Goal: Task Accomplishment & Management: Use online tool/utility

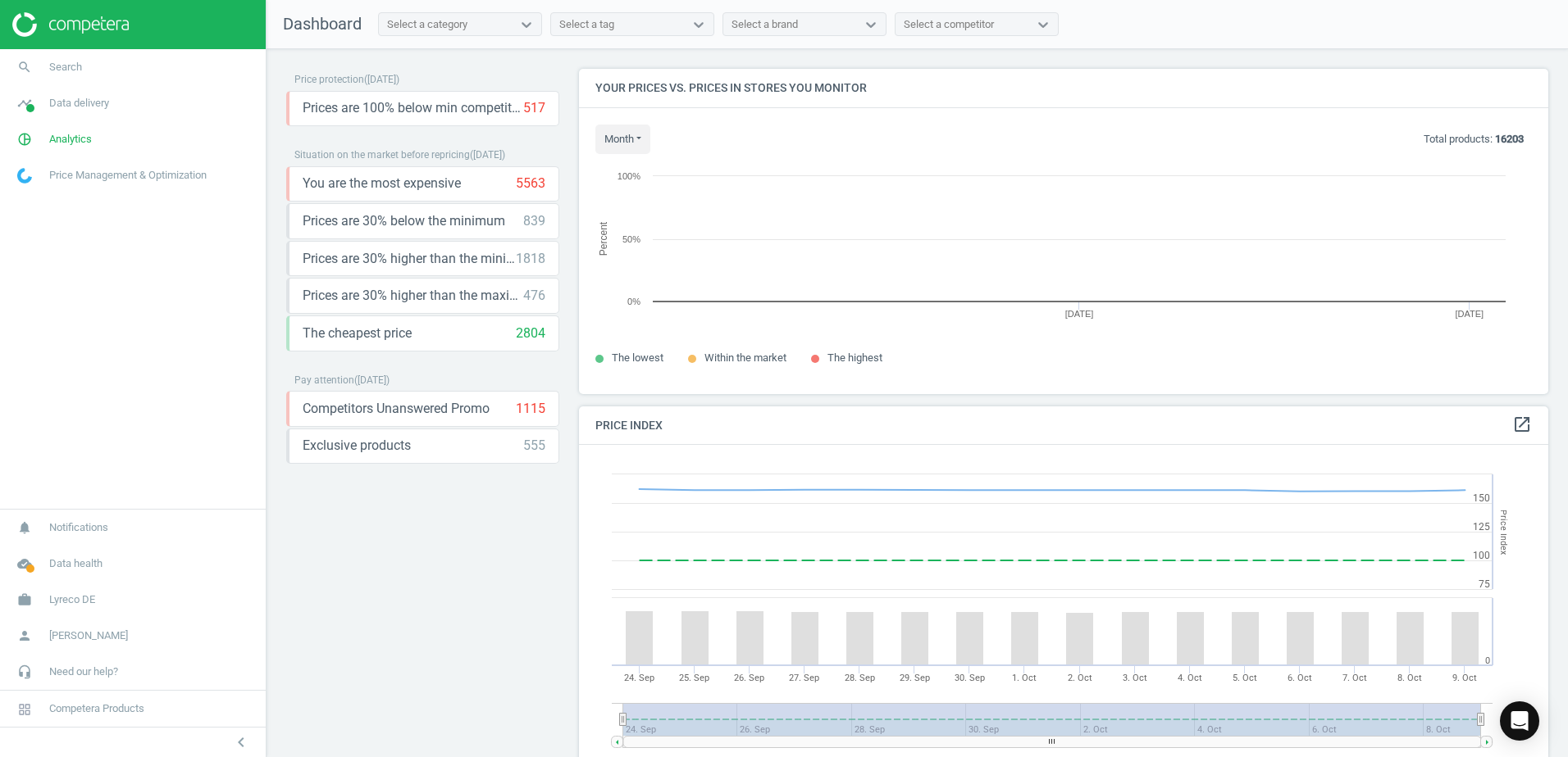
scroll to position [350, 982]
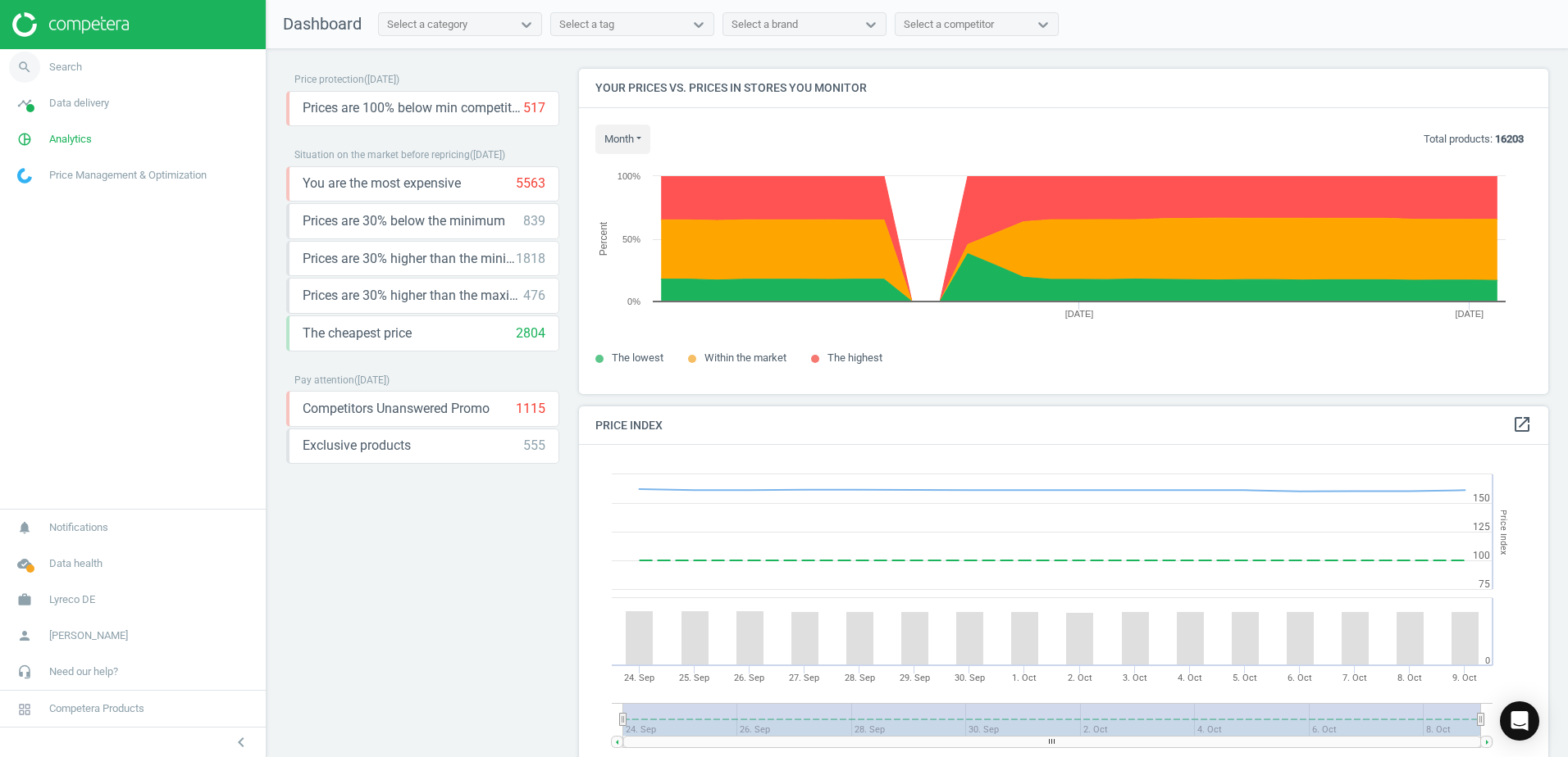
click at [154, 64] on link "search Search" at bounding box center [132, 67] width 265 height 36
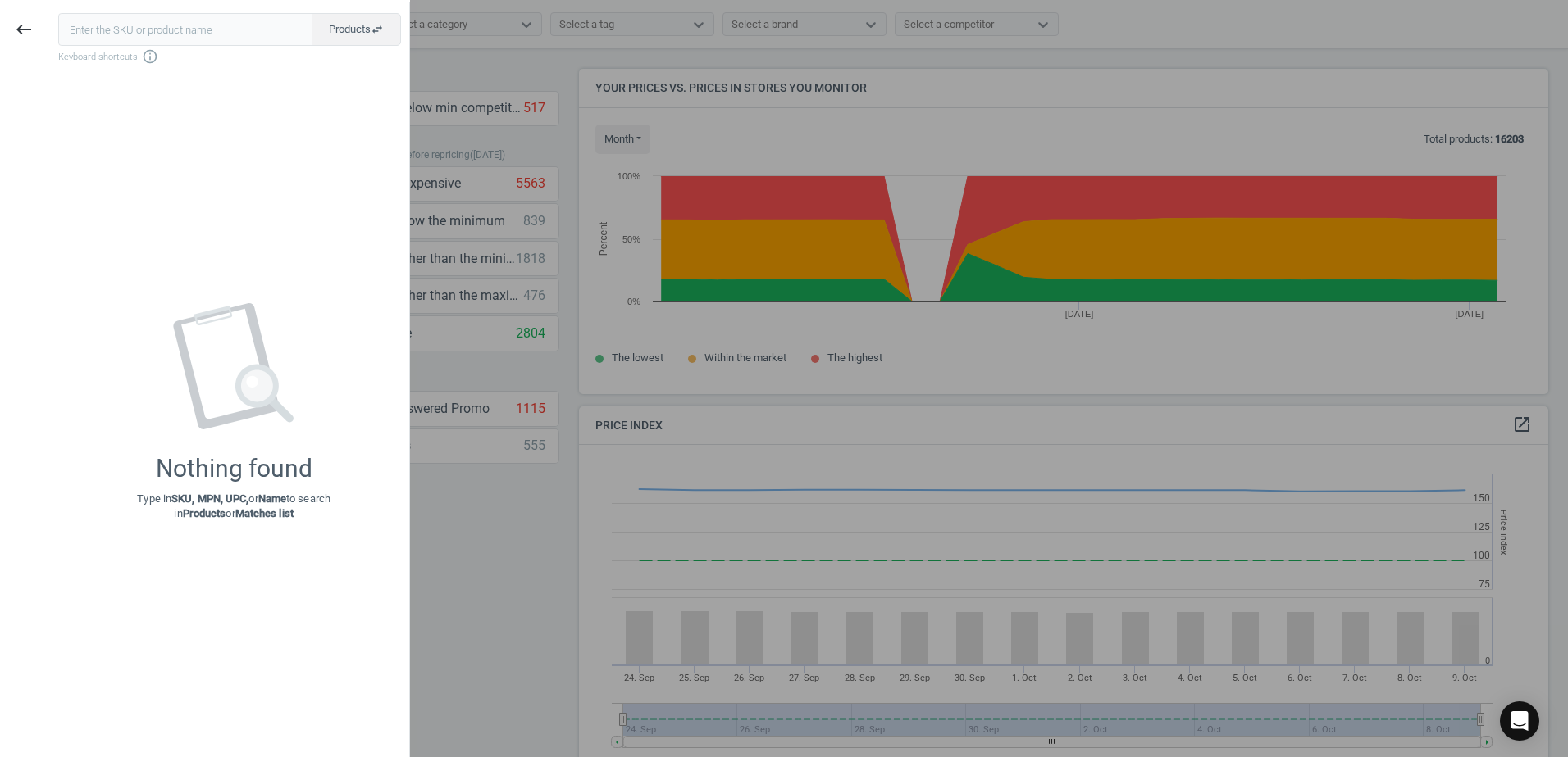
click at [149, 30] on input "text" at bounding box center [185, 29] width 254 height 33
click at [21, 30] on icon "keyboard_backspace" at bounding box center [24, 29] width 20 height 20
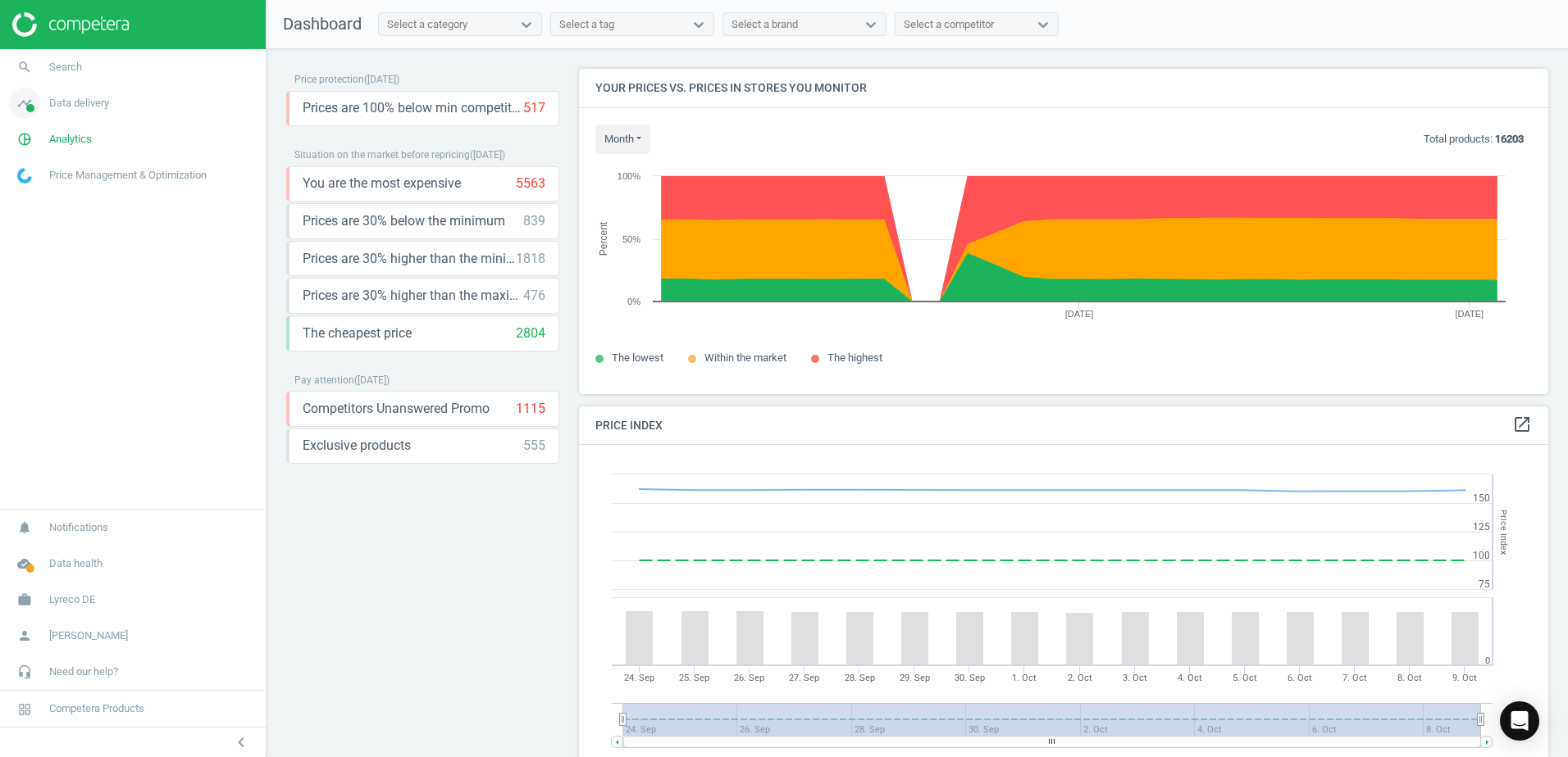
click at [98, 111] on link "timeline Data delivery" at bounding box center [132, 103] width 265 height 36
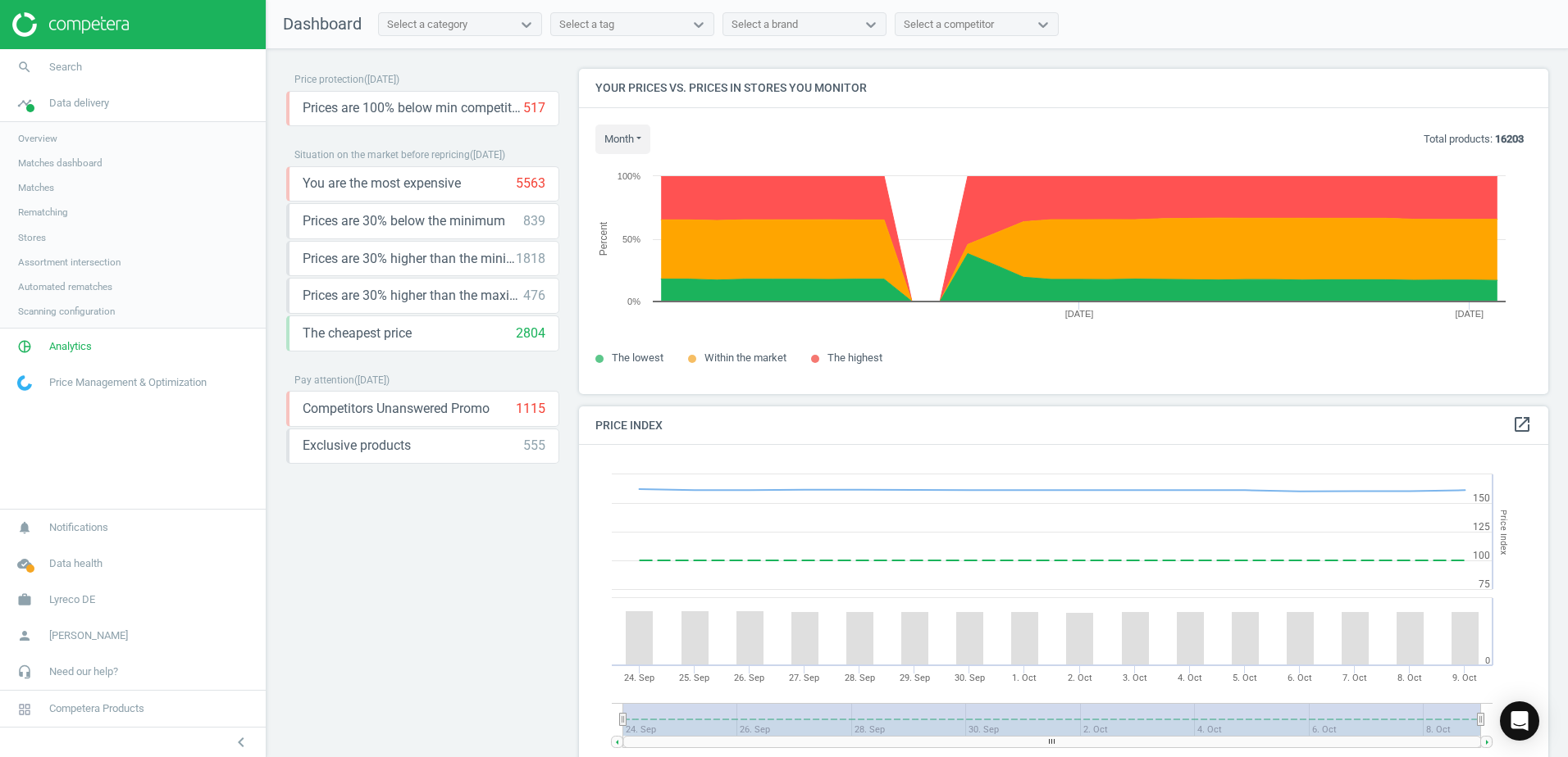
click at [56, 135] on span "Overview" at bounding box center [38, 138] width 39 height 13
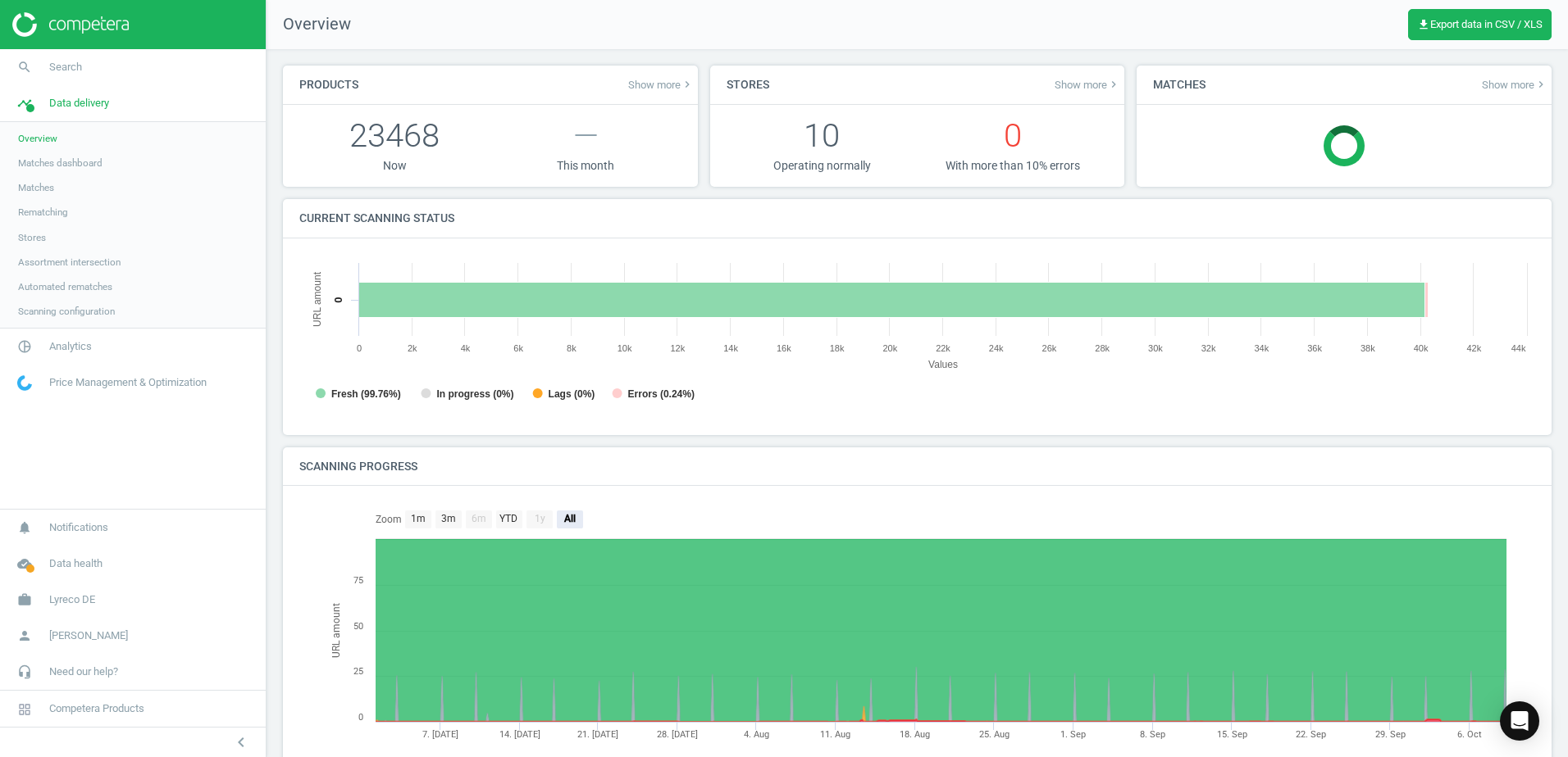
scroll to position [8, 8]
click at [119, 101] on link "timeline Data delivery" at bounding box center [132, 103] width 265 height 36
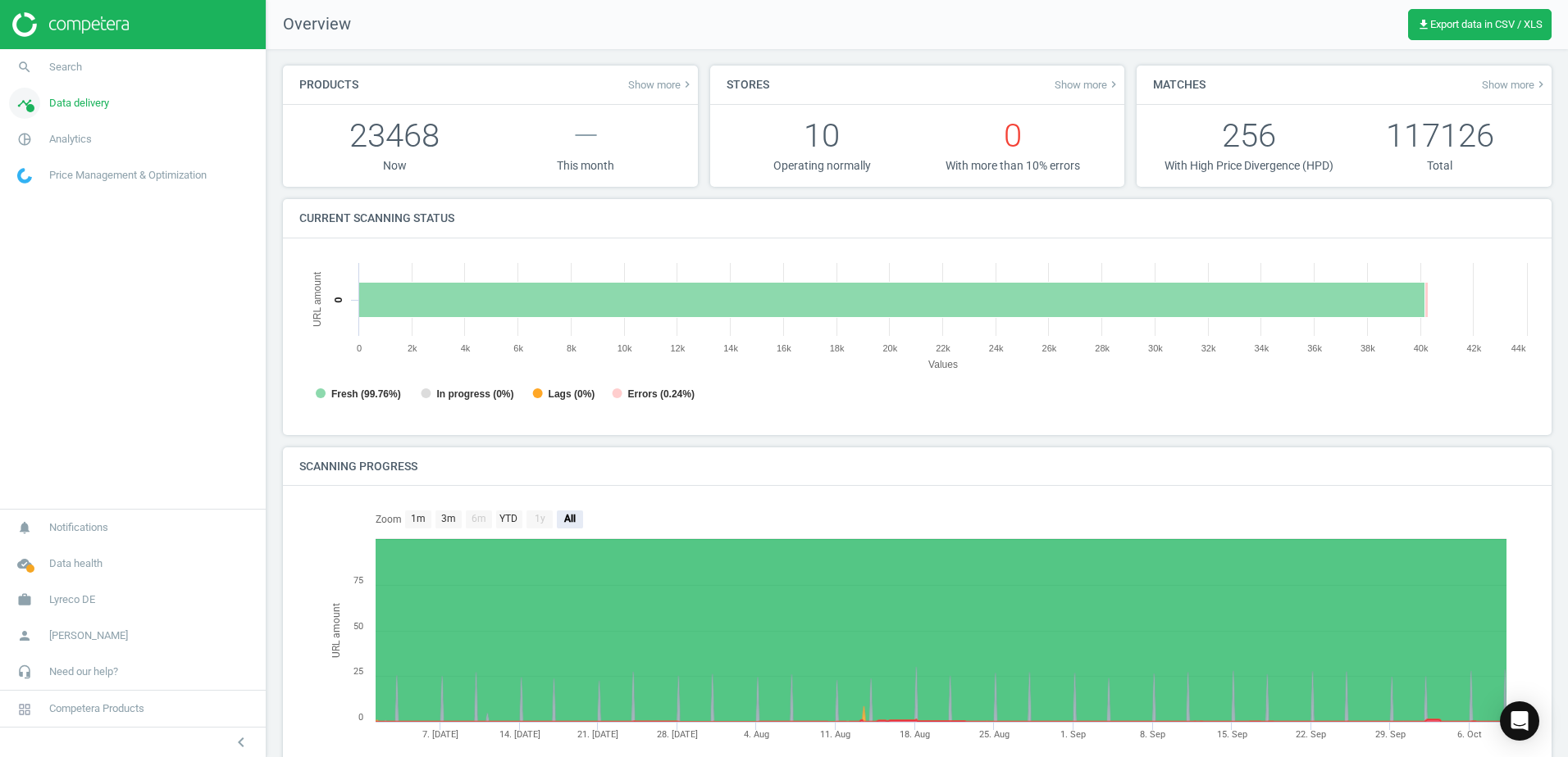
click at [60, 103] on span "Data delivery" at bounding box center [79, 103] width 60 height 15
click at [41, 185] on span "Matches" at bounding box center [36, 187] width 36 height 13
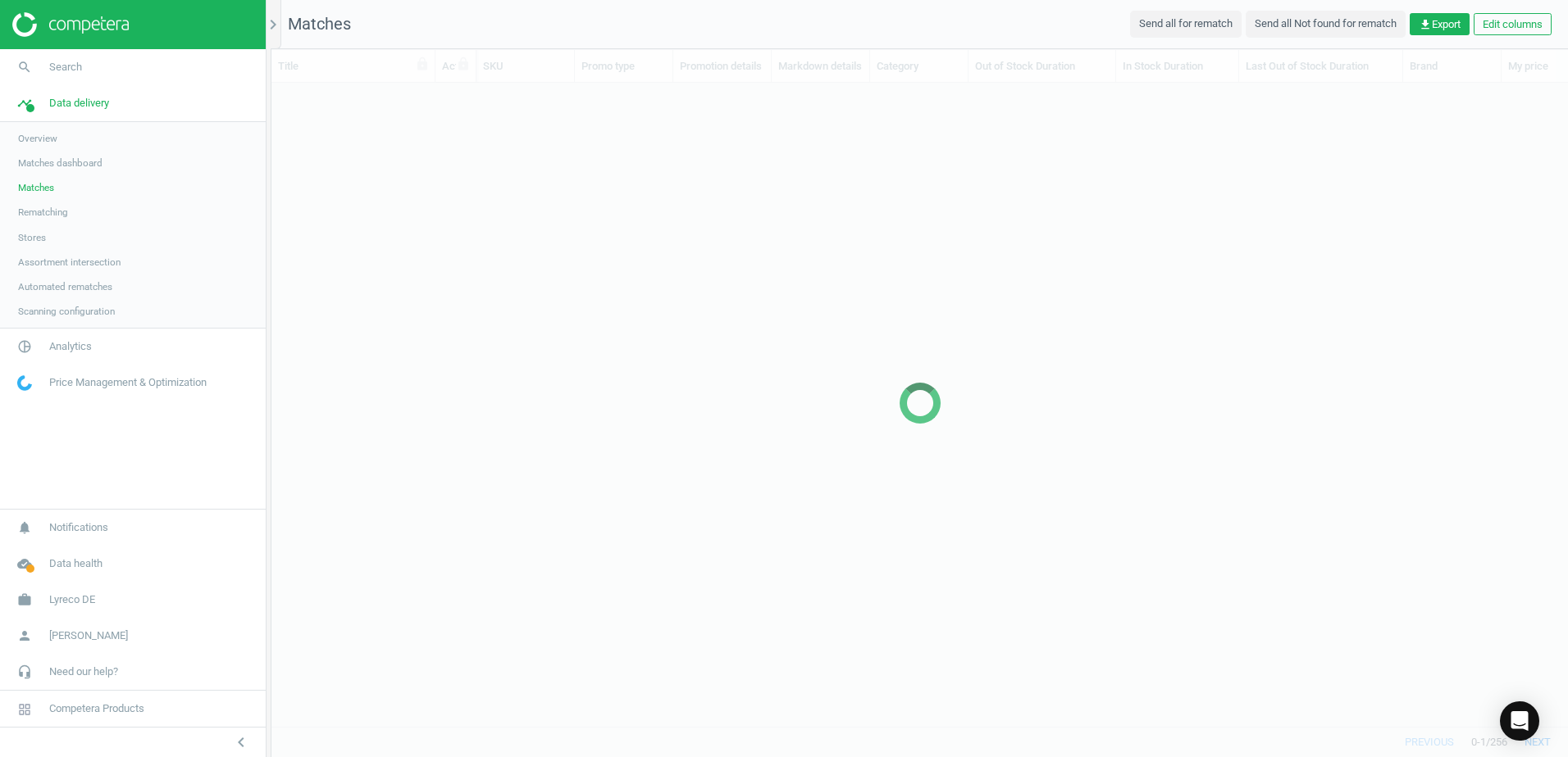
scroll to position [619, 1284]
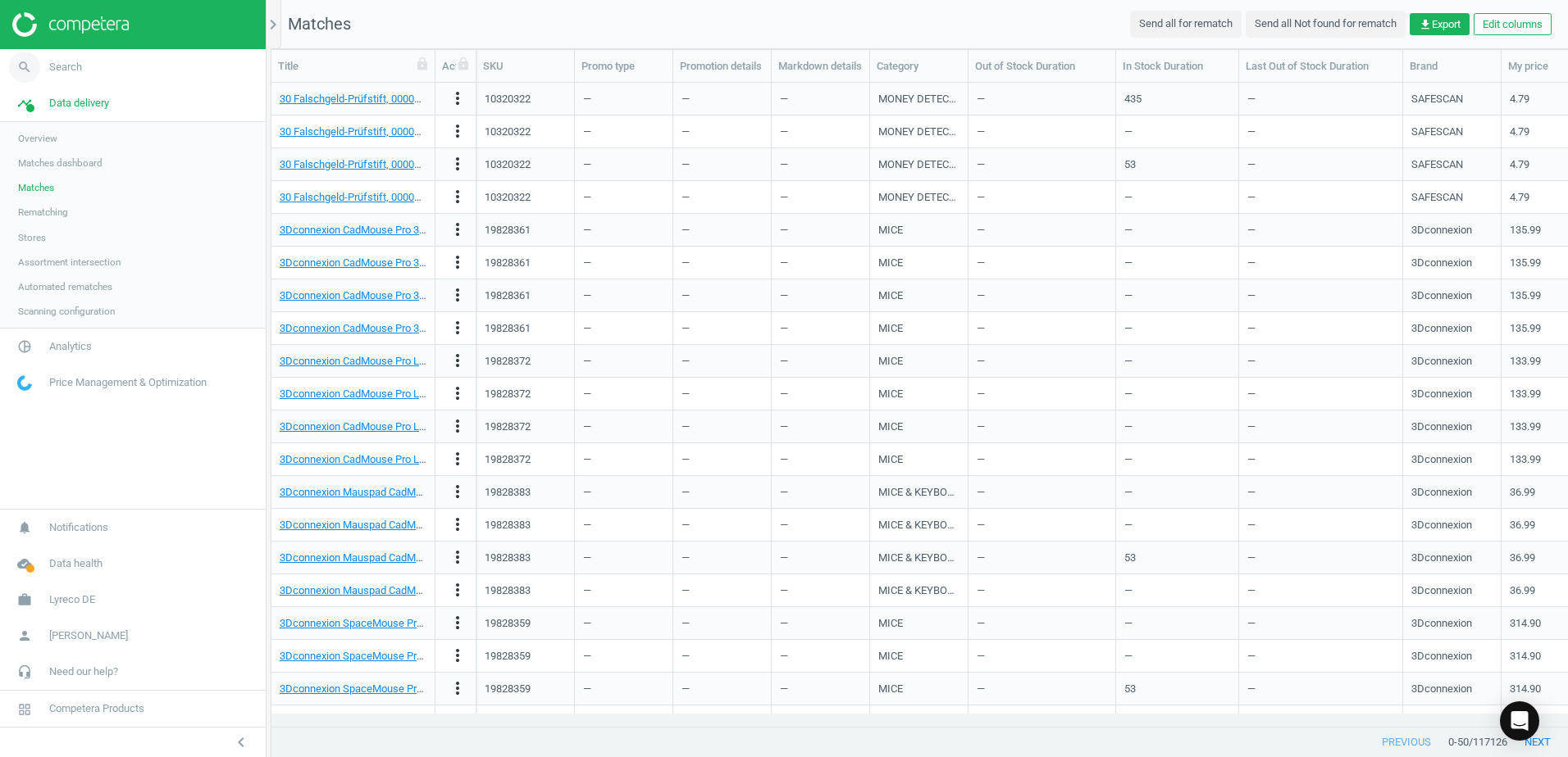
click at [66, 65] on span "Search" at bounding box center [65, 67] width 33 height 15
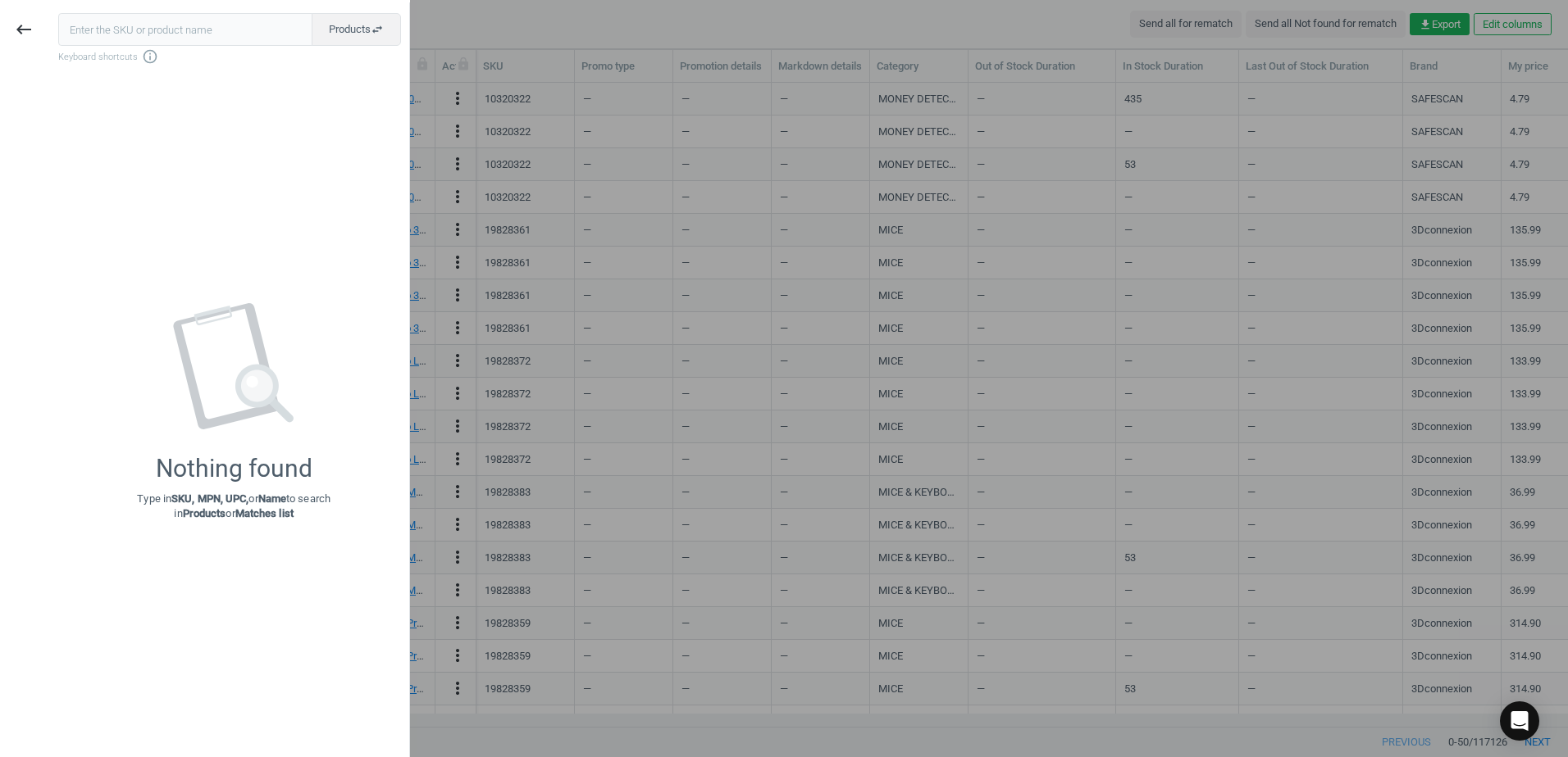
click at [167, 43] on input "text" at bounding box center [185, 29] width 254 height 33
click at [199, 37] on input "text" at bounding box center [185, 29] width 254 height 33
paste input "8240161"
type input "8240161"
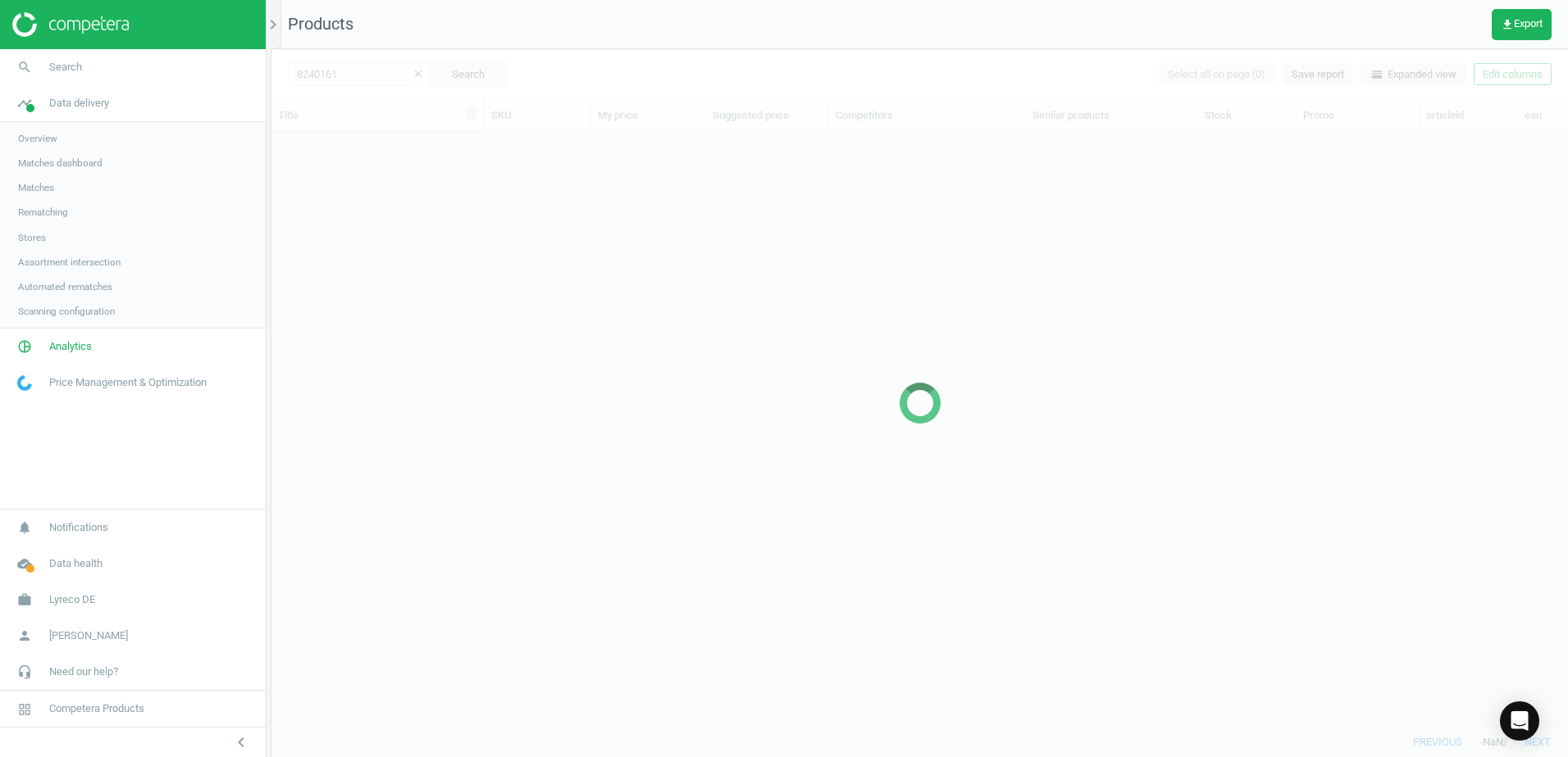
scroll to position [570, 1284]
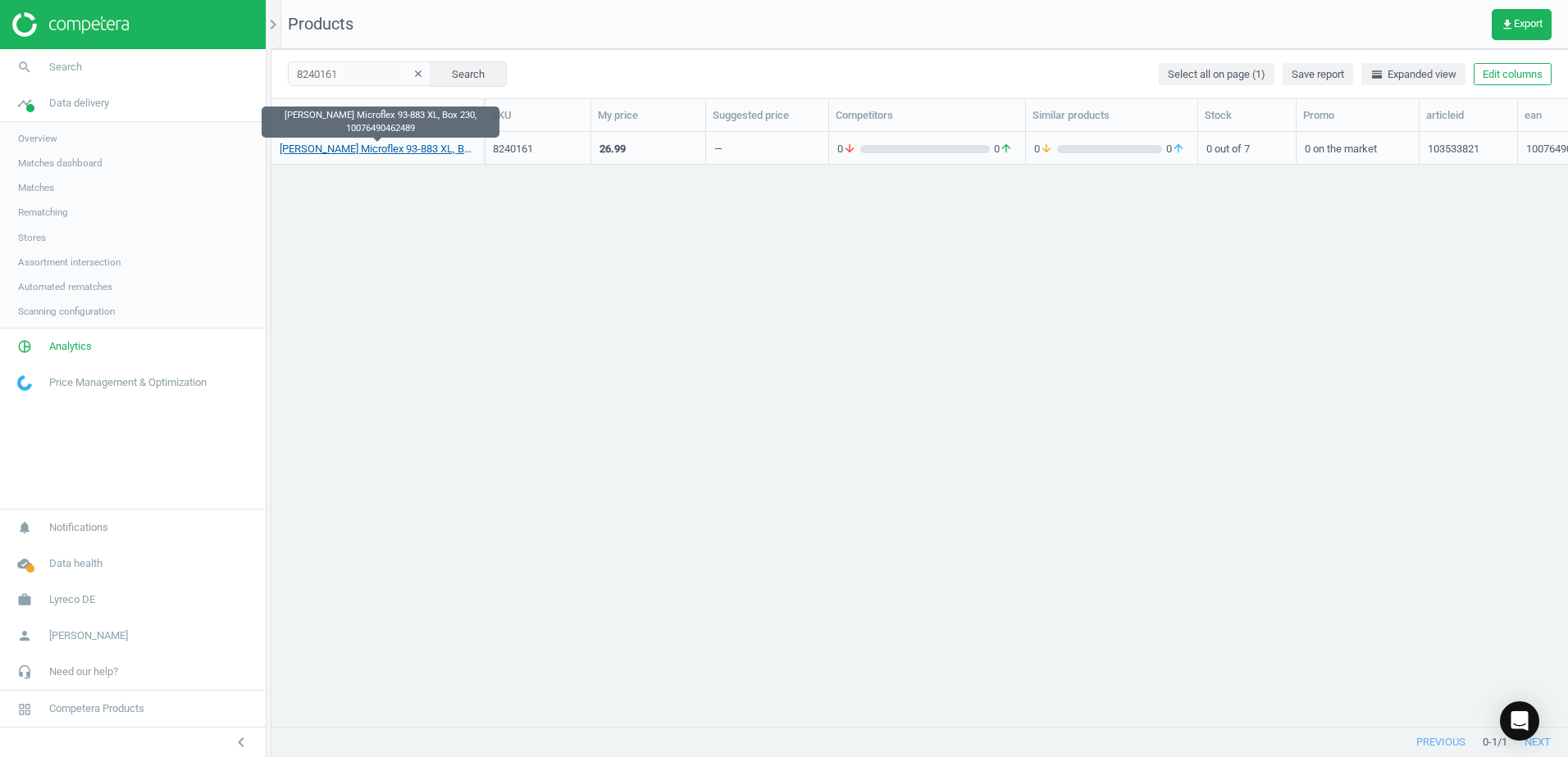
click at [388, 154] on link "Ansell Microflex 93-883 XL, Box 230, 10076490462489" at bounding box center [377, 149] width 196 height 15
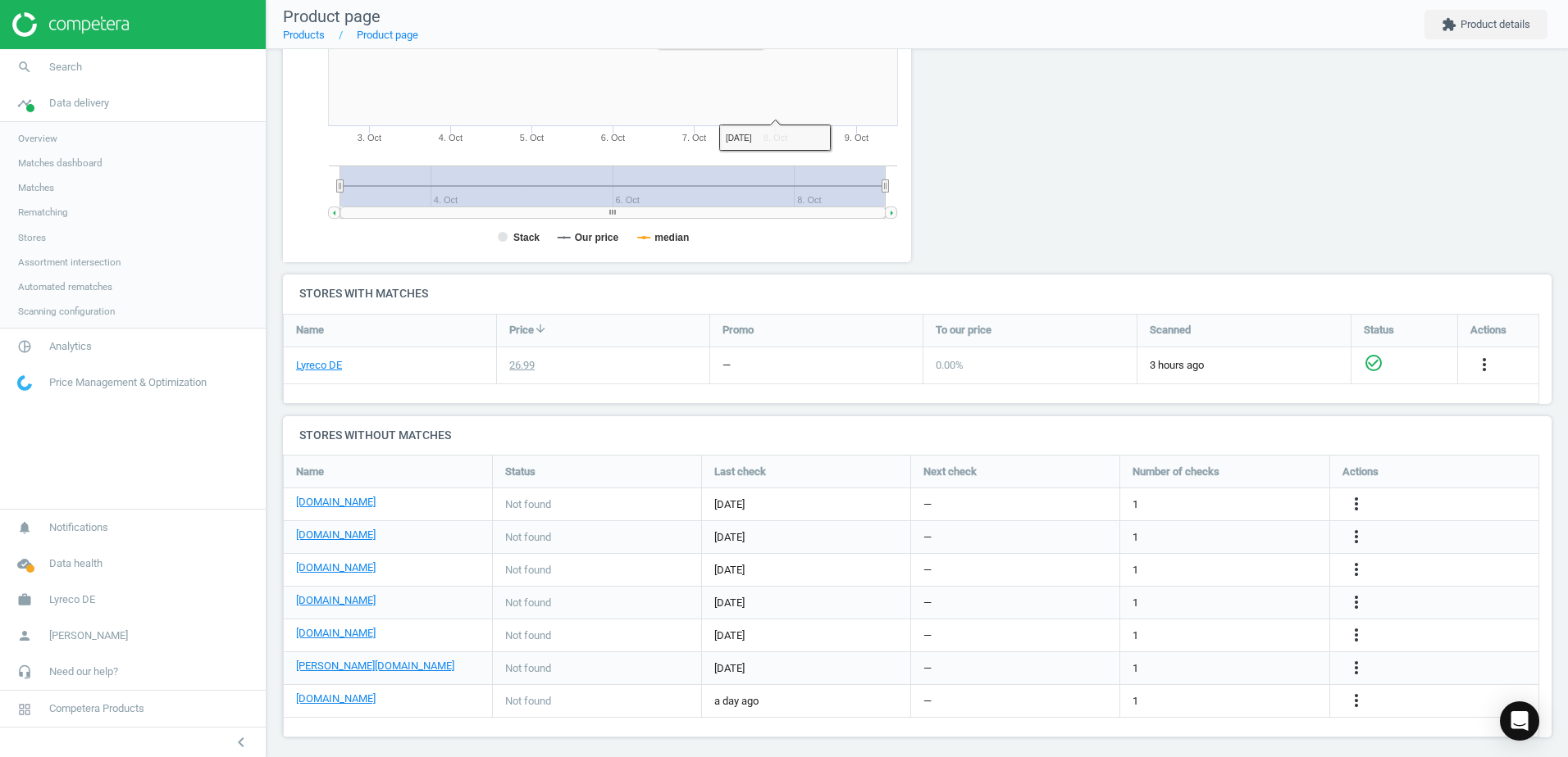
scroll to position [337, 0]
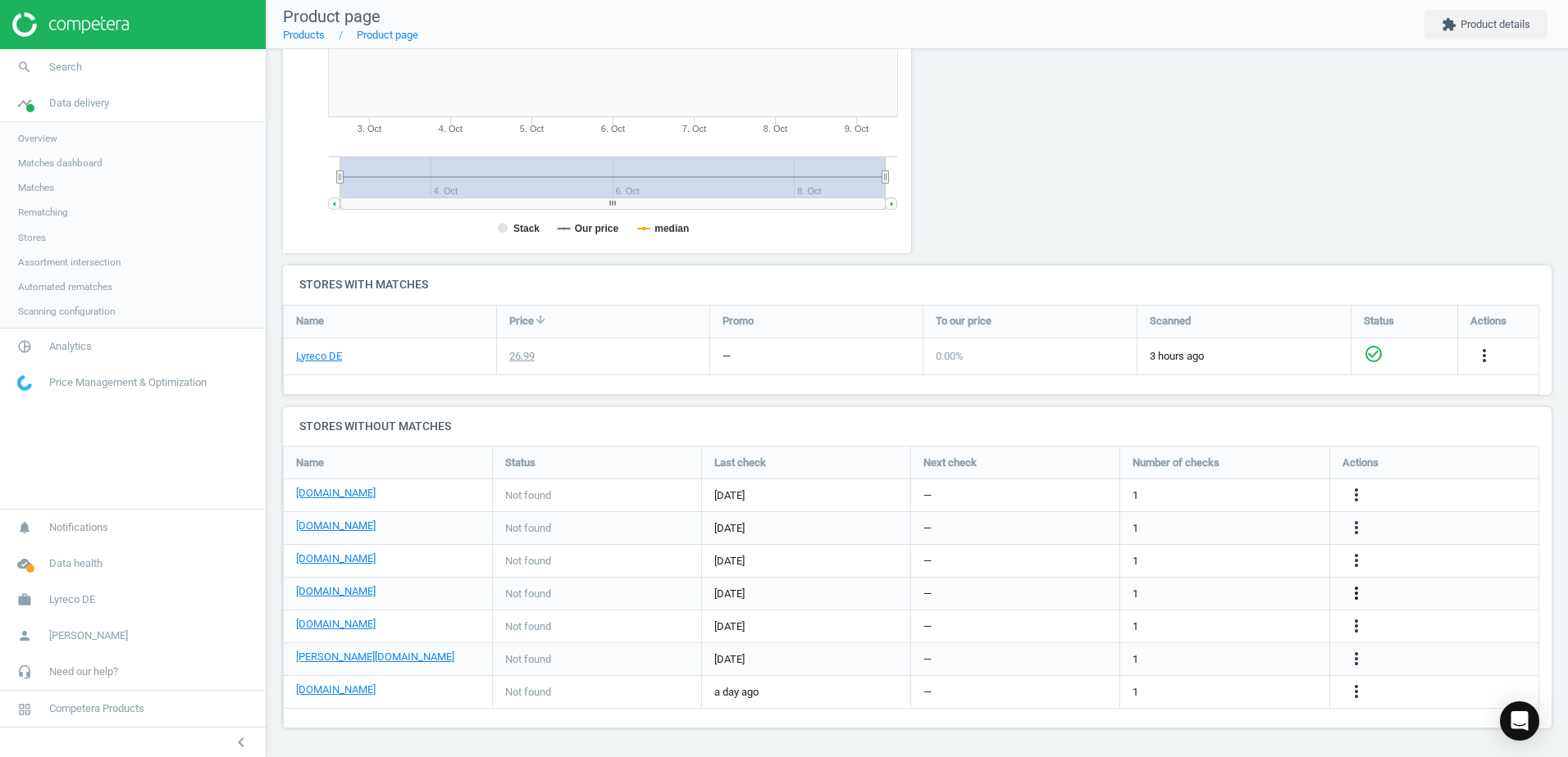
click at [1355, 593] on icon "more_vert" at bounding box center [1356, 594] width 20 height 20
click at [1166, 590] on link "Edit URL/product option" at bounding box center [1229, 594] width 225 height 25
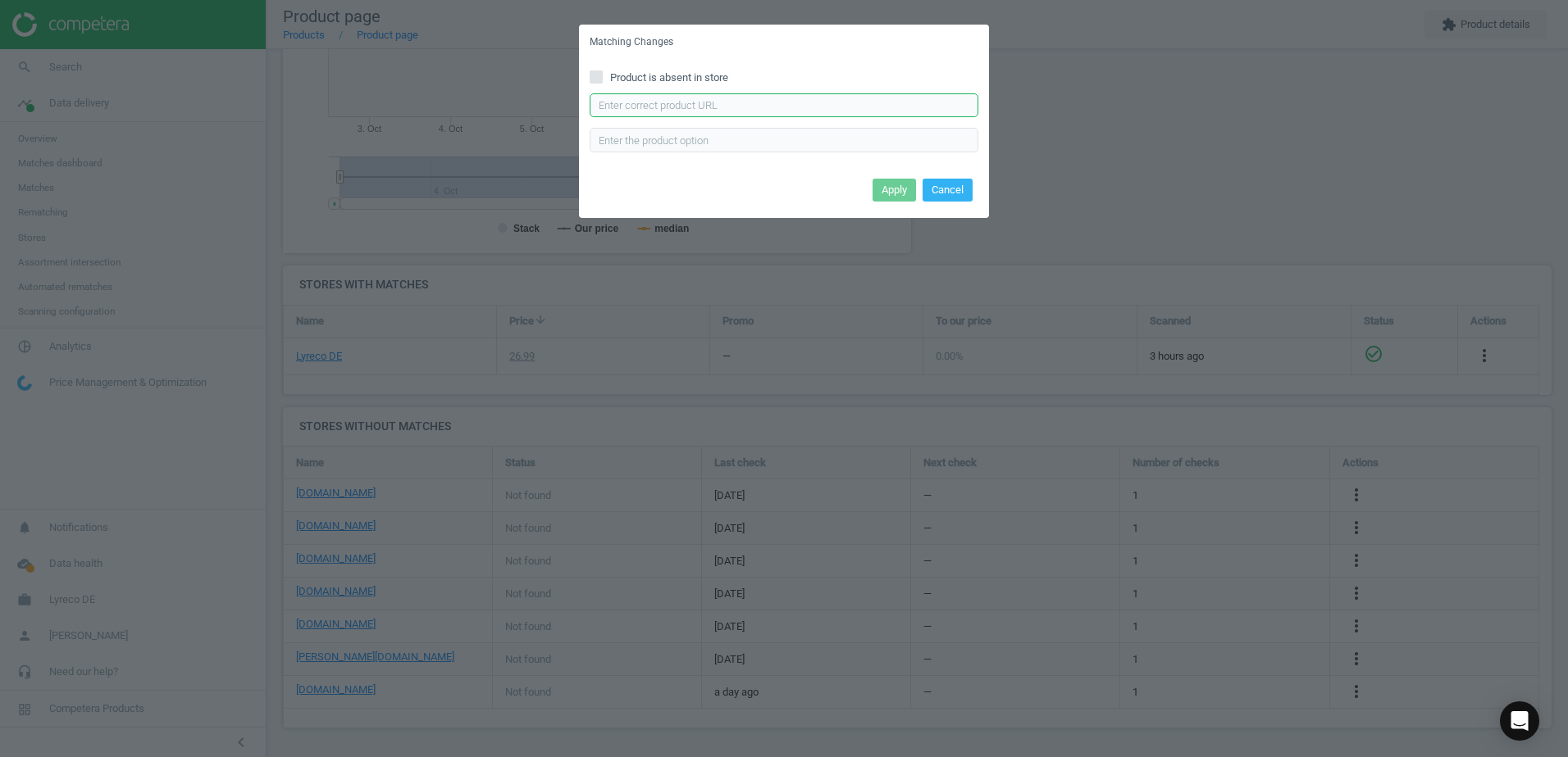
click at [669, 96] on input "text" at bounding box center [783, 106] width 388 height 25
paste input "https://cas-technik.de/handschutz/einweghandschuhe-nitril/ansell-microflex-93-8…"
type input "https://cas-technik.de/handschutz/einweghandschuhe-nitril/ansell-microflex-93-8…"
click at [905, 179] on button "Apply" at bounding box center [894, 190] width 44 height 23
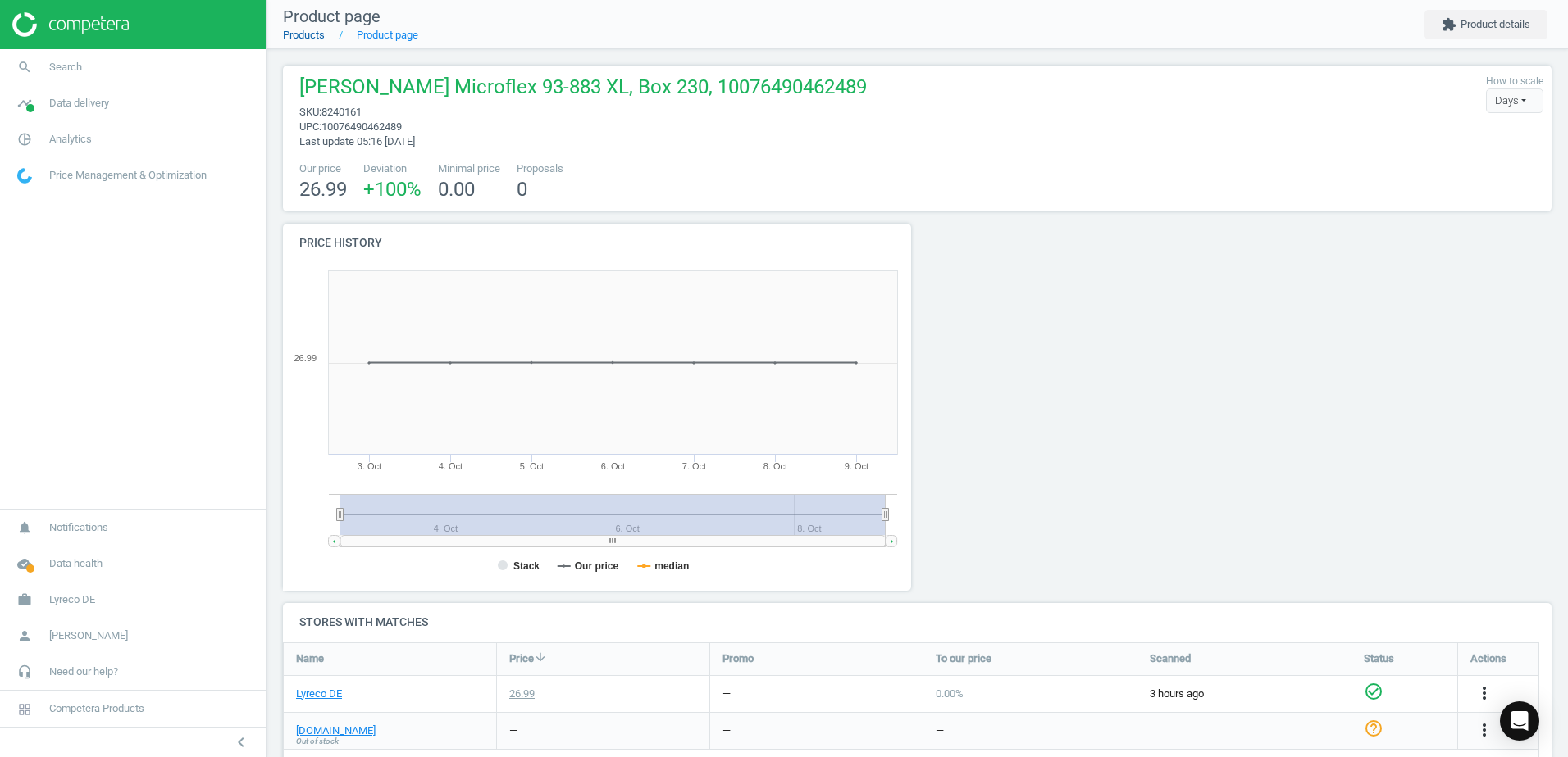
click at [316, 33] on link "Products" at bounding box center [304, 35] width 42 height 12
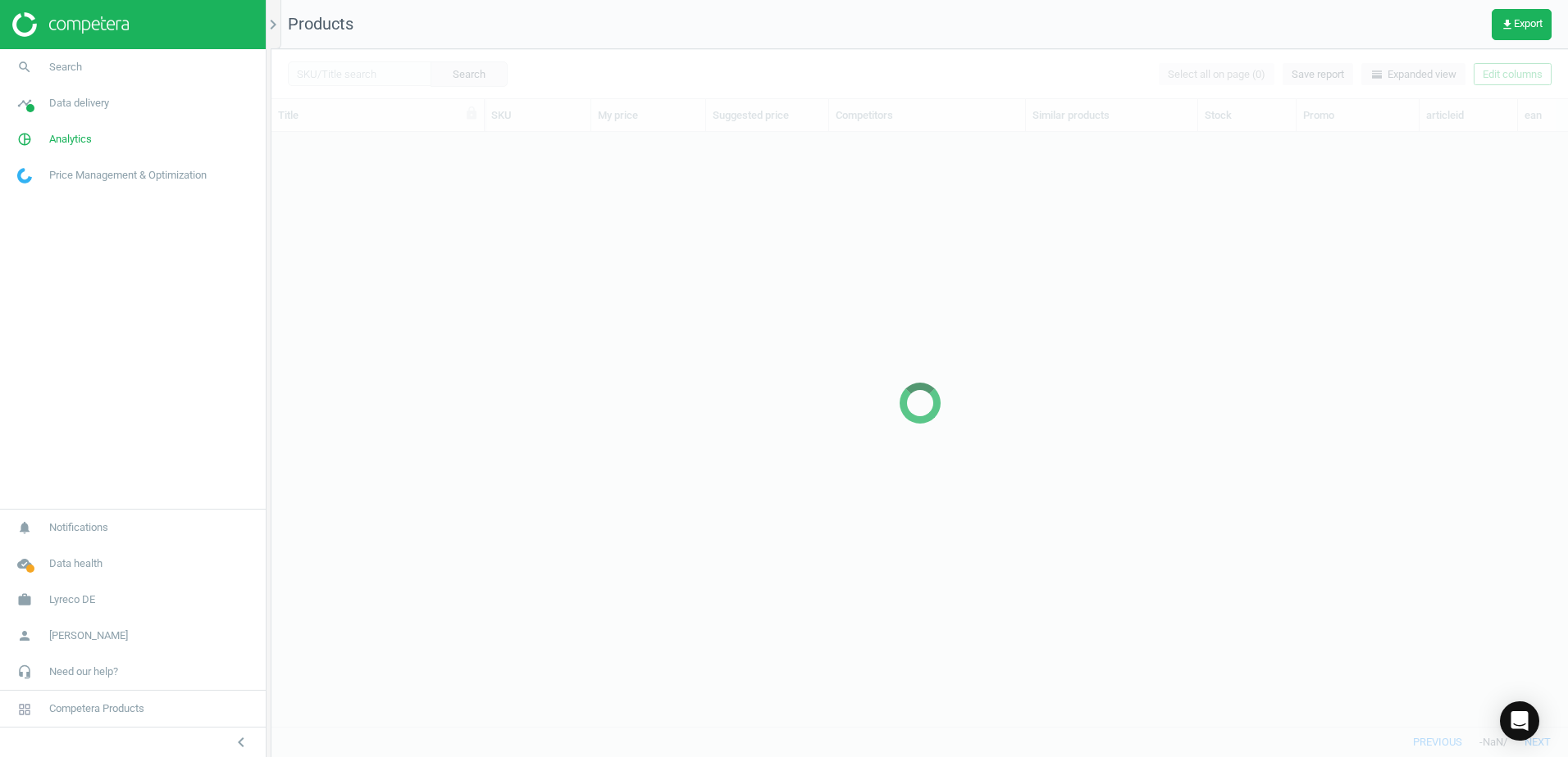
scroll to position [570, 1284]
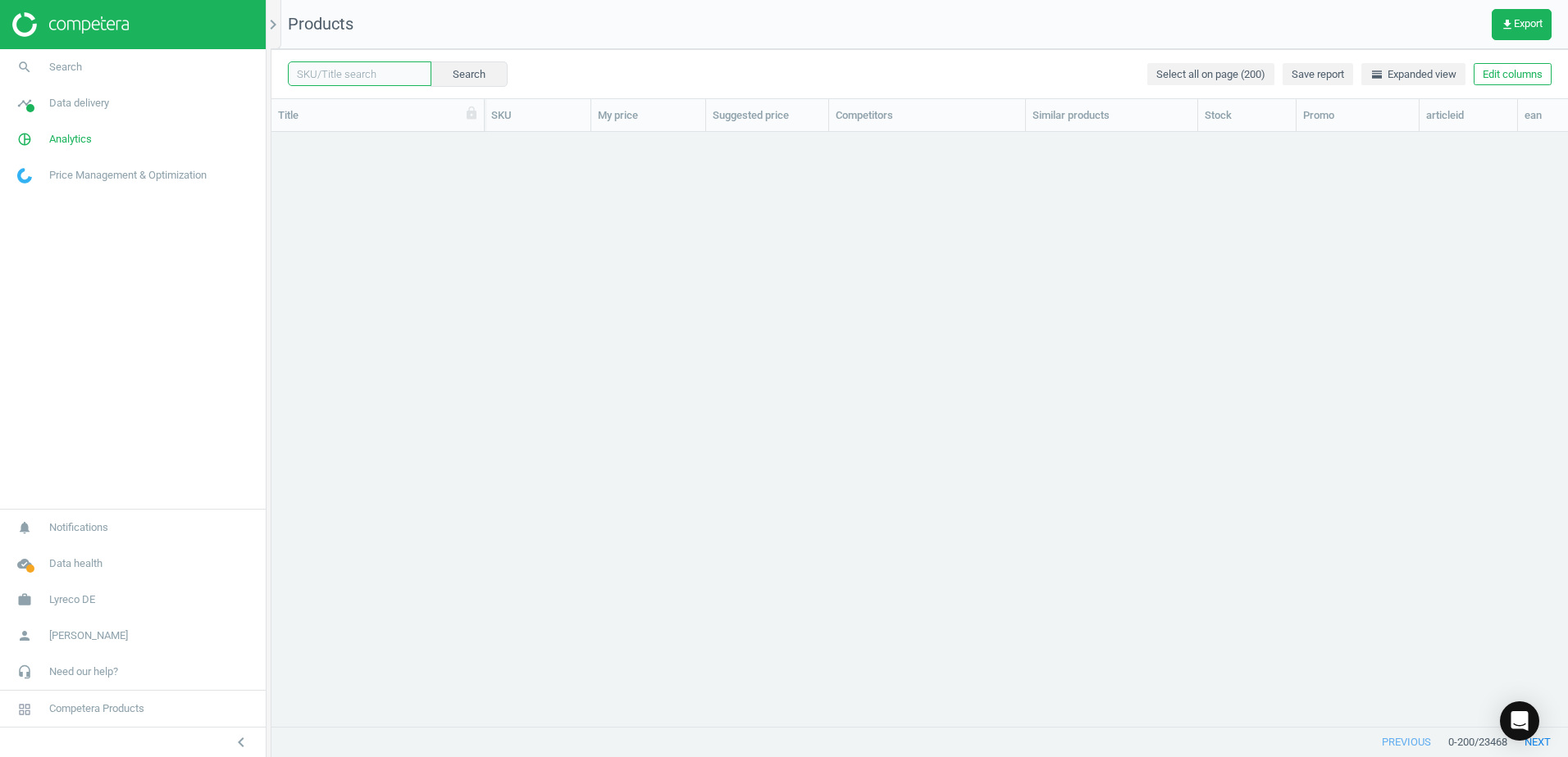
click at [375, 72] on input "text" at bounding box center [359, 74] width 144 height 25
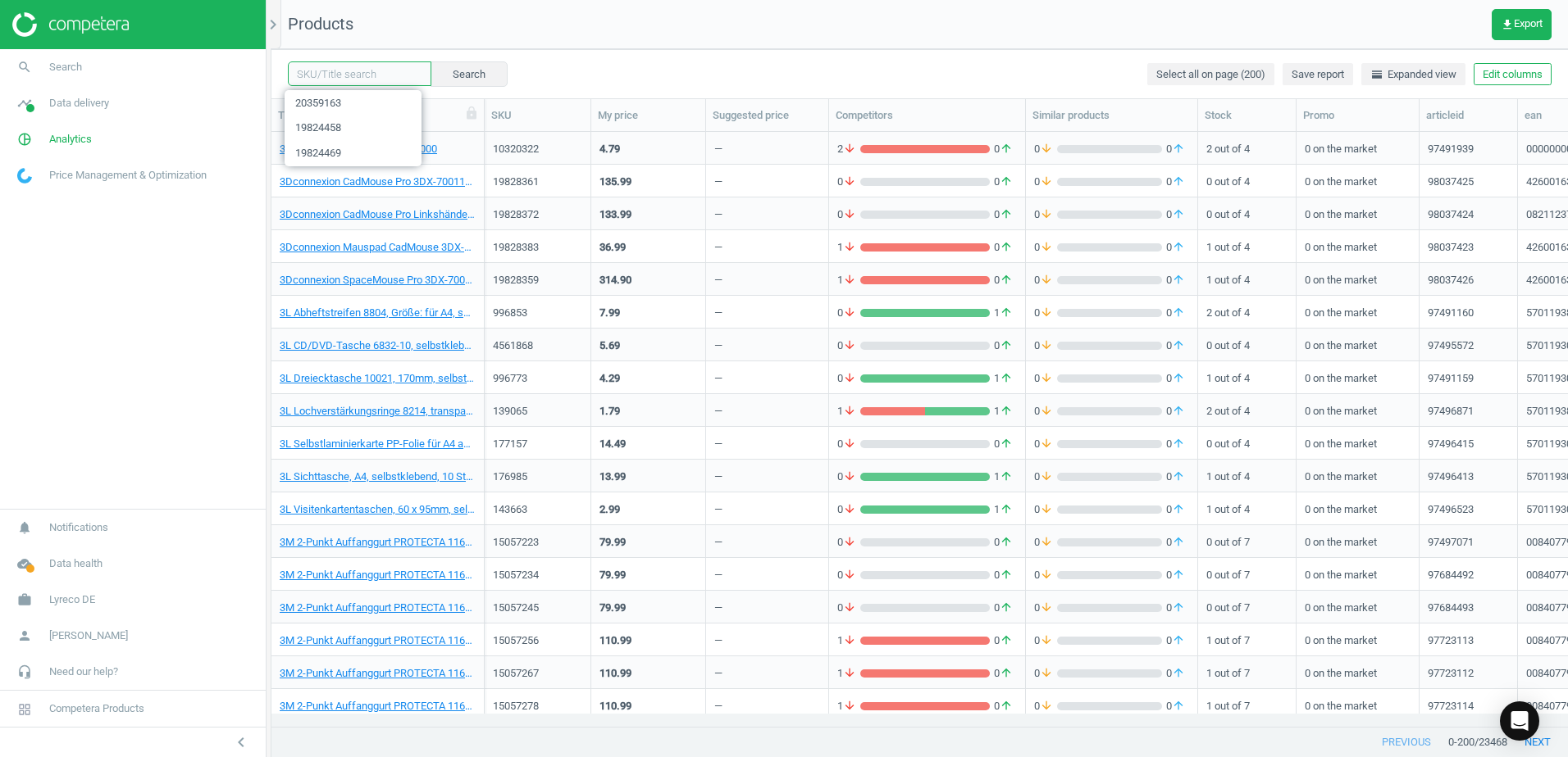
paste input "8240159"
type input "8240159"
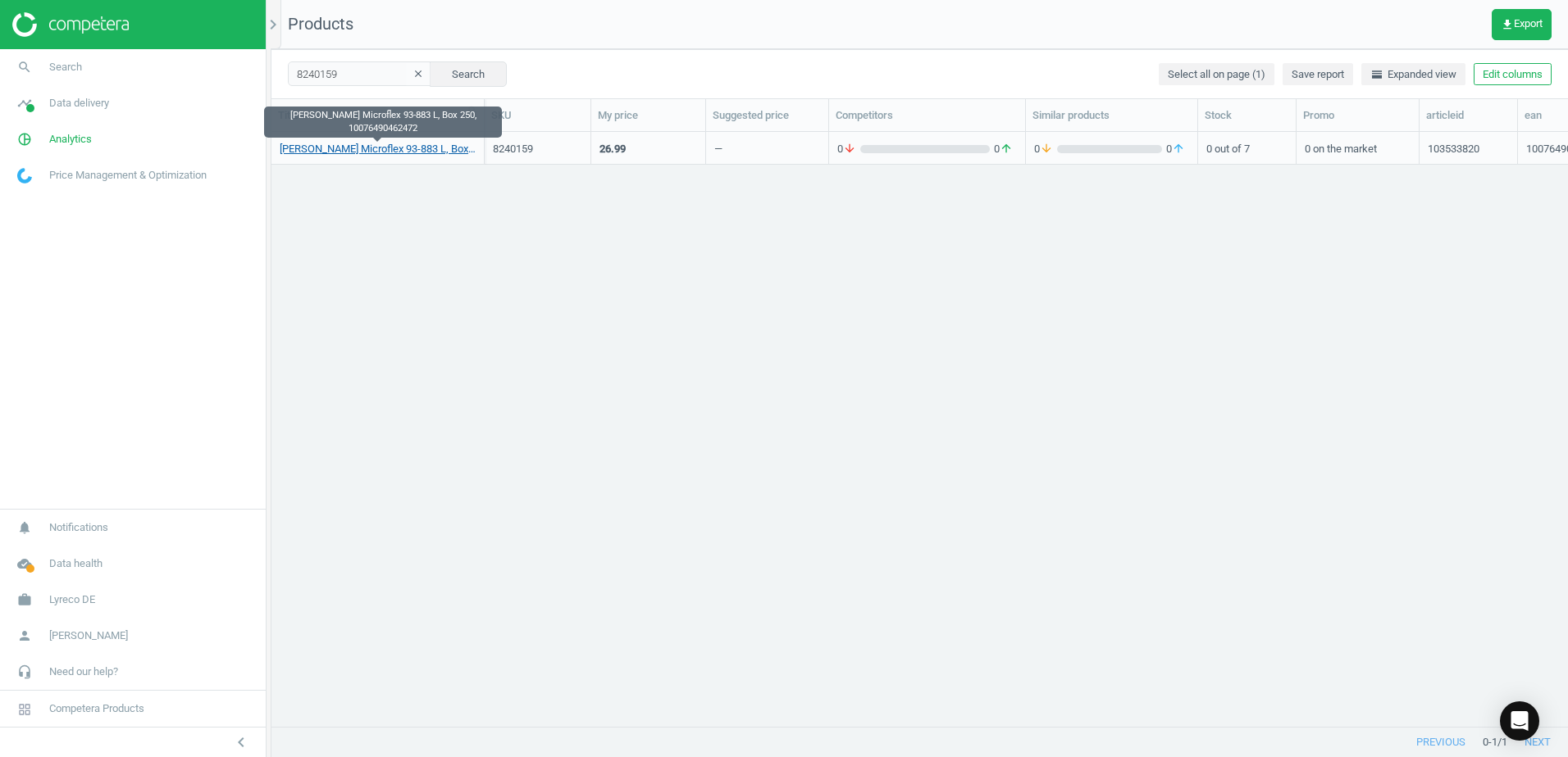
click at [414, 147] on link "Ansell Microflex 93-883 L, Box 250, 10076490462472" at bounding box center [377, 149] width 196 height 15
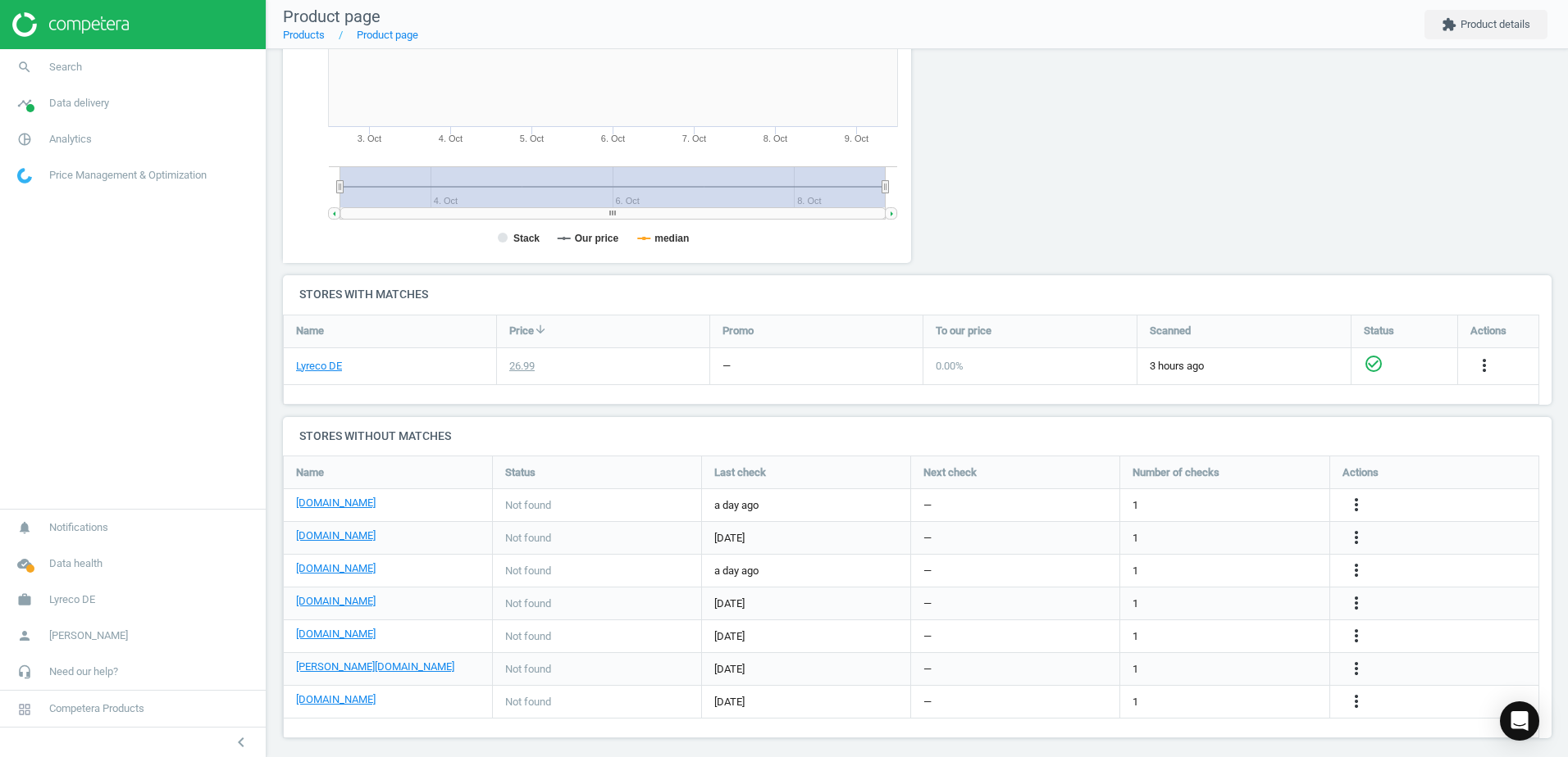
scroll to position [337, 0]
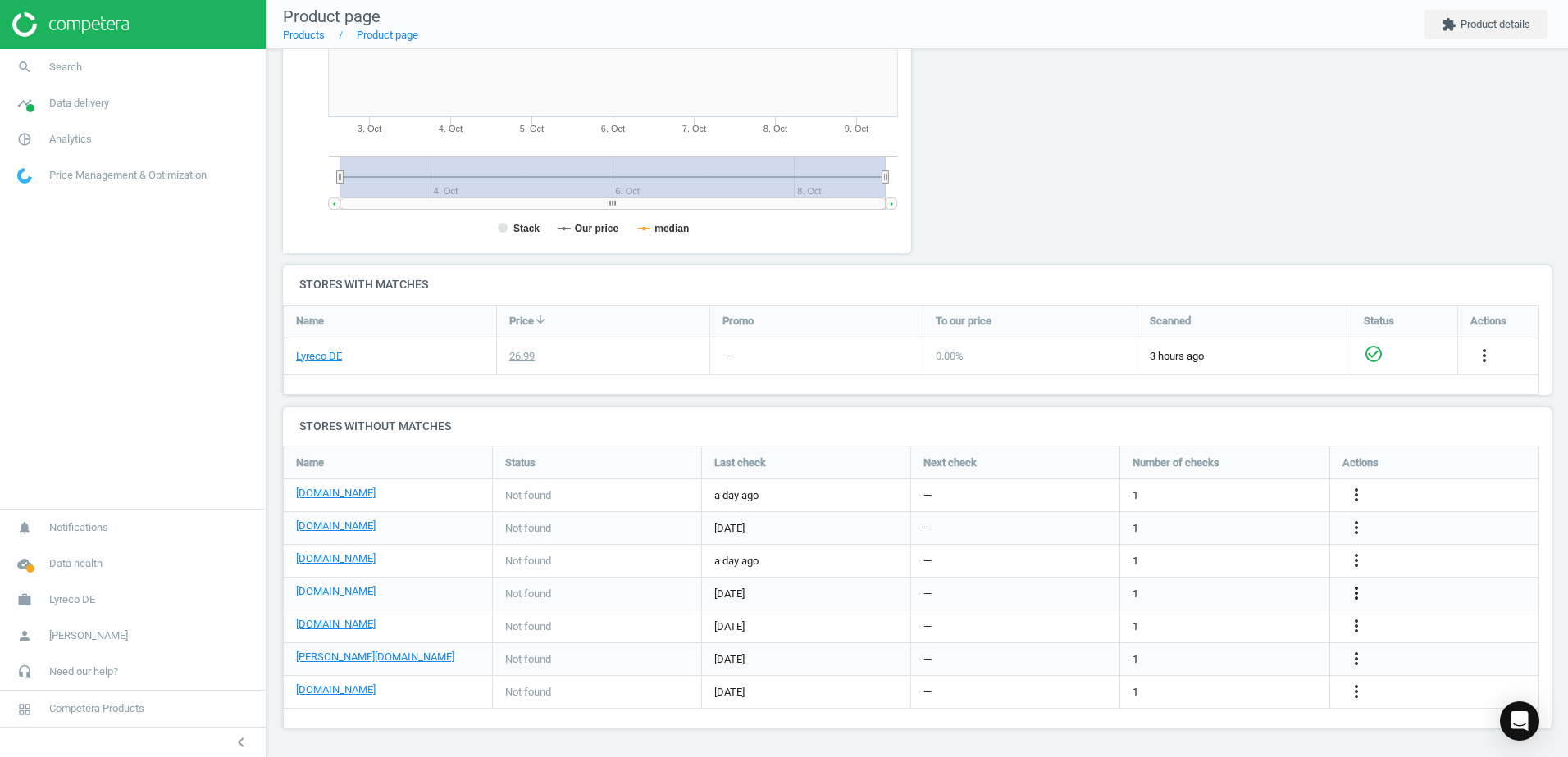
click at [1359, 593] on icon "more_vert" at bounding box center [1356, 594] width 20 height 20
click at [1146, 591] on link "Edit URL/product option" at bounding box center [1229, 594] width 225 height 25
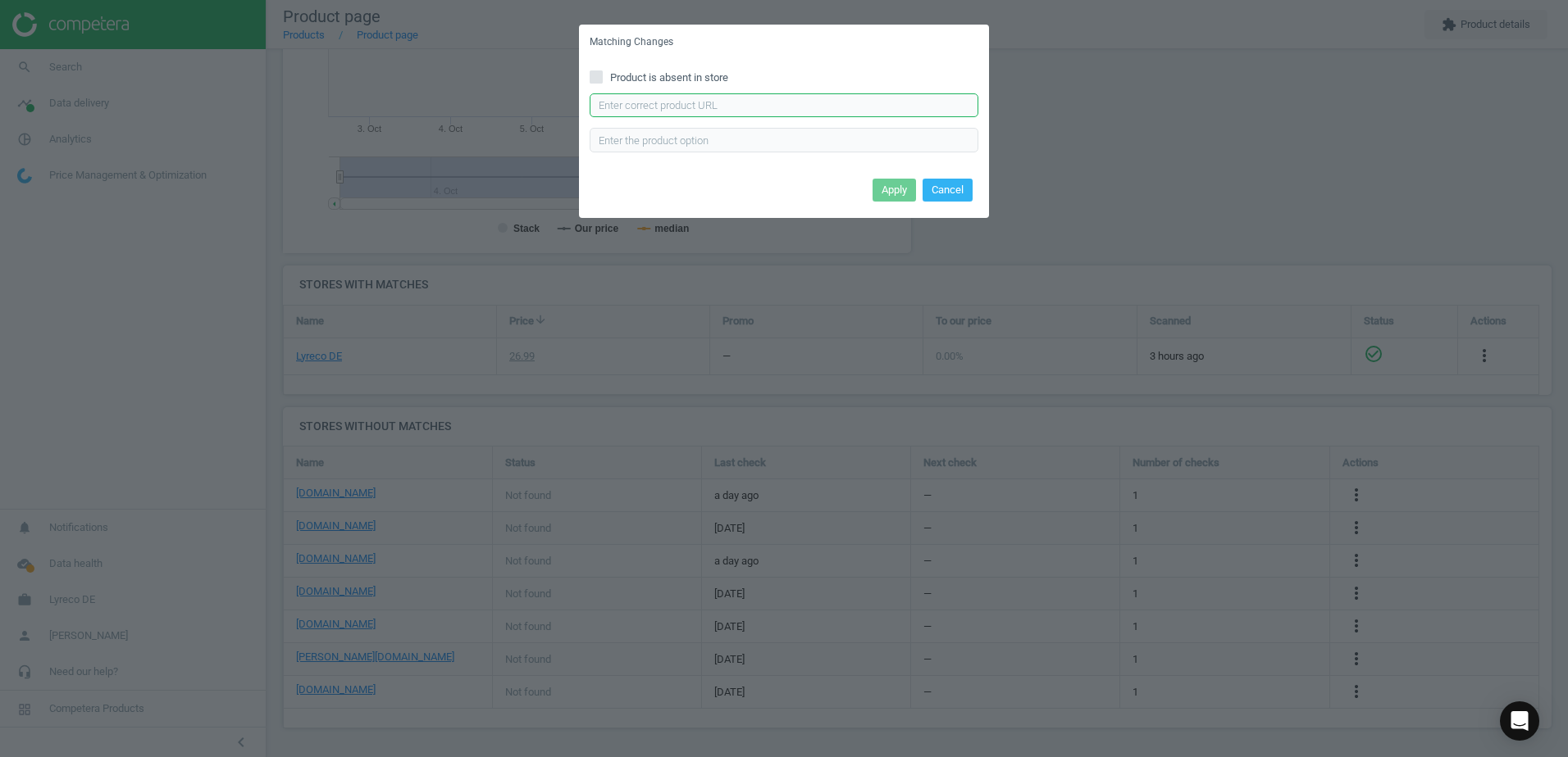
click at [697, 104] on input "text" at bounding box center [783, 106] width 388 height 25
paste input "https://cas-technik.de/handschutz/einweghandschuhe-nitril/ansell-microflex-93-8…"
type input "https://cas-technik.de/handschutz/einweghandschuhe-nitril/ansell-microflex-93-8…"
click at [902, 183] on button "Apply" at bounding box center [894, 190] width 44 height 23
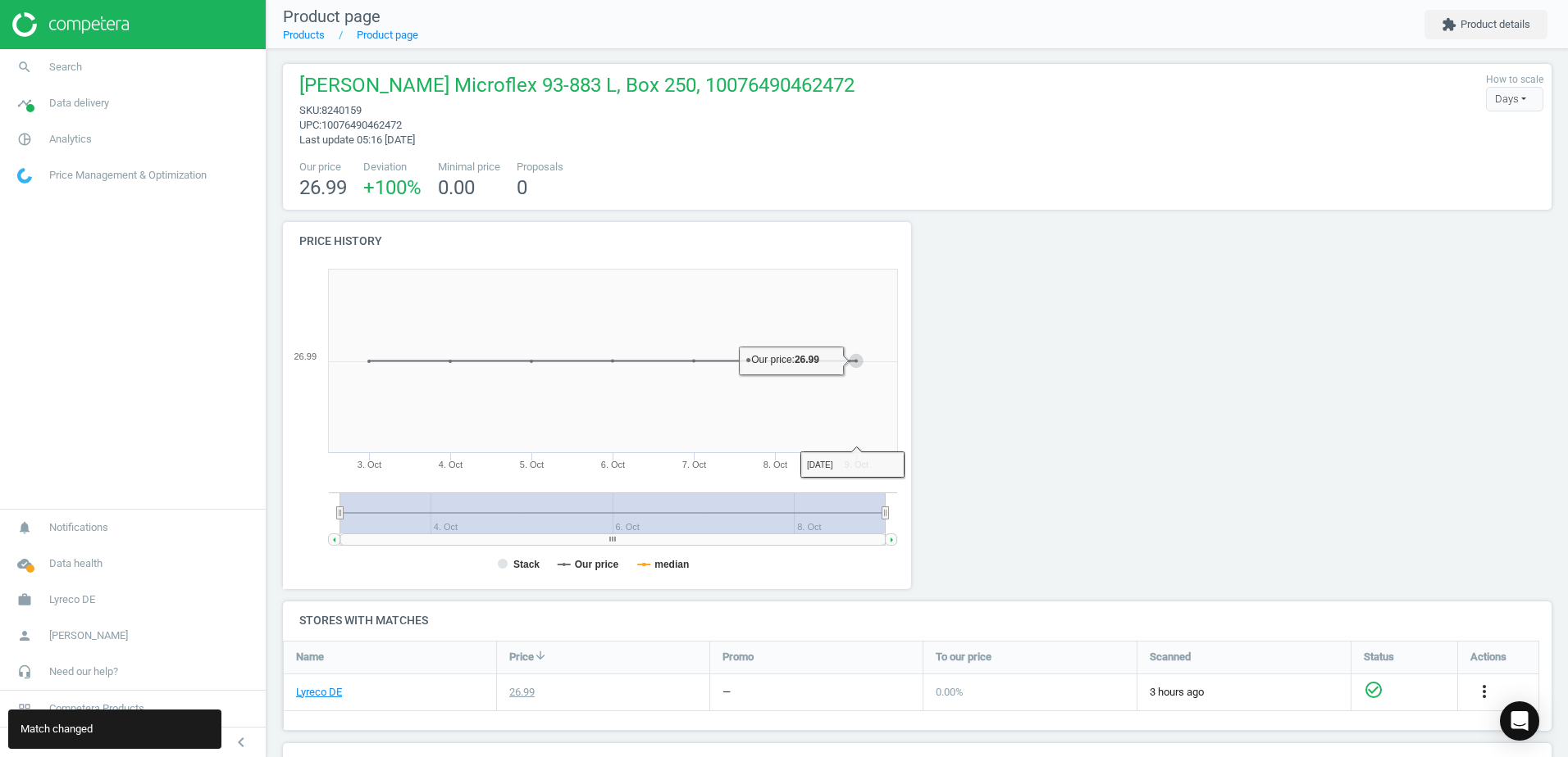
scroll to position [0, 0]
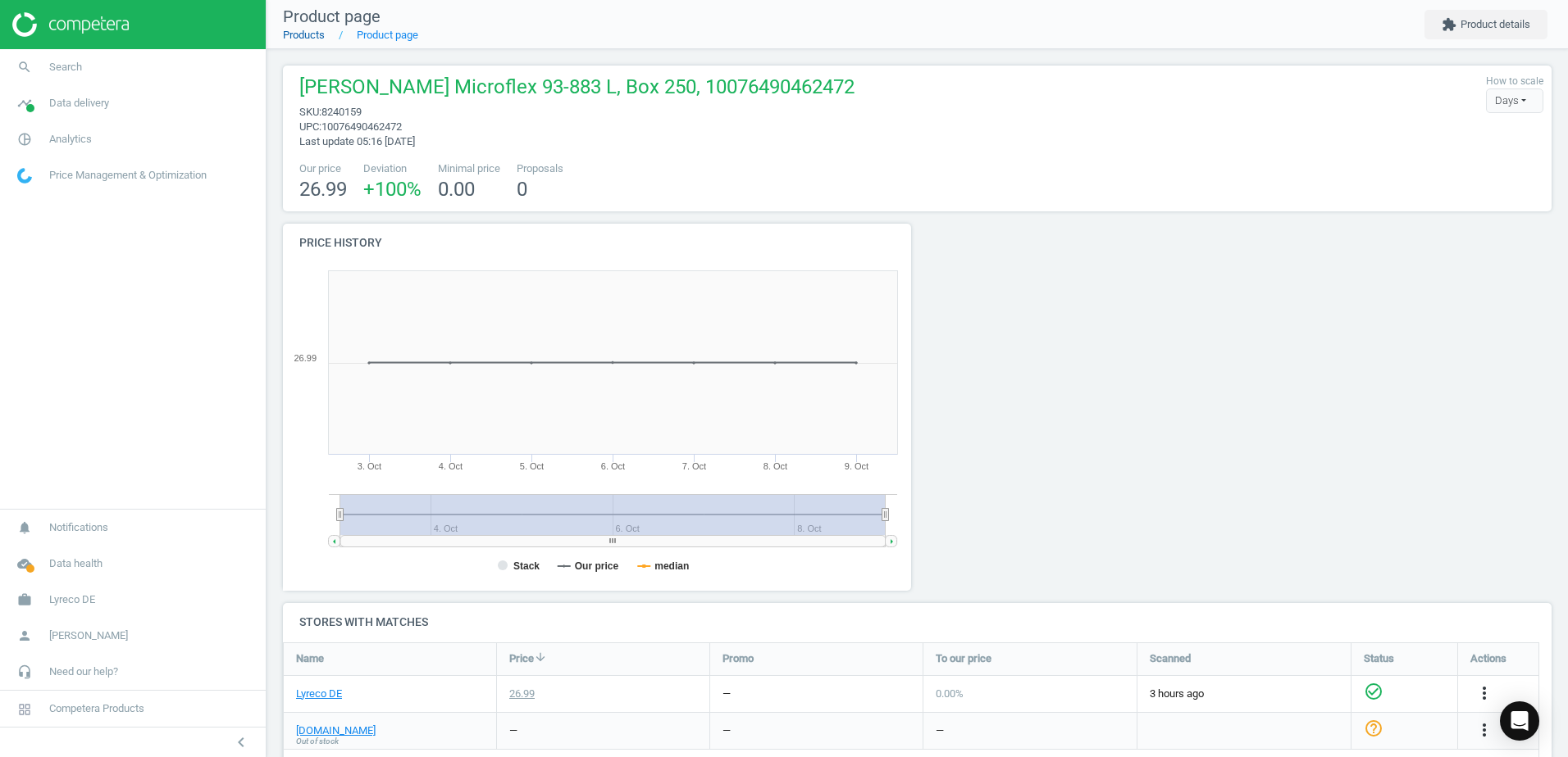
click at [306, 35] on link "Products" at bounding box center [304, 35] width 42 height 12
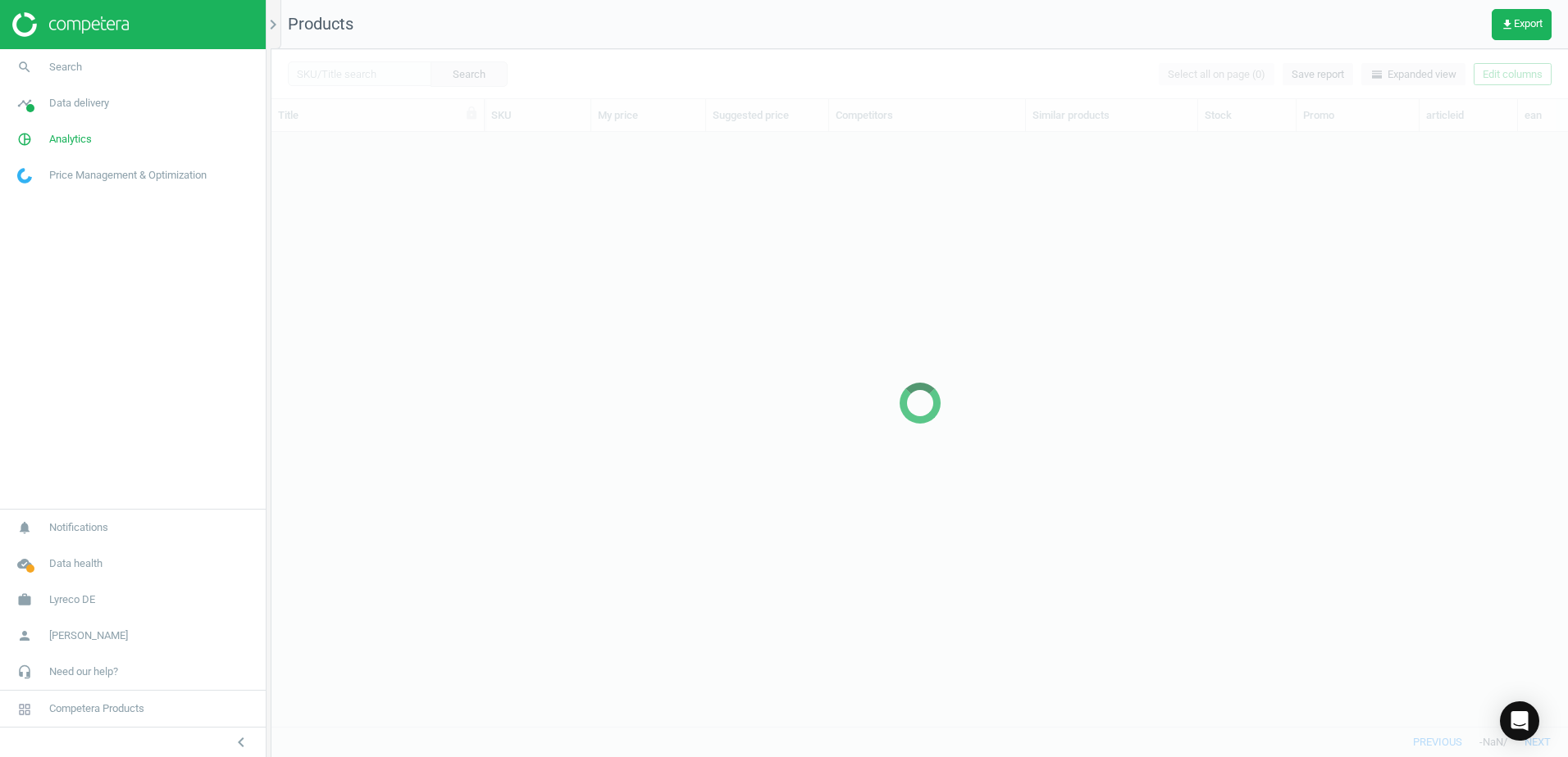
scroll to position [570, 1284]
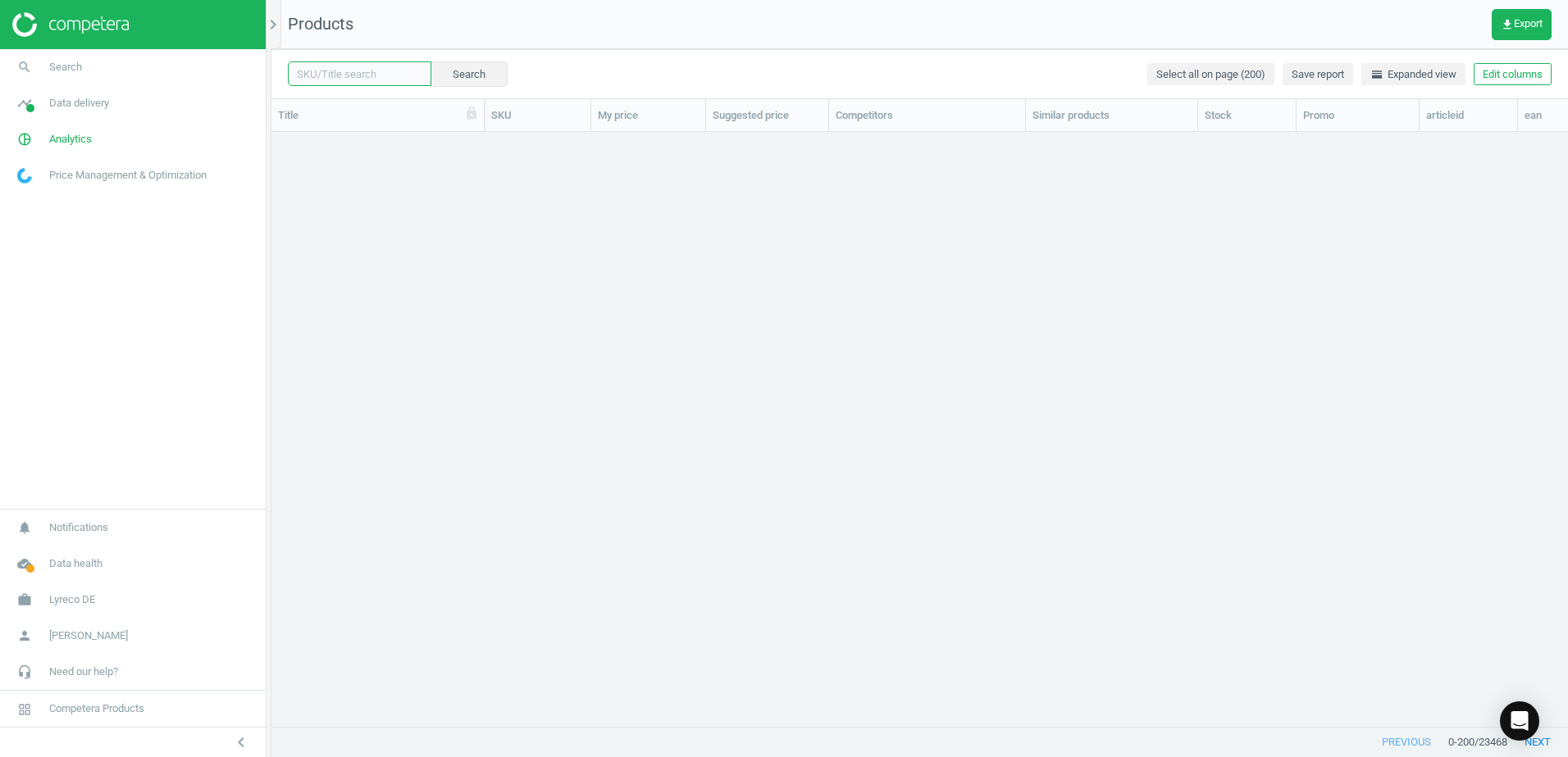
click at [363, 76] on input "text" at bounding box center [359, 74] width 144 height 25
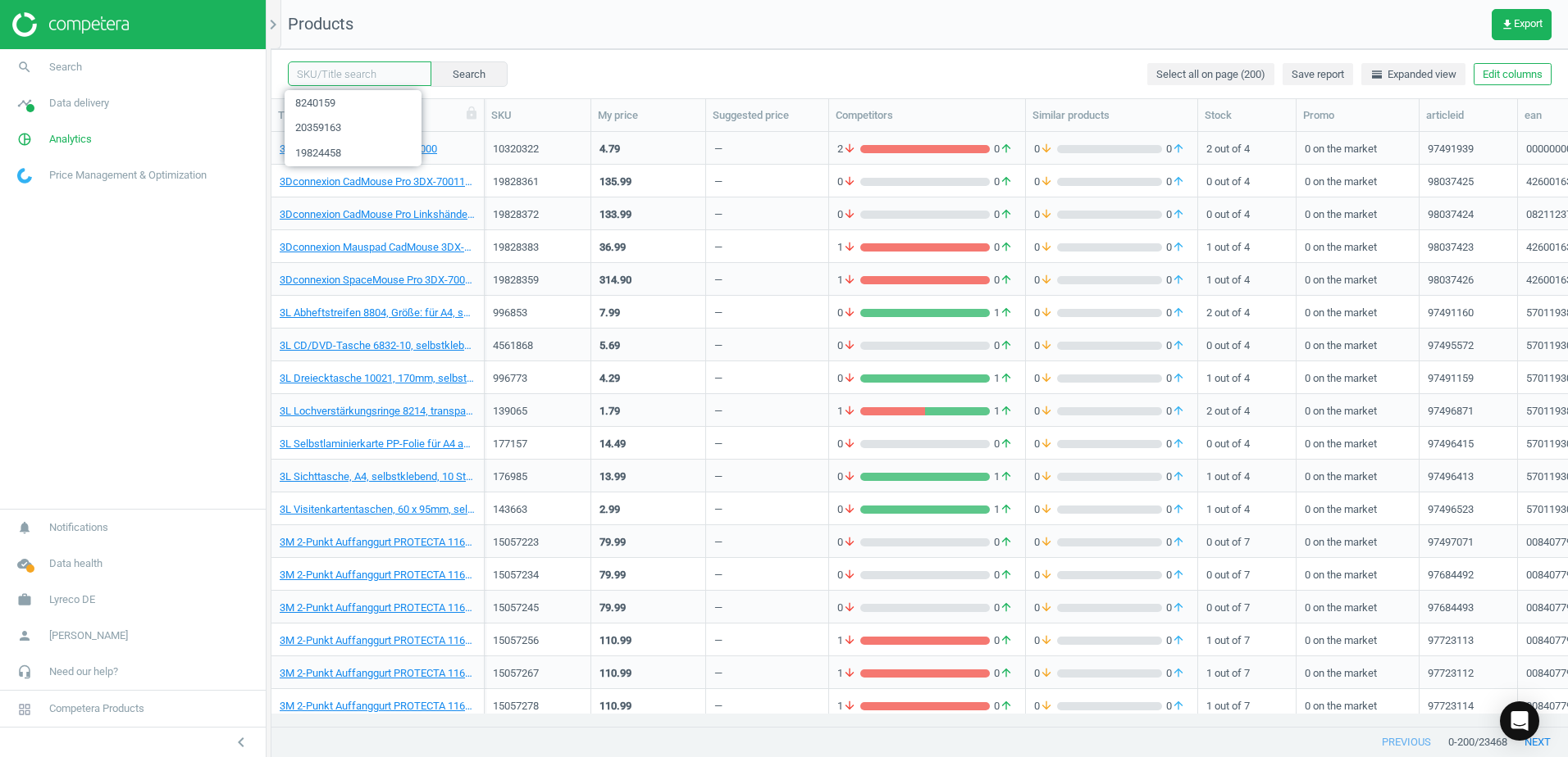
paste input "8240148"
type input "8240148"
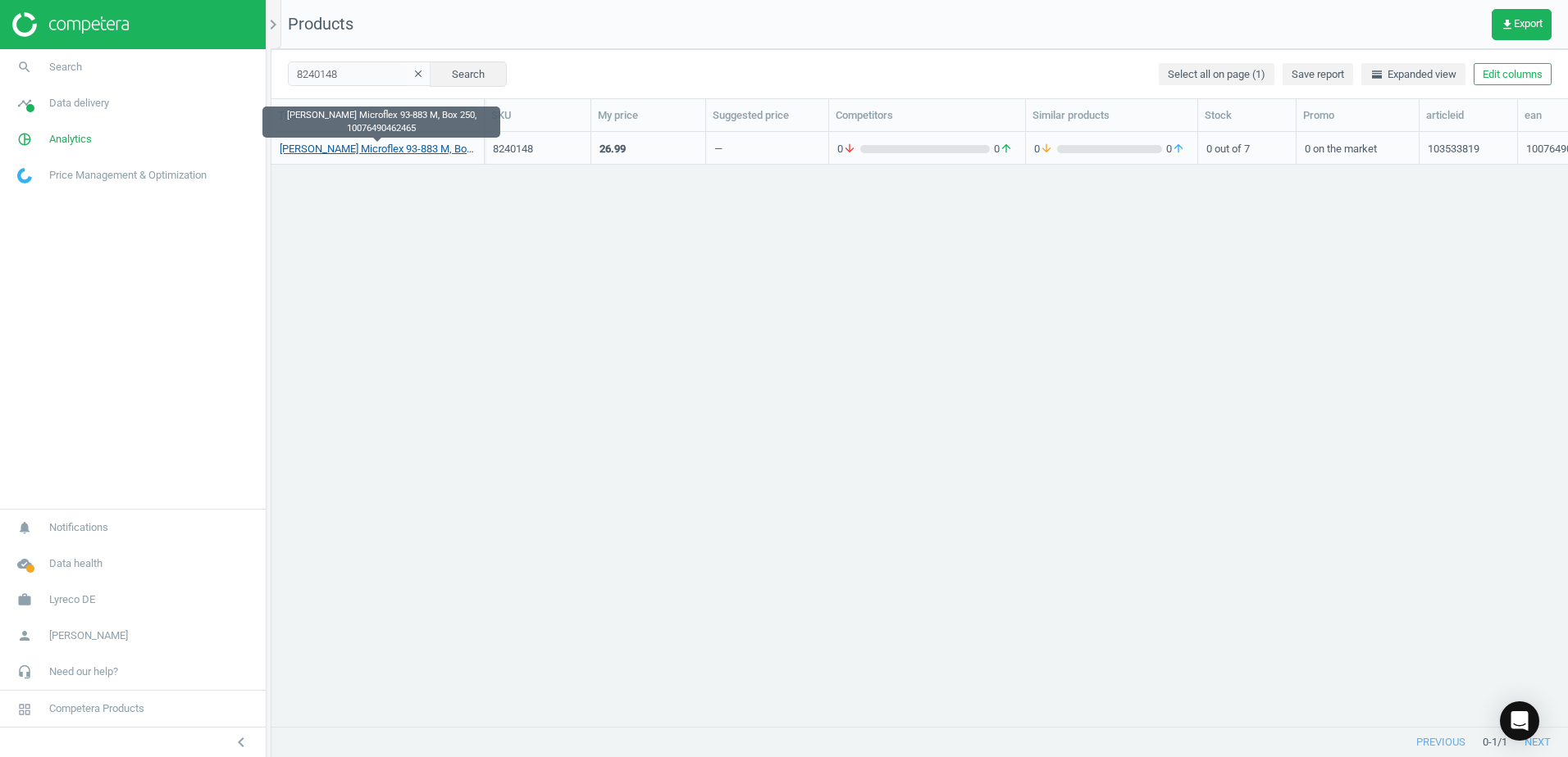
click at [400, 146] on link "Ansell Microflex 93-883 M, Box 250, 10076490462465" at bounding box center [377, 149] width 196 height 15
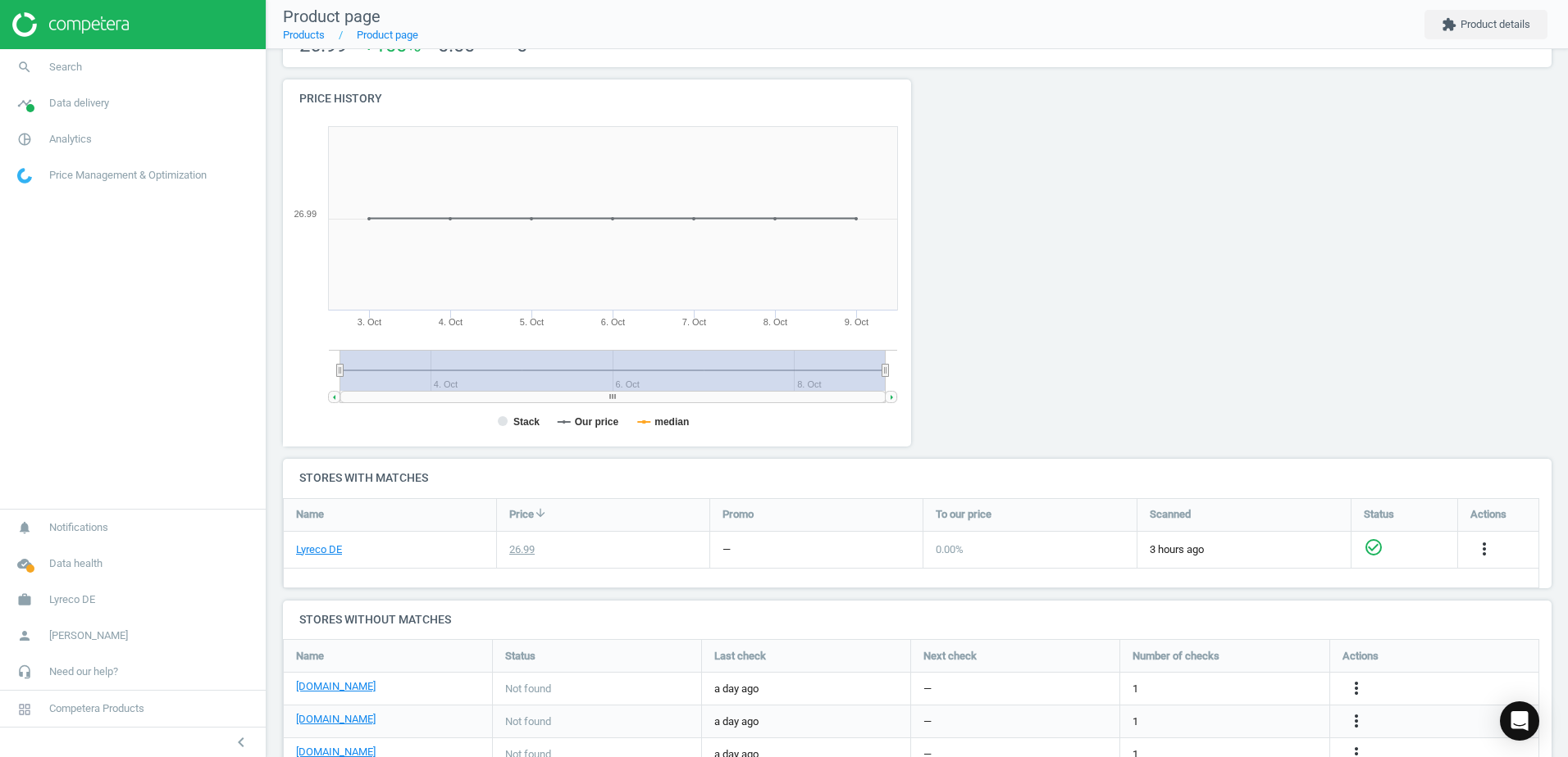
scroll to position [337, 0]
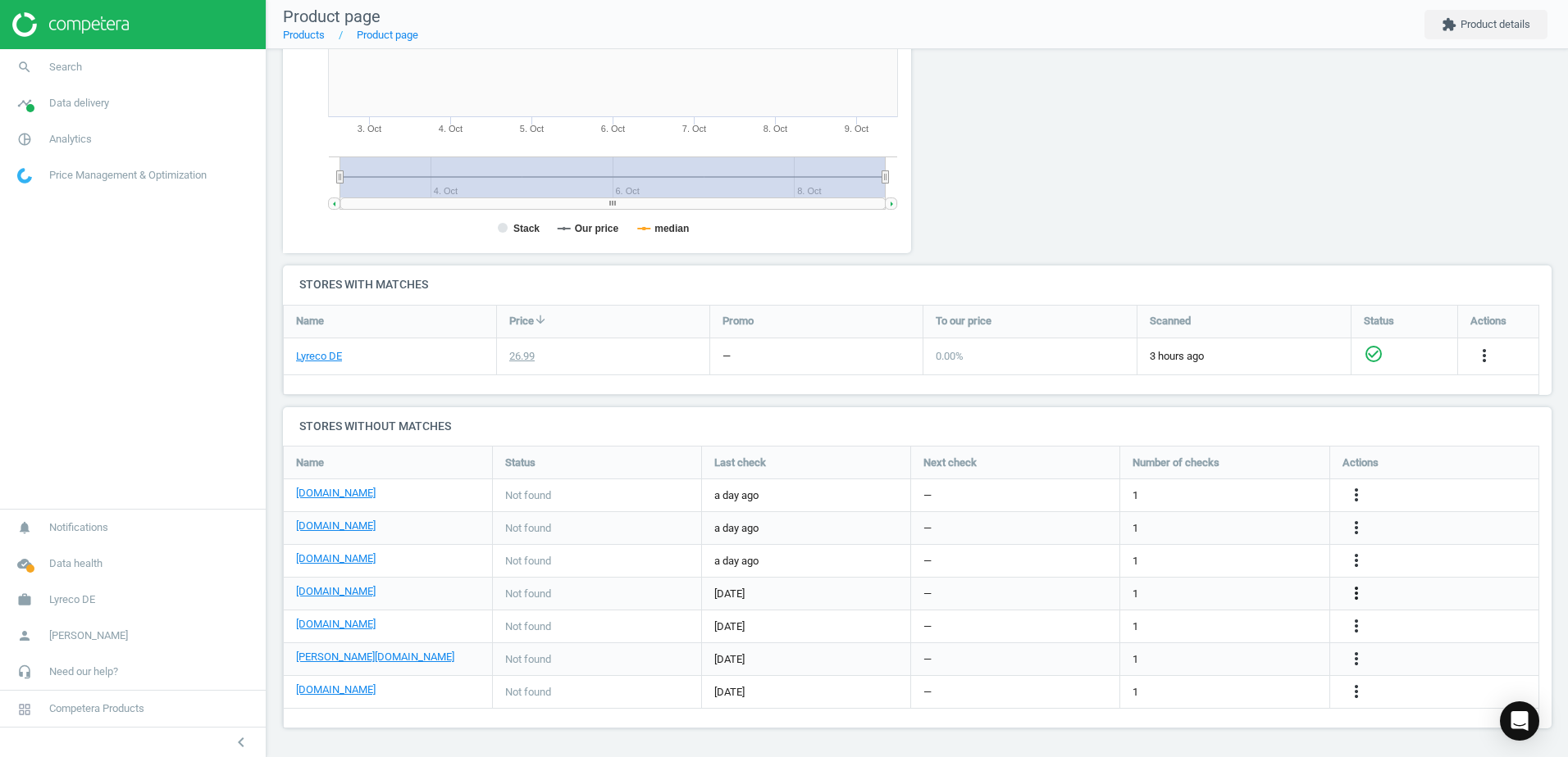
click at [1352, 590] on icon "more_vert" at bounding box center [1356, 594] width 20 height 20
click at [1140, 590] on link "Edit URL/product option" at bounding box center [1229, 594] width 225 height 25
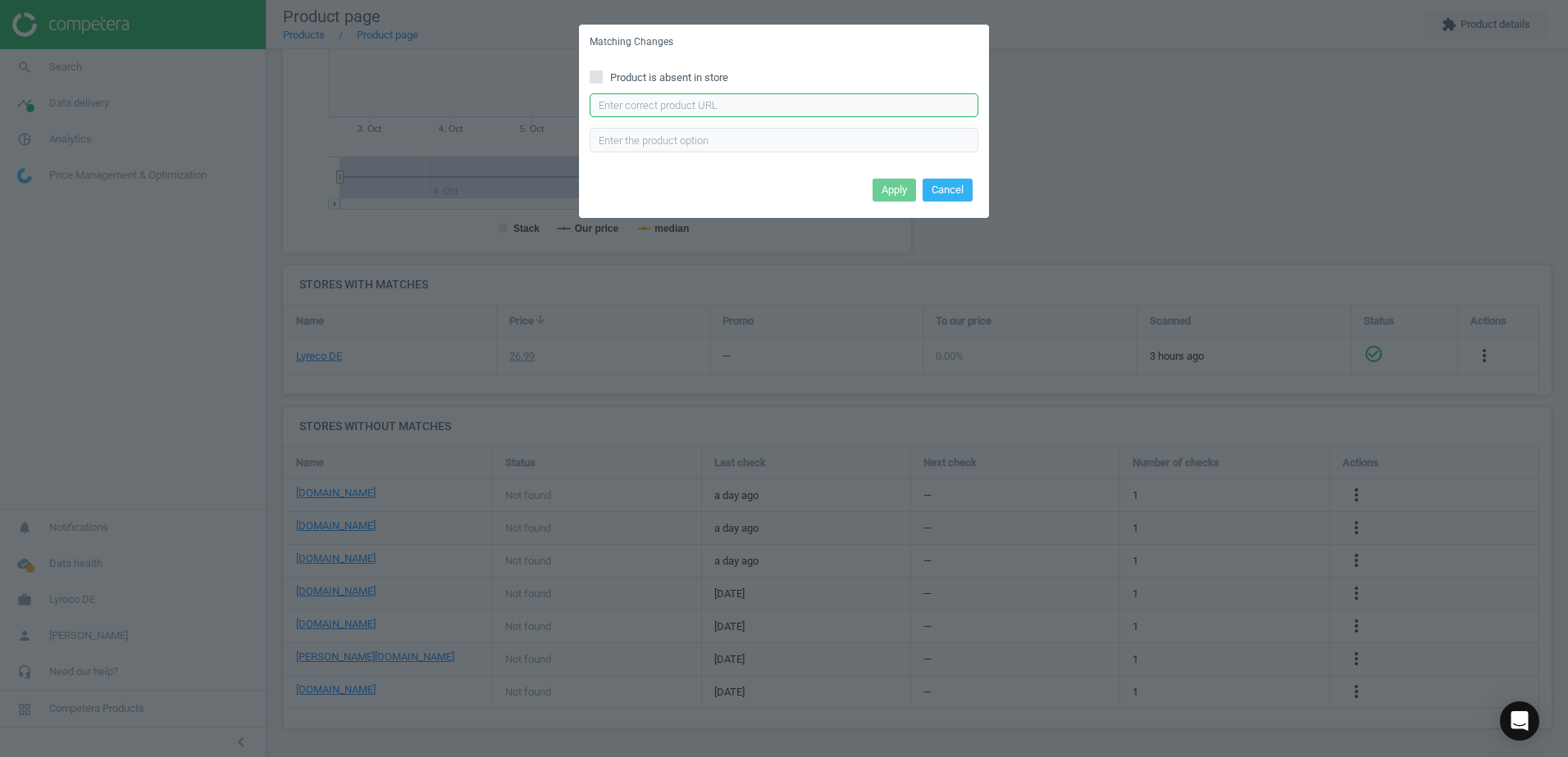
click at [656, 112] on input "text" at bounding box center [783, 106] width 388 height 25
paste input "https://cas-technik.de/handschutz/einweghandschuhe-nitril/ansell-microflex-93-8…"
type input "https://cas-technik.de/handschutz/einweghandschuhe-nitril/ansell-microflex-93-8…"
click at [889, 182] on button "Apply" at bounding box center [894, 190] width 44 height 23
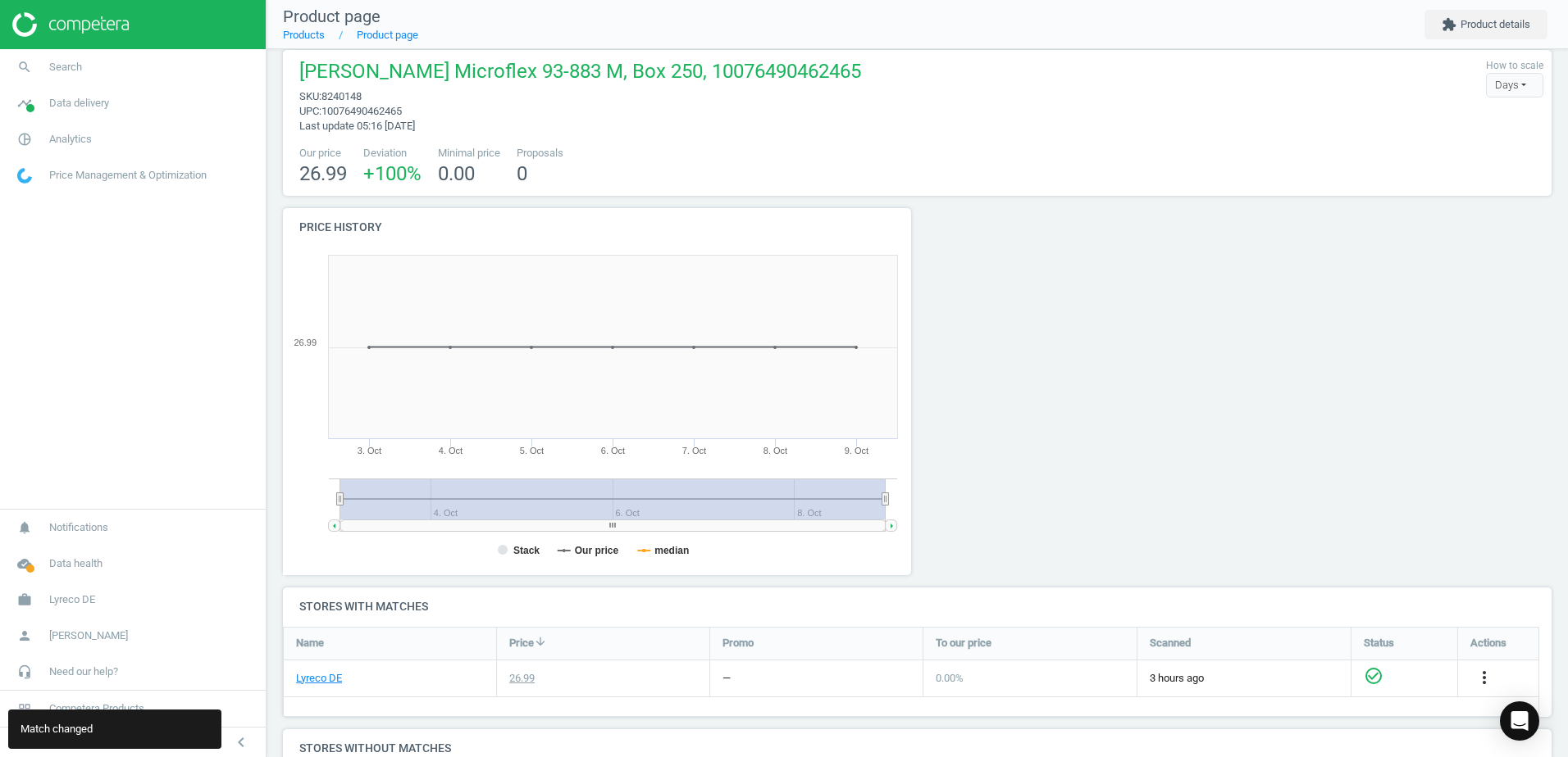
scroll to position [0, 0]
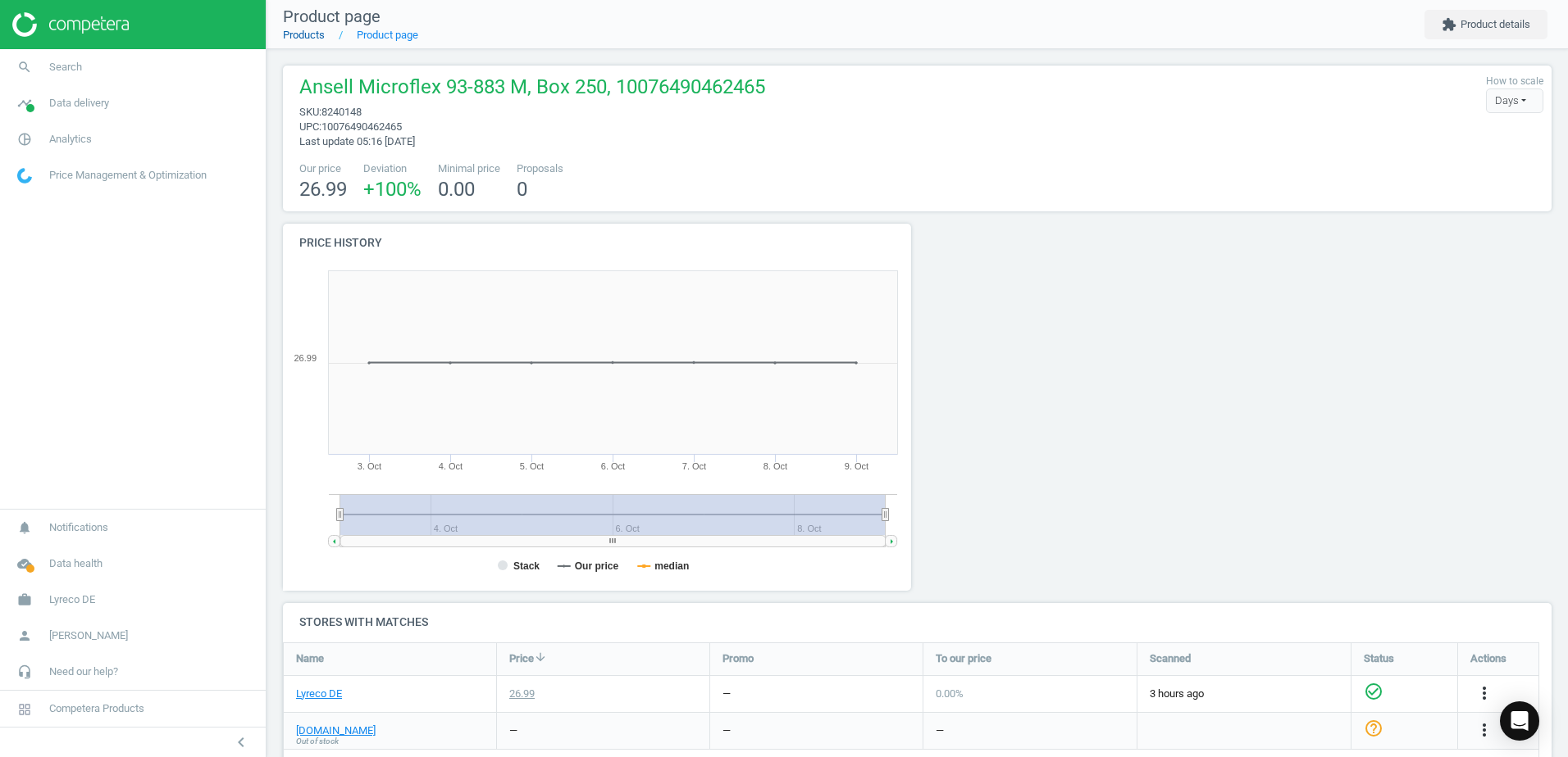
click at [296, 32] on link "Products" at bounding box center [304, 35] width 42 height 12
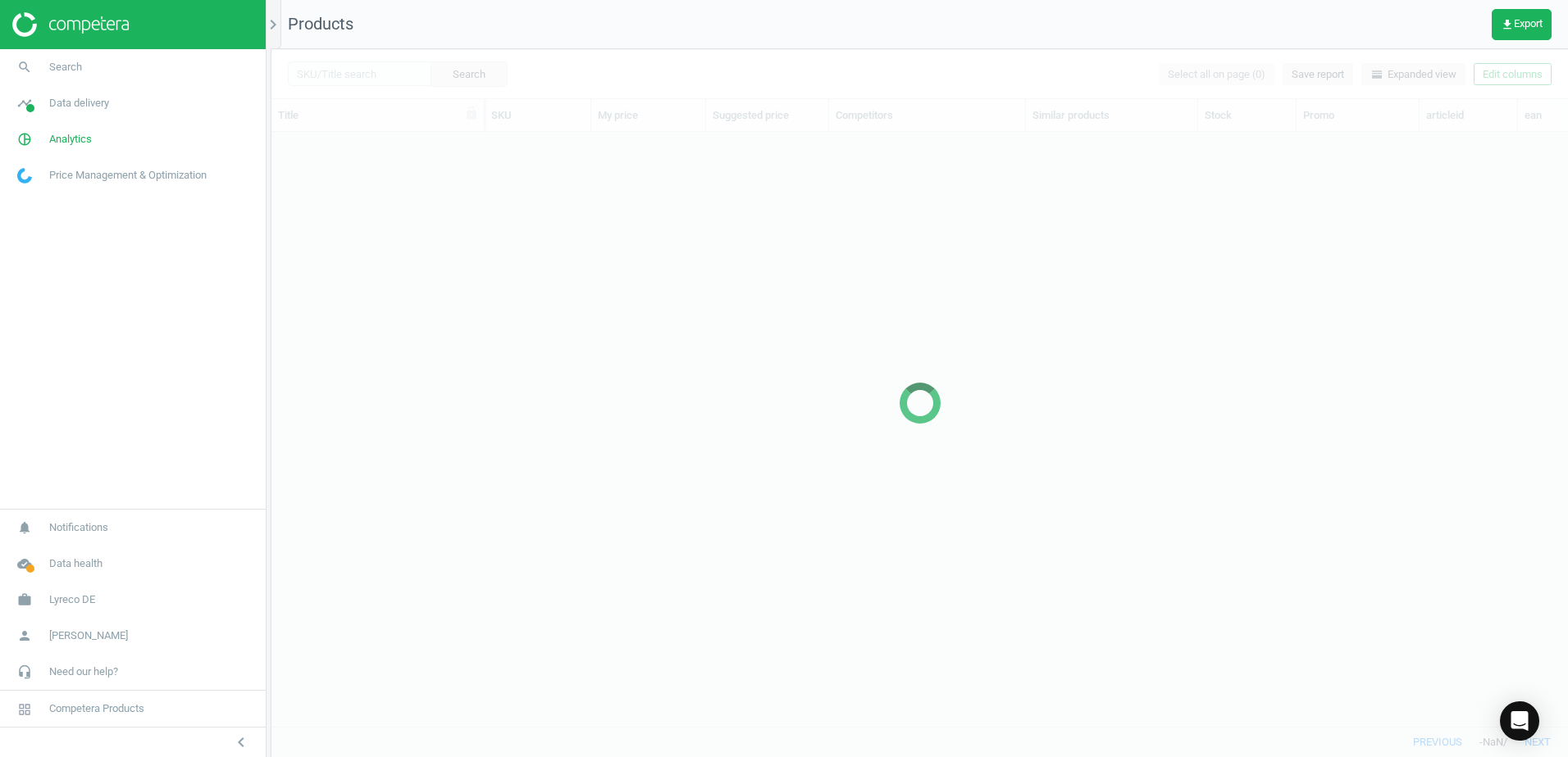
scroll to position [570, 1284]
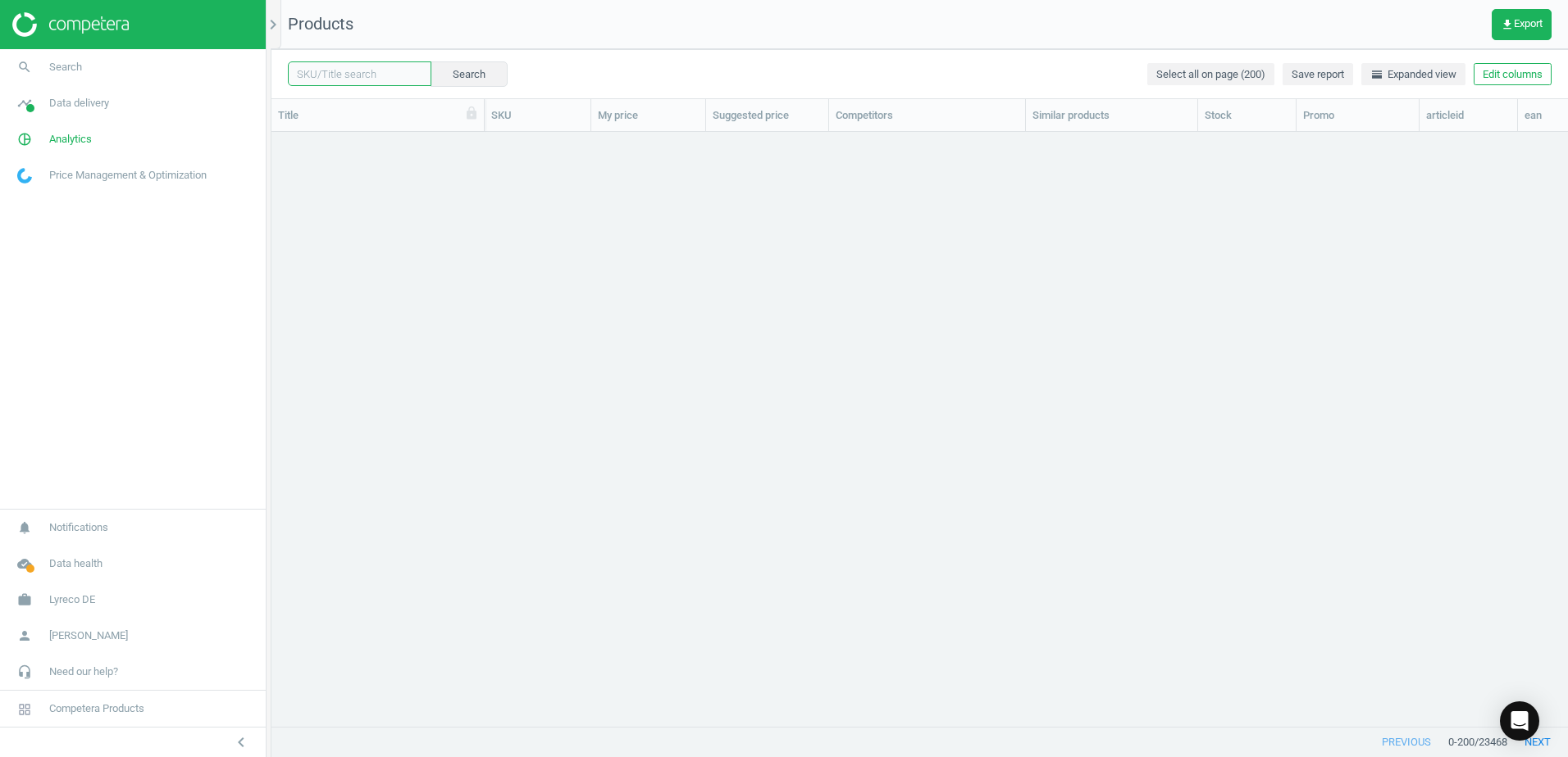
click at [362, 65] on input "text" at bounding box center [359, 74] width 144 height 25
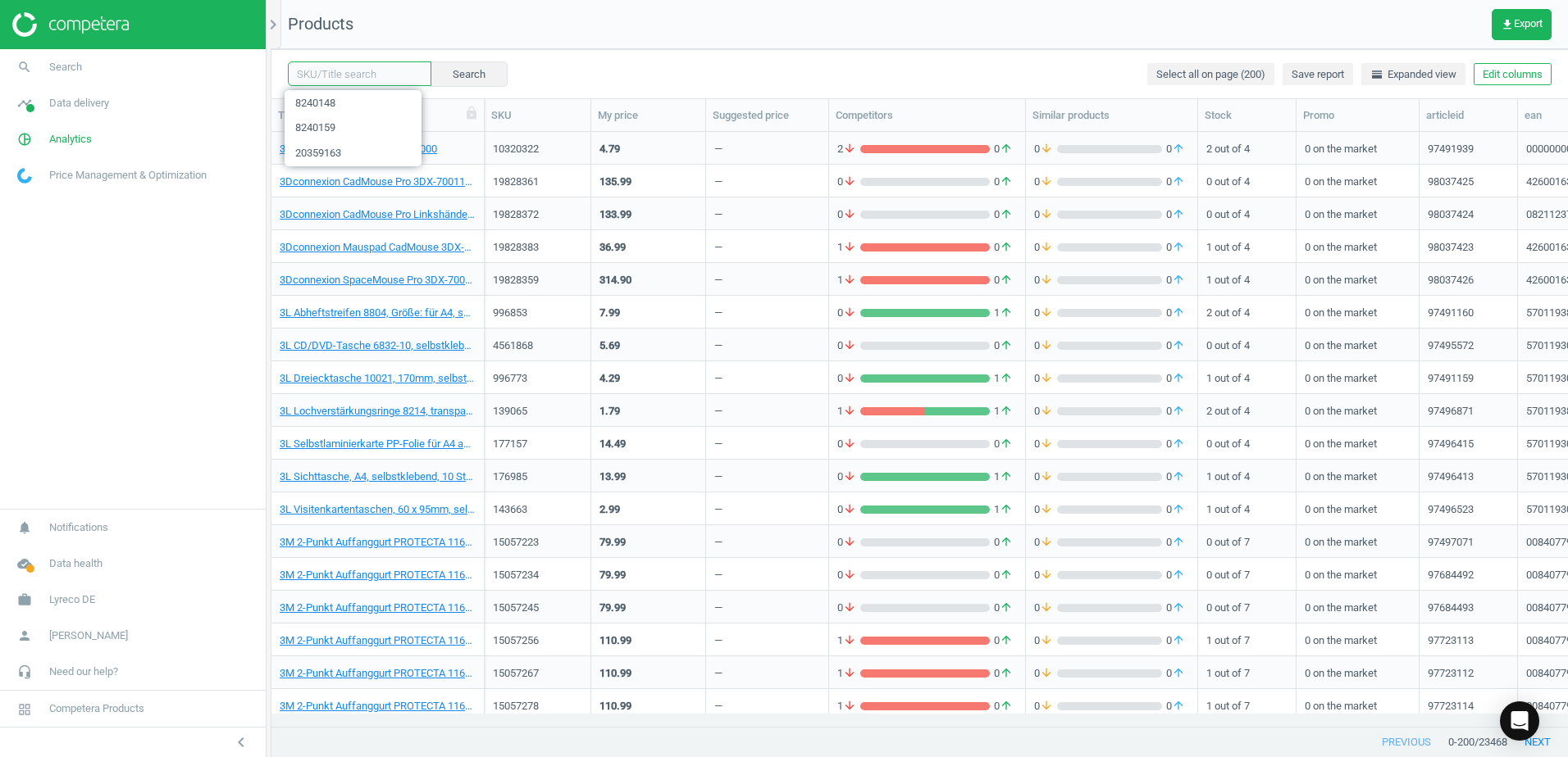
paste input "8240137"
type input "8240137"
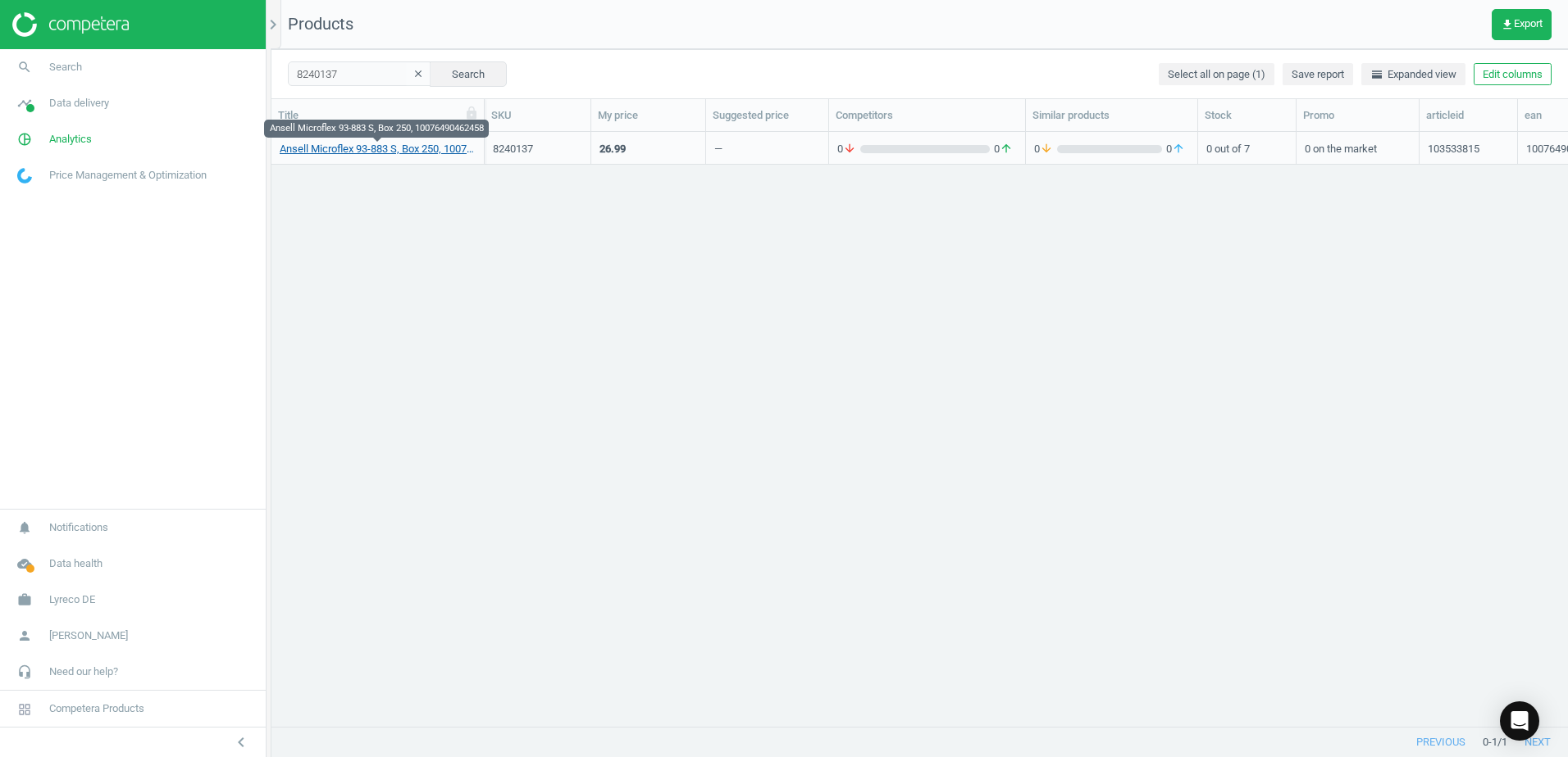
click at [376, 152] on link "Ansell Microflex 93-883 S, Box 250, 10076490462458" at bounding box center [377, 149] width 196 height 15
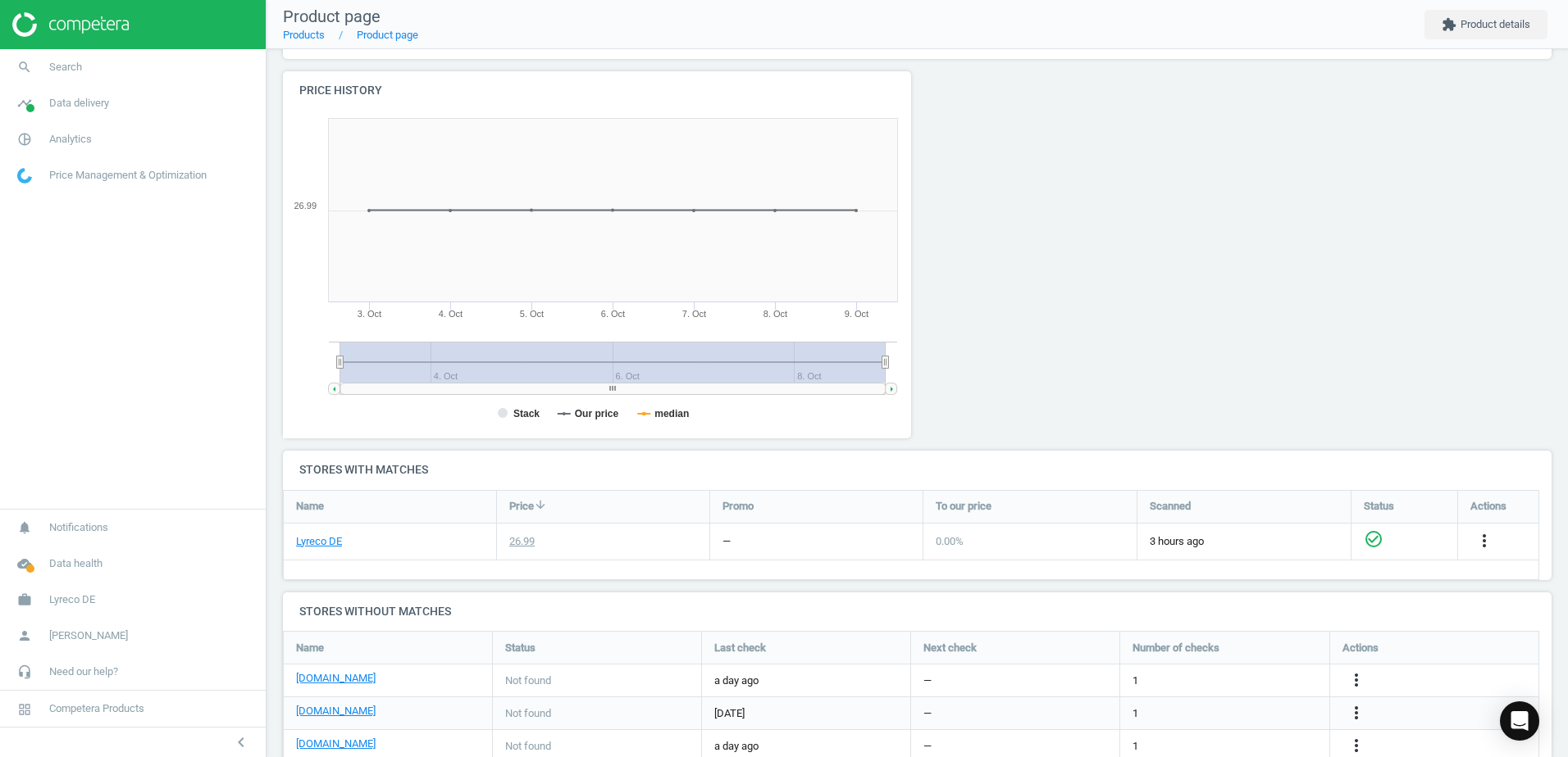
scroll to position [337, 0]
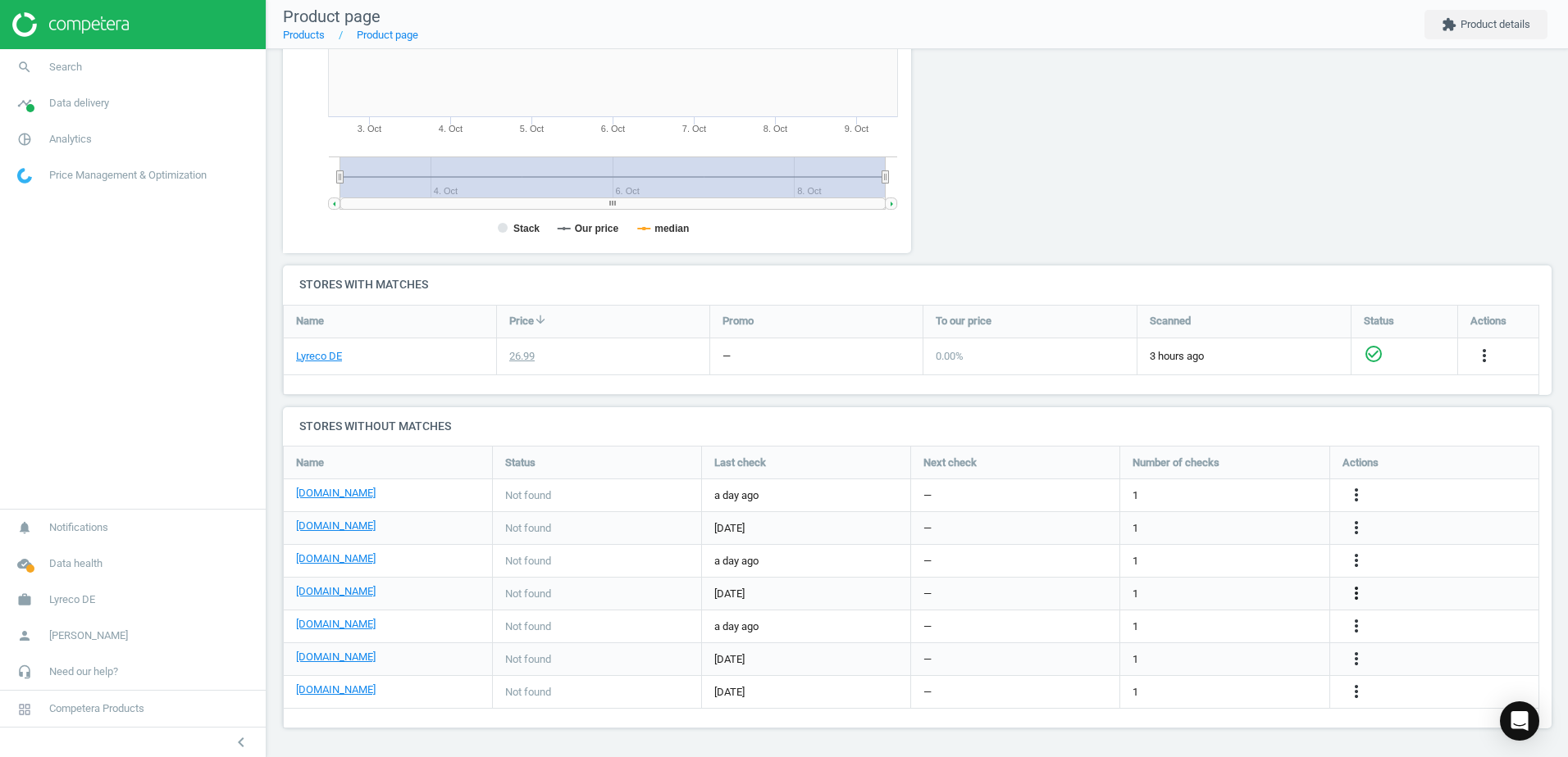
click at [1351, 592] on icon "more_vert" at bounding box center [1356, 594] width 20 height 20
click at [1141, 588] on link "Edit URL/product option" at bounding box center [1229, 594] width 225 height 25
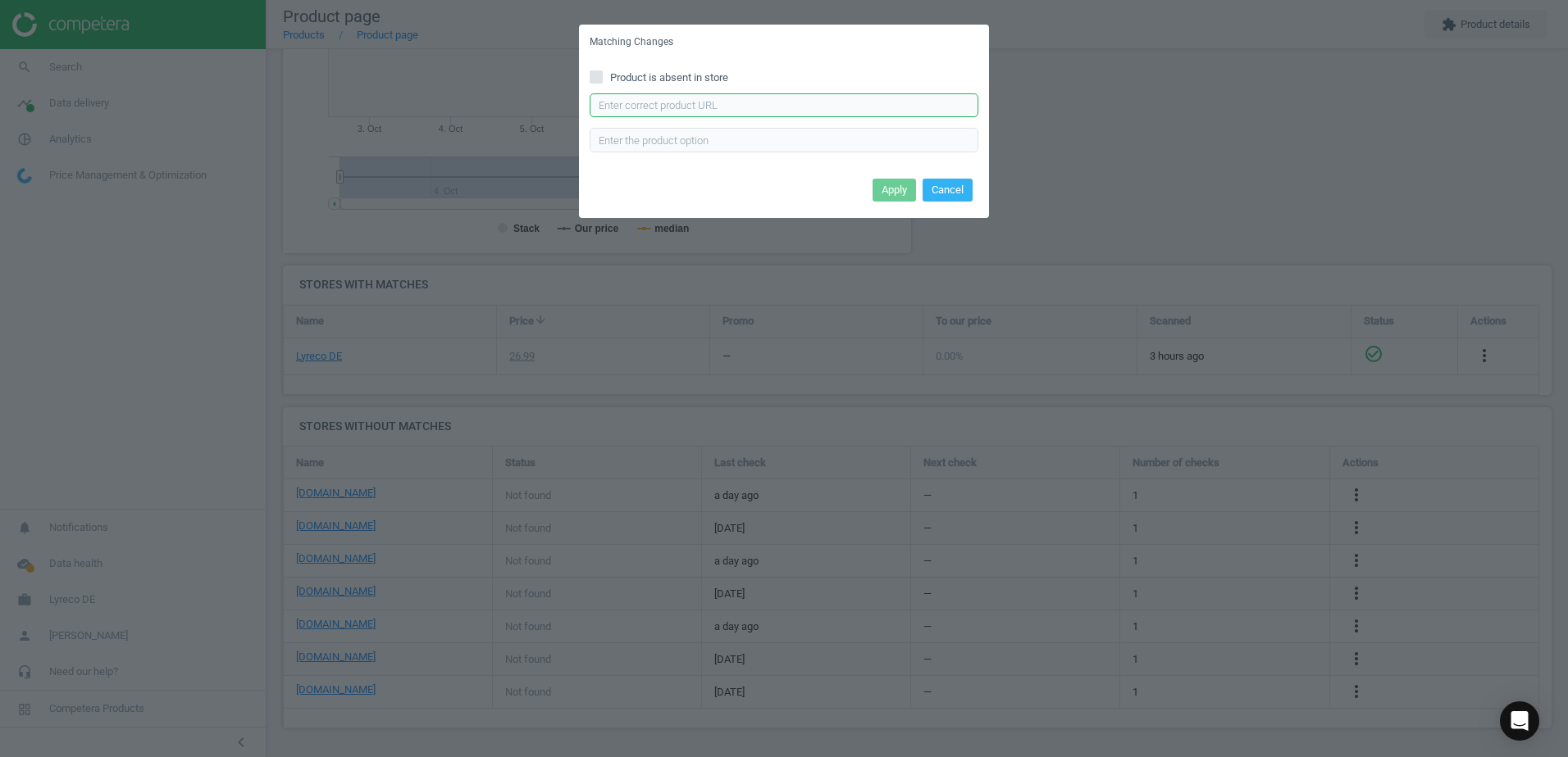
click at [643, 101] on input "text" at bounding box center [783, 106] width 388 height 25
paste input "https://cas-technik.de/handschutz/einweghandschuhe-nitril/ansell-microflex-93-8…"
type input "https://cas-technik.de/handschutz/einweghandschuhe-nitril/ansell-microflex-93-8…"
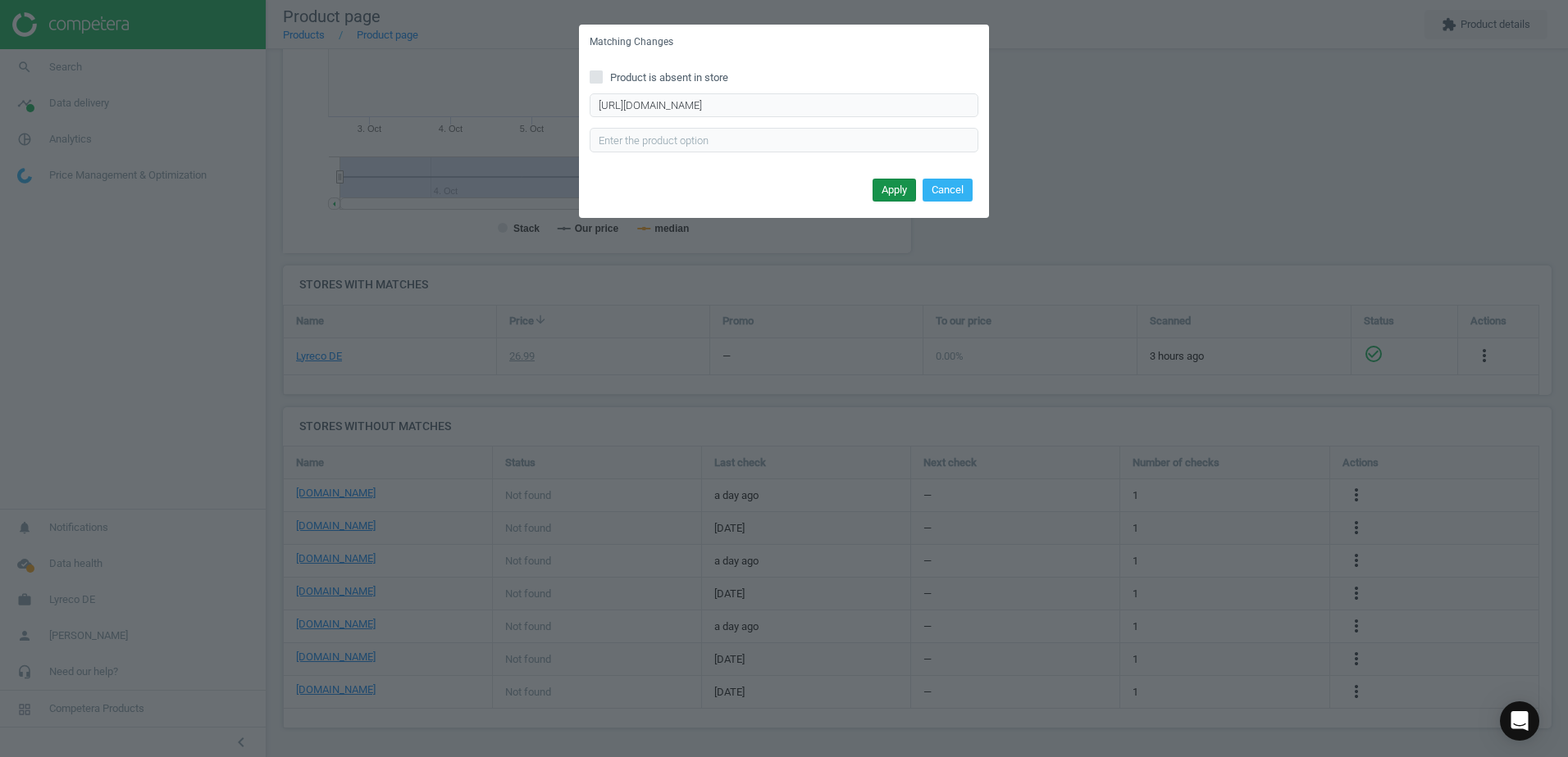
click at [877, 195] on button "Apply" at bounding box center [894, 190] width 44 height 23
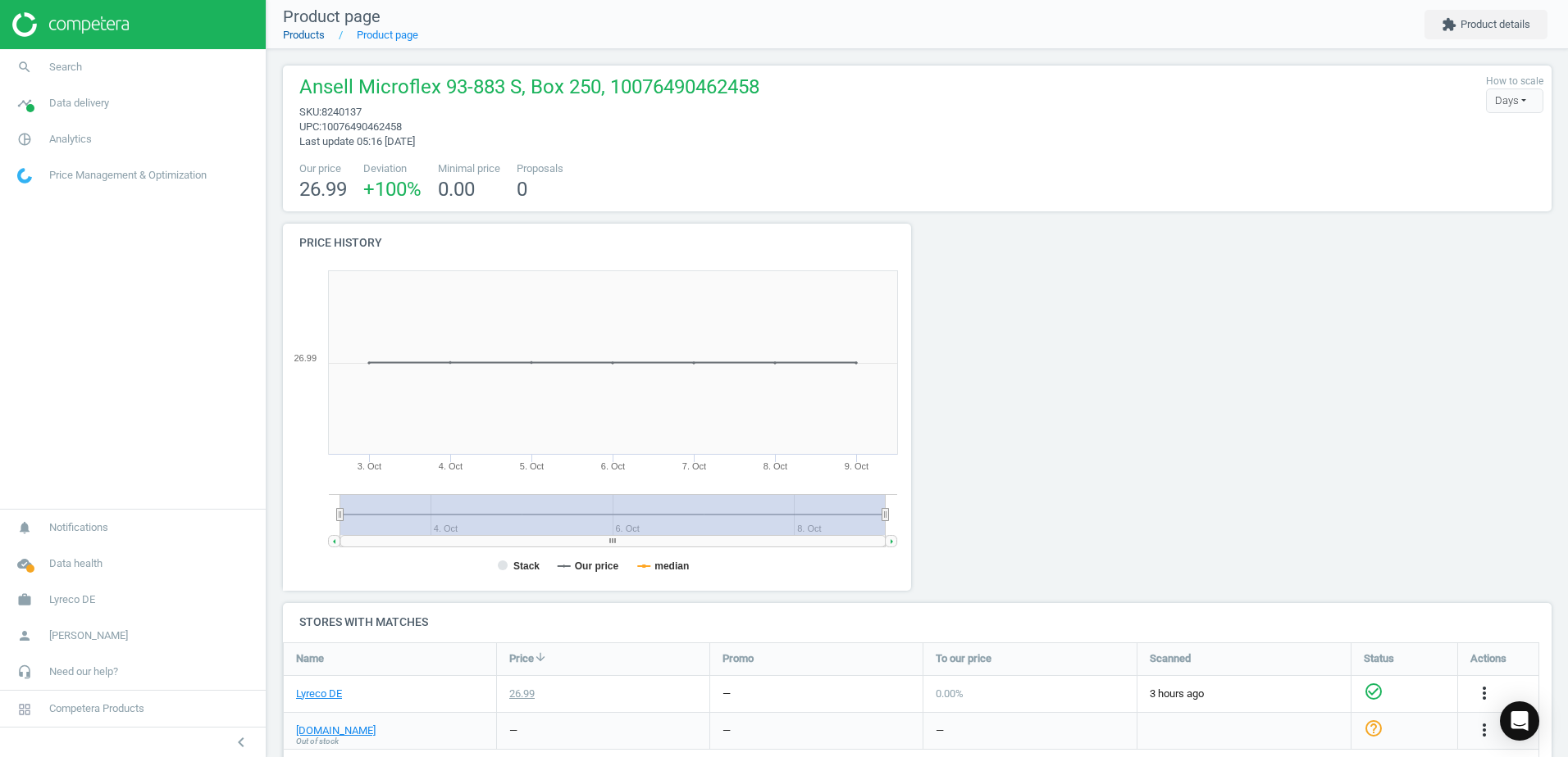
click at [315, 34] on link "Products" at bounding box center [304, 35] width 42 height 12
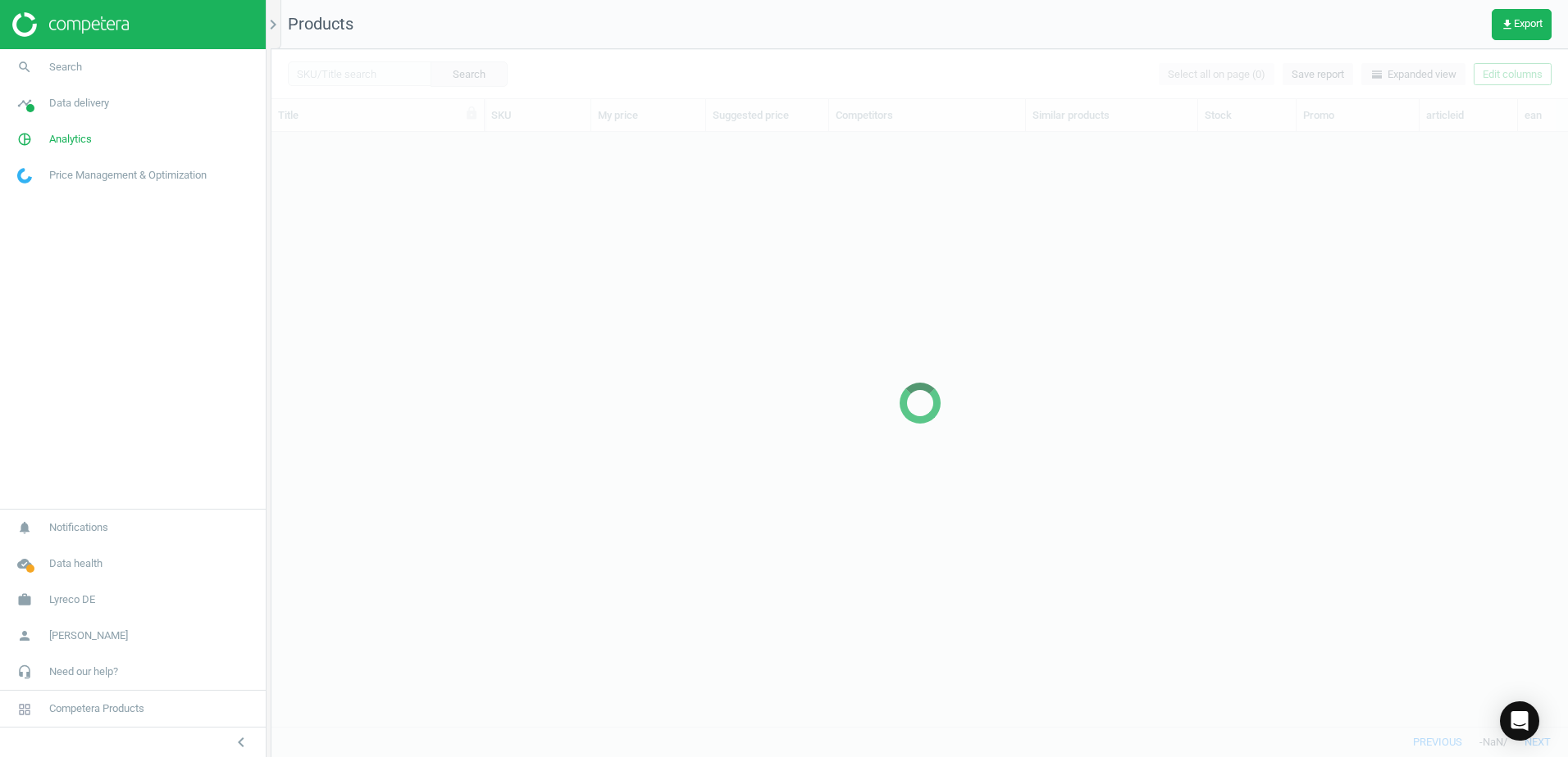
scroll to position [570, 1284]
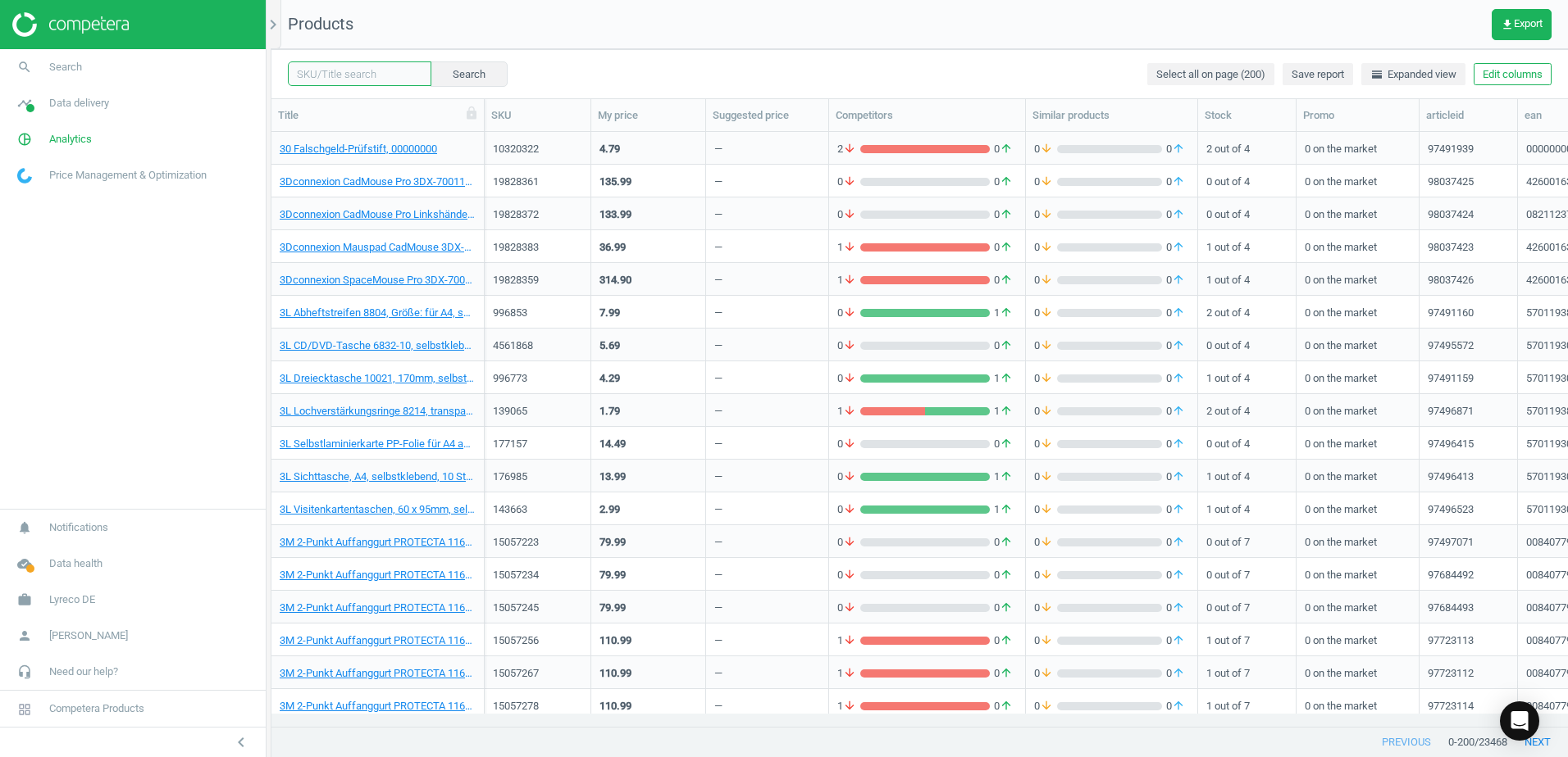
click at [373, 72] on input "text" at bounding box center [359, 74] width 144 height 25
paste input "8314601"
type input "8314601"
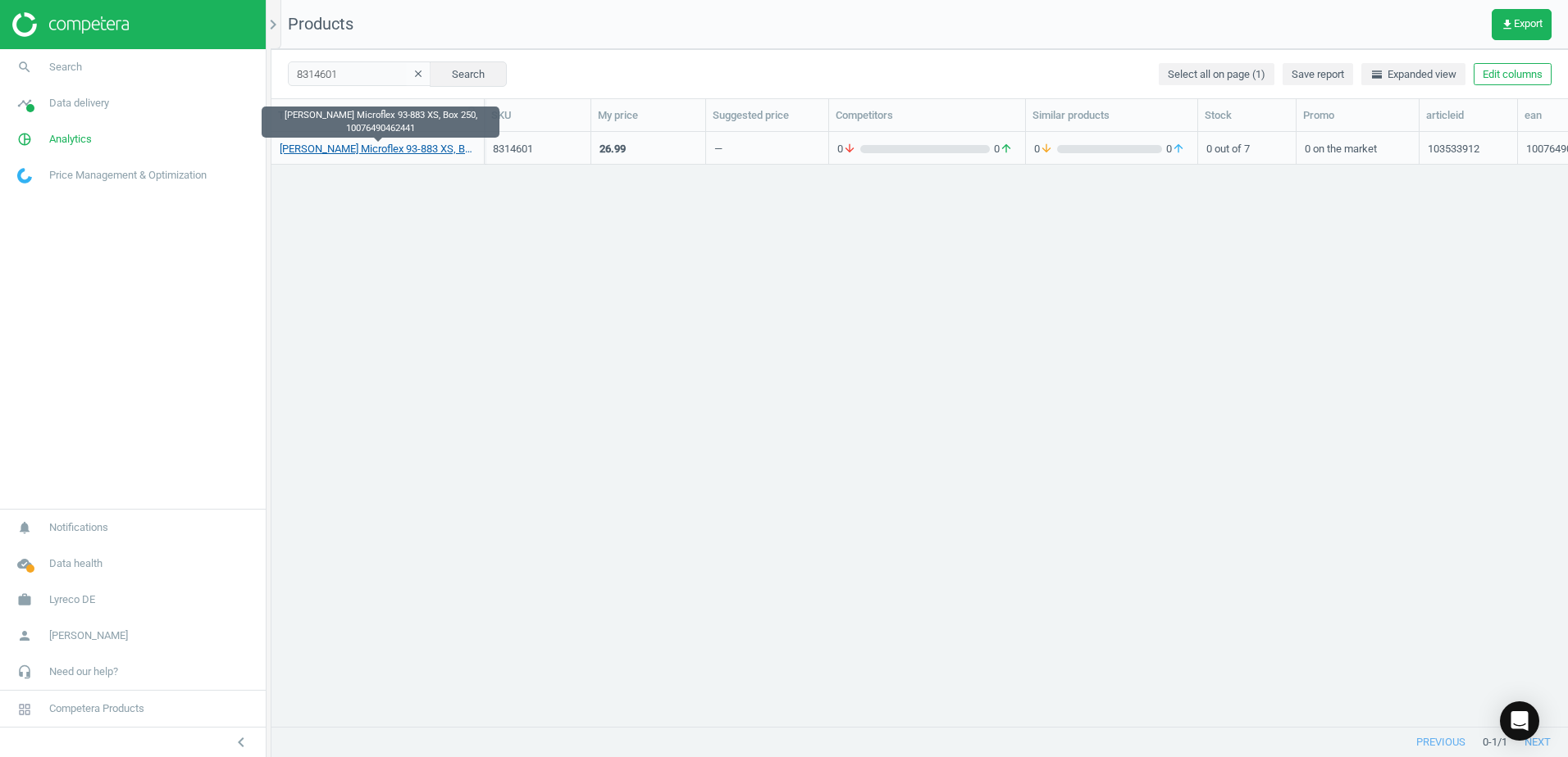
click at [389, 151] on link "Ansell Microflex 93-883 XS, Box 250, 10076490462441" at bounding box center [377, 149] width 196 height 15
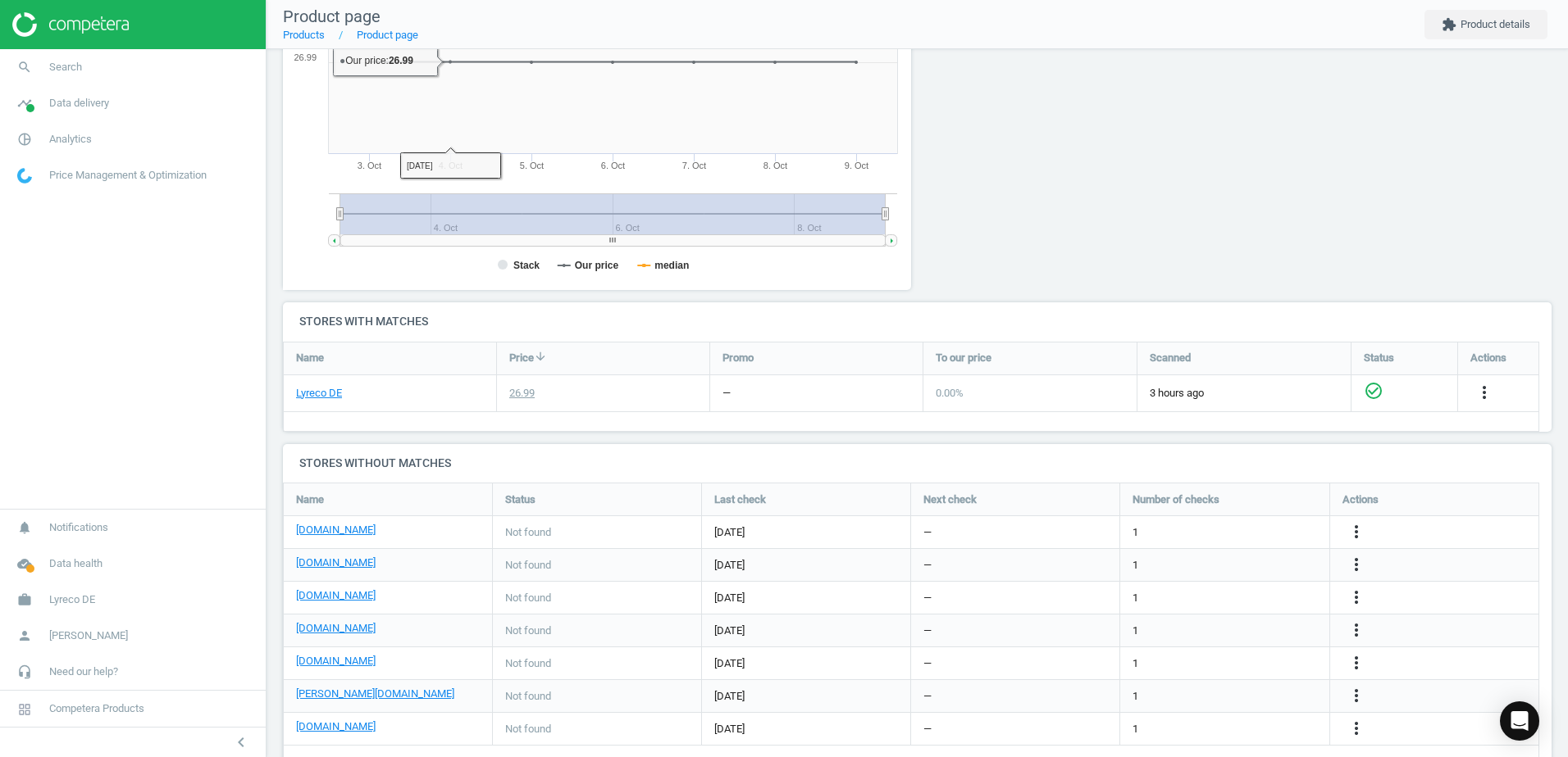
scroll to position [337, 0]
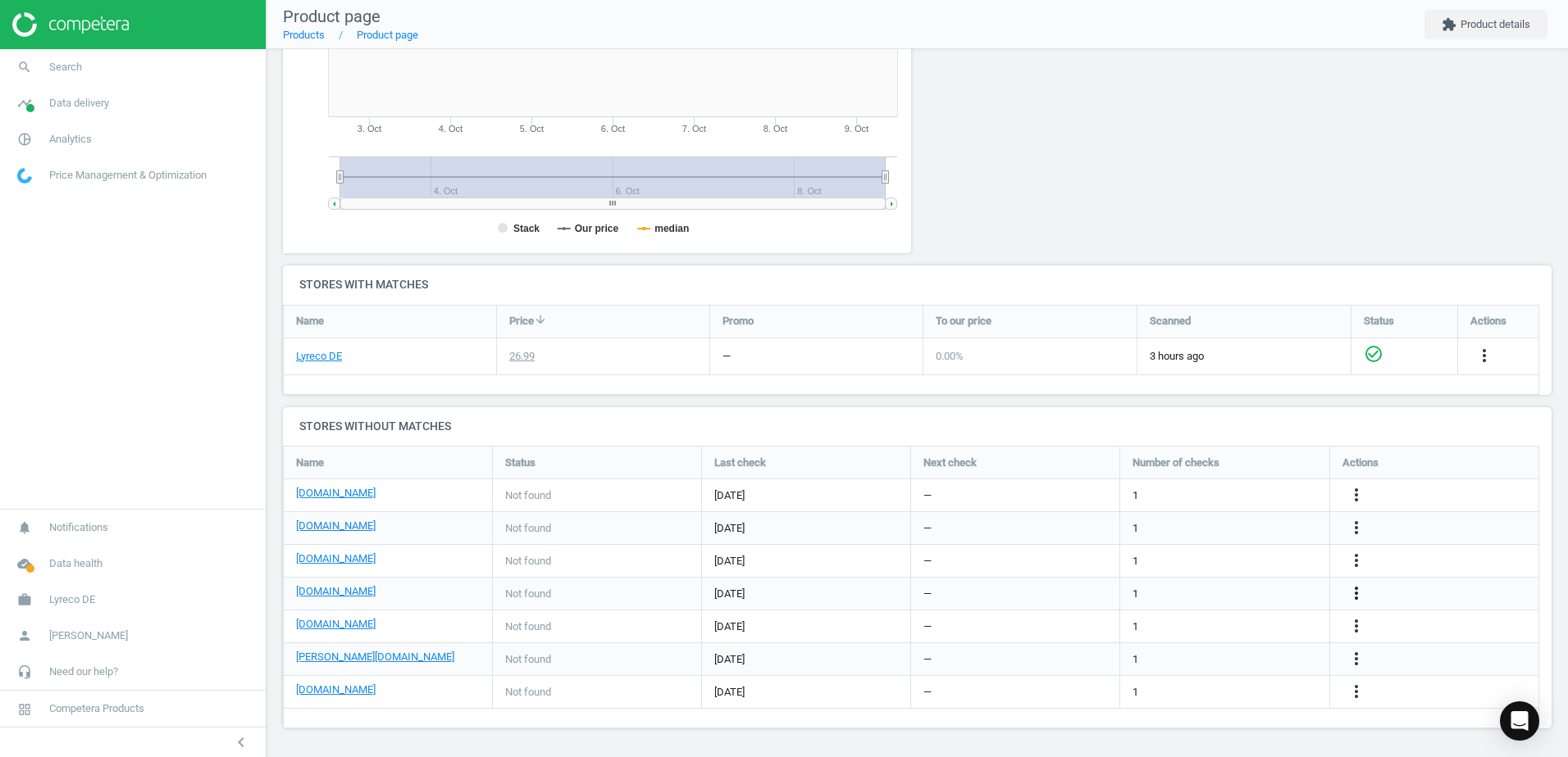
click at [1350, 590] on icon "more_vert" at bounding box center [1356, 594] width 20 height 20
click at [1144, 589] on link "Edit URL/product option" at bounding box center [1229, 594] width 225 height 25
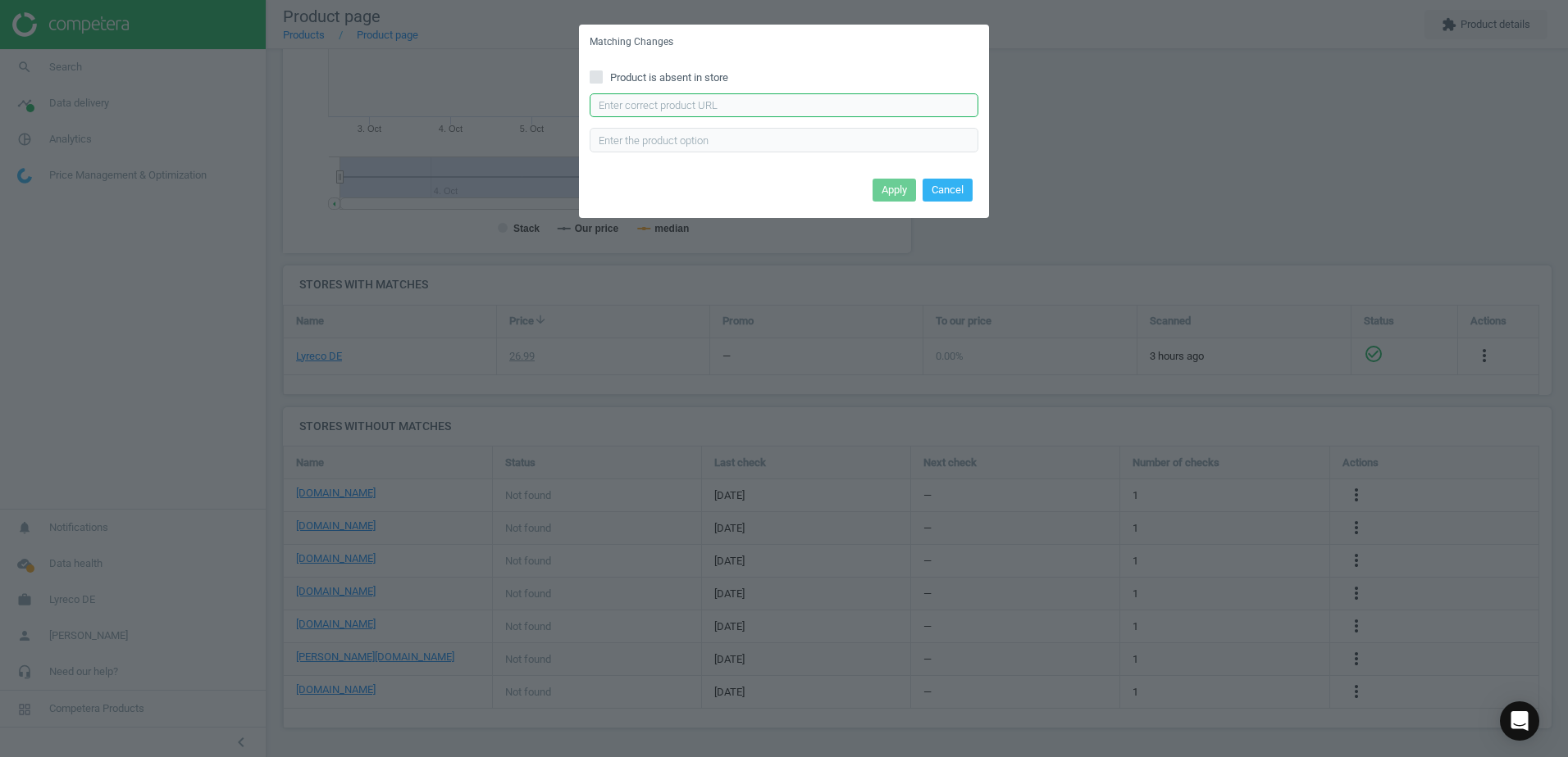
click at [648, 112] on input "text" at bounding box center [783, 106] width 388 height 25
paste input "https://cas-technik.de/handschutz/einweghandschuhe-nitril/ansell-microflex-93-8…"
type input "https://cas-technik.de/handschutz/einweghandschuhe-nitril/ansell-microflex-93-8…"
click at [885, 188] on button "Apply" at bounding box center [894, 190] width 44 height 23
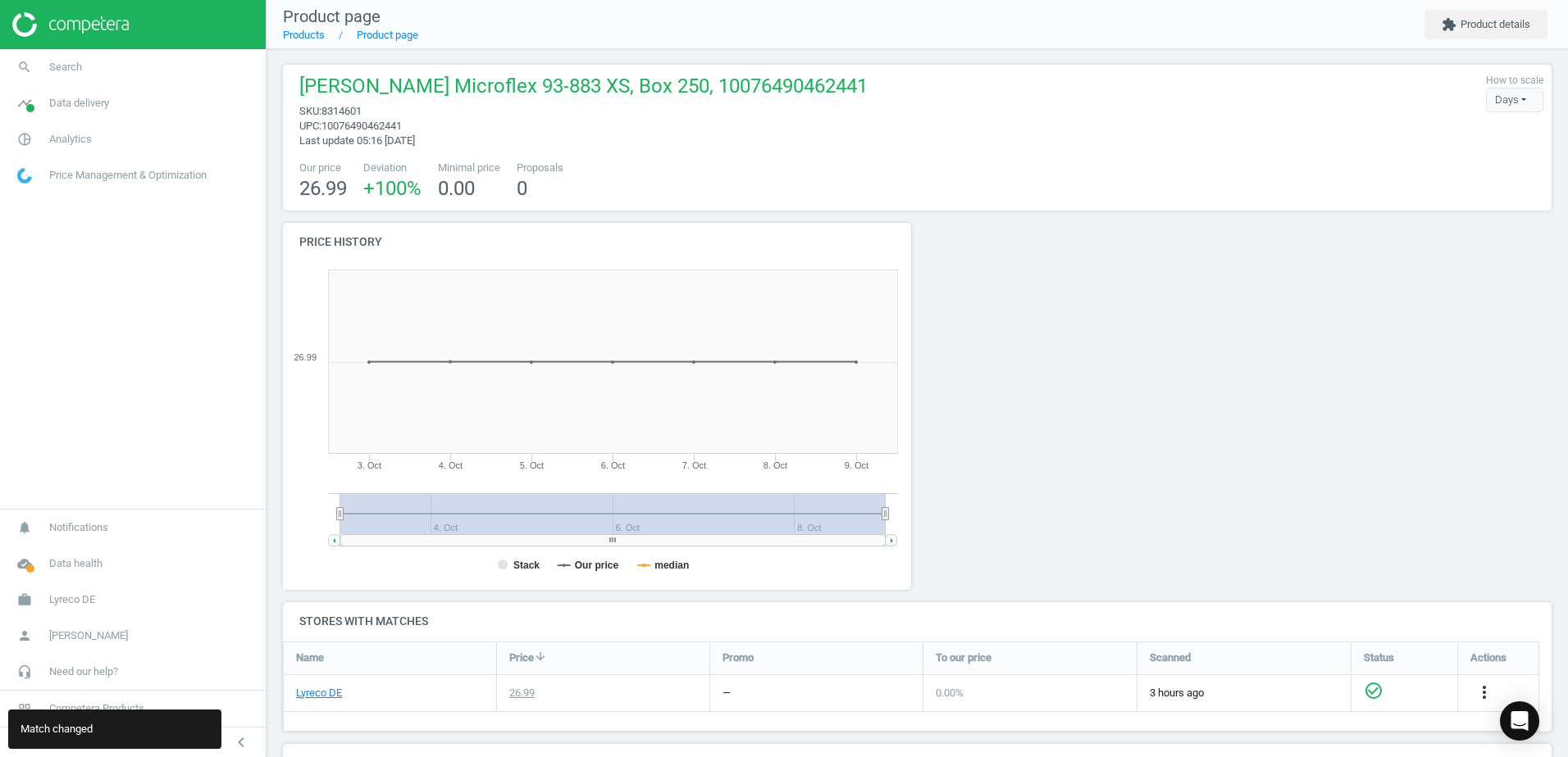
scroll to position [0, 0]
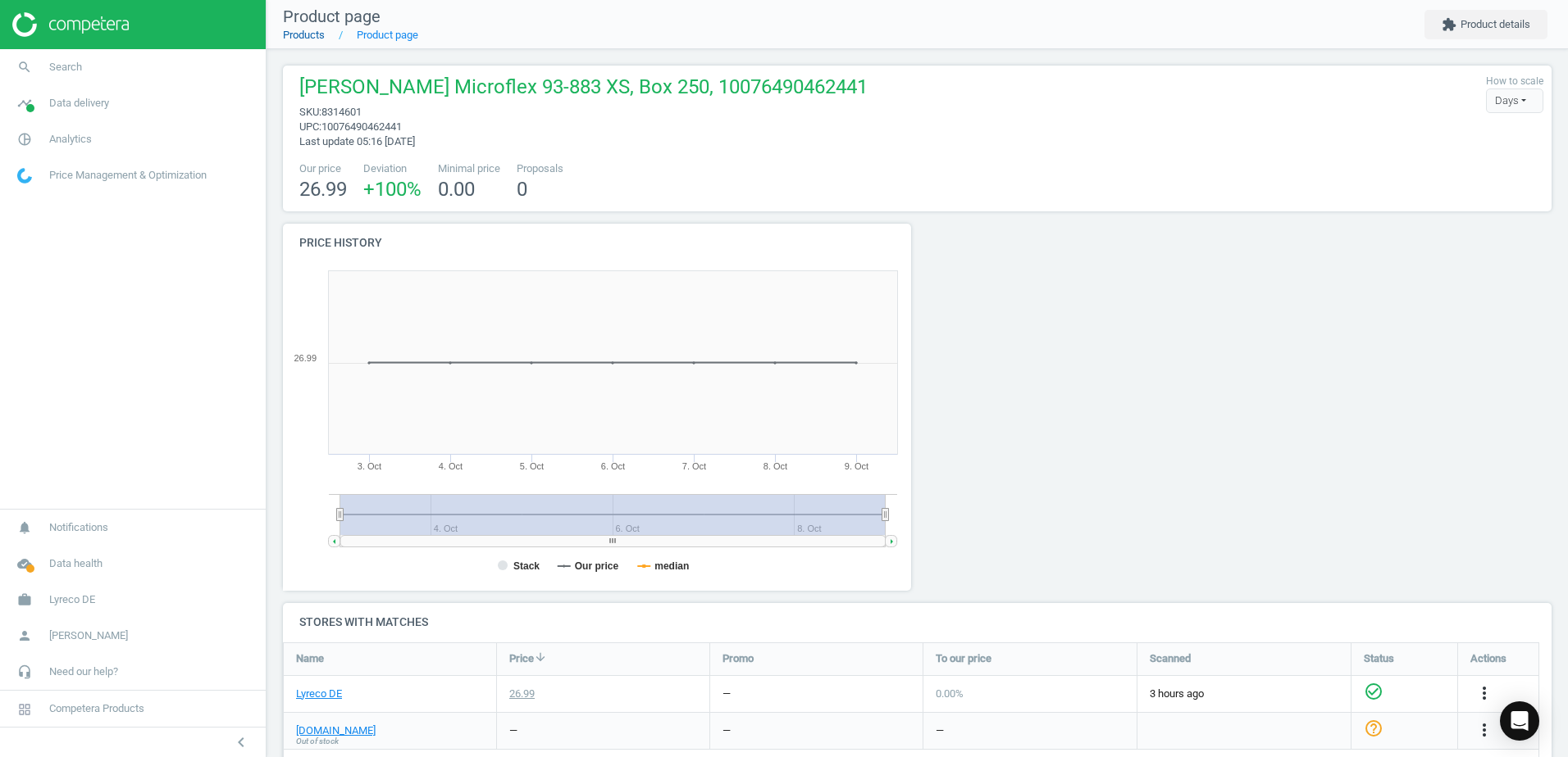
click at [313, 41] on li "Products" at bounding box center [304, 35] width 42 height 15
click at [311, 36] on link "Products" at bounding box center [304, 35] width 42 height 12
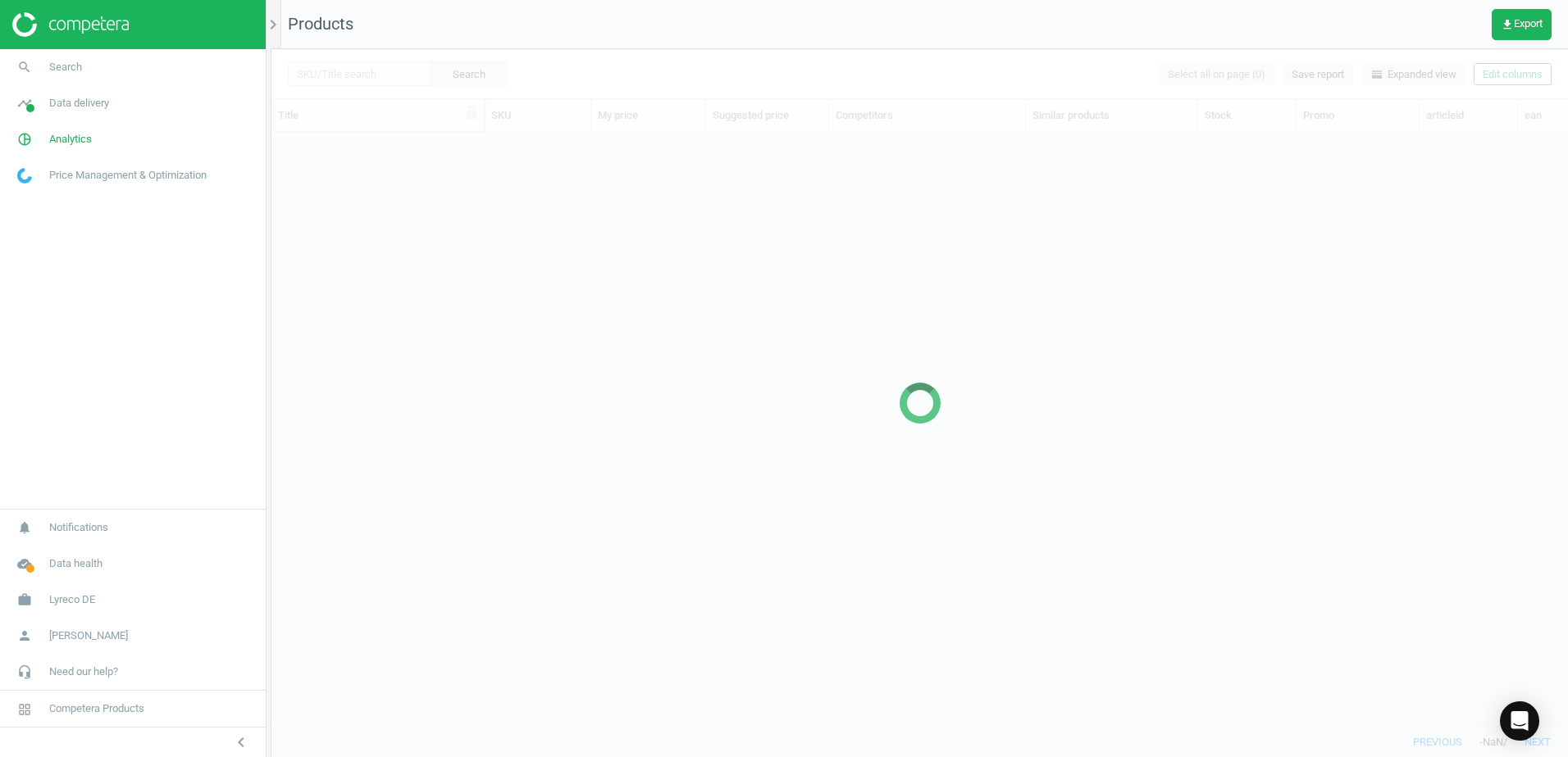
scroll to position [570, 1284]
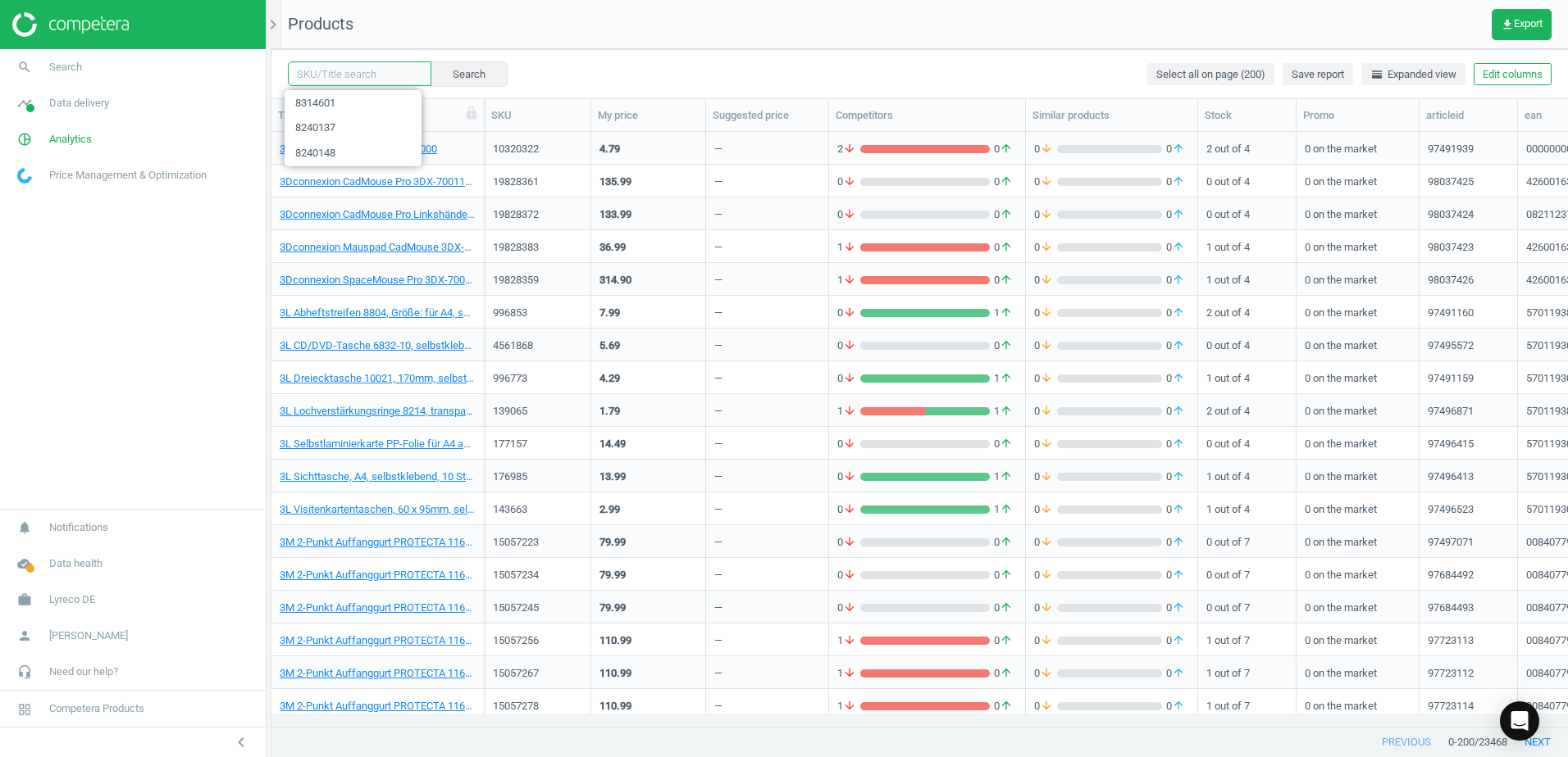
click at [354, 71] on input "text" at bounding box center [359, 74] width 144 height 25
paste input "21427757"
type input "21427757"
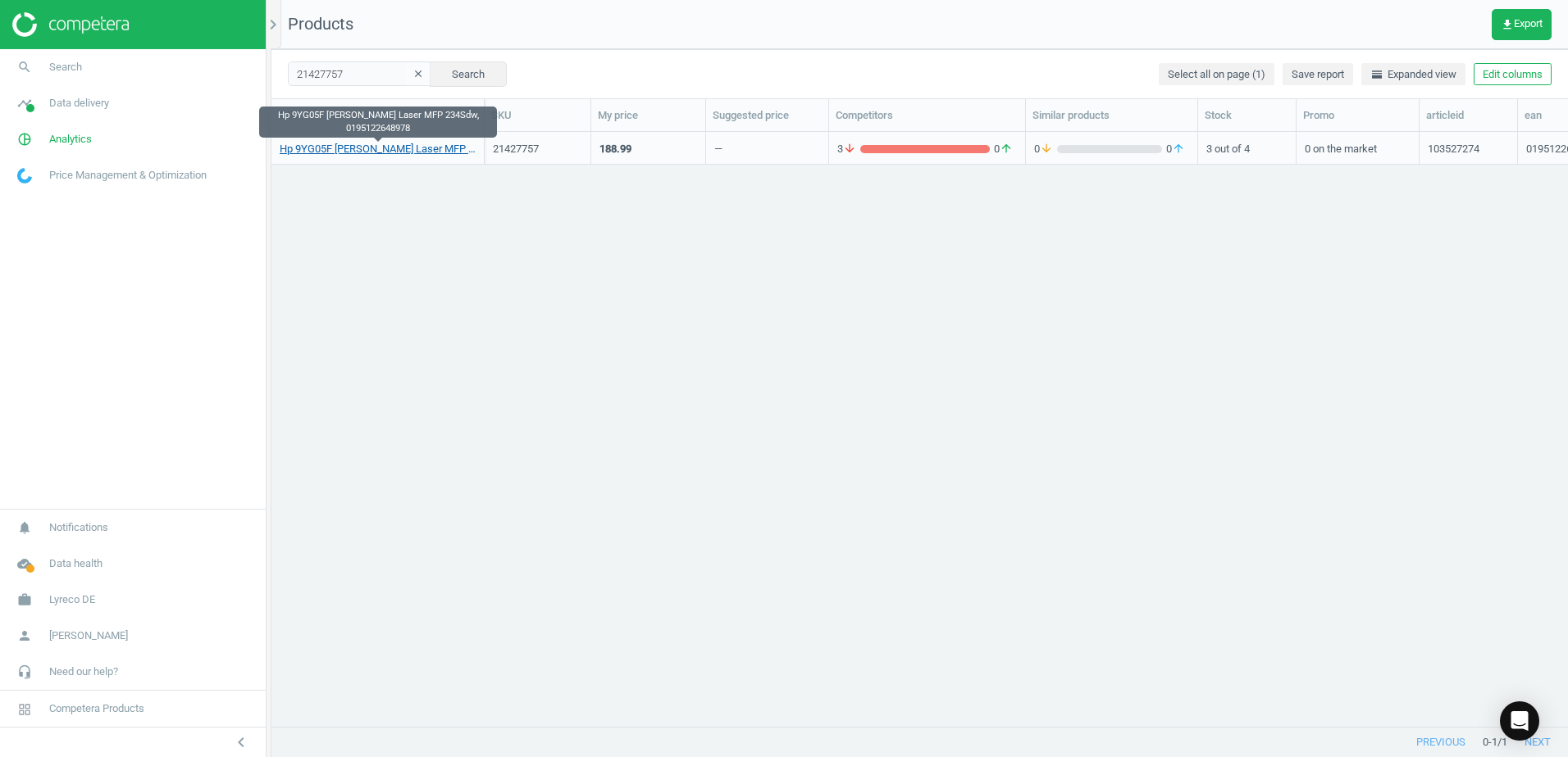
click at [405, 146] on link "Hp 9YG05F Drucker Laser MFP 234Sdw, 0195122648978" at bounding box center [377, 149] width 196 height 15
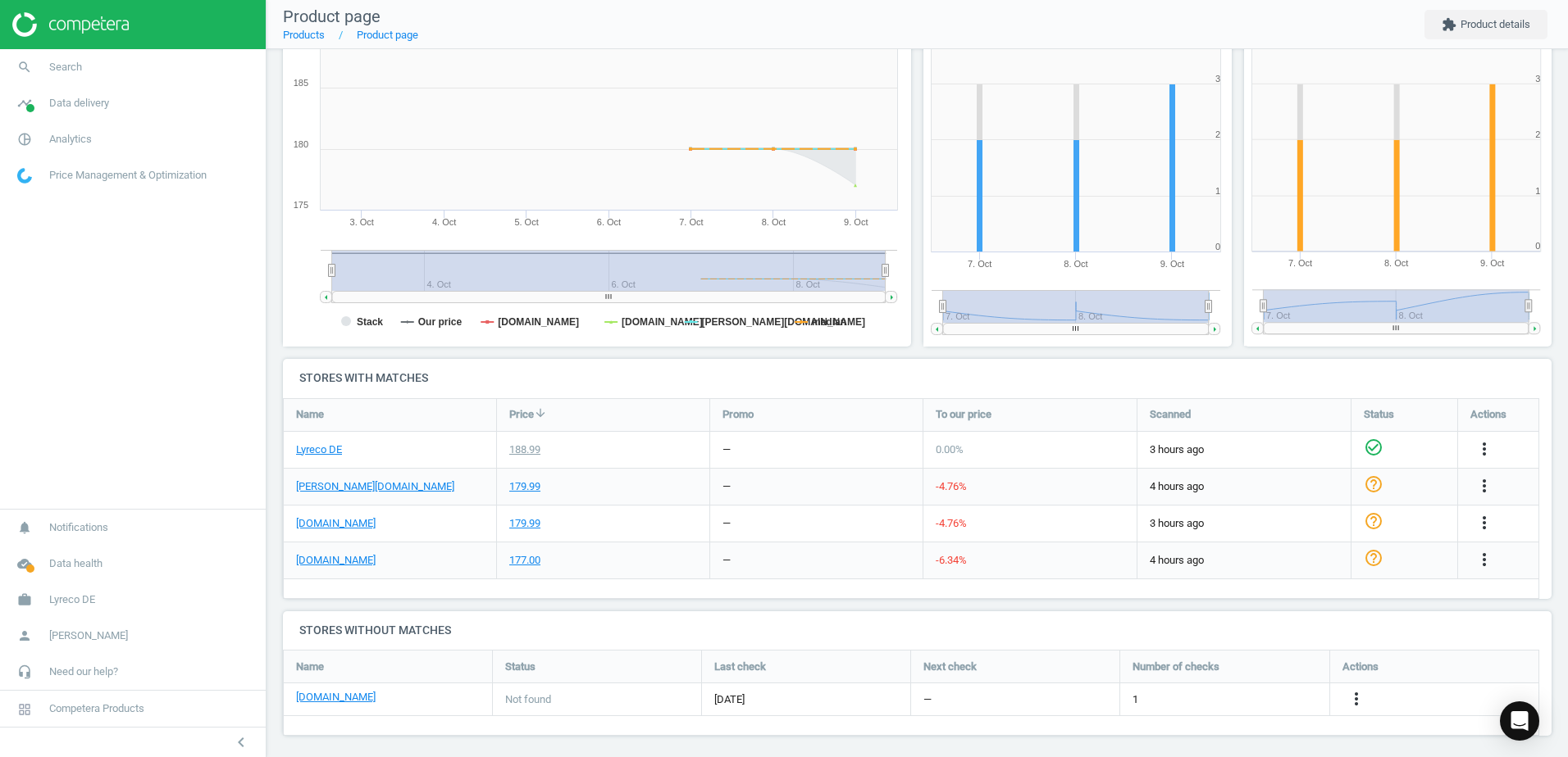
scroll to position [252, 0]
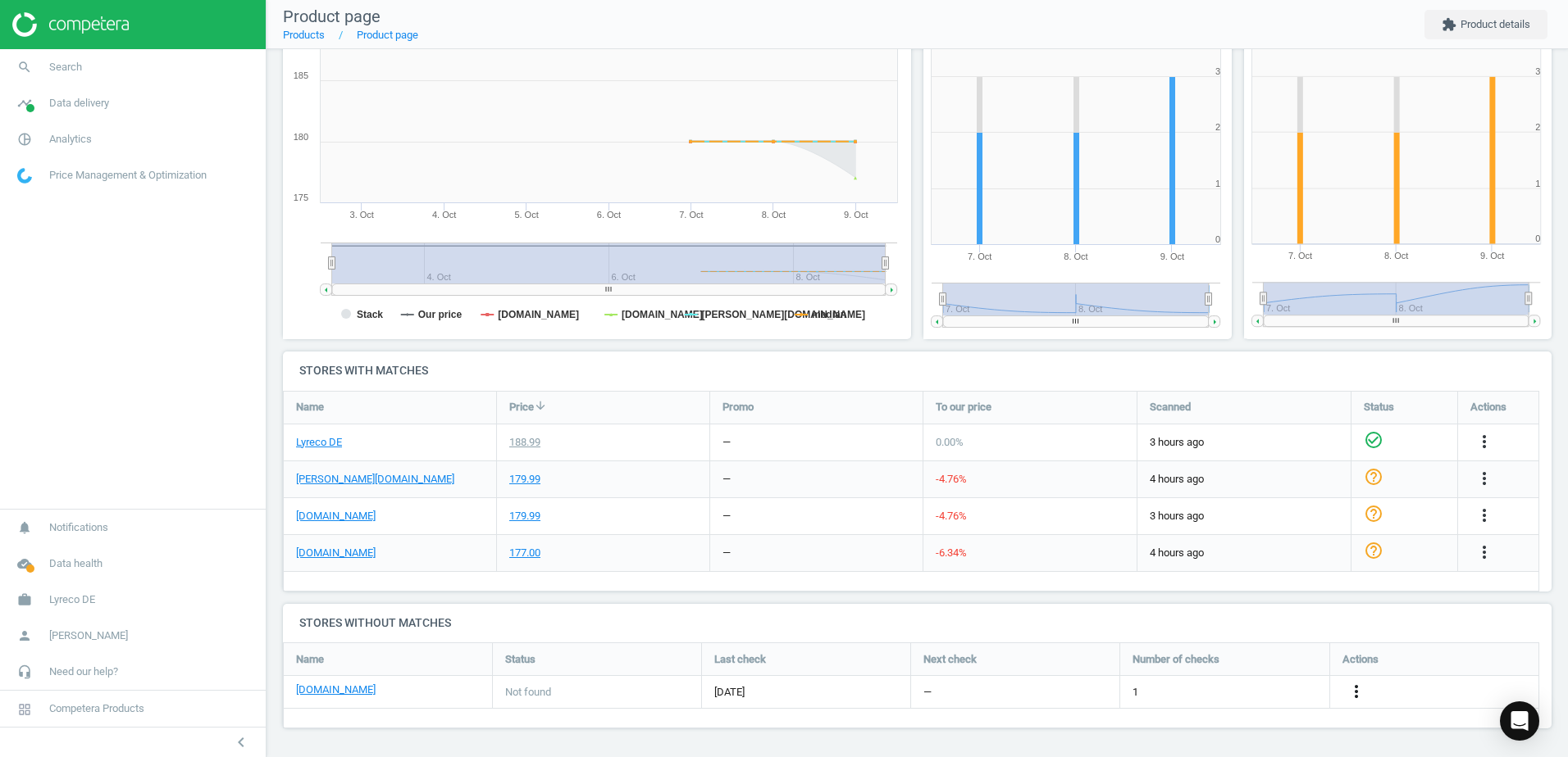
click at [1350, 689] on icon "more_vert" at bounding box center [1356, 692] width 20 height 20
click at [1151, 686] on link "Edit URL/product option" at bounding box center [1229, 692] width 225 height 25
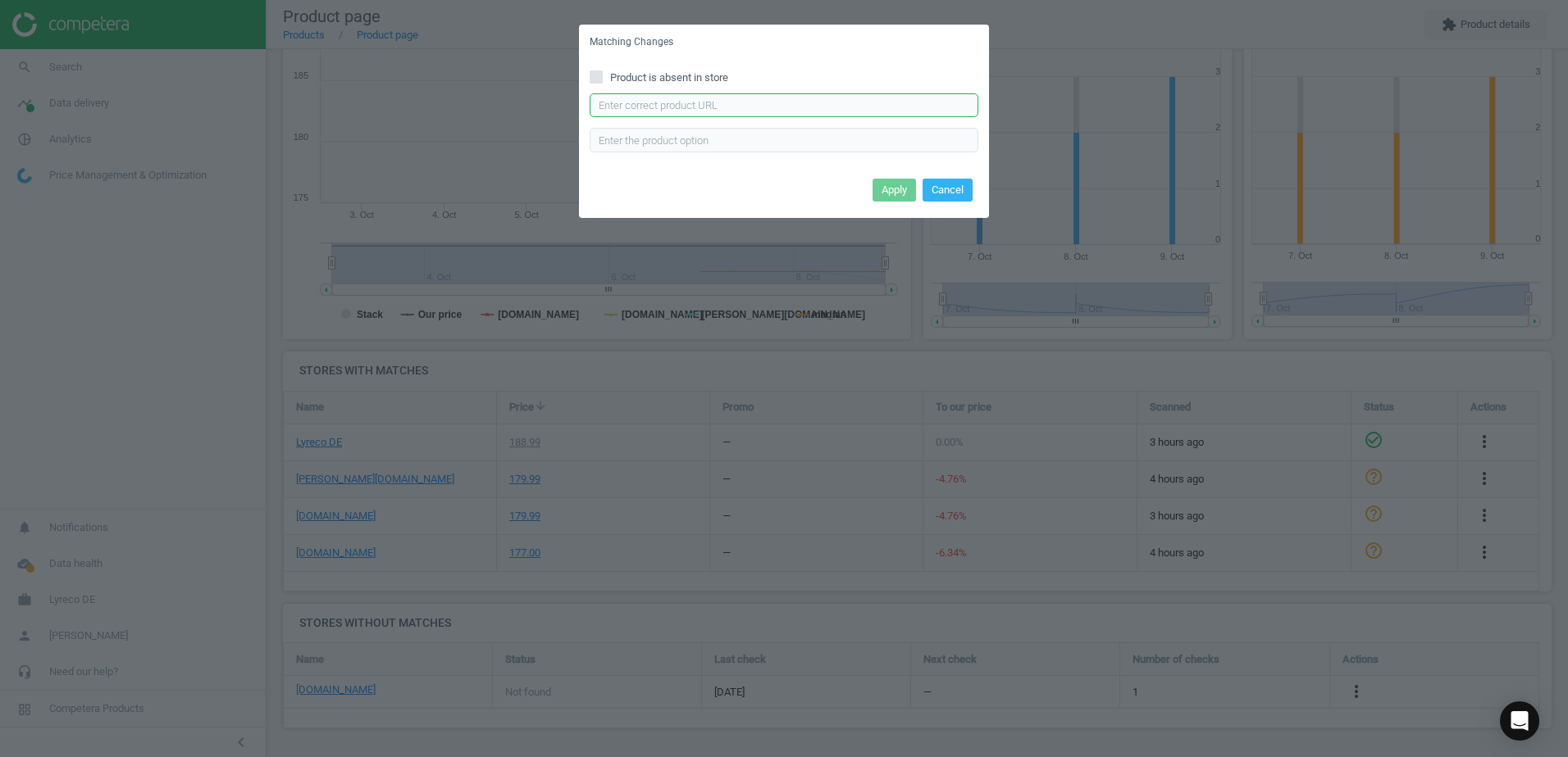
click at [681, 96] on input "text" at bounding box center [783, 106] width 388 height 25
paste input "https://www.bueromarkt-ag.de/multifunktionsgeraet_hp_laserjet_mfp_m234sdw,p-9yg…"
type input "https://www.bueromarkt-ag.de/multifunktionsgeraet_hp_laserjet_mfp_m234sdw,p-9yg…"
click at [896, 191] on button "Apply" at bounding box center [894, 190] width 44 height 23
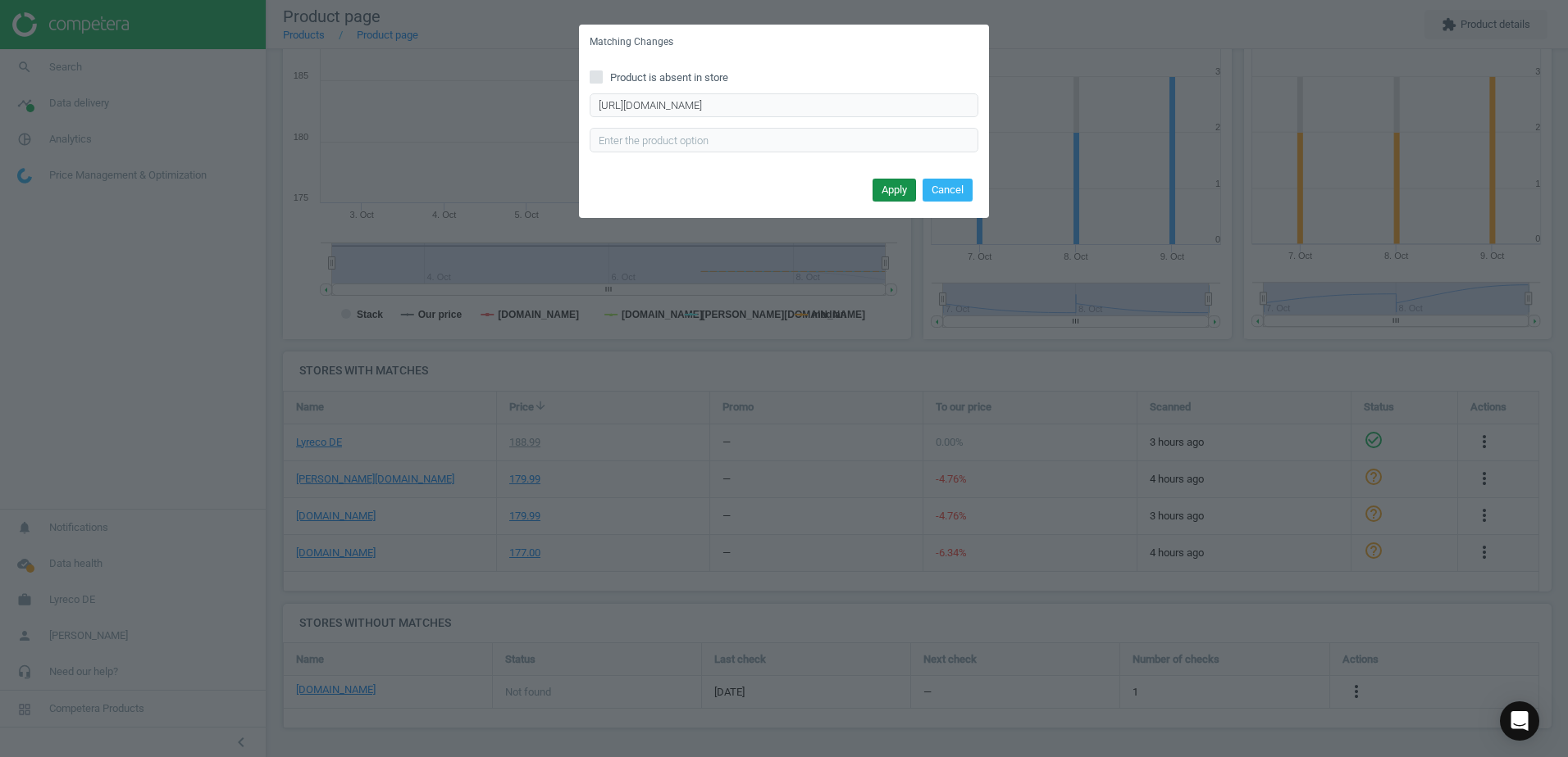
scroll to position [0, 0]
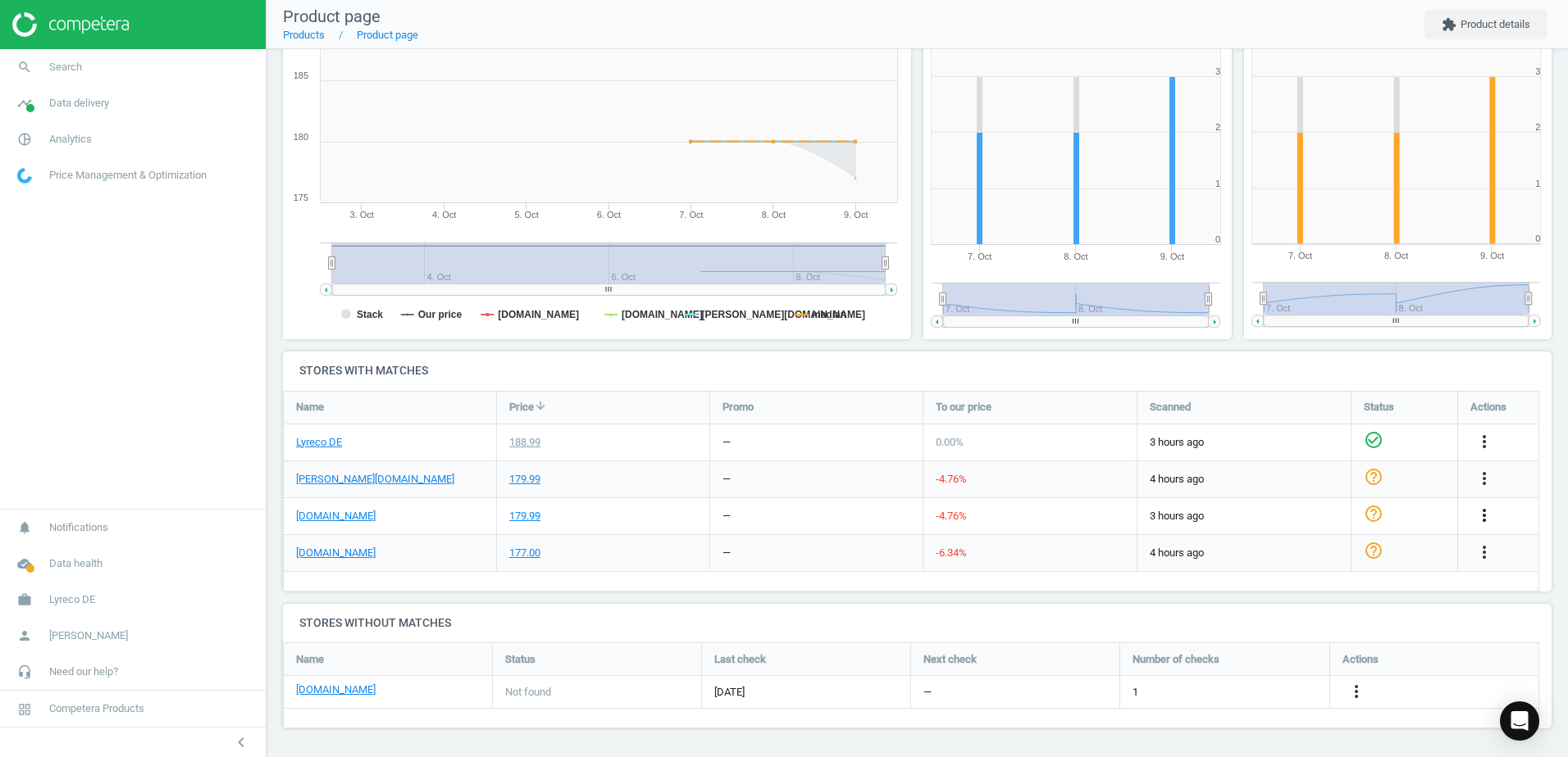
click at [1477, 517] on icon "more_vert" at bounding box center [1484, 516] width 20 height 20
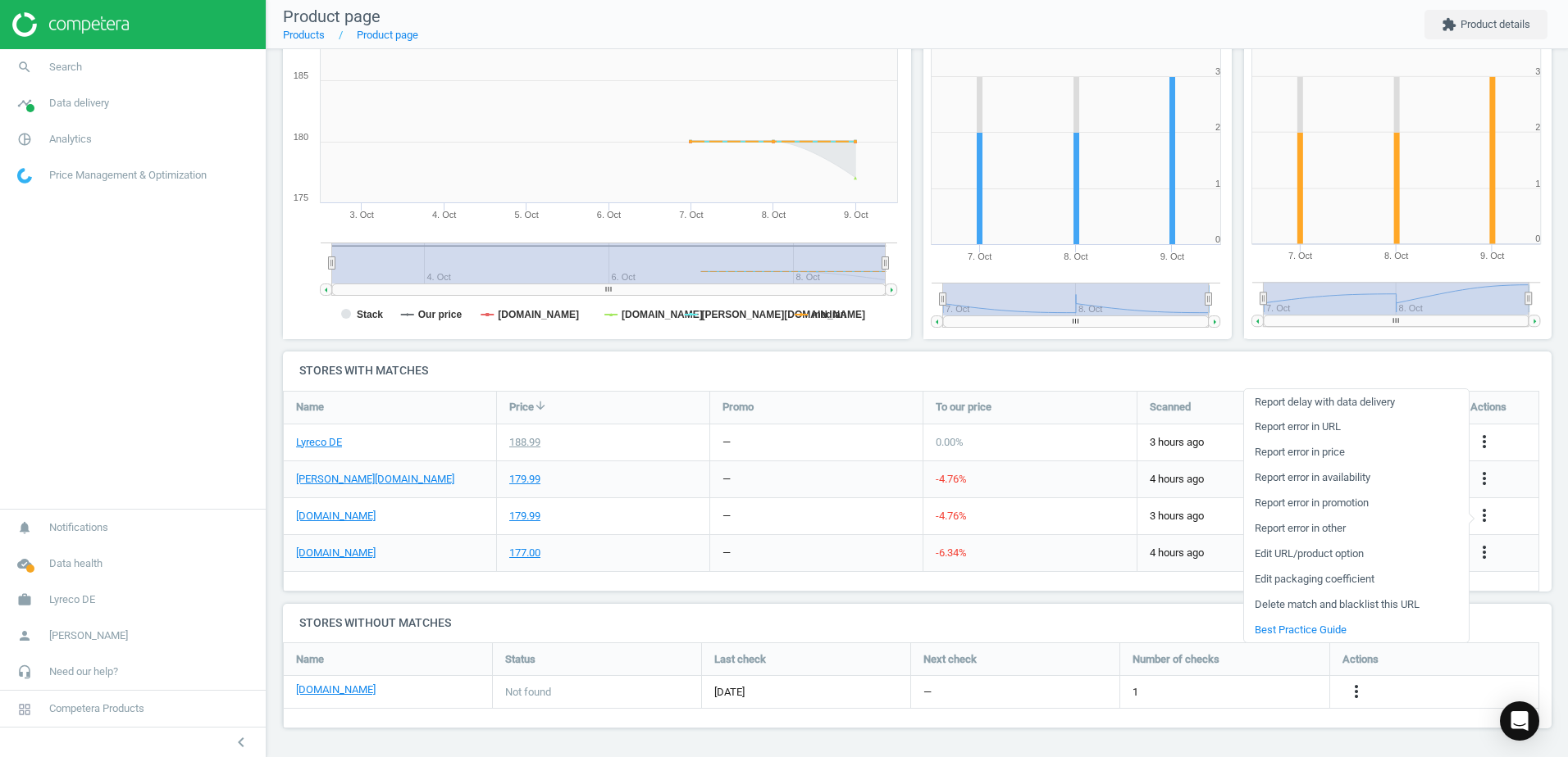
click at [1280, 553] on link "Edit URL/product option" at bounding box center [1356, 554] width 225 height 25
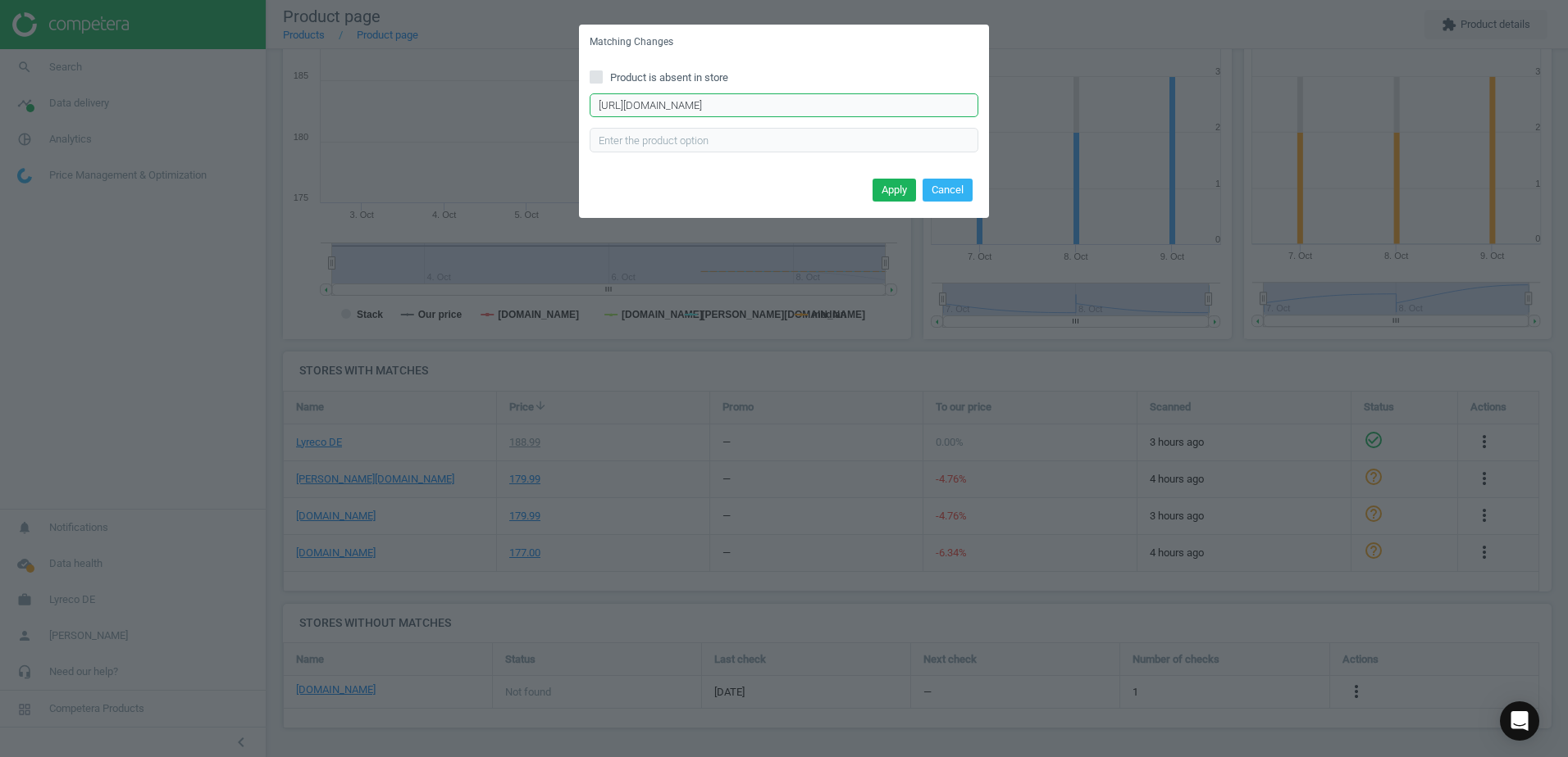
scroll to position [0, 43]
drag, startPoint x: 592, startPoint y: 105, endPoint x: 972, endPoint y: 100, distance: 380.0
click at [972, 100] on input "https://www.office-discount.de/hp-laserjet-mfp-m234sdw-laser-multifunktionsdruc…" at bounding box center [783, 106] width 388 height 25
click at [956, 188] on button "Cancel" at bounding box center [947, 190] width 50 height 23
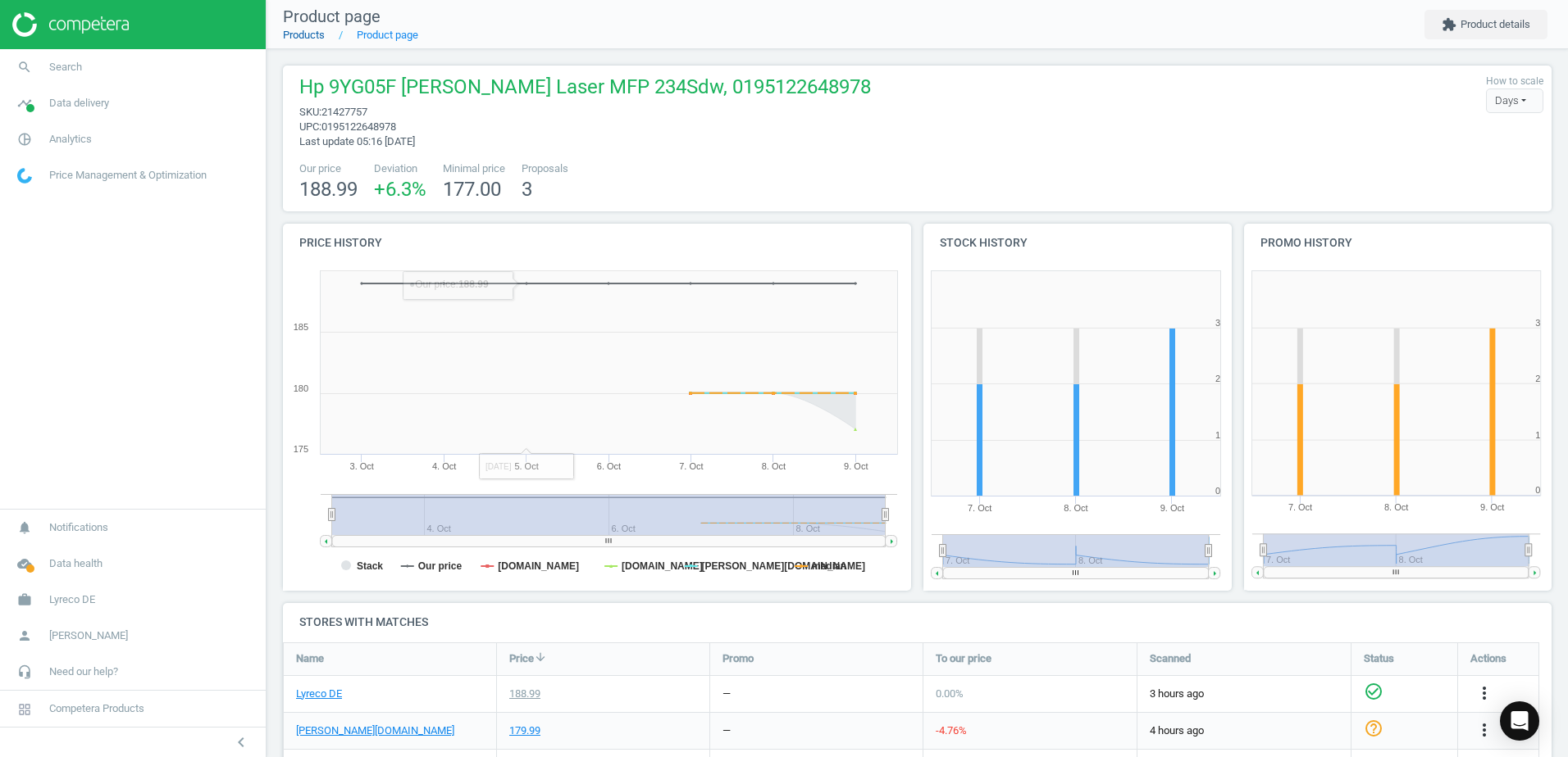
click at [304, 38] on link "Products" at bounding box center [304, 35] width 42 height 12
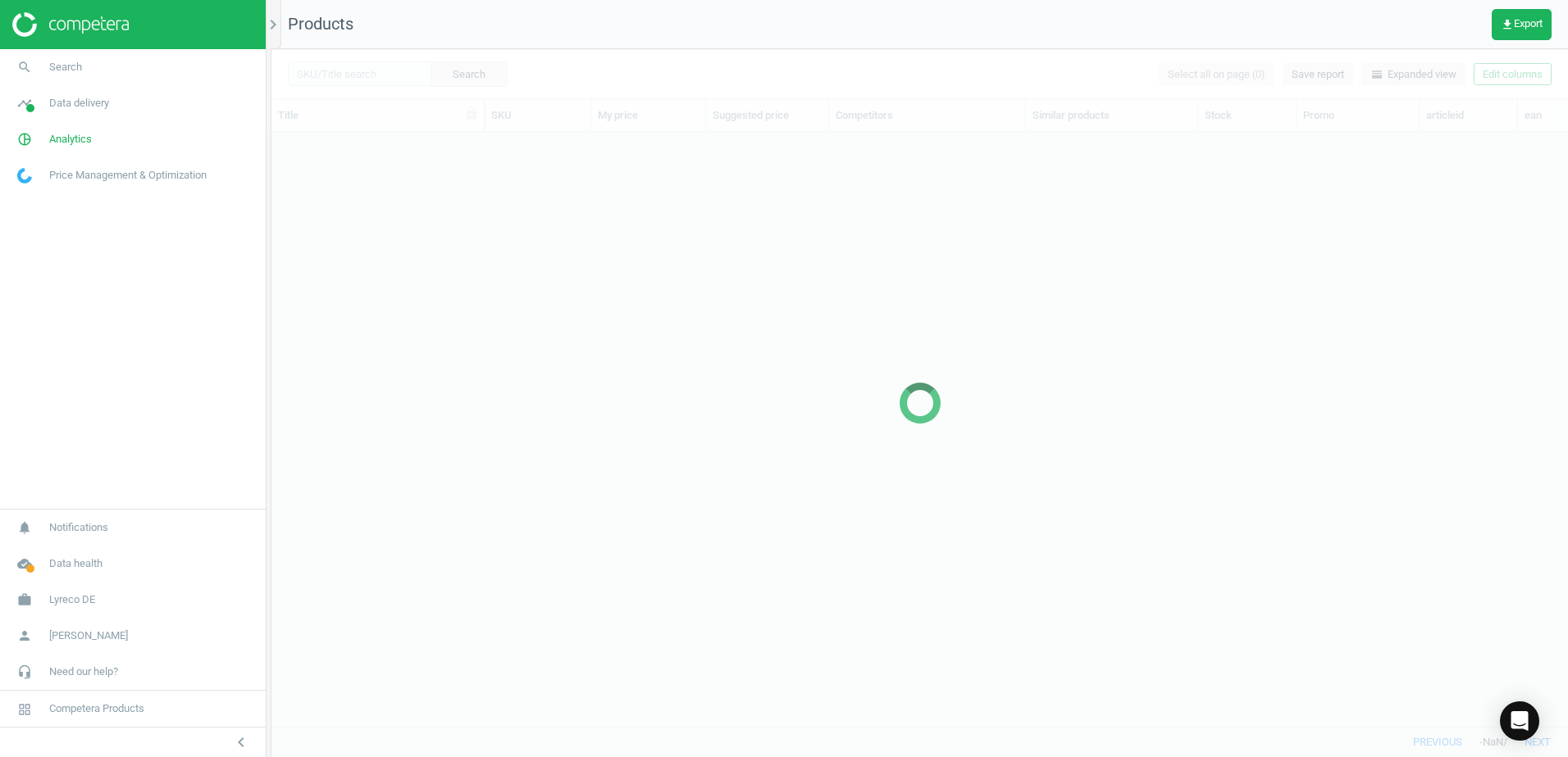
scroll to position [570, 1284]
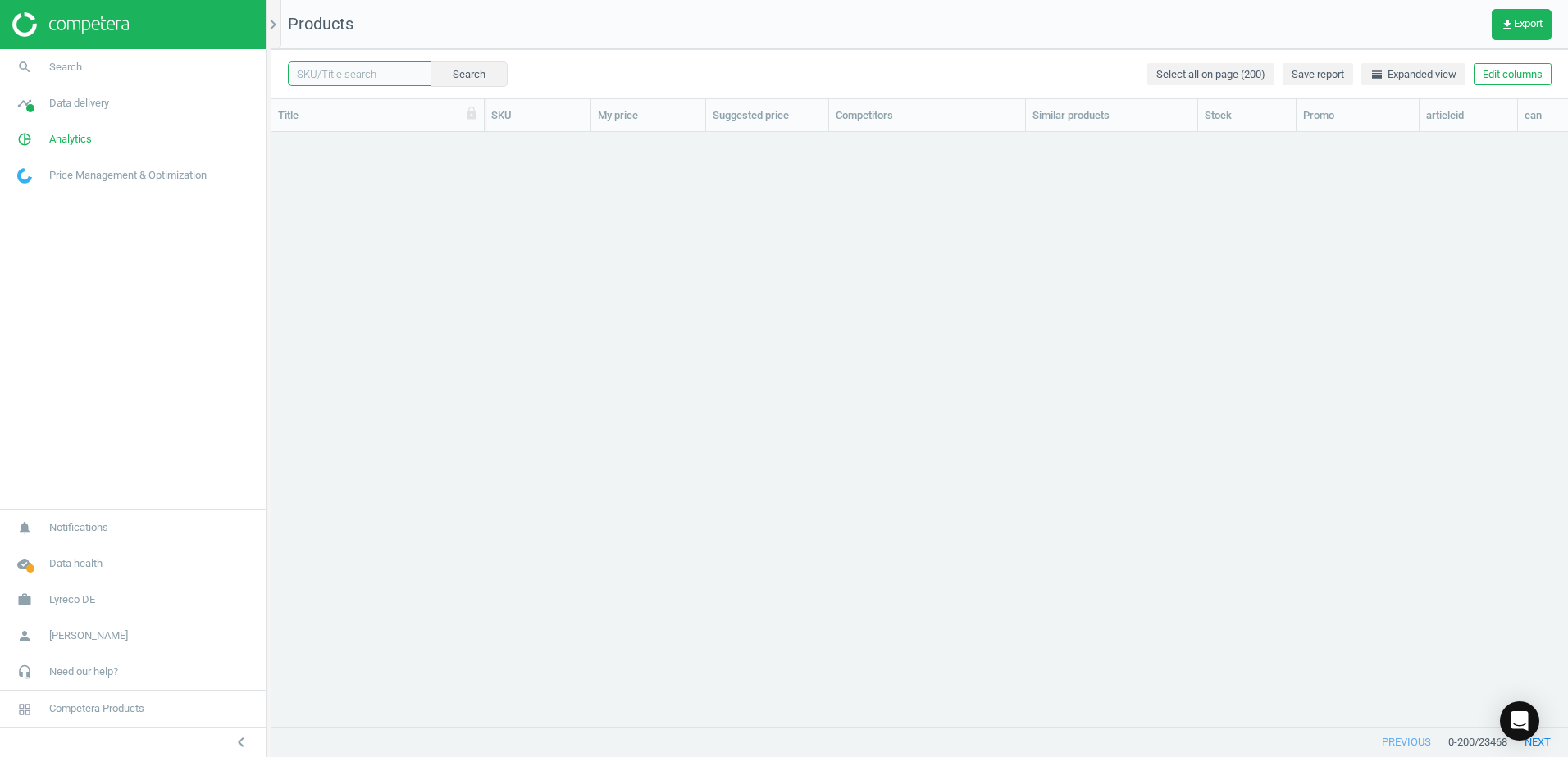
click at [388, 71] on input "text" at bounding box center [359, 74] width 144 height 25
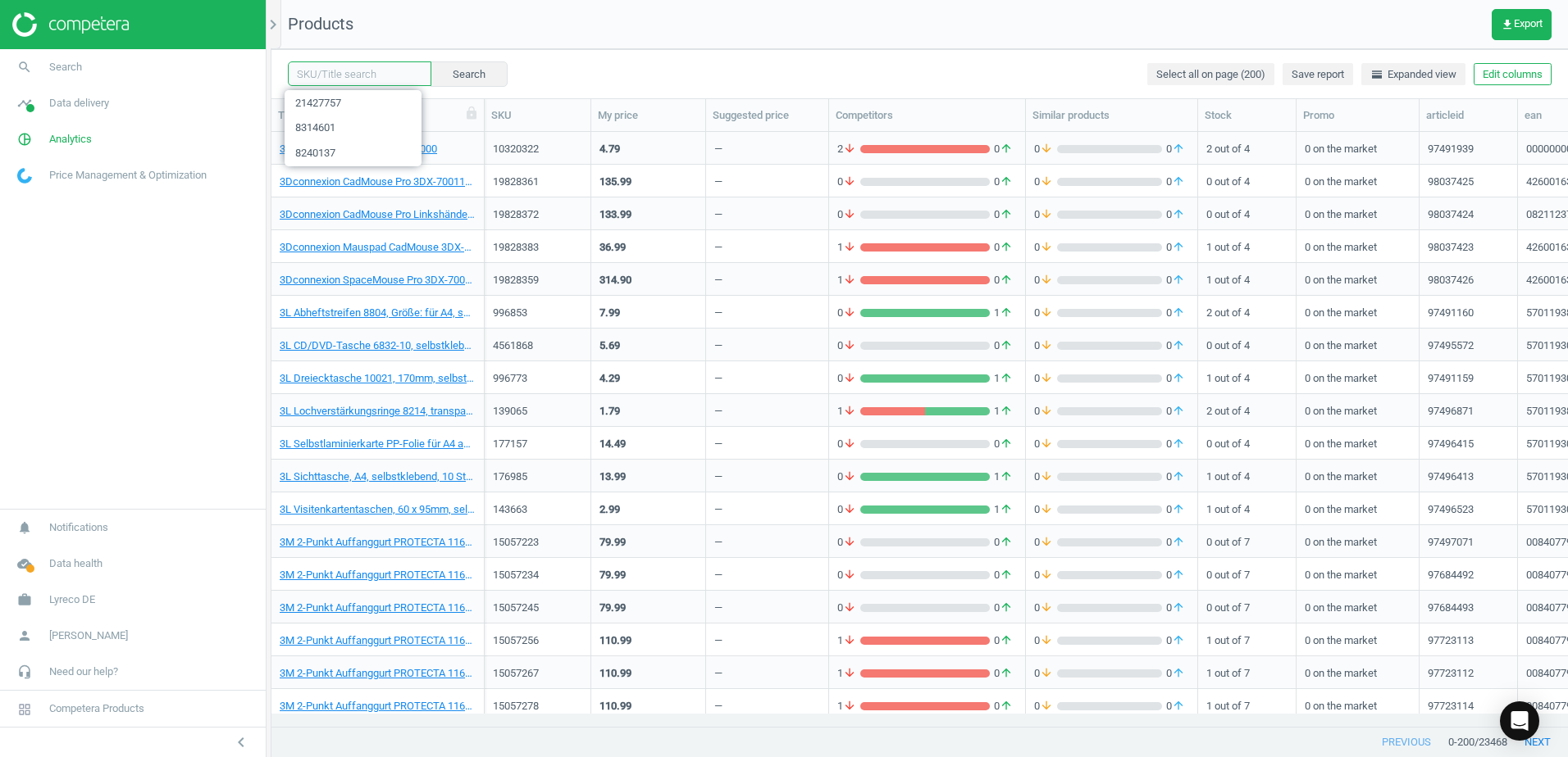
paste input "21386391"
type input "21386391"
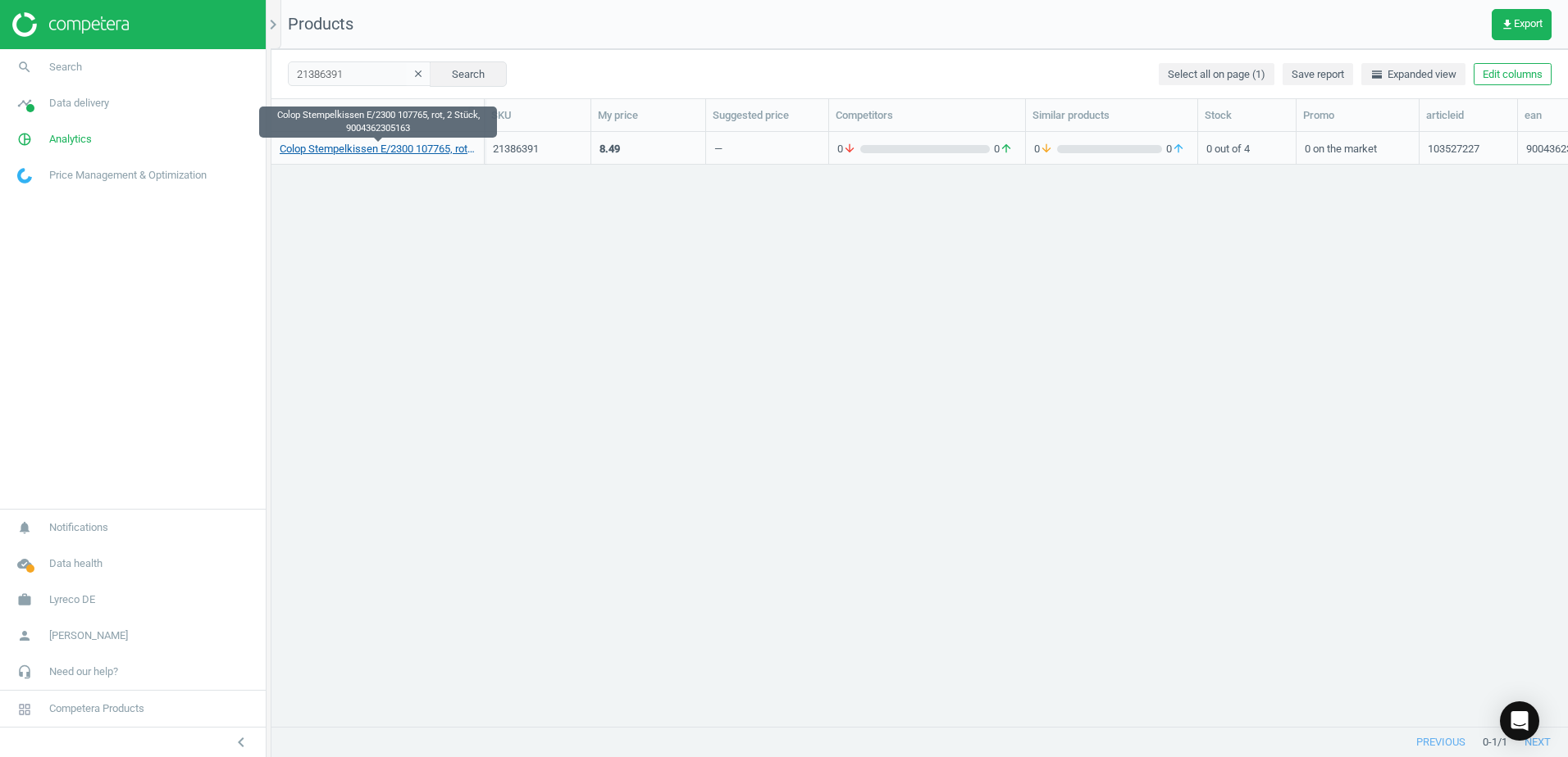
click at [367, 154] on link "Colop Stempelkissen E/2300 107765, rot, 2 Stück, 9004362305163" at bounding box center [377, 149] width 196 height 15
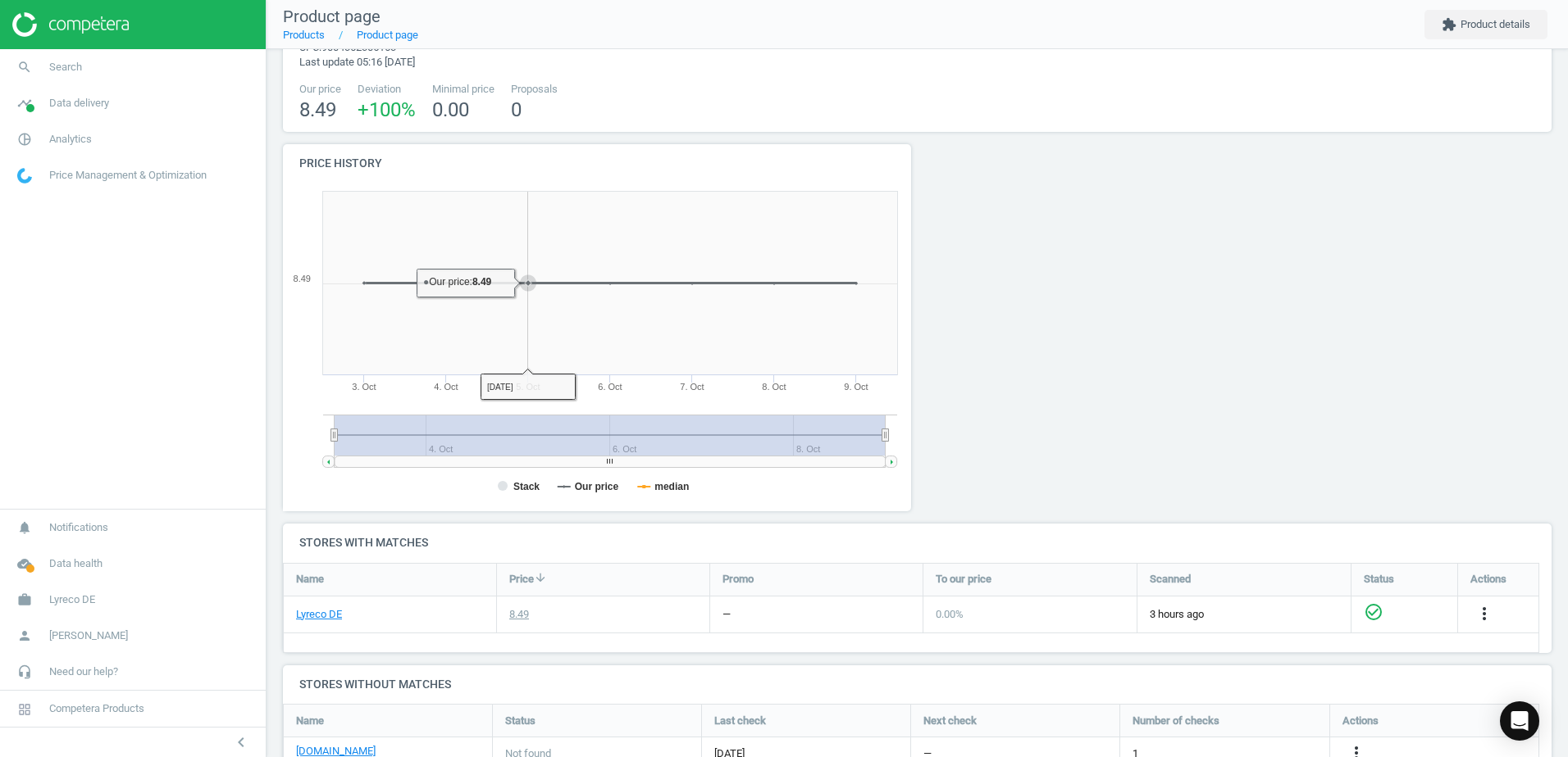
scroll to position [239, 0]
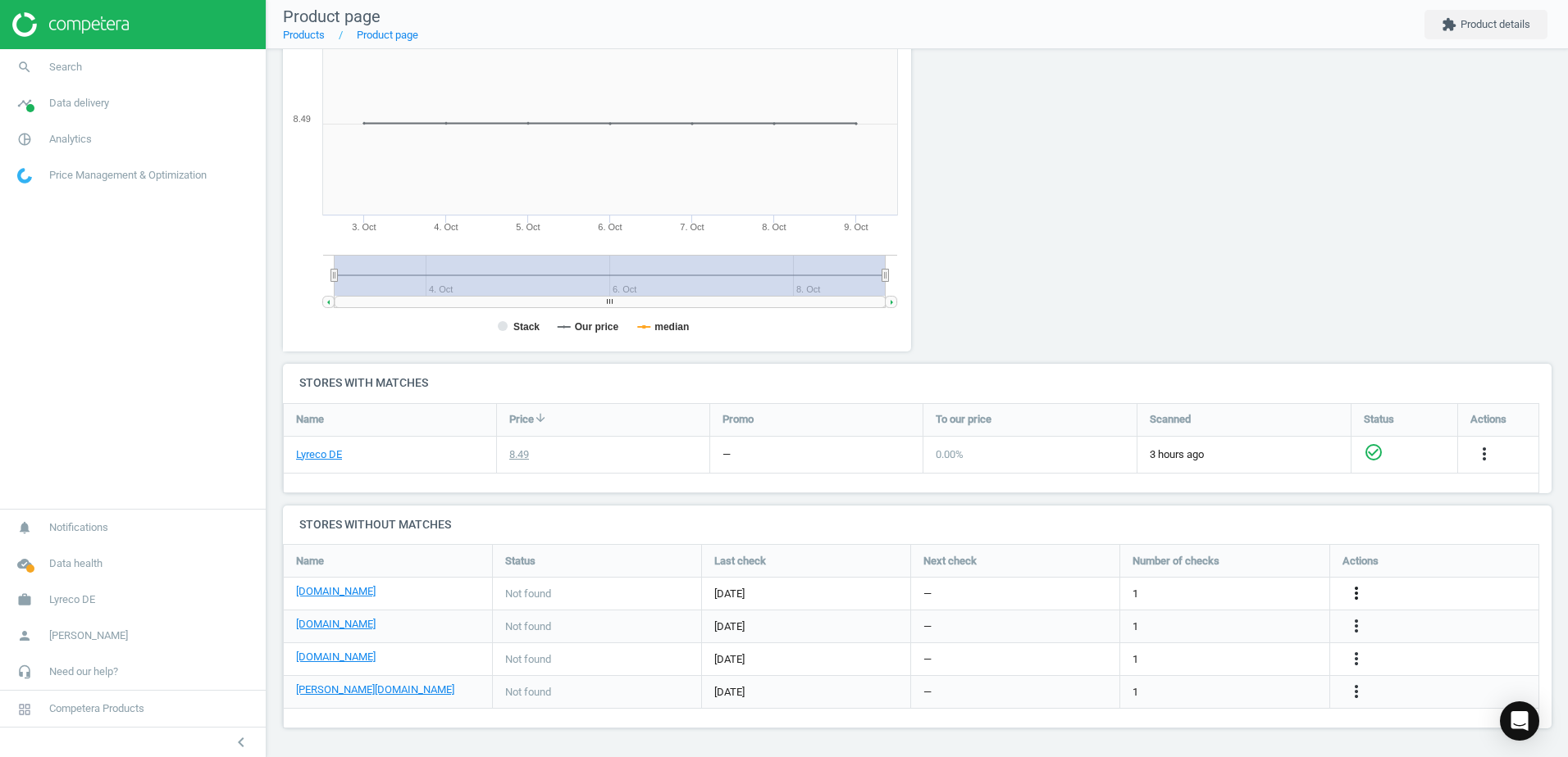
click at [1357, 589] on icon "more_vert" at bounding box center [1356, 594] width 20 height 20
click at [1155, 594] on link "Edit URL/product option" at bounding box center [1229, 594] width 225 height 25
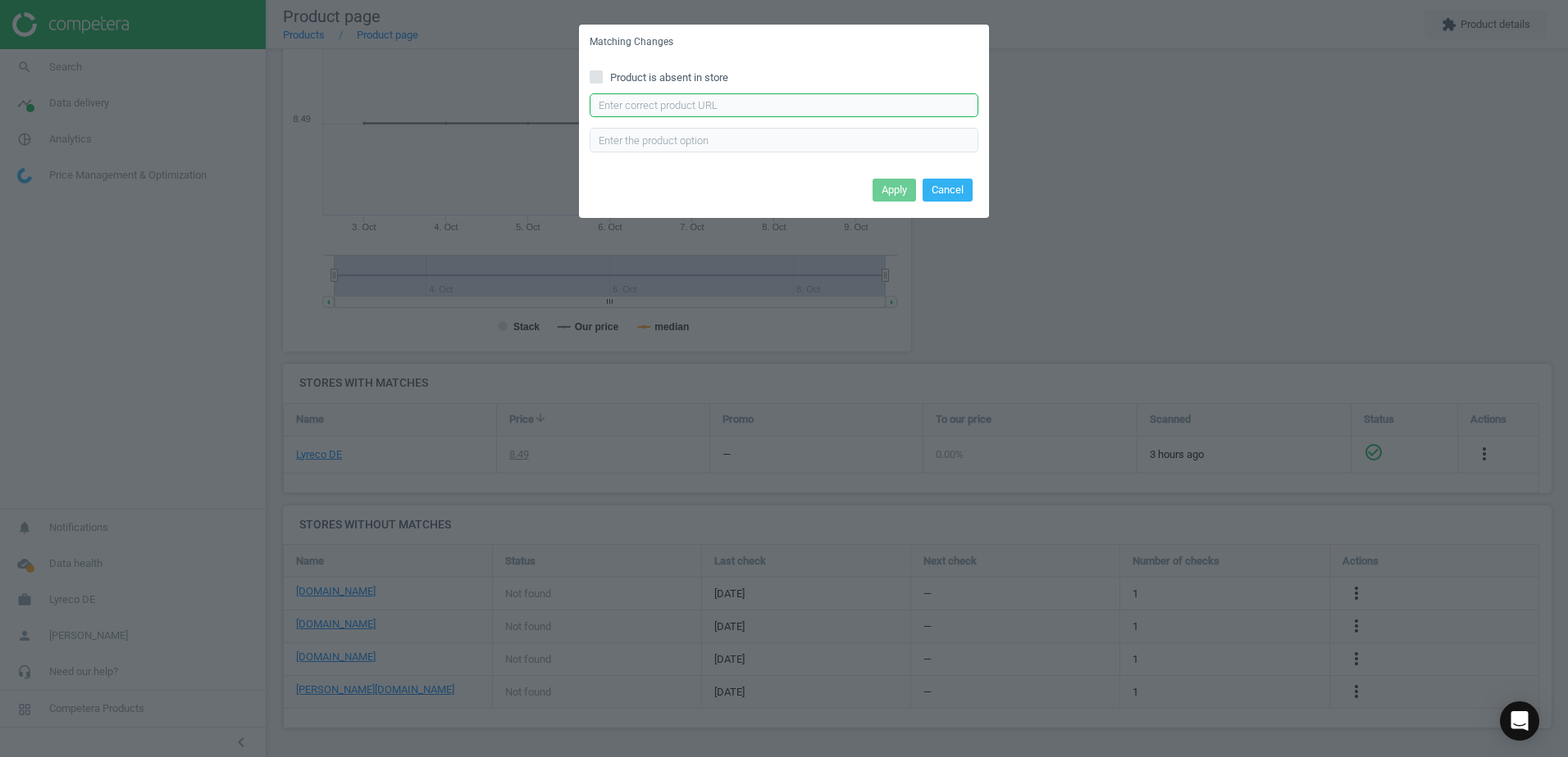
click at [661, 107] on input "text" at bounding box center [783, 106] width 388 height 25
paste input "https://www.bueromarkt-ag.de/ersatzstempelkissen_colop_e2300,p-e2300b.html"
type input "https://www.bueromarkt-ag.de/ersatzstempelkissen_colop_e2300,p-e2300b.html"
click at [895, 190] on button "Apply" at bounding box center [894, 190] width 44 height 23
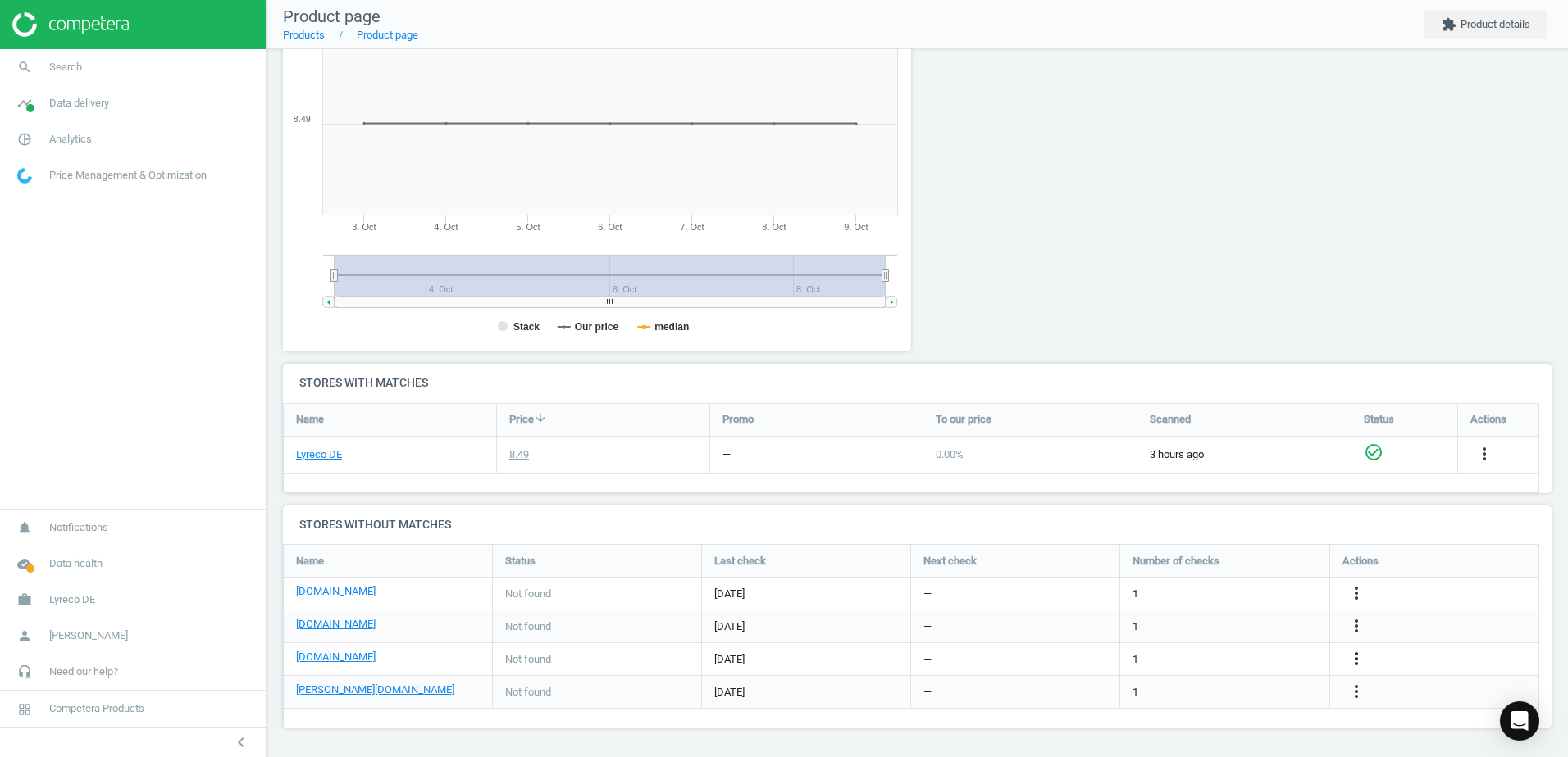
click at [1359, 659] on icon "more_vert" at bounding box center [1356, 659] width 20 height 20
click at [1149, 653] on link "Edit URL/product option" at bounding box center [1229, 659] width 225 height 25
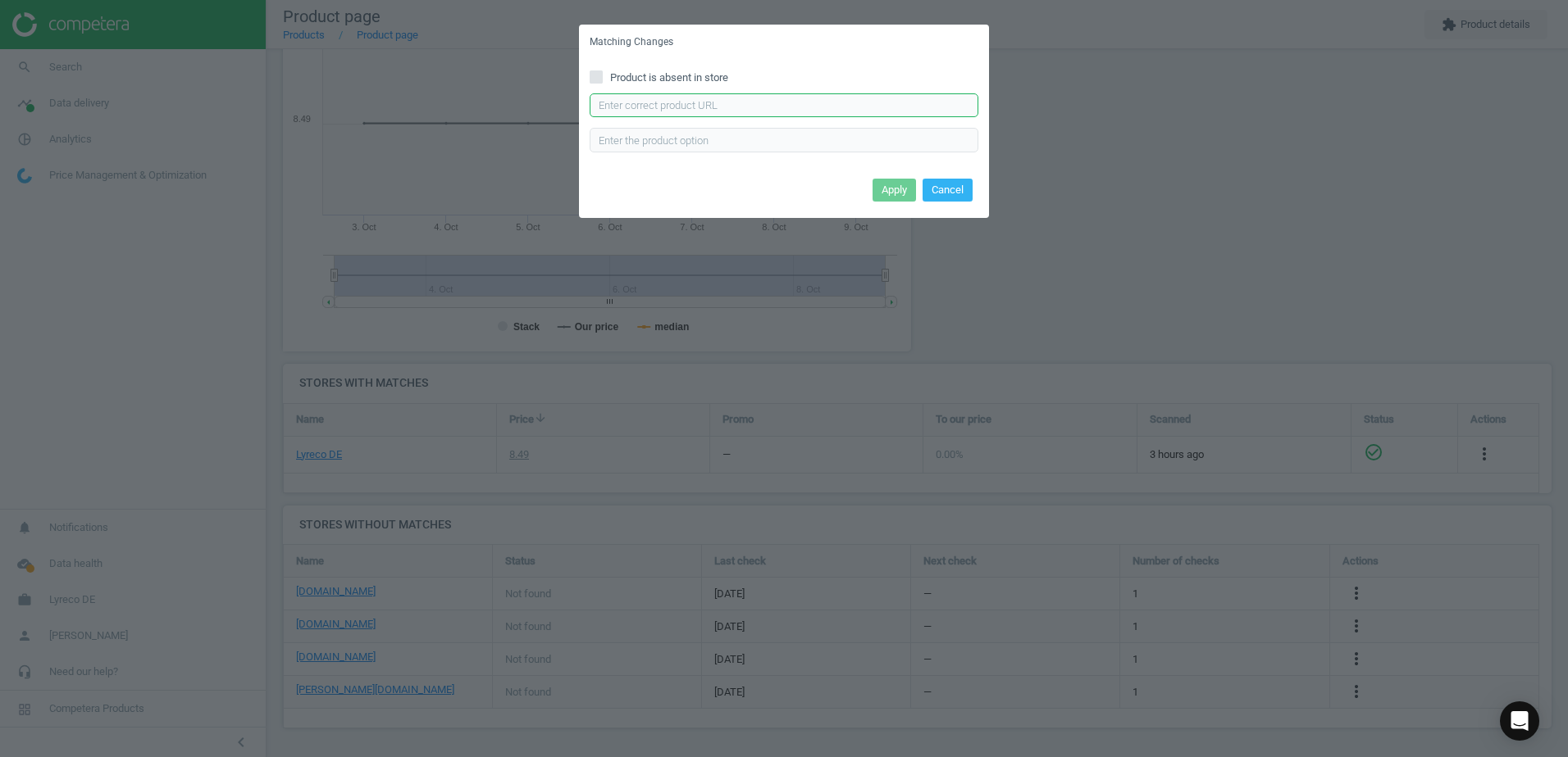
click at [638, 111] on input "text" at bounding box center [783, 106] width 388 height 25
paste input "https://www.office-discount.de/colop-e-2300-ersatzstempelkissen-752543"
type input "https://www.office-discount.de/colop-e-2300-ersatzstempelkissen-752543"
click at [891, 181] on button "Apply" at bounding box center [894, 190] width 44 height 23
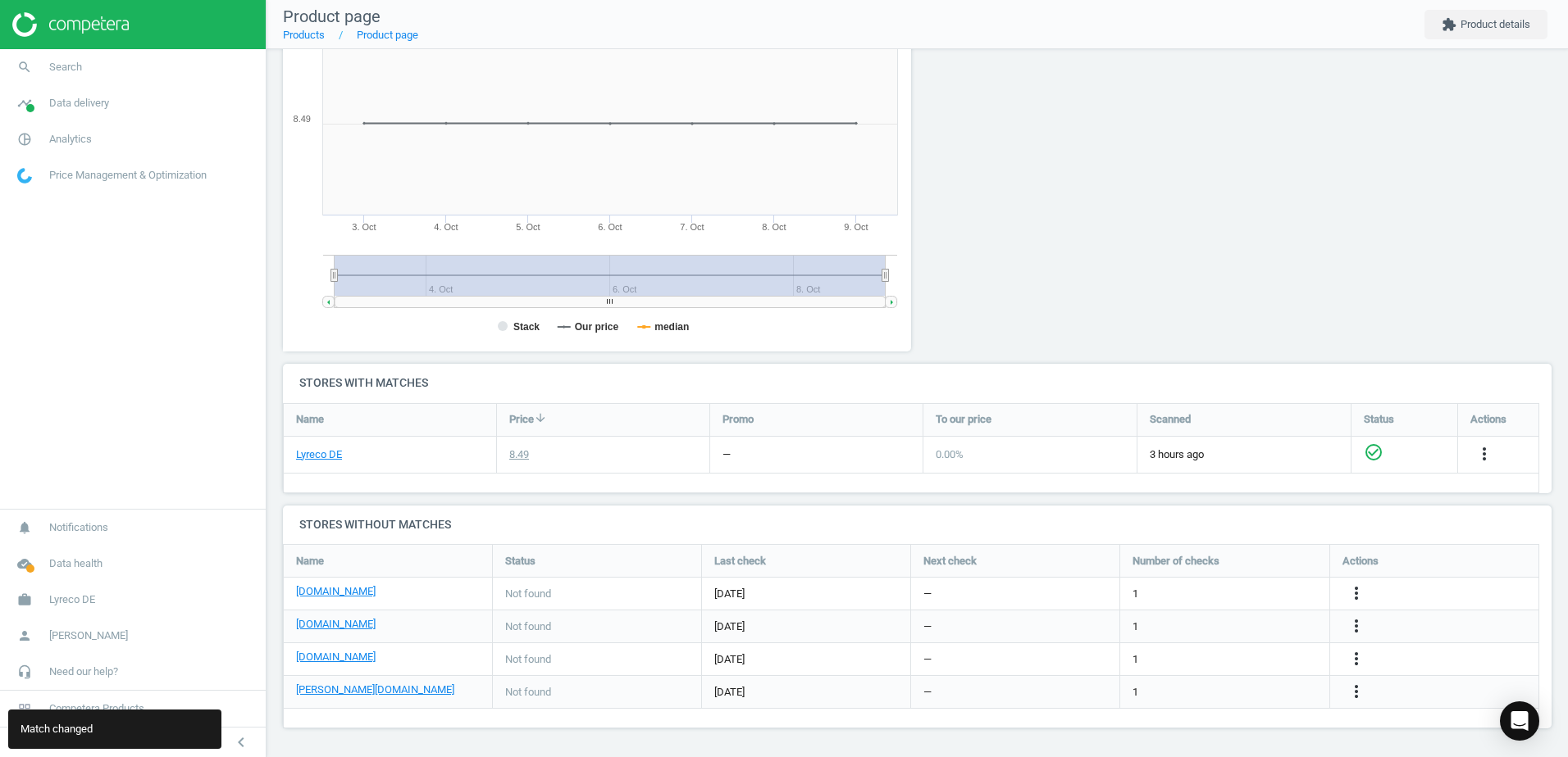
scroll to position [0, 0]
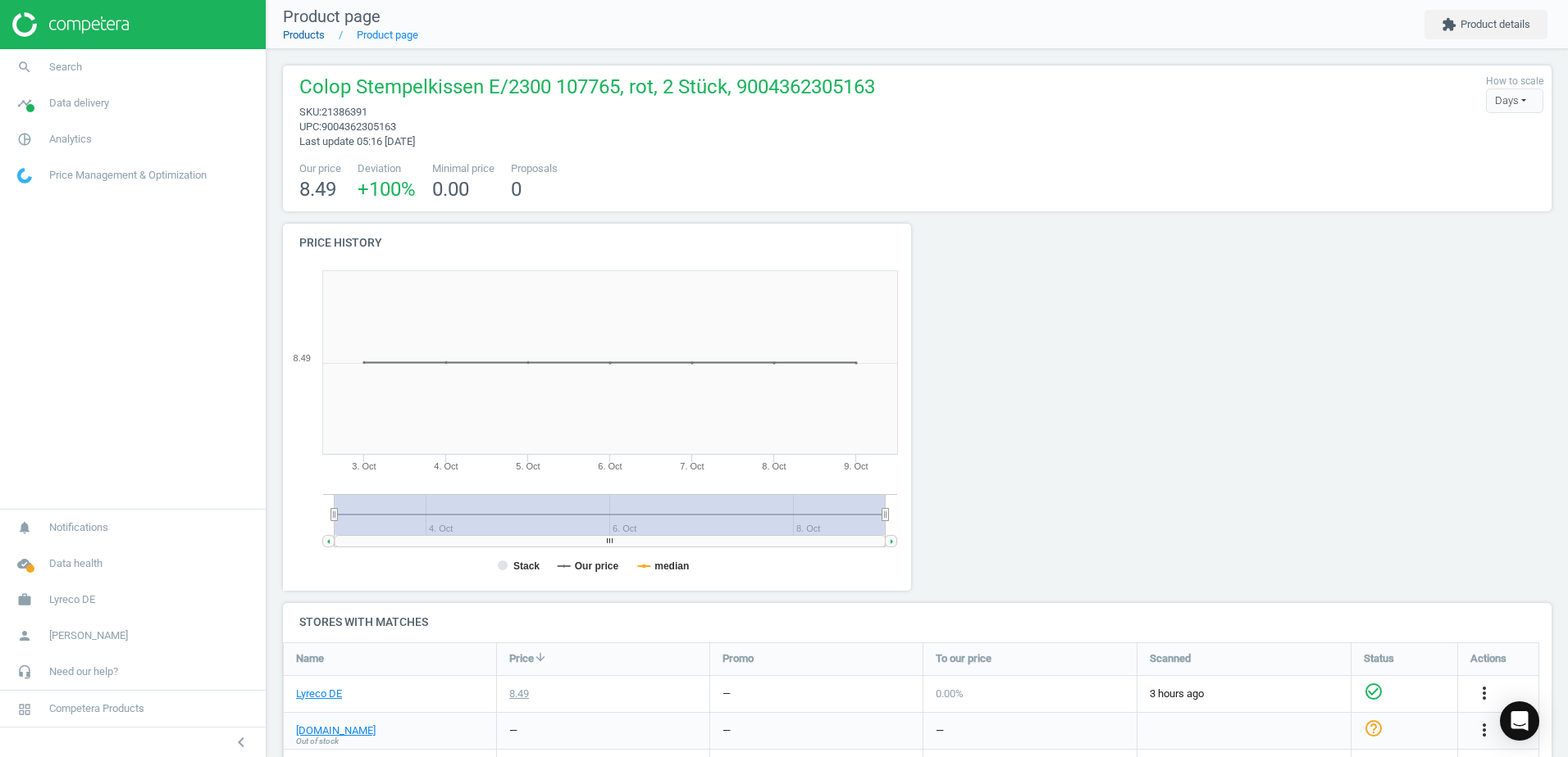
click at [313, 33] on link "Products" at bounding box center [304, 35] width 42 height 12
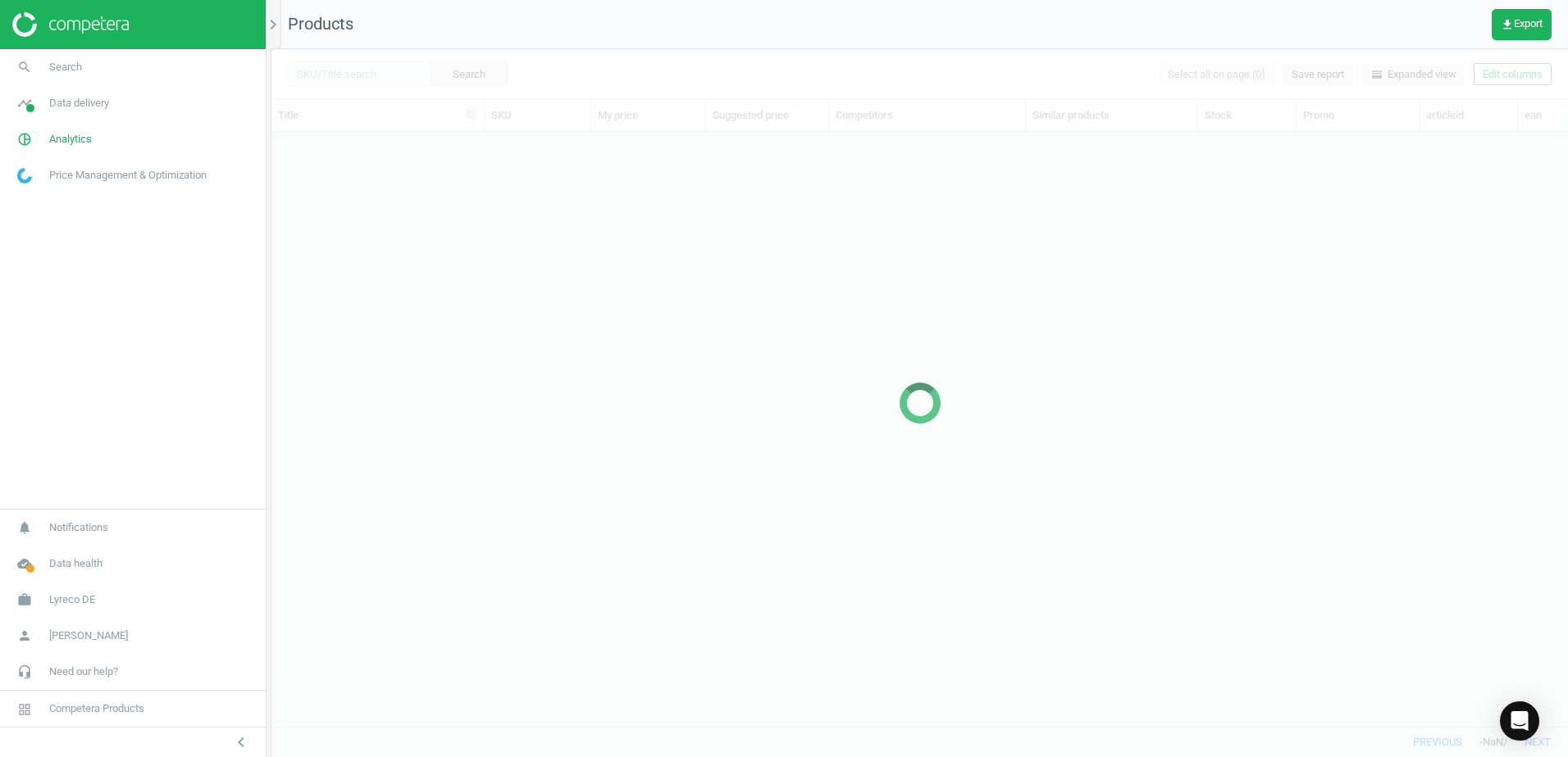
scroll to position [570, 1284]
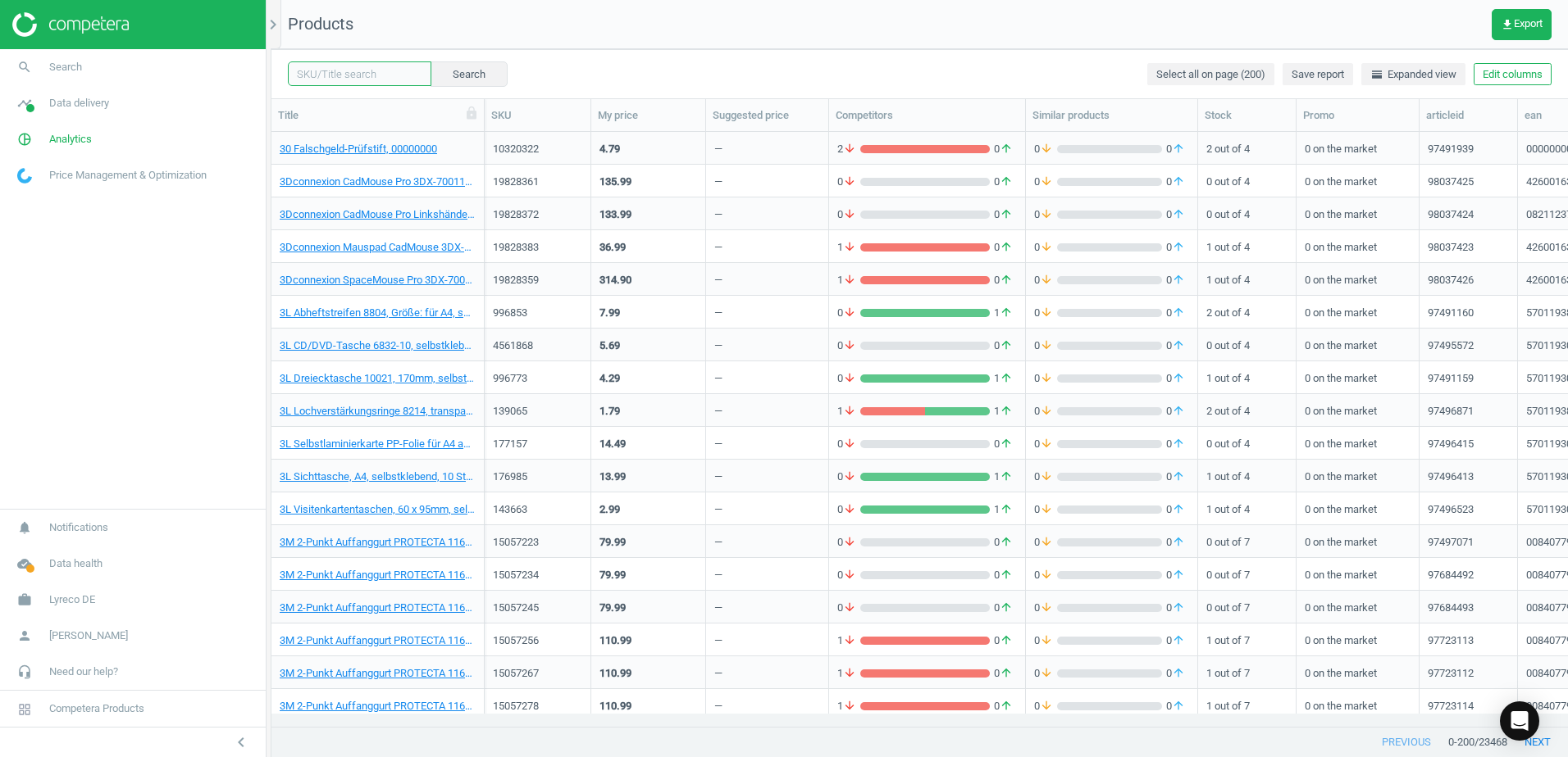
click at [370, 71] on input "text" at bounding box center [359, 74] width 144 height 25
paste input "21390668"
type input "21390668"
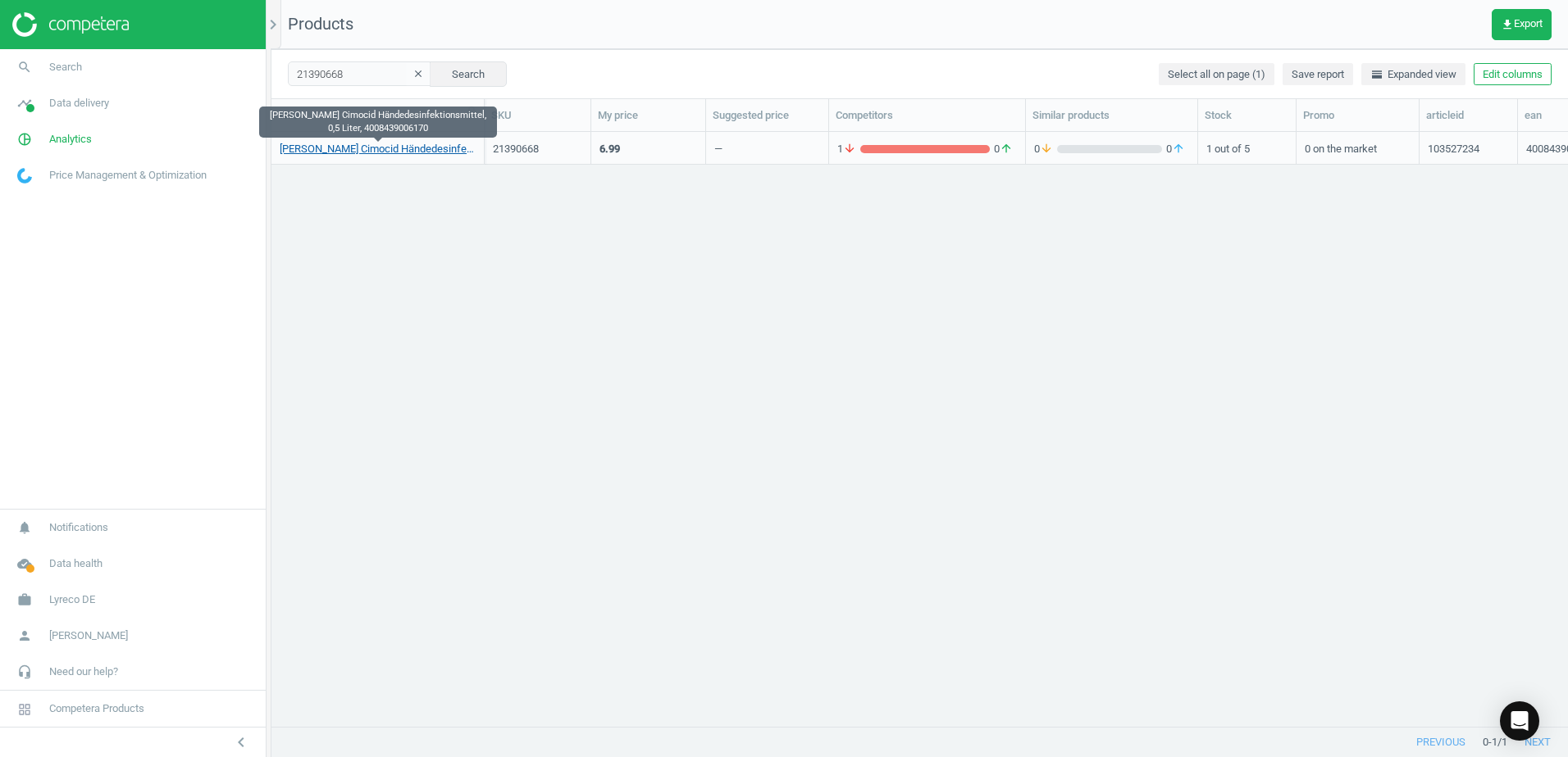
click at [389, 142] on link "Dr.Schnell Cimocid Händedesinfektionsmittel, 0,5 Liter, 4008439006170" at bounding box center [377, 149] width 196 height 15
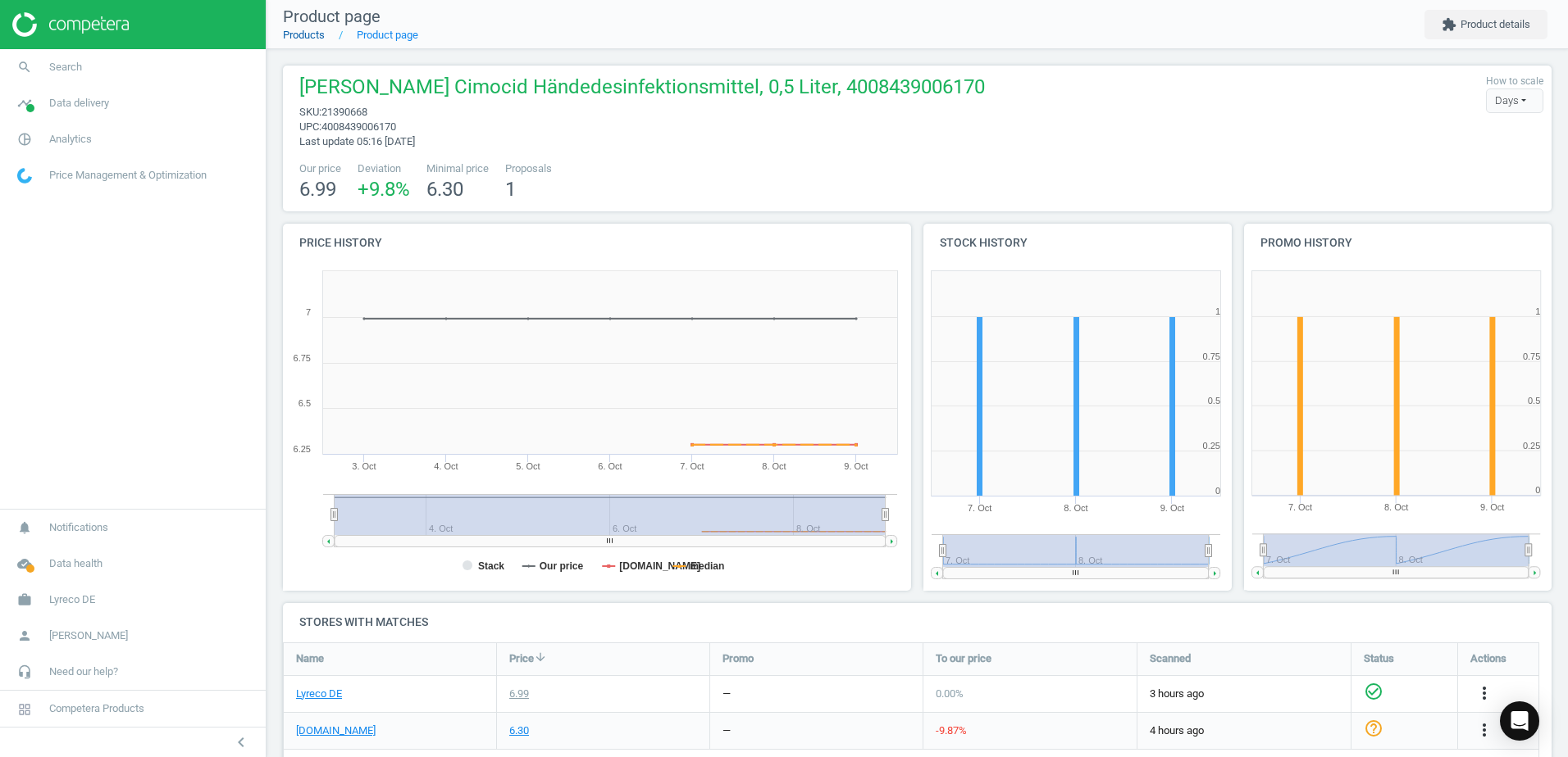
click at [301, 34] on link "Products" at bounding box center [304, 35] width 42 height 12
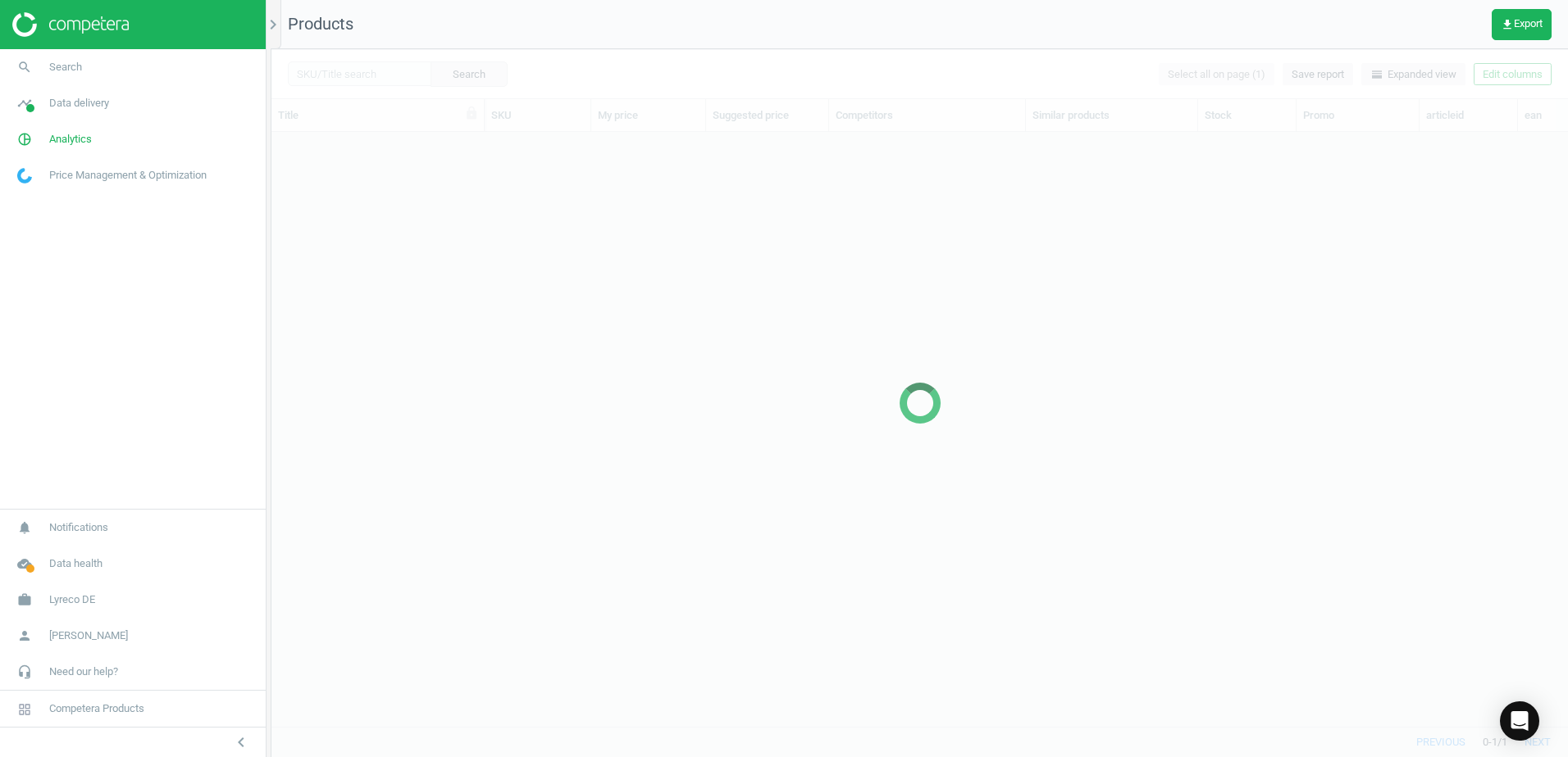
scroll to position [570, 1284]
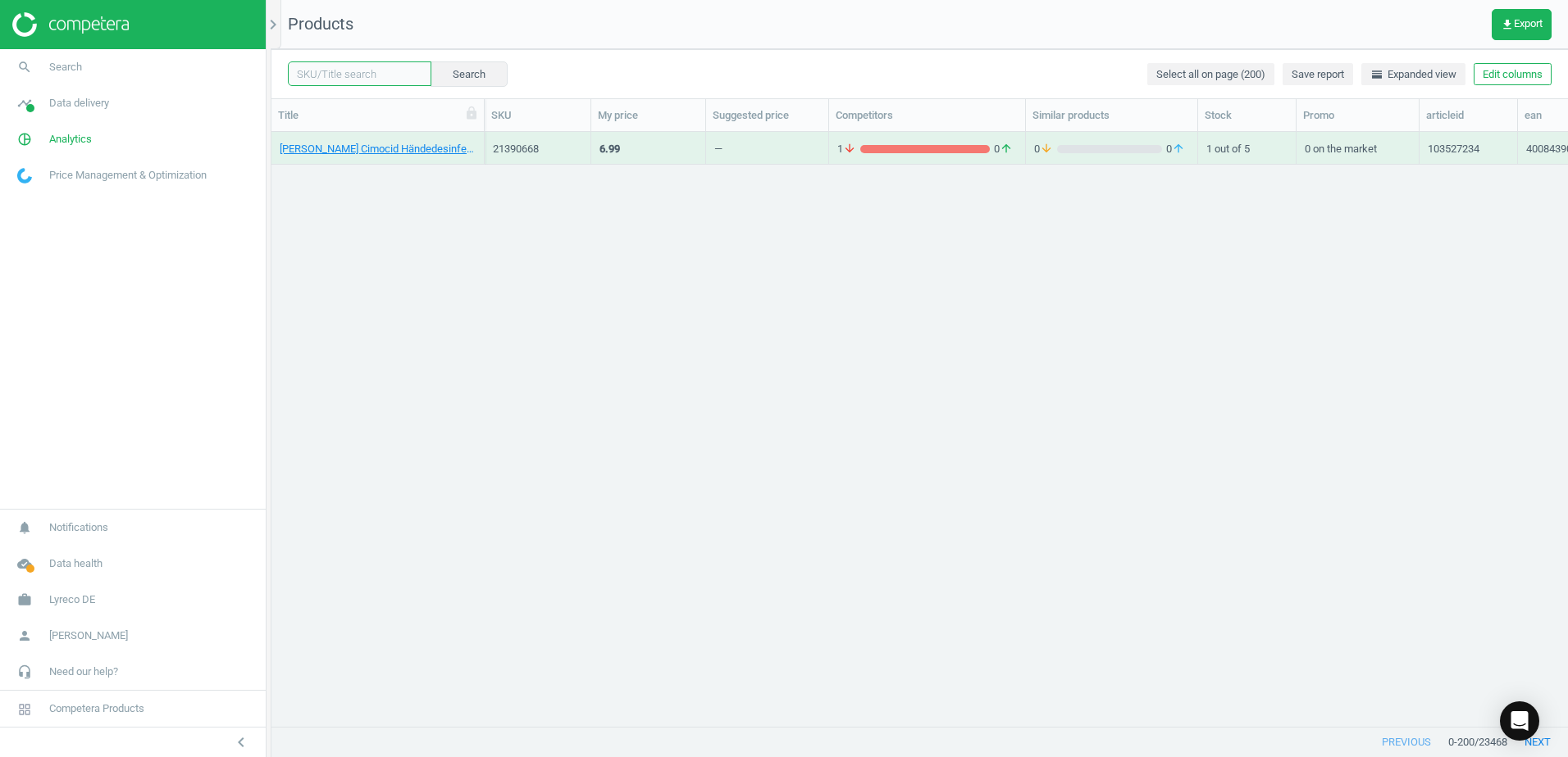
click at [368, 73] on input "text" at bounding box center [359, 74] width 144 height 25
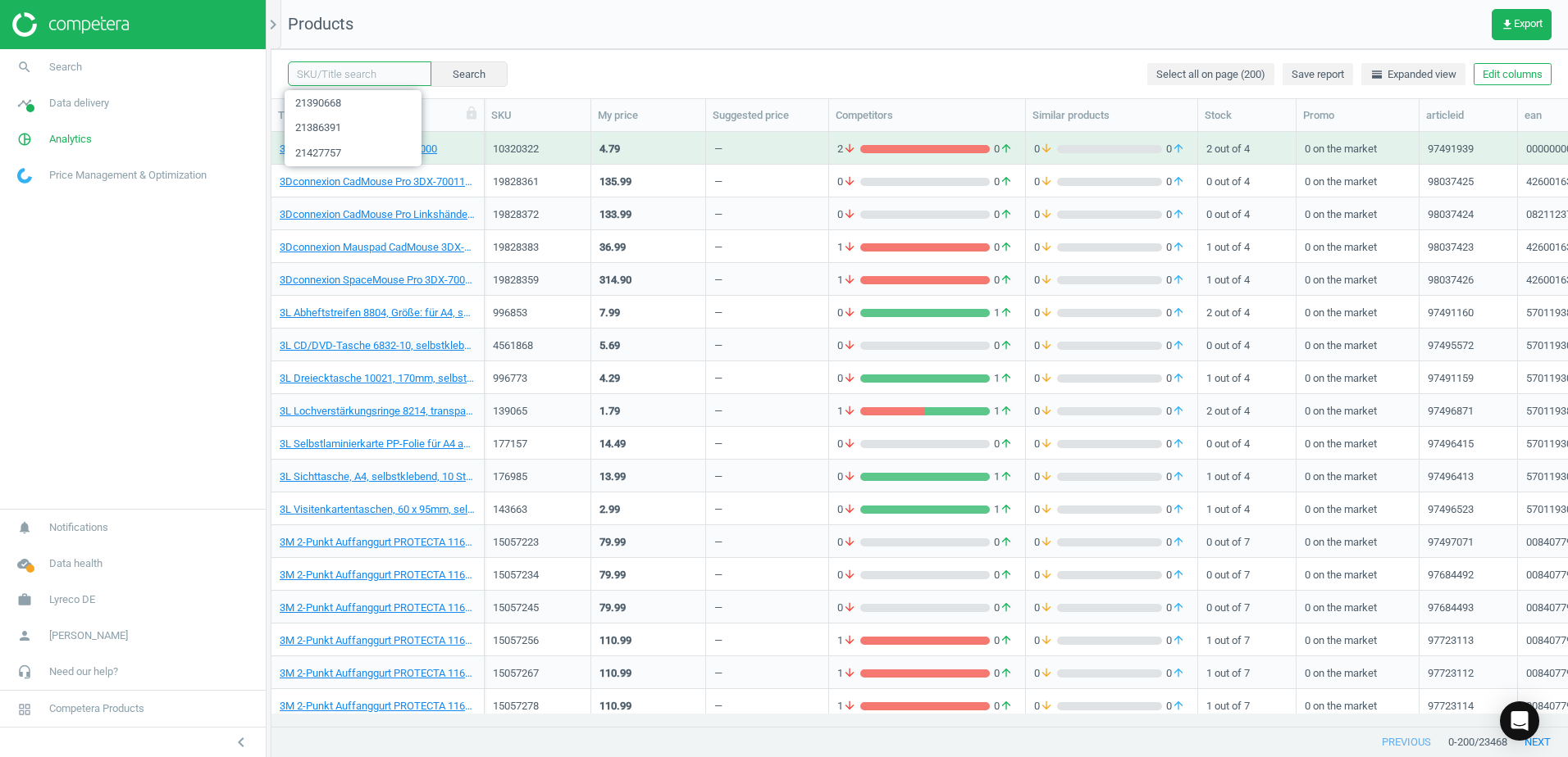
paste input "21390679"
type input "21390679"
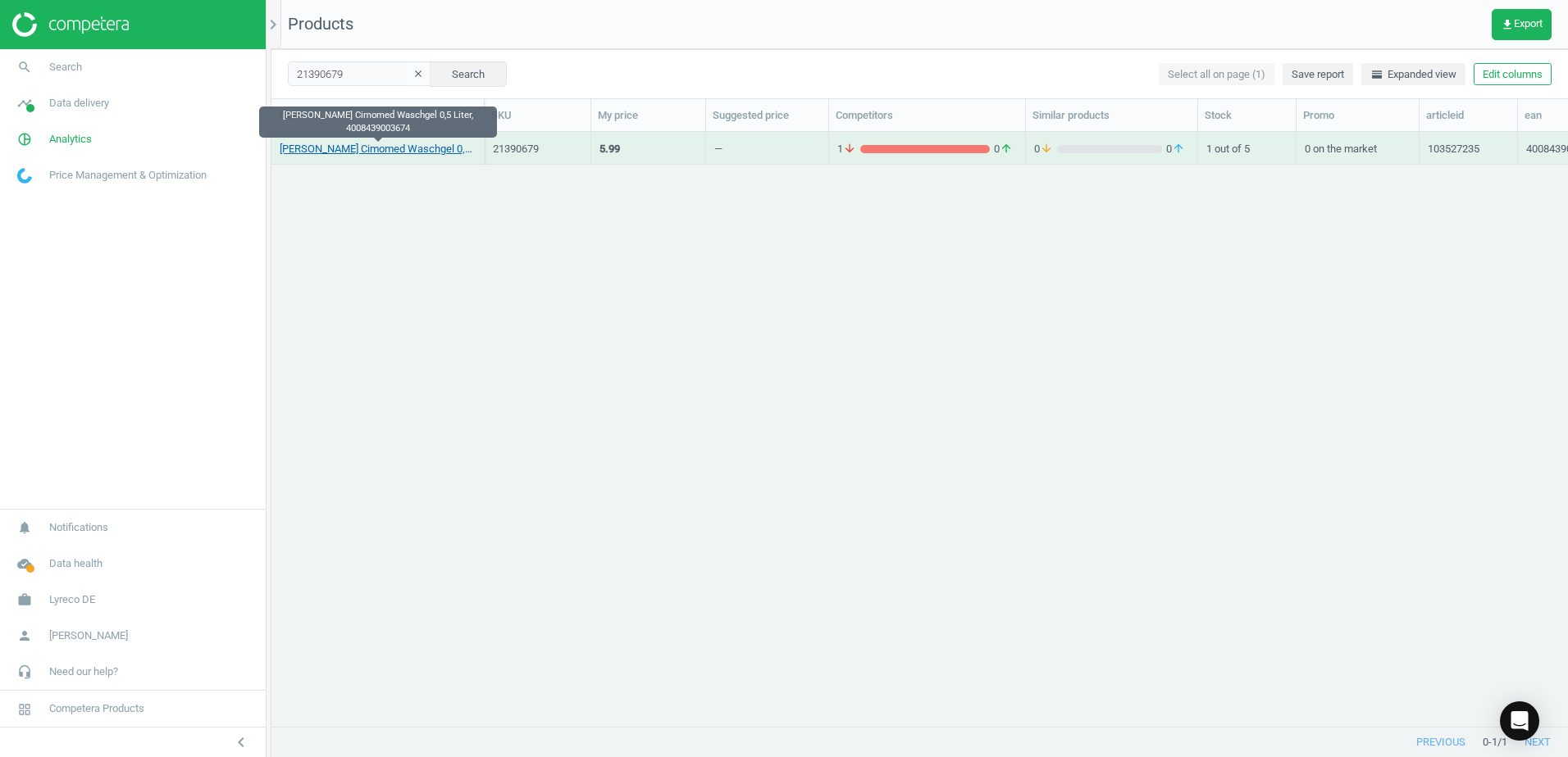
click at [418, 150] on link "Dr.Schnell Cimomed Waschgel 0,5 Liter, 4008439003674" at bounding box center [377, 149] width 196 height 15
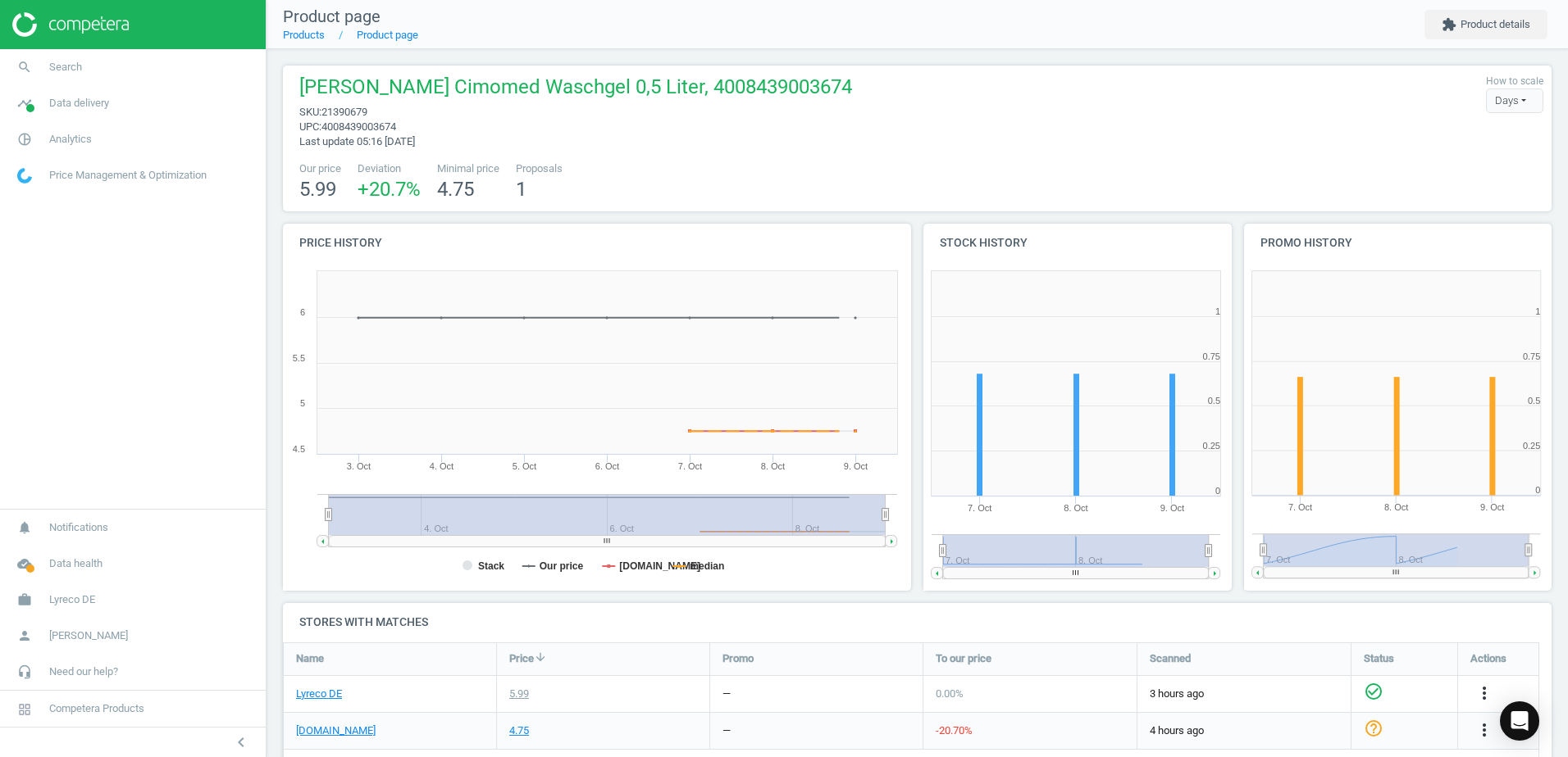
scroll to position [276, 0]
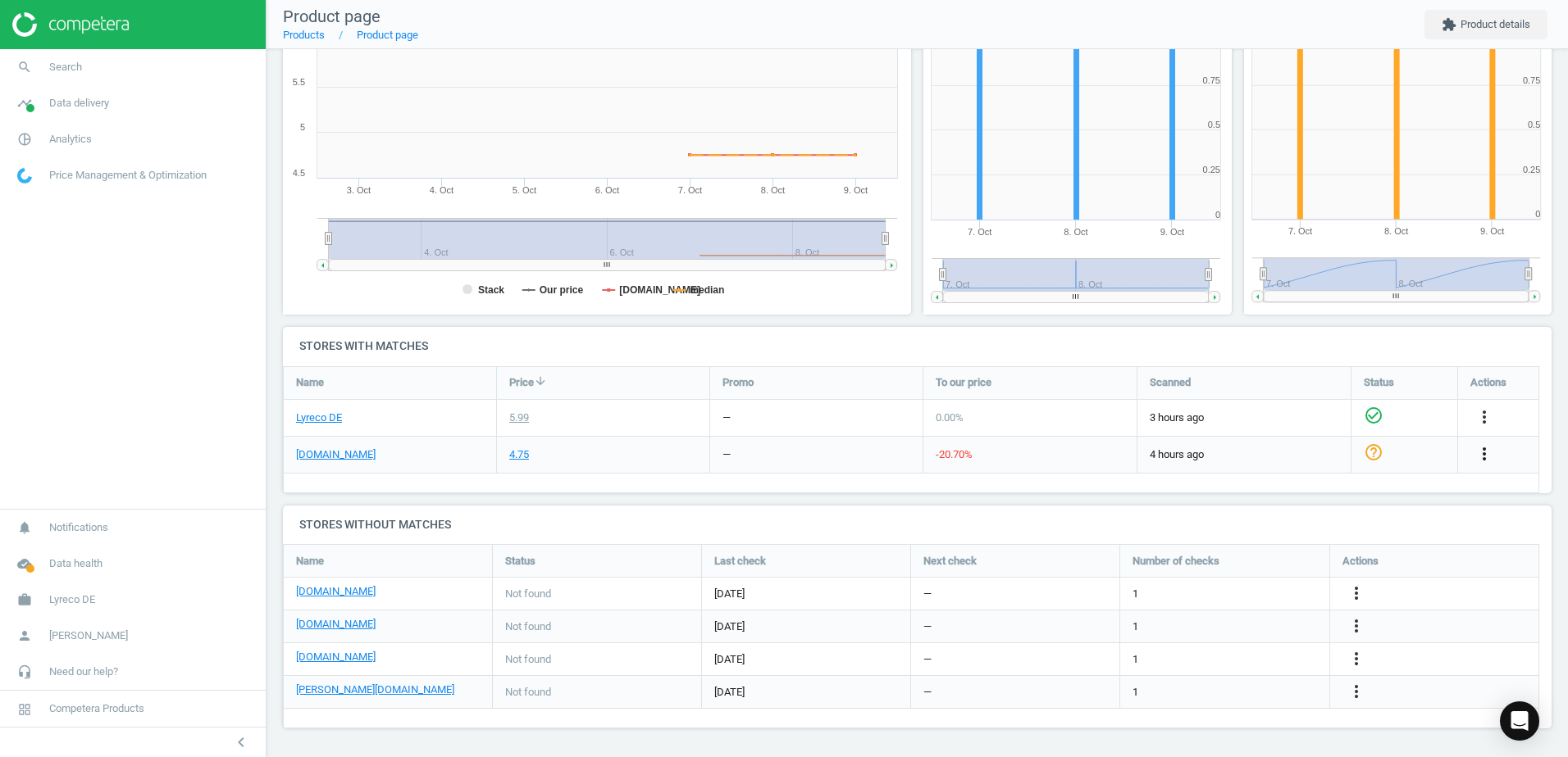
click at [1481, 453] on icon "more_vert" at bounding box center [1484, 454] width 20 height 20
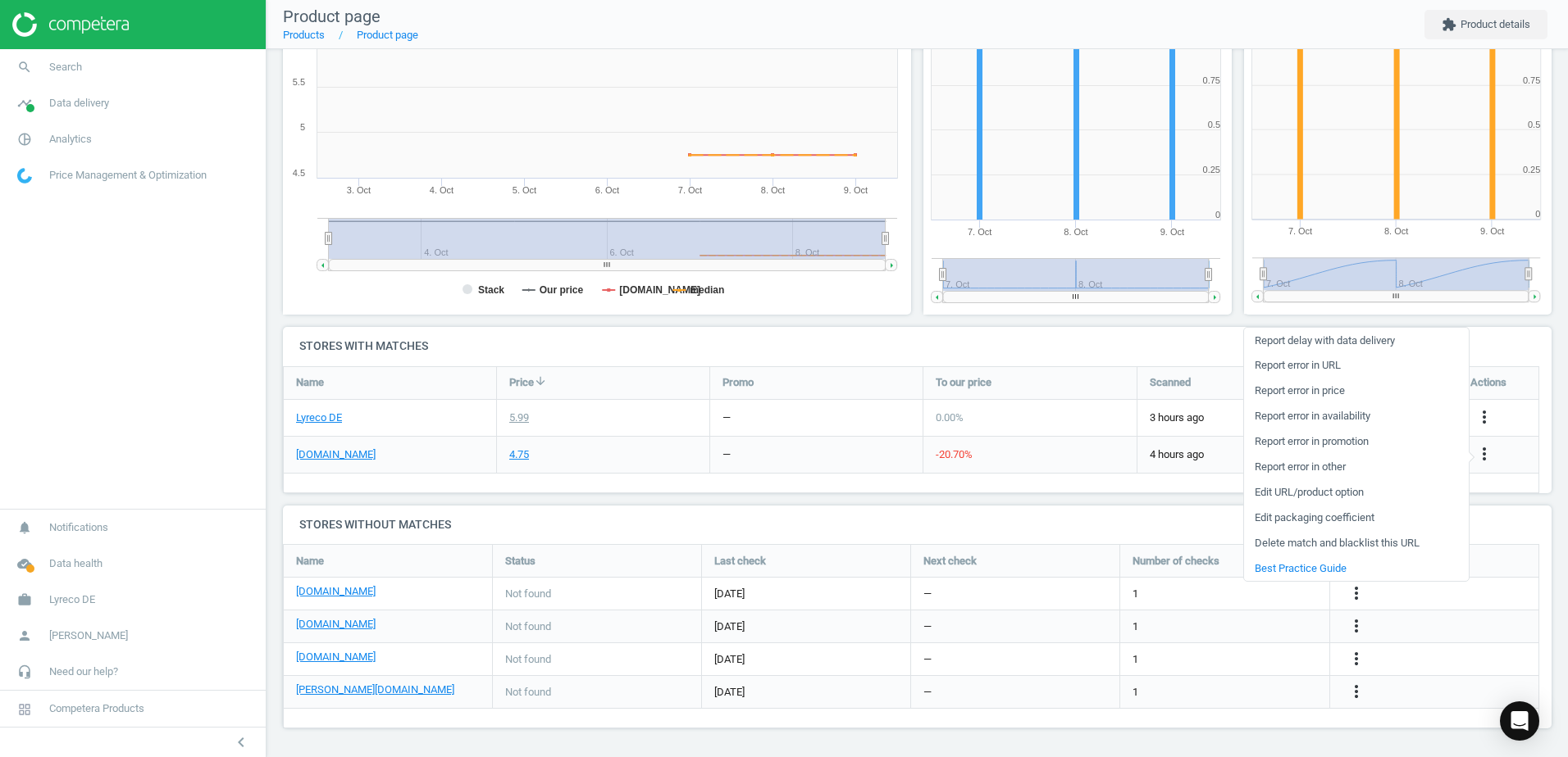
click at [1272, 492] on link "Edit URL/product option" at bounding box center [1356, 493] width 225 height 25
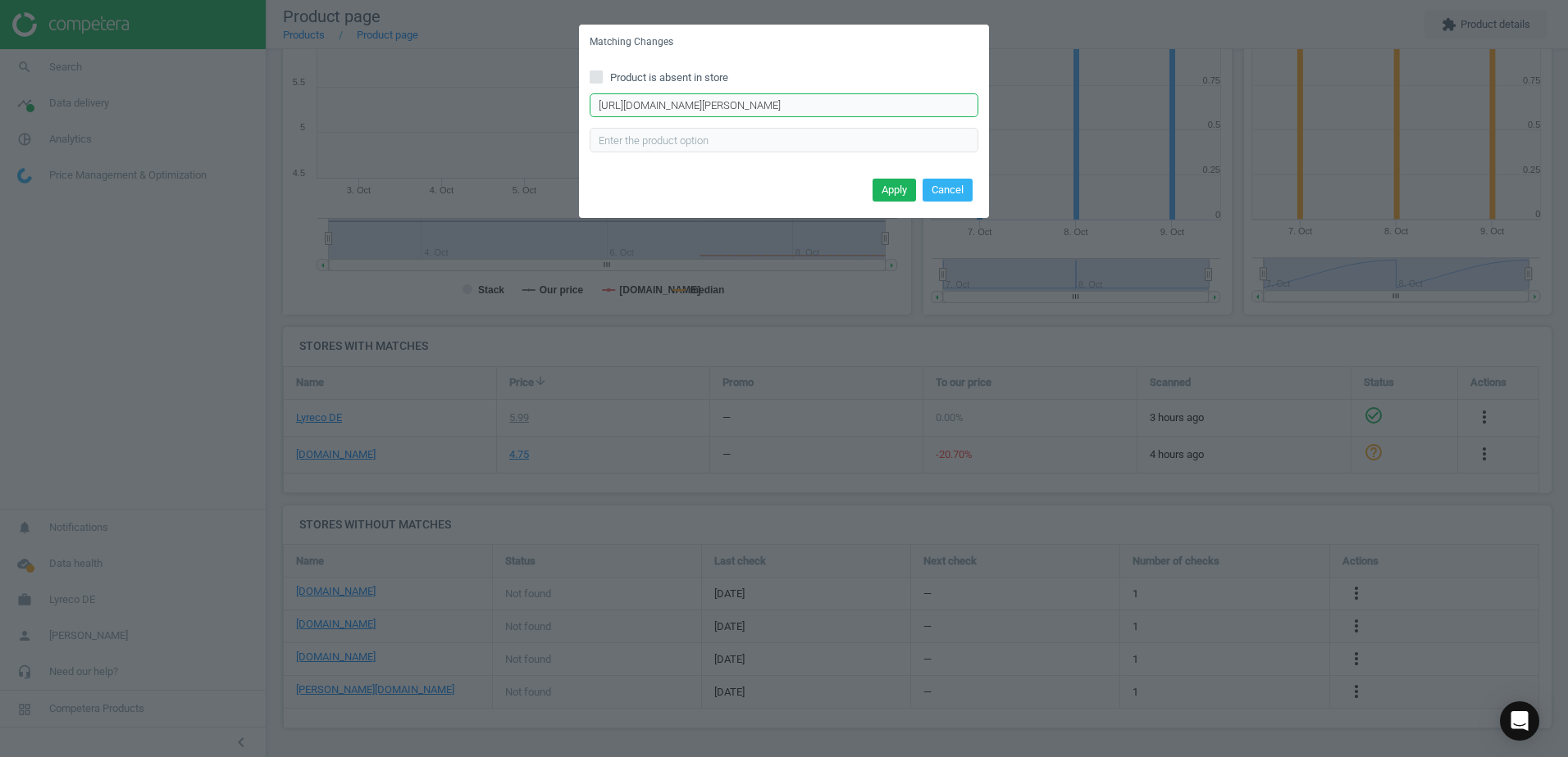
scroll to position [0, 30]
drag, startPoint x: 594, startPoint y: 106, endPoint x: 980, endPoint y: 101, distance: 386.0
click at [980, 101] on div "Product is absent in store https://www.hygi.de/dr-schnell-waschgel-cimomed-parf…" at bounding box center [783, 117] width 410 height 114
click at [947, 186] on button "Cancel" at bounding box center [947, 190] width 50 height 23
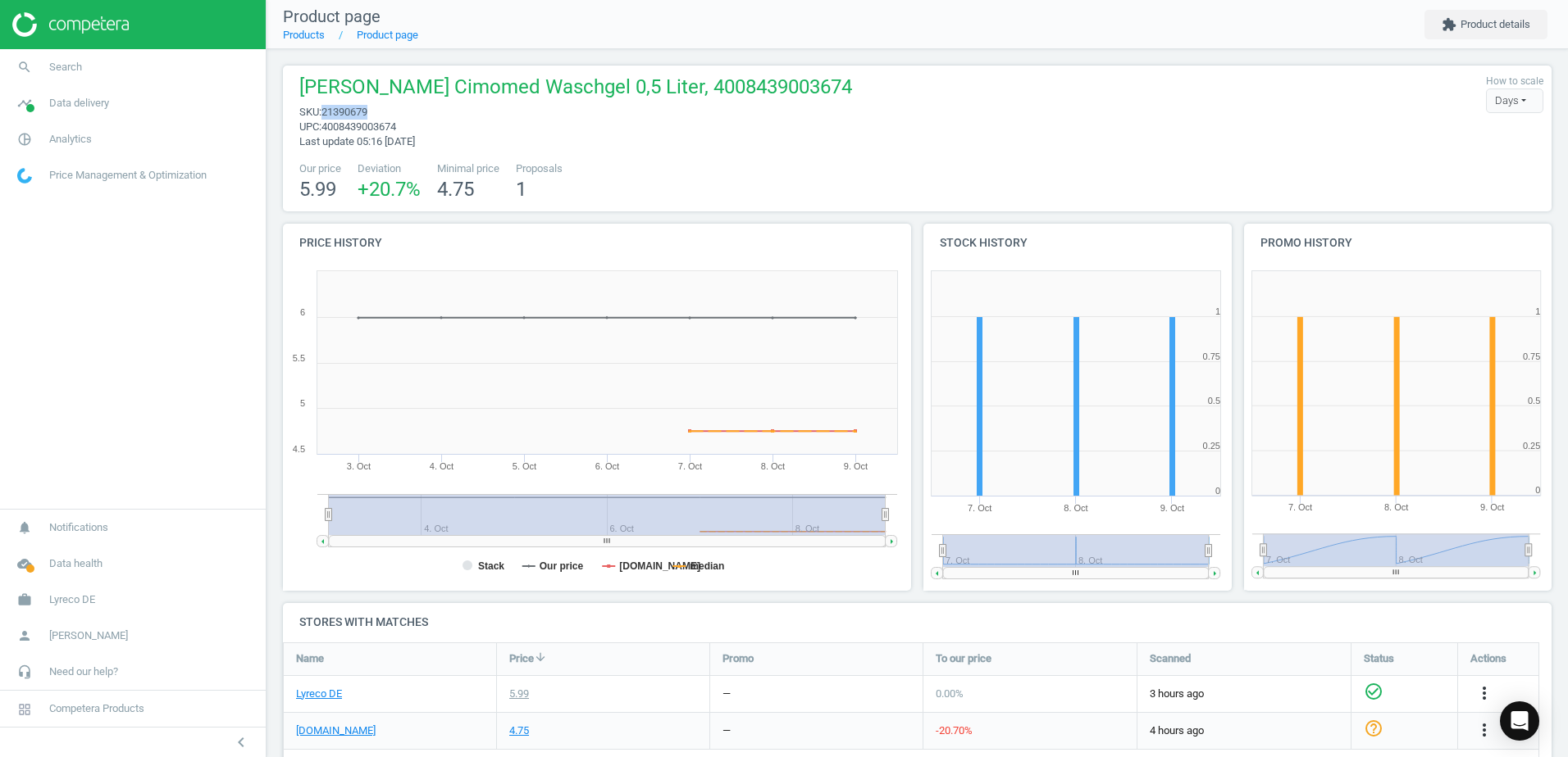
drag, startPoint x: 368, startPoint y: 110, endPoint x: 326, endPoint y: 110, distance: 42.0
click at [326, 110] on span "21390679" at bounding box center [344, 112] width 46 height 12
copy span "21390679"
click at [303, 37] on link "Products" at bounding box center [304, 35] width 42 height 12
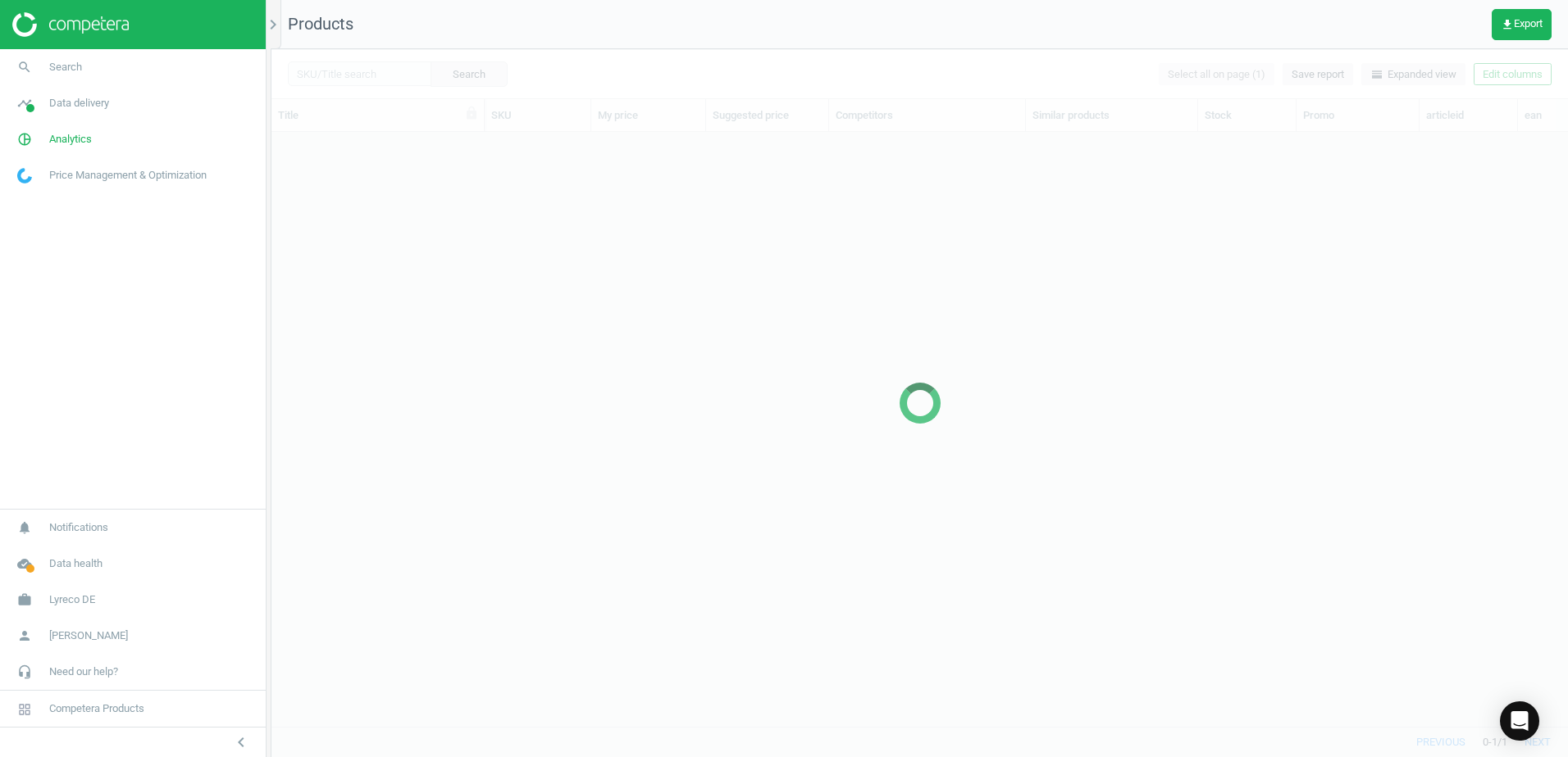
scroll to position [570, 1284]
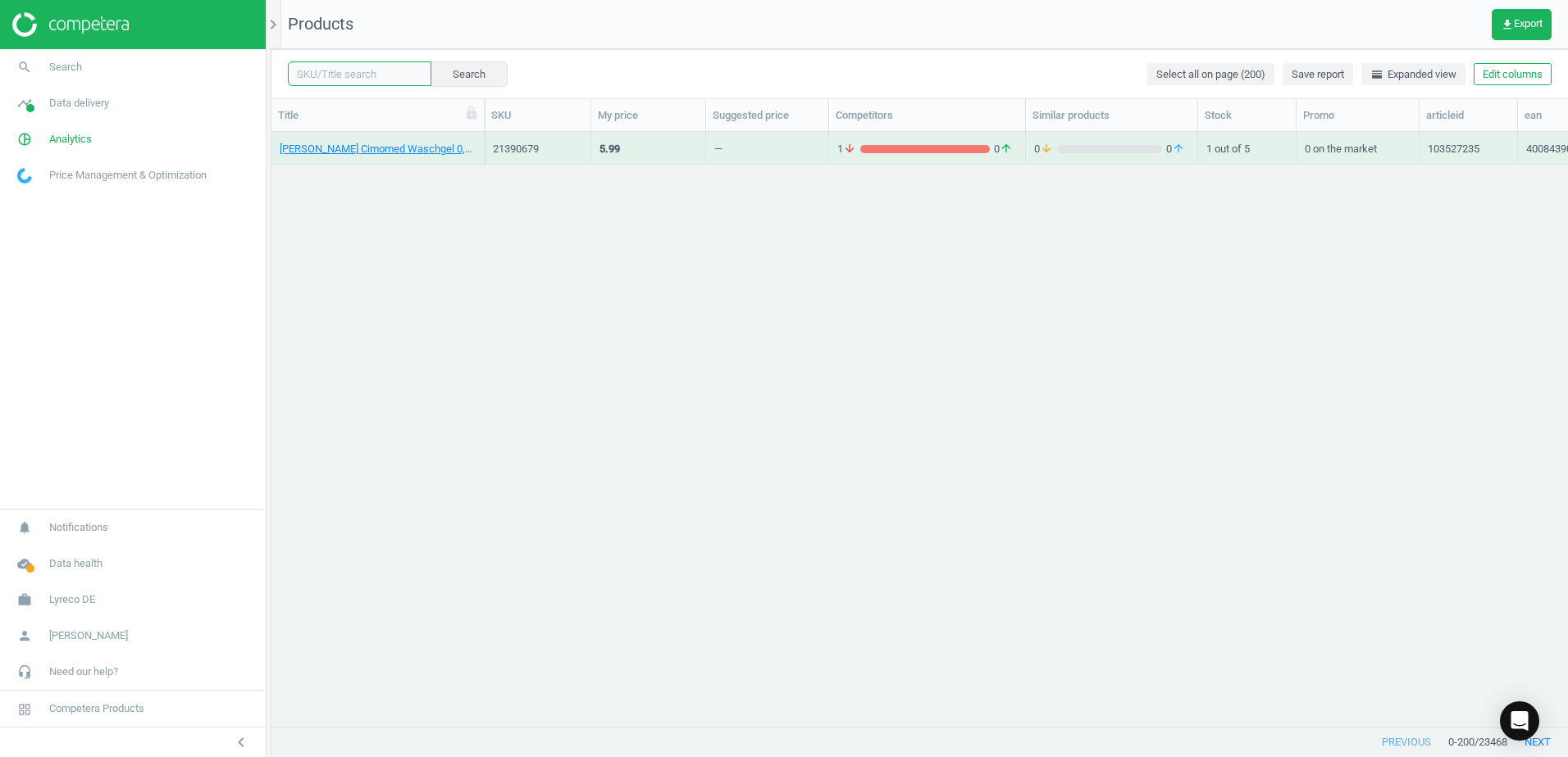
click at [347, 75] on input "text" at bounding box center [359, 74] width 144 height 25
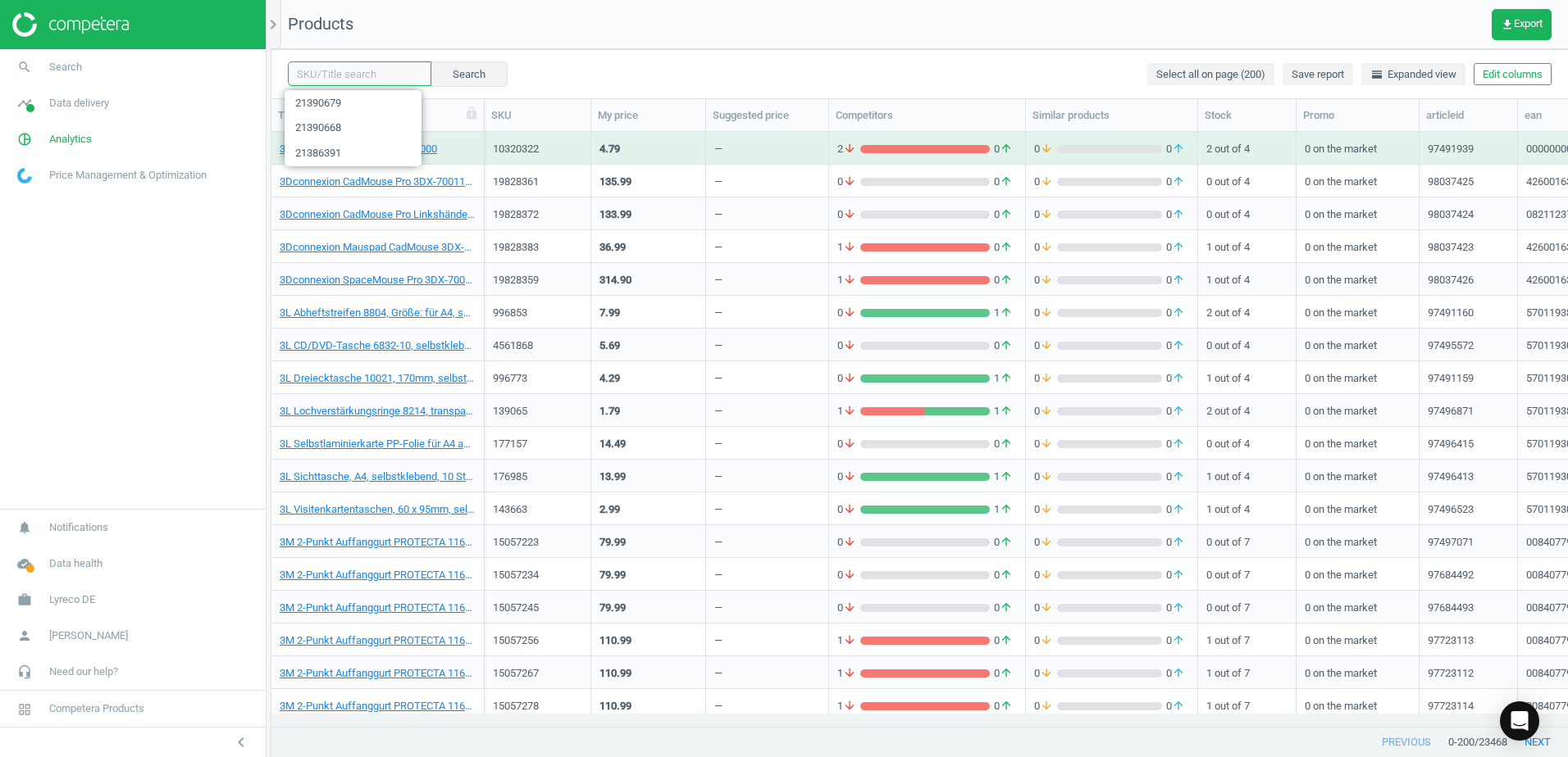
paste input "21390692"
type input "21390692"
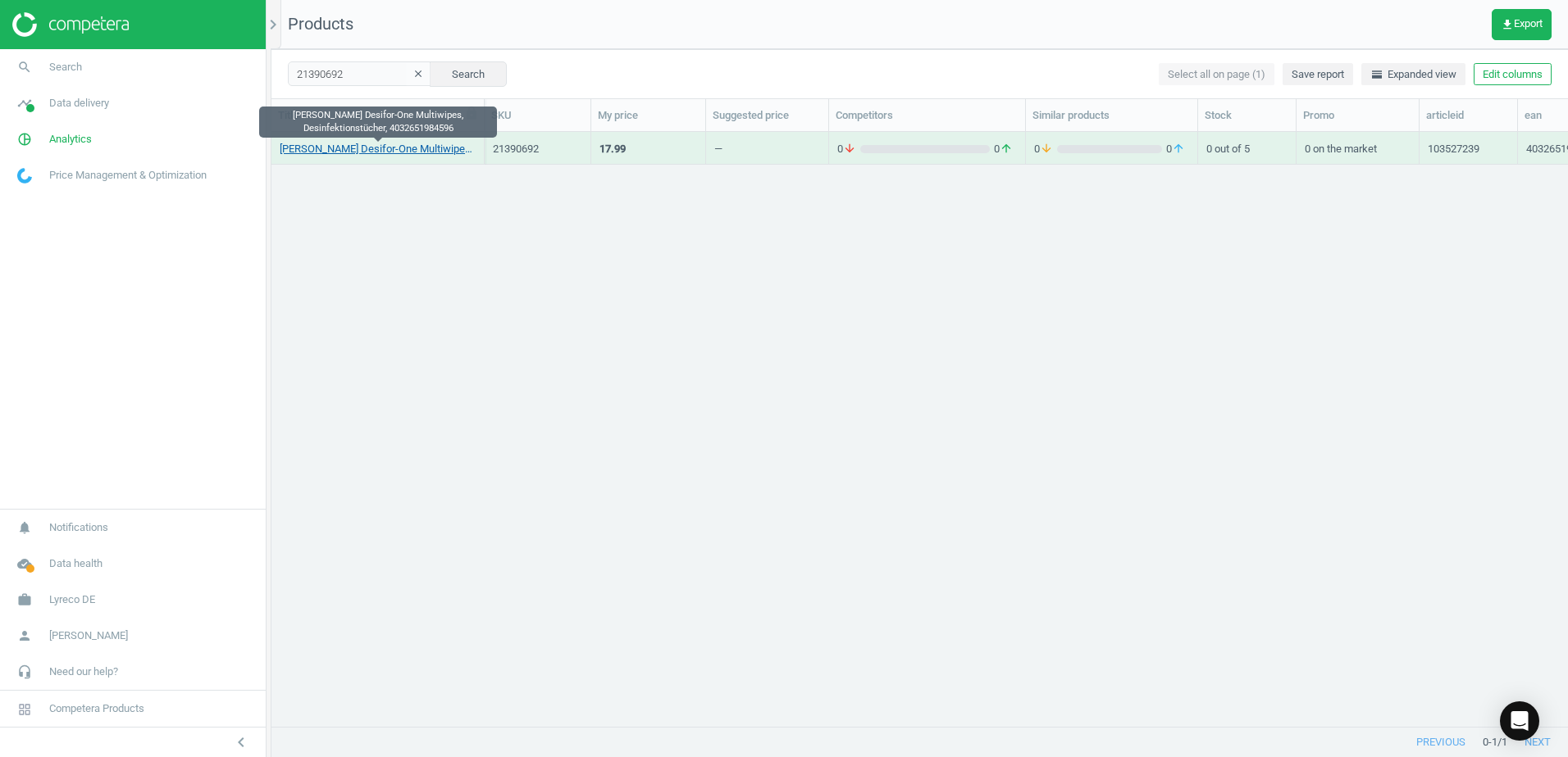
click at [426, 154] on link "Dr.Schnell Desifor-One Multiwipes, Desinfektionstücher, 4032651984596" at bounding box center [377, 149] width 196 height 15
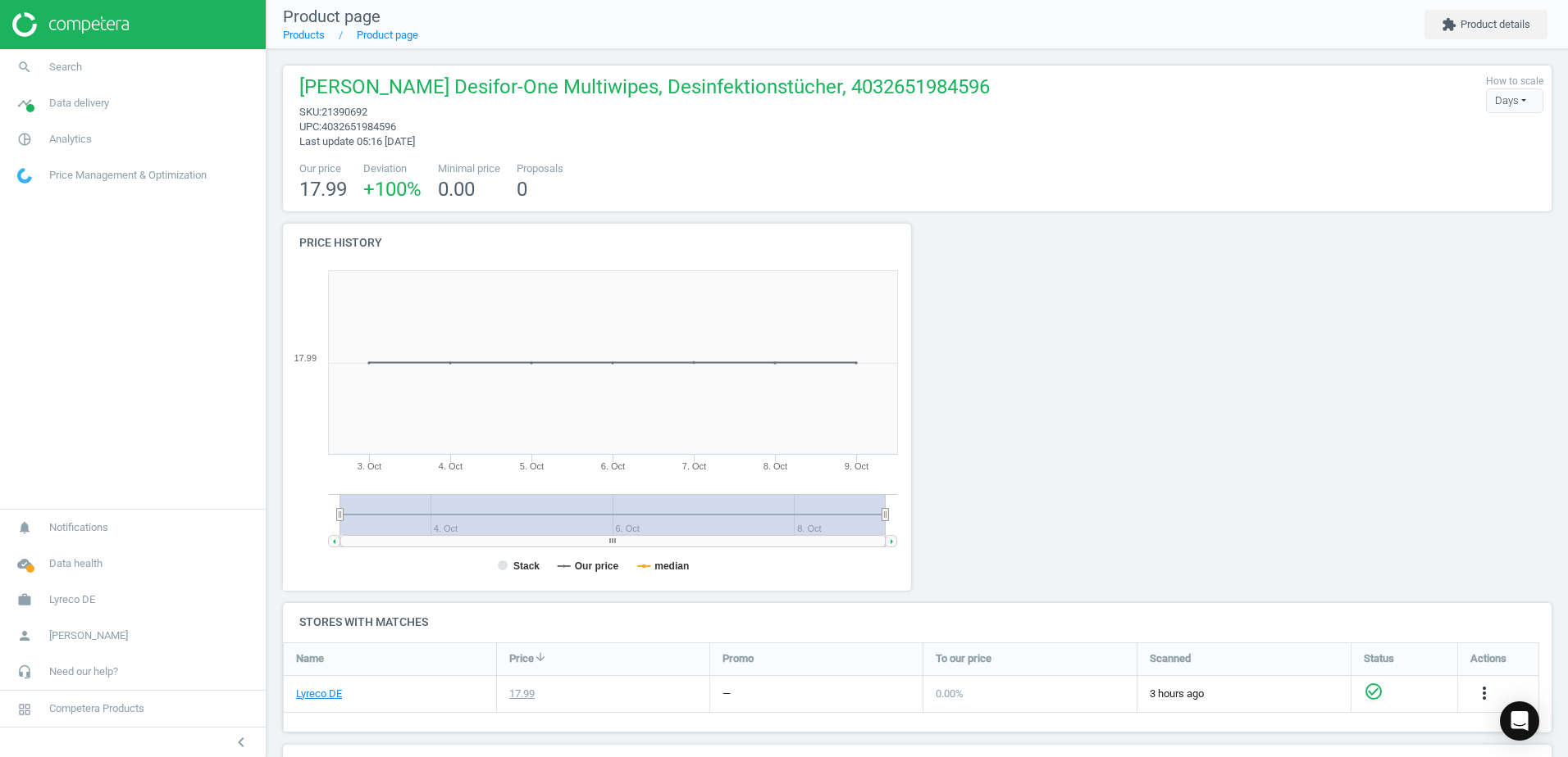
scroll to position [272, 0]
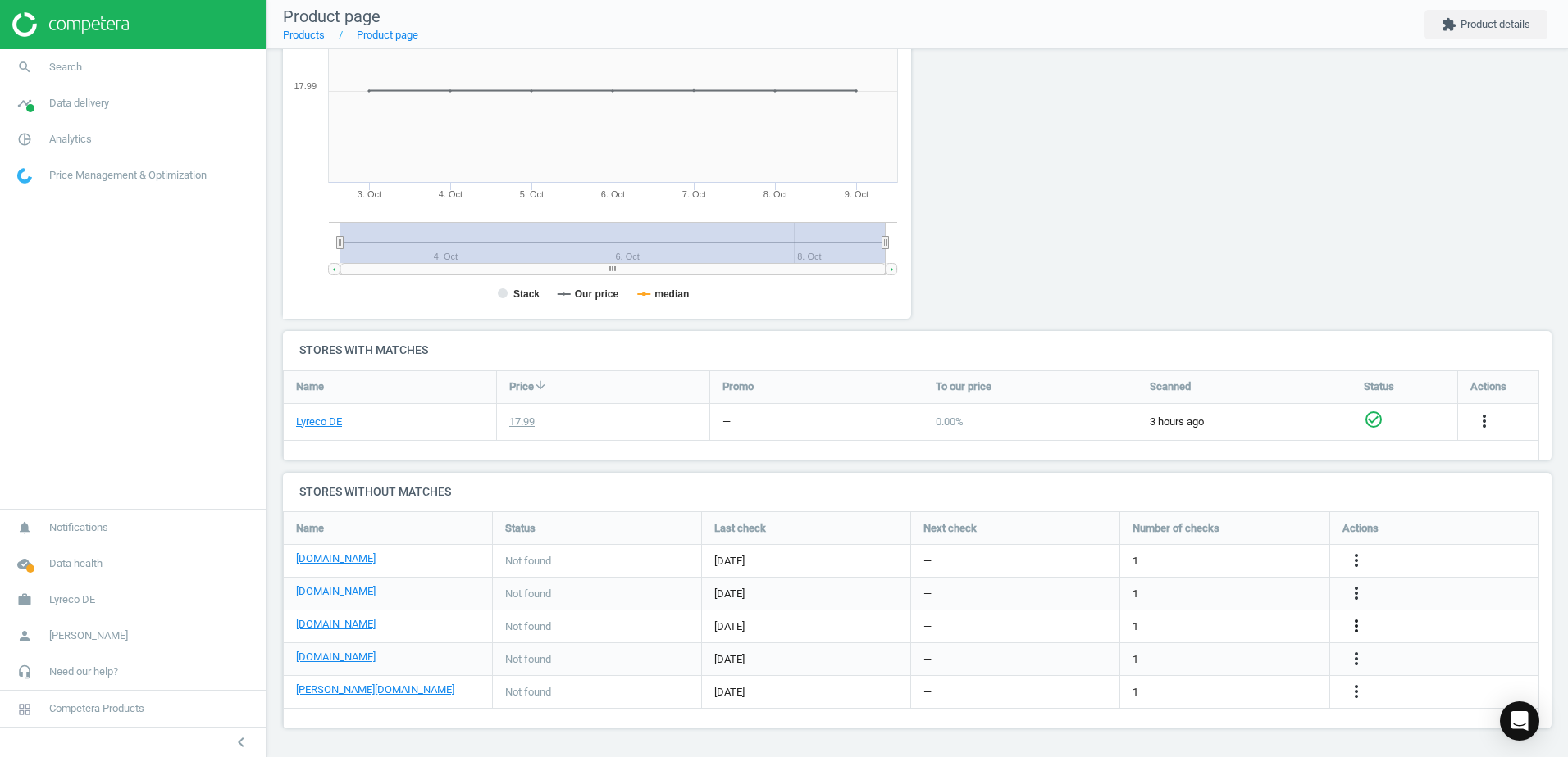
click at [1353, 627] on icon "more_vert" at bounding box center [1356, 626] width 20 height 20
click at [1148, 620] on link "Edit URL/product option" at bounding box center [1229, 627] width 225 height 25
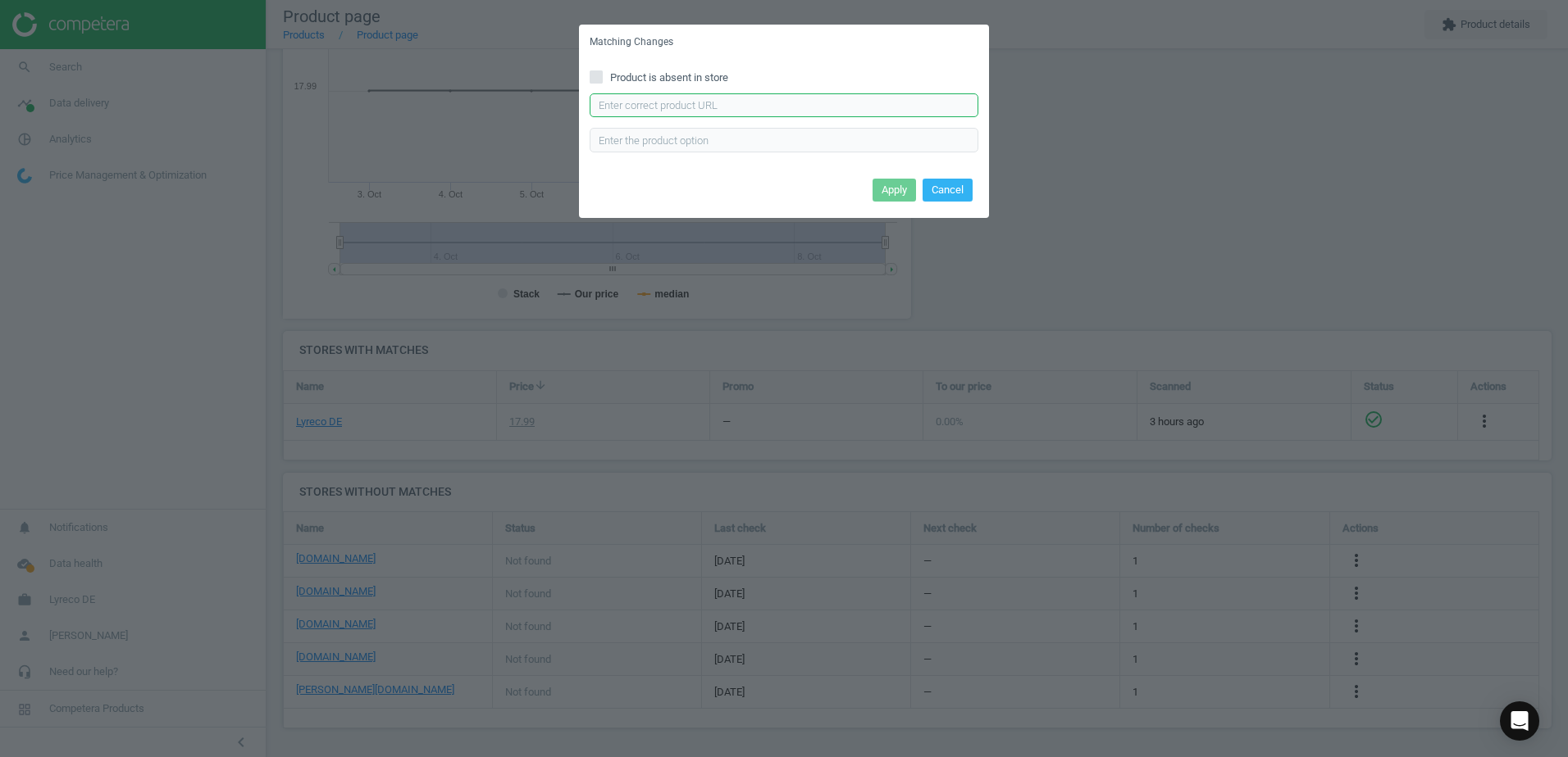
click at [718, 98] on input "text" at bounding box center [783, 106] width 388 height 25
paste input "https://www.hygi.de/dr-schnell-desifor-one-multi-wipes-desinfektionstuecher-1-s…"
click at [604, 101] on input "https://www.hygi.de/dr-schnell-desifor-one-multi-wipes-desinfektionstuecher-1-s…" at bounding box center [783, 106] width 388 height 25
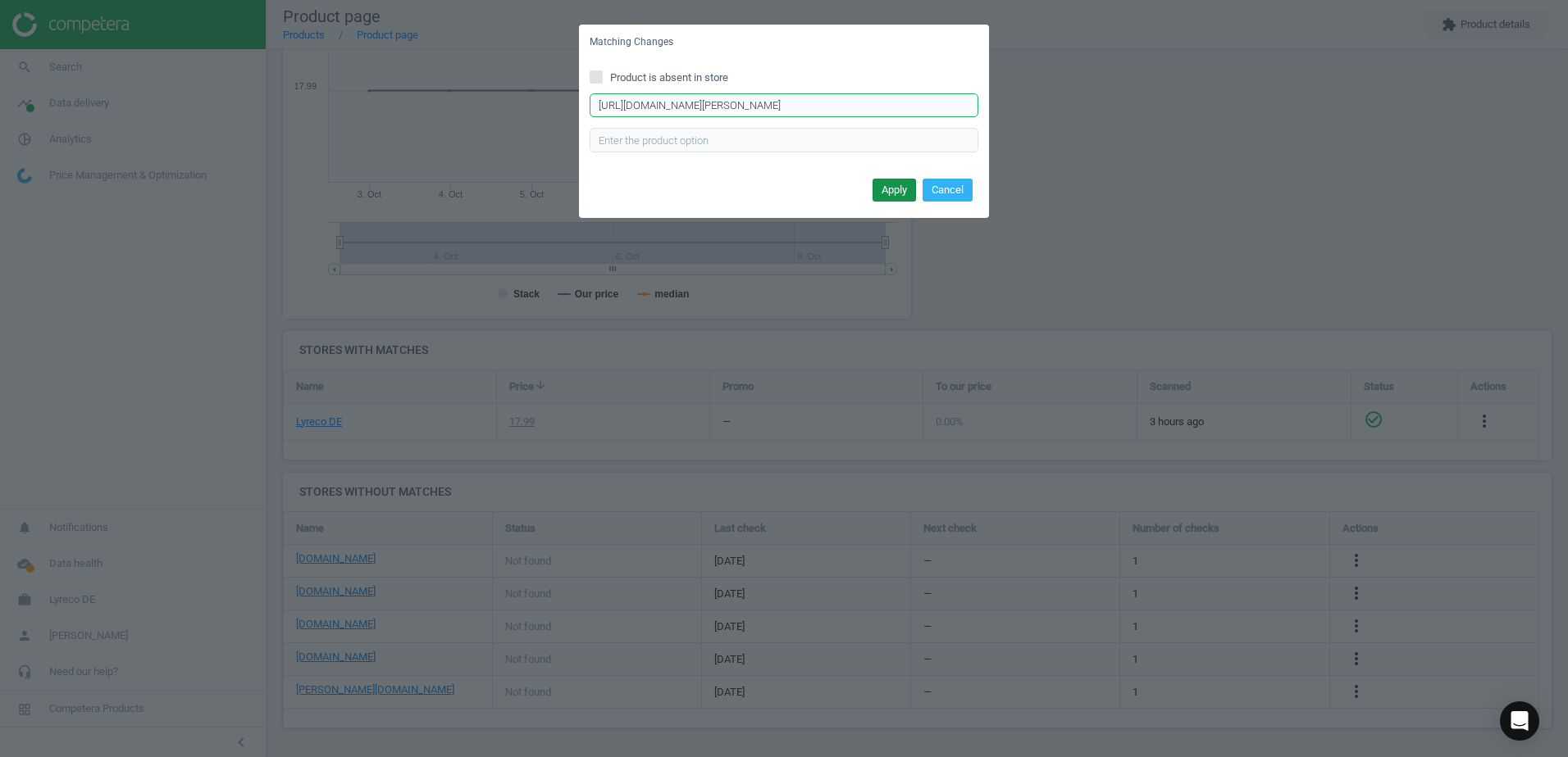
type input "https://www.hygi.de/dr-schnell-desifor-one-multi-wipes-desinfektionstuecher-1-s…"
click at [888, 186] on button "Apply" at bounding box center [894, 190] width 44 height 23
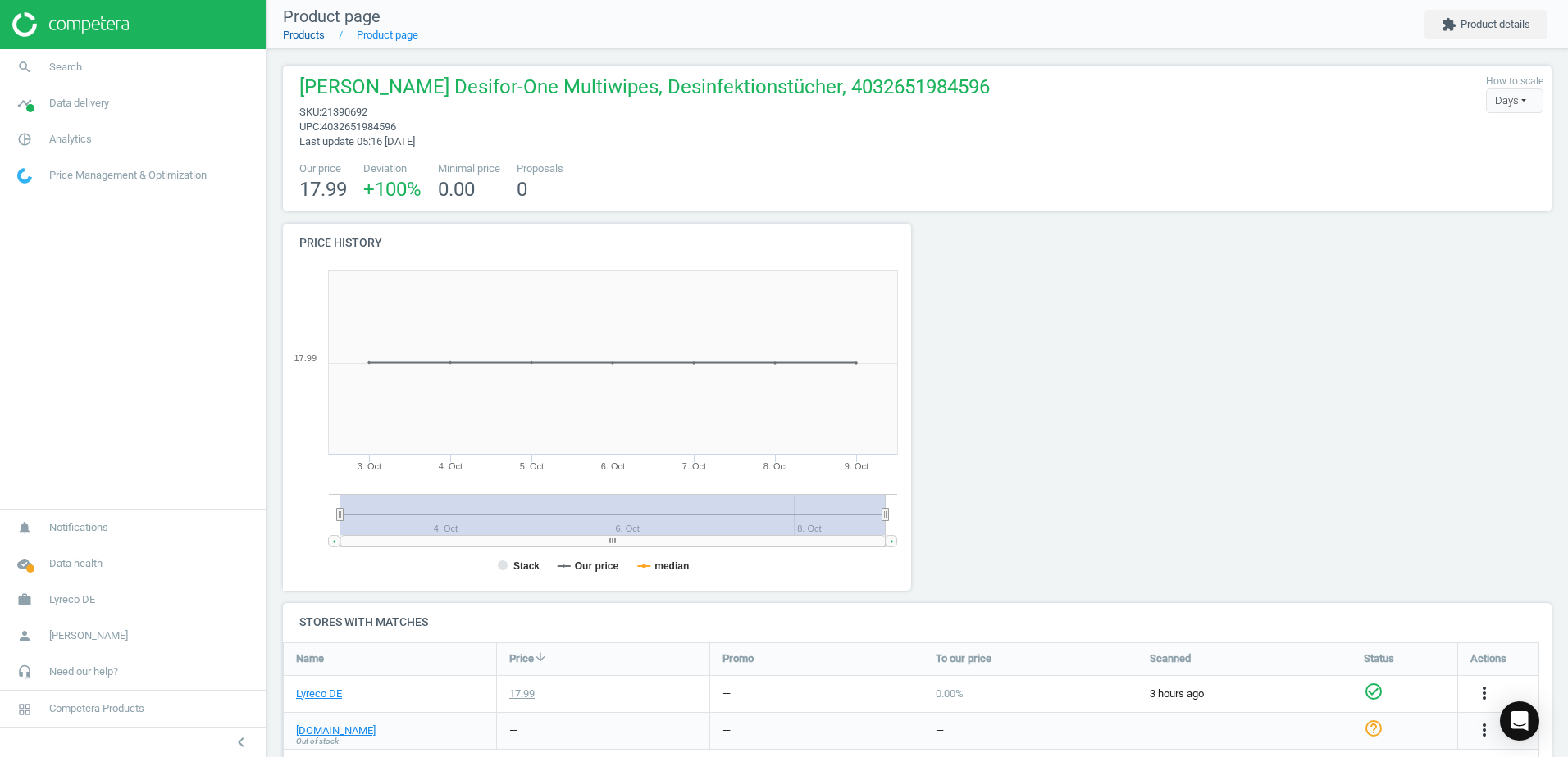
click at [296, 37] on link "Products" at bounding box center [304, 35] width 42 height 12
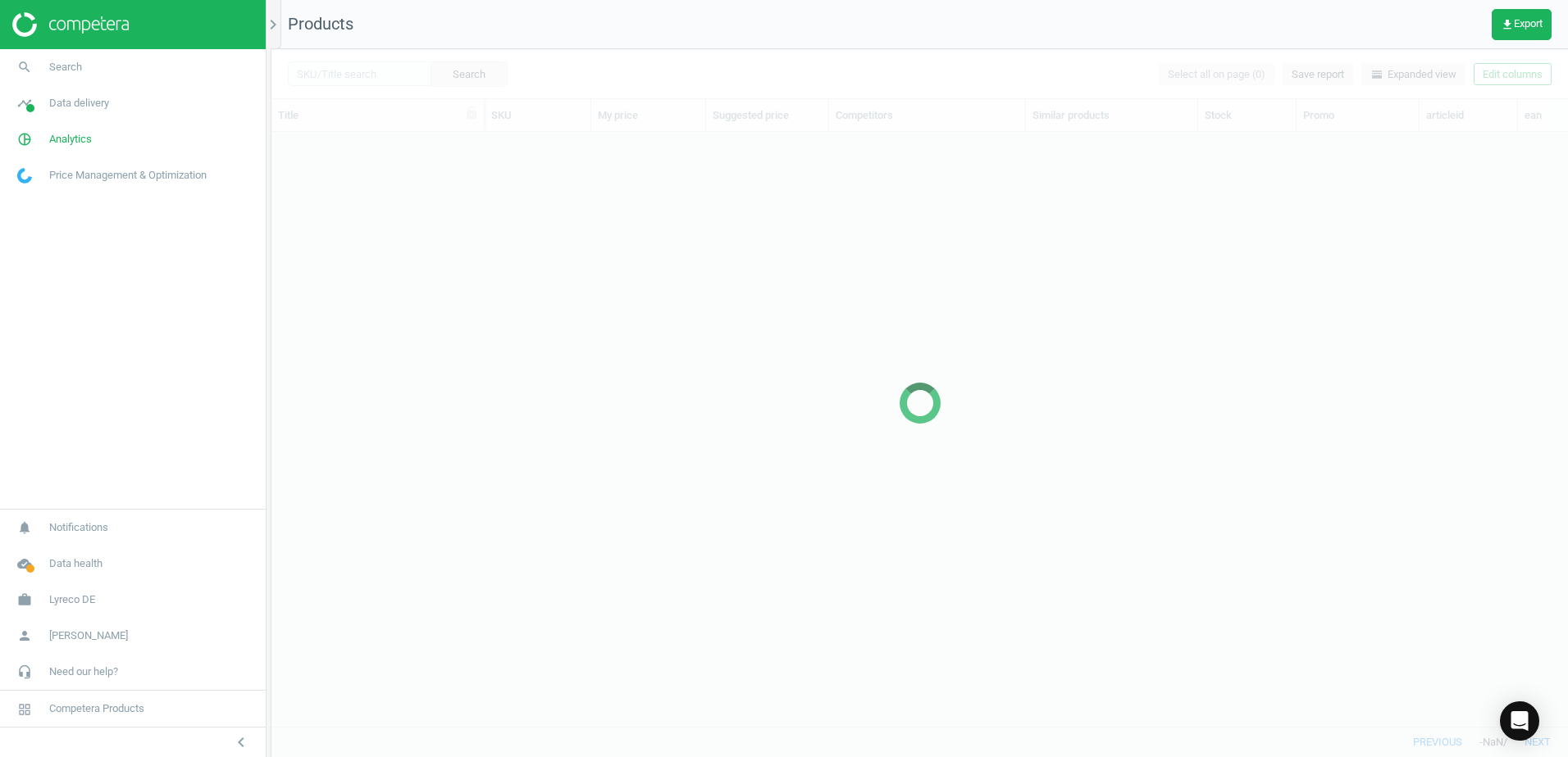
scroll to position [570, 1284]
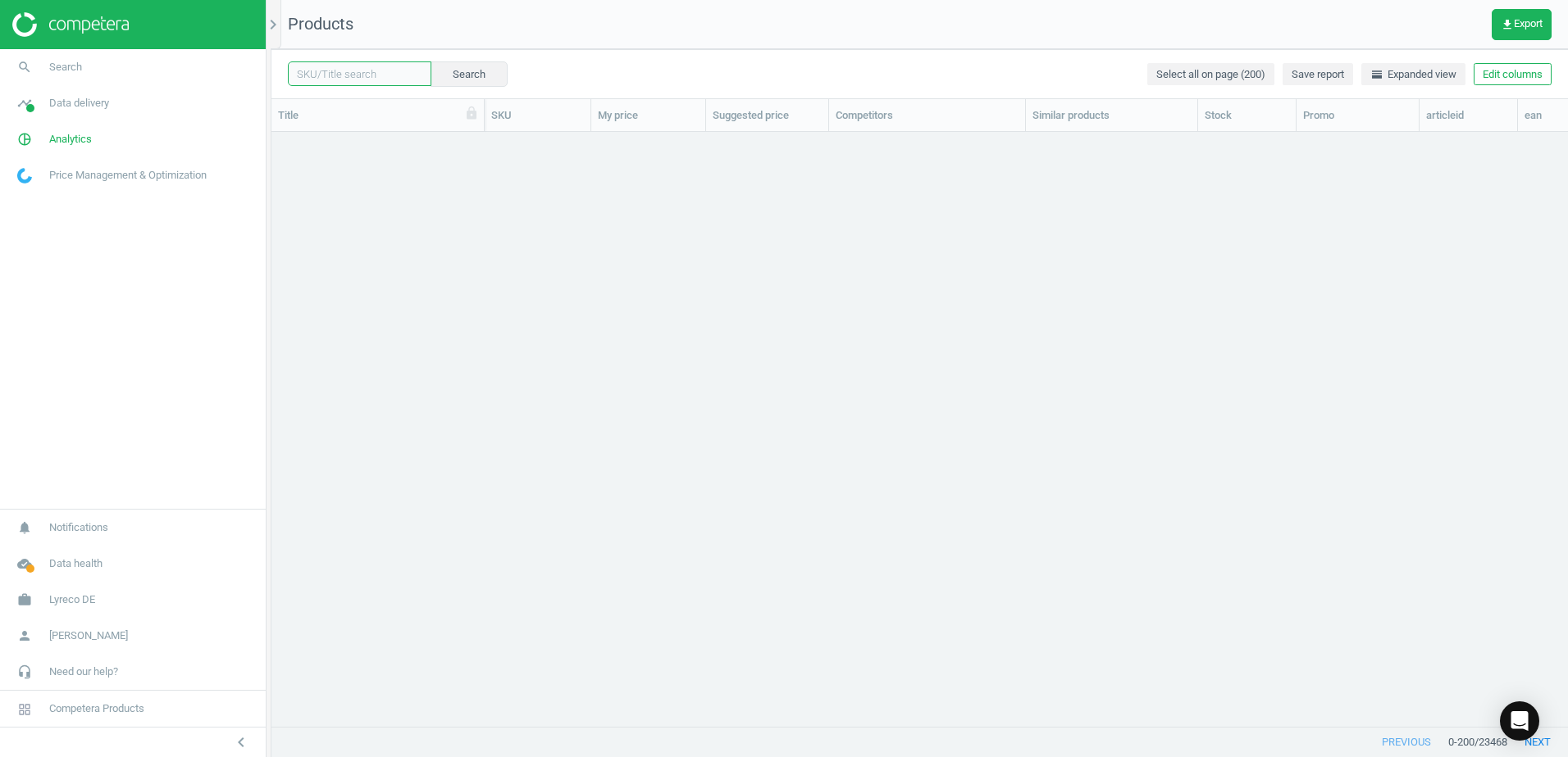
click at [391, 77] on input "text" at bounding box center [359, 74] width 144 height 25
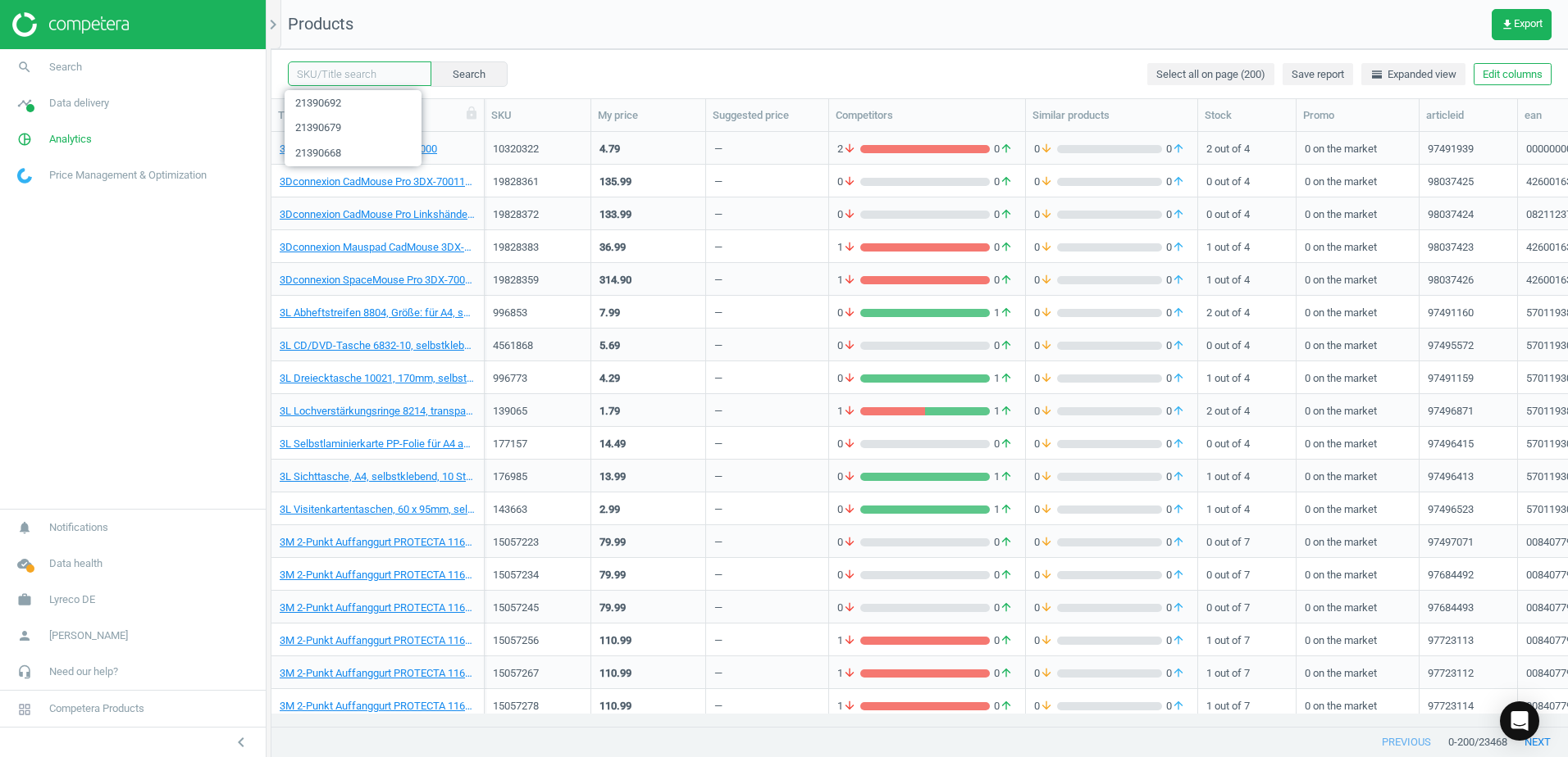
paste input "9323313"
type input "9323313"
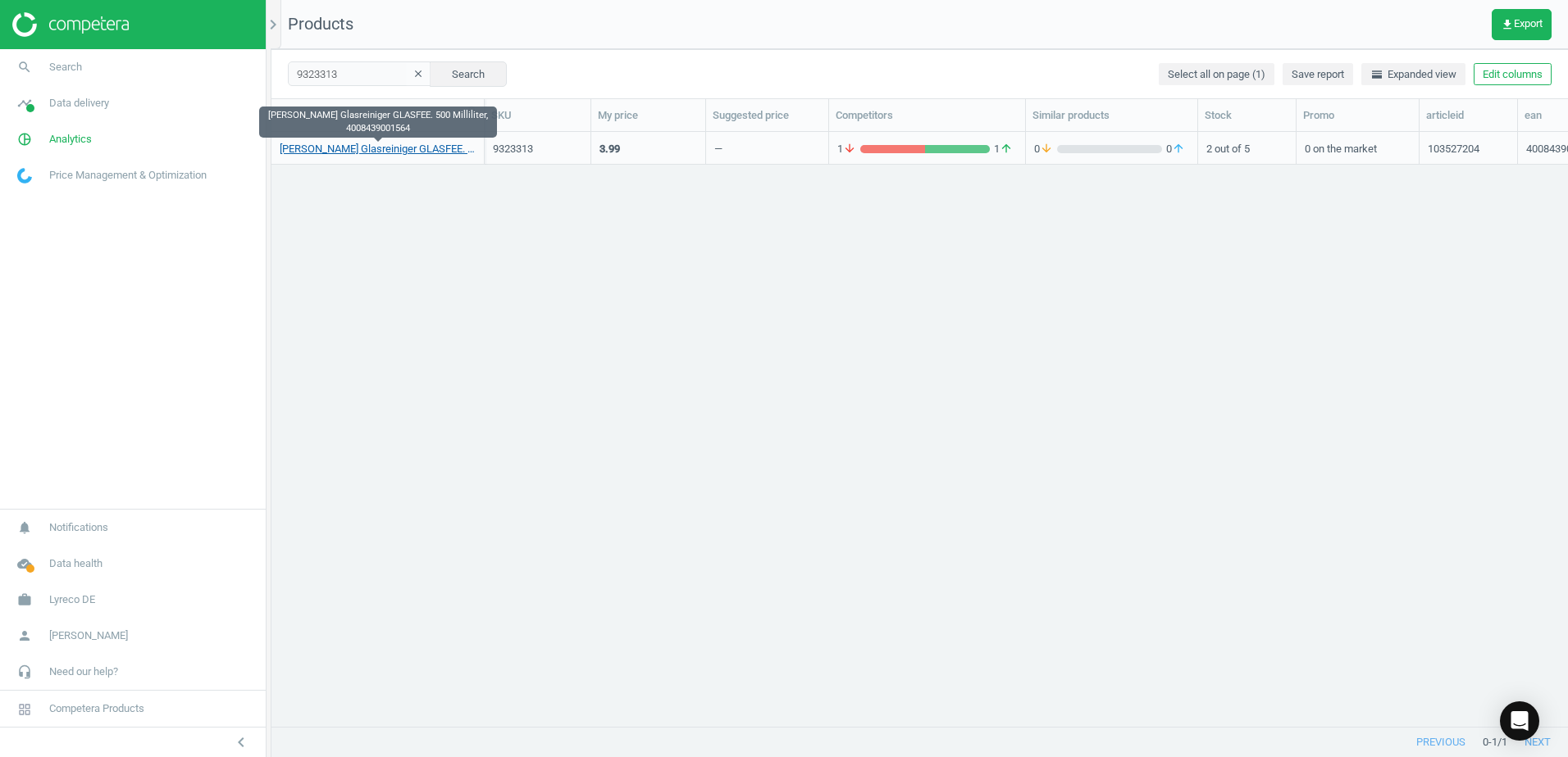
click at [390, 146] on link "Dr.Schnell Glasreiniger GLASFEE. 500 Milliliter, 4008439001564" at bounding box center [377, 149] width 196 height 15
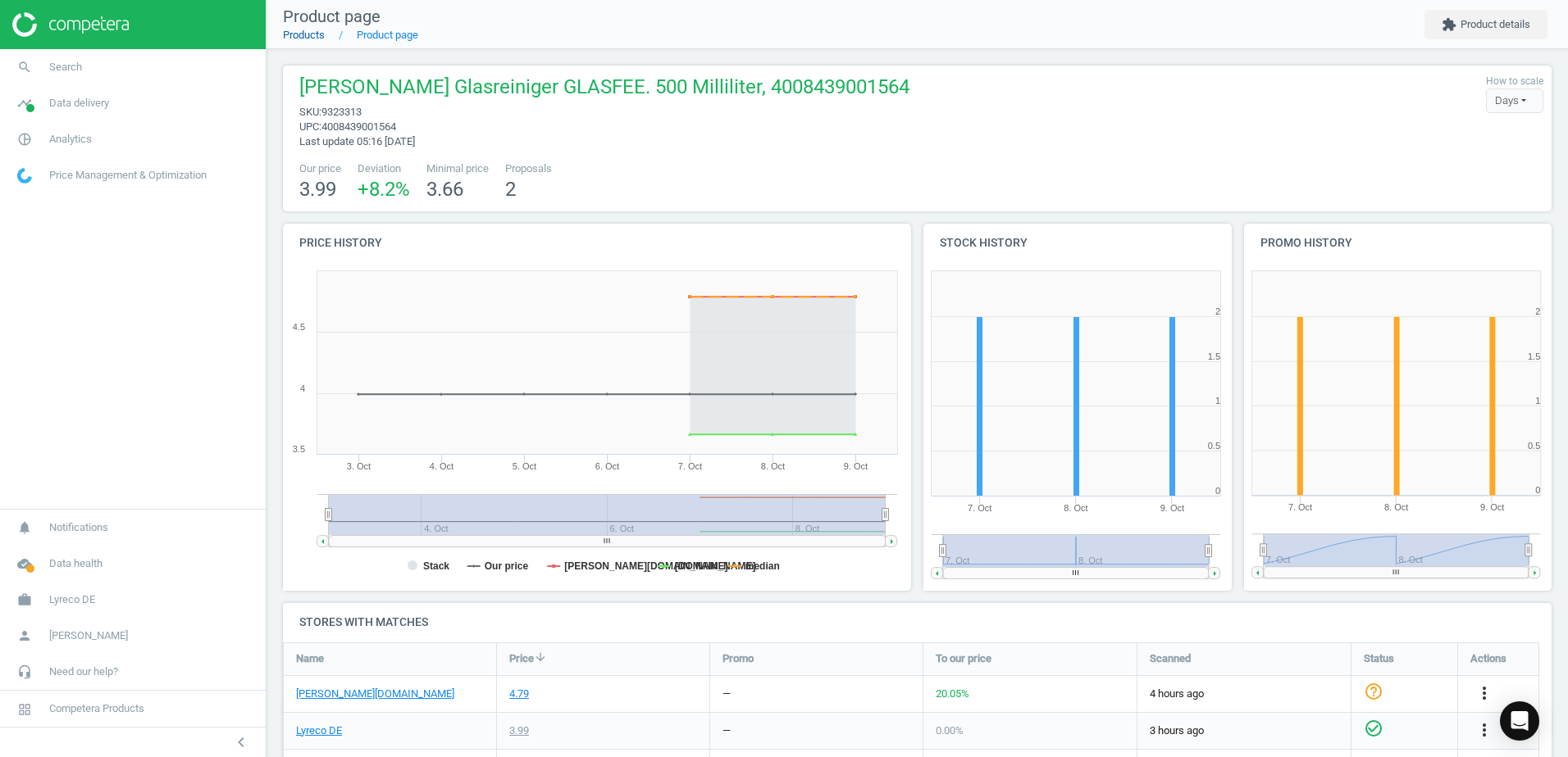
click at [319, 36] on link "Products" at bounding box center [304, 35] width 42 height 12
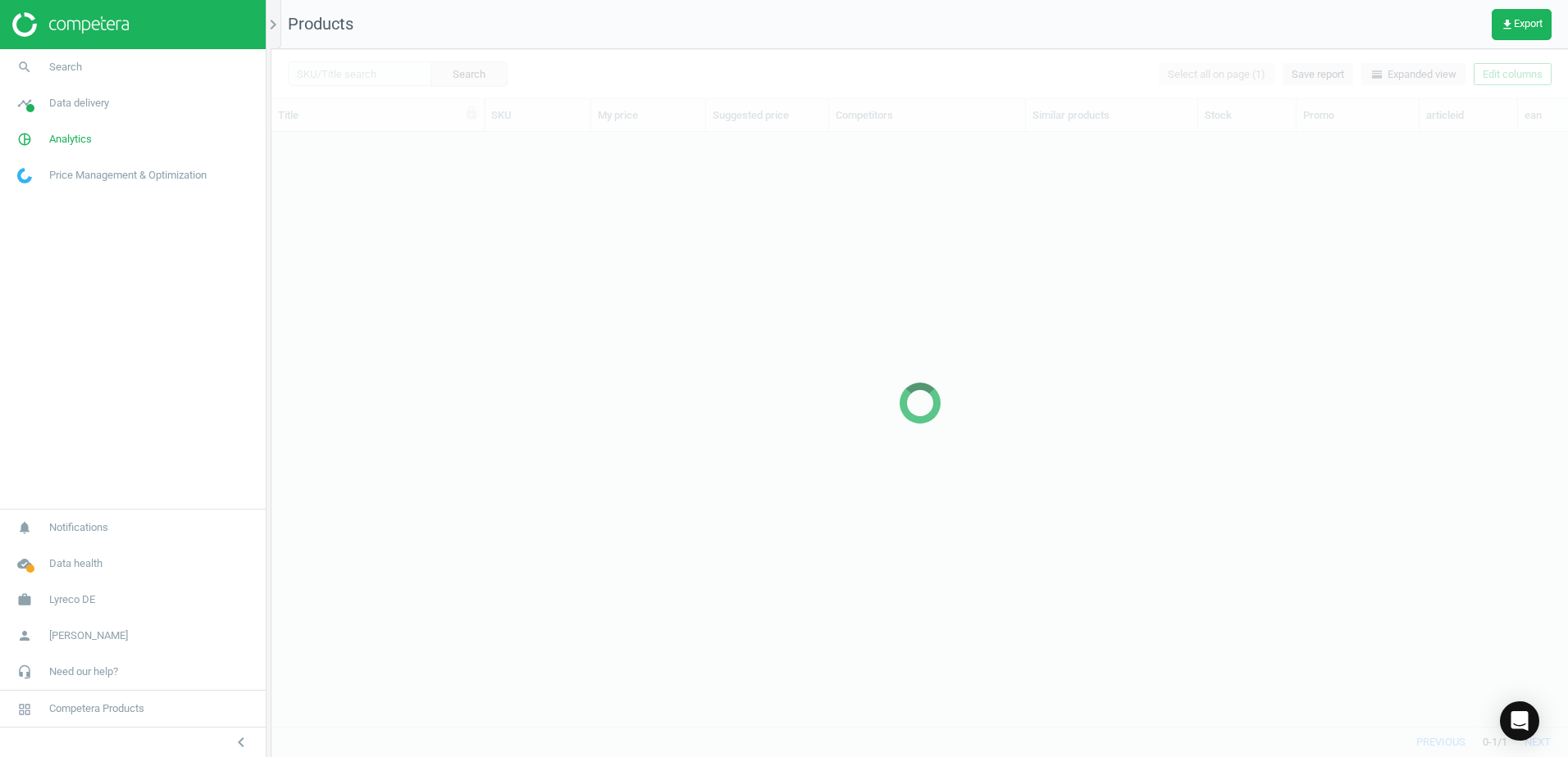
scroll to position [570, 1284]
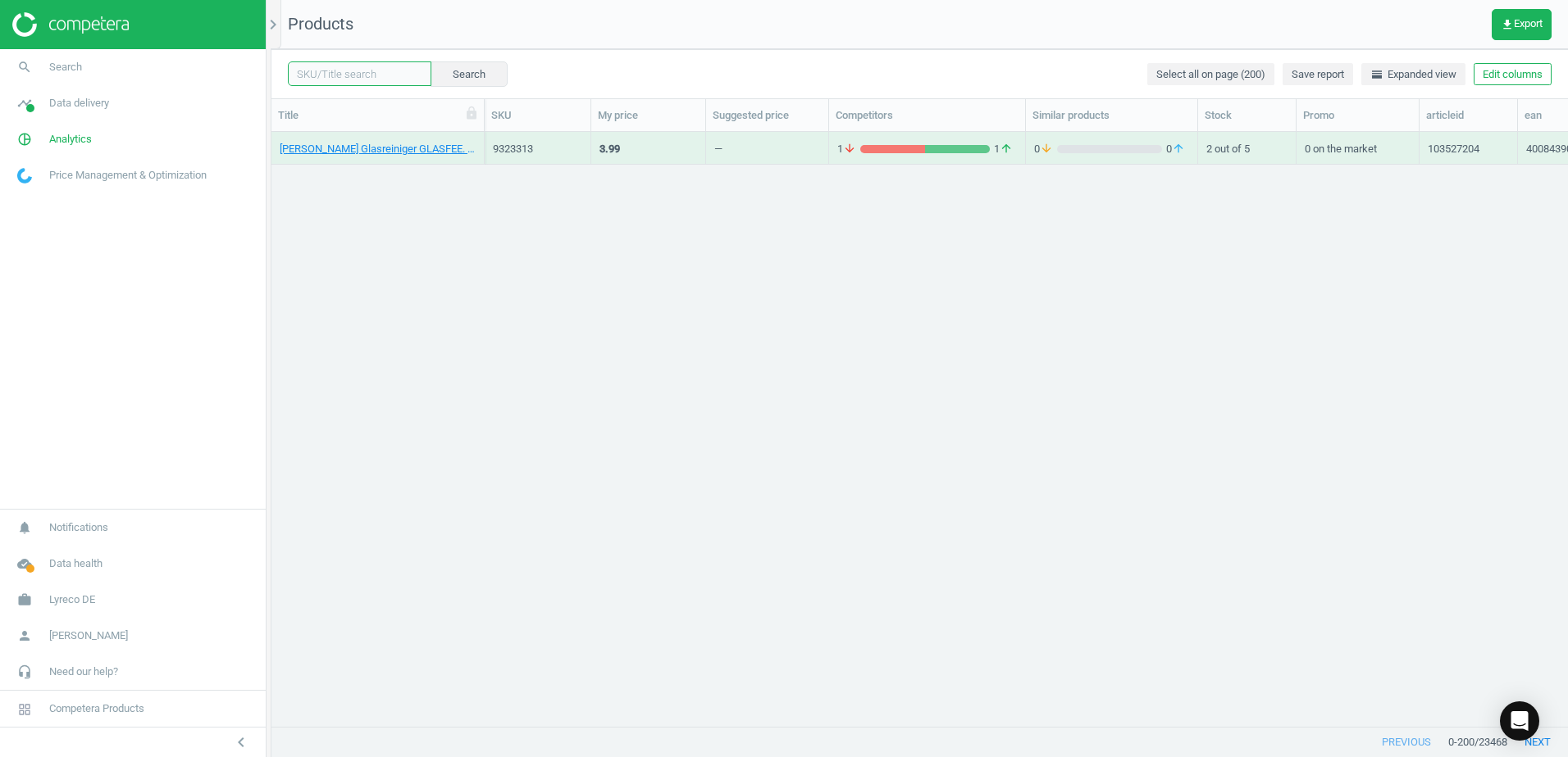
click at [388, 75] on input "text" at bounding box center [359, 74] width 144 height 25
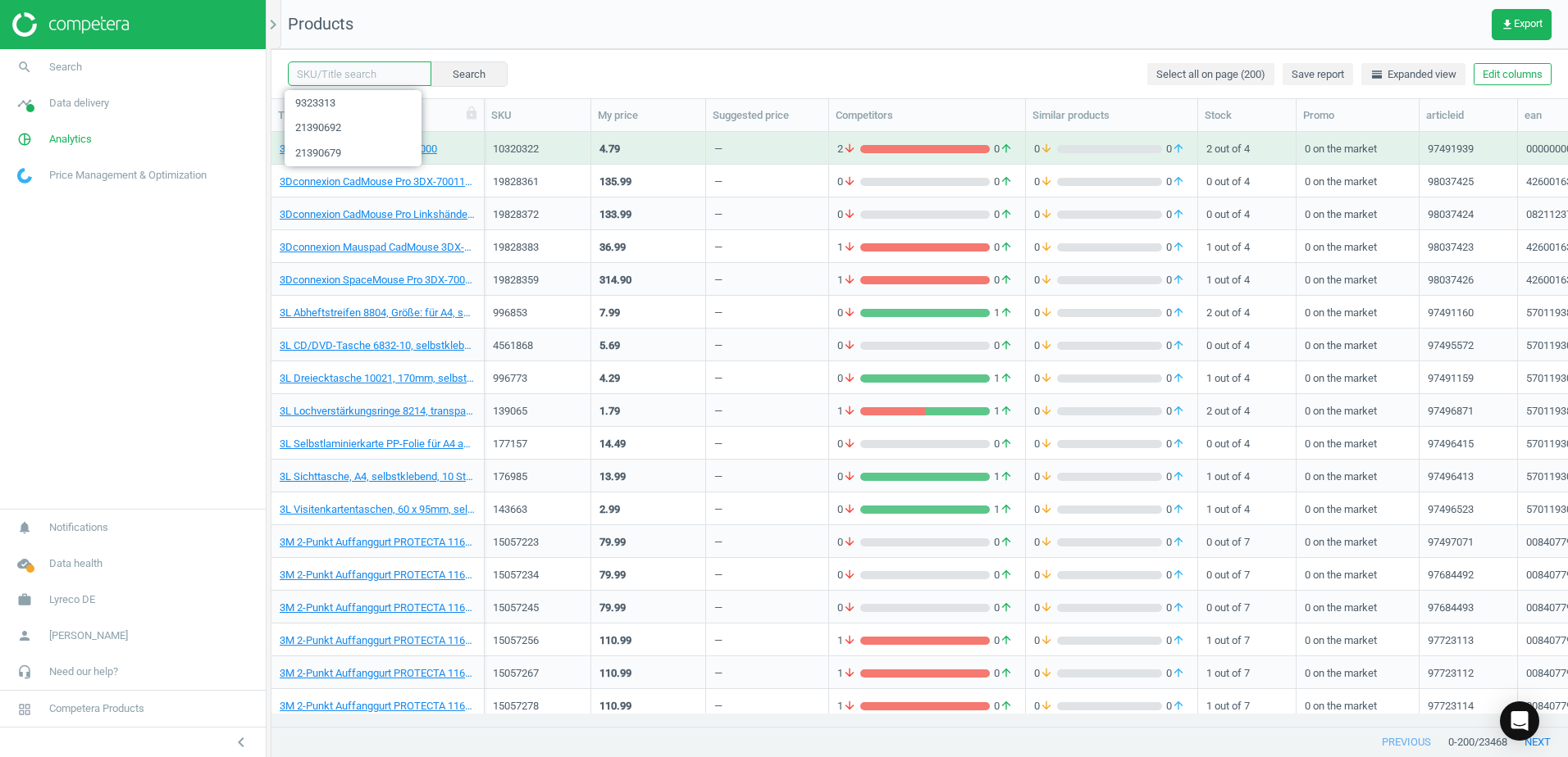
paste input "18723123"
type input "18723123"
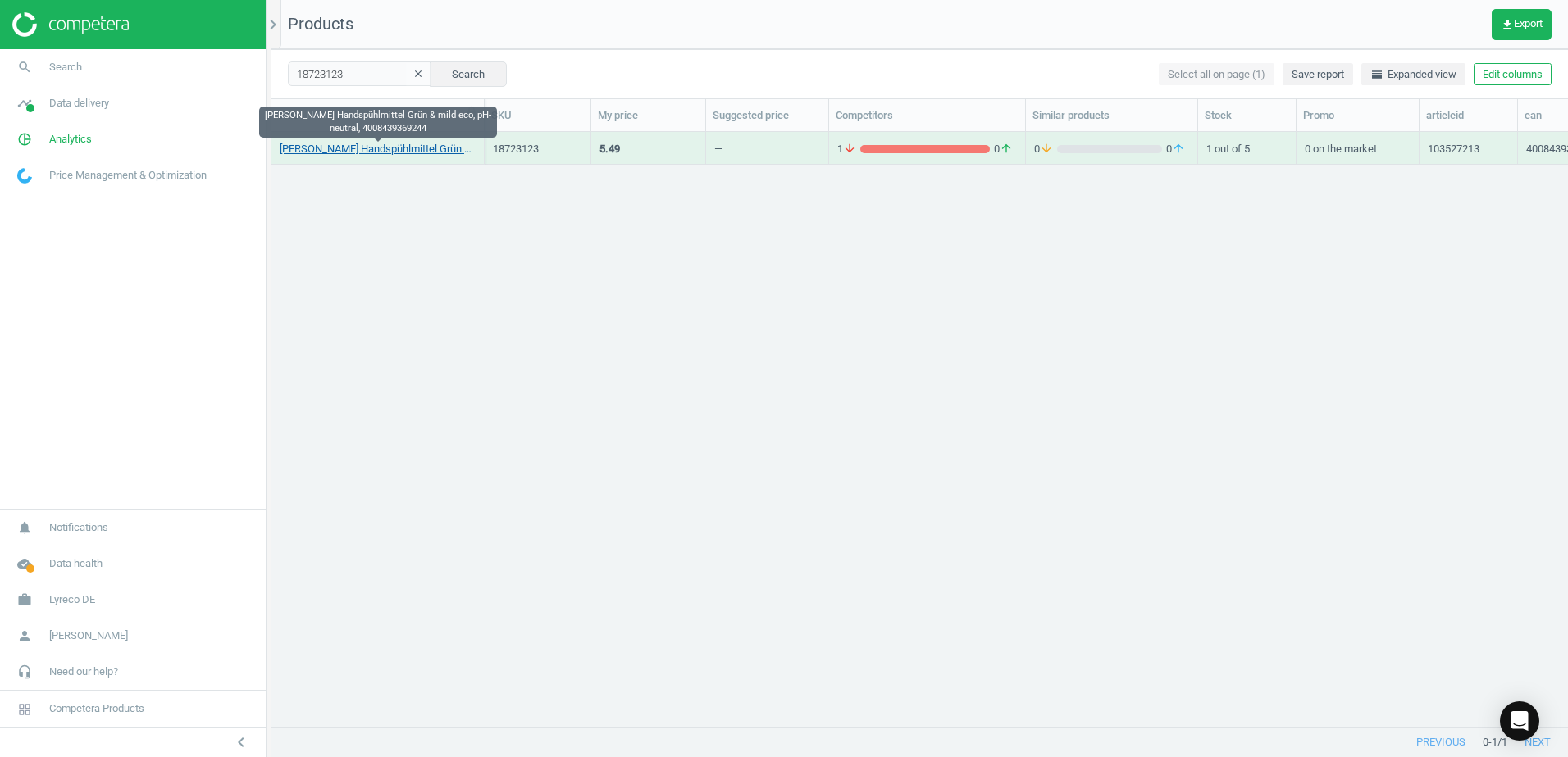
click at [409, 145] on link "Dr.Schnell Handspühlmittel Grün & mild eco, pH-neutral, 4008439369244" at bounding box center [377, 149] width 196 height 15
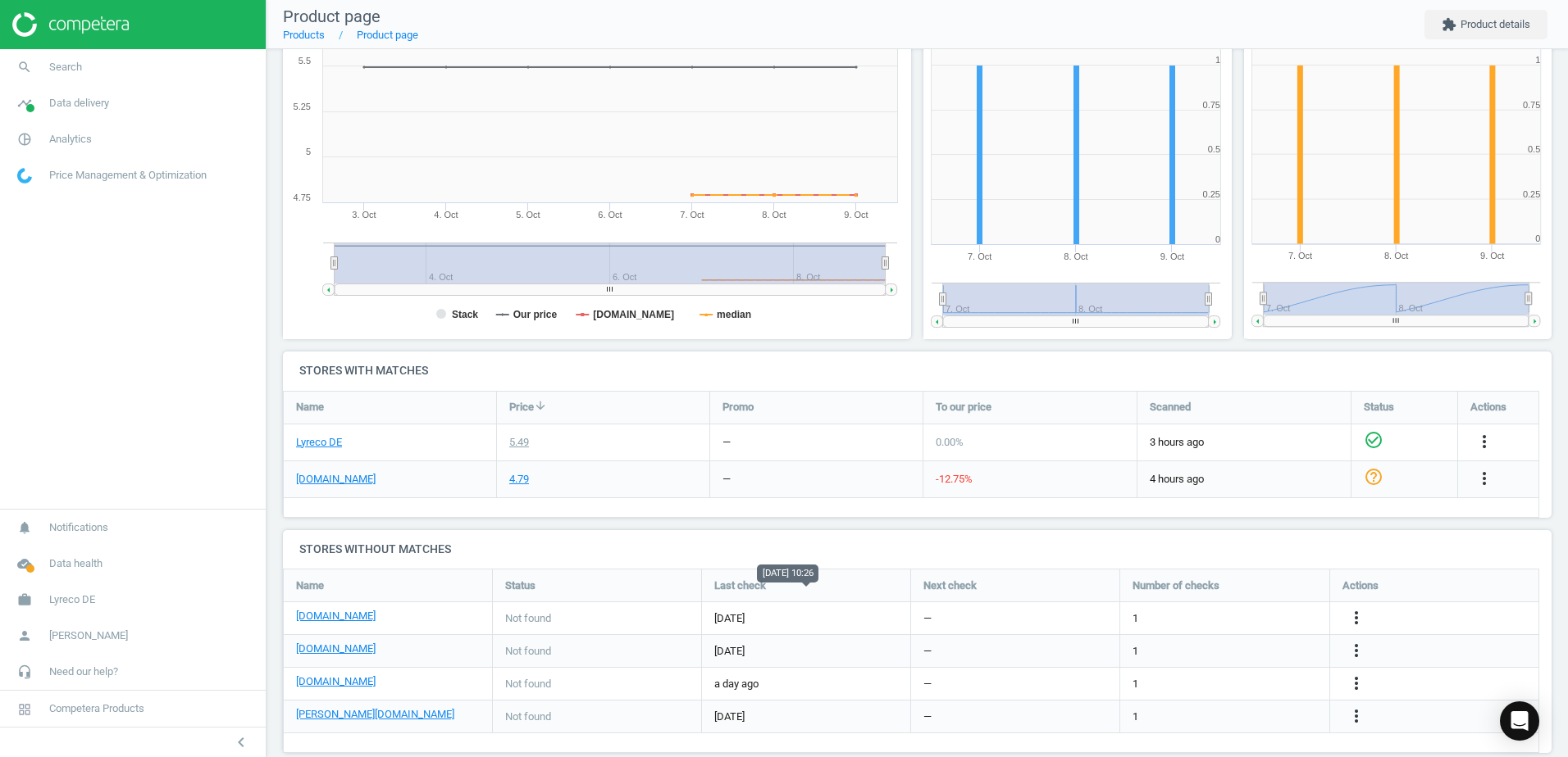
scroll to position [276, 0]
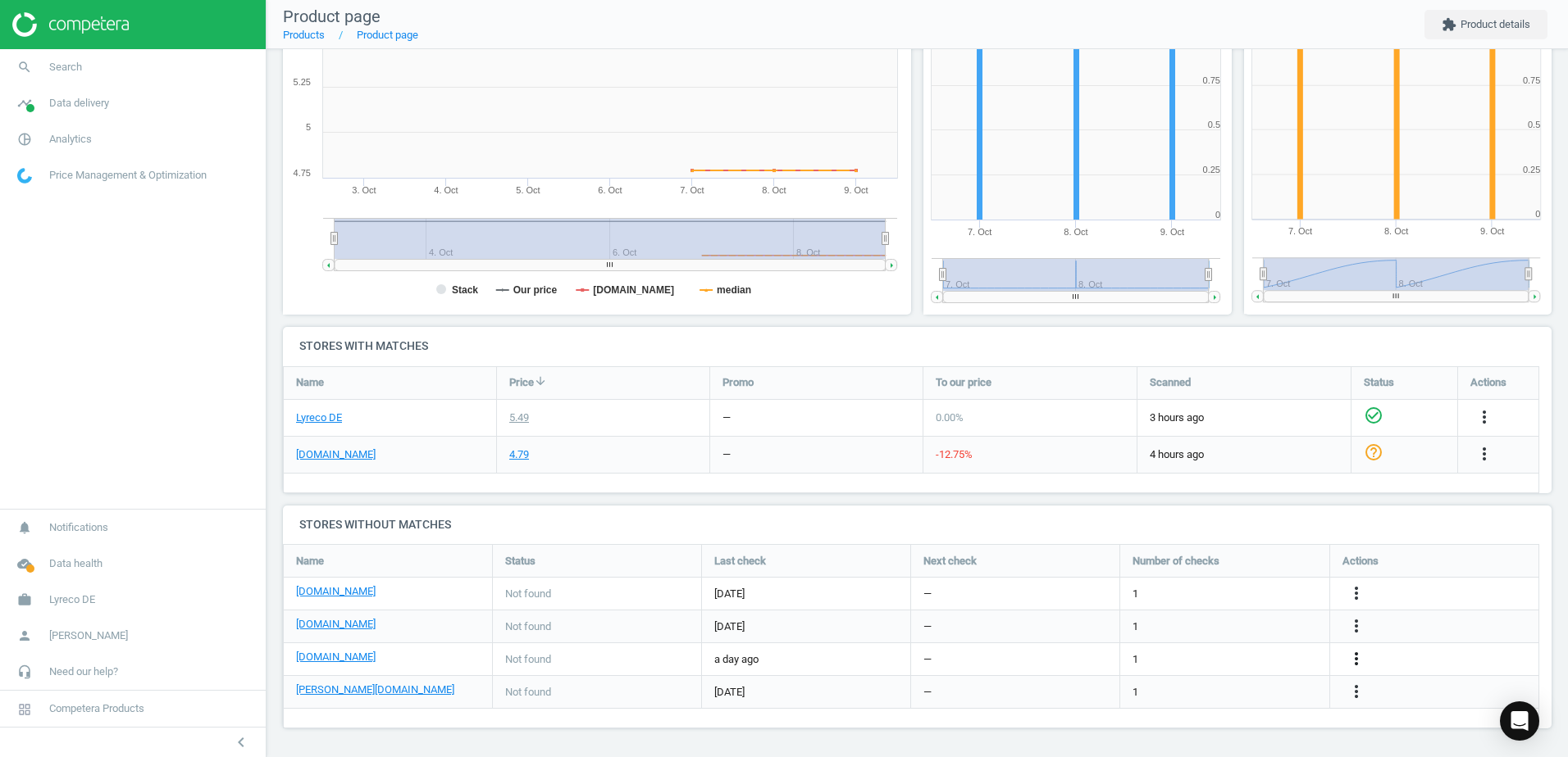
click at [1361, 658] on icon "more_vert" at bounding box center [1356, 659] width 20 height 20
click at [1158, 657] on link "Edit URL/product option" at bounding box center [1229, 659] width 225 height 25
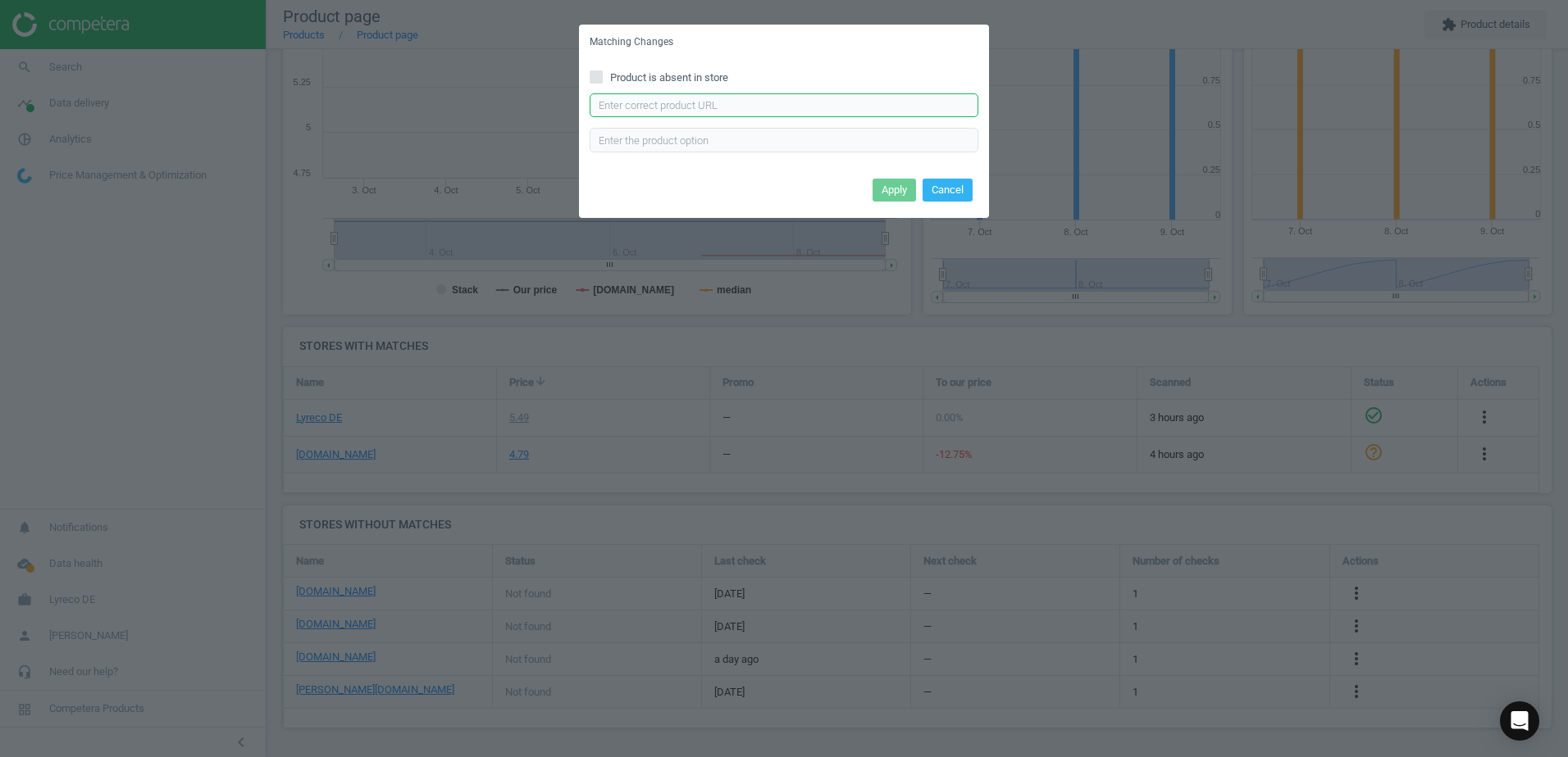
click at [650, 107] on input "text" at bounding box center [783, 106] width 388 height 25
paste input "https://www.hygi.de/dr-schnell-spuelmittel-gruen-mild-eco-ph-neutral-1-liter-fl…"
type input "https://www.hygi.de/dr-schnell-spuelmittel-gruen-mild-eco-ph-neutral-1-liter-fl…"
click at [899, 187] on button "Apply" at bounding box center [894, 190] width 44 height 23
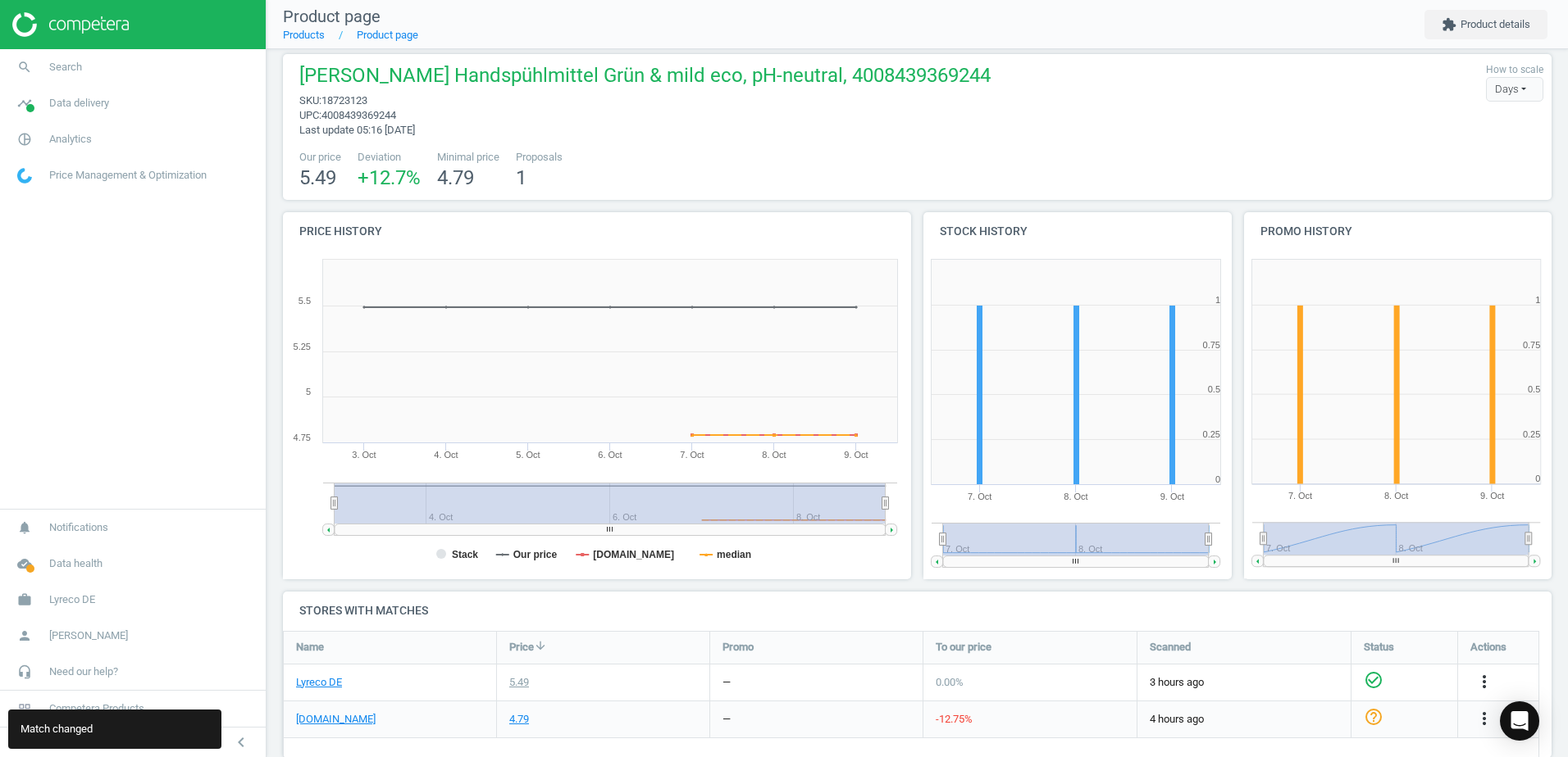
scroll to position [0, 0]
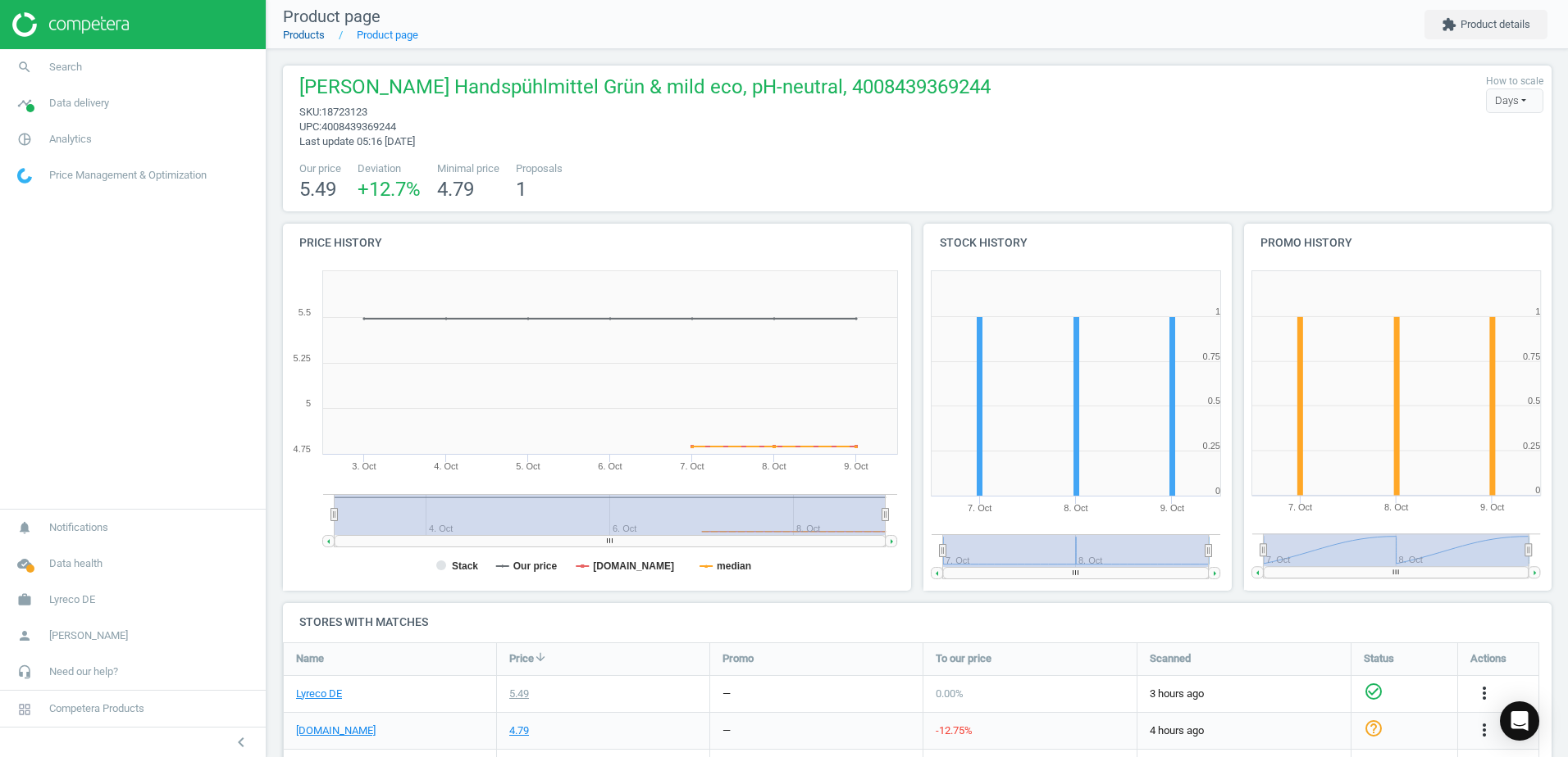
click at [295, 39] on link "Products" at bounding box center [304, 35] width 42 height 12
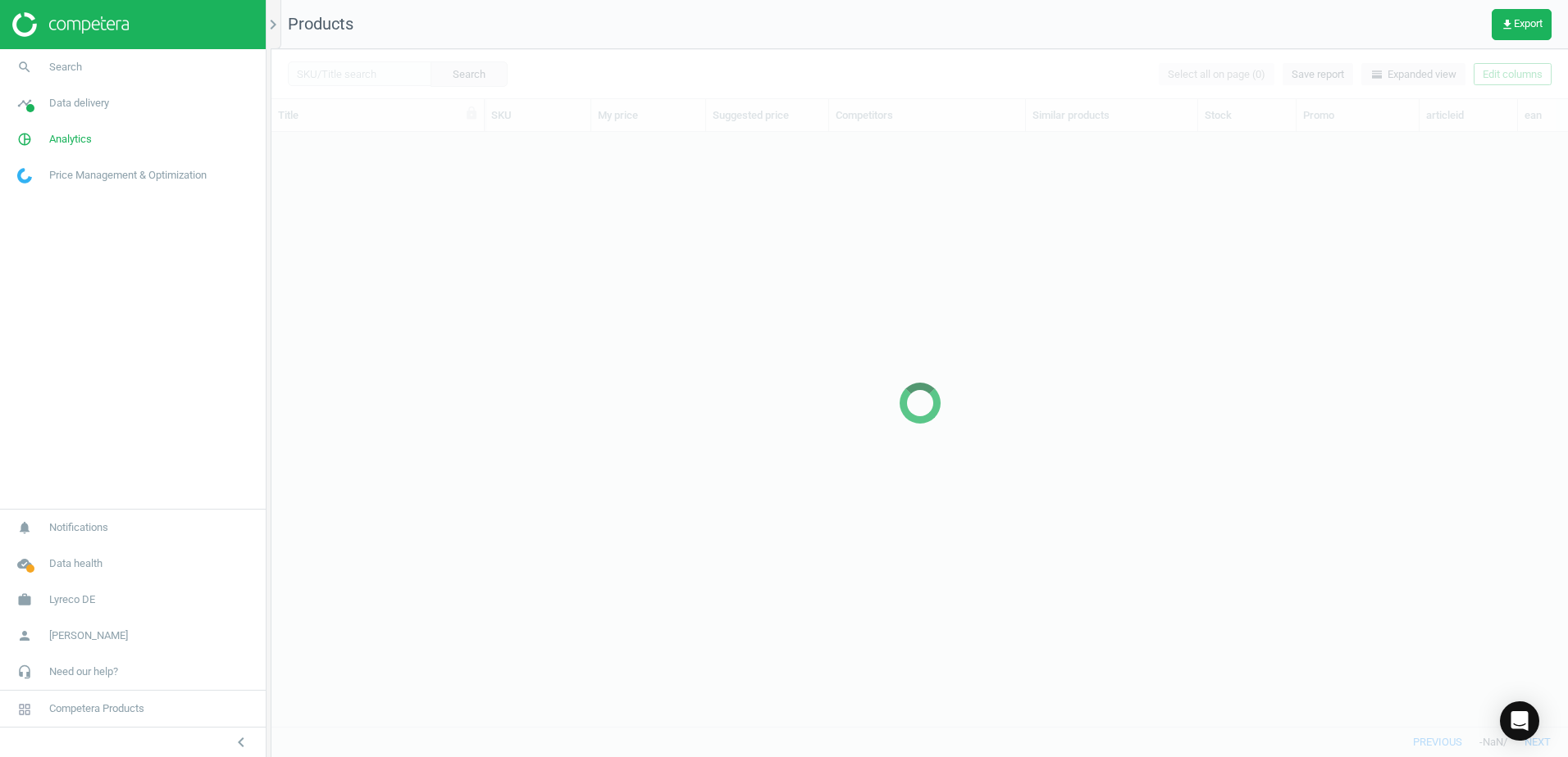
scroll to position [570, 1284]
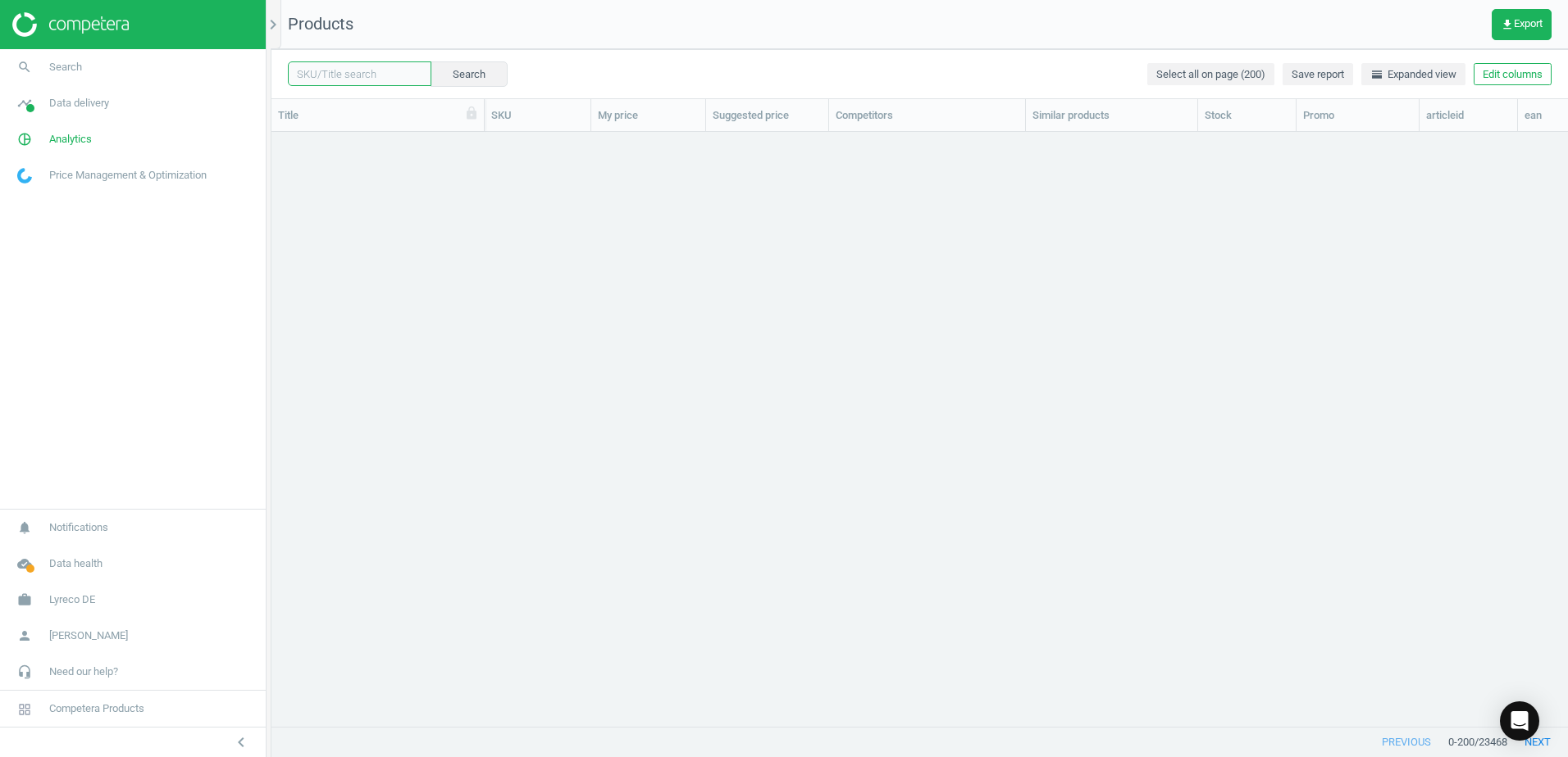
click at [371, 75] on input "text" at bounding box center [359, 74] width 144 height 25
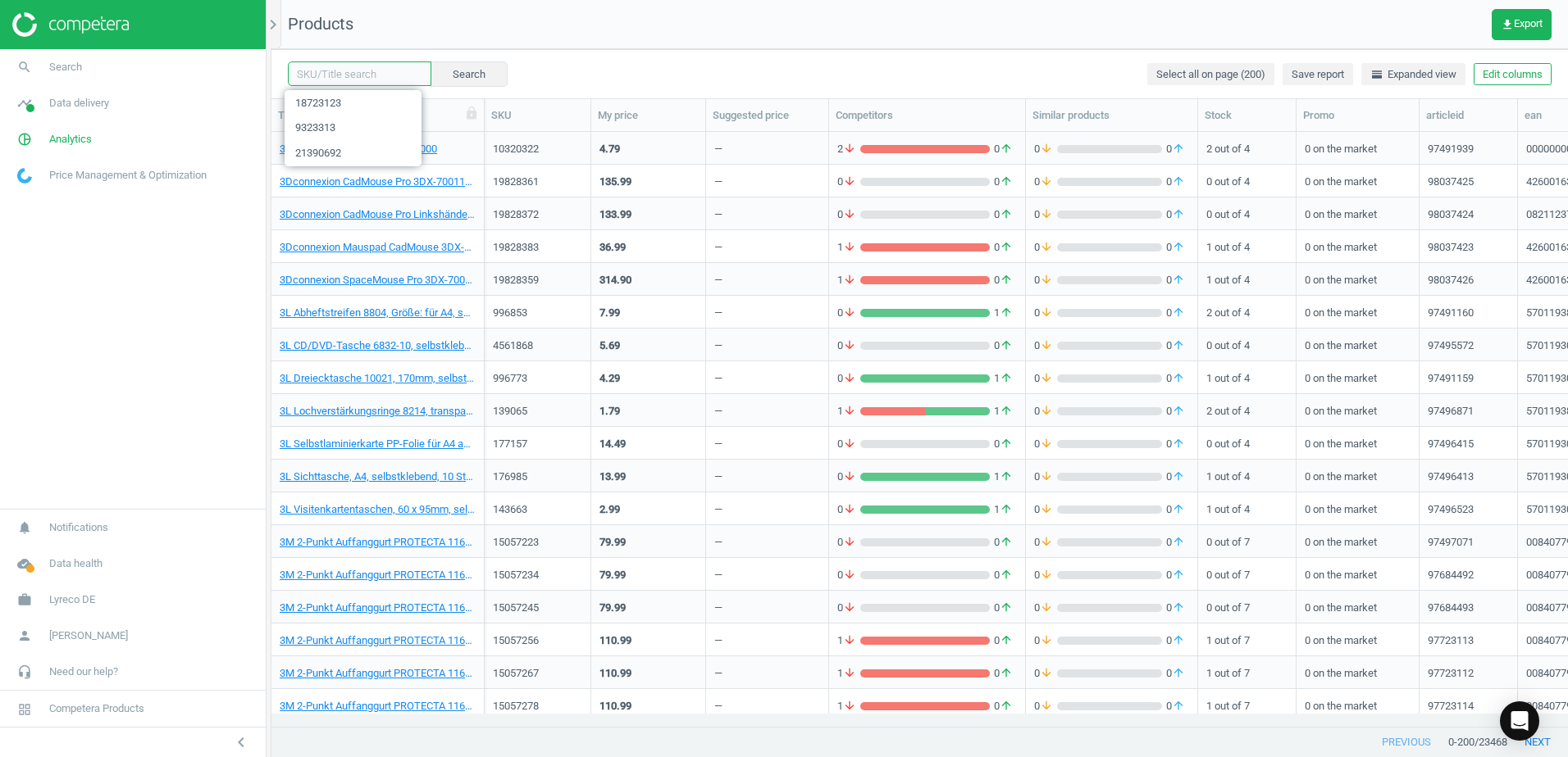
paste input "21390704"
type input "21390704"
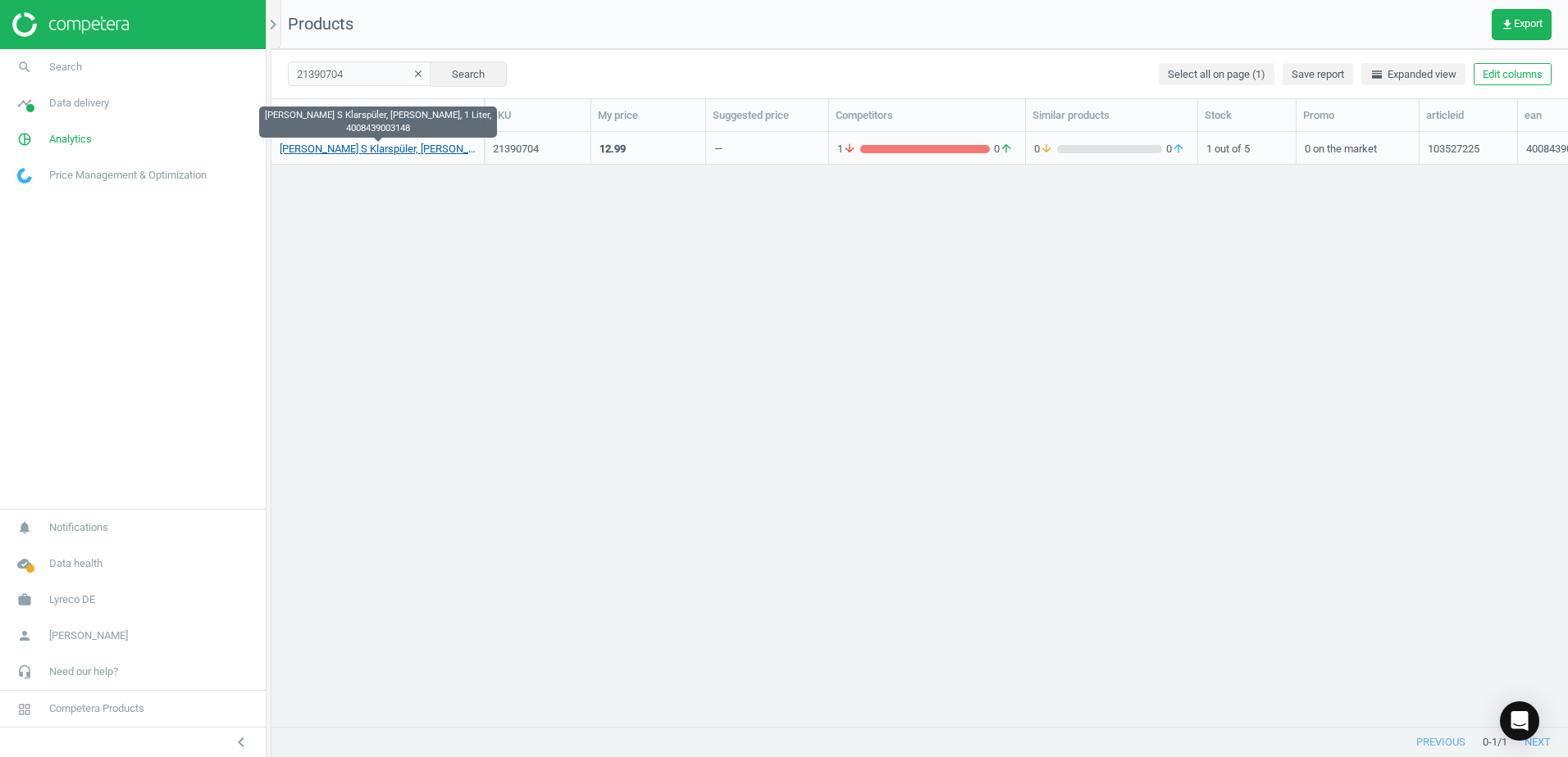
click at [396, 153] on link "Dr.Schnell Mafor S Klarspüler, sauer, 1 Liter, 4008439003148" at bounding box center [377, 149] width 196 height 15
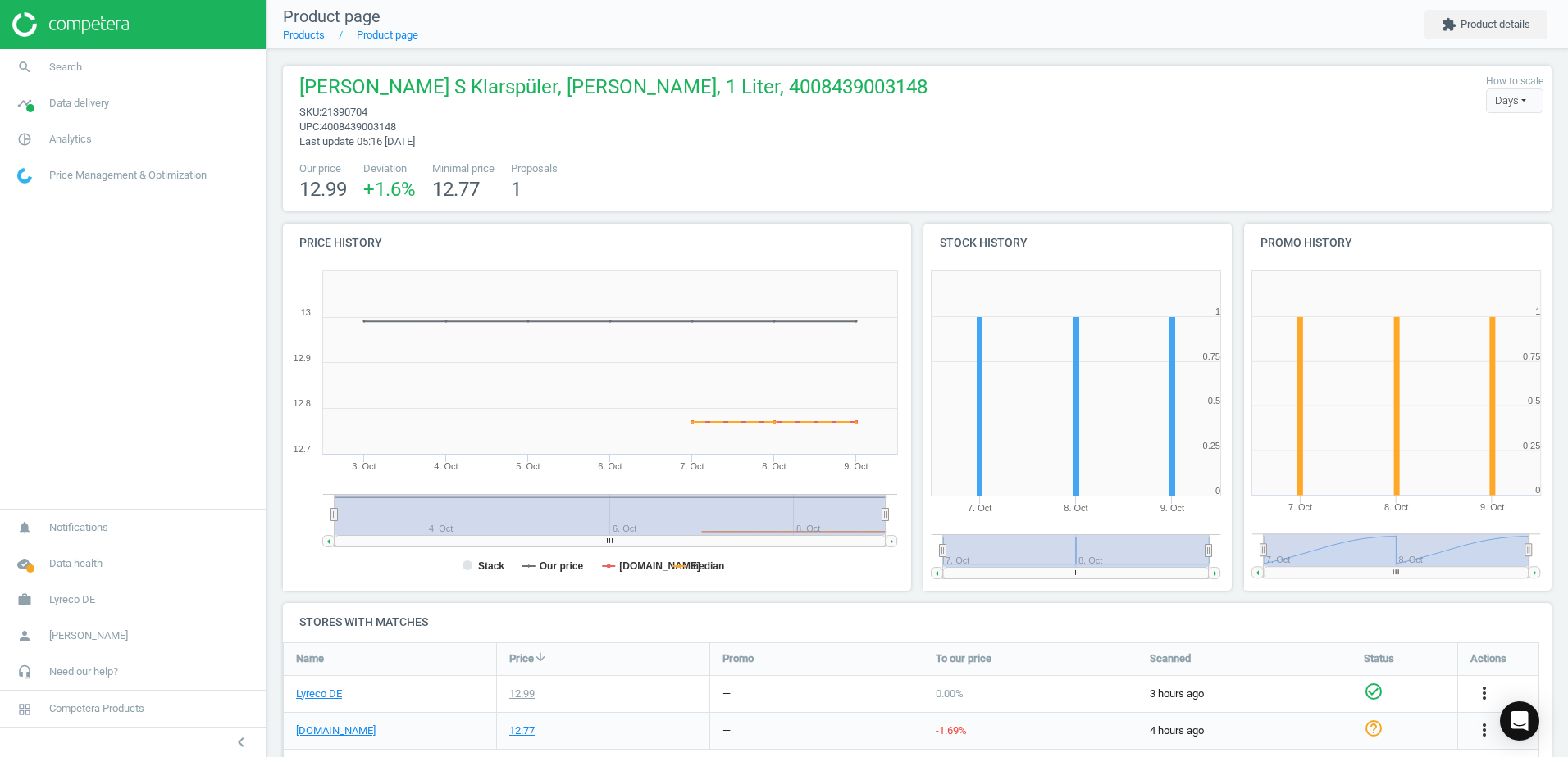
click at [677, 146] on div "Dr.Schnell Mafor S Klarspüler, sauer, 1 Liter, 4008439003148 sku : 21390704 upc…" at bounding box center [609, 112] width 636 height 75
click at [961, 154] on div "Dr.Schnell Mafor S Klarspüler, sauer, 1 Liter, 4008439003148 sku : 21390704 upc…" at bounding box center [917, 137] width 1268 height 146
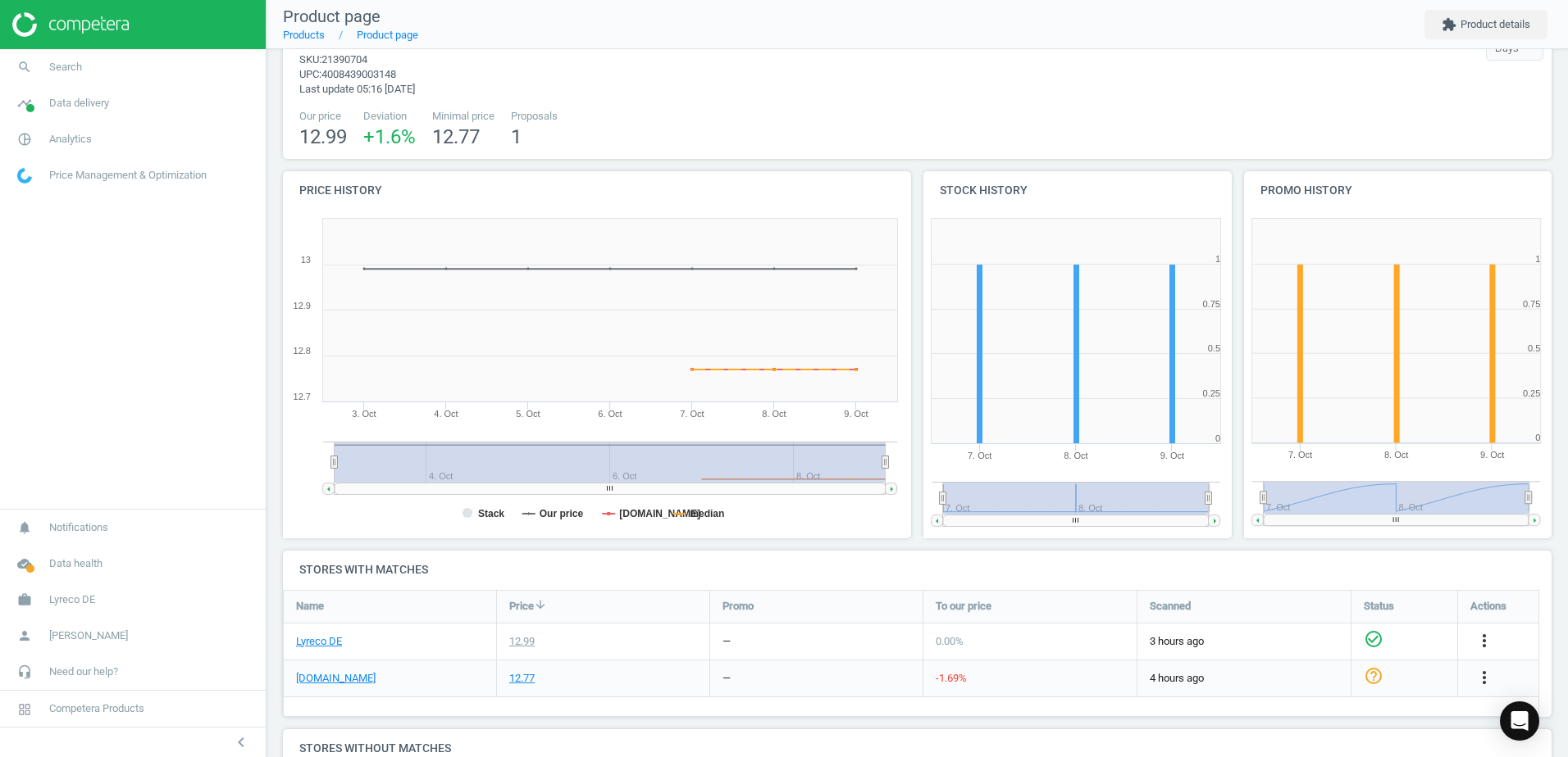
scroll to position [82, 0]
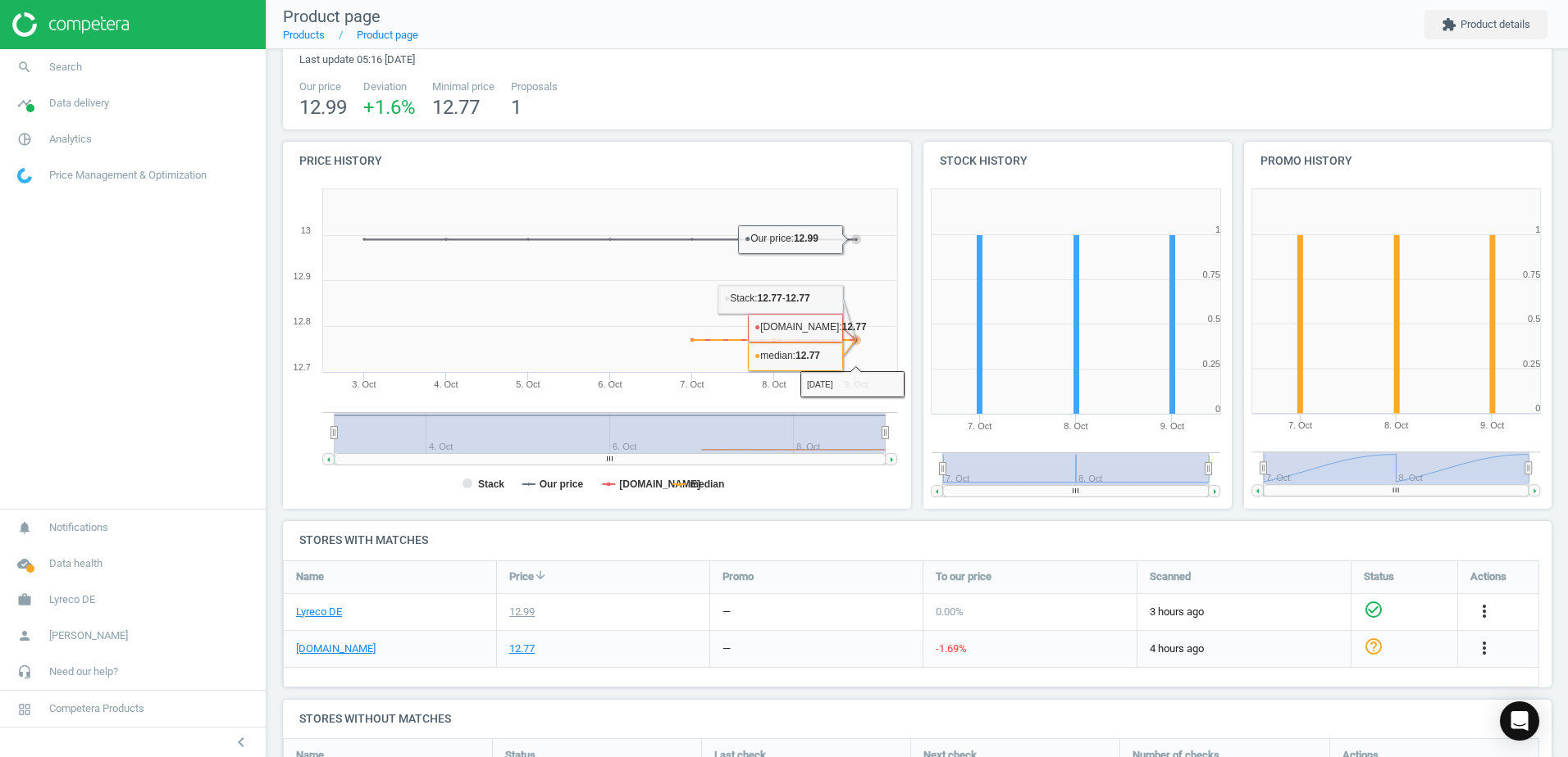
click at [726, 87] on div "Our price 12.99 Deviation +1.6 % Minimal price 12.77 Proposals 1" at bounding box center [917, 100] width 1252 height 42
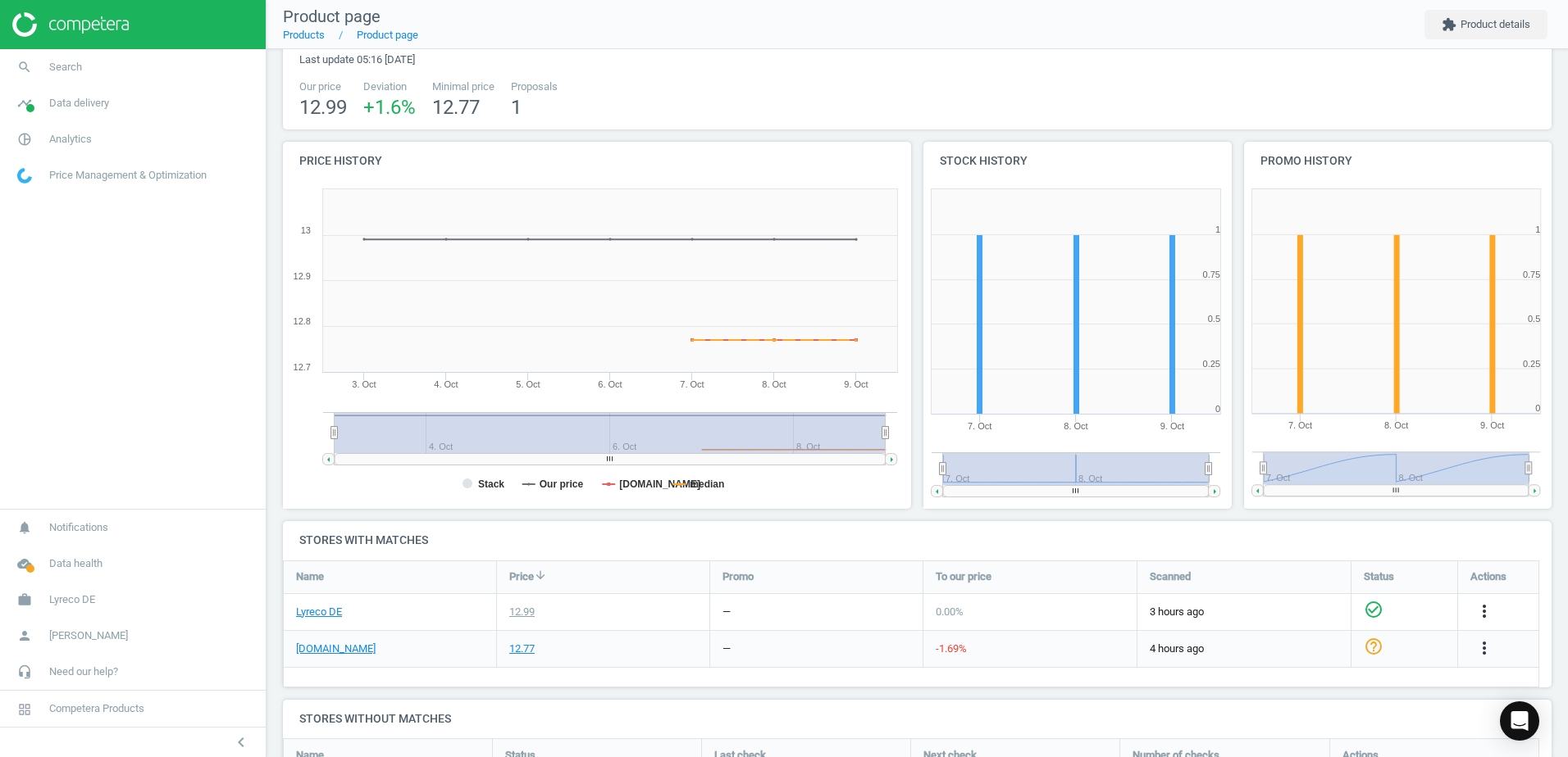
click at [749, 79] on div "Our price 12.99 Deviation +1.6 % Minimal price 12.77 Proposals 1" at bounding box center [917, 100] width 1252 height 42
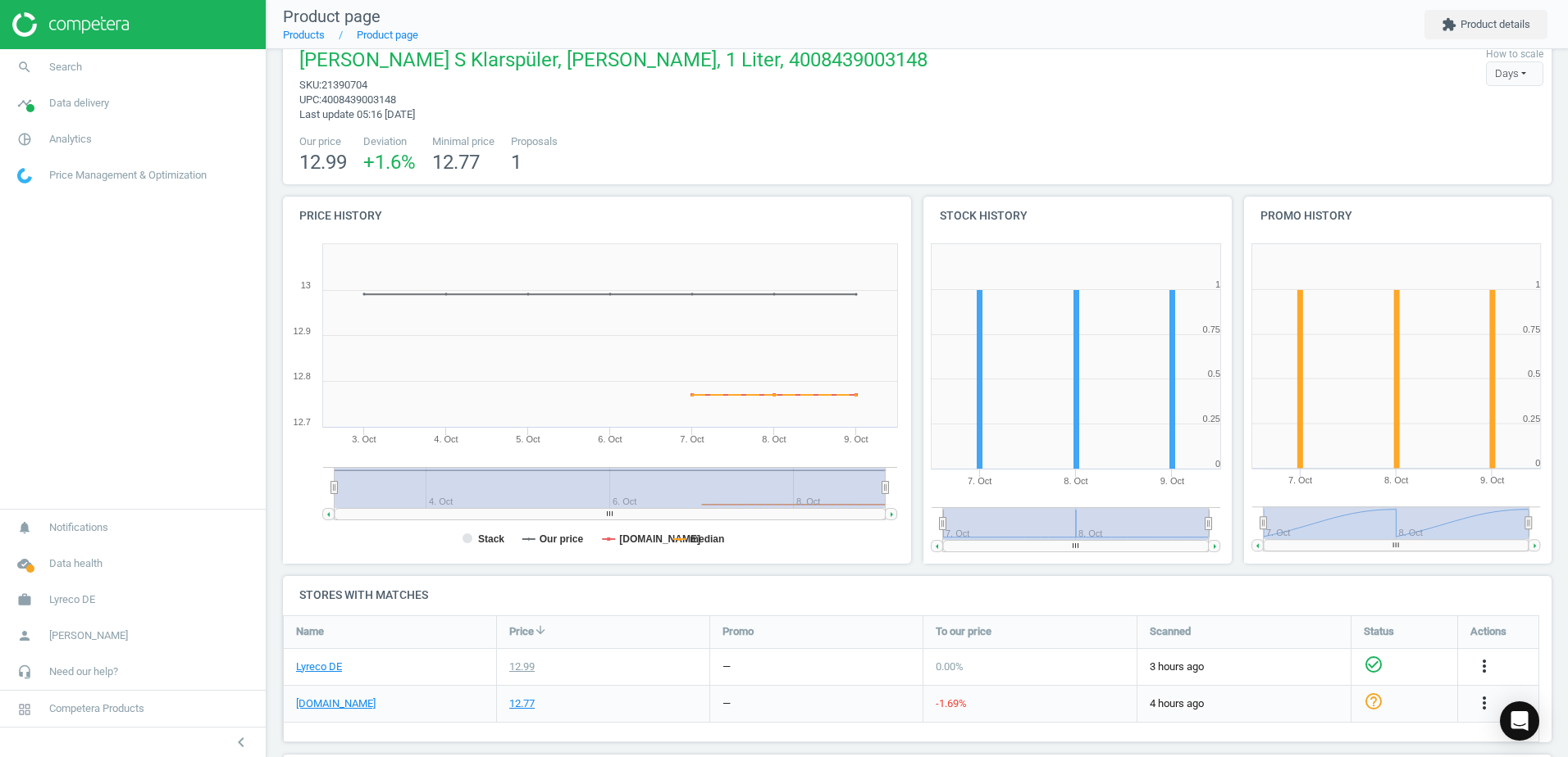
scroll to position [0, 0]
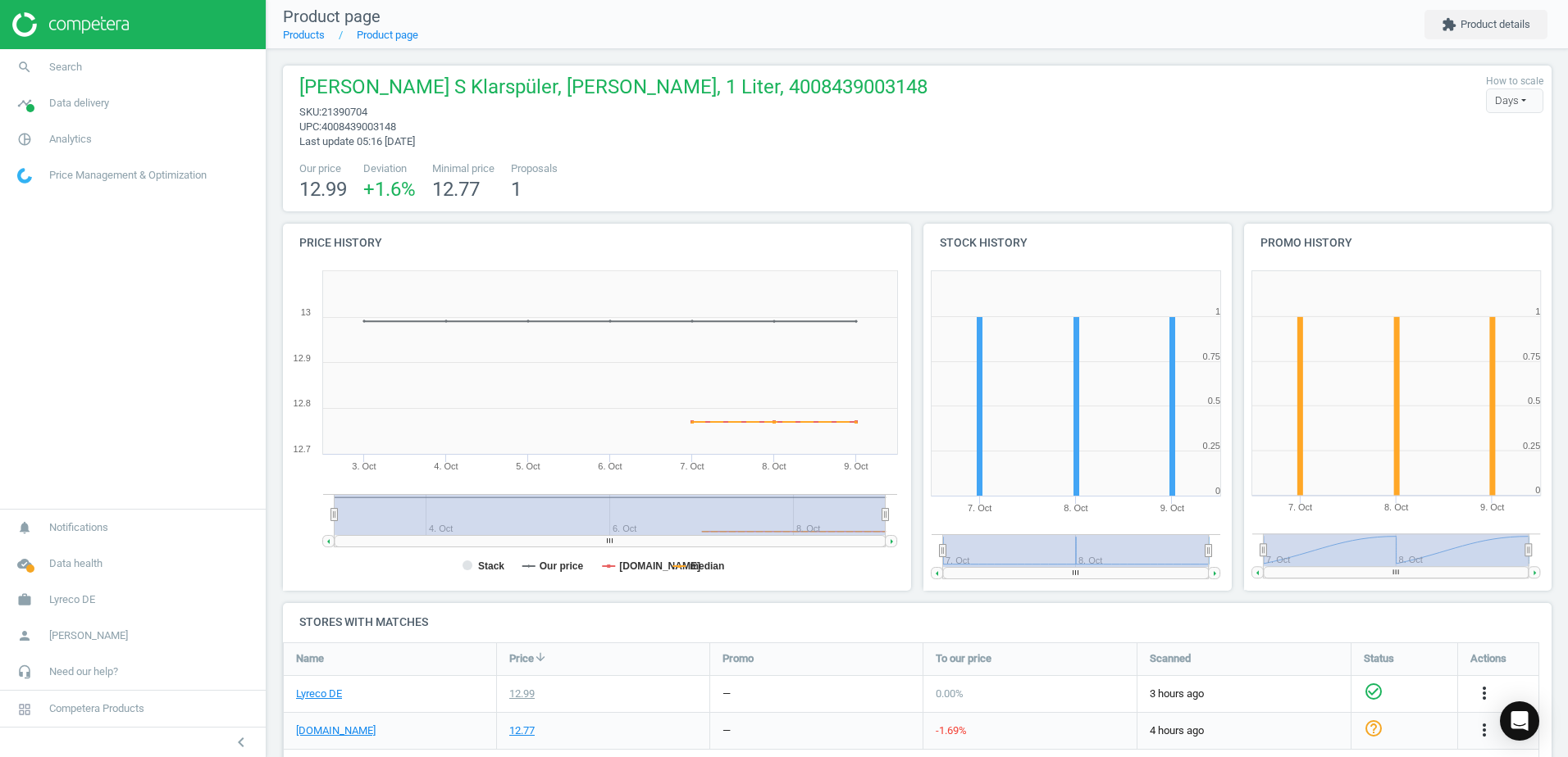
click at [843, 122] on div "Dr.Schnell Mafor S Klarspüler, sauer, 1 Liter, 4008439003148 sku : 21390704 upc…" at bounding box center [917, 112] width 1252 height 75
click at [621, 129] on span "upc : 4008439003148" at bounding box center [613, 127] width 628 height 15
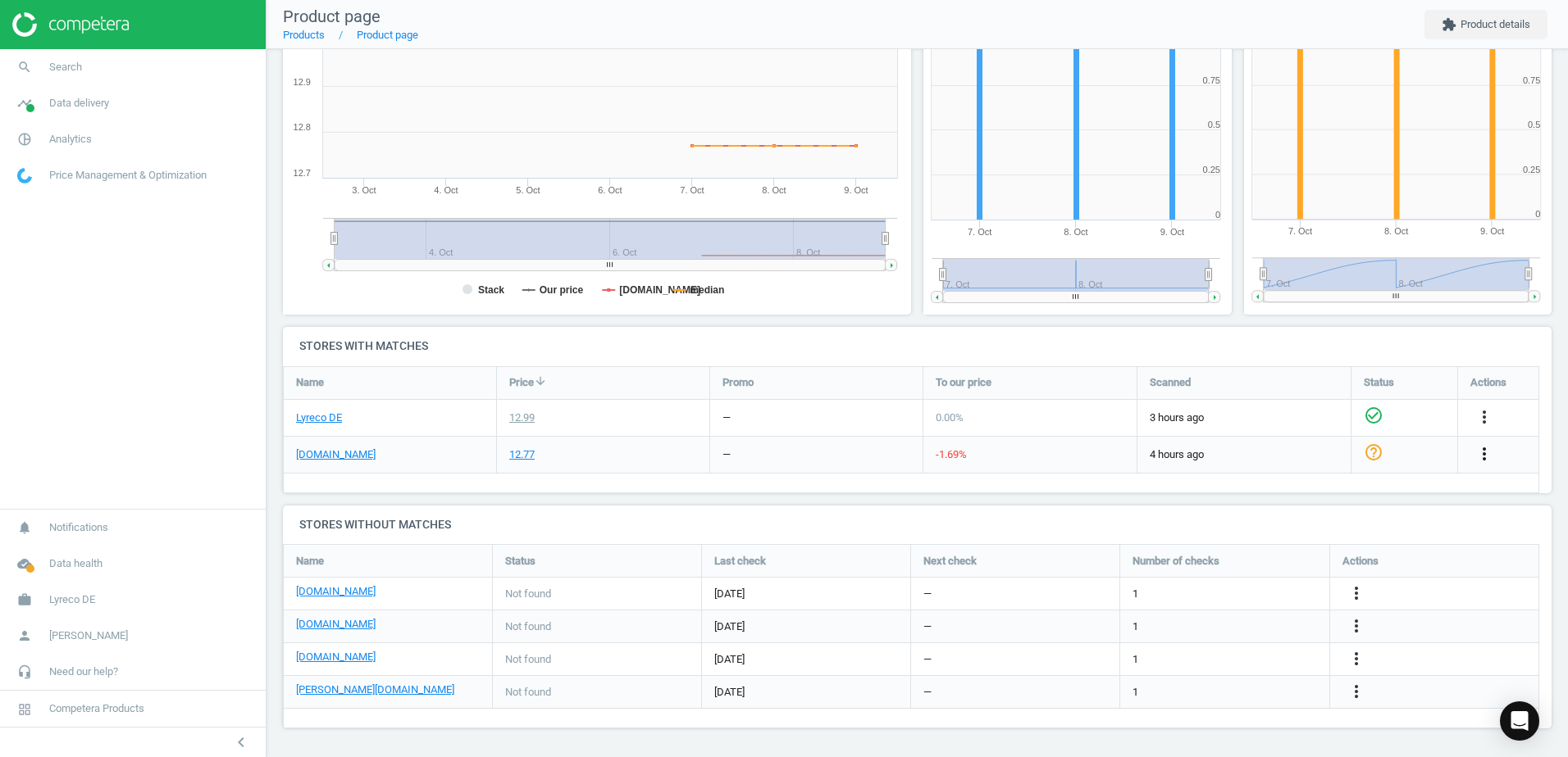
click at [1474, 452] on icon "more_vert" at bounding box center [1484, 454] width 20 height 20
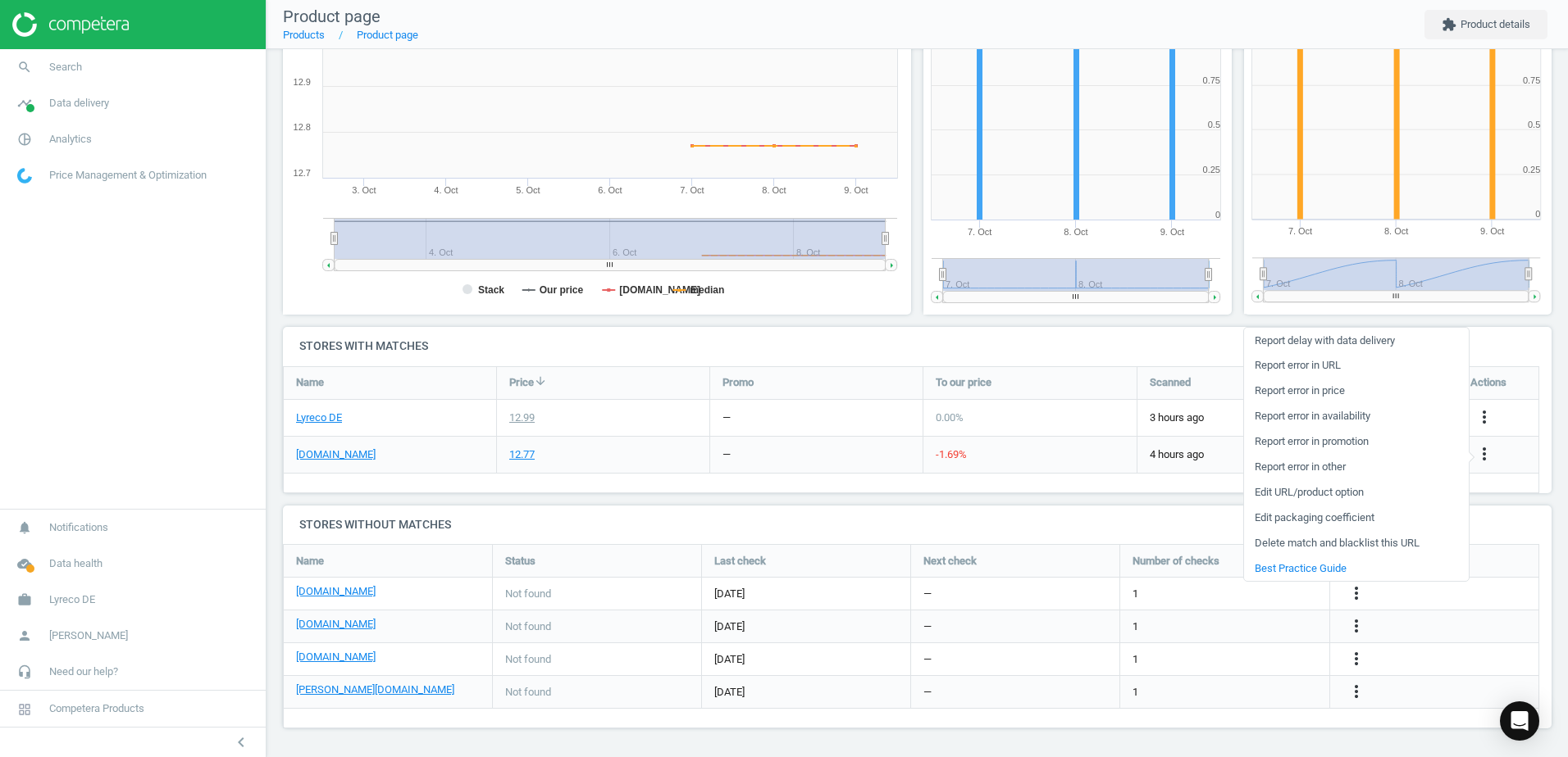
click at [1273, 488] on link "Edit URL/product option" at bounding box center [1356, 493] width 225 height 25
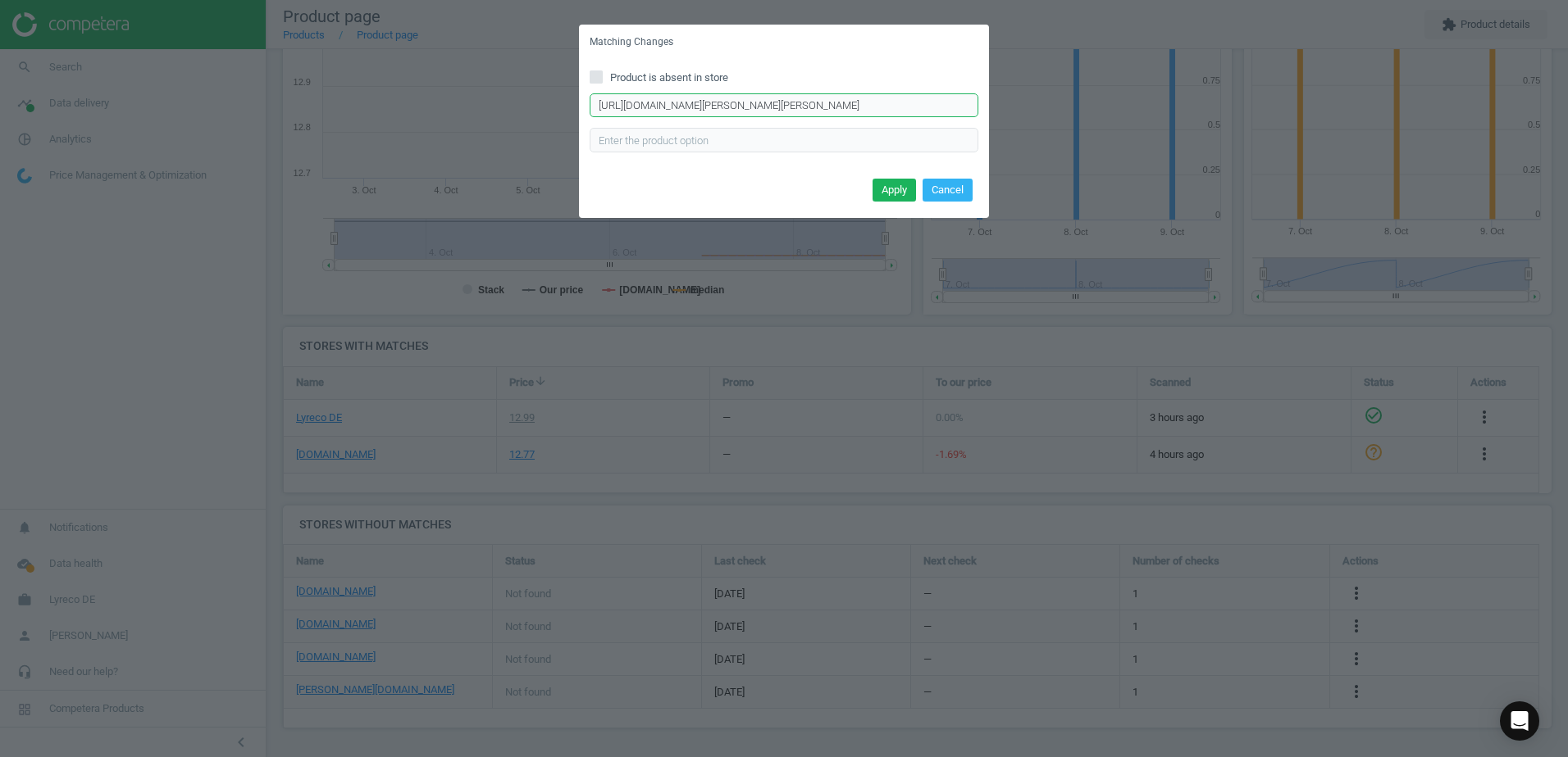
click at [963, 103] on input "https://www.hygi.de/dr-schnell-klarspueler-mafor-s-sauer-1-liter-flasche-pd-120…" at bounding box center [783, 106] width 388 height 25
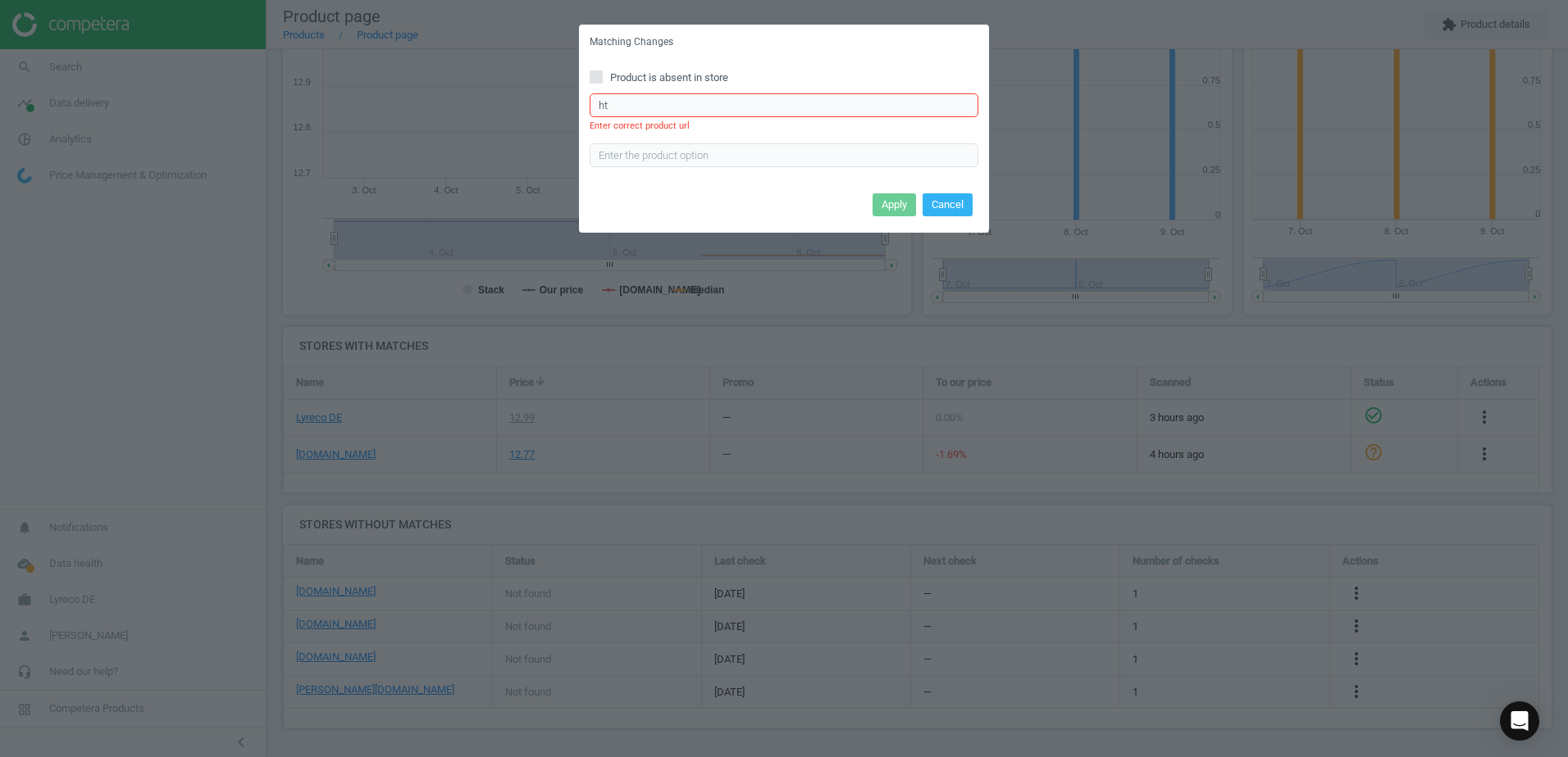
type input "h"
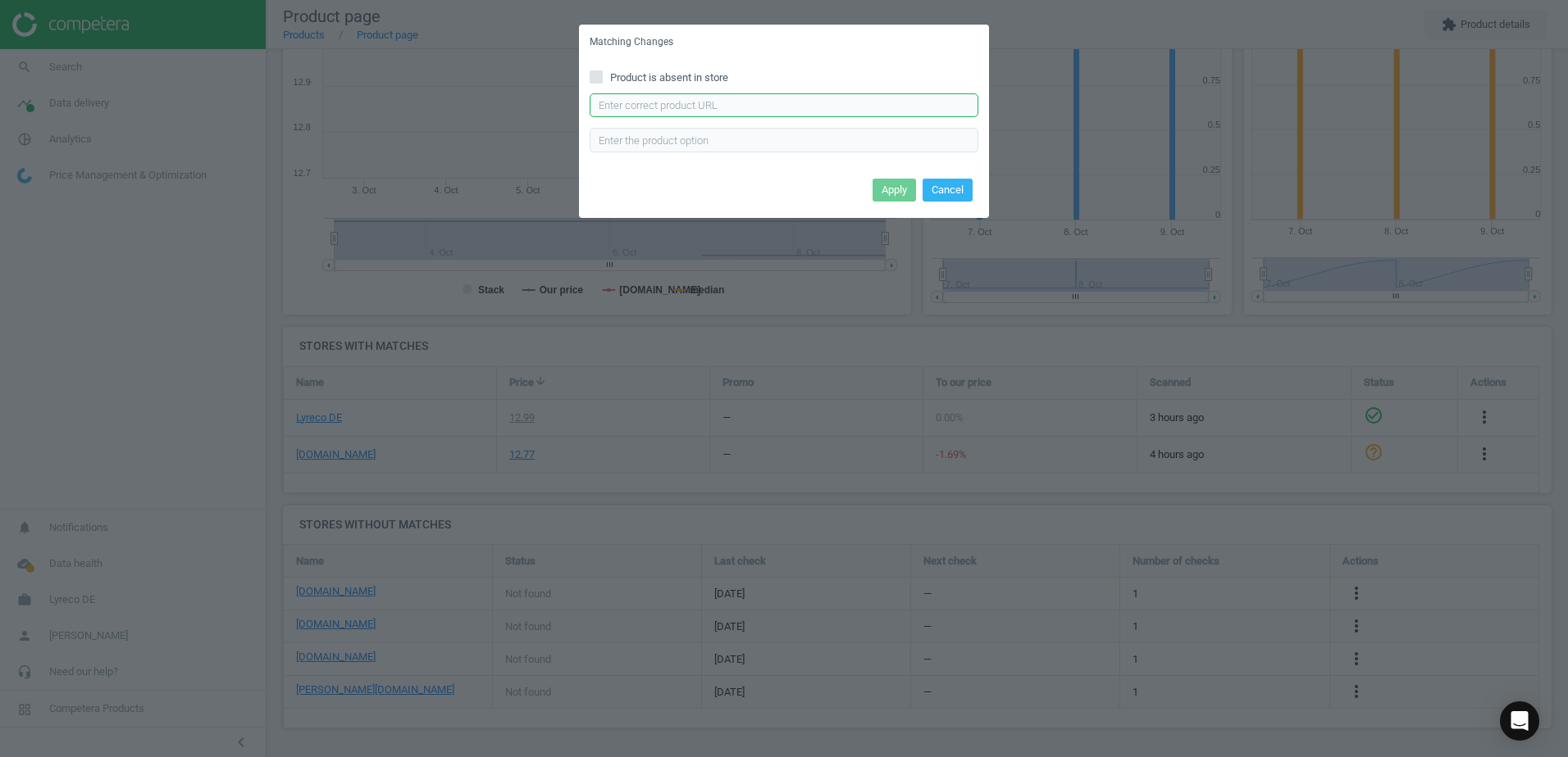
paste input "https://www.hygi.de/dr-schnell-klarspueler-mafor-eco-konzentrat-1-liter-flasche…"
type input "https://www.hygi.de/dr-schnell-klarspueler-mafor-eco-konzentrat-1-liter-flasche…"
click at [950, 192] on button "Cancel" at bounding box center [947, 190] width 50 height 23
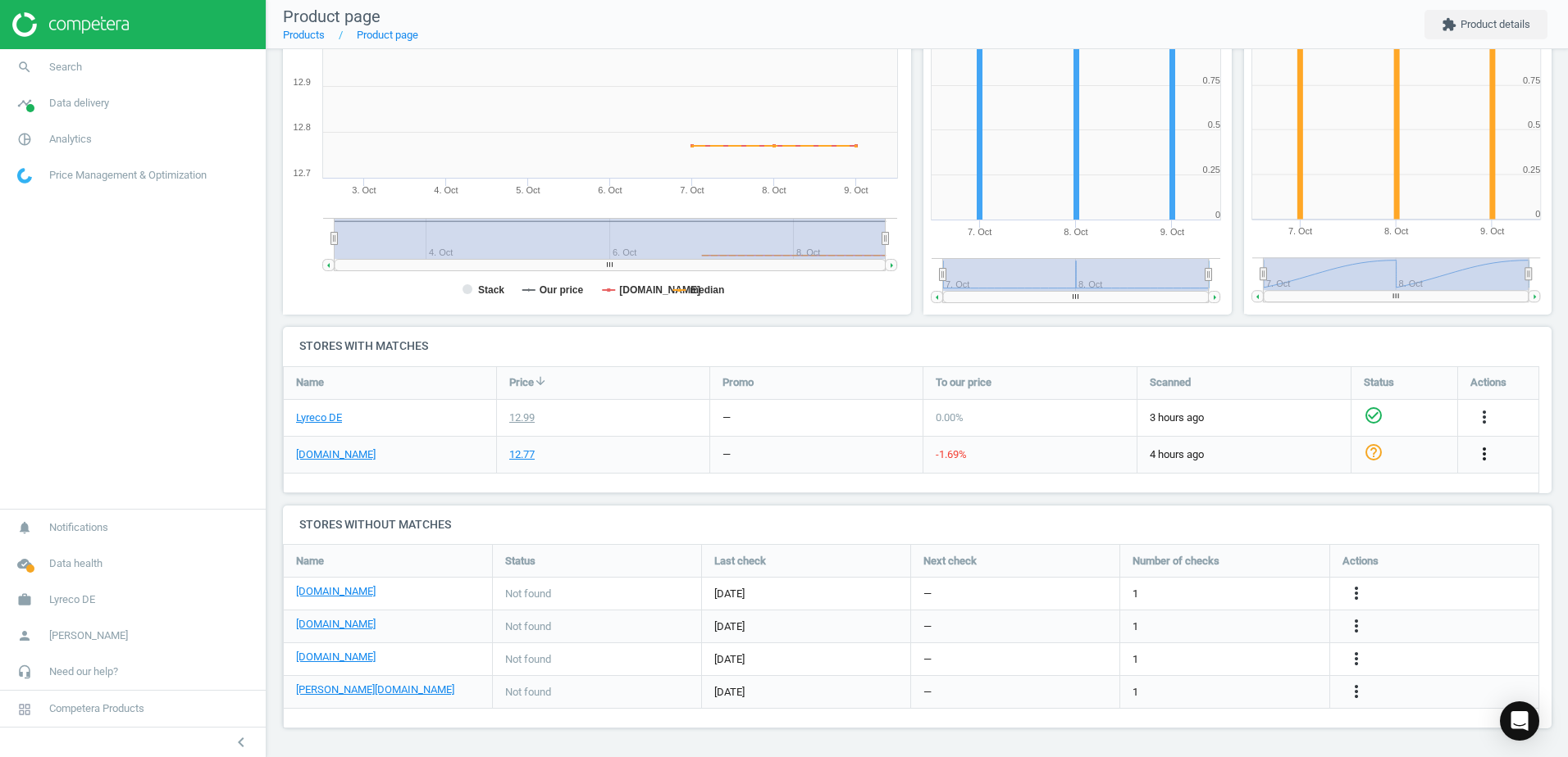
click at [1489, 454] on icon "more_vert" at bounding box center [1484, 454] width 20 height 20
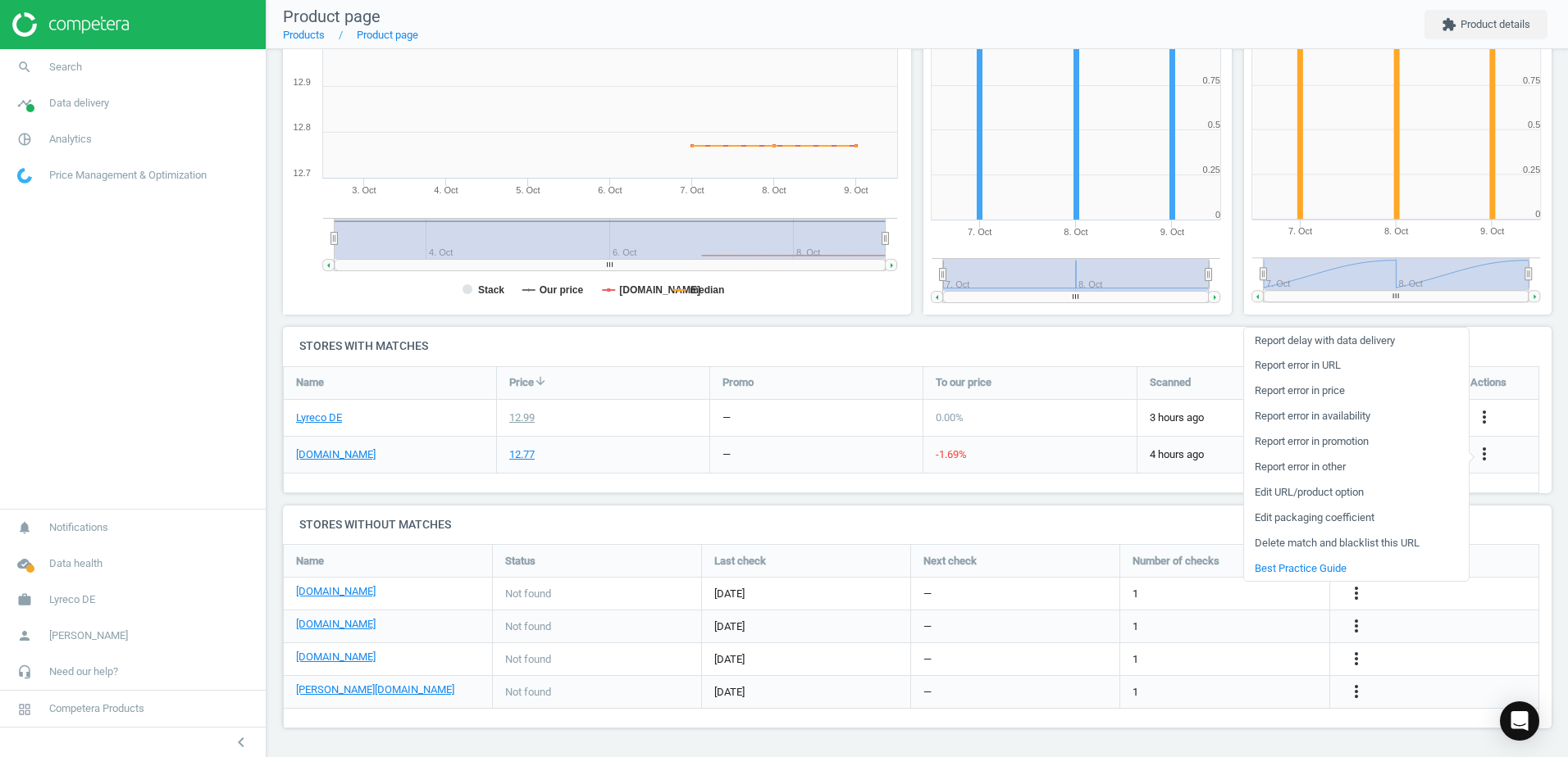
click at [1271, 489] on link "Edit URL/product option" at bounding box center [1356, 493] width 225 height 25
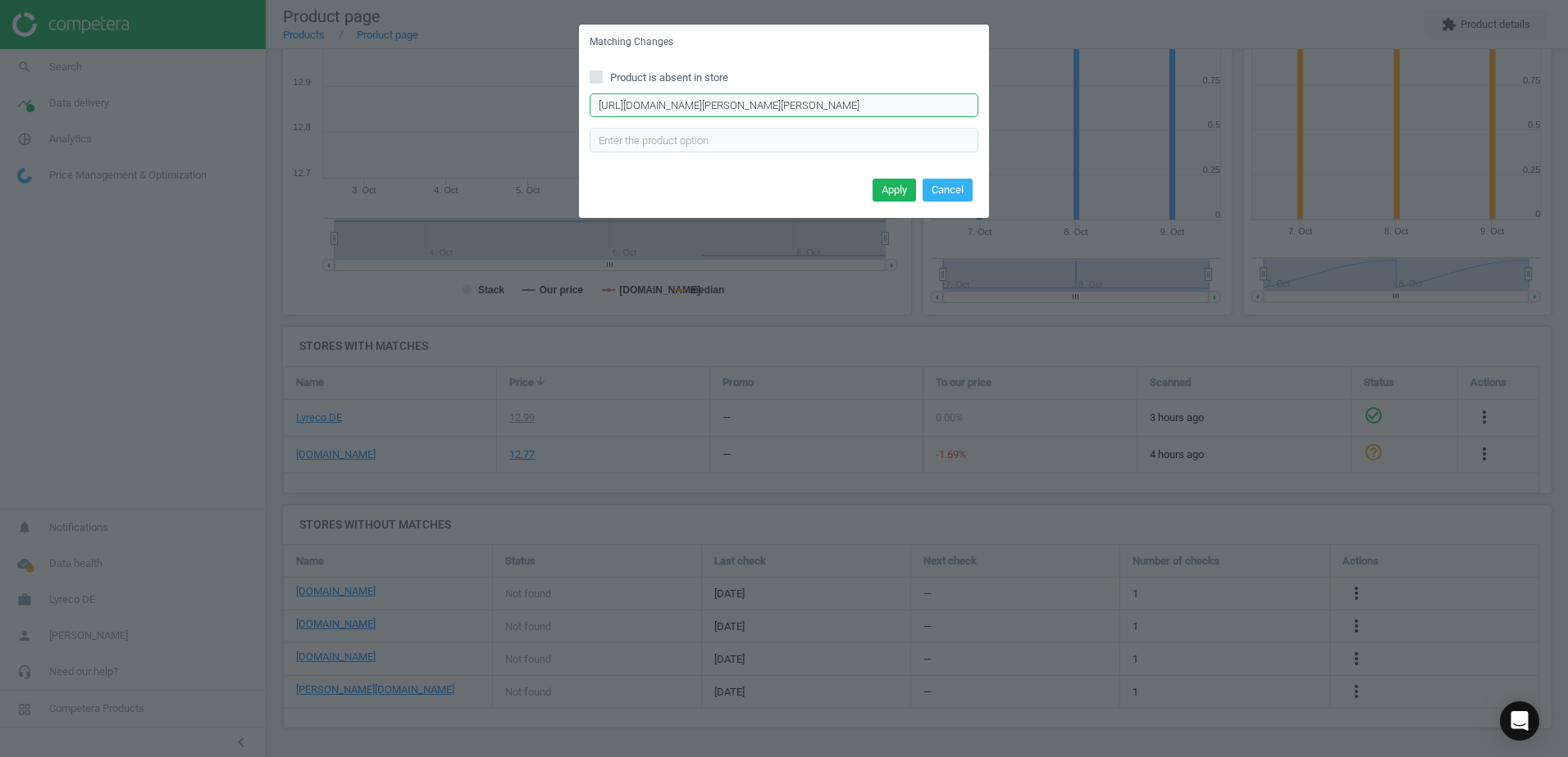
drag, startPoint x: 959, startPoint y: 102, endPoint x: 595, endPoint y: 105, distance: 364.0
click at [595, 105] on input "https://www.hygi.de/dr-schnell-klarspueler-mafor-s-sauer-1-liter-flasche-pd-120…" at bounding box center [783, 106] width 388 height 25
click at [916, 124] on div "https://www.hygi.de/dr-schnell-klarspueler-mafor-s-sauer-1-liter-flasche-pd-120…" at bounding box center [783, 123] width 388 height 59
drag, startPoint x: 958, startPoint y: 107, endPoint x: 590, endPoint y: 106, distance: 368.0
click at [590, 106] on input "https://www.hygi.de/dr-schnell-klarspueler-mafor-s-sauer-1-liter-flasche-pd-120…" at bounding box center [783, 106] width 388 height 25
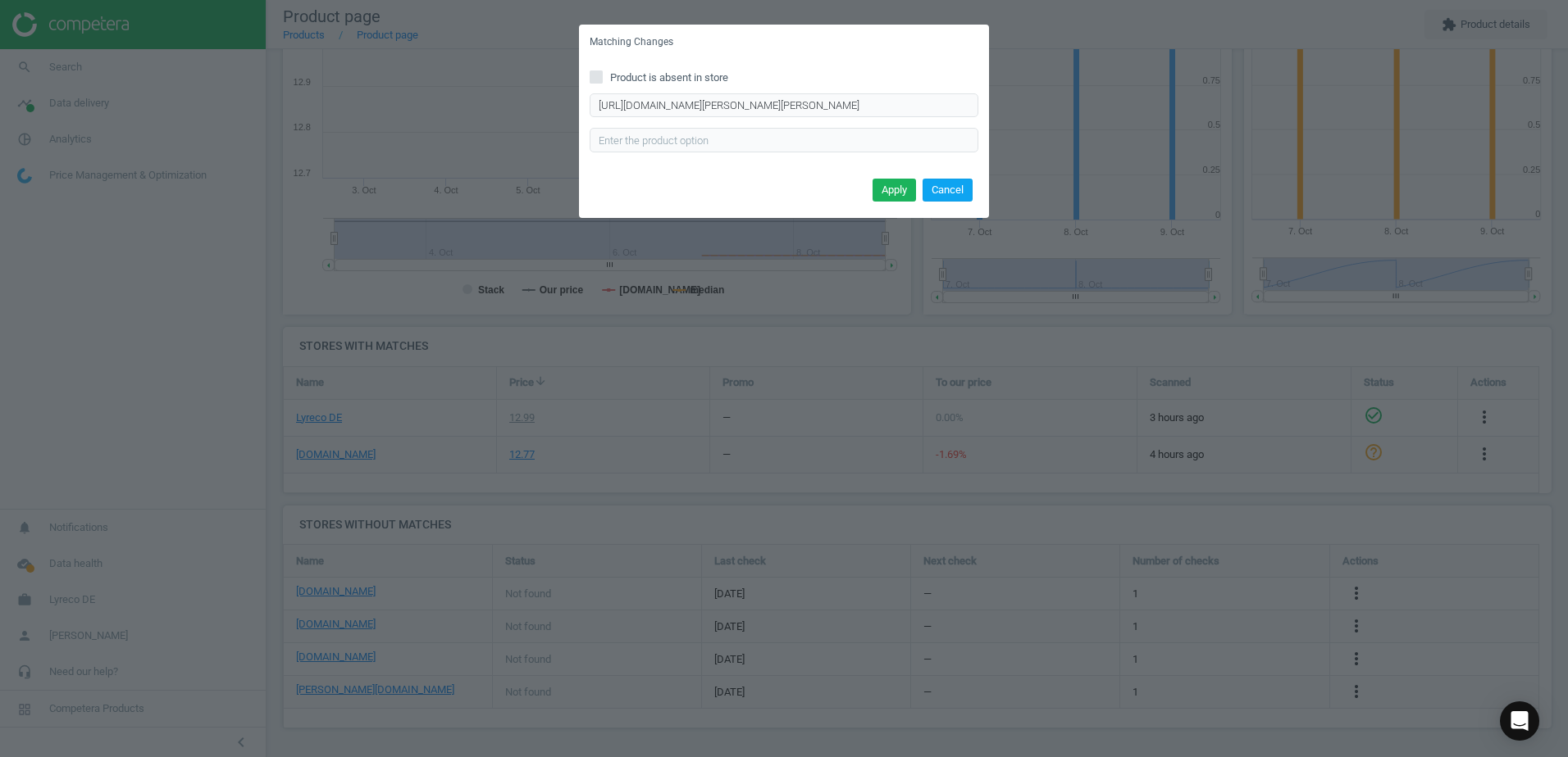
click at [962, 190] on button "Cancel" at bounding box center [947, 190] width 50 height 23
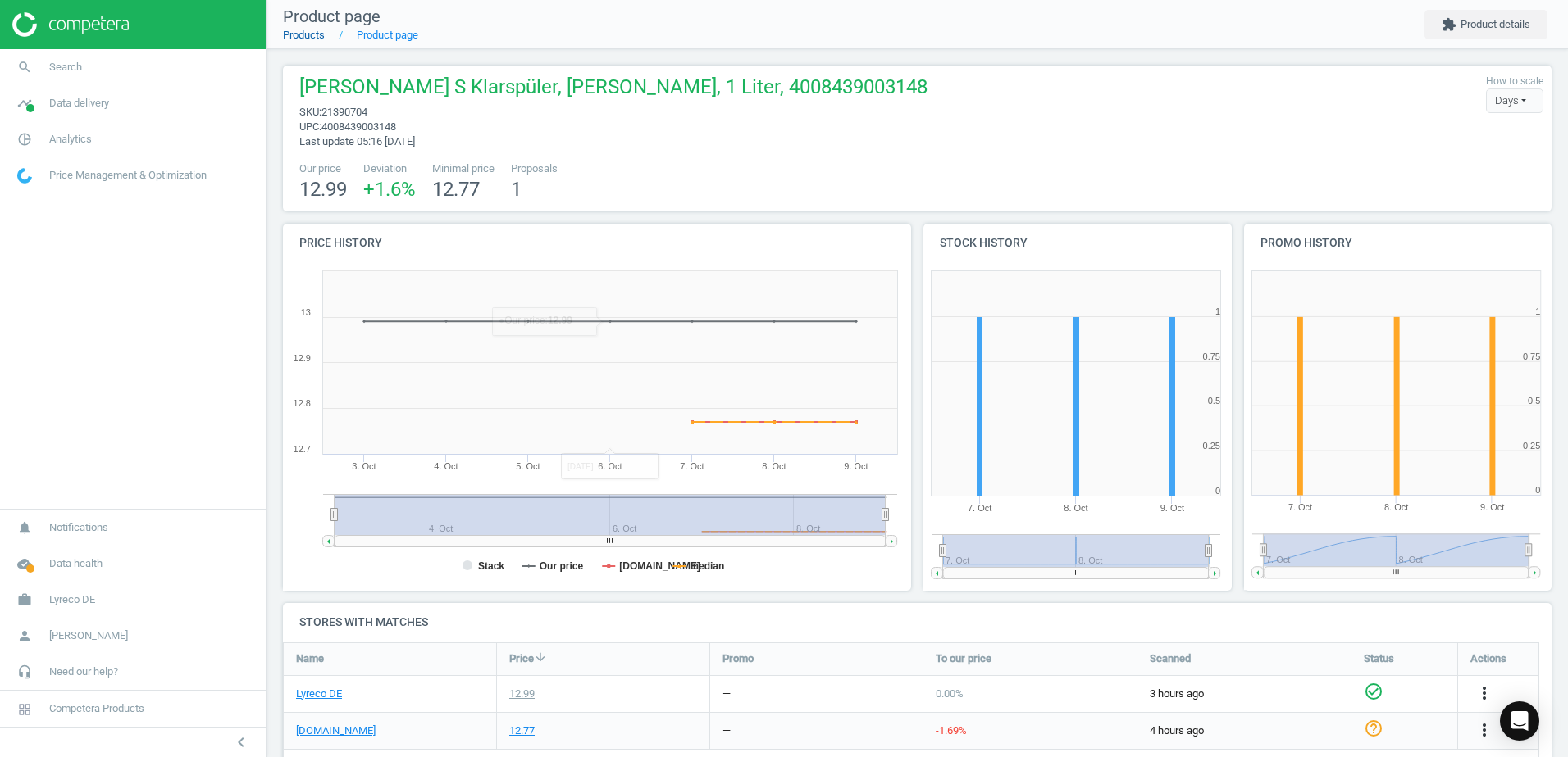
click at [304, 32] on link "Products" at bounding box center [304, 35] width 42 height 12
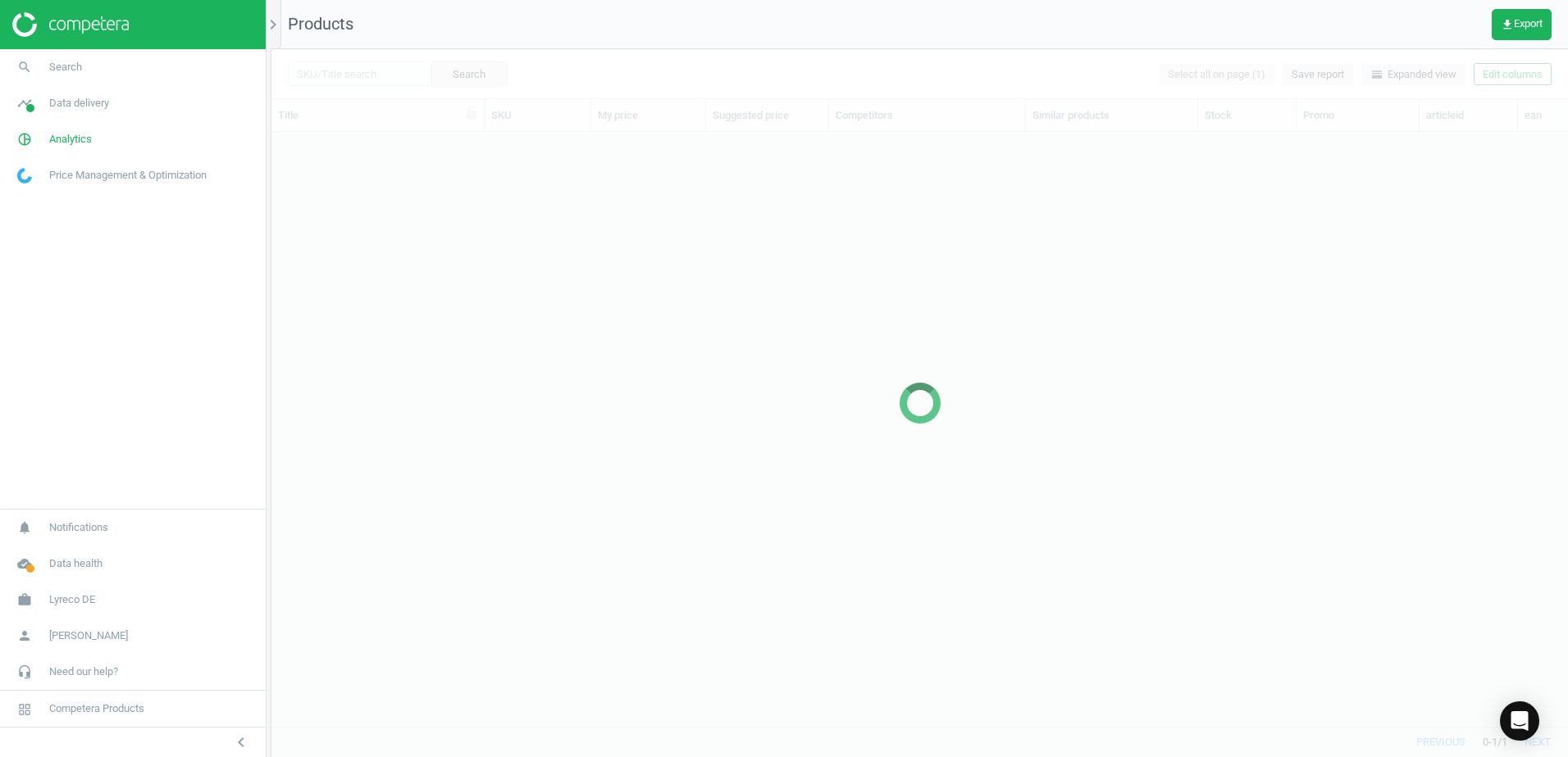
scroll to position [570, 1284]
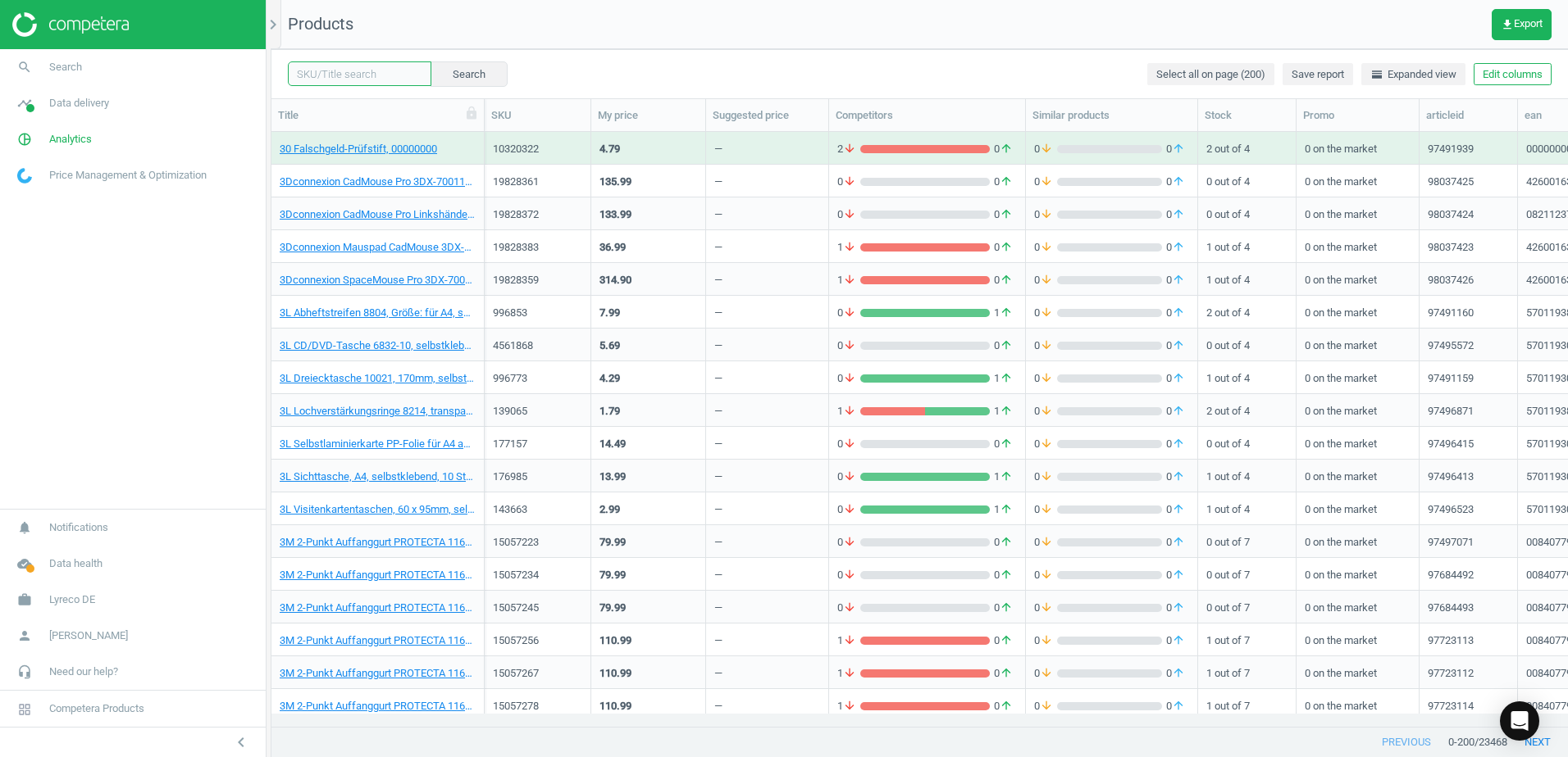
click at [381, 71] on input "text" at bounding box center [359, 74] width 144 height 25
paste input "21390681"
type input "21390681"
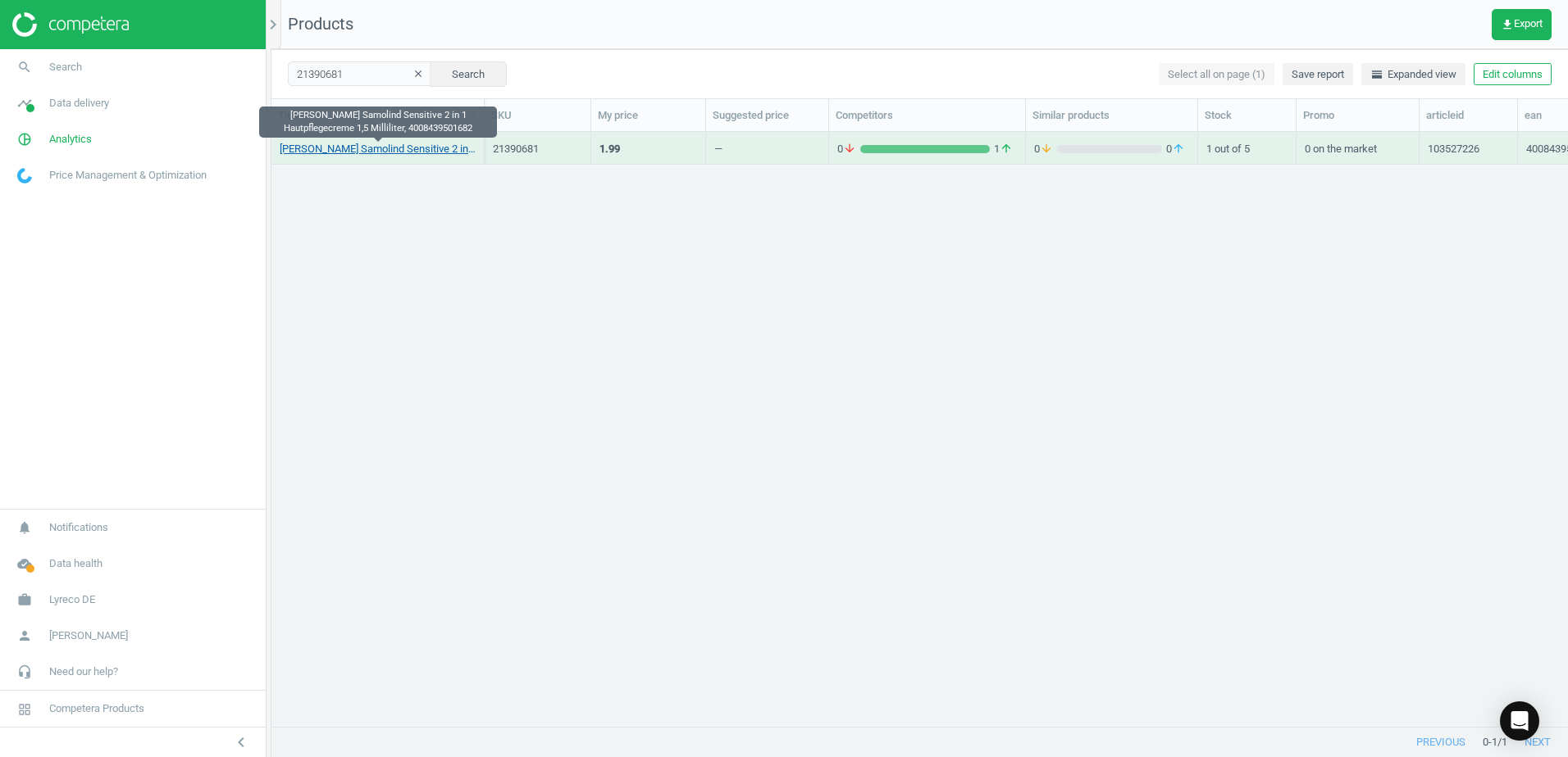
click at [405, 146] on link "Dr.Schnell Samolind Sensitive 2 in 1 Hautpflegecreme 1,5 Milliliter, 4008439501…" at bounding box center [377, 149] width 196 height 15
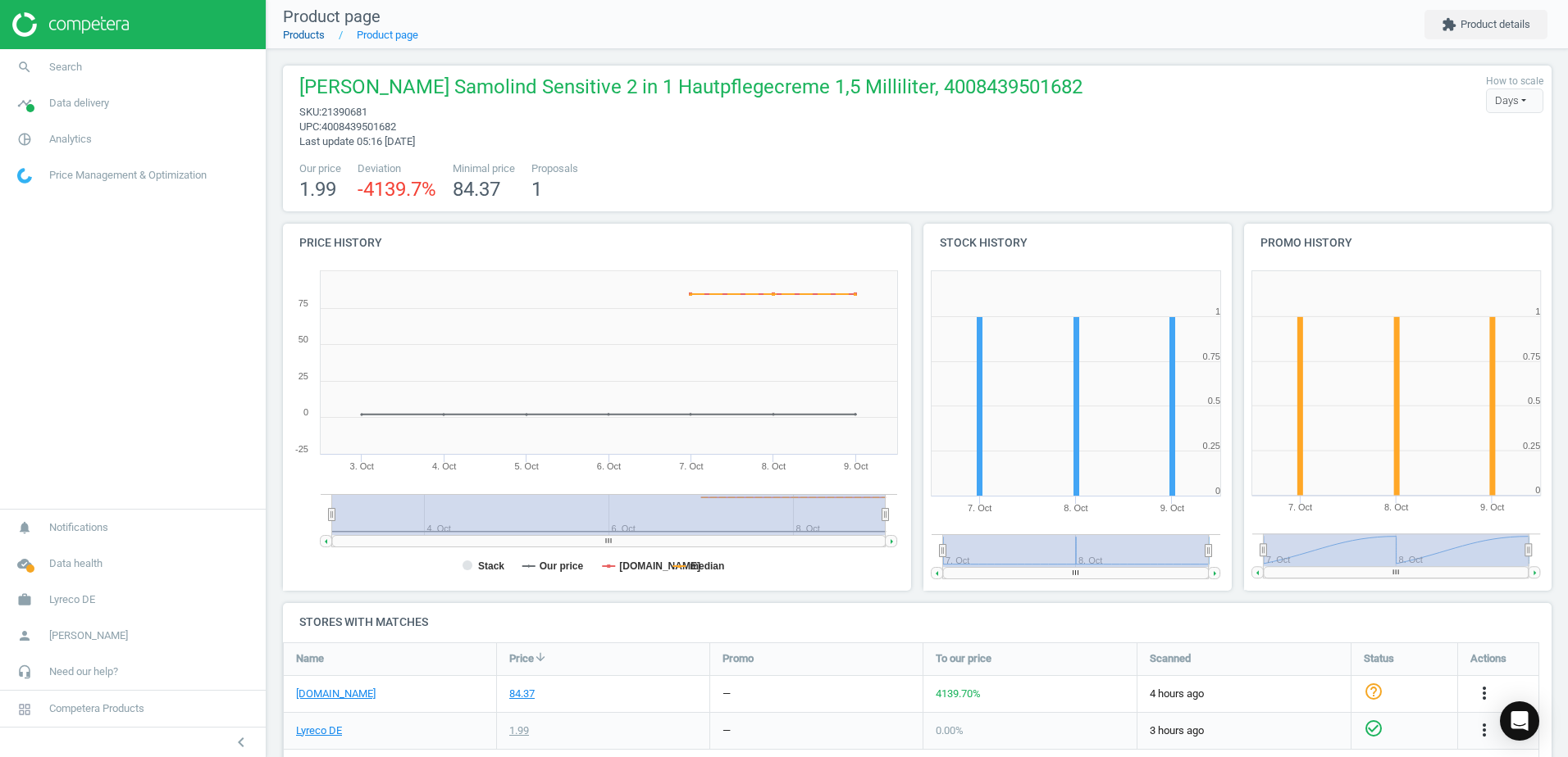
click at [307, 38] on link "Products" at bounding box center [304, 35] width 42 height 12
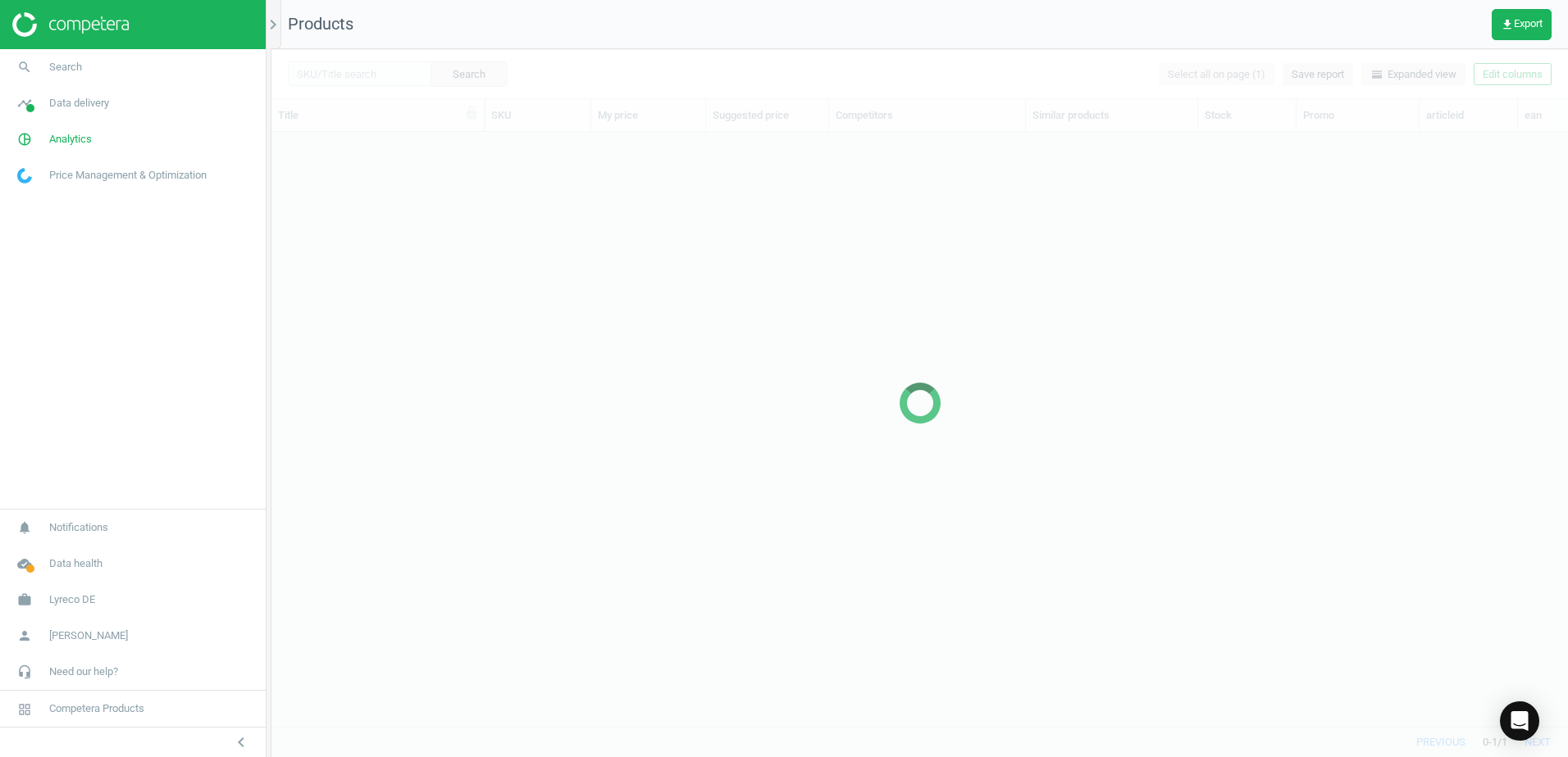
scroll to position [570, 1284]
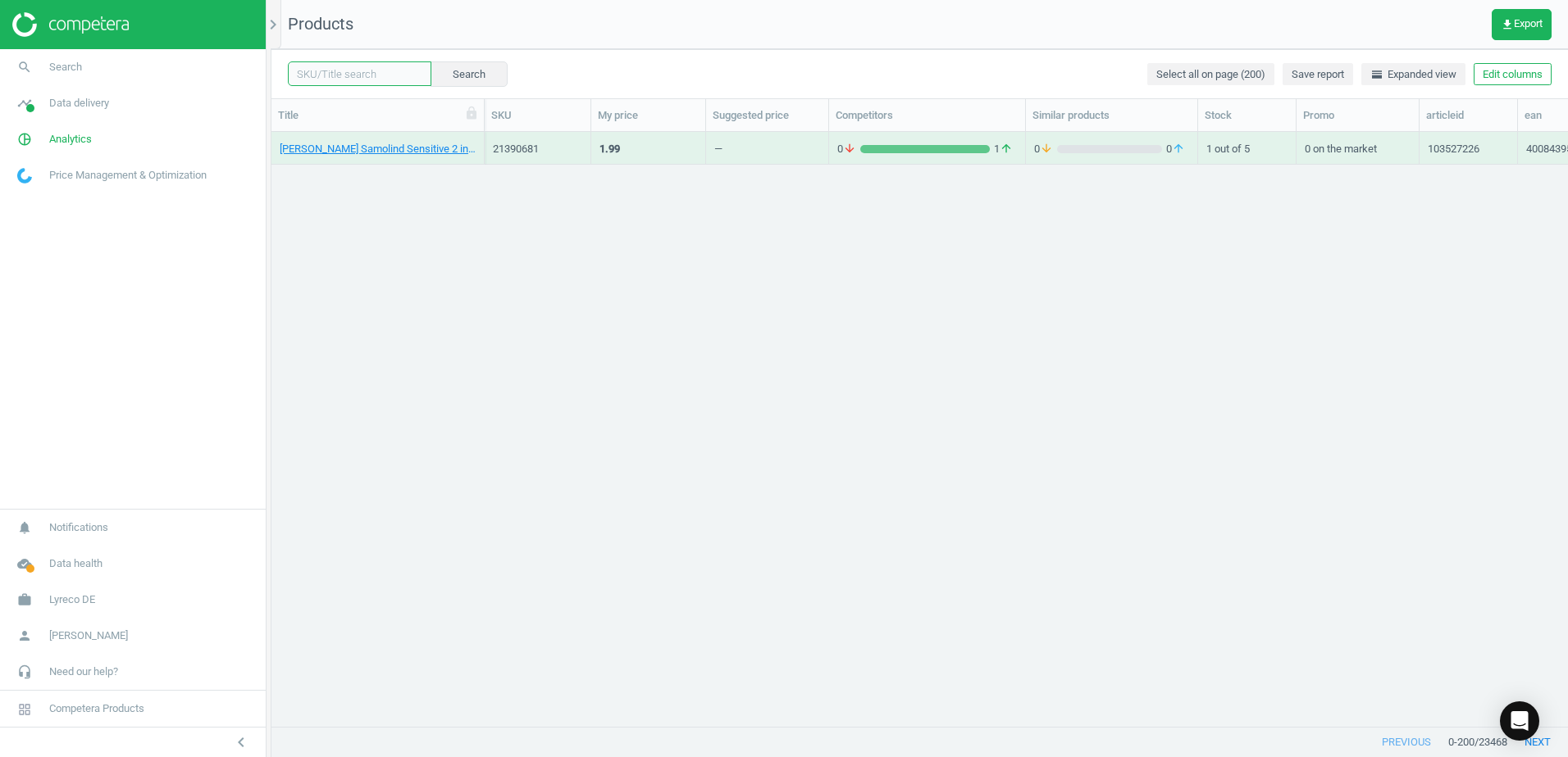
click at [353, 75] on input "text" at bounding box center [359, 74] width 144 height 25
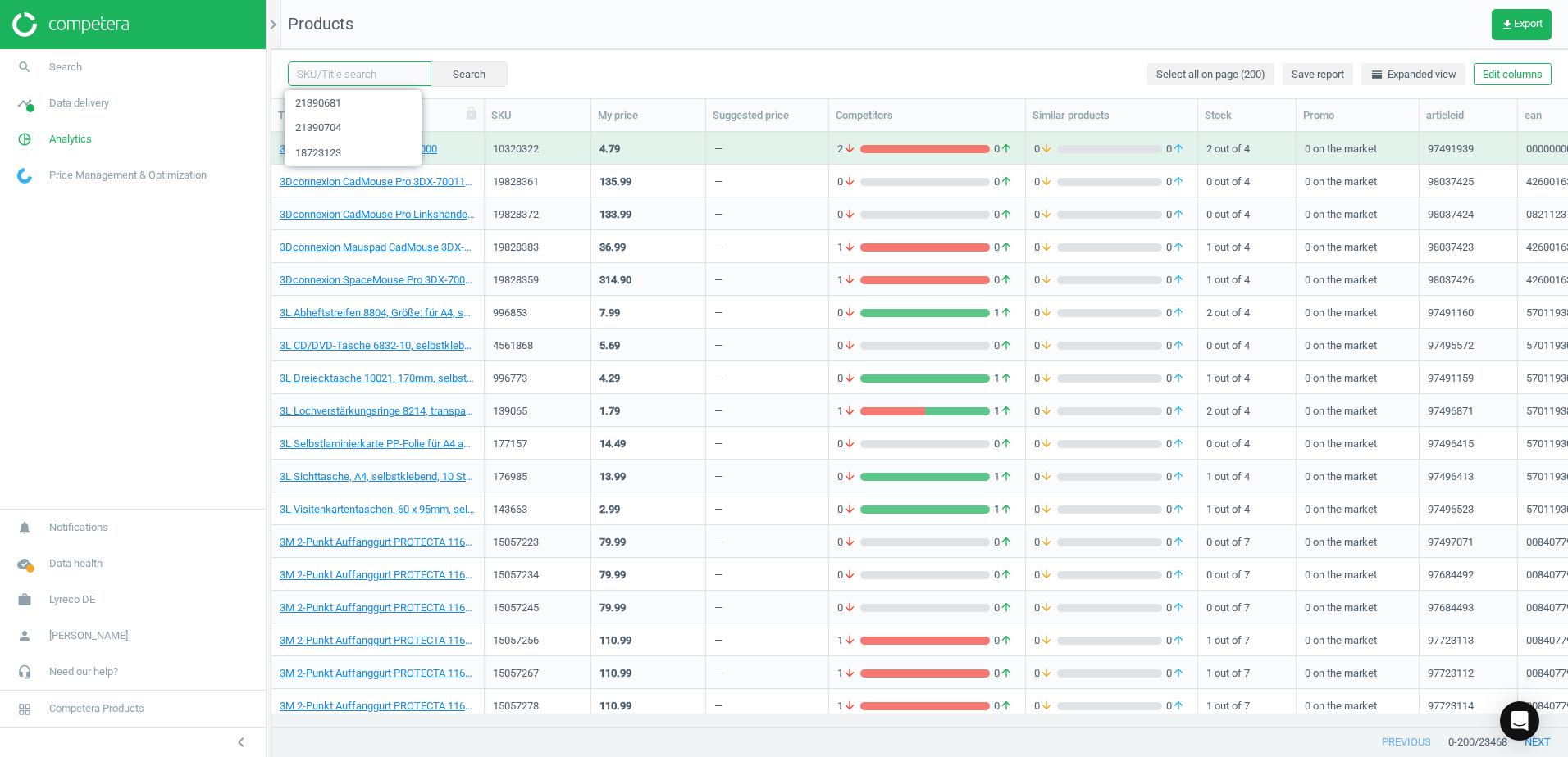
paste input "21385659"
type input "21385659"
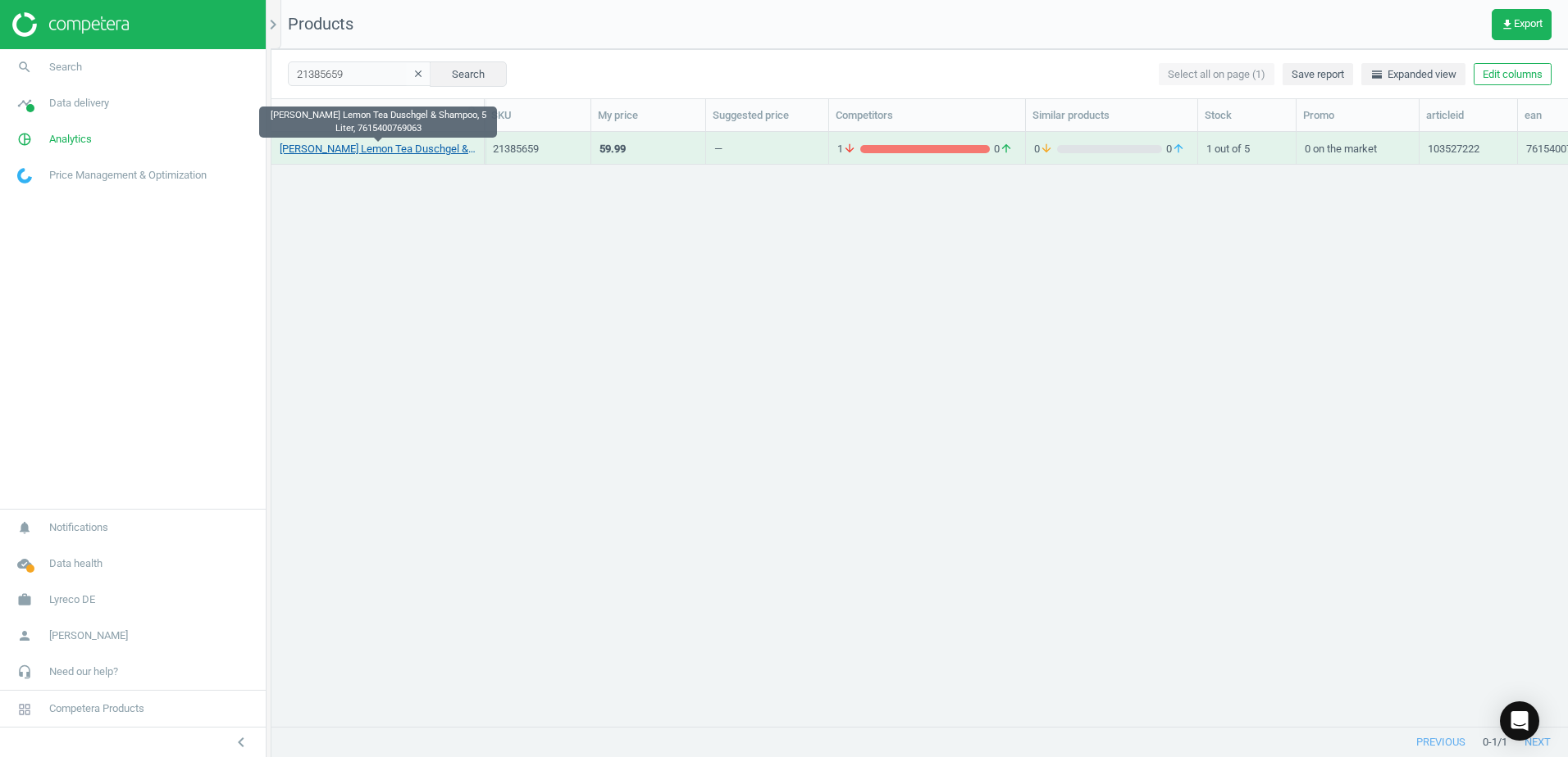
click at [423, 147] on link "Lape Lemon Tea Duschgel & Shampoo, 5 Liter, 7615400769063" at bounding box center [377, 149] width 196 height 15
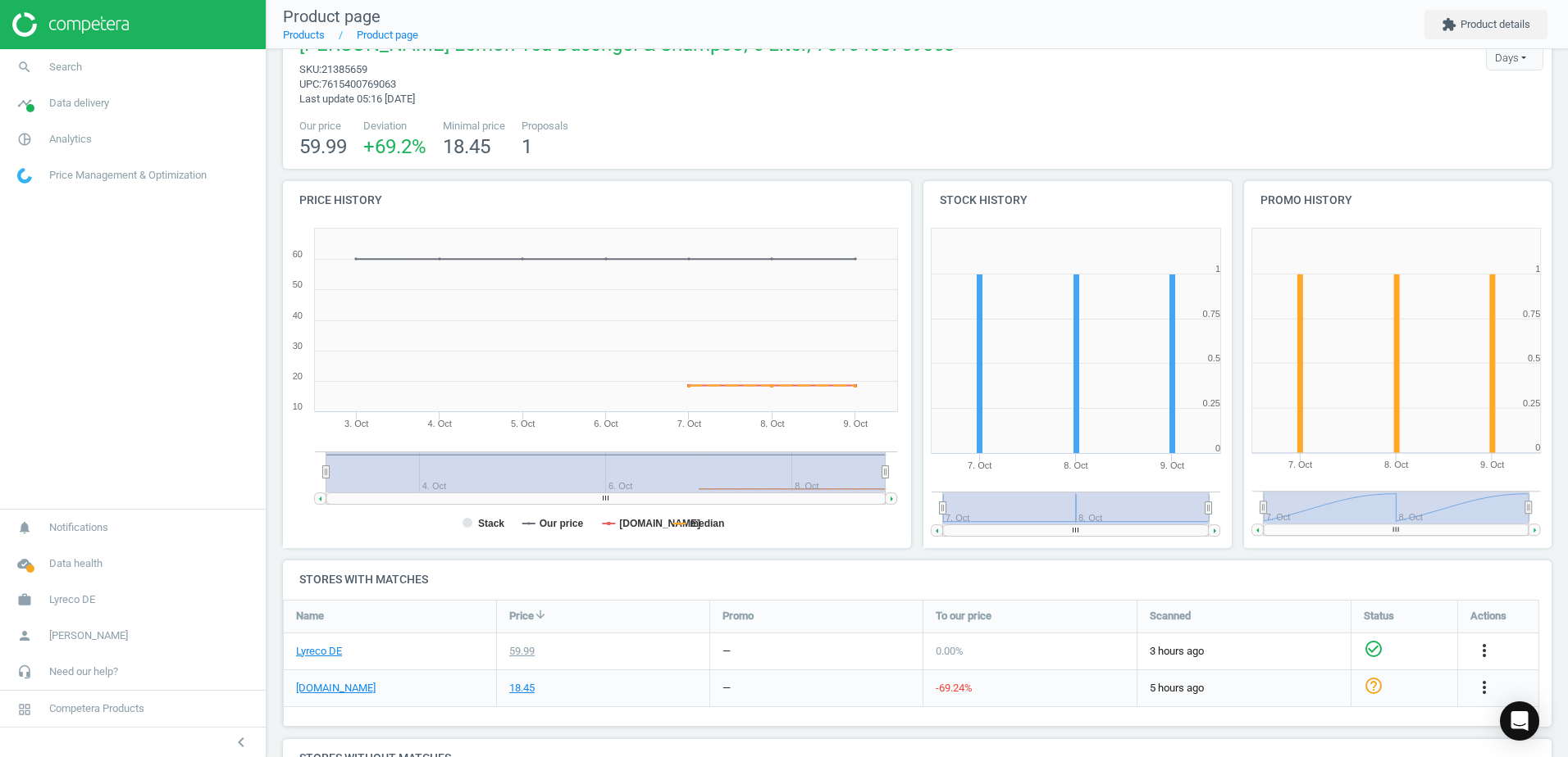
scroll to position [82, 0]
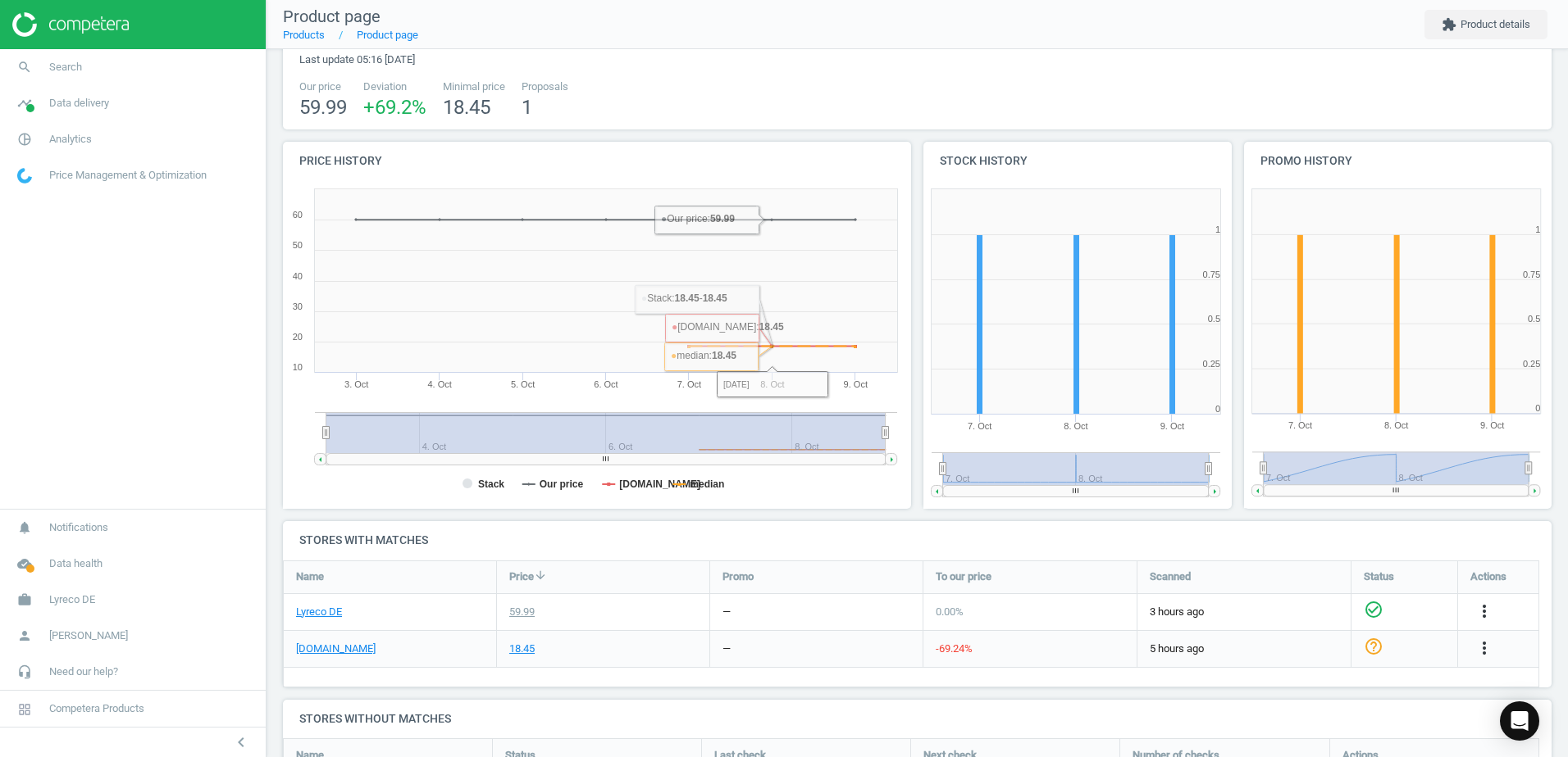
click at [749, 502] on rect at bounding box center [594, 345] width 622 height 328
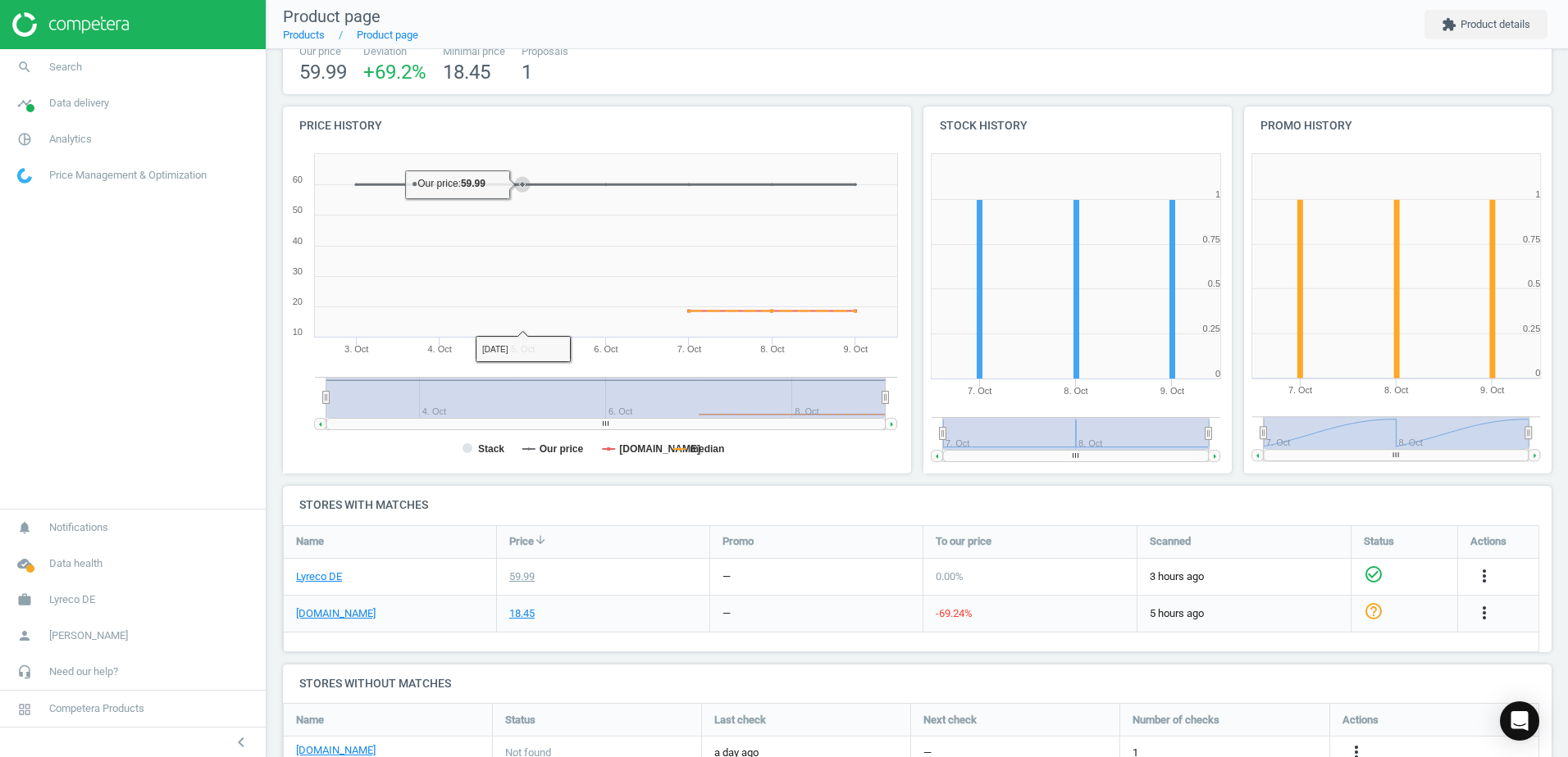
scroll to position [276, 0]
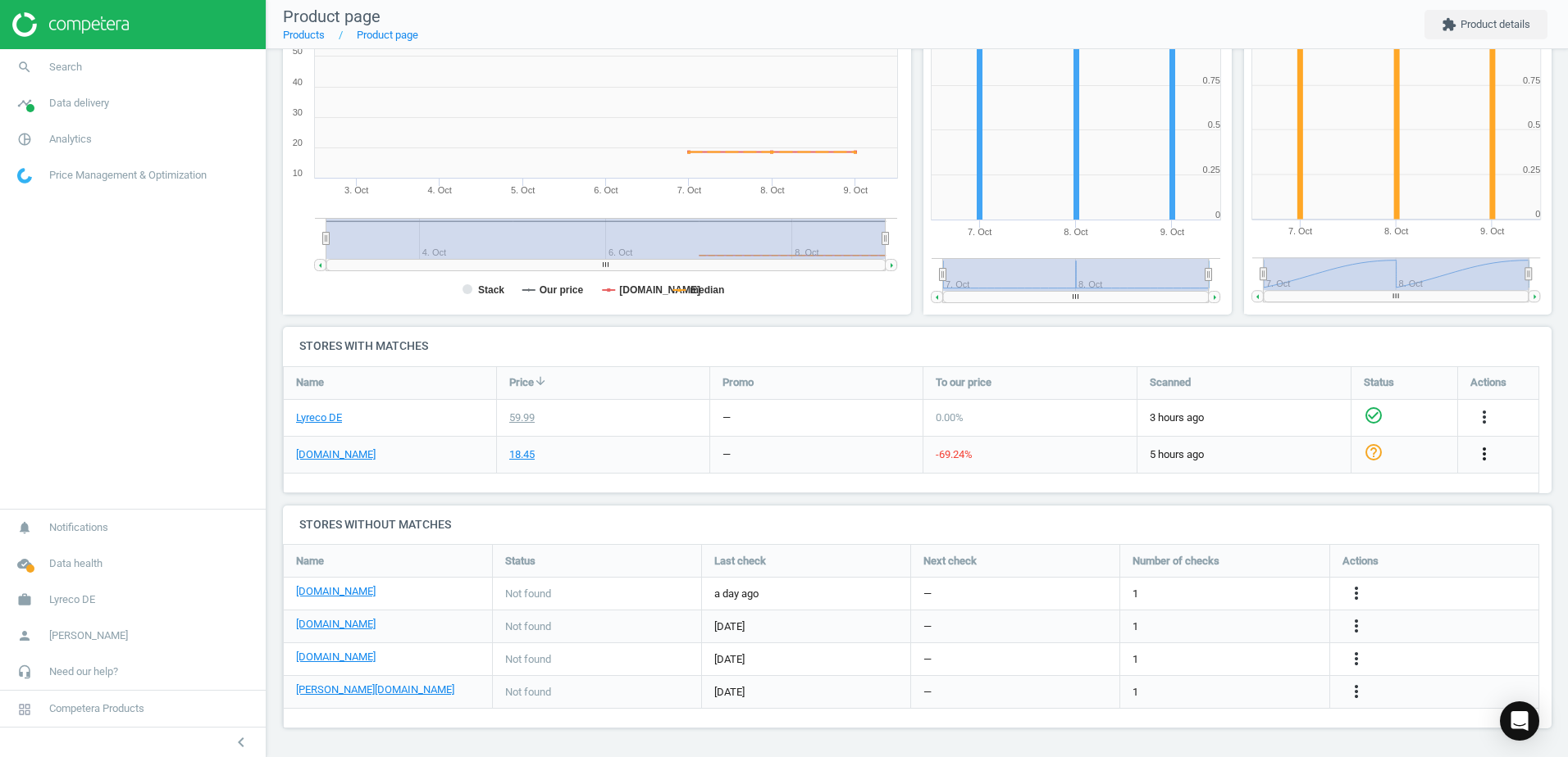
click at [1492, 454] on icon "more_vert" at bounding box center [1484, 454] width 20 height 20
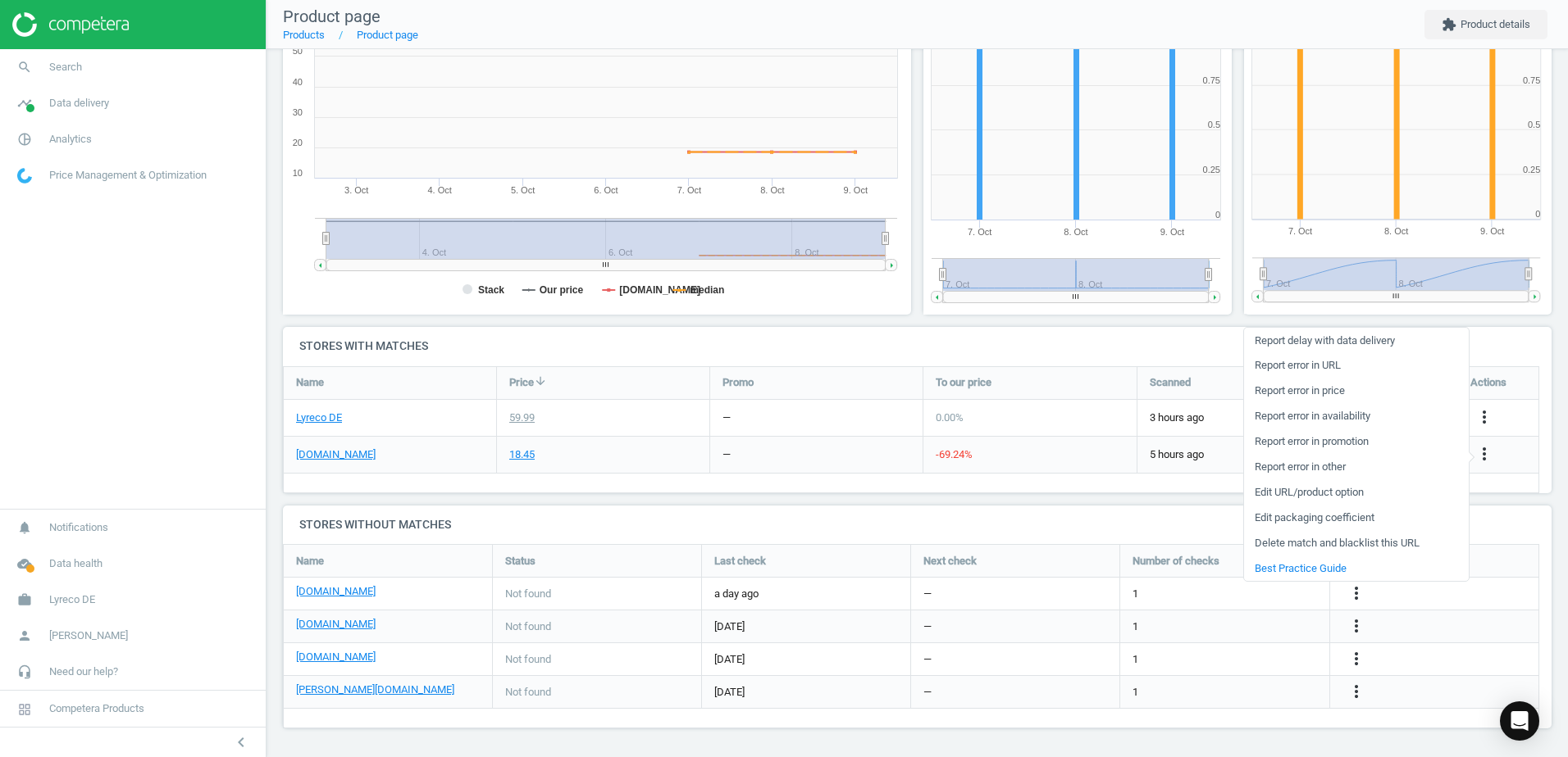
click at [1276, 493] on link "Edit URL/product option" at bounding box center [1356, 493] width 225 height 25
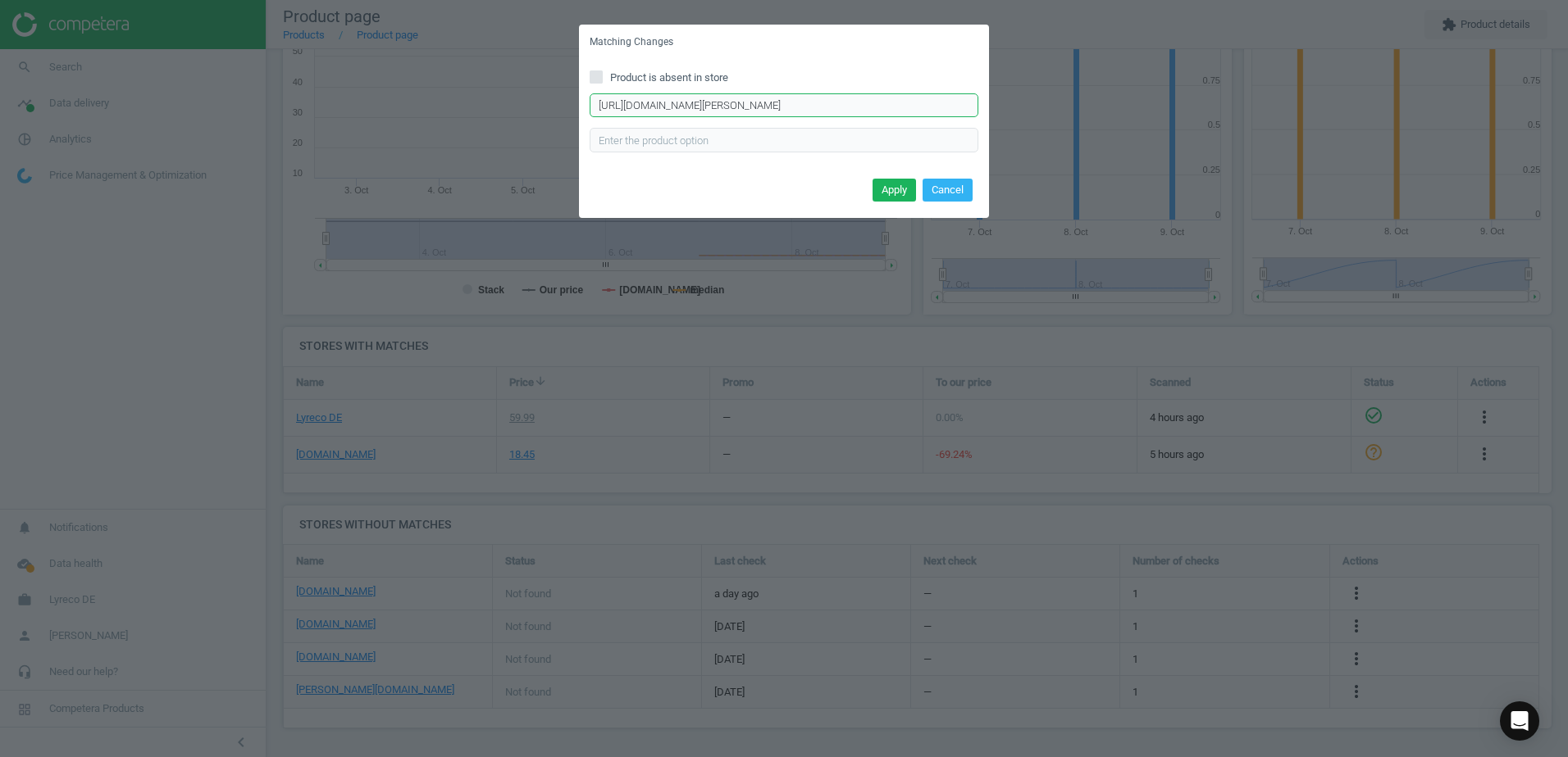
scroll to position [0, 92]
drag, startPoint x: 596, startPoint y: 107, endPoint x: 970, endPoint y: 105, distance: 374.0
click at [970, 105] on input "https://www.hygi.de/lape-collection-shampoo-body-wash-oriental-lemon-tea-5-lite…" at bounding box center [783, 106] width 388 height 25
click at [947, 187] on button "Cancel" at bounding box center [947, 190] width 50 height 23
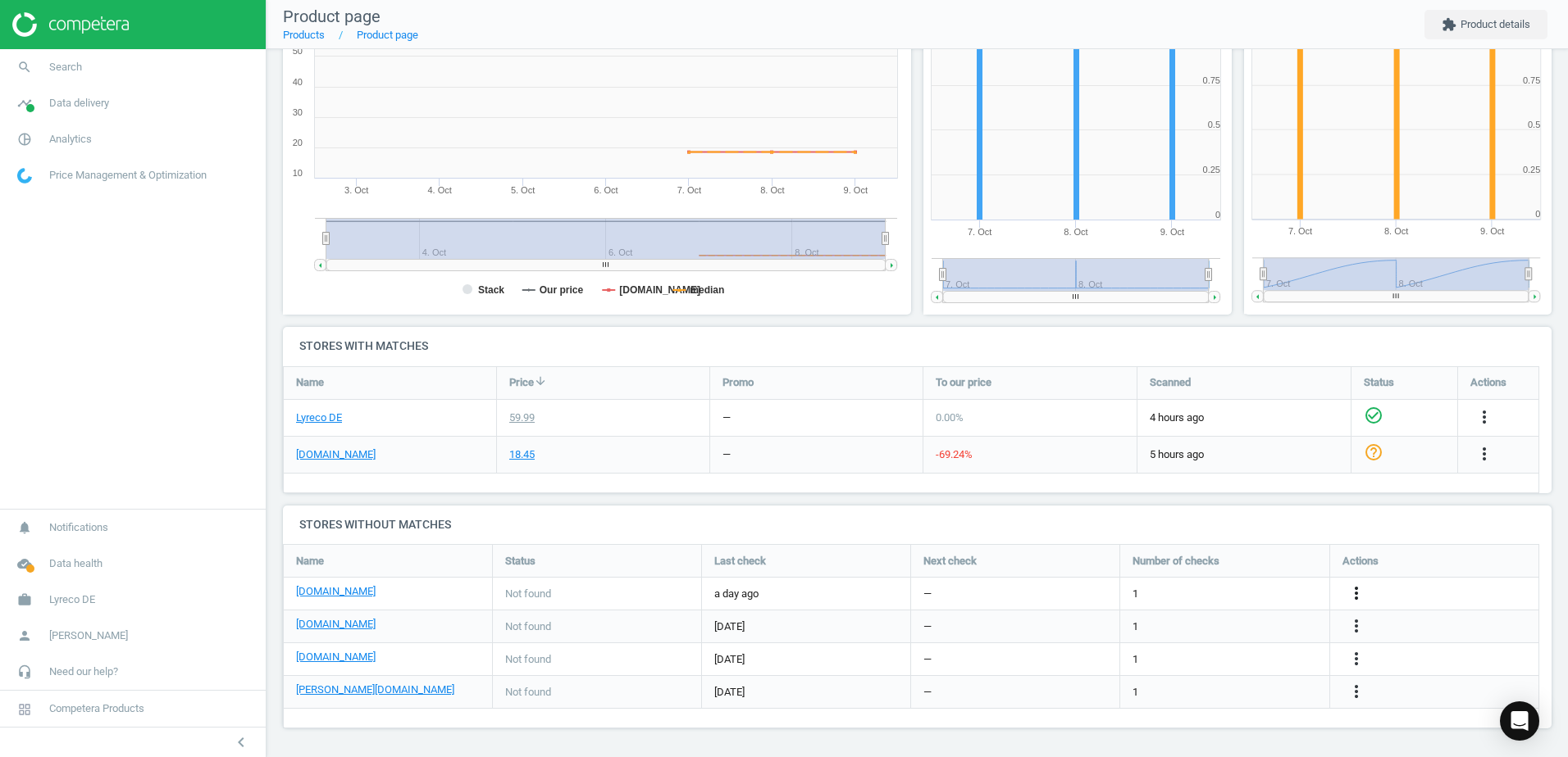
click at [1348, 591] on icon "more_vert" at bounding box center [1356, 594] width 20 height 20
click at [1156, 592] on link "Edit URL/product option" at bounding box center [1229, 594] width 225 height 25
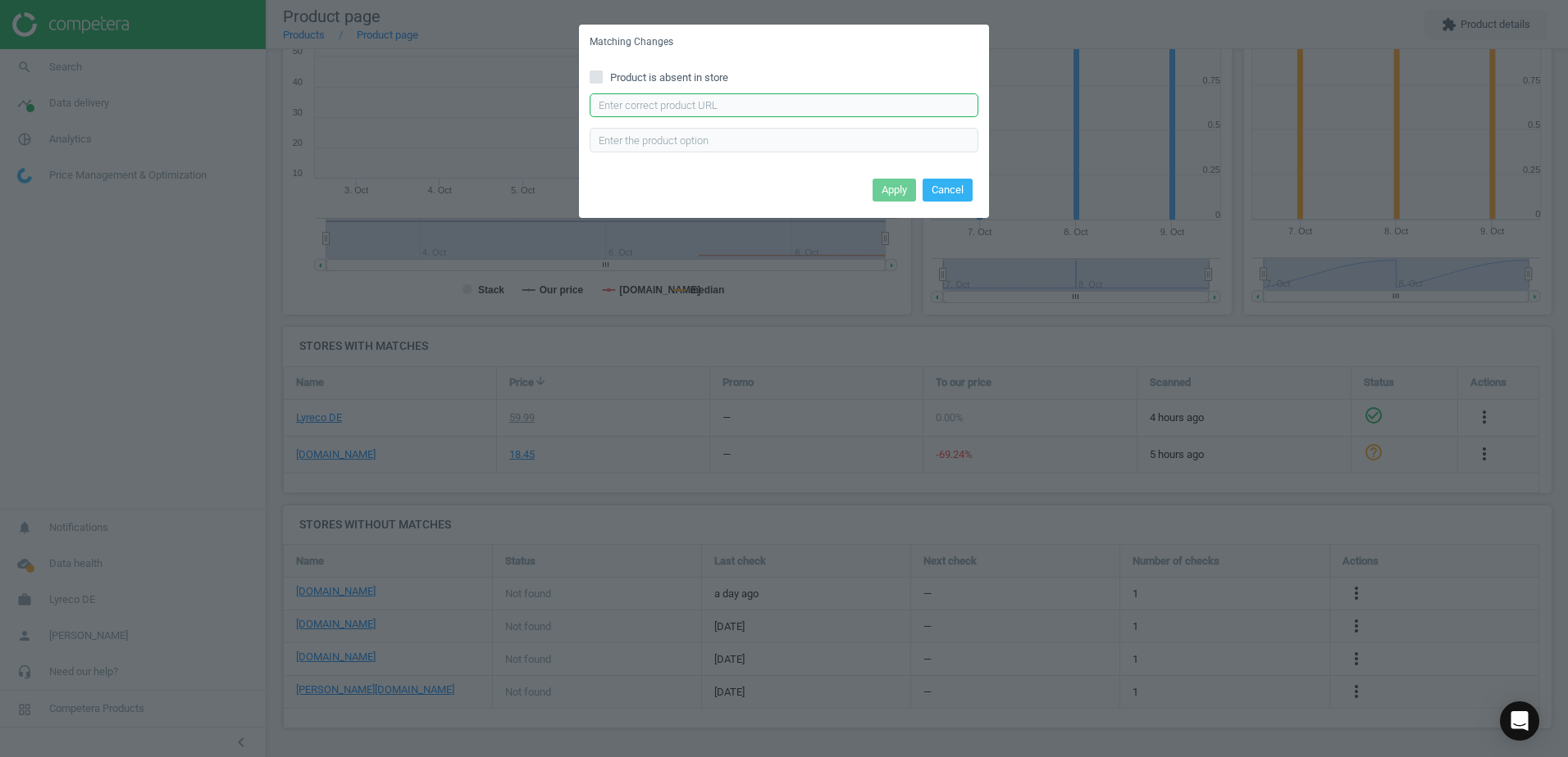
click at [783, 113] on input "text" at bounding box center [783, 106] width 388 height 25
paste input "https://www.bueromarkt-ag.de/seife_lape-collection_oriental_lemon_tea_handwash,…"
type input "https://www.bueromarkt-ag.de/seife_lape-collection_oriental_lemon_tea_handwash,…"
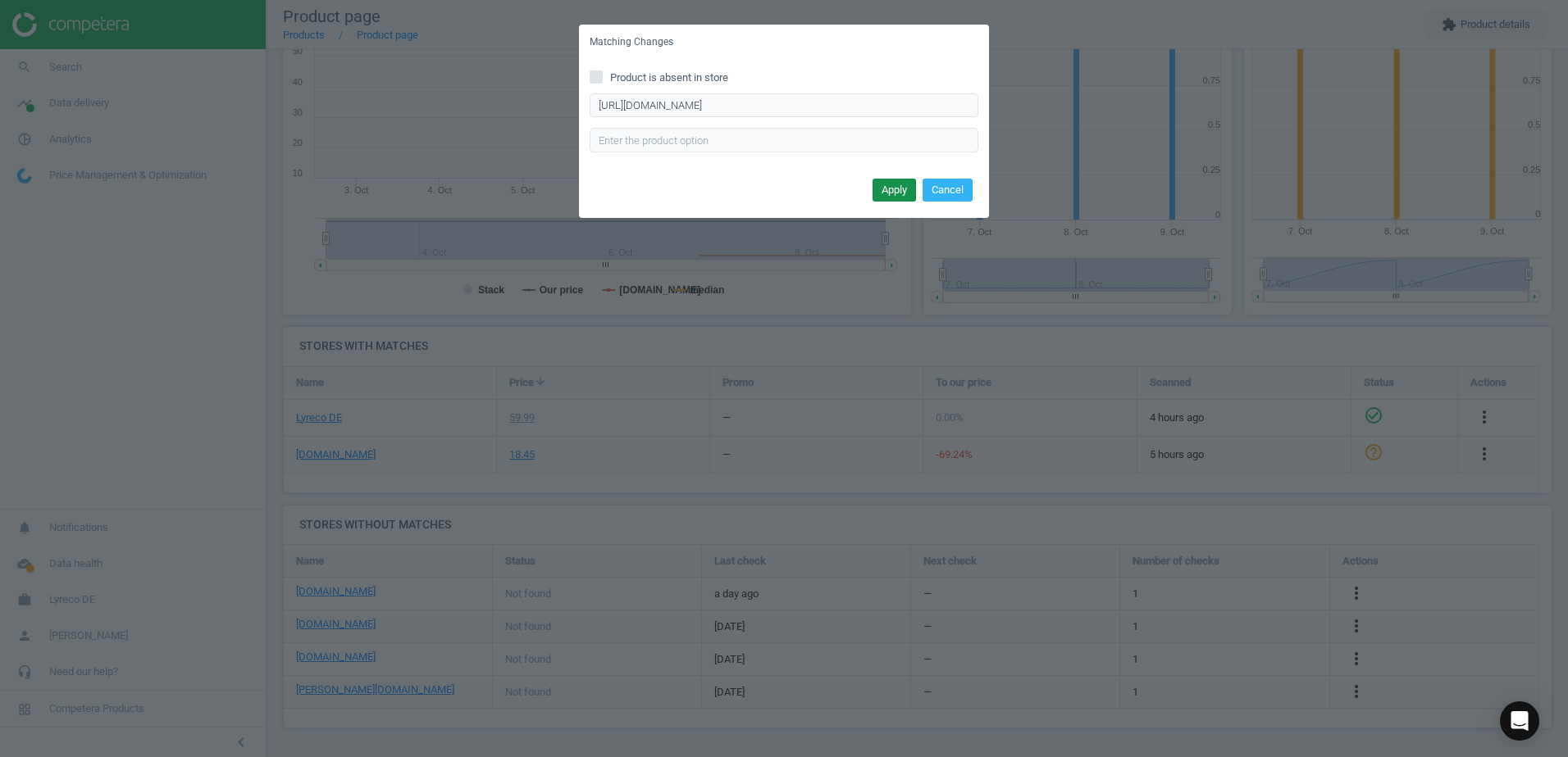
click at [896, 189] on button "Apply" at bounding box center [894, 190] width 44 height 23
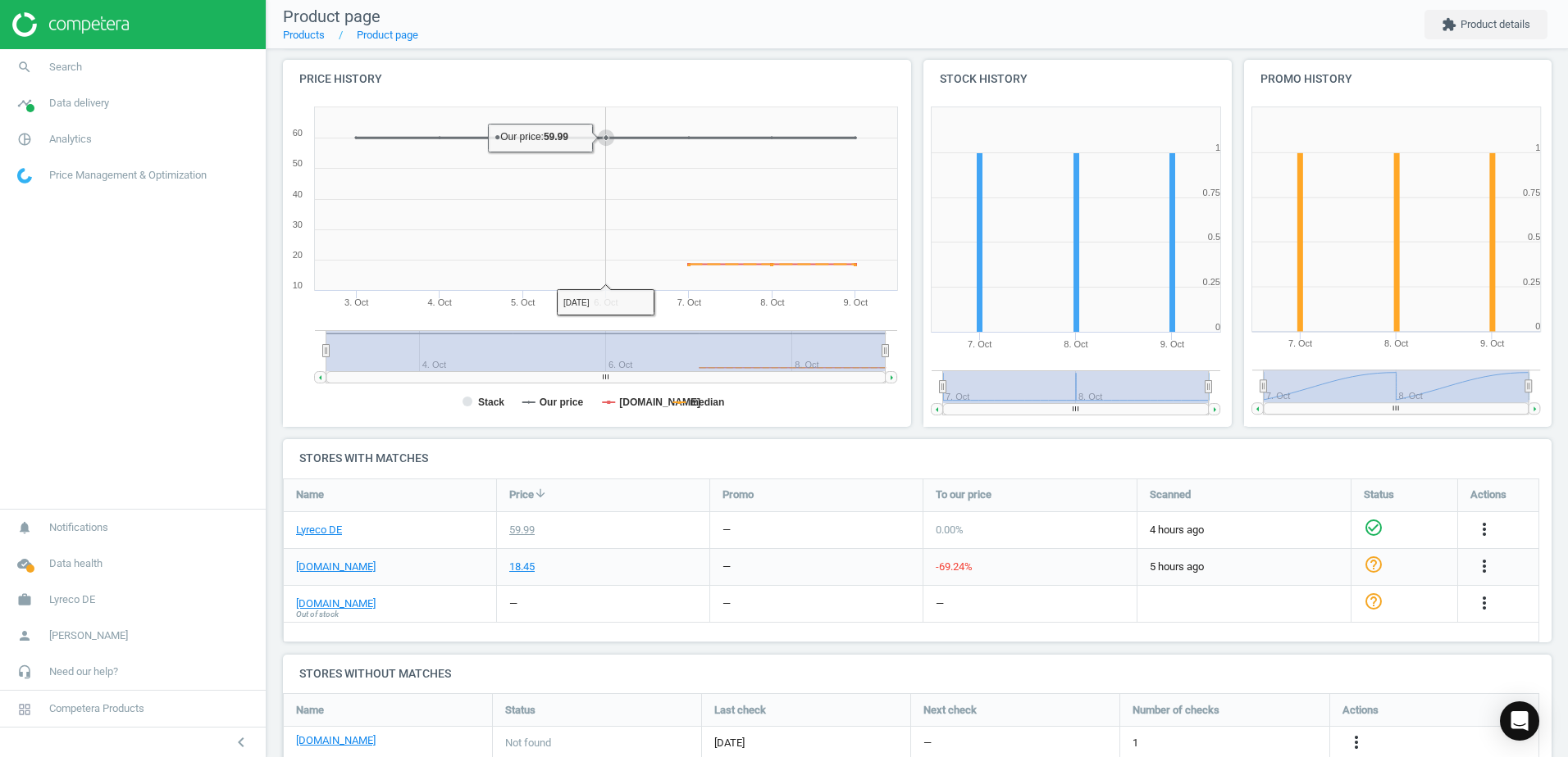
scroll to position [280, 0]
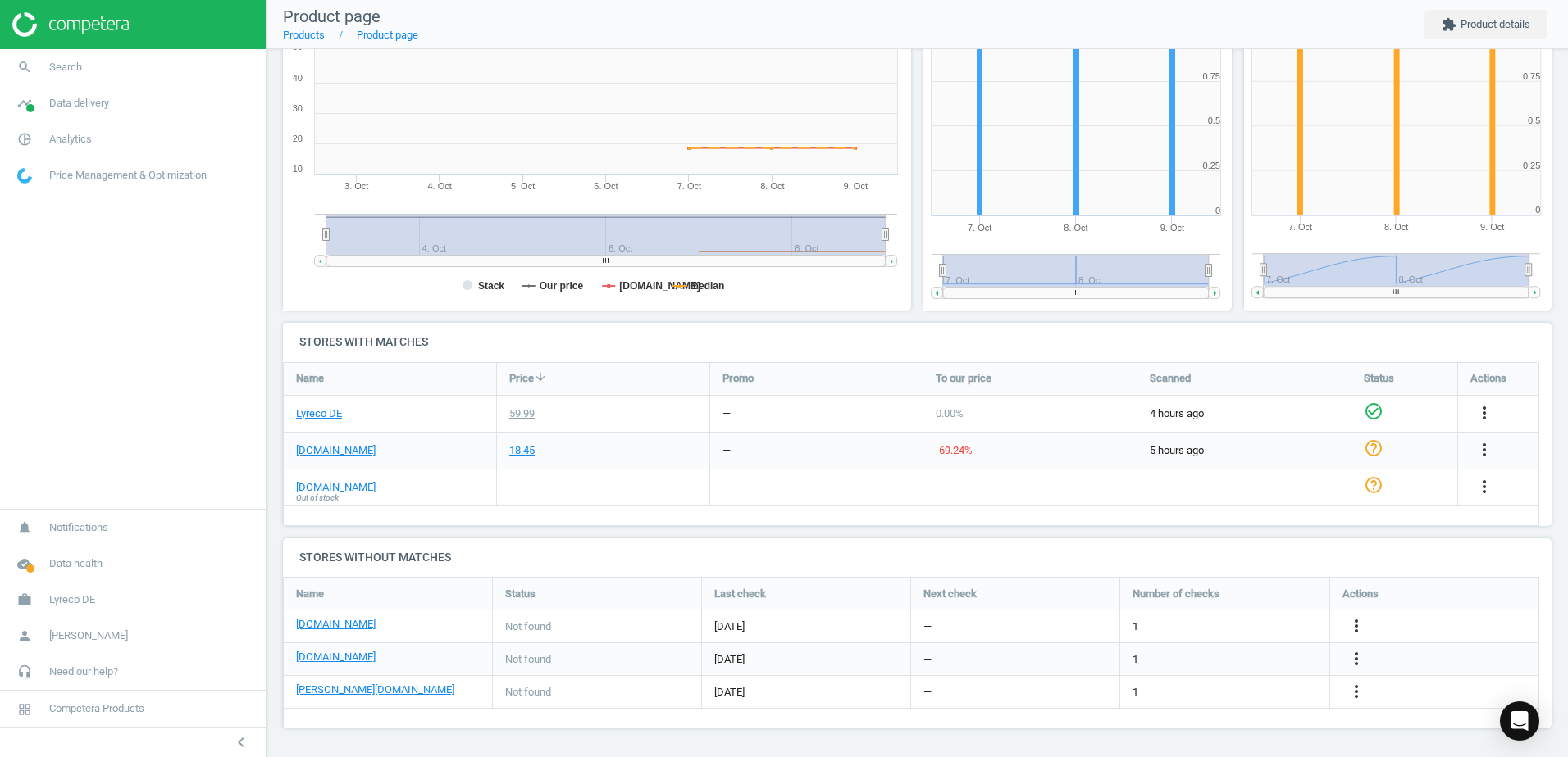
drag, startPoint x: 980, startPoint y: 293, endPoint x: 1143, endPoint y: 298, distance: 163.1
click at [1142, 298] on icon "Created with Highstock 6.2.0 0 0.25 0.5 0.75 1 1.25 7. [DATE]. [DATE]. [DATE]. …" at bounding box center [1076, 146] width 305 height 328
click at [1214, 294] on icon at bounding box center [1214, 294] width 3 height 5
click at [614, 329] on h4 "Stores with matches" at bounding box center [917, 342] width 1268 height 38
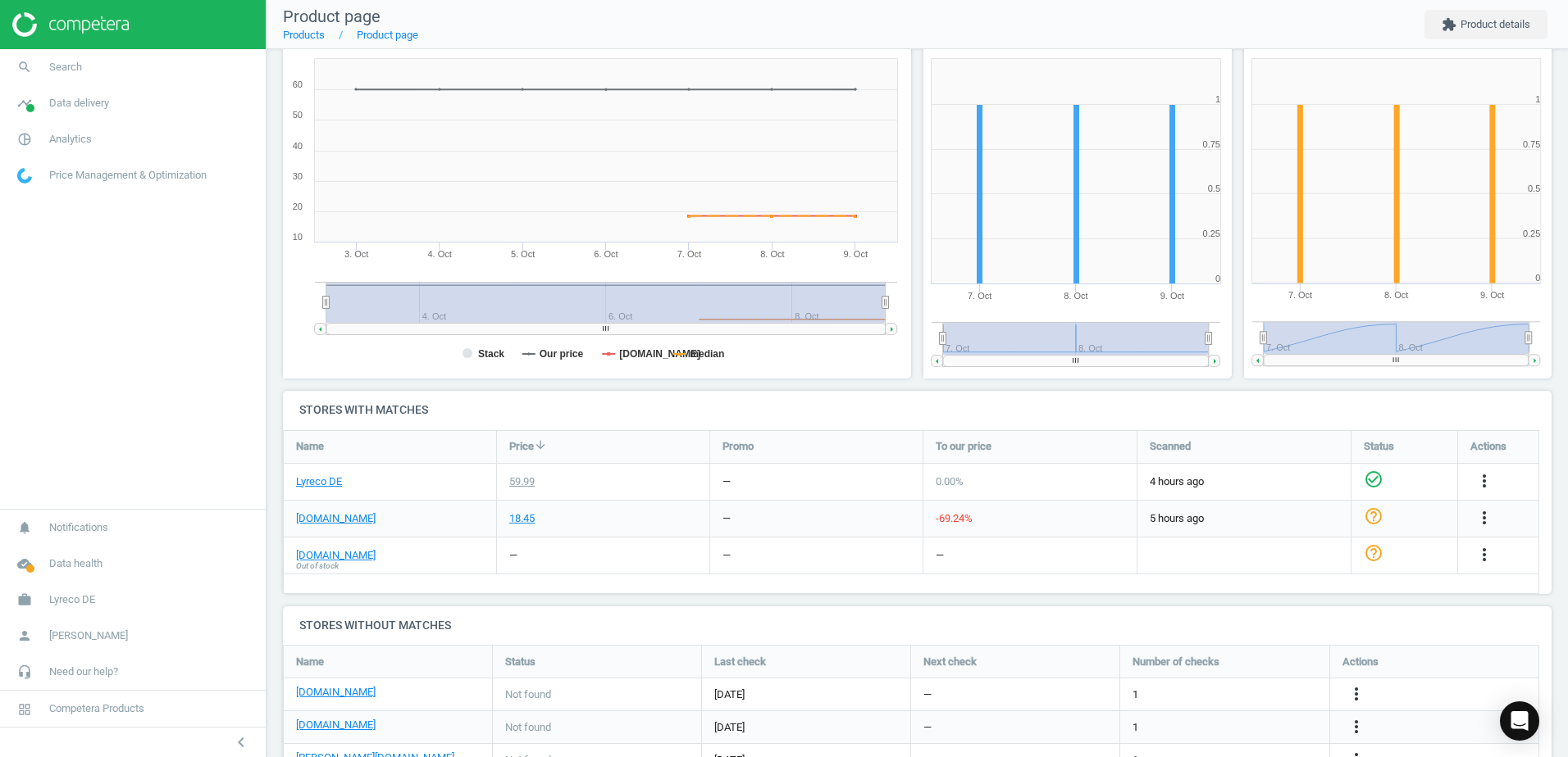
scroll to position [245, 0]
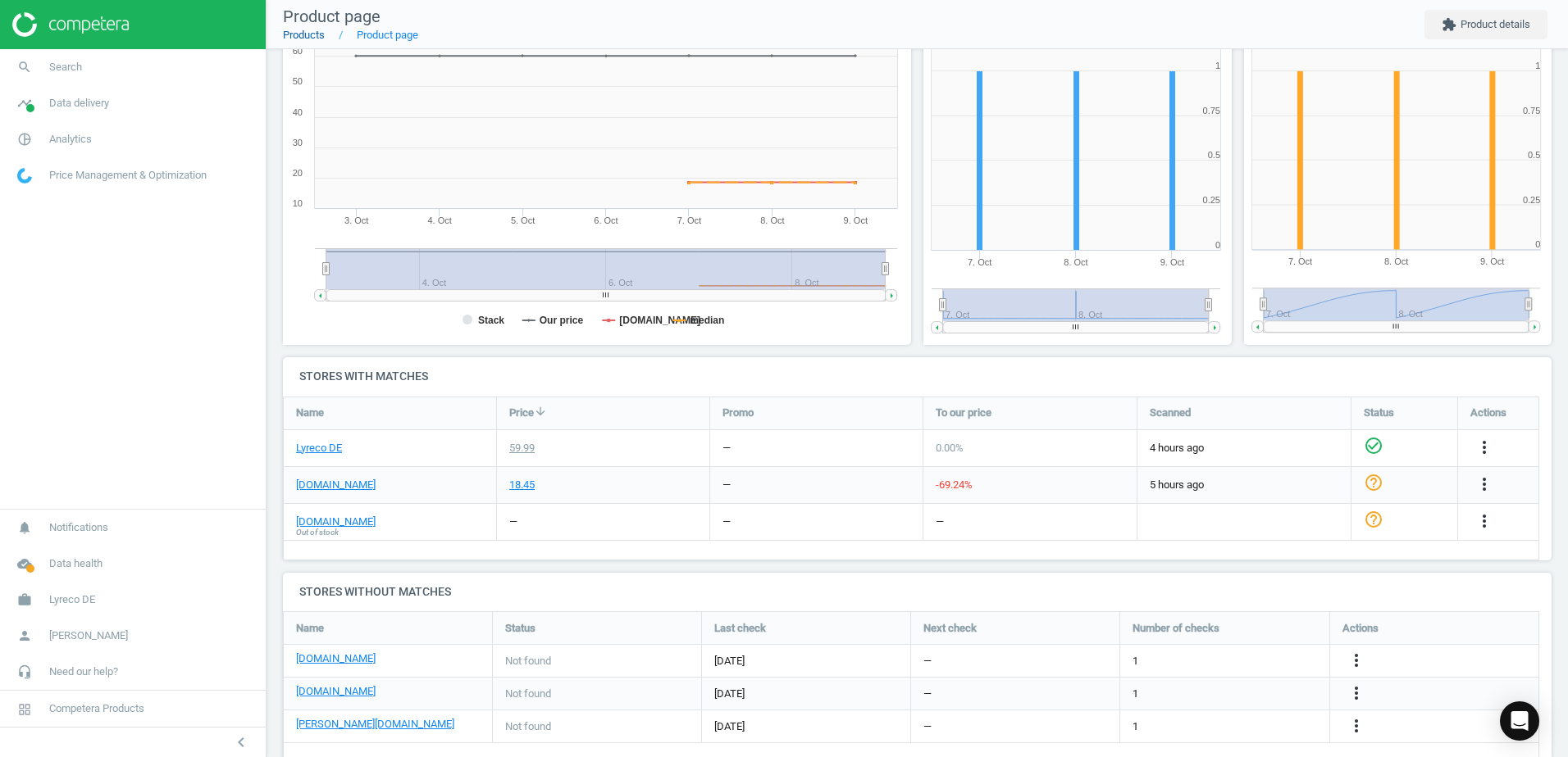
click at [314, 36] on link "Products" at bounding box center [304, 35] width 42 height 12
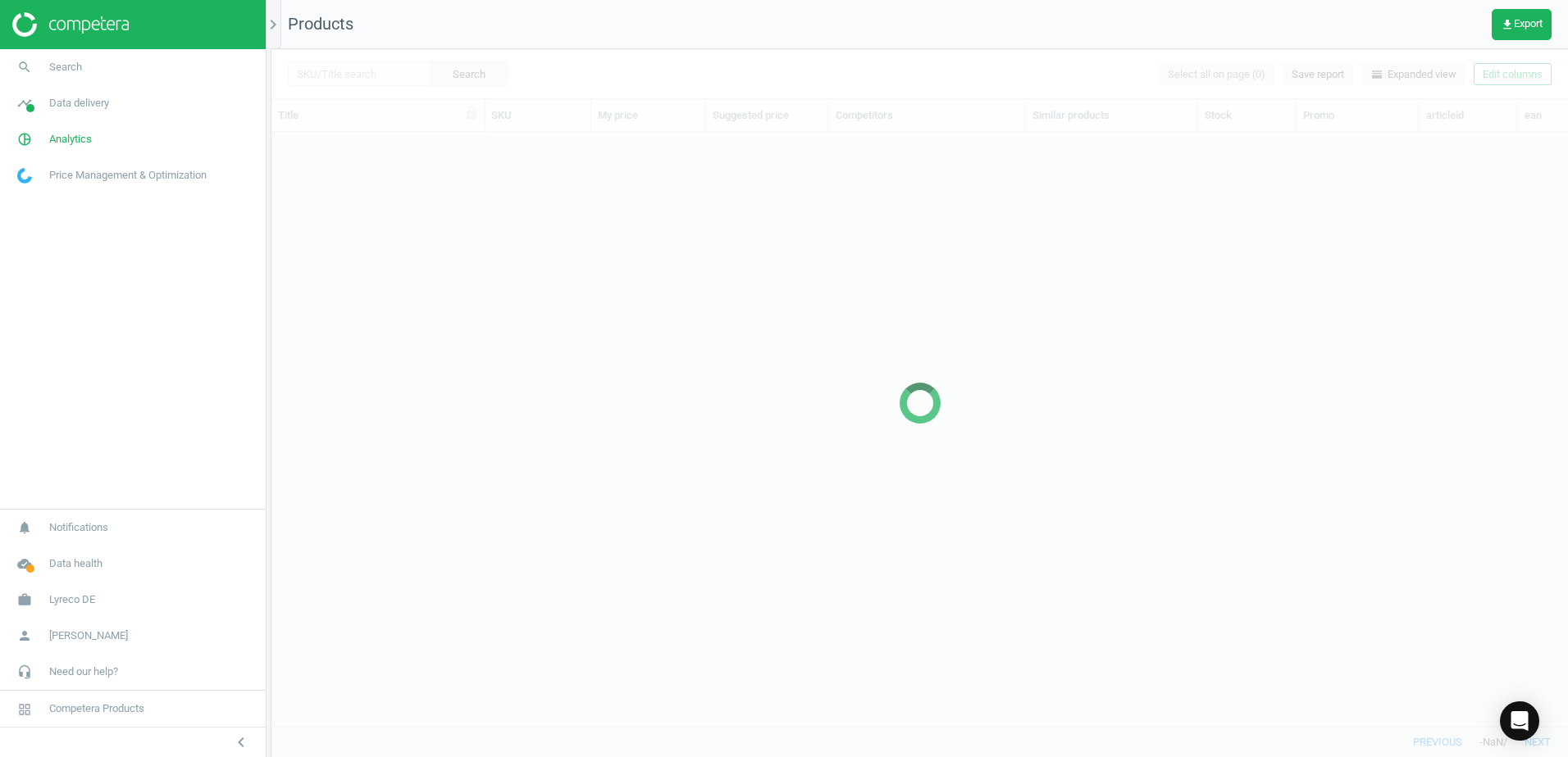
scroll to position [570, 1284]
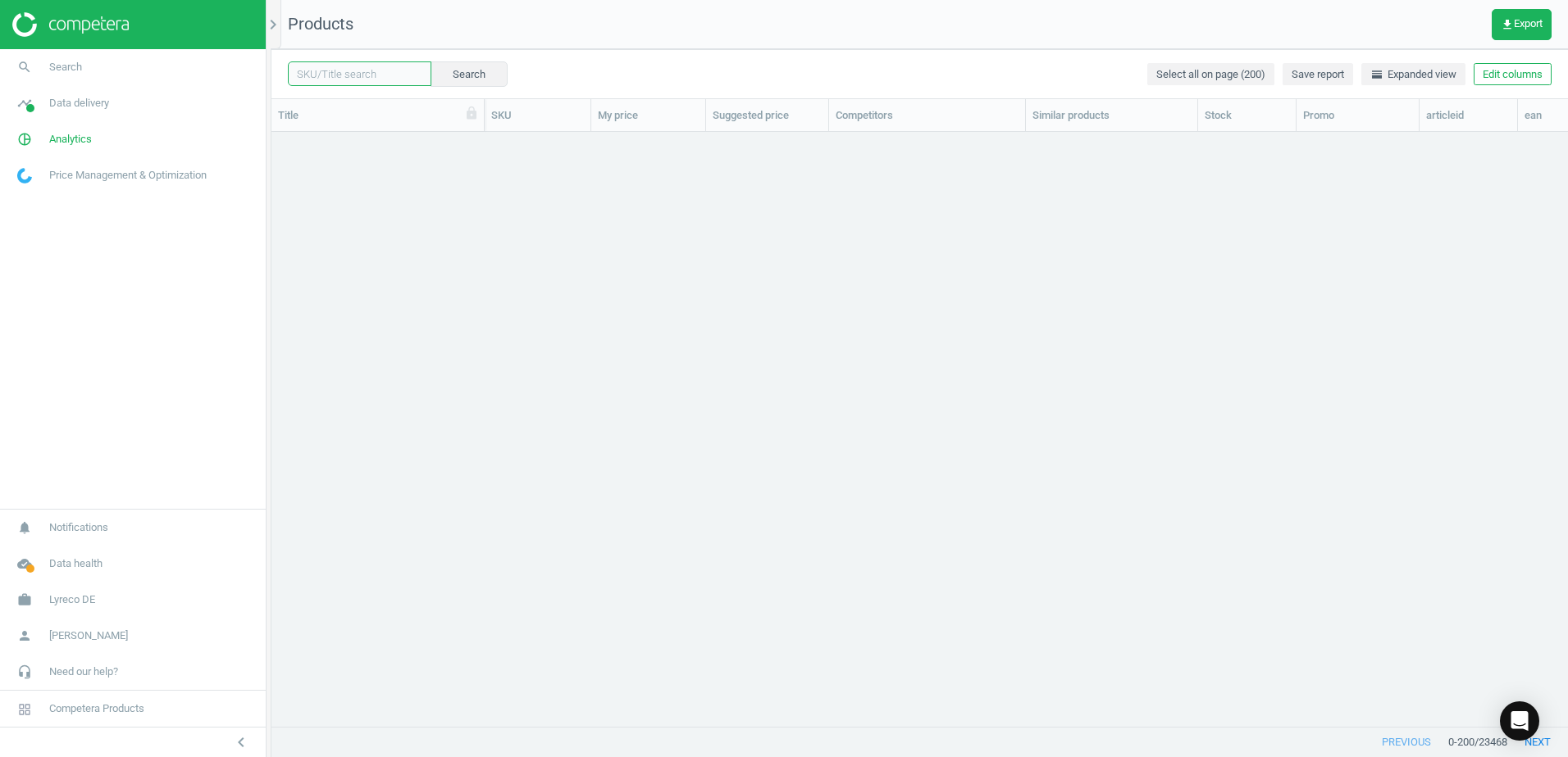
click at [365, 72] on input "text" at bounding box center [359, 74] width 144 height 25
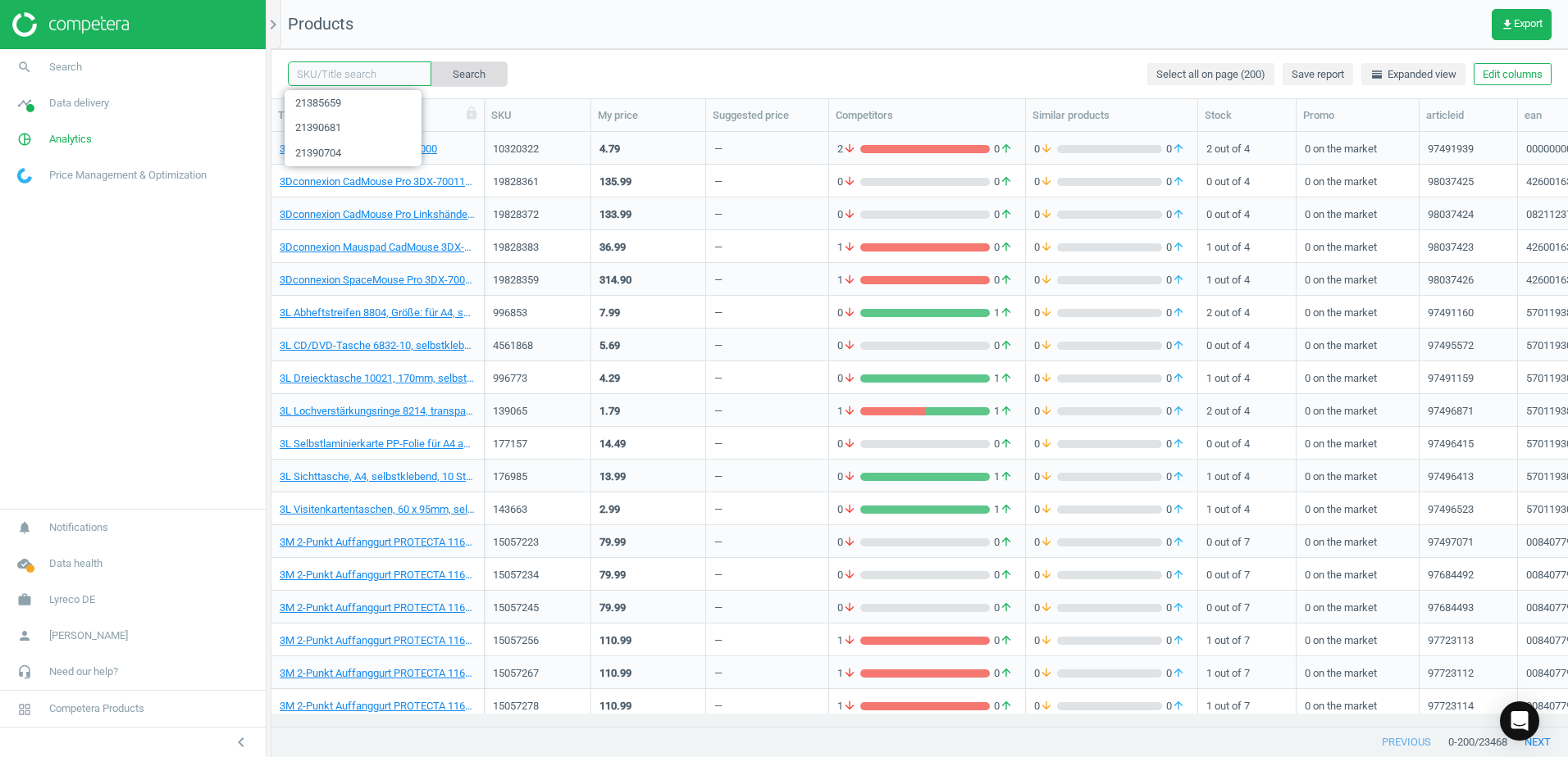
paste input "21389562"
type input "21389562"
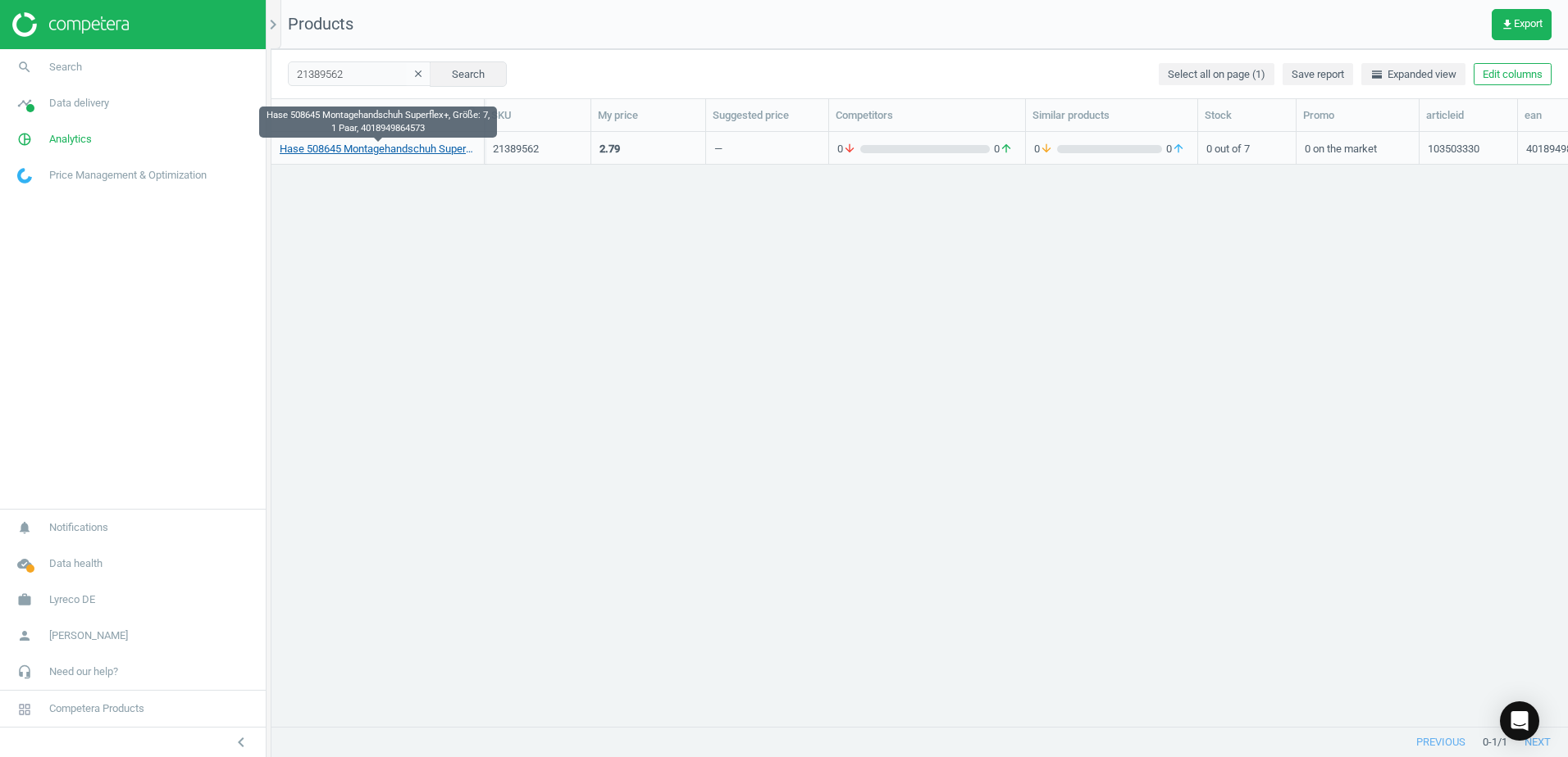
click at [390, 150] on link "Hase 508645 Montagehandschuh Superflex+, Größe: 7, 1 Paar, 4018949864573" at bounding box center [377, 149] width 196 height 15
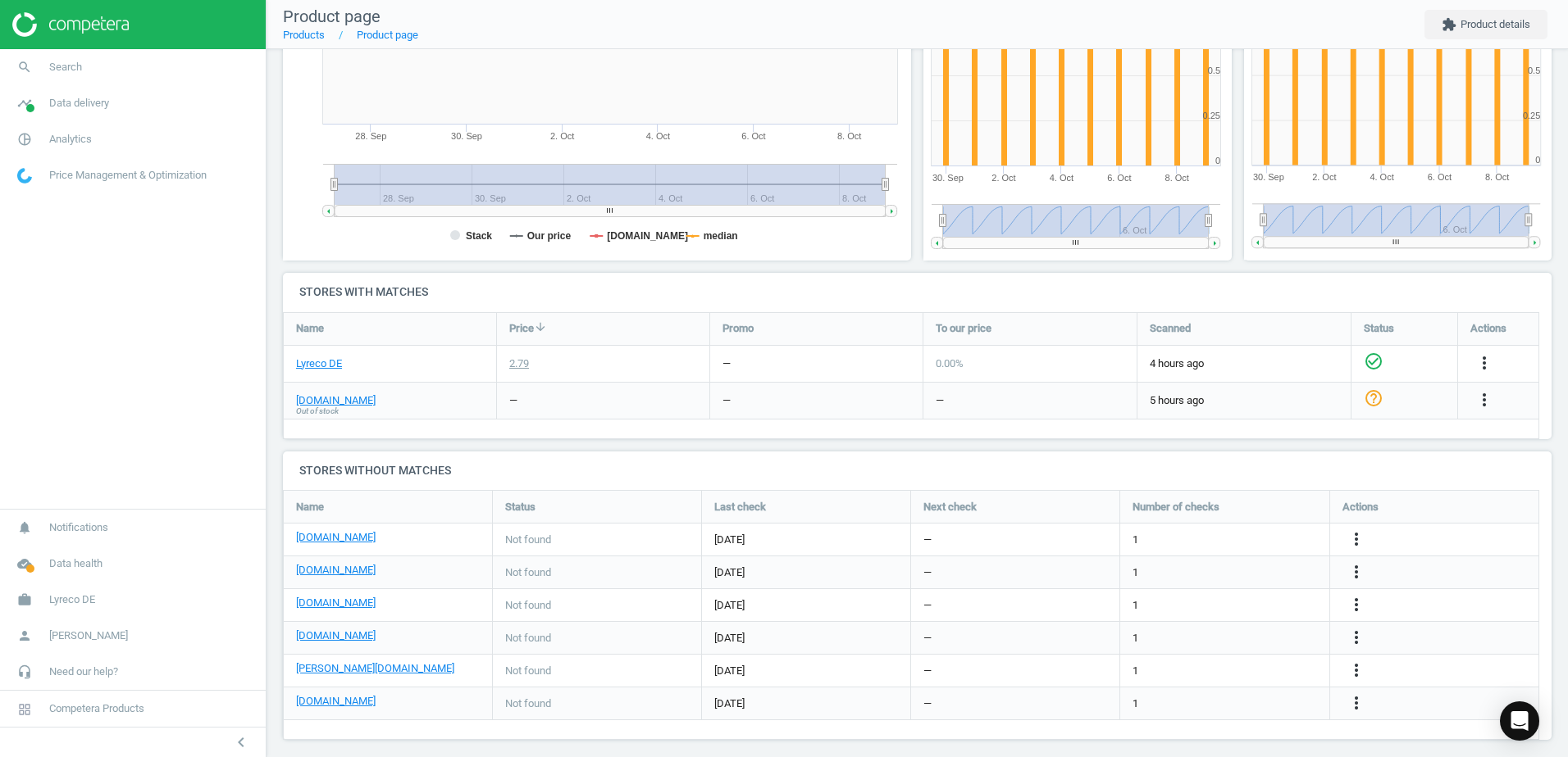
scroll to position [342, 0]
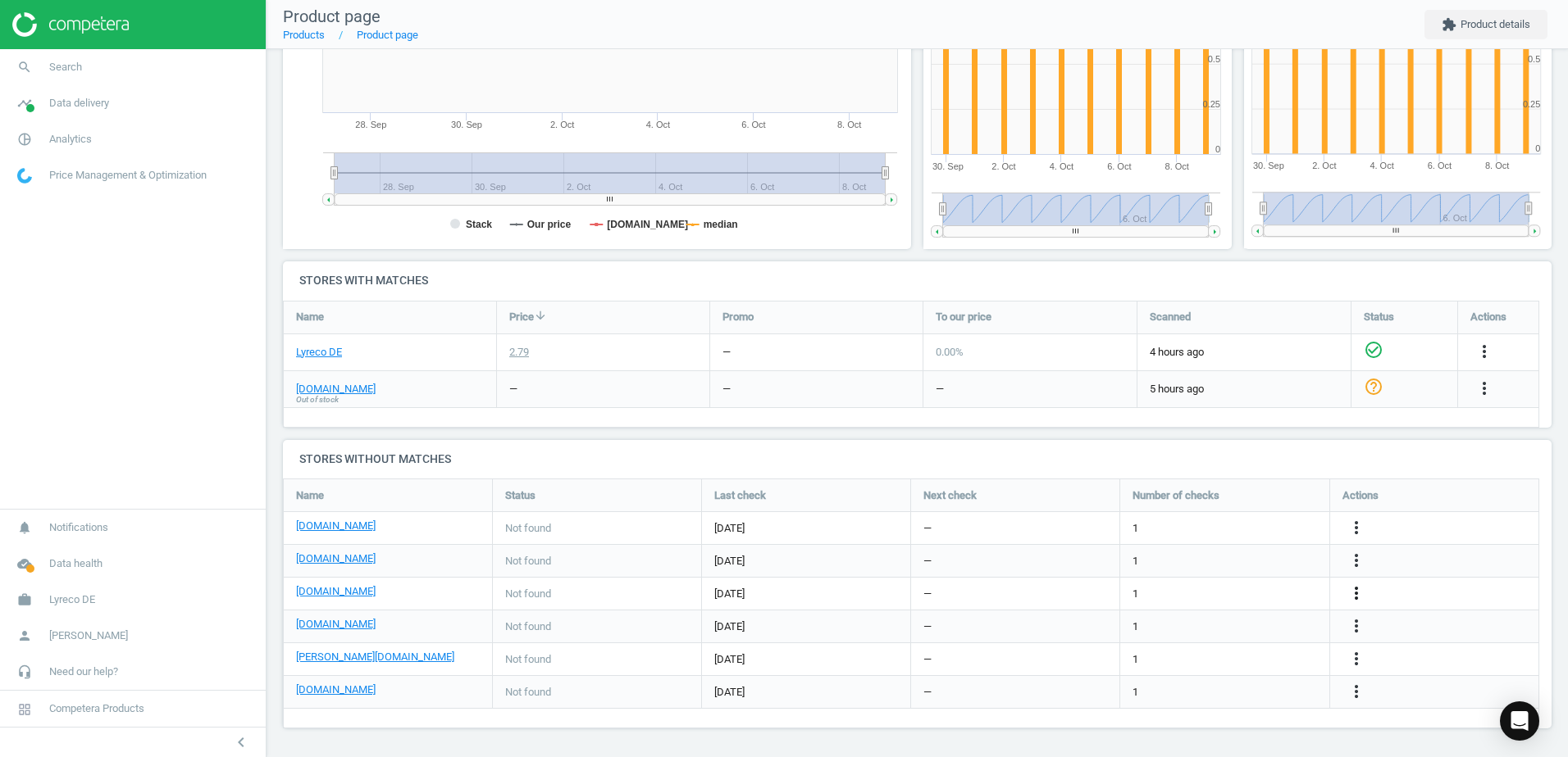
click at [1352, 595] on icon "more_vert" at bounding box center [1356, 594] width 20 height 20
click at [1145, 589] on link "Edit URL/product option" at bounding box center [1229, 594] width 225 height 25
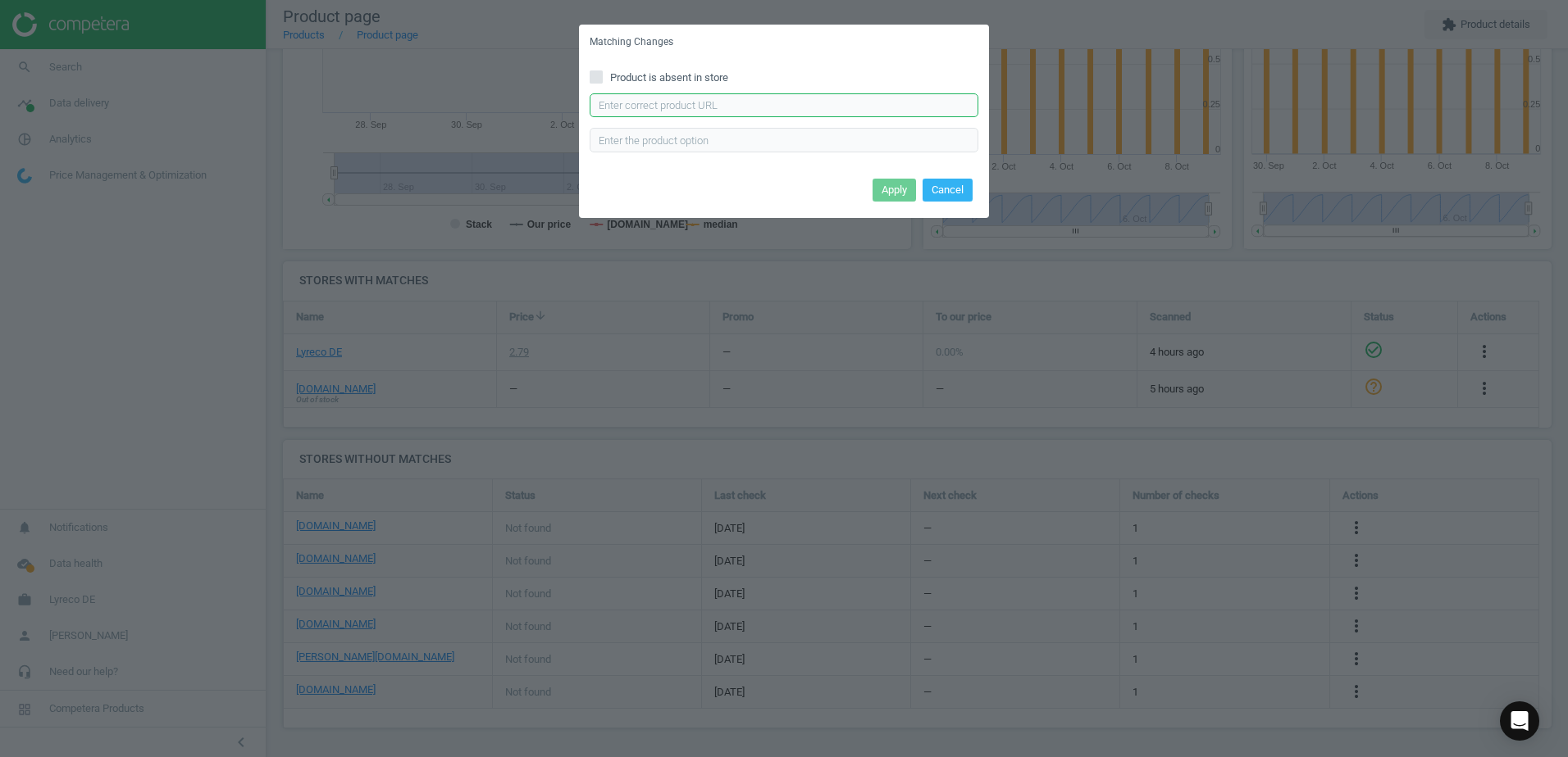
click at [730, 109] on input "text" at bounding box center [783, 106] width 388 height 25
paste input "https://cas-technik.de/handschutz/montage/hase-508645-superflex-latex-schutzhan…"
type input "https://cas-technik.de/handschutz/montage/hase-508645-superflex-latex-schutzhan…"
click at [884, 187] on button "Apply" at bounding box center [894, 190] width 44 height 23
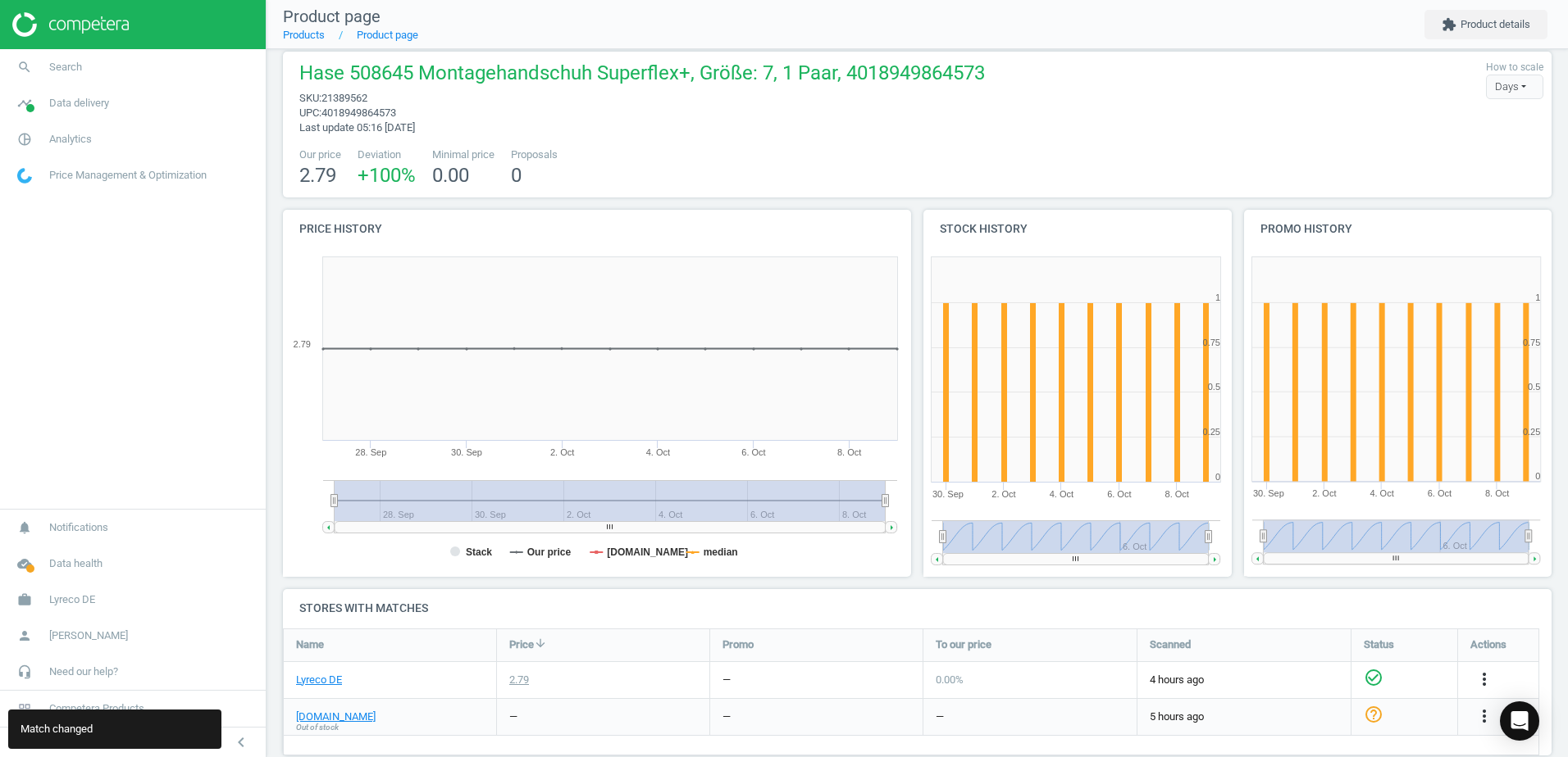
scroll to position [0, 0]
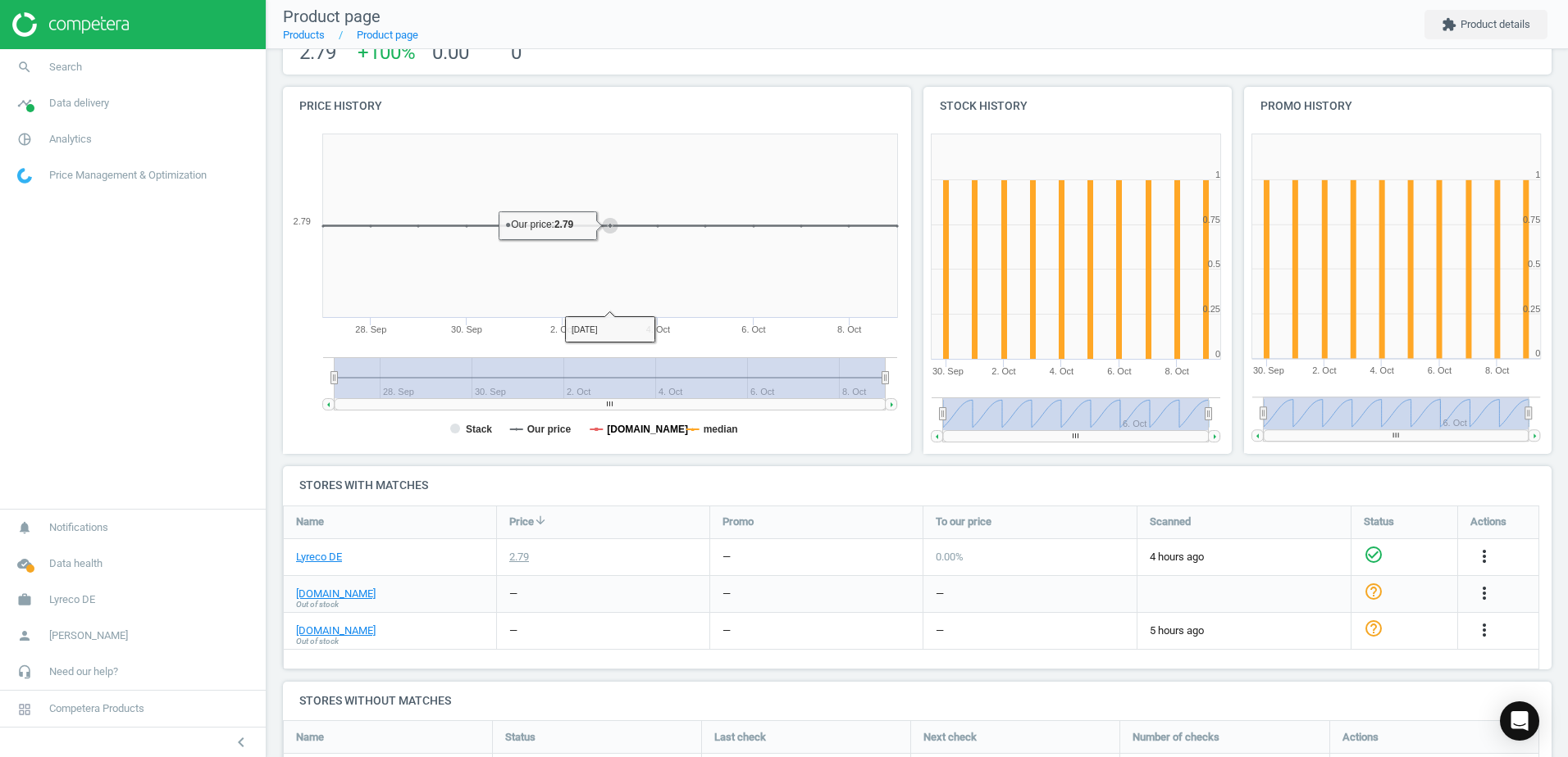
scroll to position [345, 0]
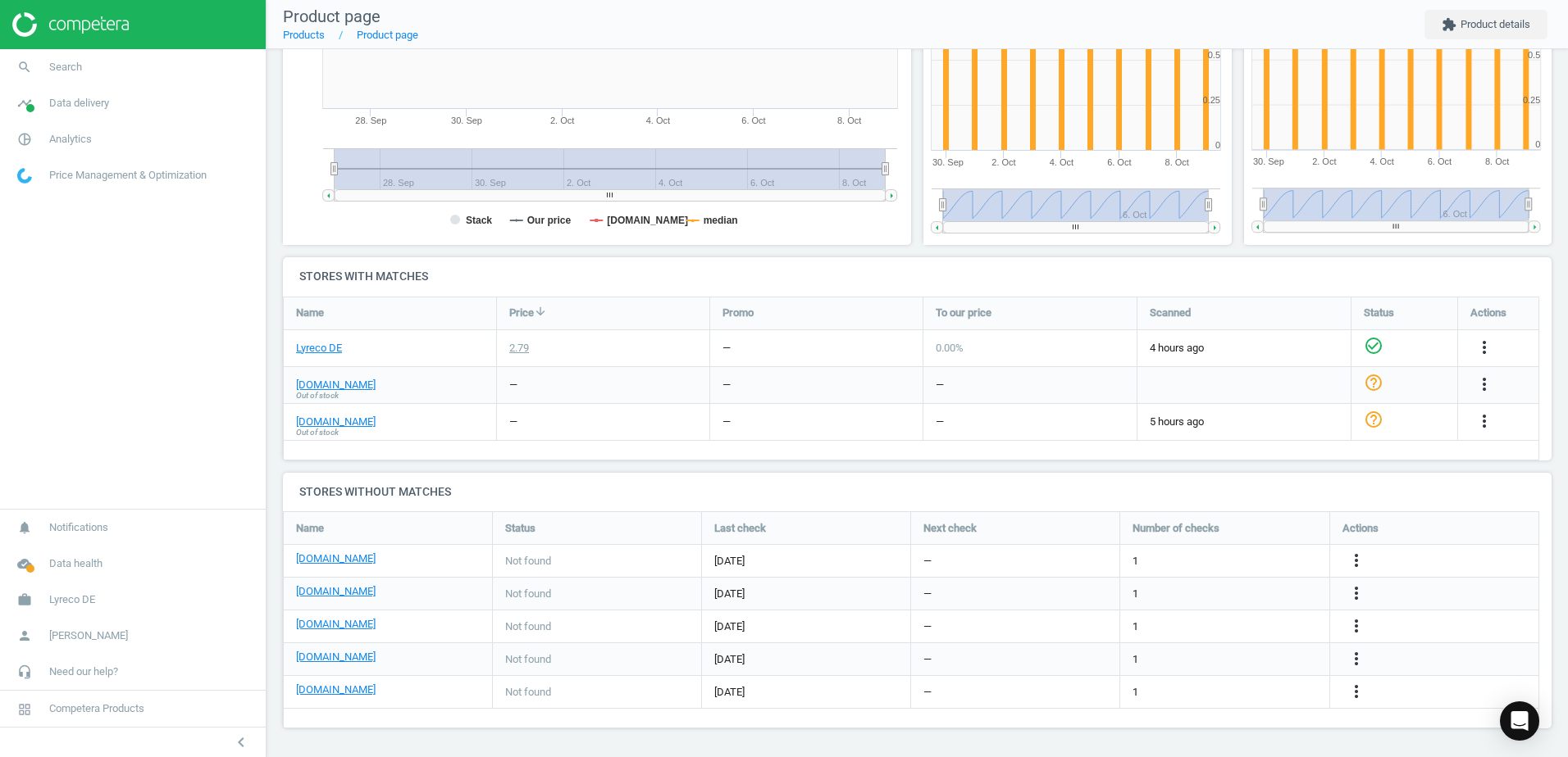
drag, startPoint x: 1081, startPoint y: 224, endPoint x: 1205, endPoint y: 228, distance: 124.1
click at [1205, 228] on g at bounding box center [1076, 227] width 289 height 12
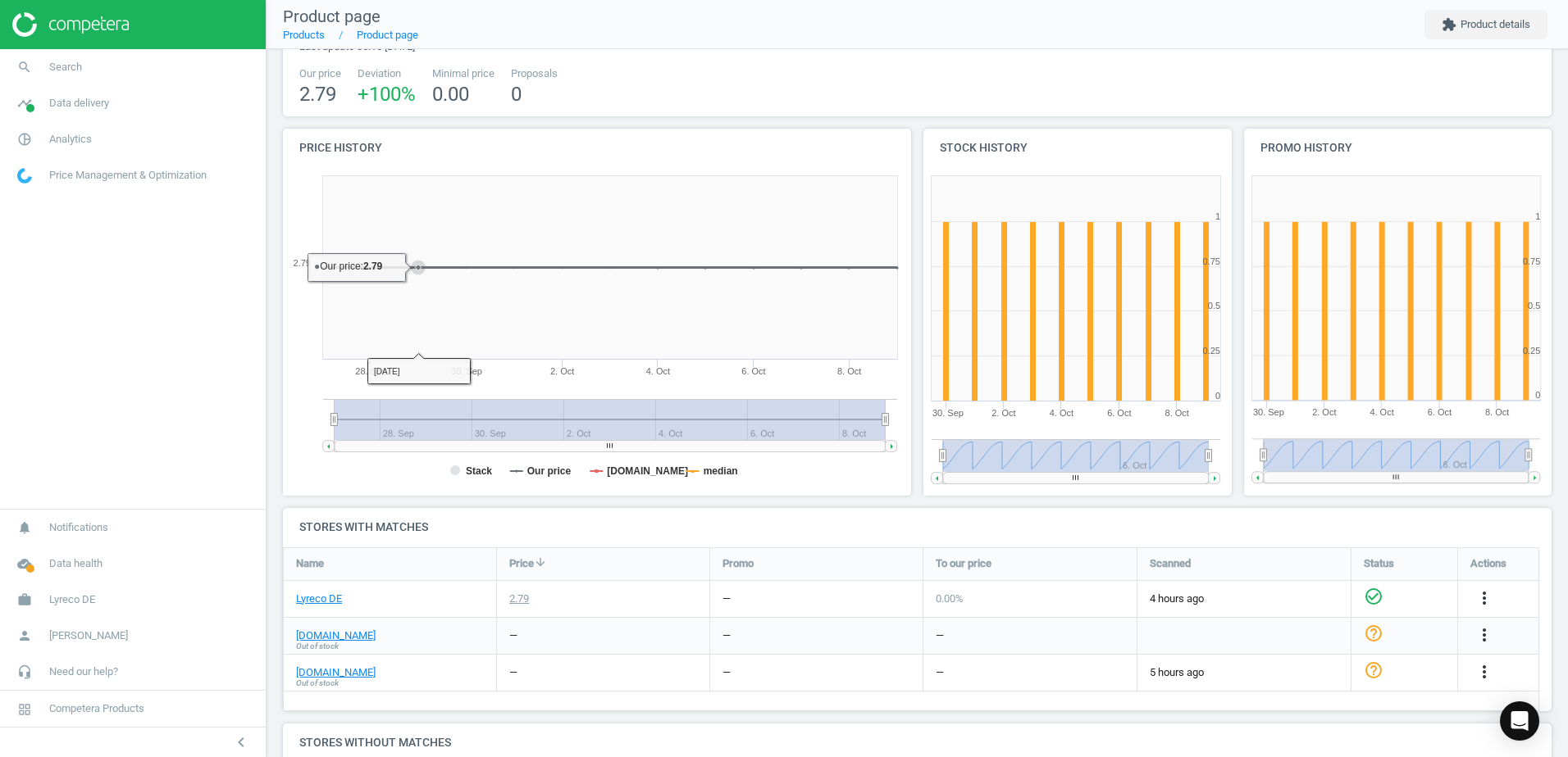
scroll to position [0, 0]
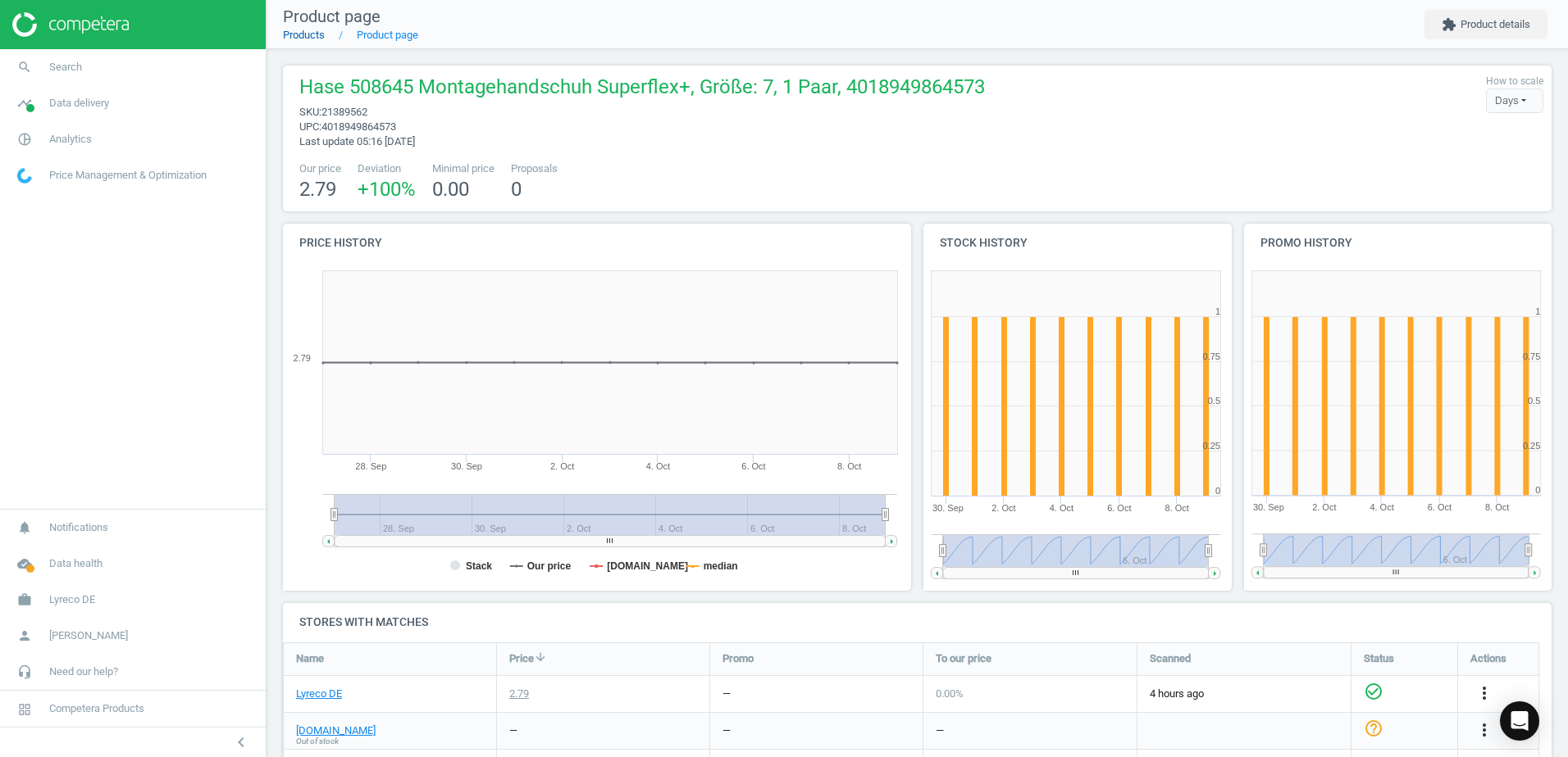
click at [305, 34] on link "Products" at bounding box center [304, 35] width 42 height 12
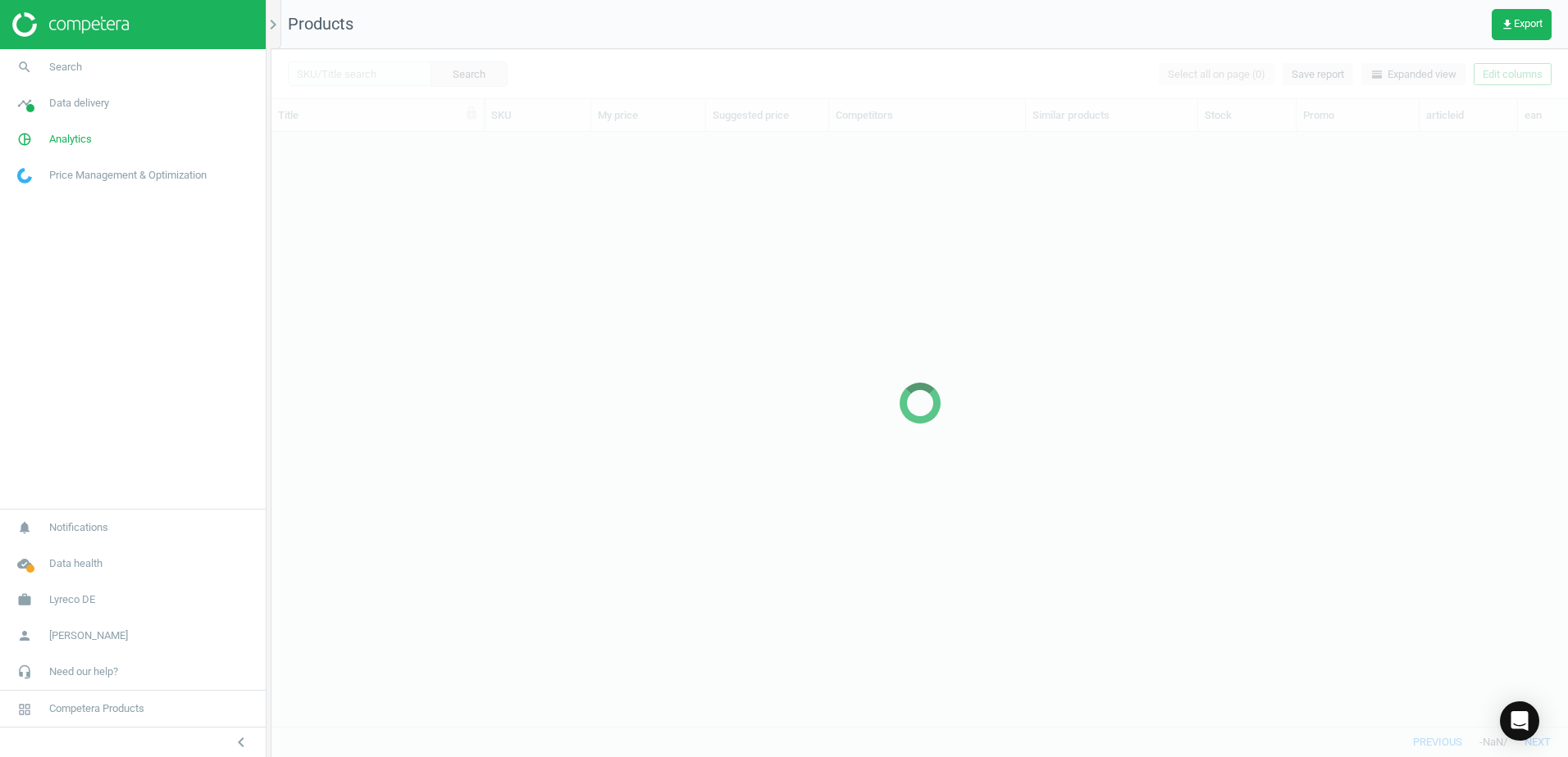
scroll to position [570, 1284]
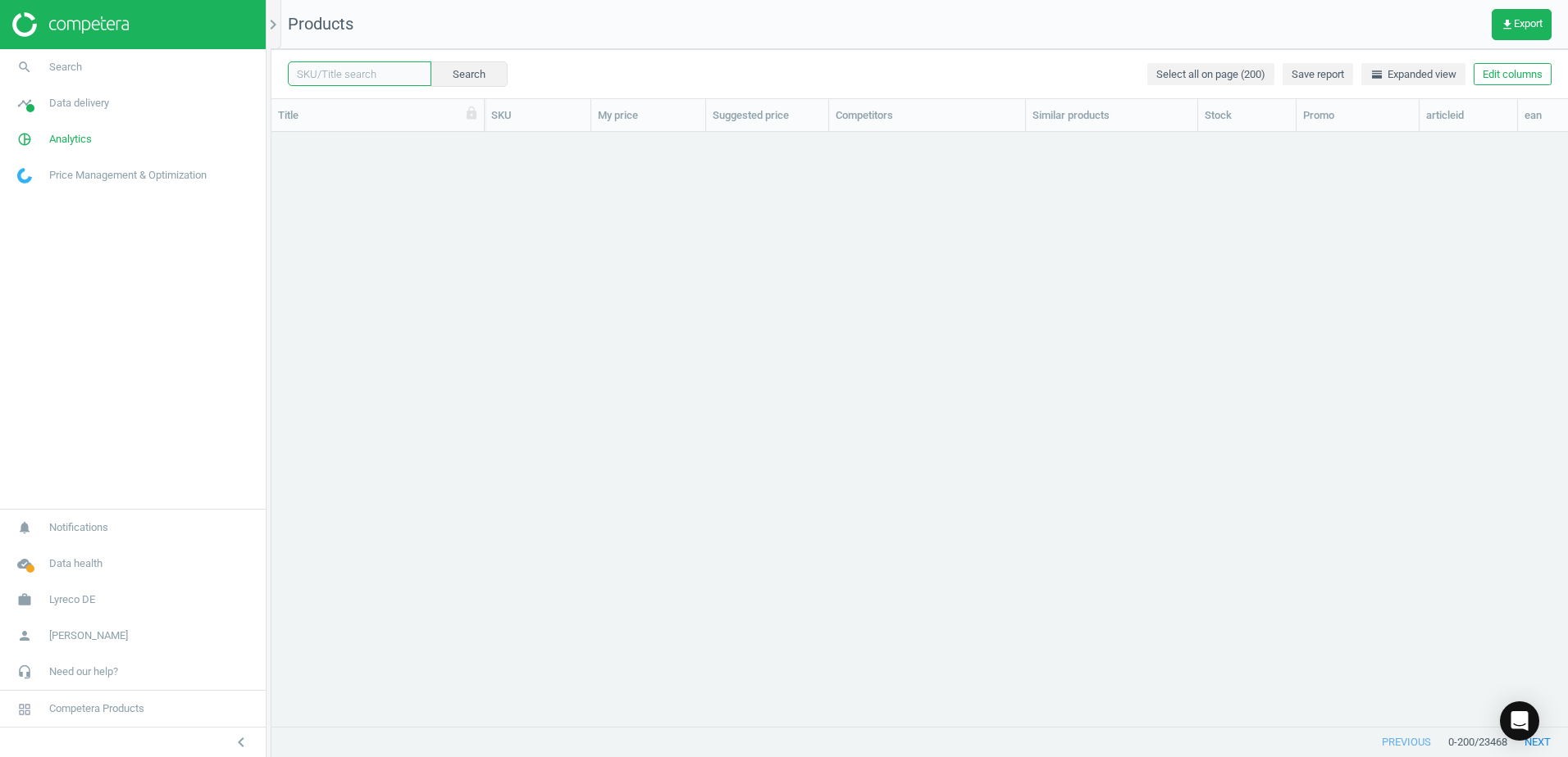
click at [373, 70] on input "text" at bounding box center [359, 74] width 144 height 25
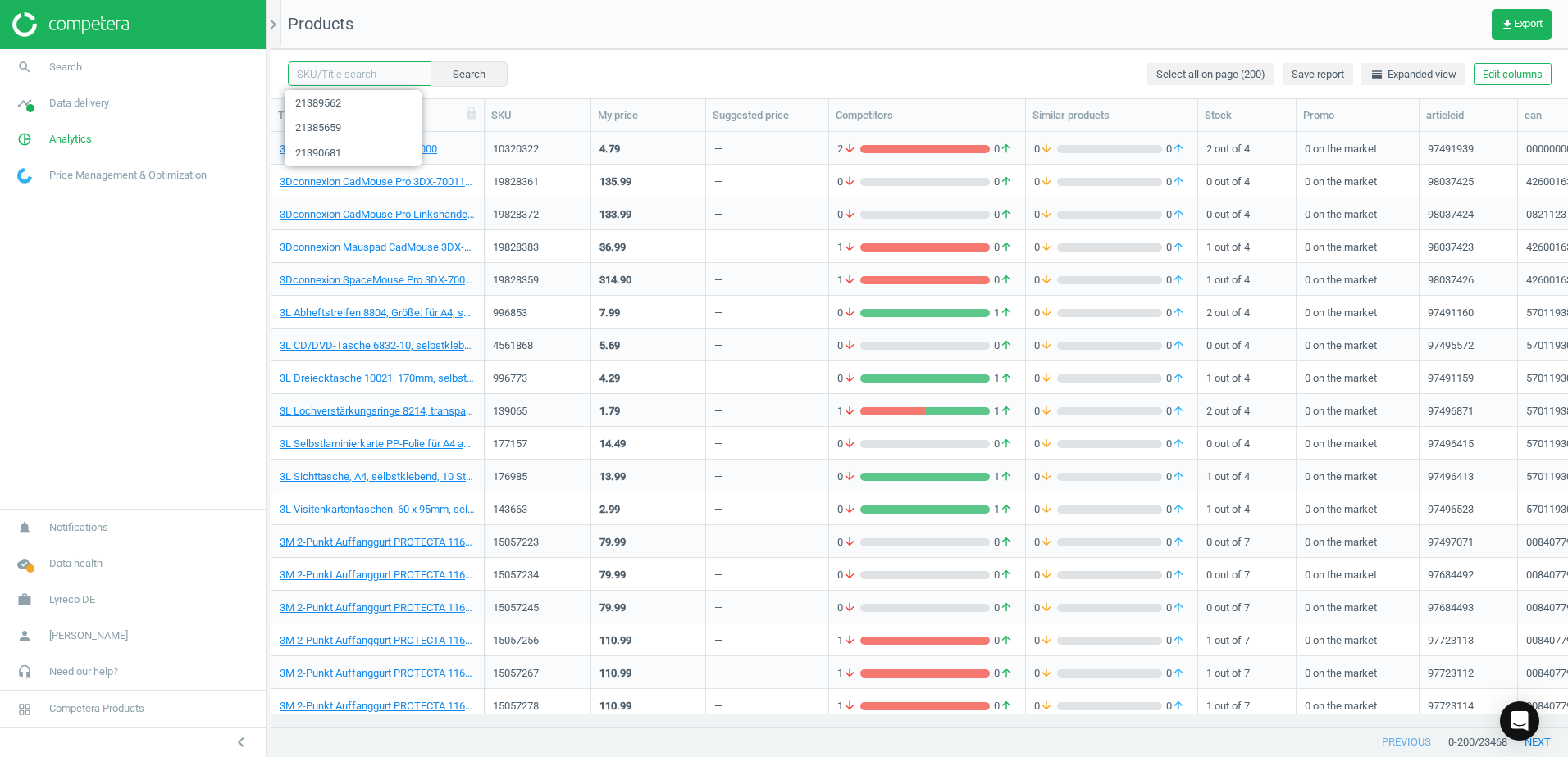
paste input "21389607"
type input "21389607"
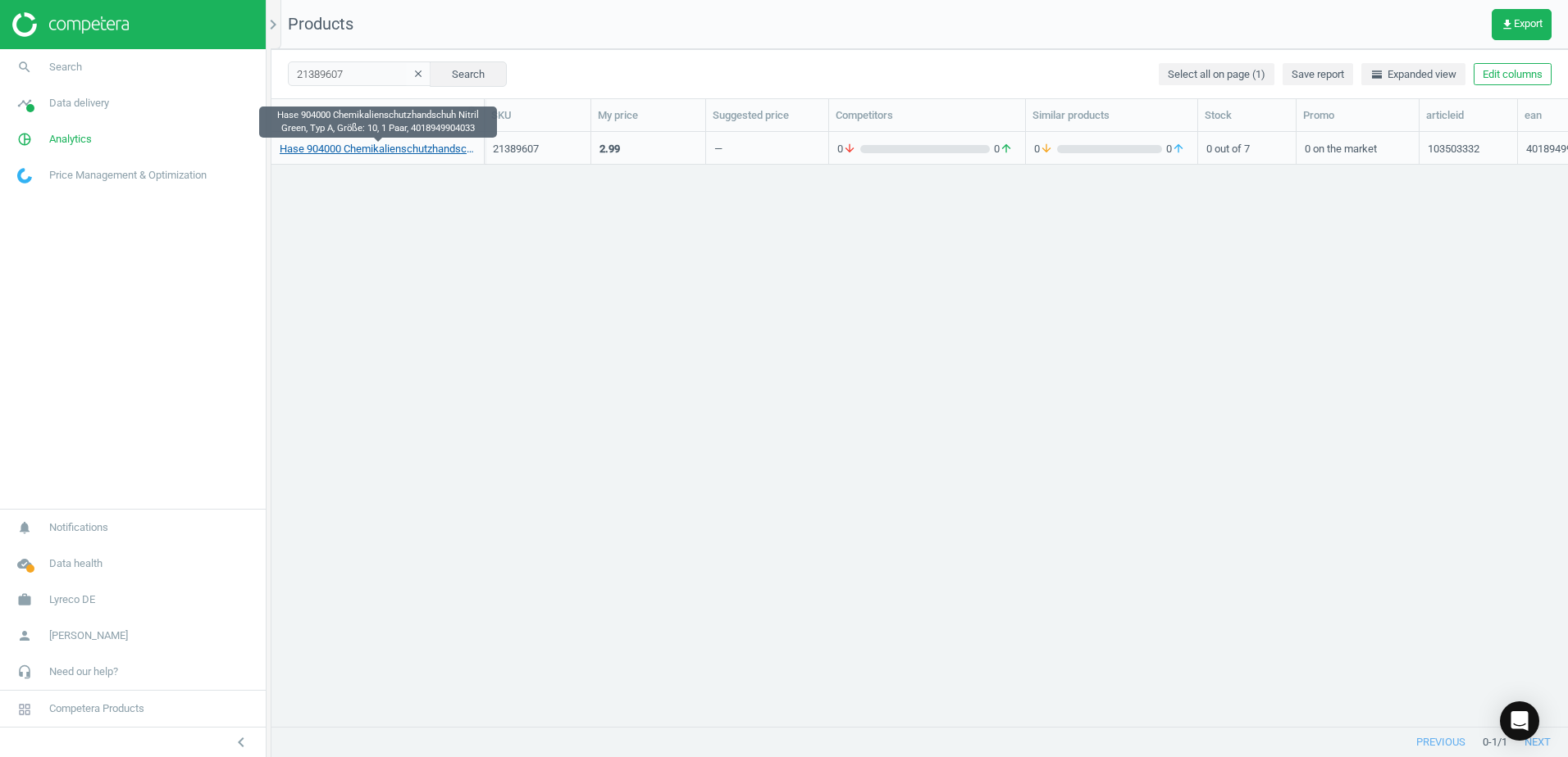
click at [413, 154] on link "Hase 904000 Chemikalienschutzhandschuh Nitril Green, Typ A, Größe: 10, 1 Paar, …" at bounding box center [377, 149] width 196 height 15
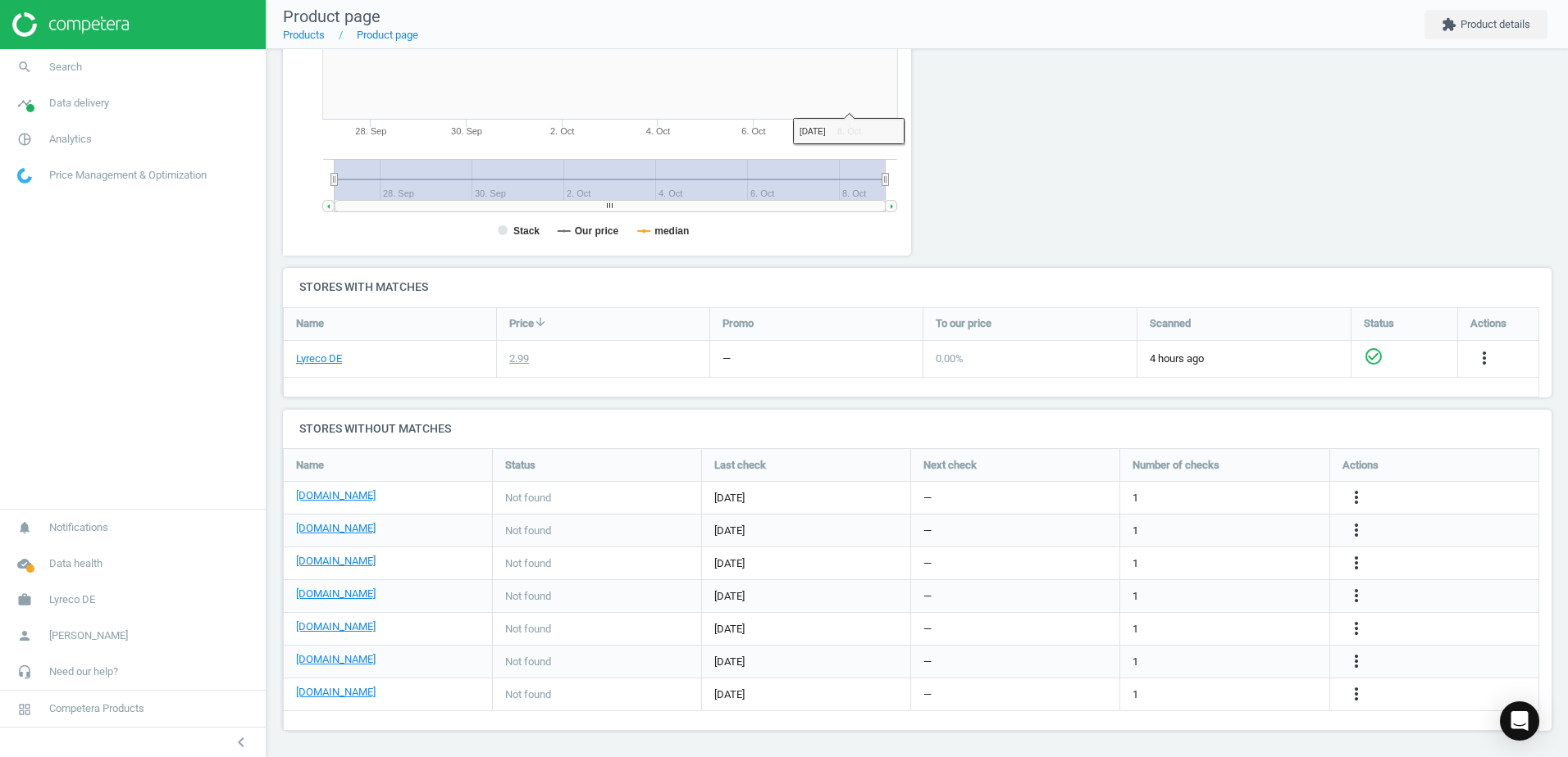
scroll to position [337, 0]
click at [1354, 495] on icon "more_vert" at bounding box center [1356, 495] width 20 height 20
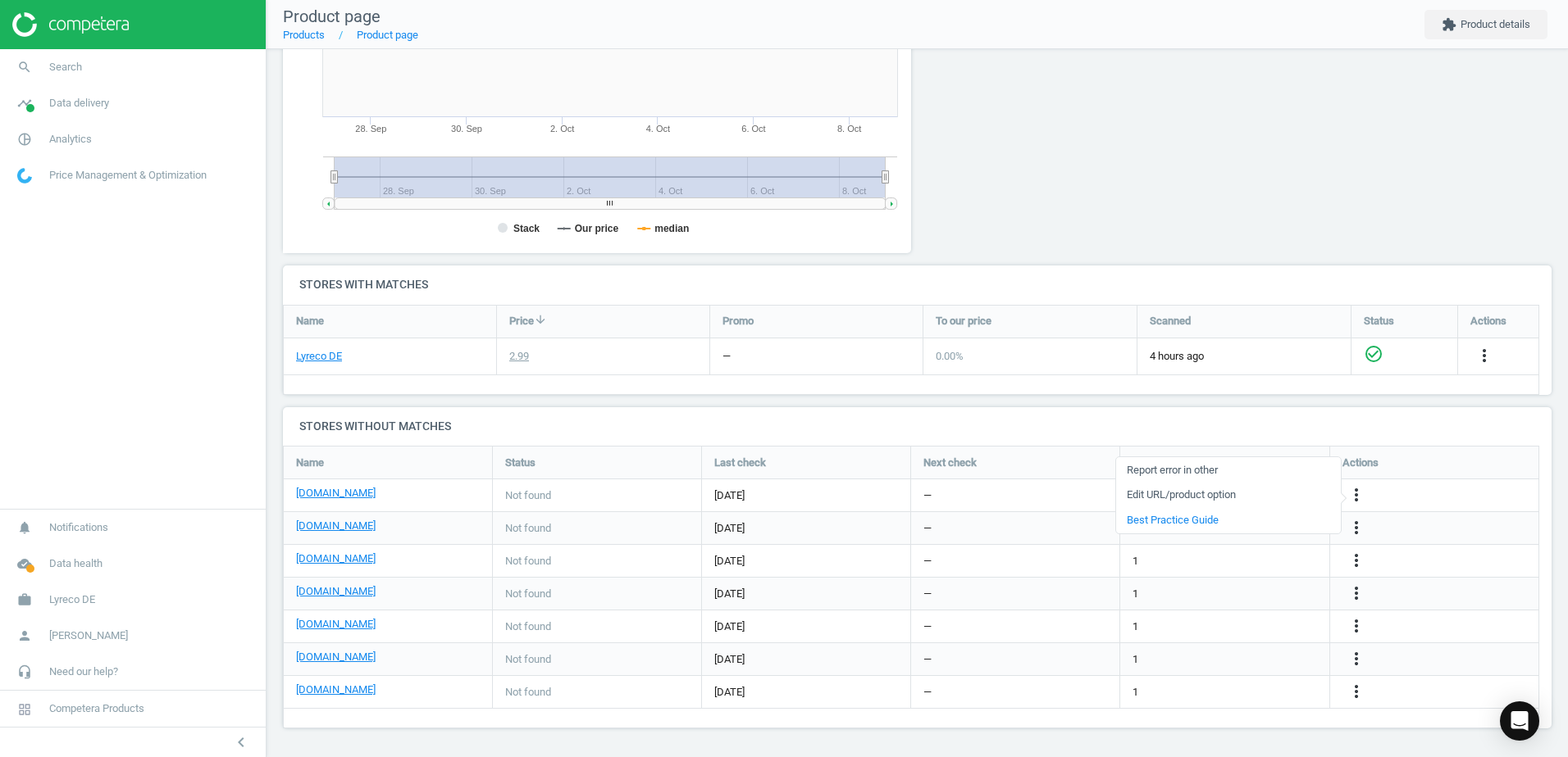
click at [1172, 493] on link "Edit URL/product option" at bounding box center [1229, 495] width 225 height 25
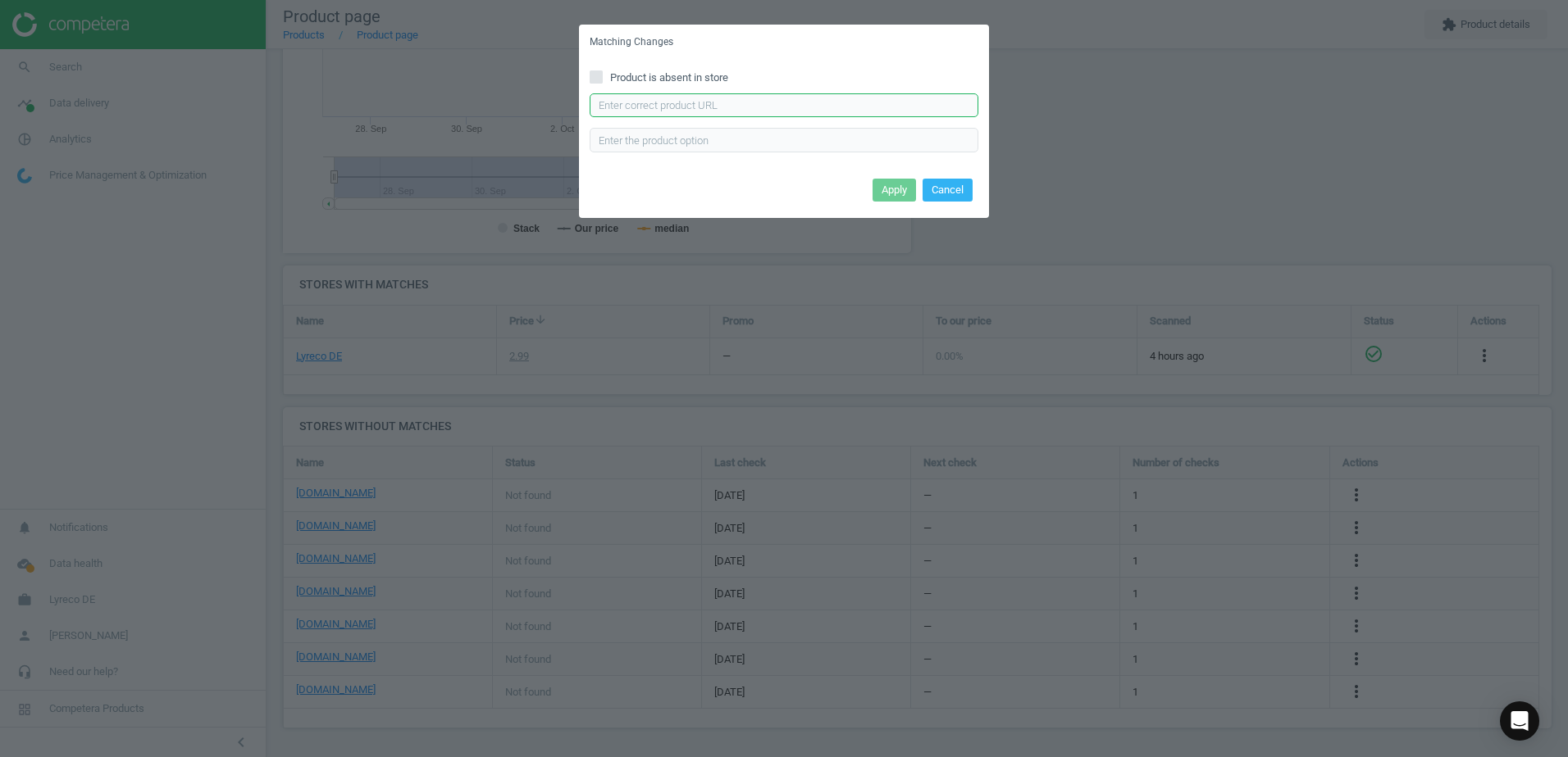
click at [747, 100] on input "text" at bounding box center [783, 106] width 388 height 25
paste input "https://www.bueromarkt-ag.de/chemikalienschutzhandschuhe_hase_nitril_green,p-90…"
type input "https://www.bueromarkt-ag.de/chemikalienschutzhandschuhe_hase_nitril_green,p-90…"
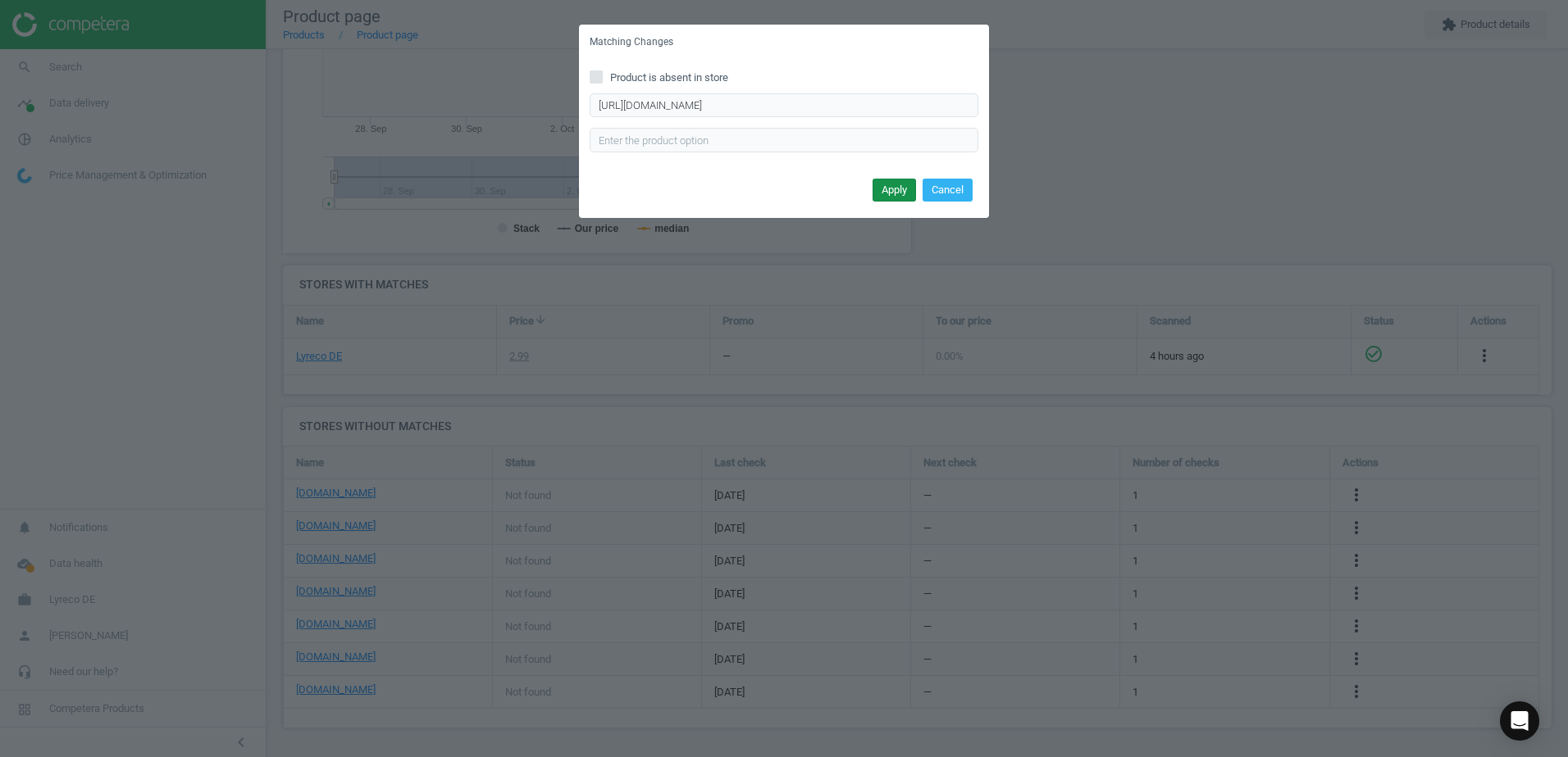
click at [897, 187] on button "Apply" at bounding box center [894, 190] width 44 height 23
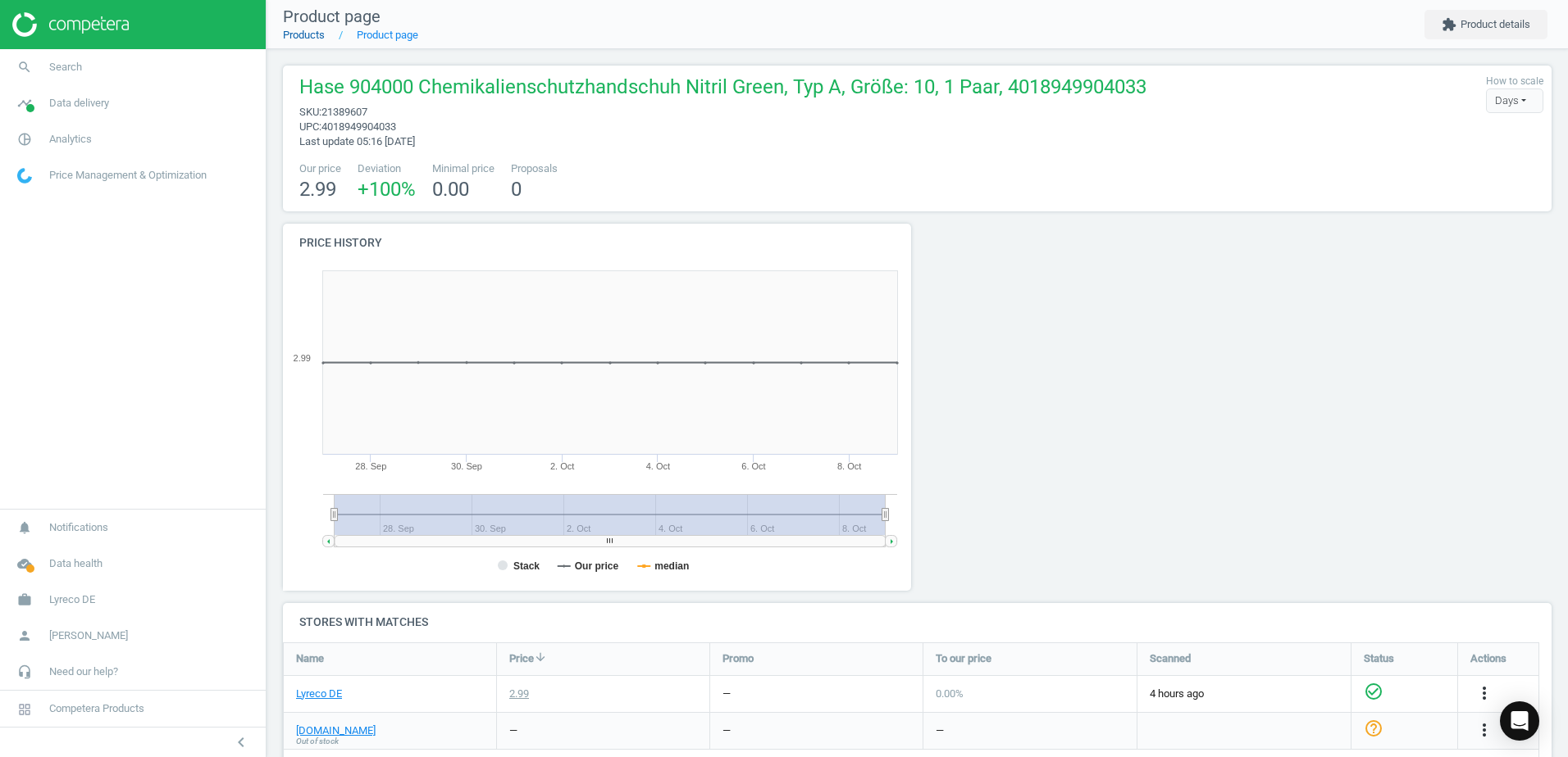
click at [315, 30] on link "Products" at bounding box center [304, 35] width 42 height 12
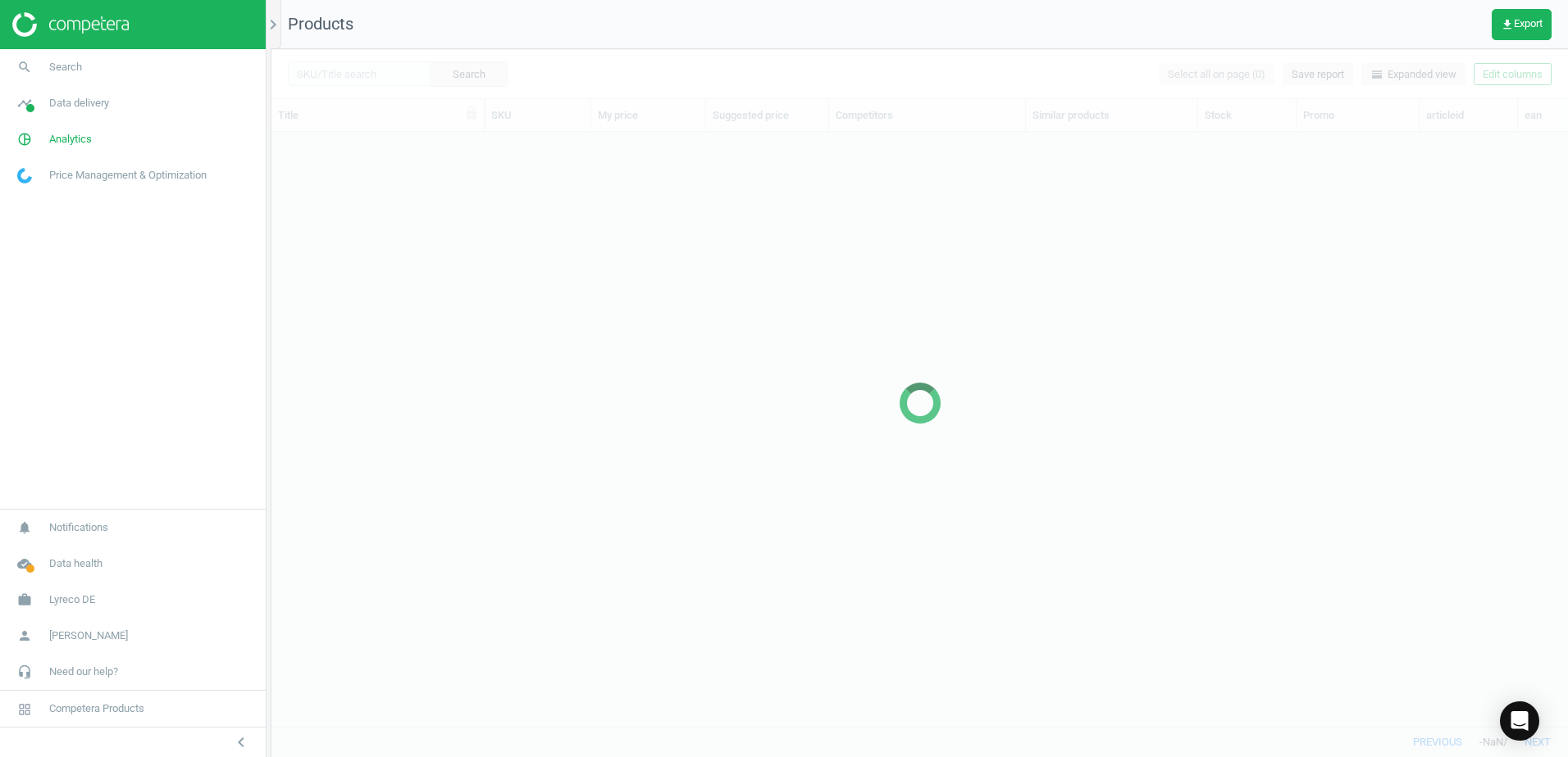
scroll to position [570, 1284]
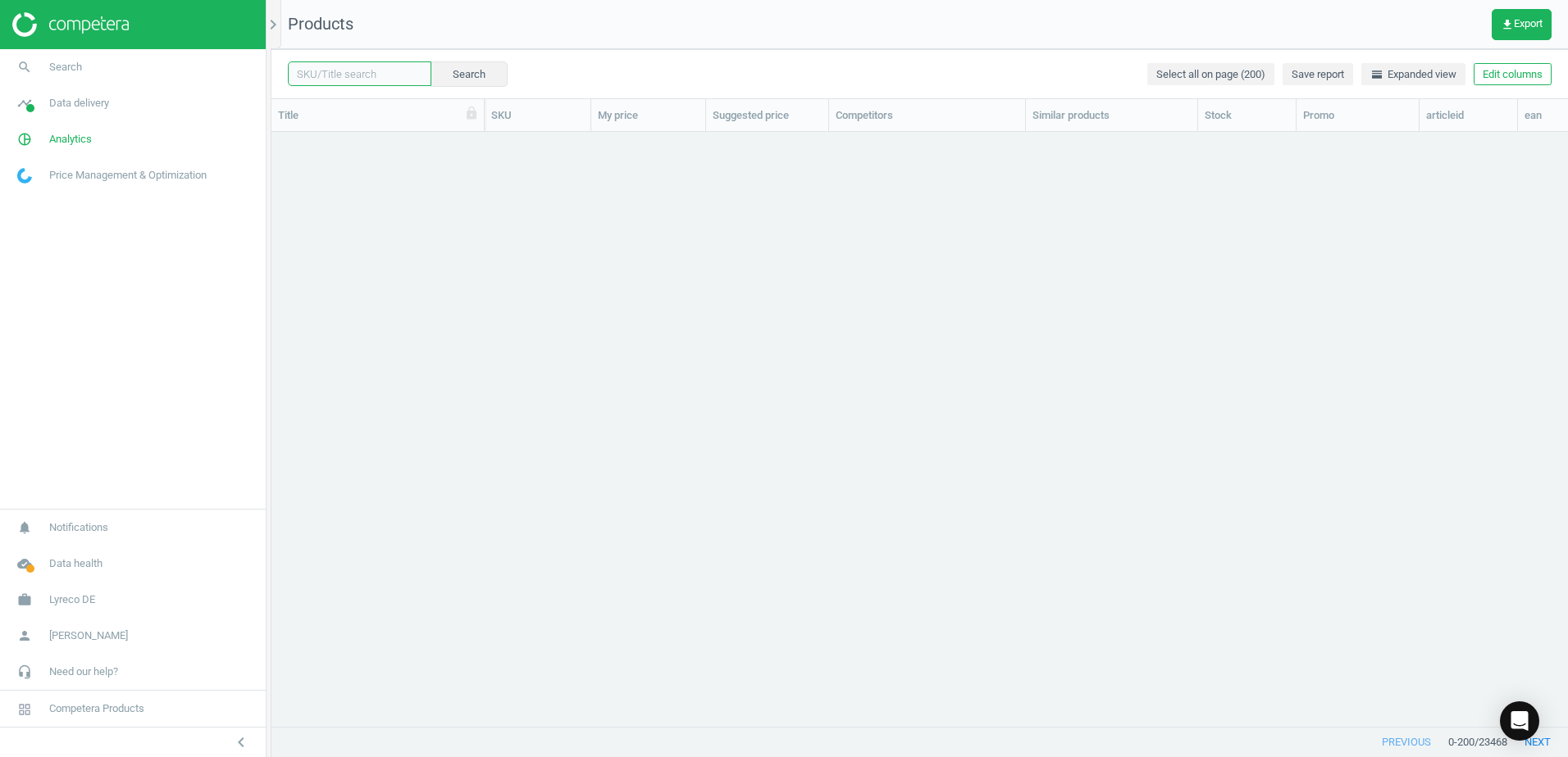
click at [374, 74] on input "text" at bounding box center [359, 74] width 144 height 25
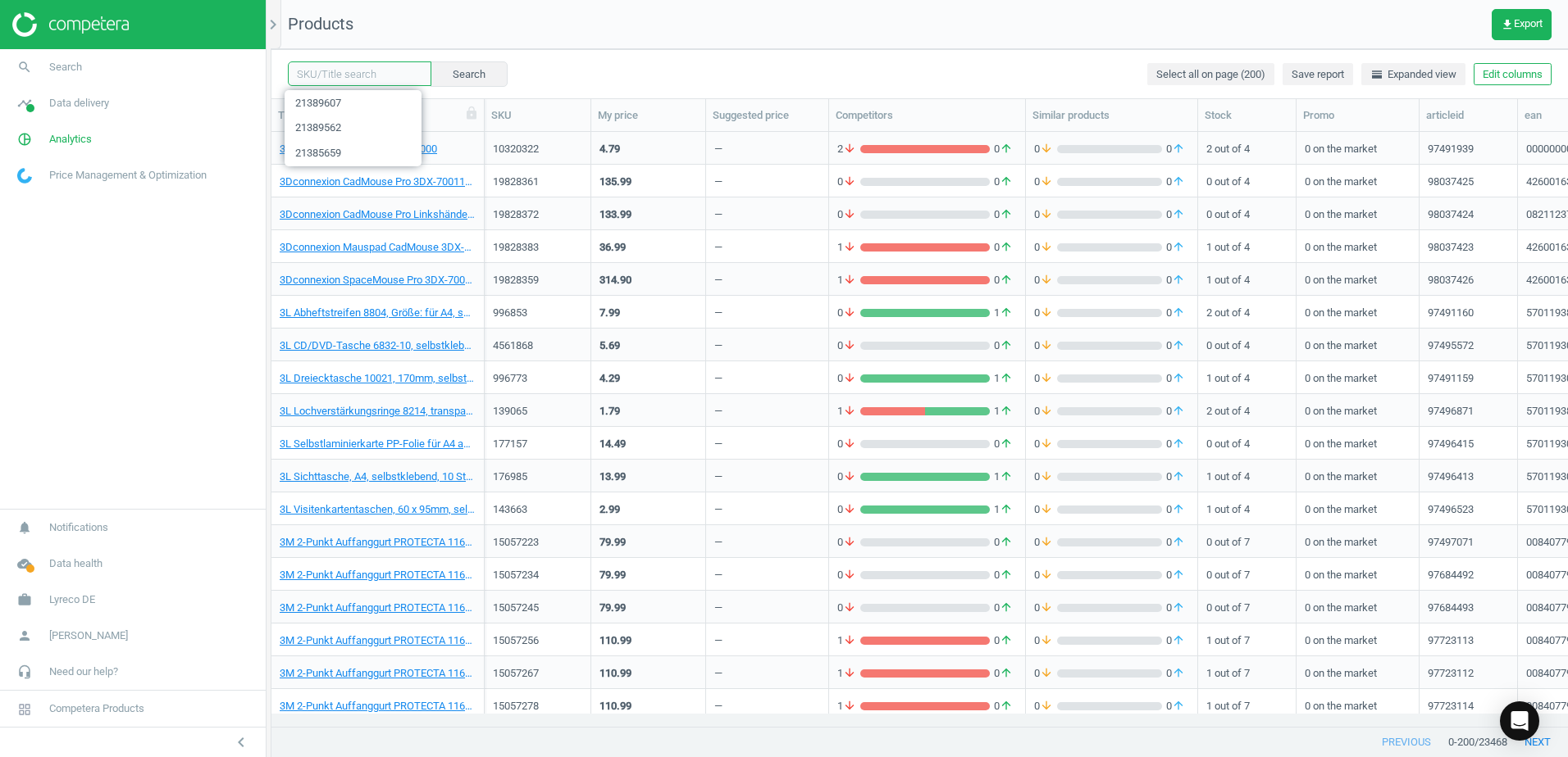
paste input "21389618"
type input "21389618"
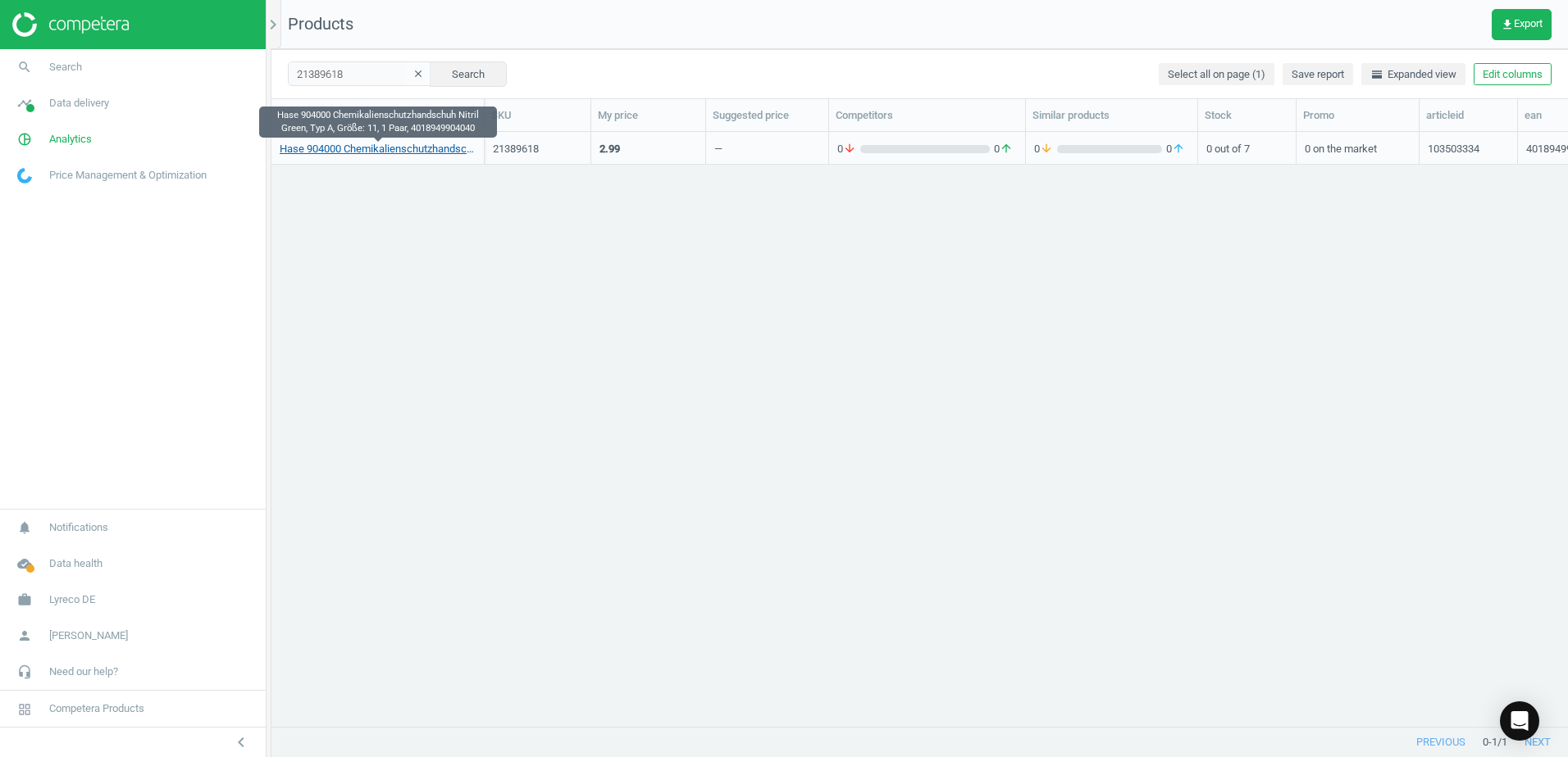
click at [430, 150] on link "Hase 904000 Chemikalienschutzhandschuh Nitril Green, Typ A, Größe: 11, 1 Paar, …" at bounding box center [377, 149] width 196 height 15
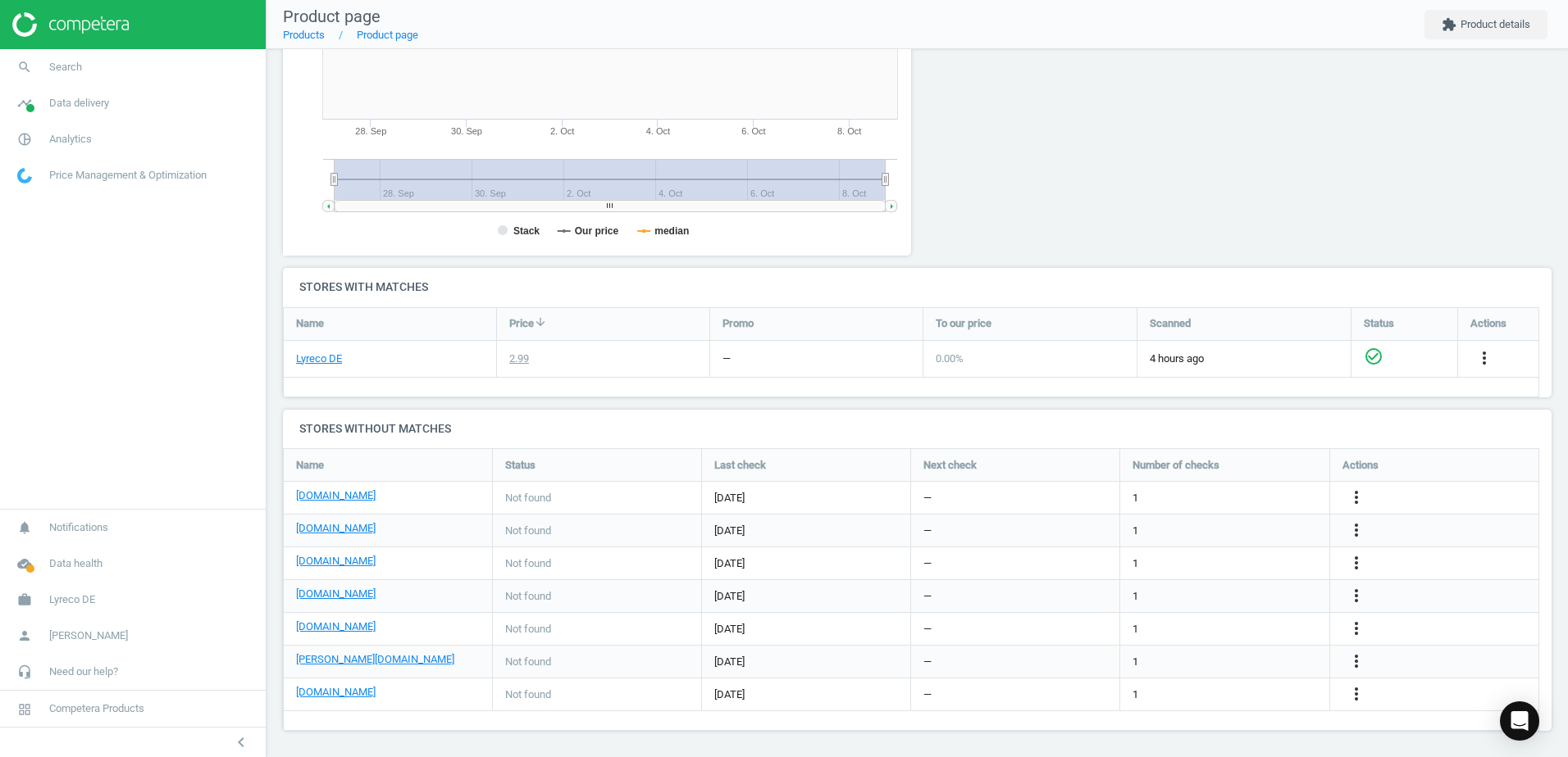
scroll to position [337, 0]
click at [1355, 494] on icon "more_vert" at bounding box center [1356, 495] width 20 height 20
click at [1137, 495] on link "Edit URL/product option" at bounding box center [1229, 495] width 225 height 25
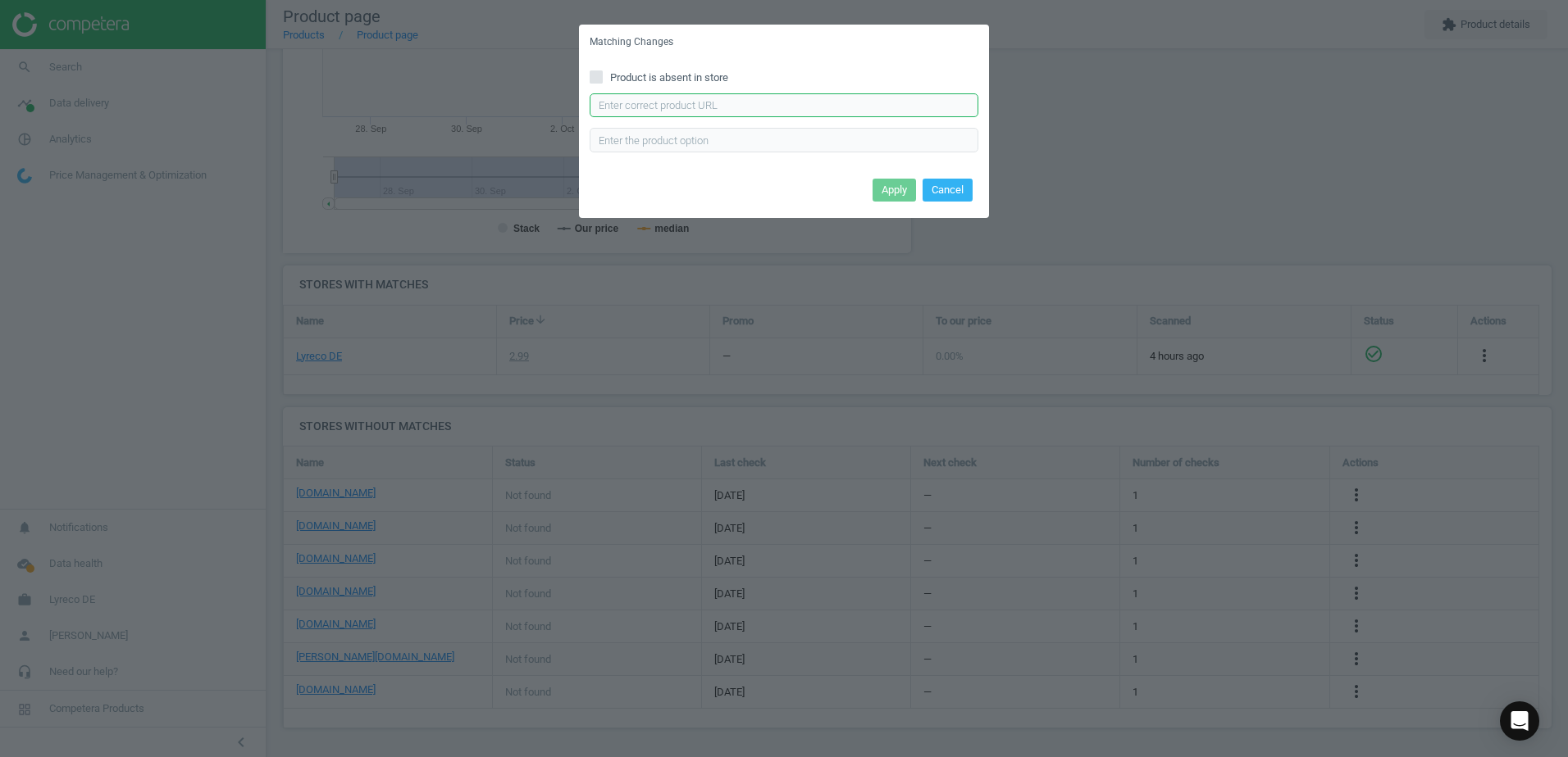
click at [672, 97] on input "text" at bounding box center [783, 106] width 388 height 25
paste input "[URL][DOMAIN_NAME]"
type input "https://www.bueromarkt-ag.de/chemikalienschutzhandschuhe_hase_nitril_green,p-90…"
click at [877, 193] on button "Apply" at bounding box center [894, 190] width 44 height 23
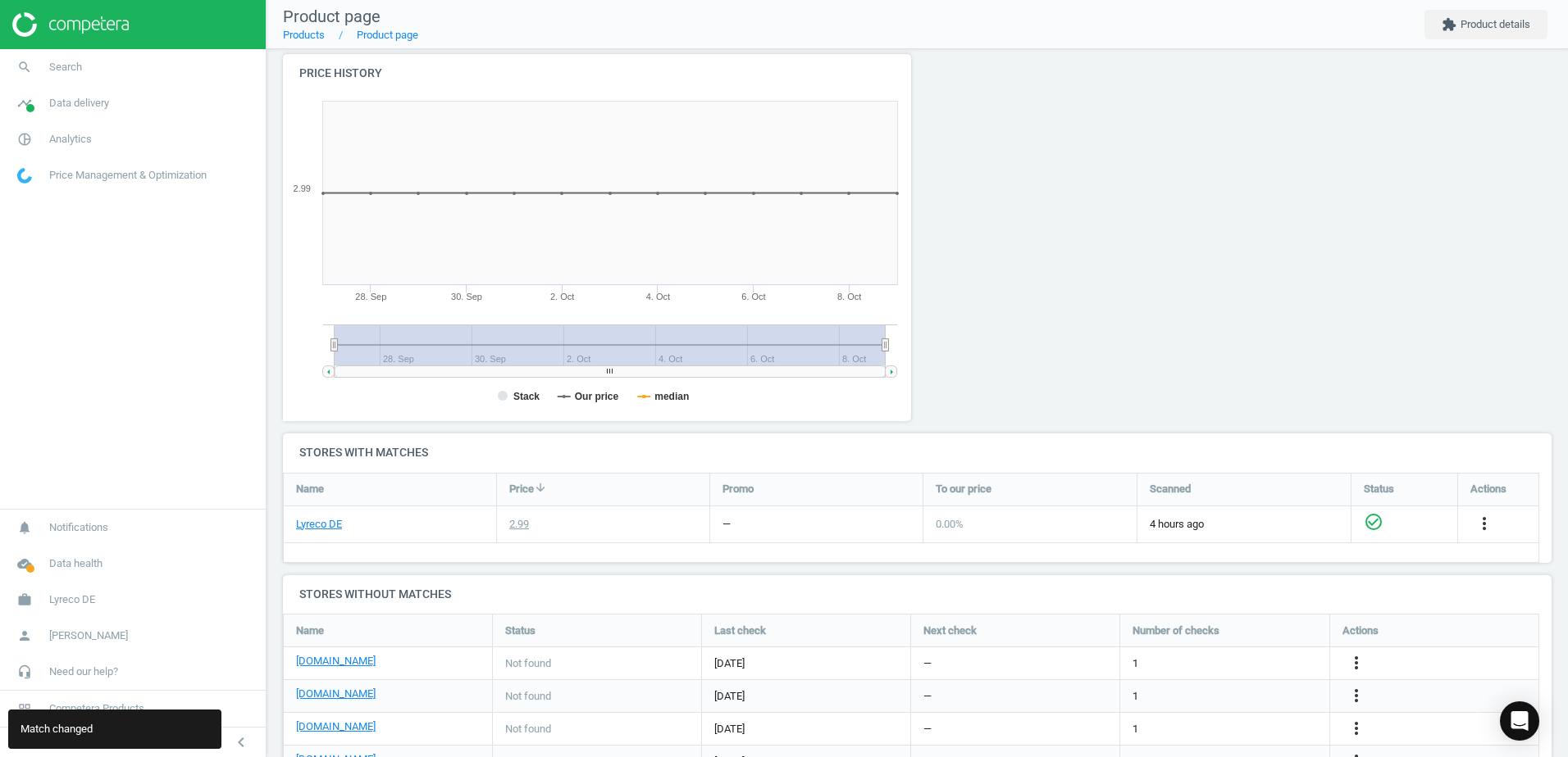
scroll to position [0, 0]
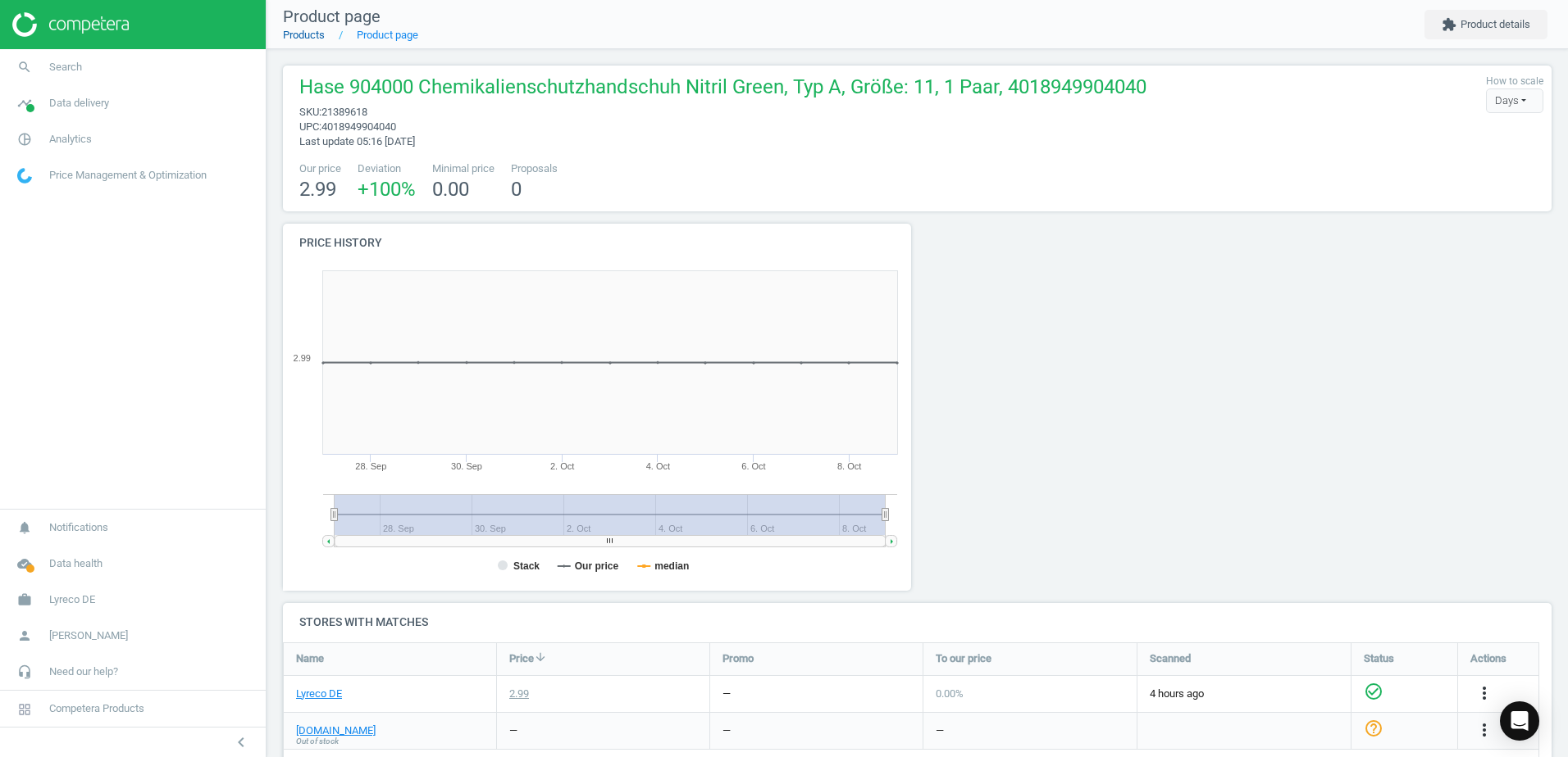
click at [305, 34] on link "Products" at bounding box center [304, 35] width 42 height 12
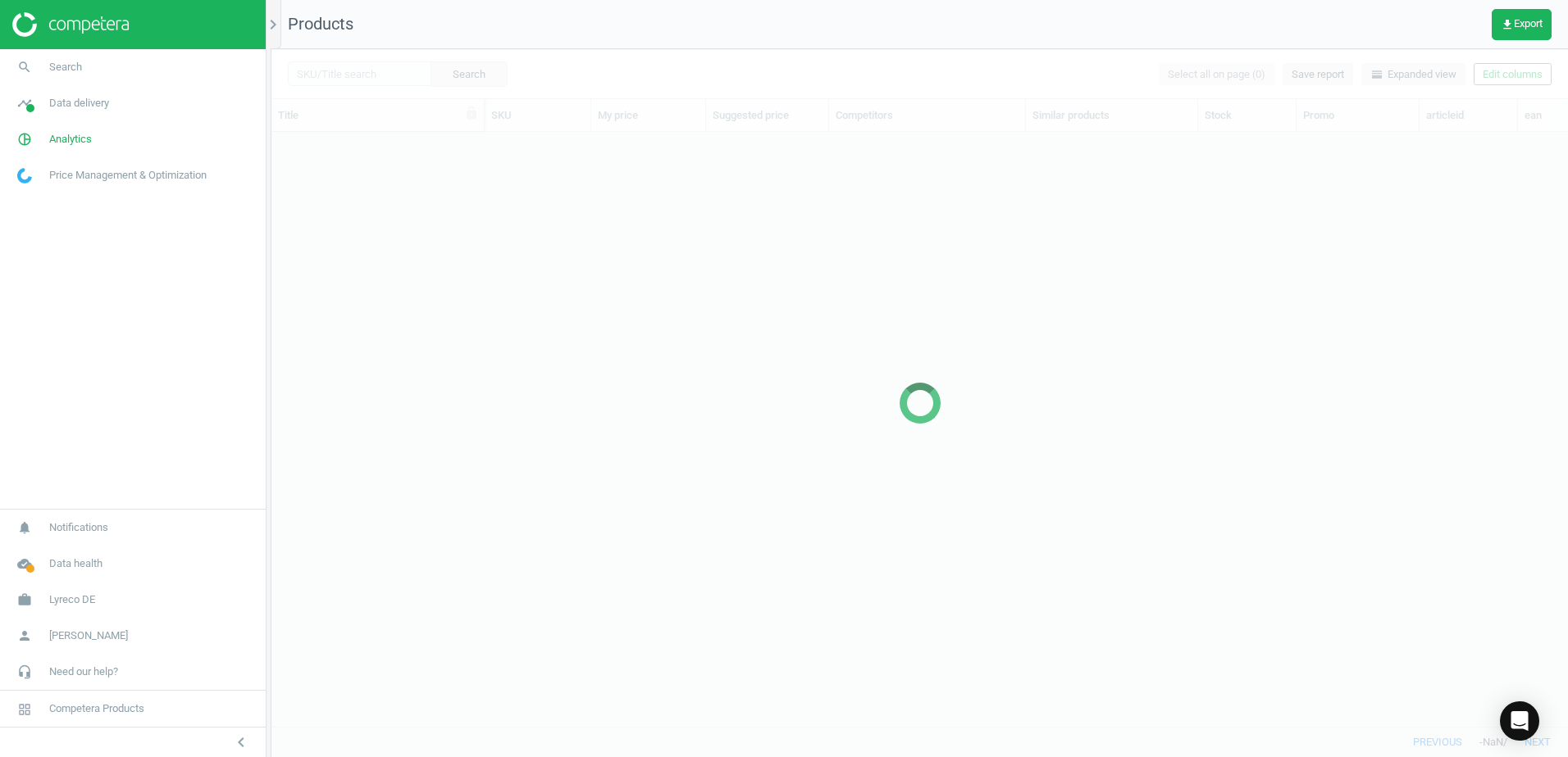
scroll to position [570, 1284]
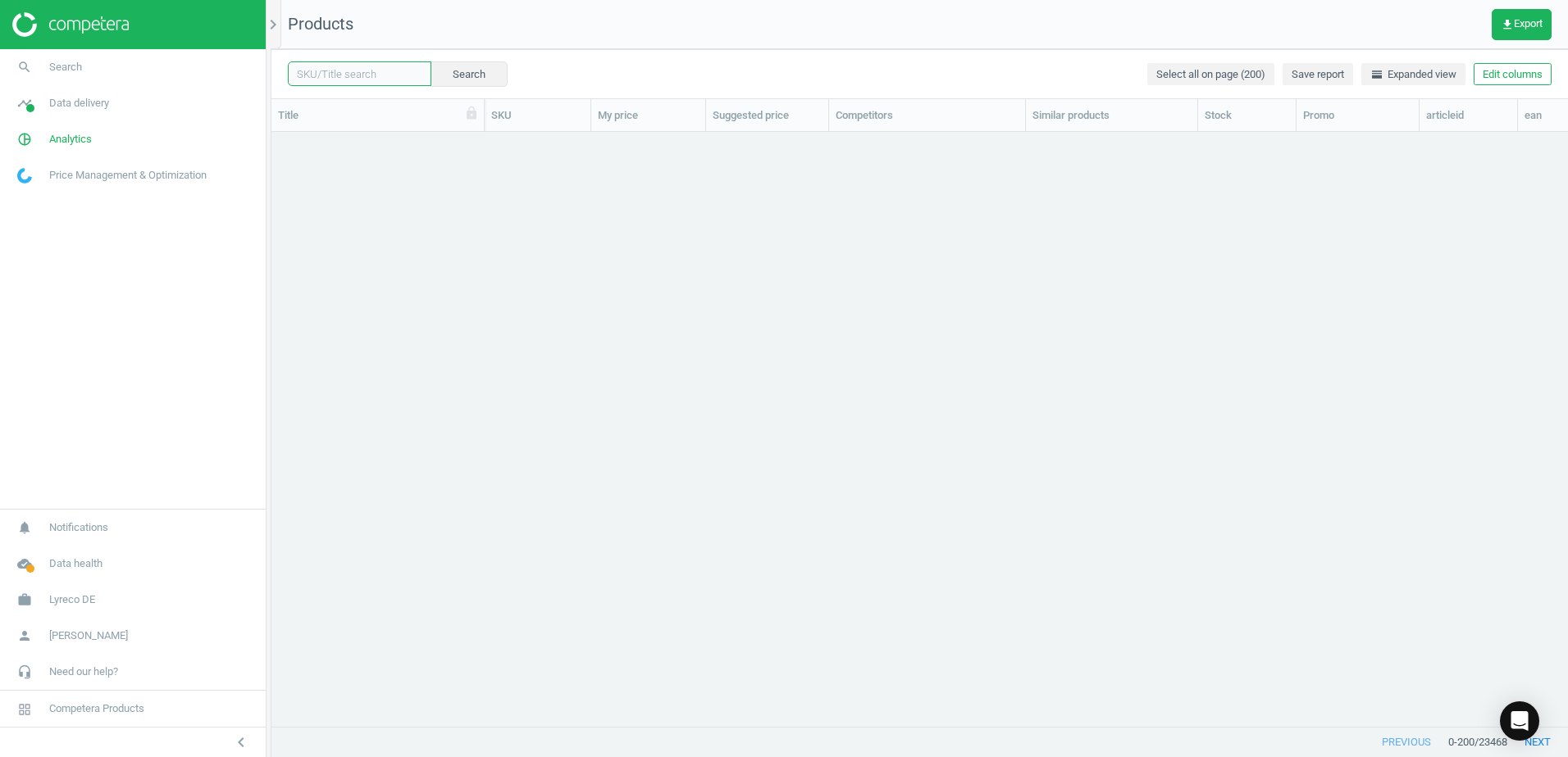
click at [385, 75] on input "text" at bounding box center [359, 74] width 144 height 25
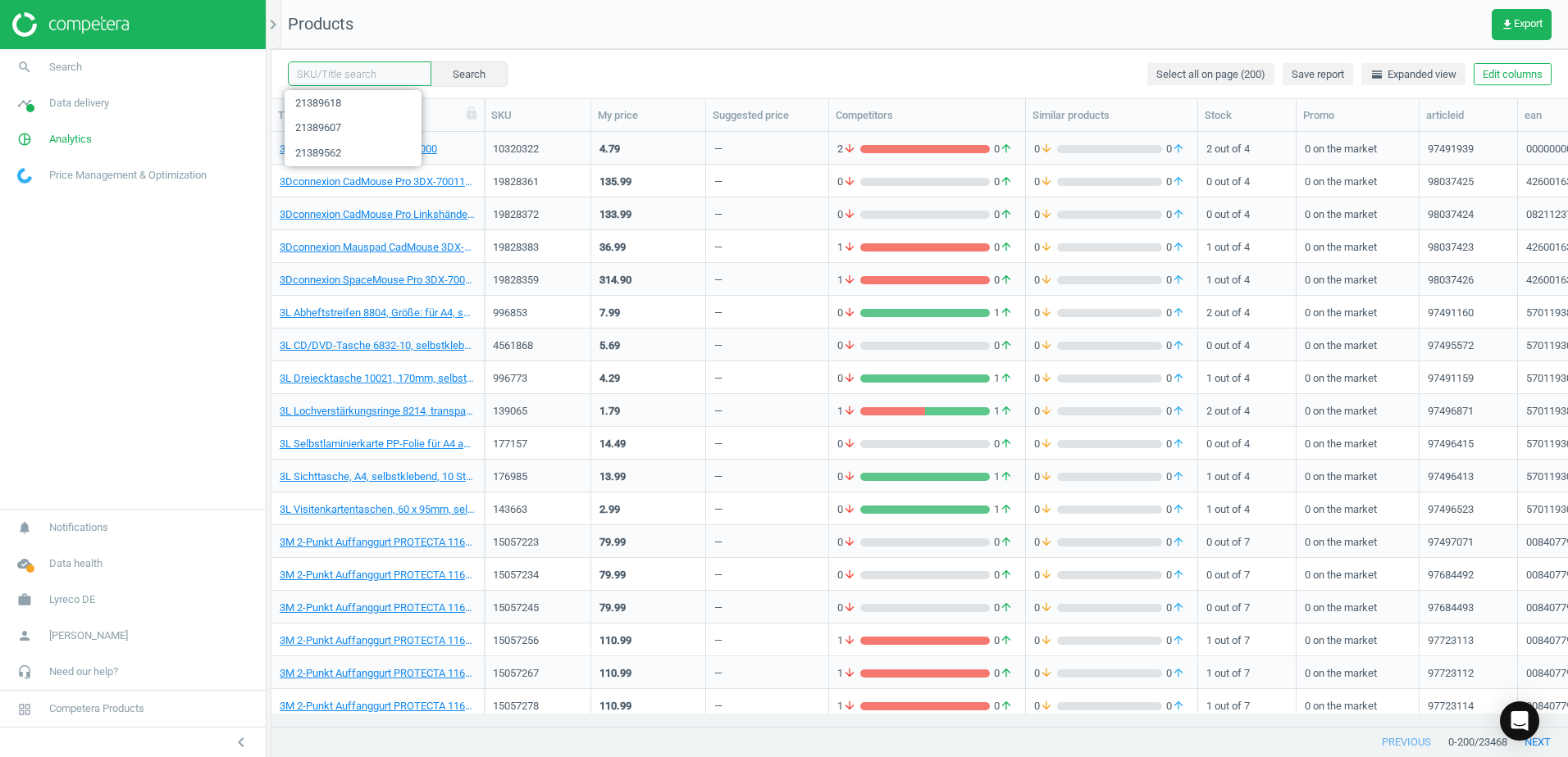
paste input "21389573"
type input "21389573"
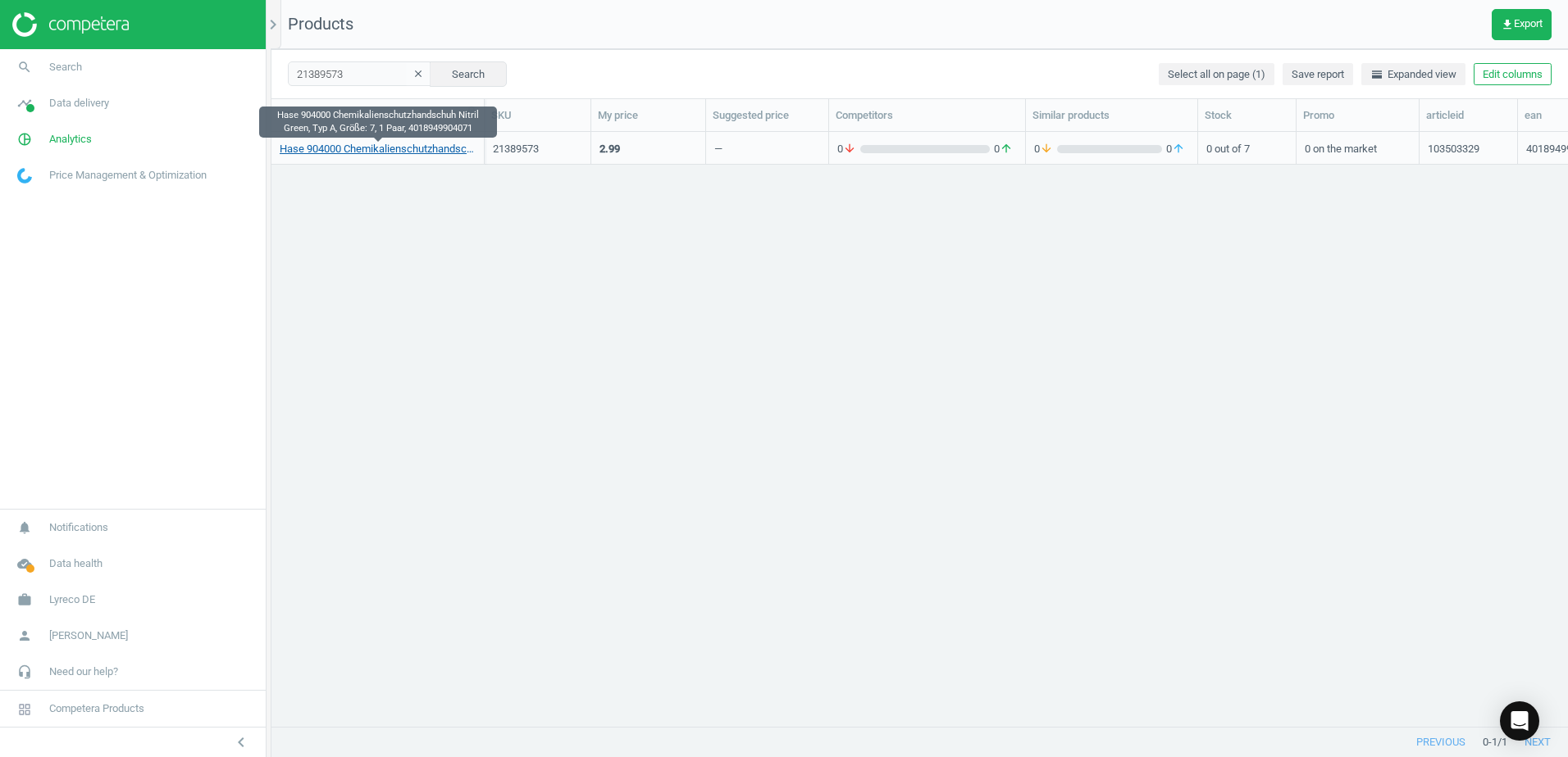
click at [410, 152] on link "Hase 904000 Chemikalienschutzhandschuh Nitril Green, Typ A, Größe: 7, 1 Paar, 4…" at bounding box center [377, 149] width 196 height 15
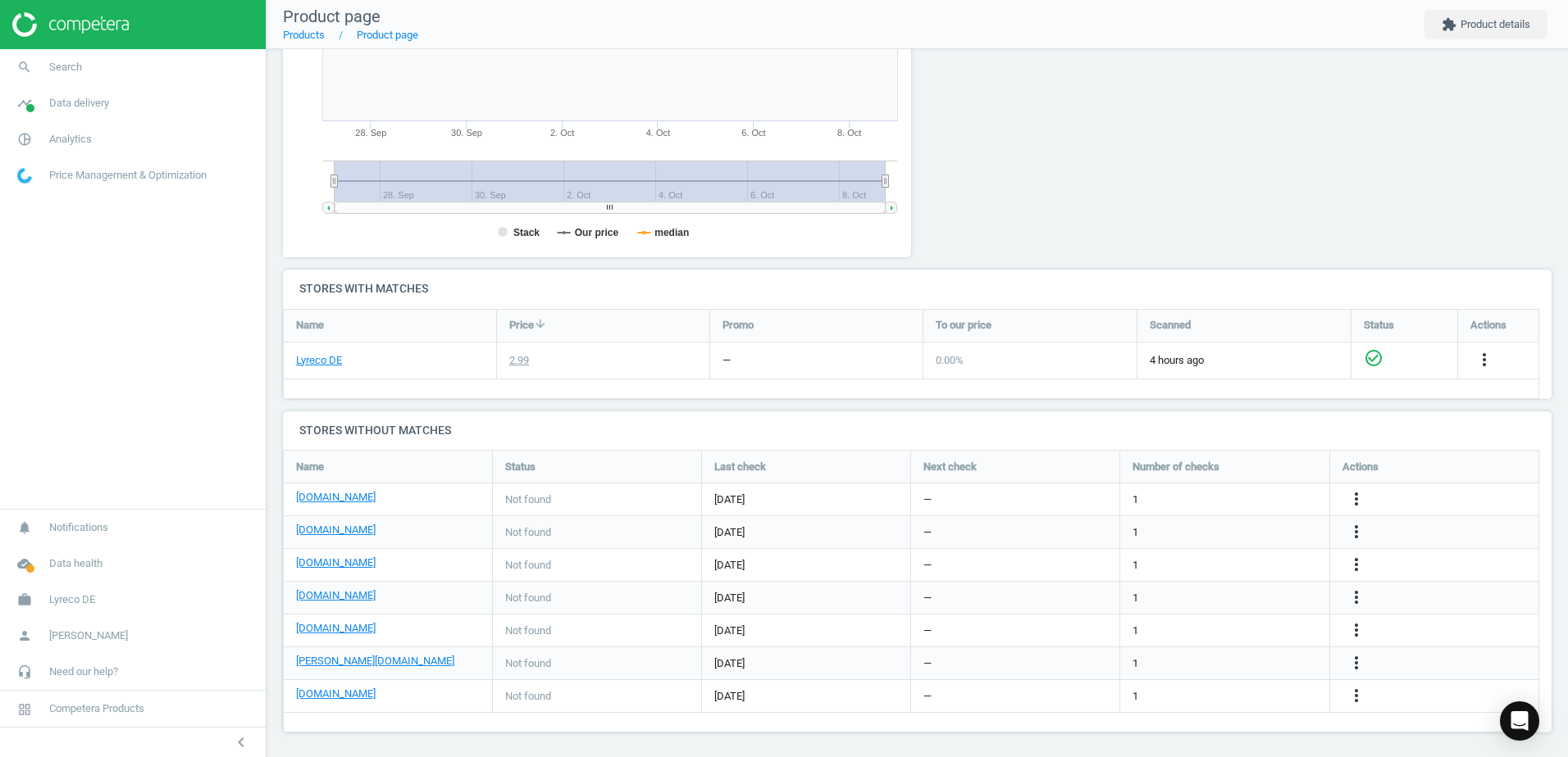
scroll to position [337, 0]
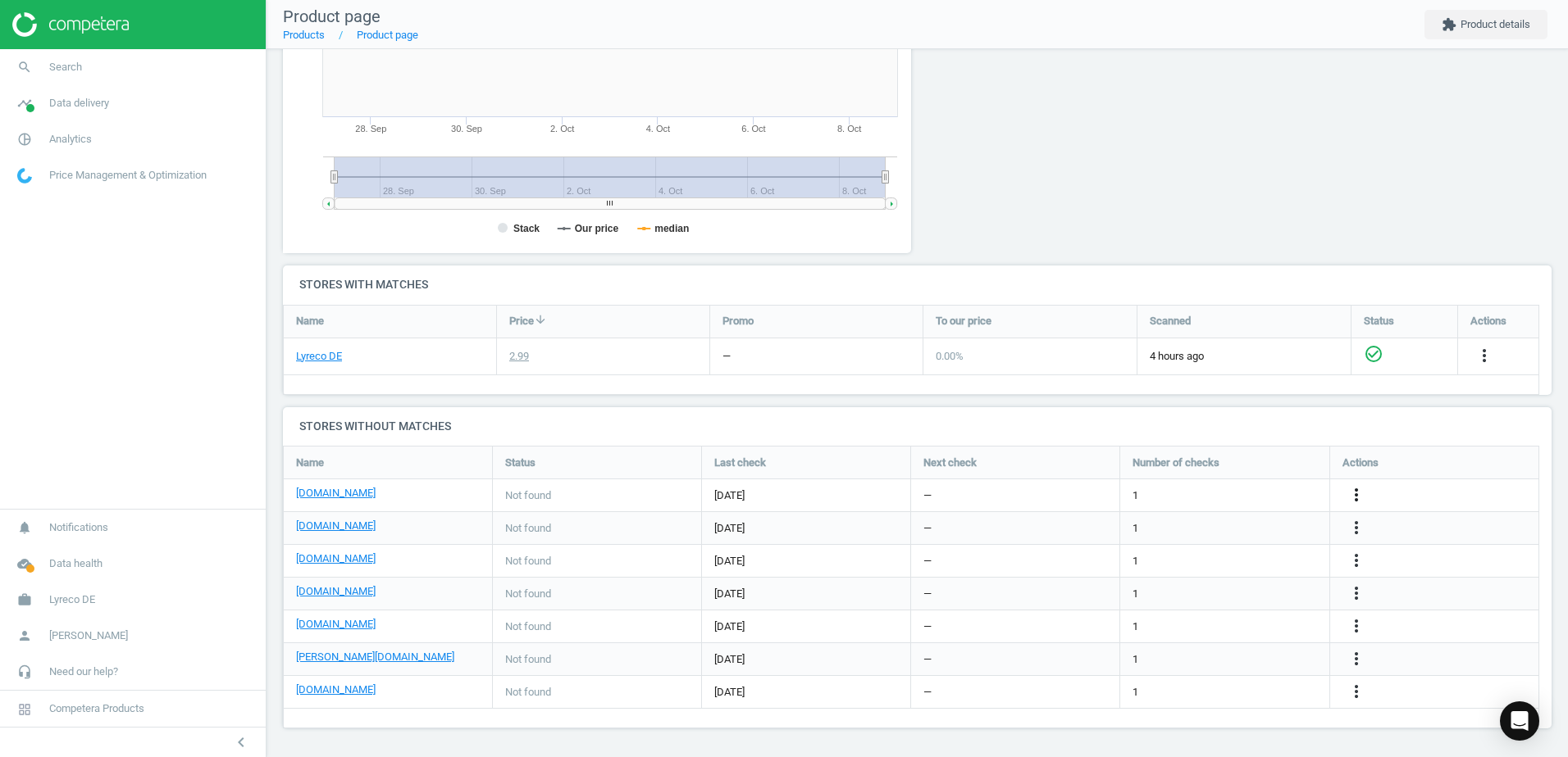
click at [1352, 495] on icon "more_vert" at bounding box center [1356, 495] width 20 height 20
click at [1159, 493] on link "Edit URL/product option" at bounding box center [1229, 495] width 225 height 25
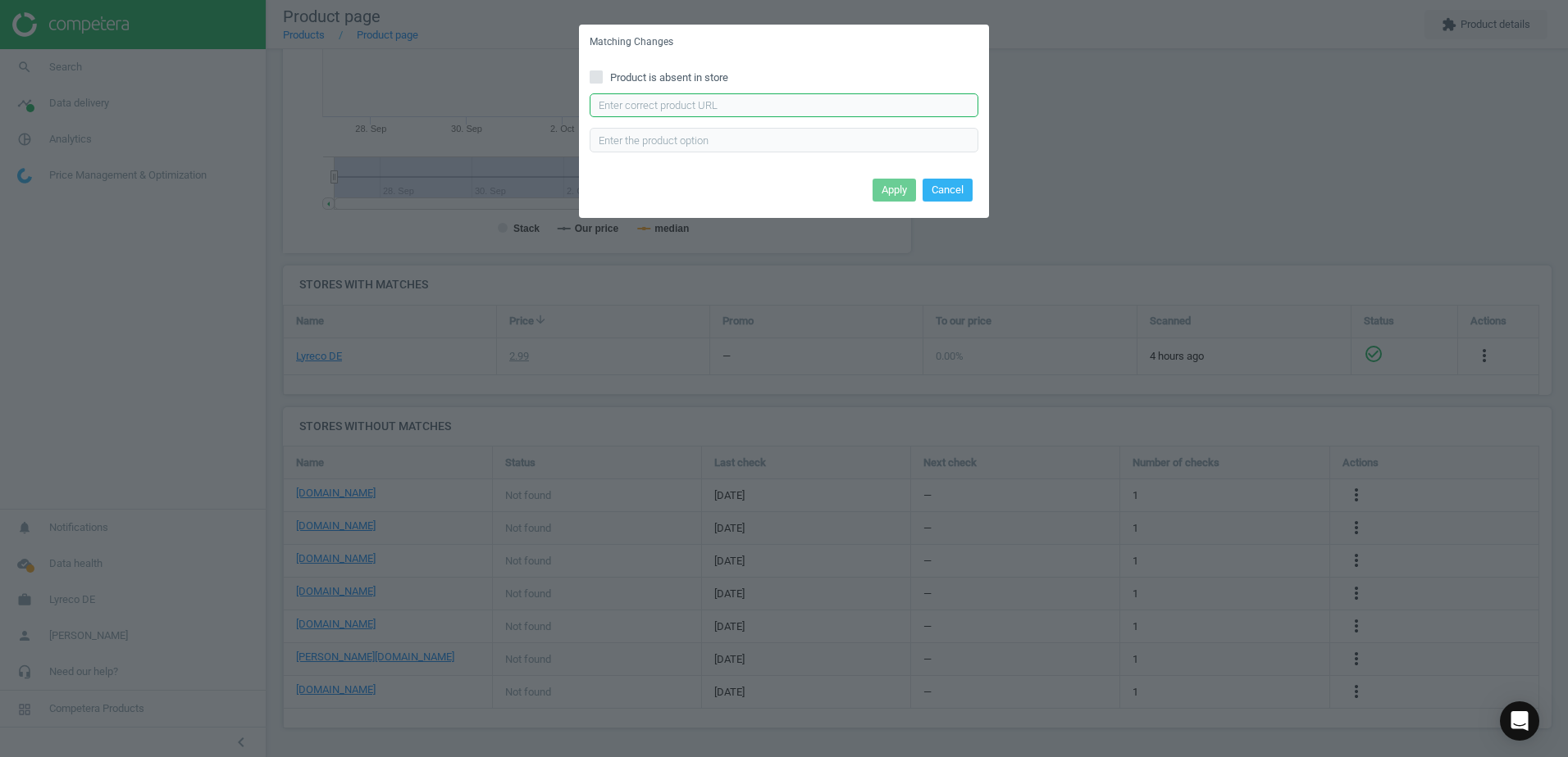
click at [694, 102] on input "text" at bounding box center [783, 106] width 388 height 25
paste input "https://www.bueromarkt-ag.de/chemikalienschutzhandschuhe_hase_nitril_green,p-90…"
type input "https://www.bueromarkt-ag.de/chemikalienschutzhandschuhe_hase_nitril_green,p-90…"
click at [878, 194] on button "Apply" at bounding box center [894, 190] width 44 height 23
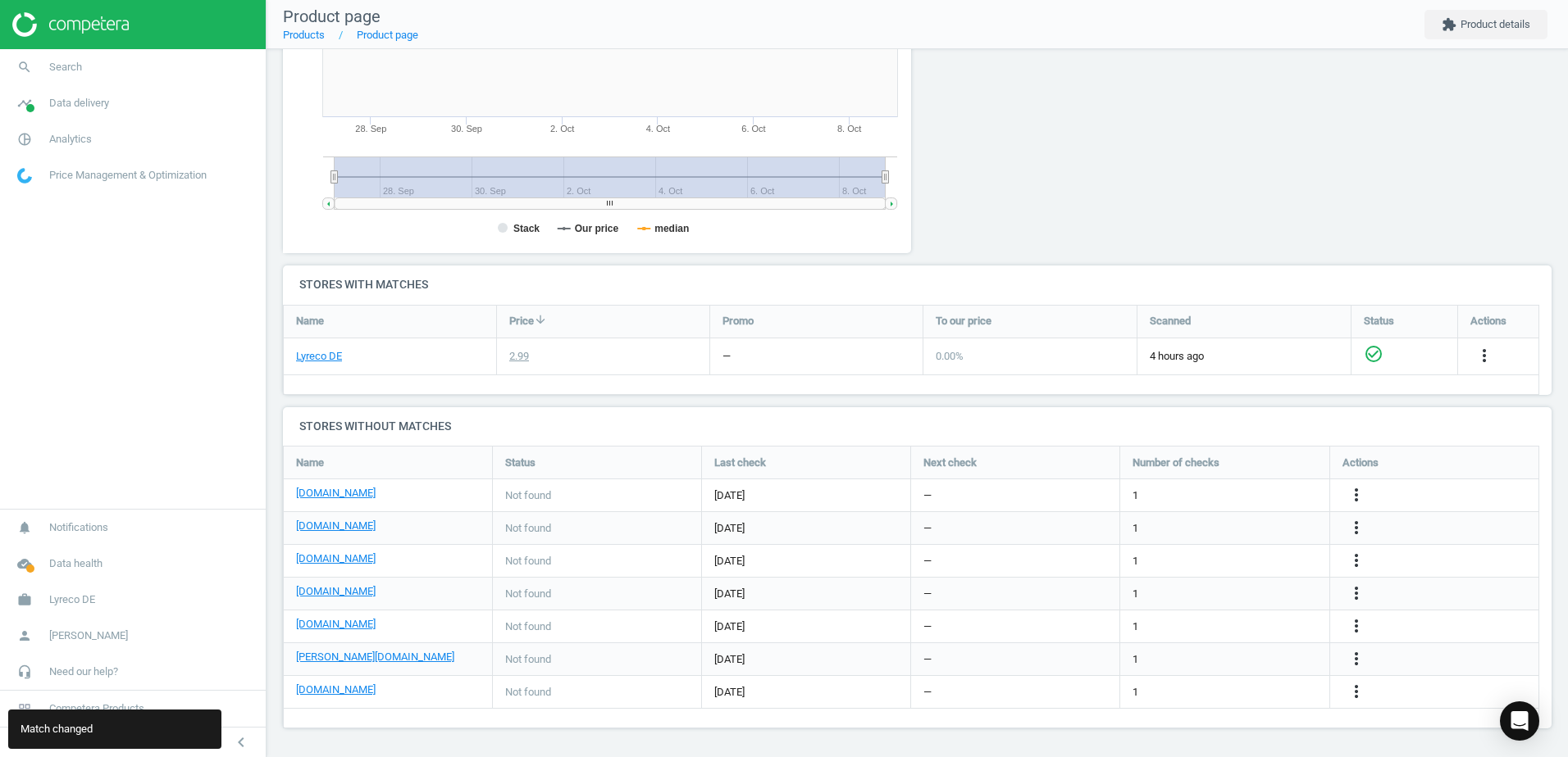
scroll to position [0, 0]
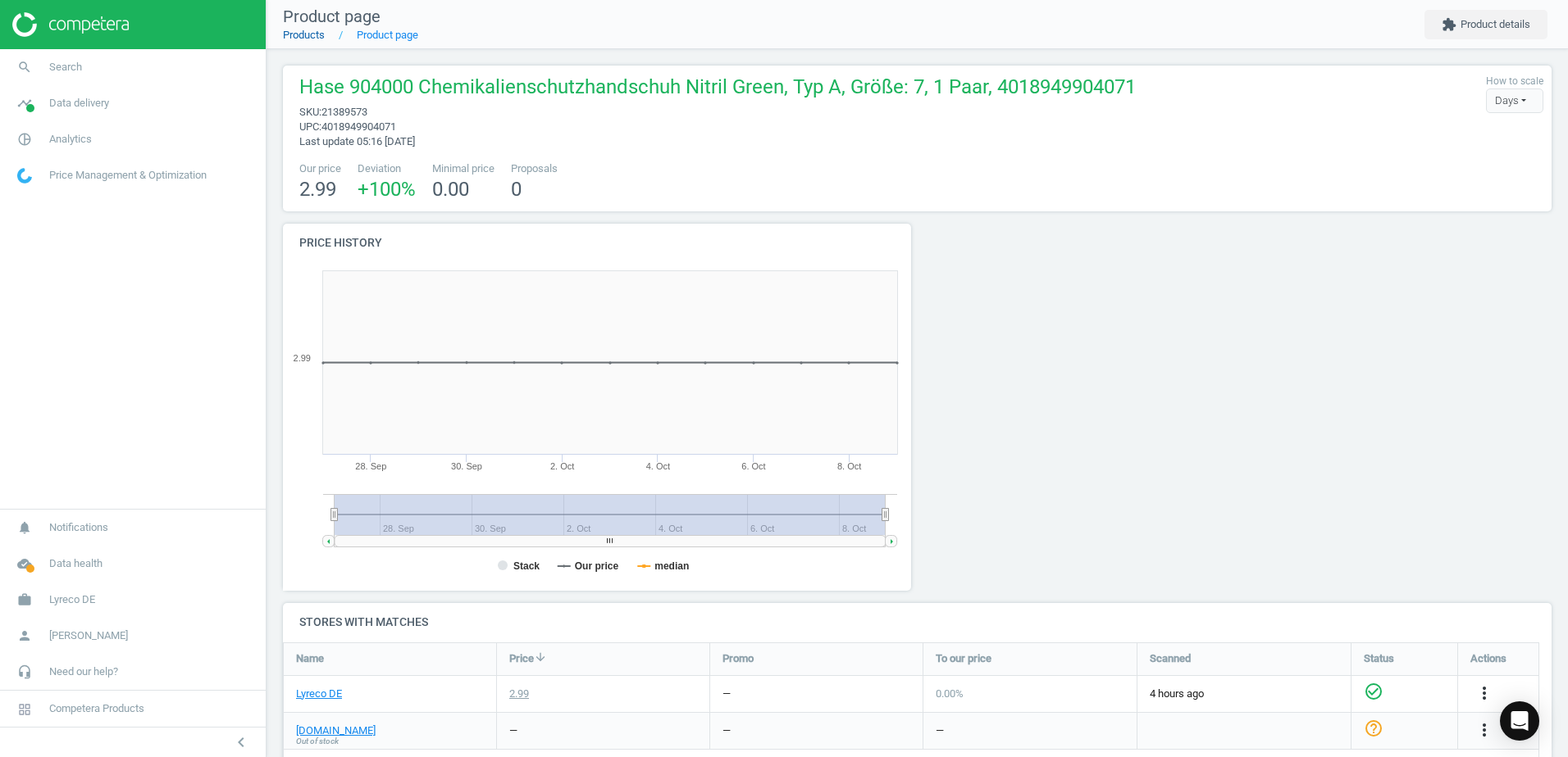
click at [317, 35] on link "Products" at bounding box center [304, 35] width 42 height 12
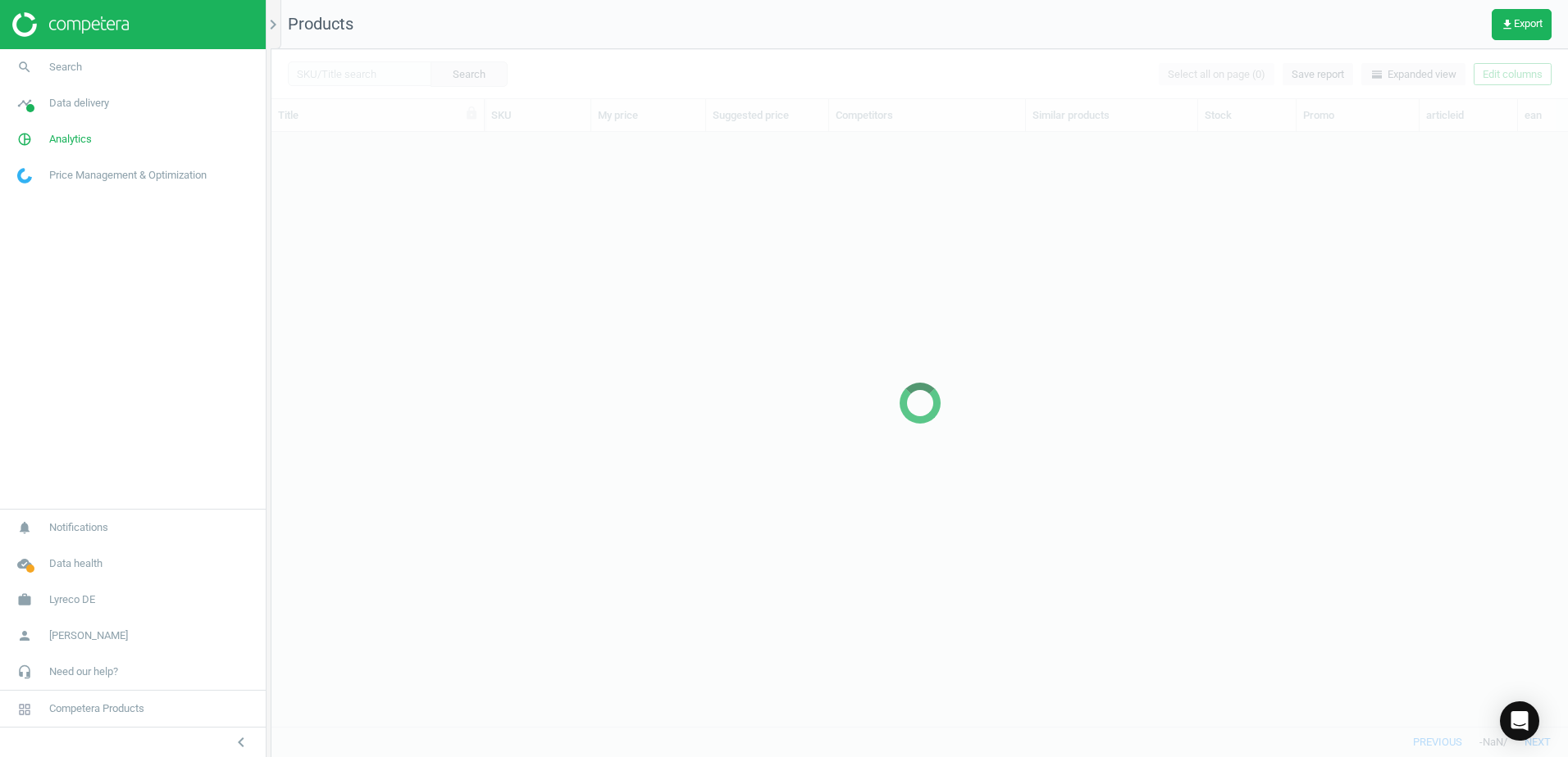
scroll to position [570, 1284]
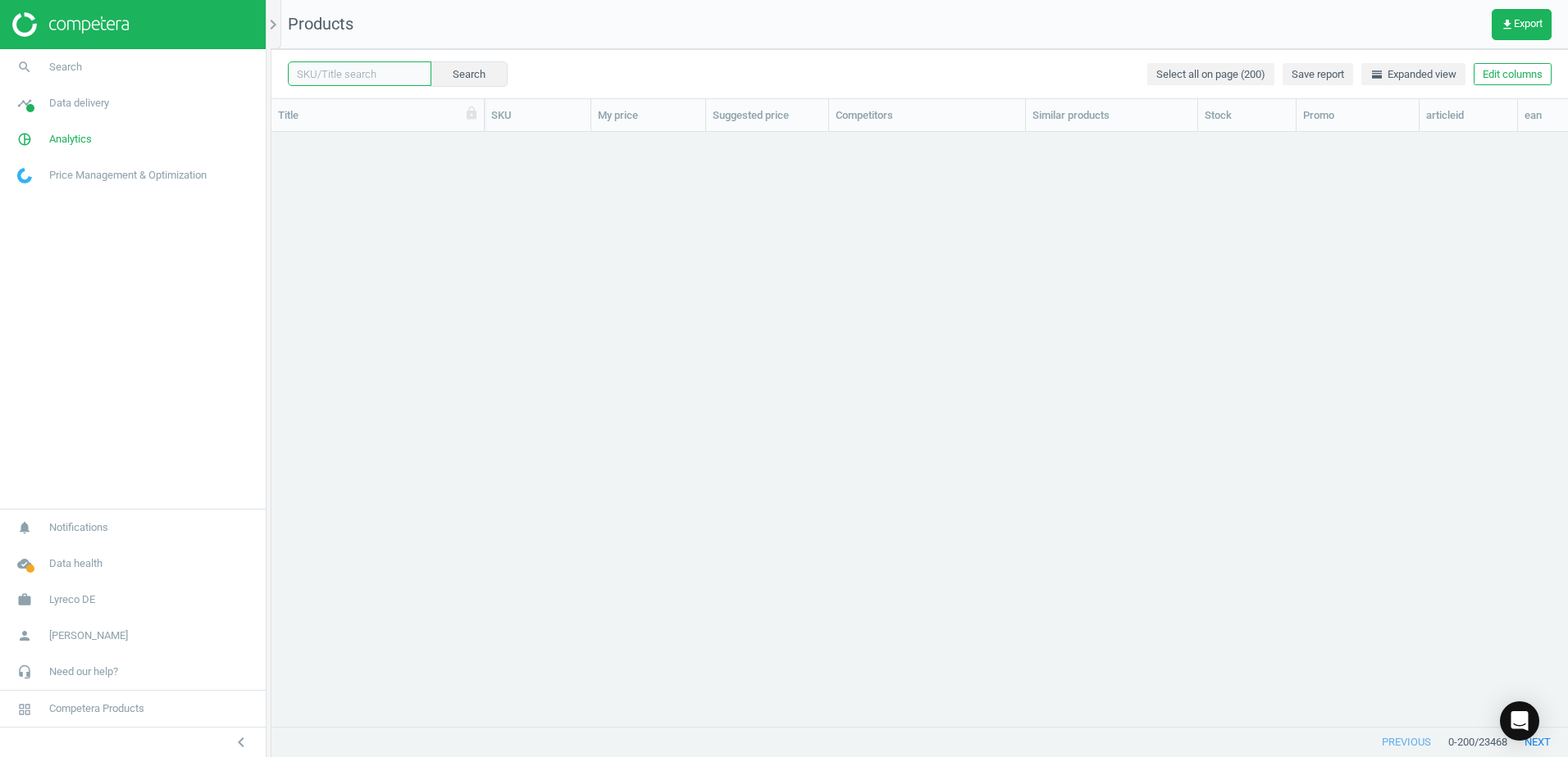
click at [389, 78] on input "text" at bounding box center [359, 74] width 144 height 25
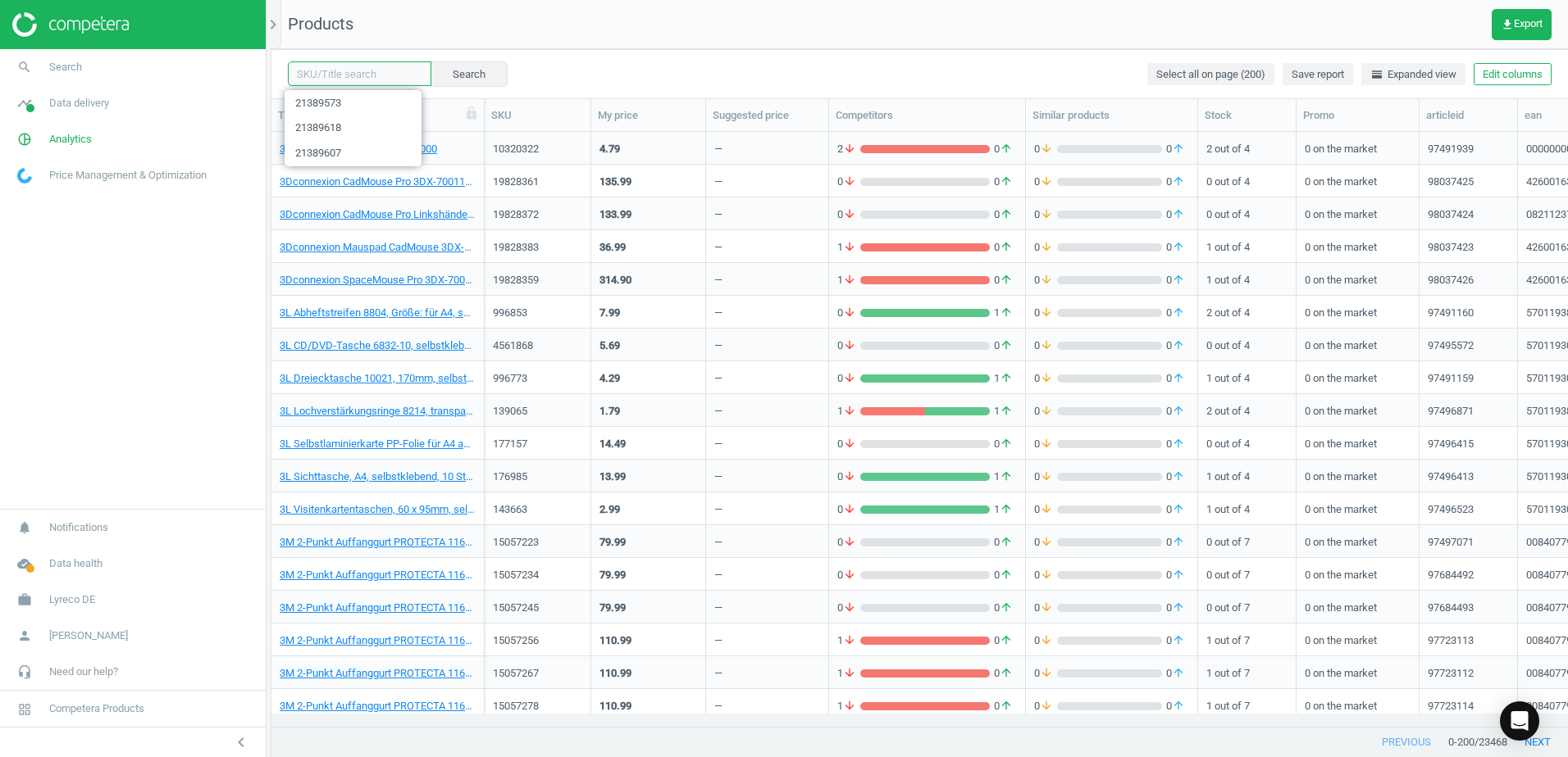
paste input "21389584"
type input "21389584"
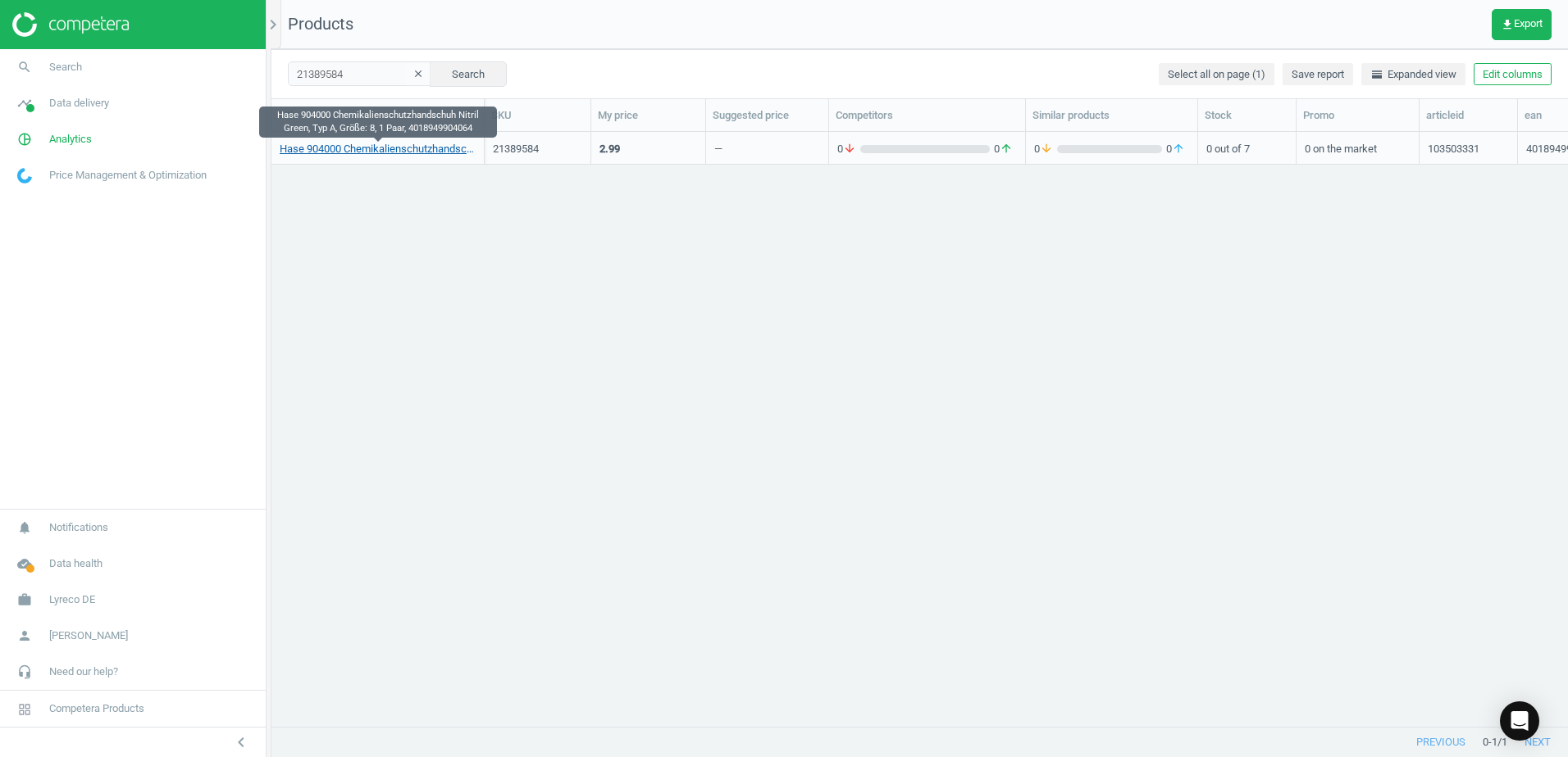
click at [416, 146] on link "Hase 904000 Chemikalienschutzhandschuh Nitril Green, Typ A, Größe: 8, 1 Paar, 4…" at bounding box center [377, 149] width 196 height 15
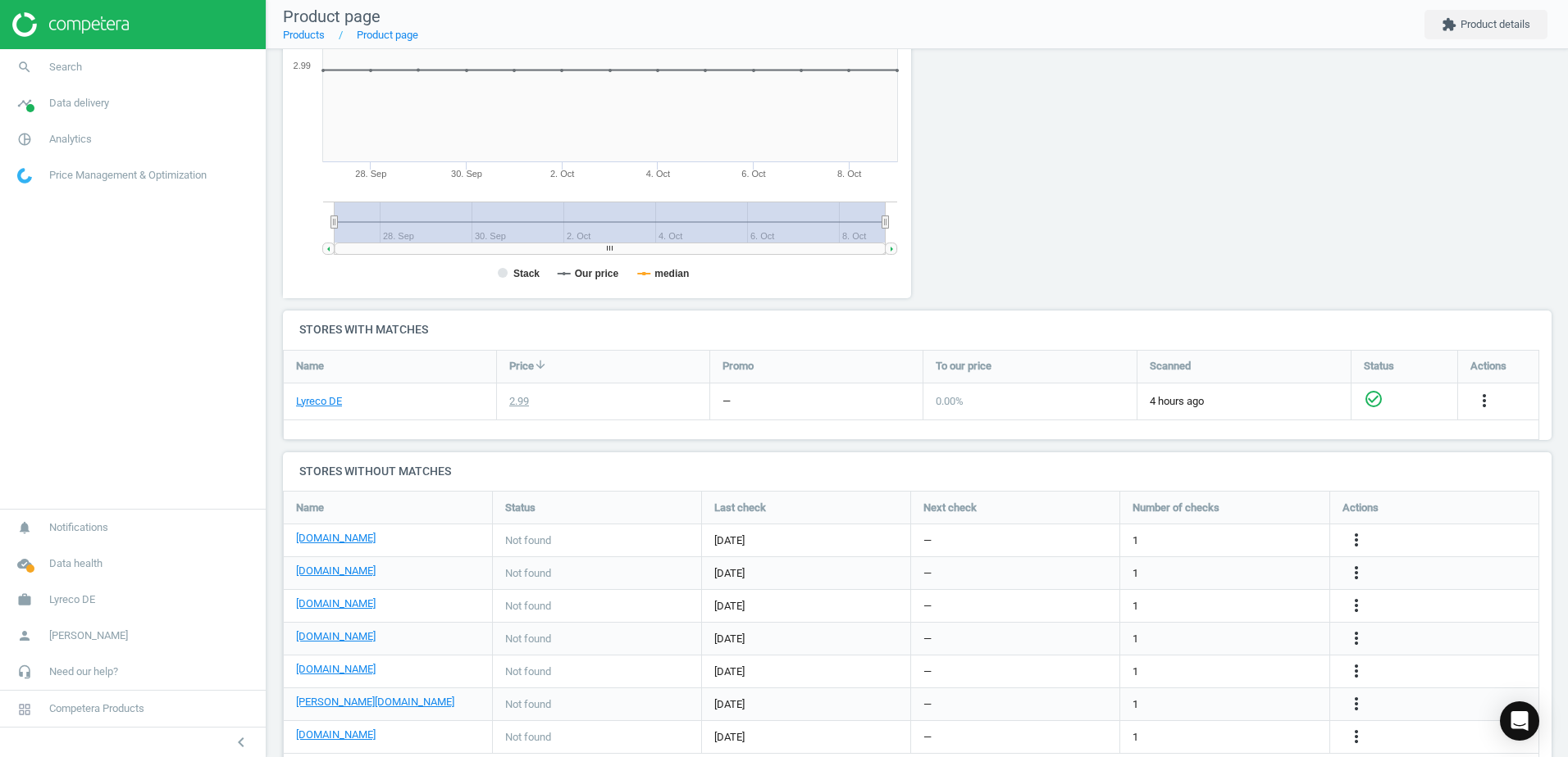
scroll to position [337, 0]
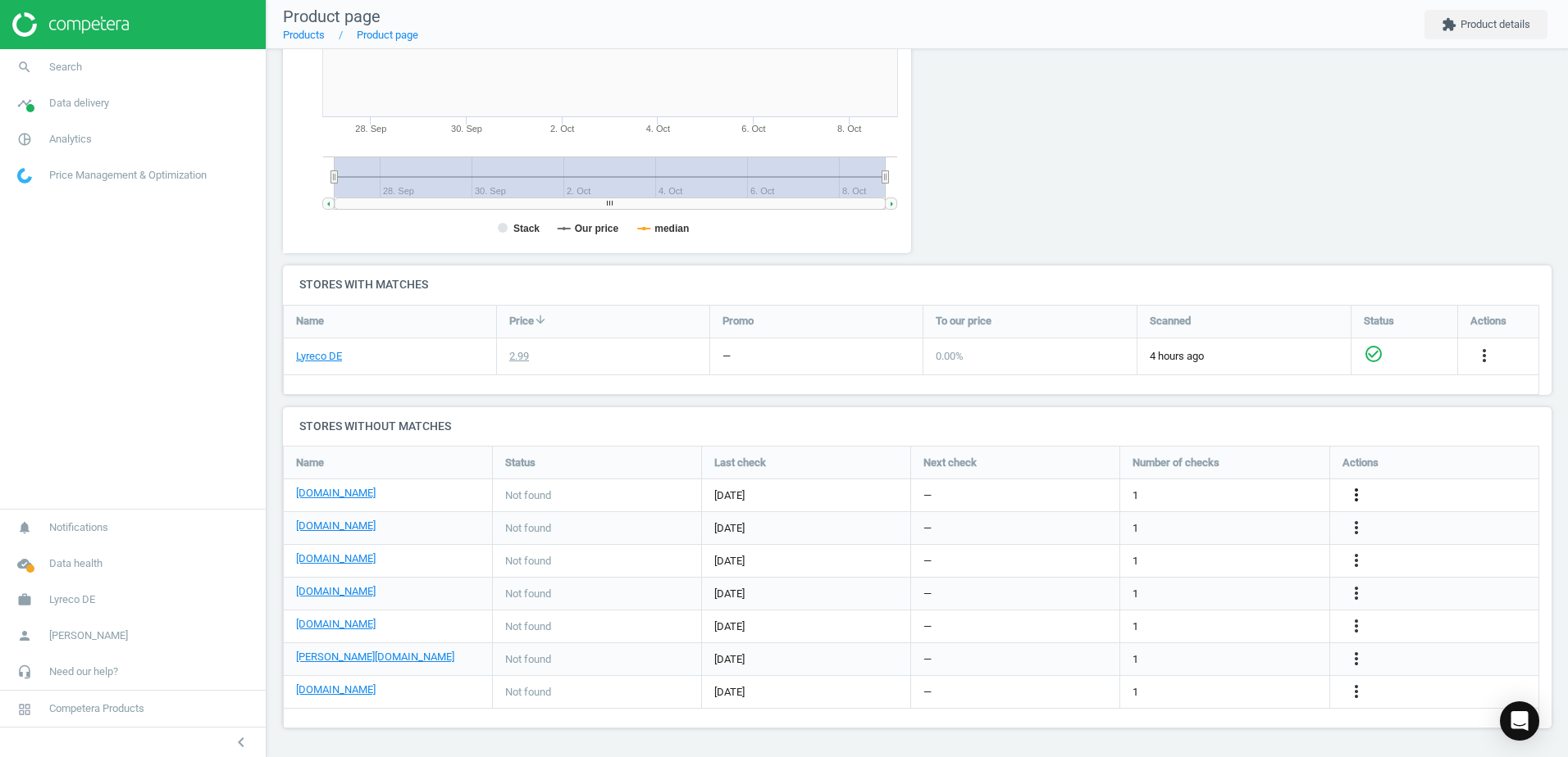
click at [1354, 491] on icon "more_vert" at bounding box center [1356, 495] width 20 height 20
click at [1138, 492] on link "Edit URL/product option" at bounding box center [1229, 495] width 225 height 25
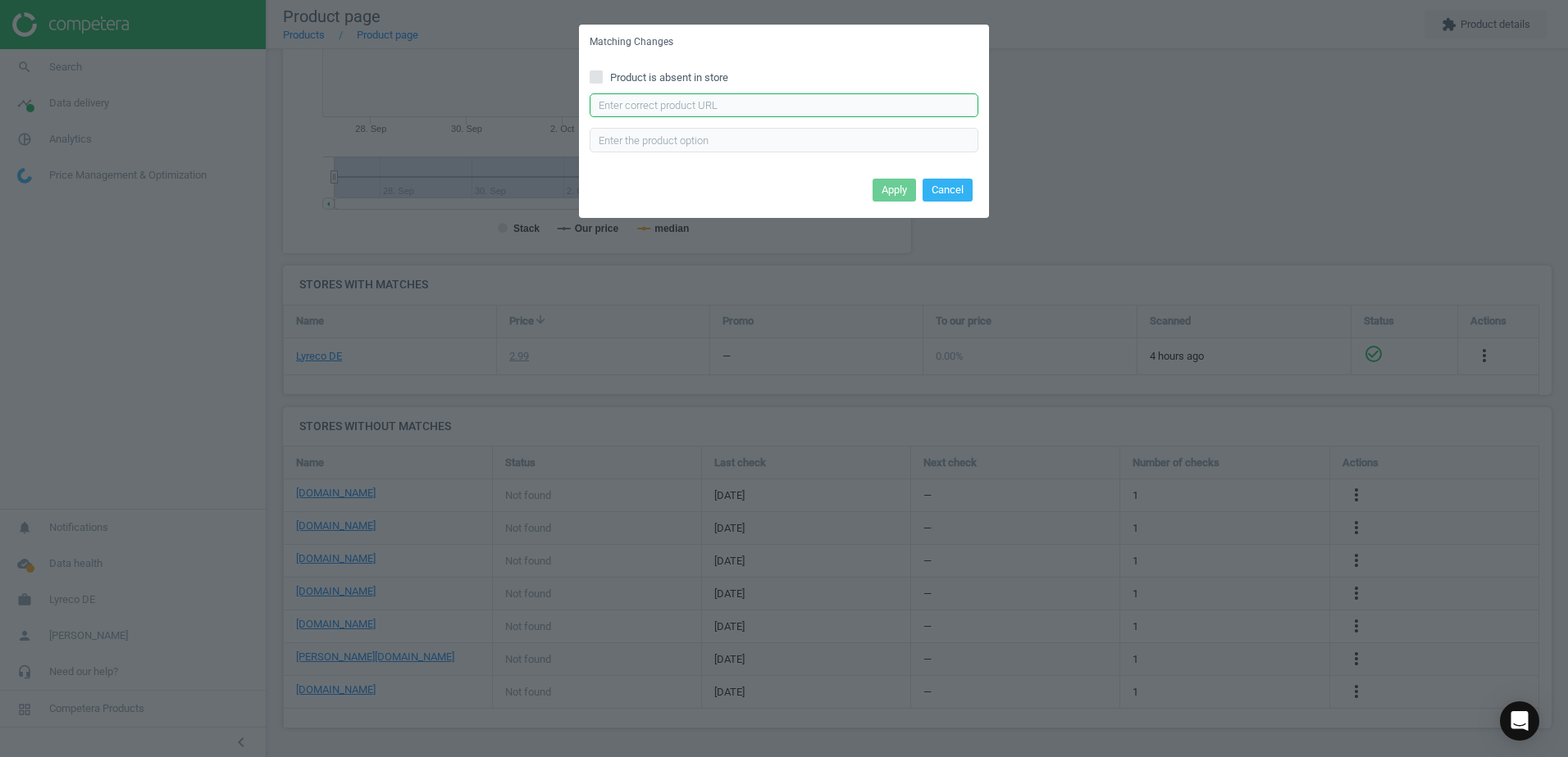
click at [660, 106] on input "text" at bounding box center [783, 106] width 388 height 25
paste input "https://www.bueromarkt-ag.de/chemikalienschutzhandschuhe_hase_nitril_green,p-90…"
type input "https://www.bueromarkt-ag.de/chemikalienschutzhandschuhe_hase_nitril_green,p-90…"
click at [893, 187] on button "Apply" at bounding box center [894, 190] width 44 height 23
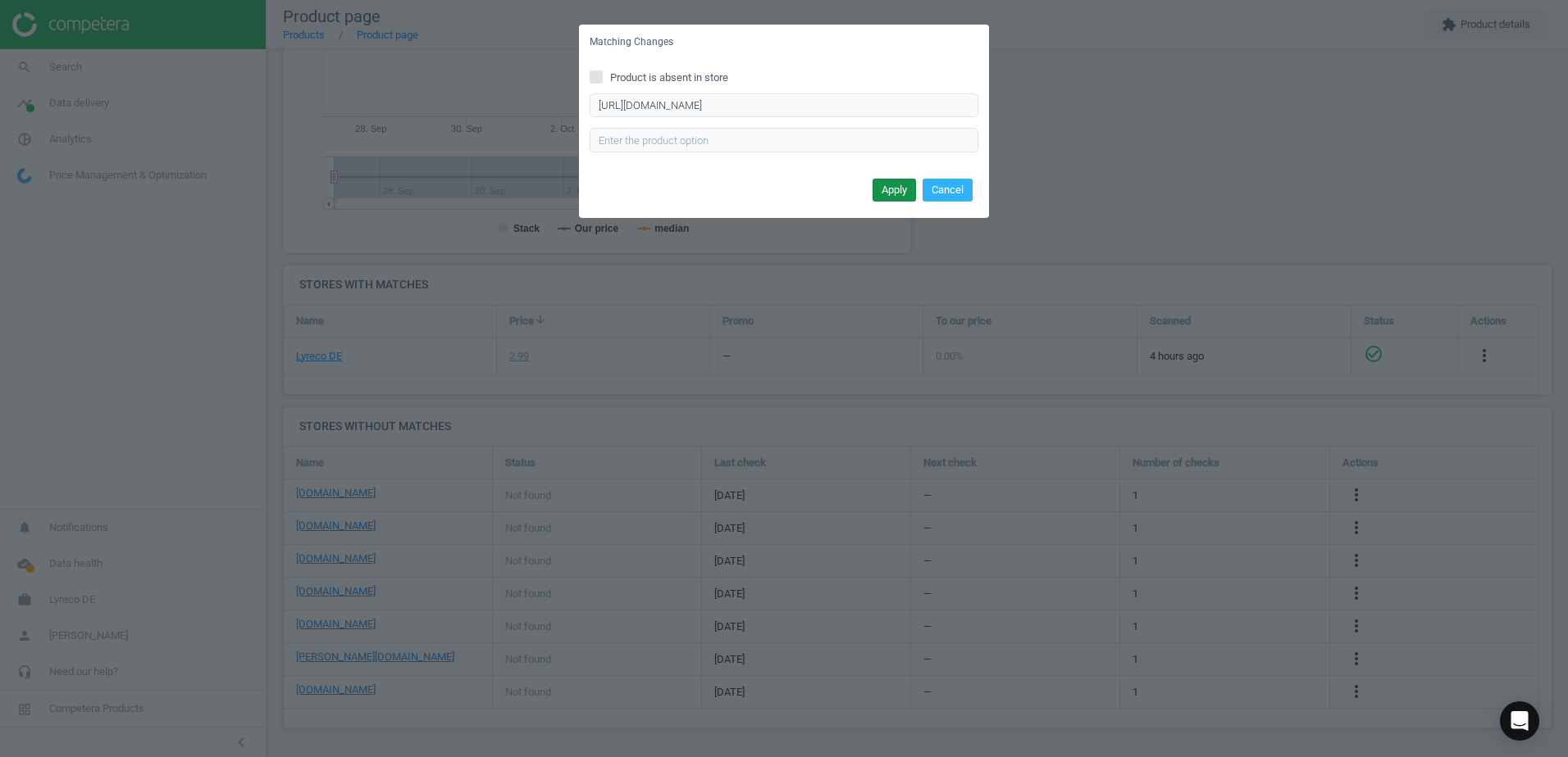
scroll to position [0, 0]
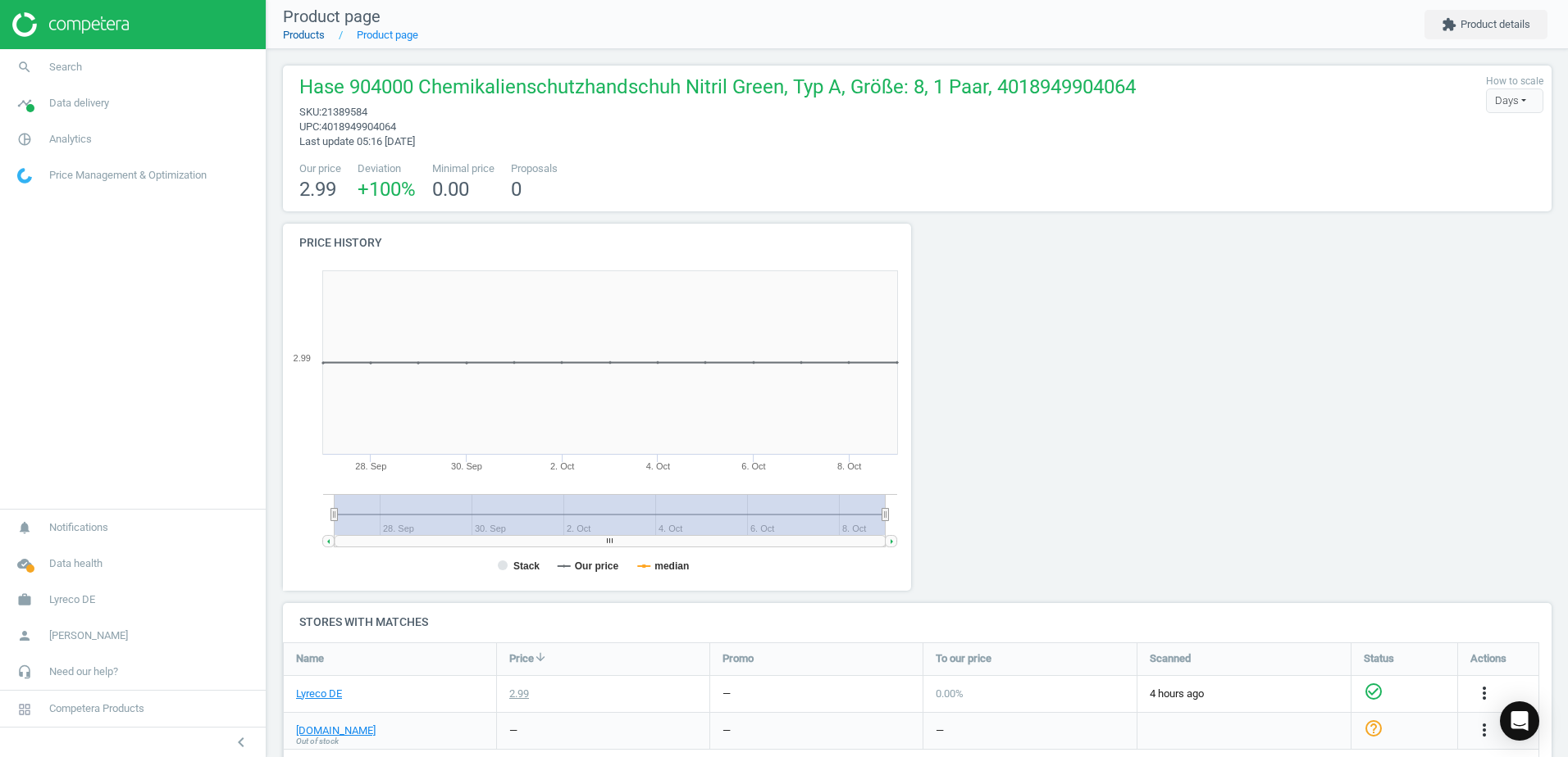
click at [315, 38] on link "Products" at bounding box center [304, 35] width 42 height 12
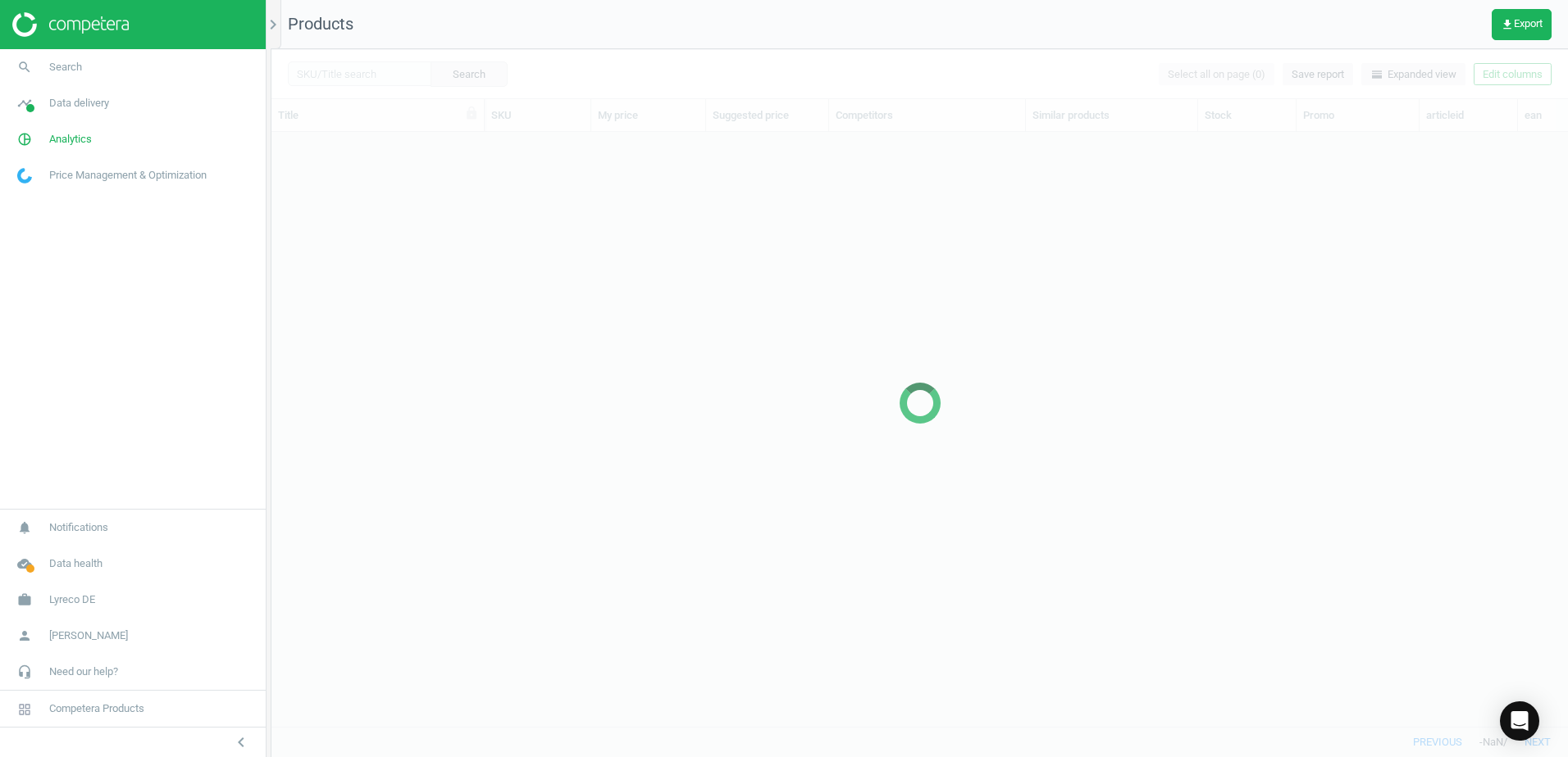
scroll to position [570, 1284]
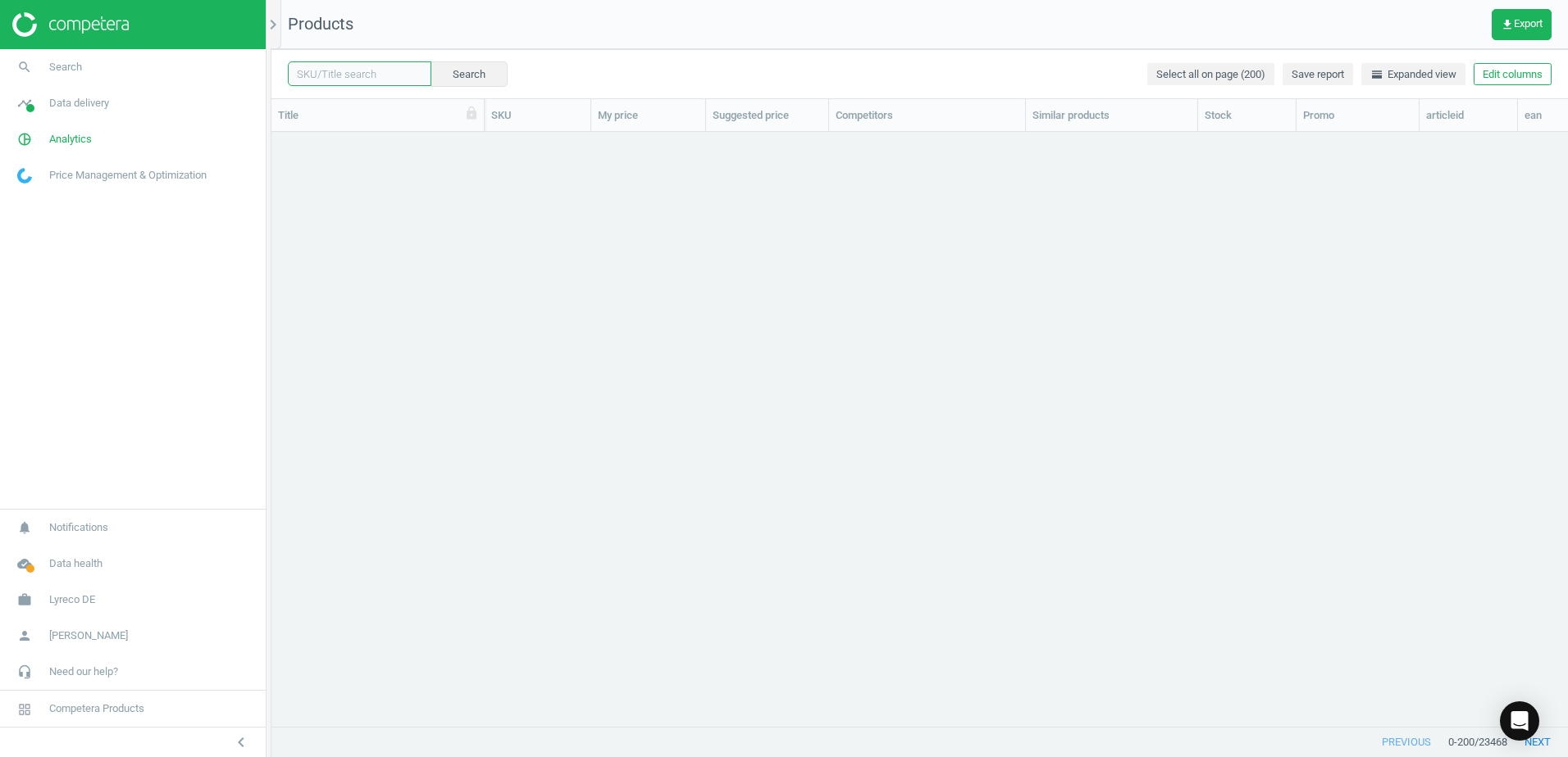
click at [361, 73] on input "text" at bounding box center [359, 74] width 144 height 25
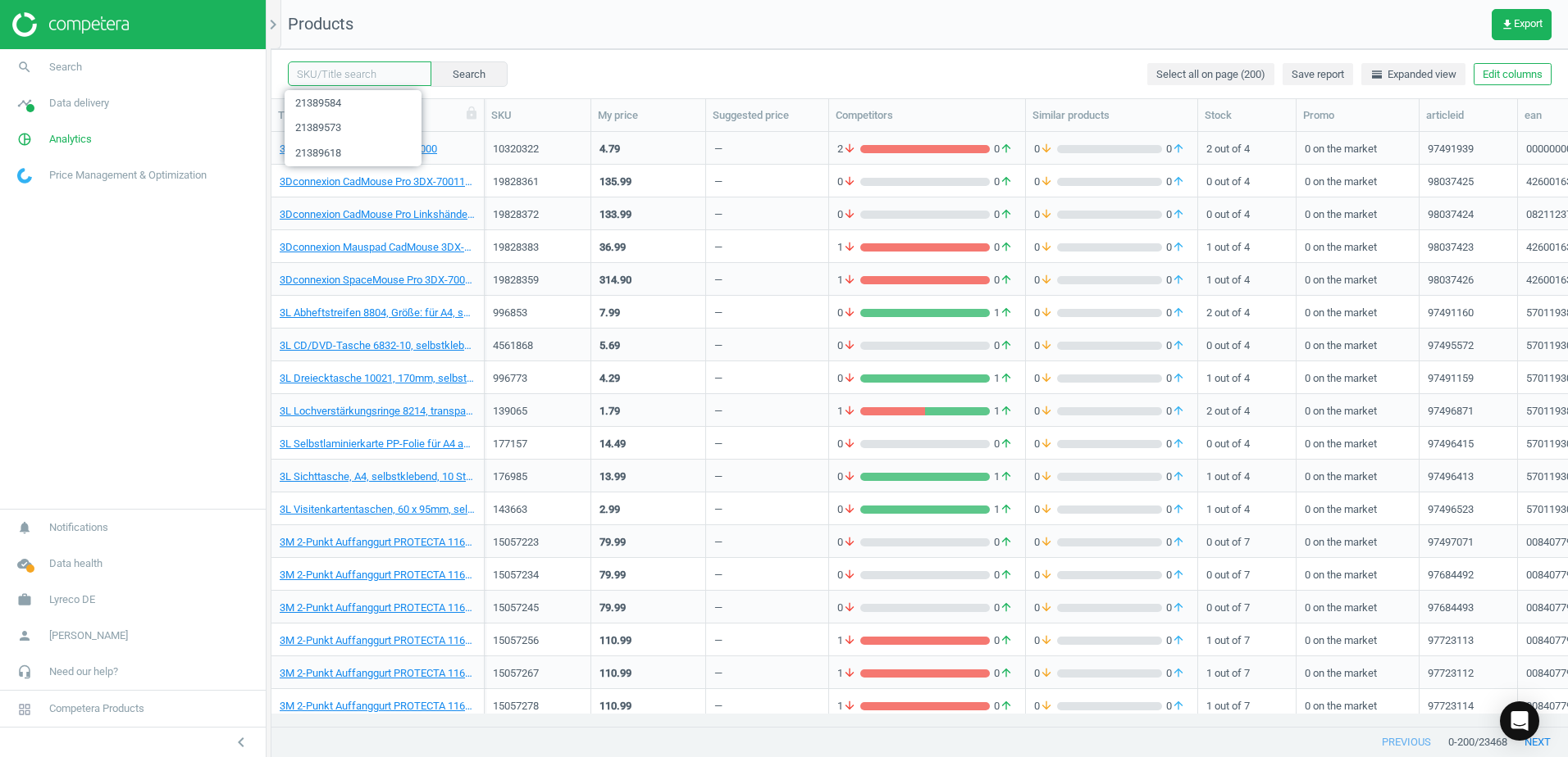
paste input "21389595"
type input "21389595"
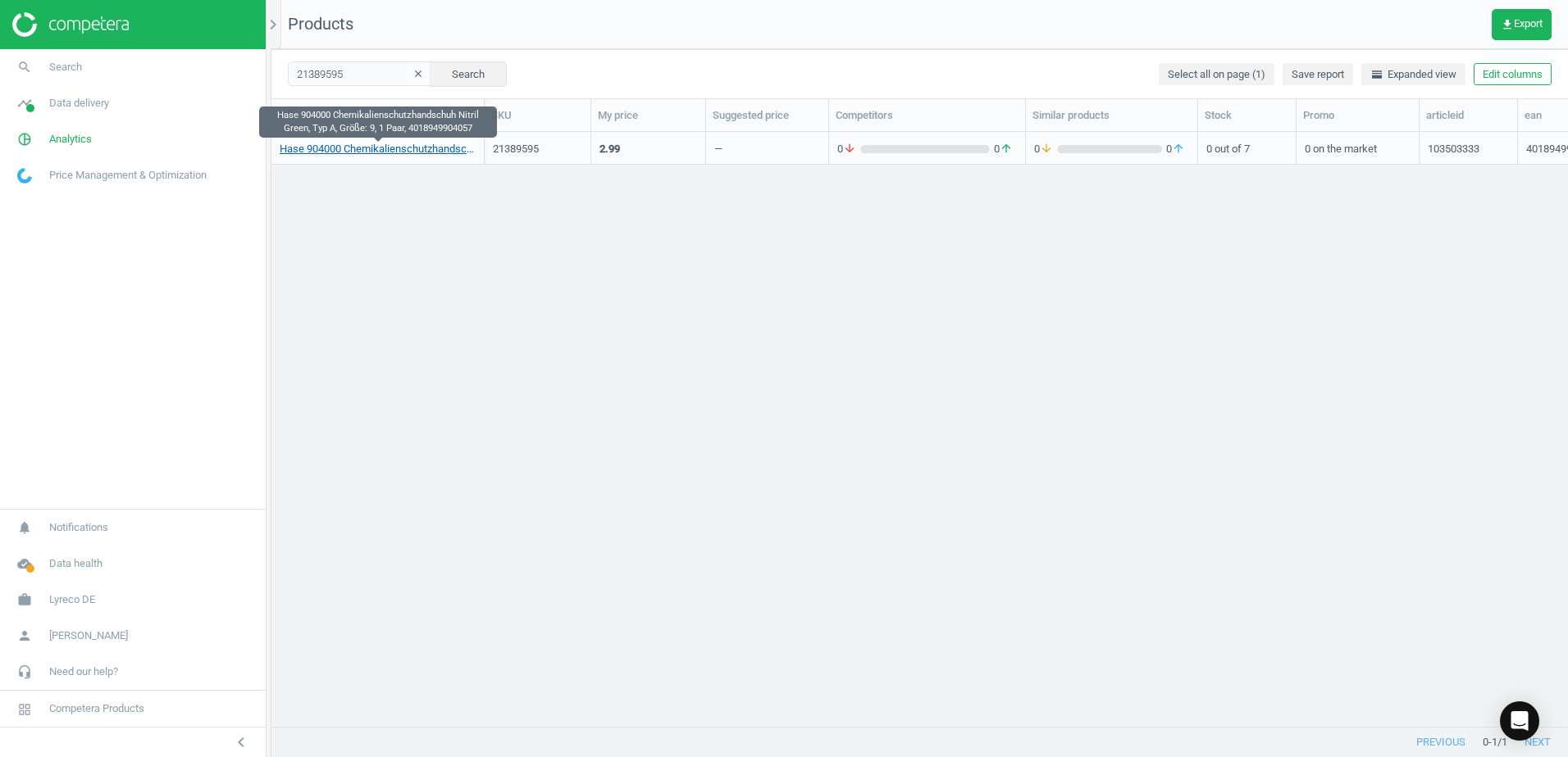
click at [375, 155] on link "Hase 904000 Chemikalienschutzhandschuh Nitril Green, Typ A, Größe: 9, 1 Paar, 4…" at bounding box center [377, 149] width 196 height 15
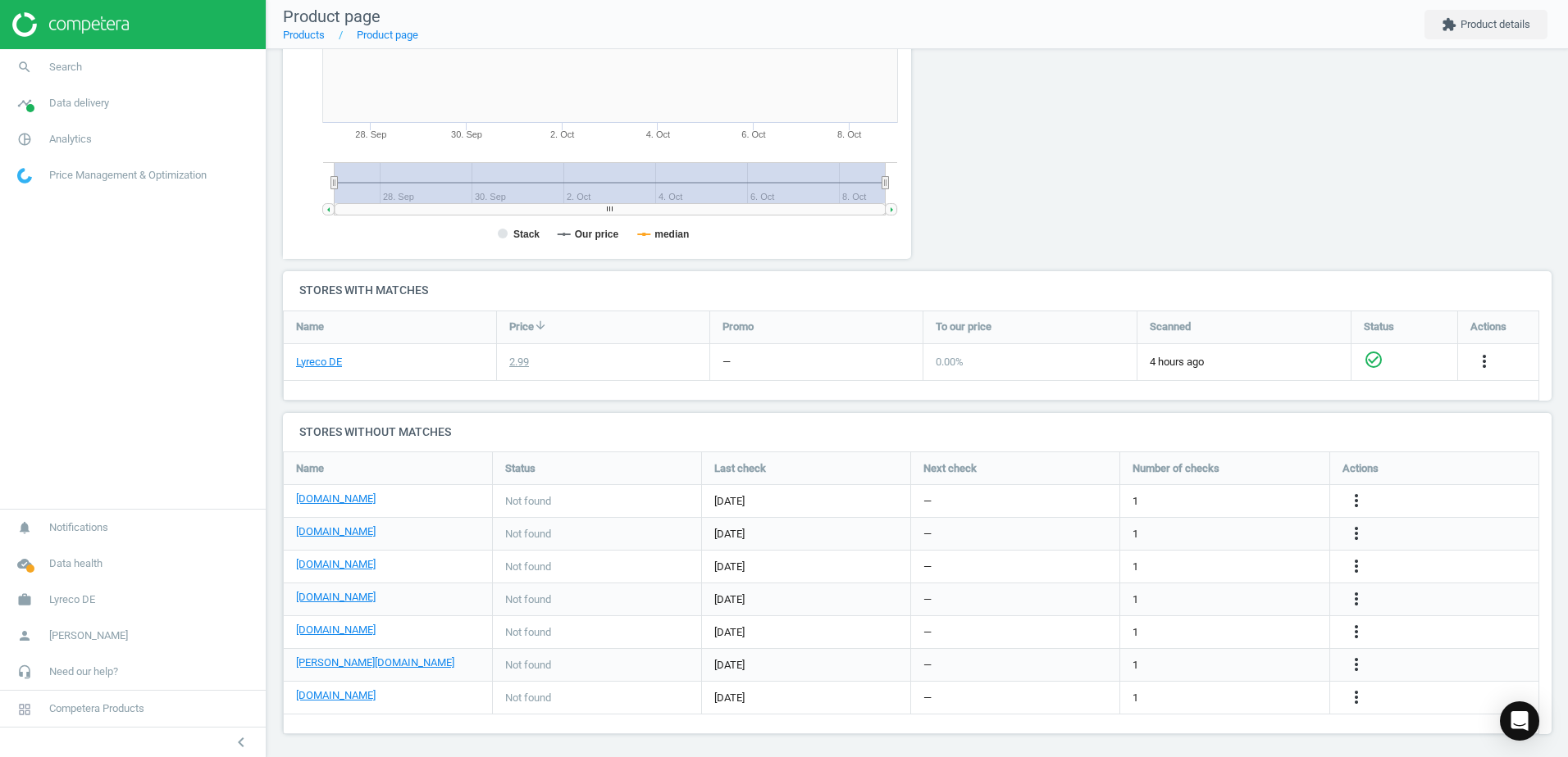
scroll to position [337, 0]
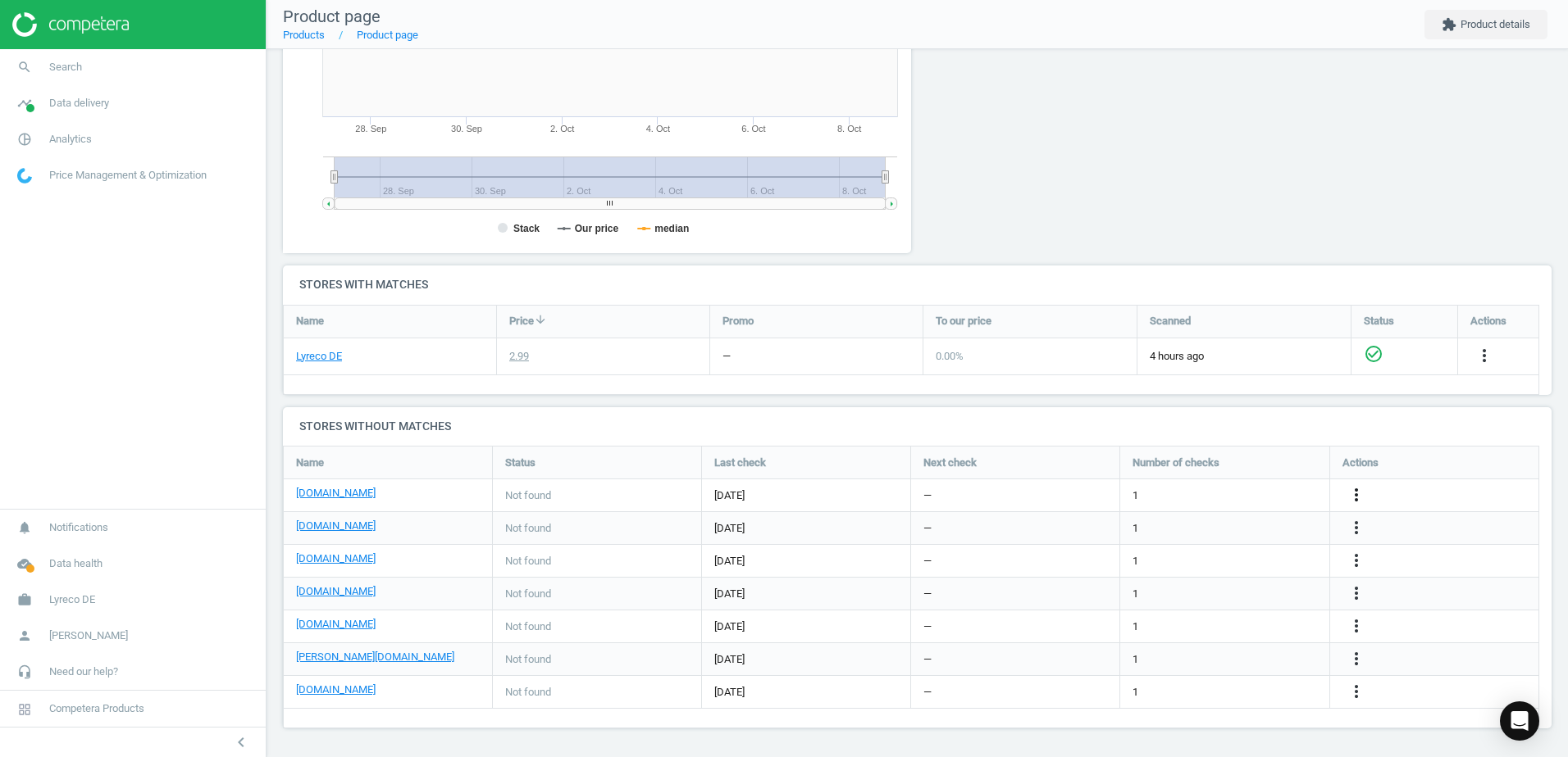
click at [1349, 489] on icon "more_vert" at bounding box center [1356, 495] width 20 height 20
click at [1147, 495] on link "Edit URL/product option" at bounding box center [1229, 495] width 225 height 25
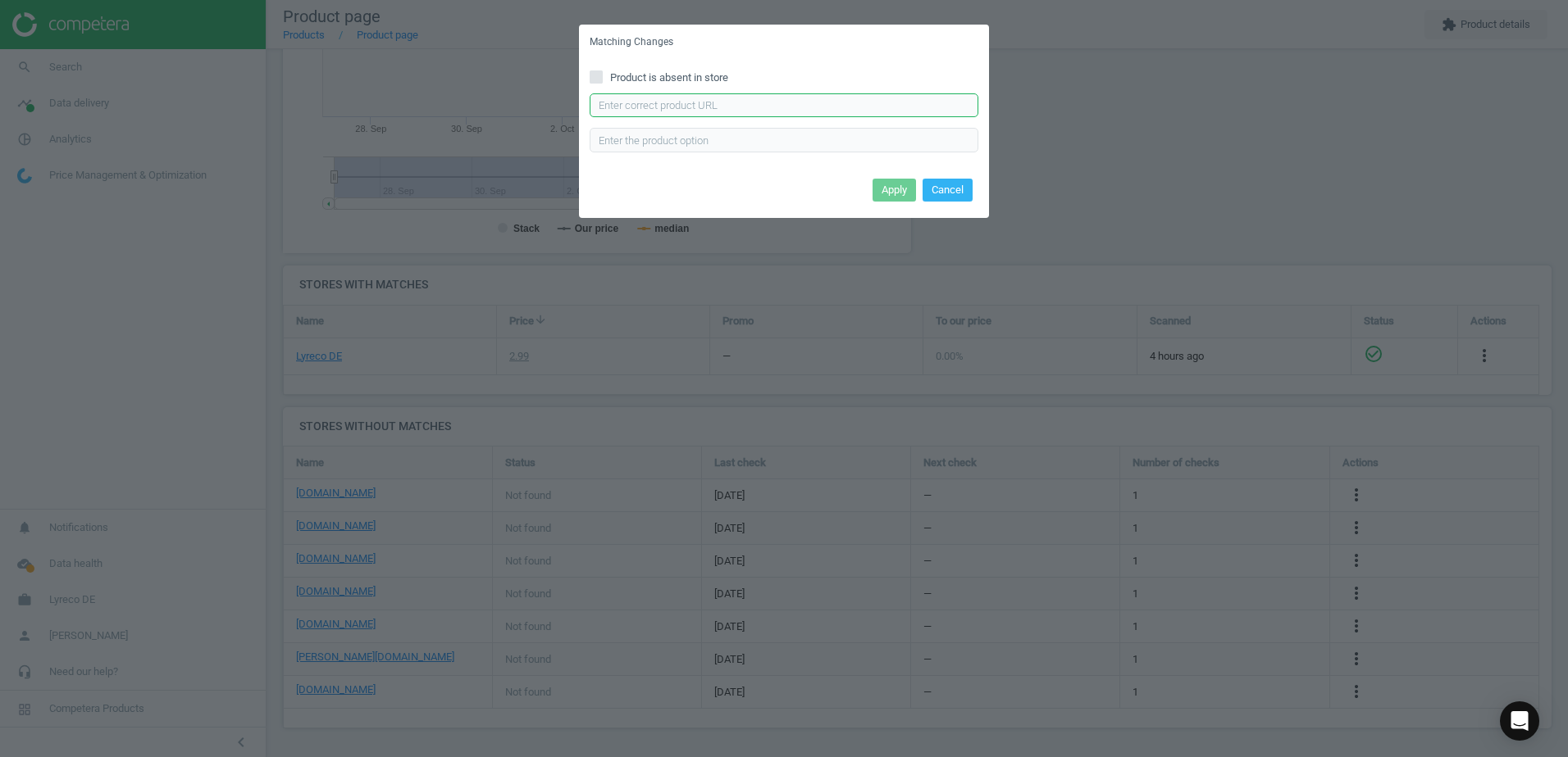
click at [636, 111] on input "text" at bounding box center [783, 106] width 388 height 25
paste input "https://www.bueromarkt-ag.de/chemikalienschutzhandschuhe_hase_nitril_green,p-90…"
type input "https://www.bueromarkt-ag.de/chemikalienschutzhandschuhe_hase_nitril_green,p-90…"
click at [888, 187] on button "Apply" at bounding box center [894, 190] width 44 height 23
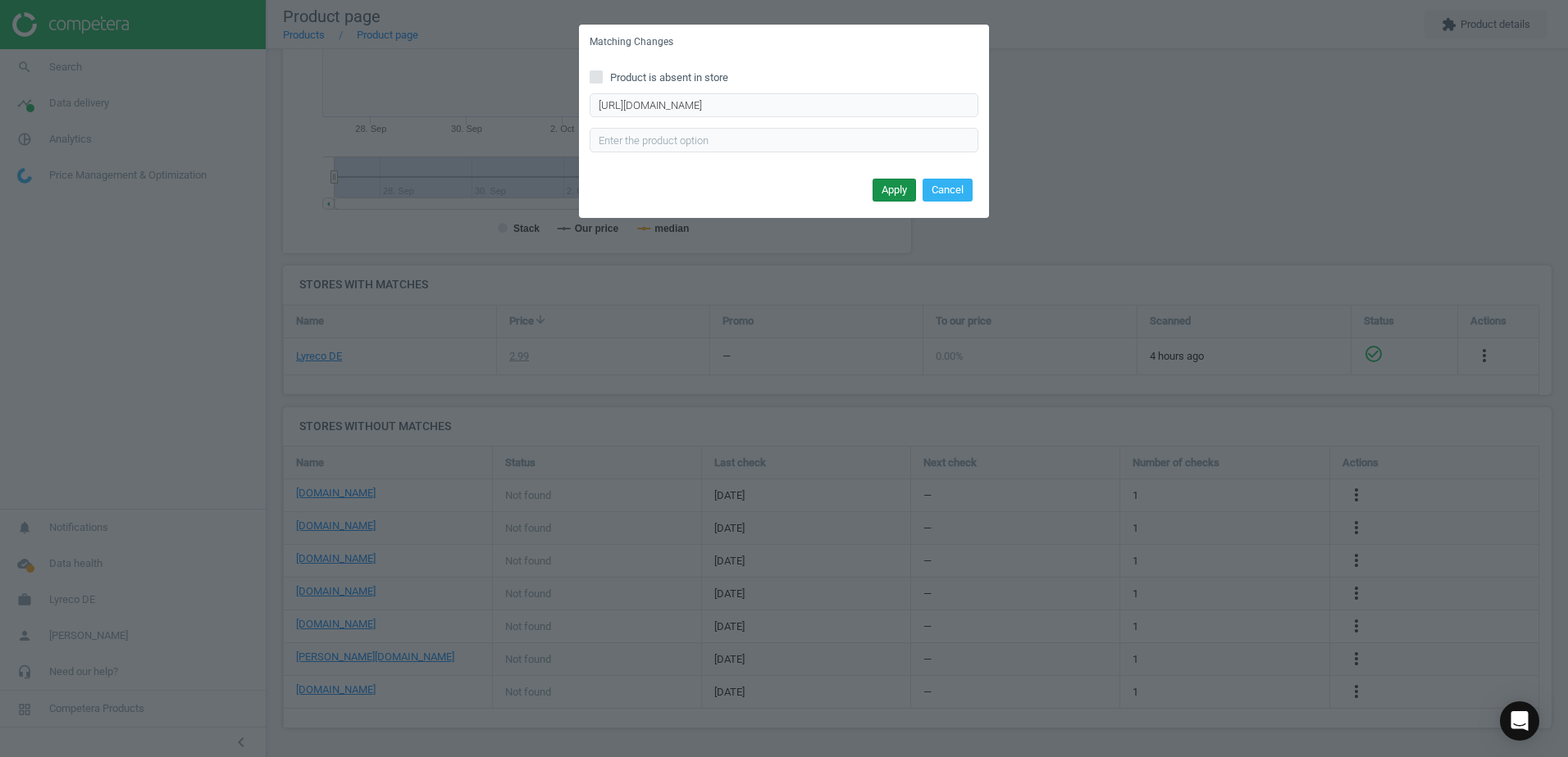
scroll to position [0, 0]
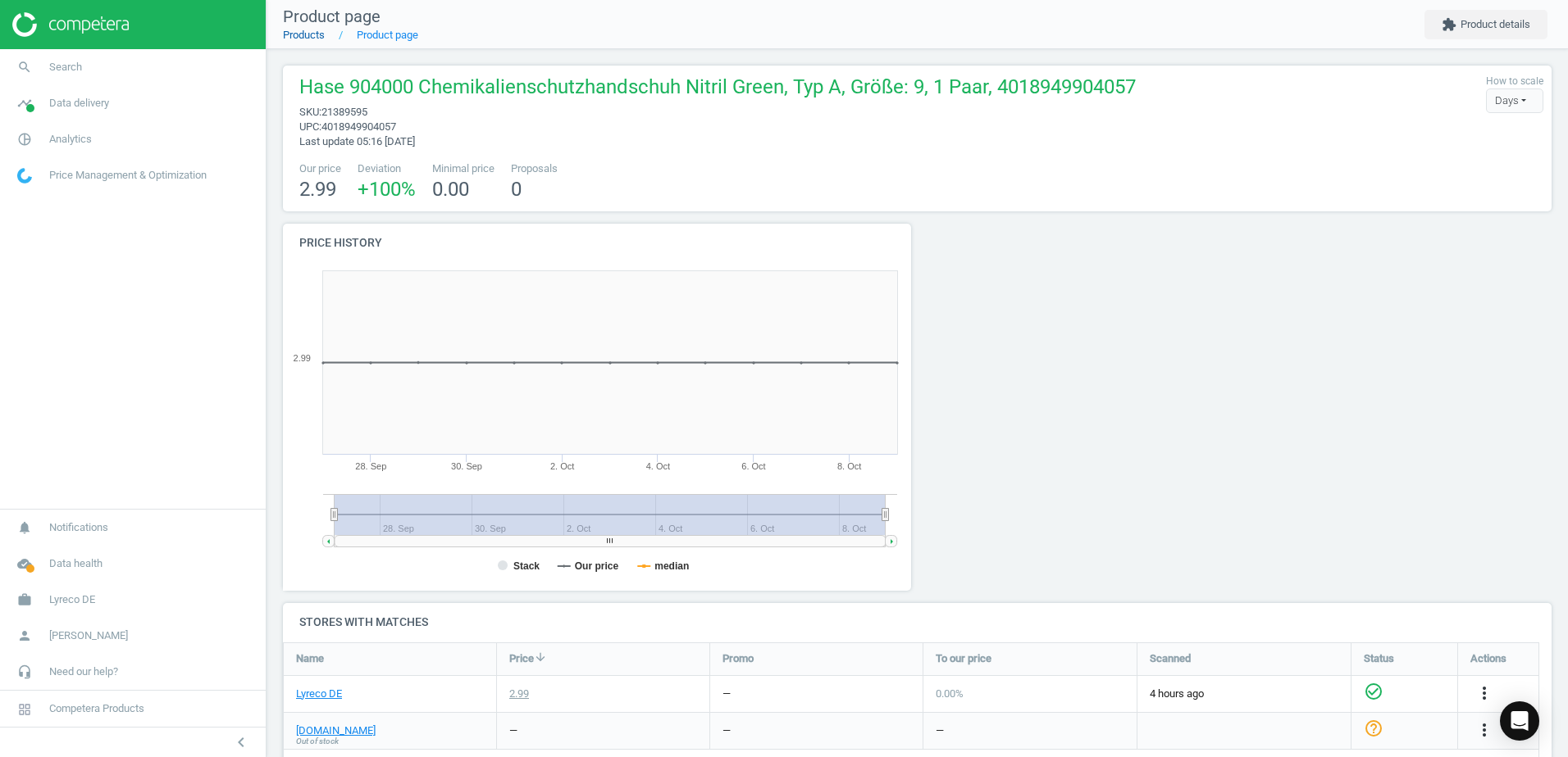
click at [315, 32] on link "Products" at bounding box center [304, 35] width 42 height 12
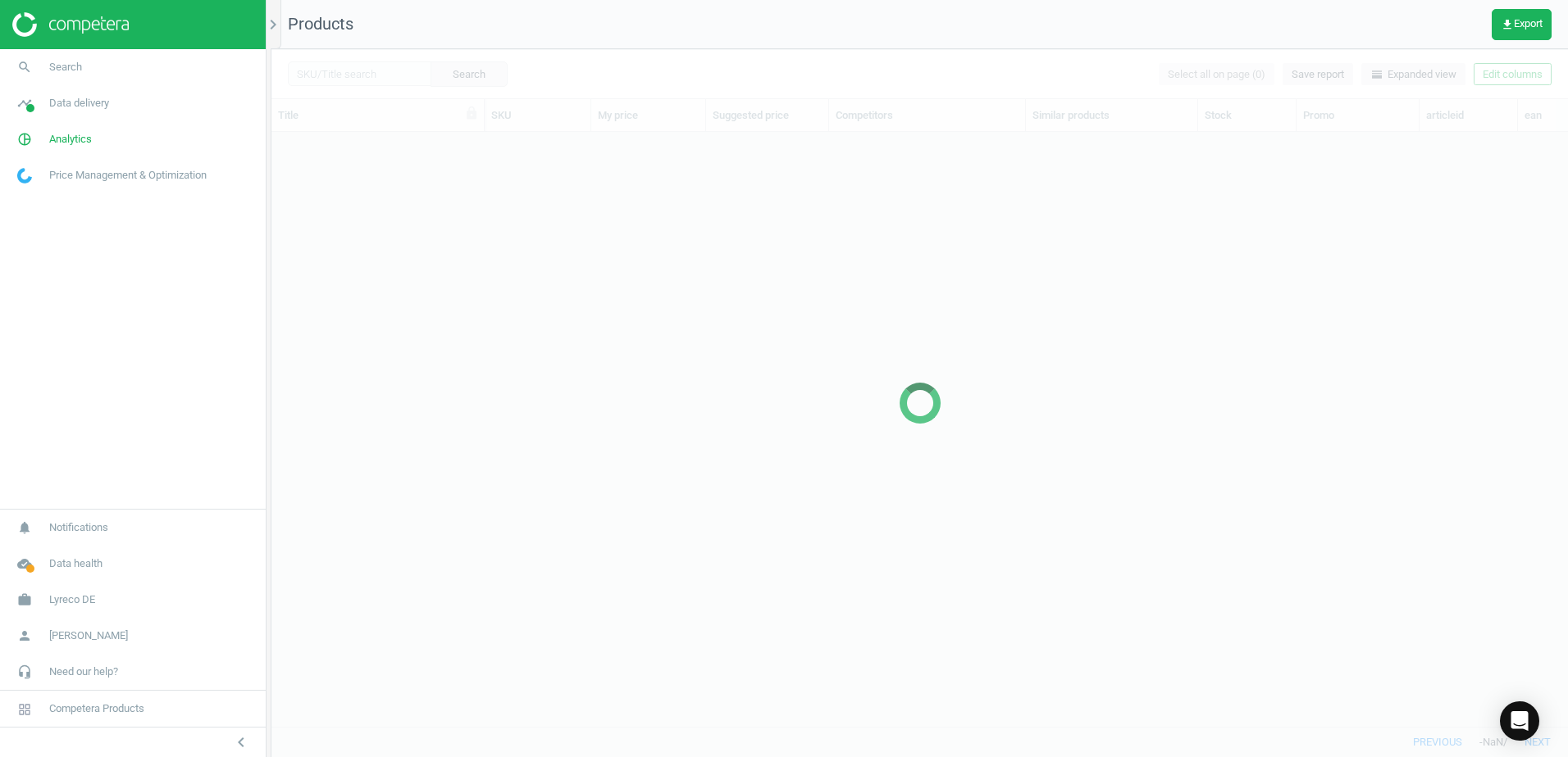
scroll to position [570, 1284]
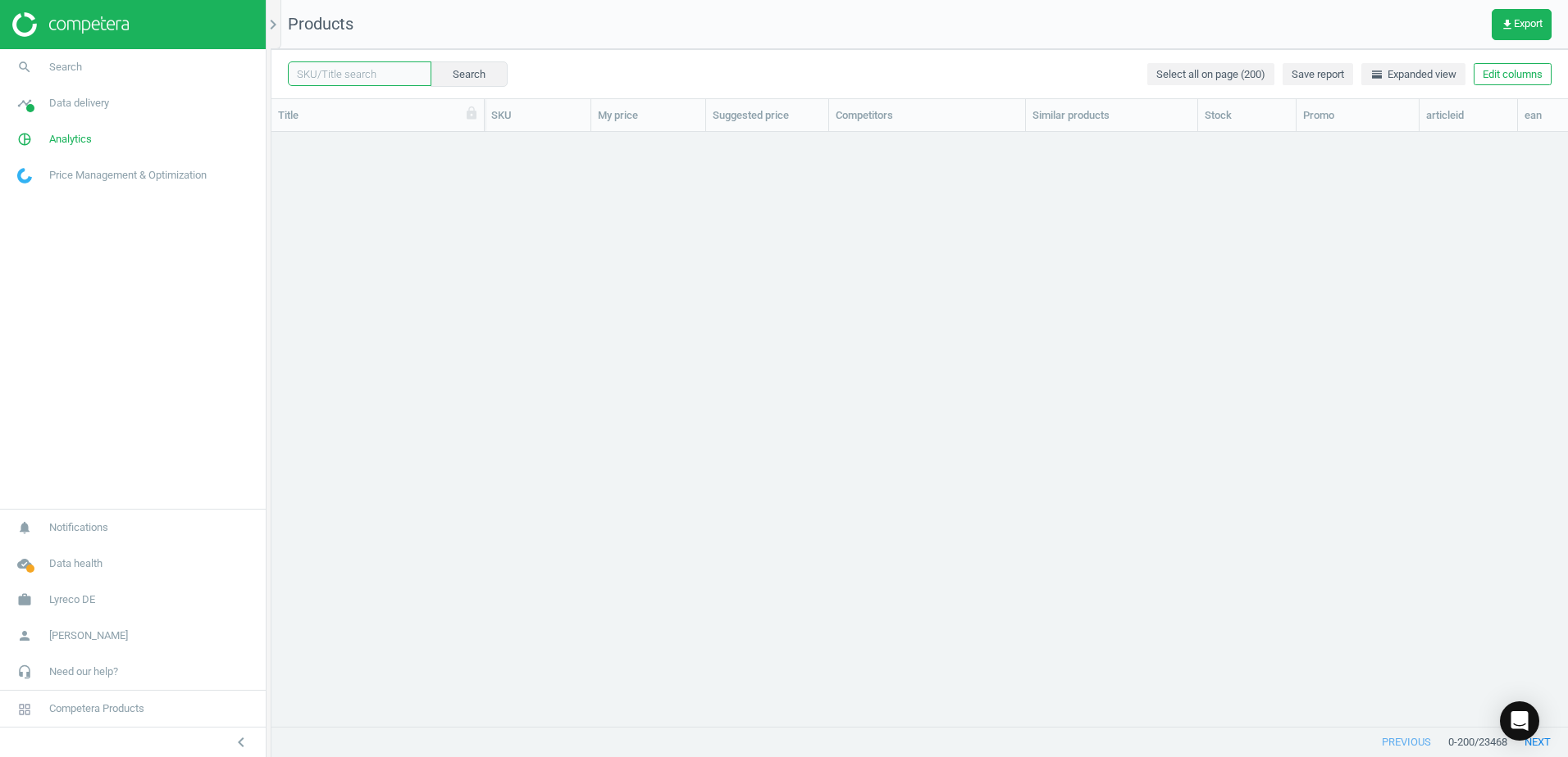
click at [364, 71] on input "text" at bounding box center [359, 74] width 144 height 25
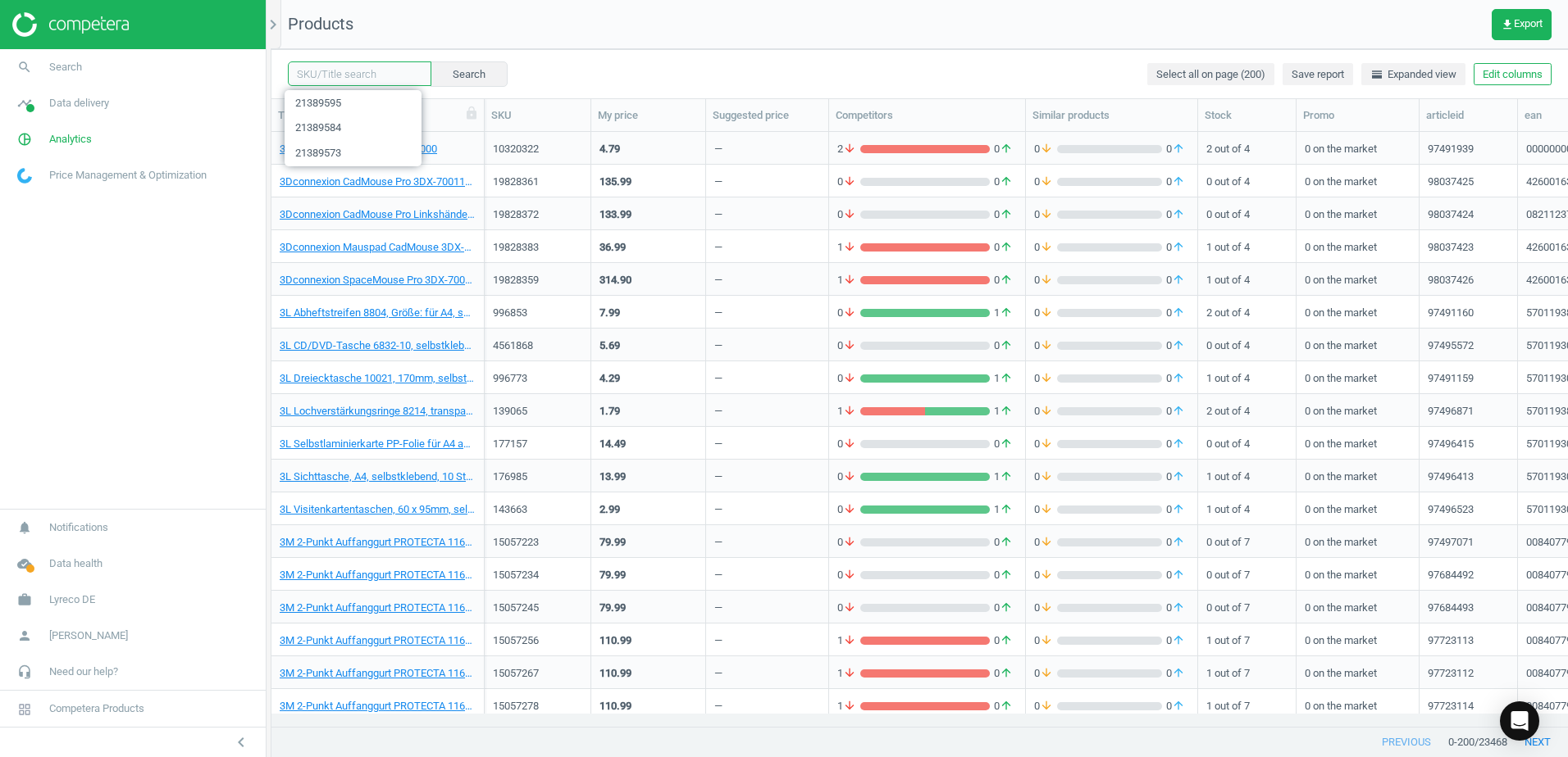
paste input "21389551"
type input "21389551"
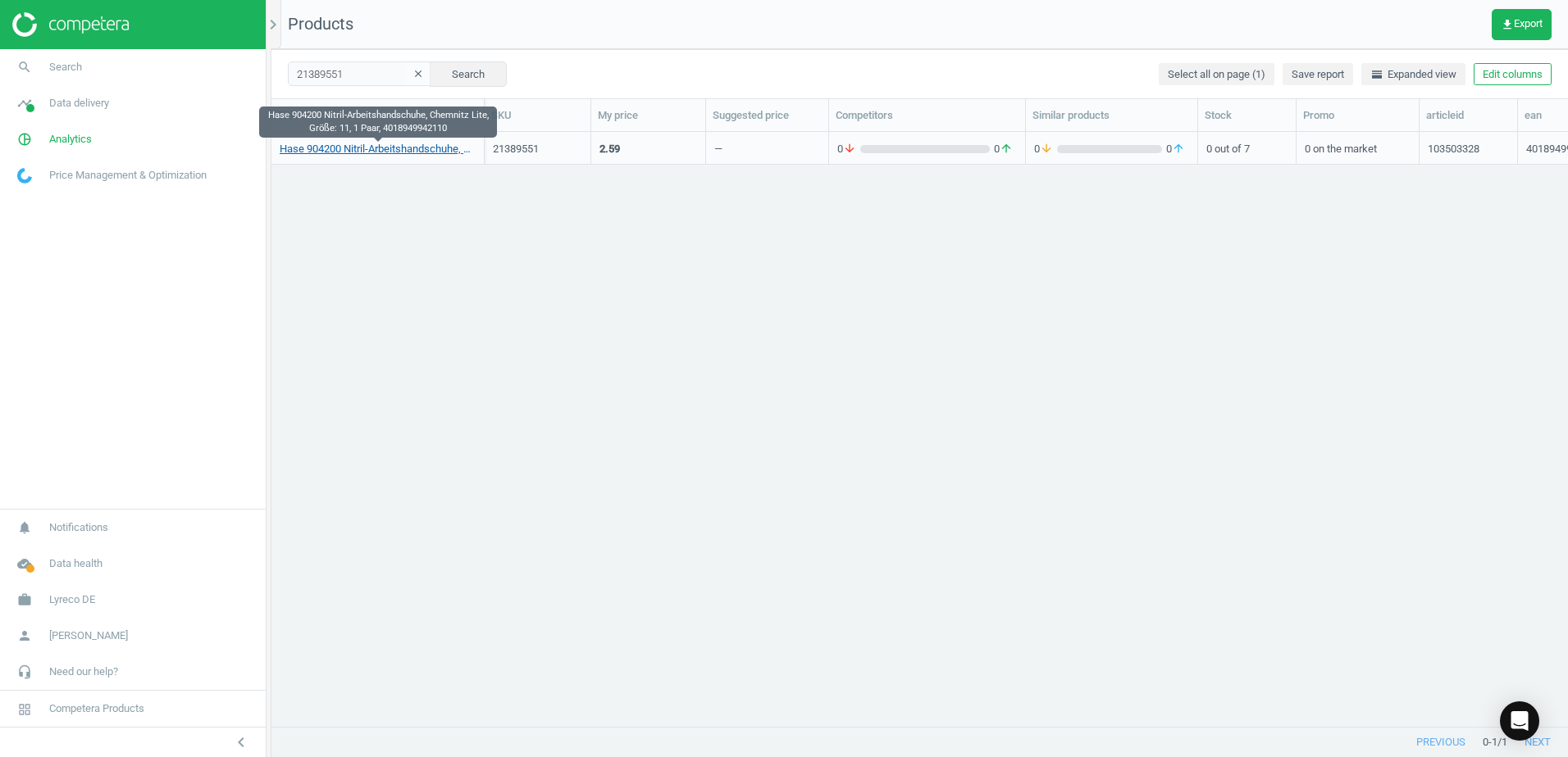
click at [423, 148] on link "Hase 904200 Nitril-Arbeitshandschuhe, Chemnitz Lite, Größe: 11, 1 Paar, 4018949…" at bounding box center [377, 149] width 196 height 15
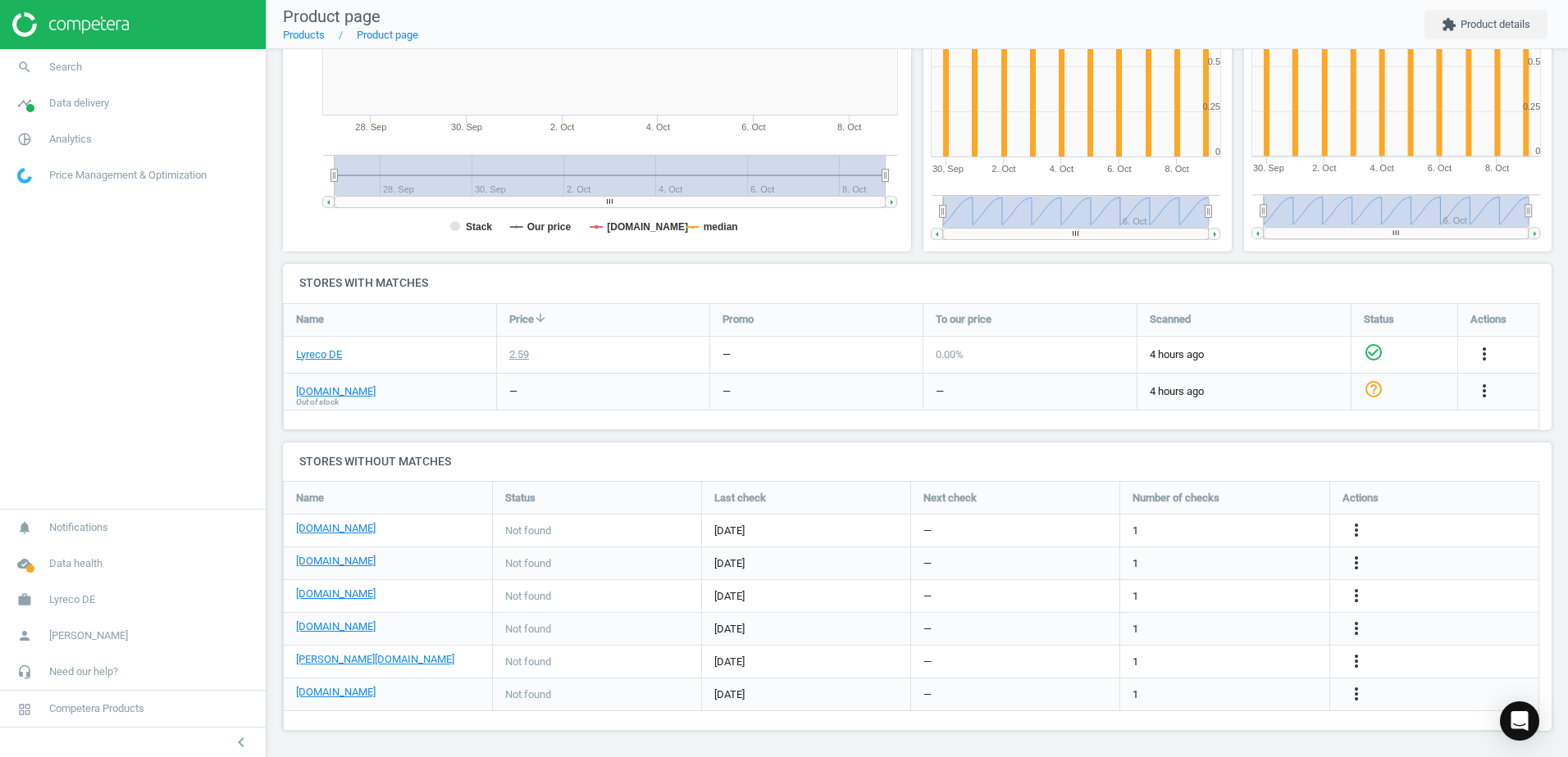
scroll to position [342, 0]
click at [1356, 587] on icon "more_vert" at bounding box center [1356, 594] width 20 height 20
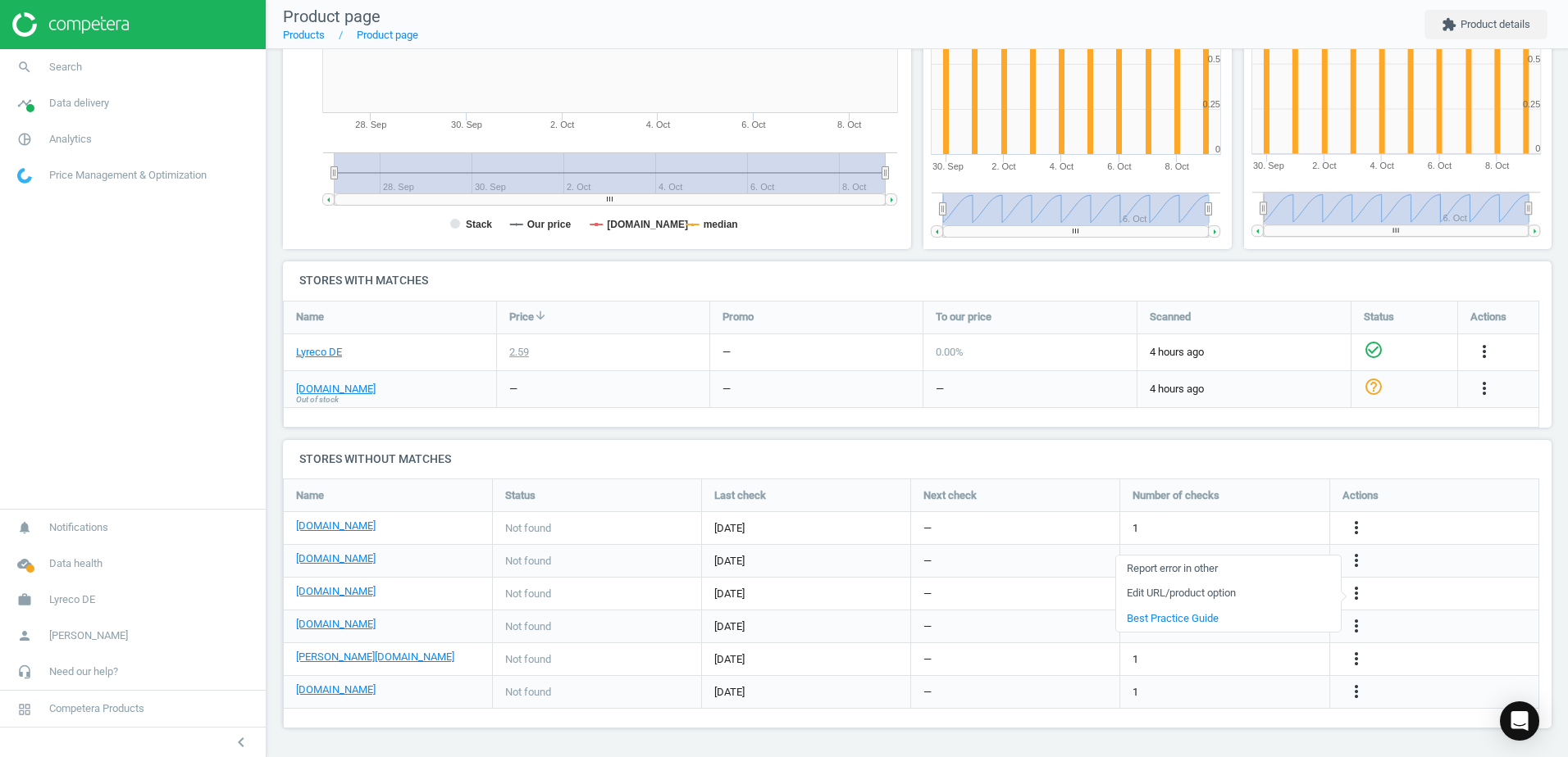
click at [1149, 592] on link "Edit URL/product option" at bounding box center [1229, 594] width 225 height 25
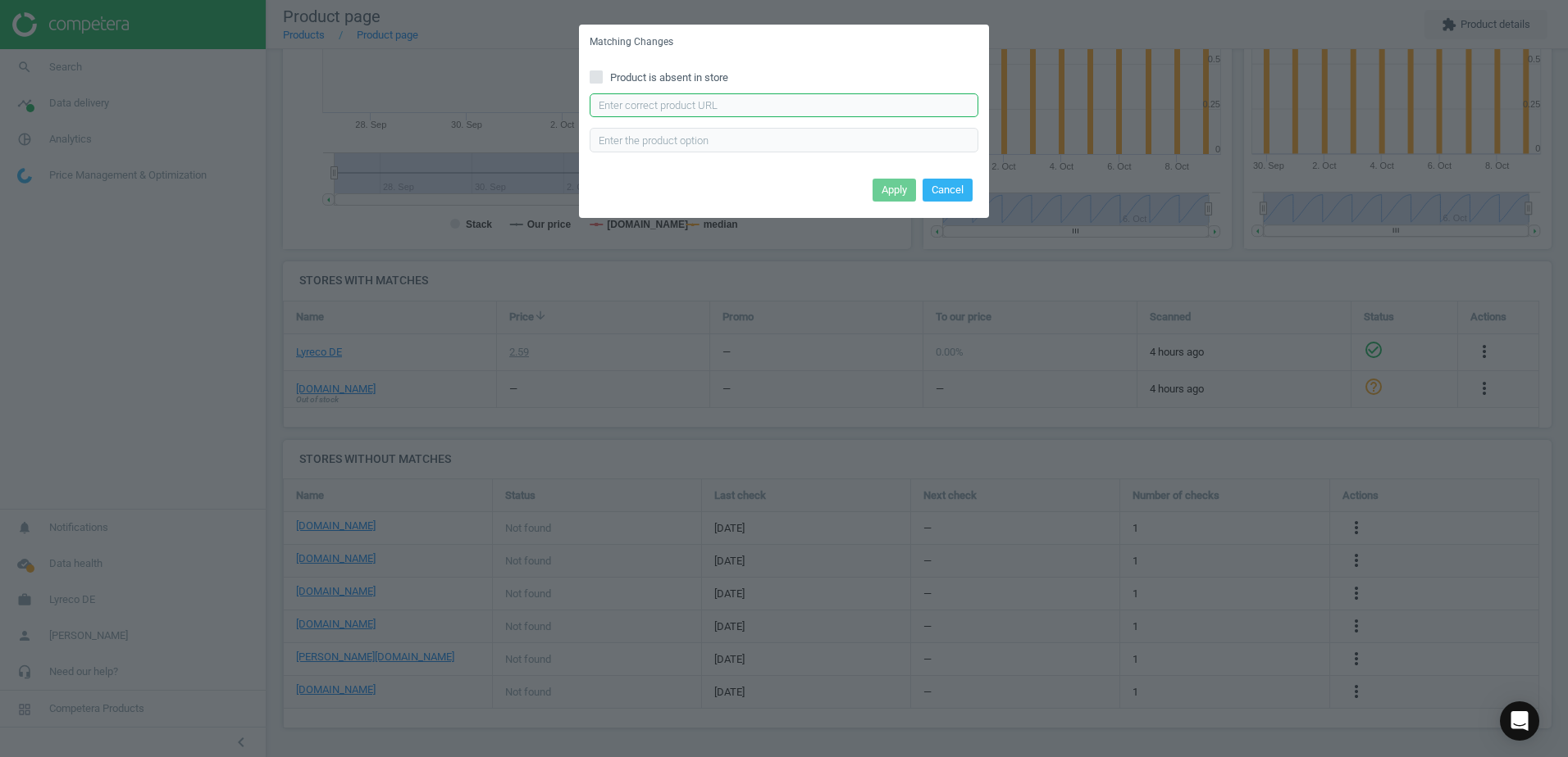
click at [630, 97] on input "text" at bounding box center [783, 106] width 388 height 25
paste input "https://cas-technik.de/handschutz/universalhandschuhe/hase-904200-chemnitz-lite…"
type input "https://cas-technik.de/handschutz/universalhandschuhe/hase-904200-chemnitz-lite…"
click at [897, 201] on button "Apply" at bounding box center [894, 190] width 44 height 23
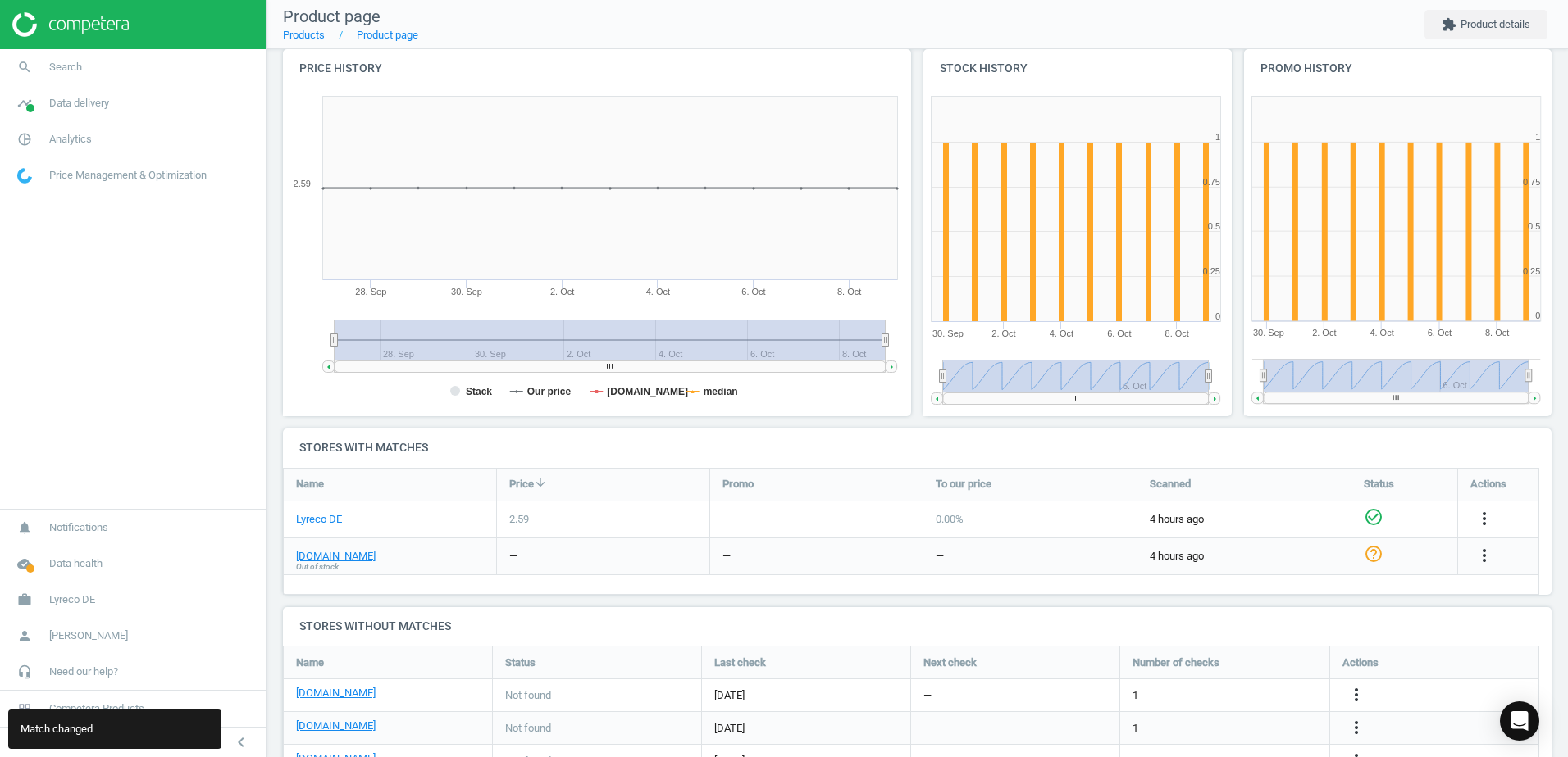
scroll to position [0, 0]
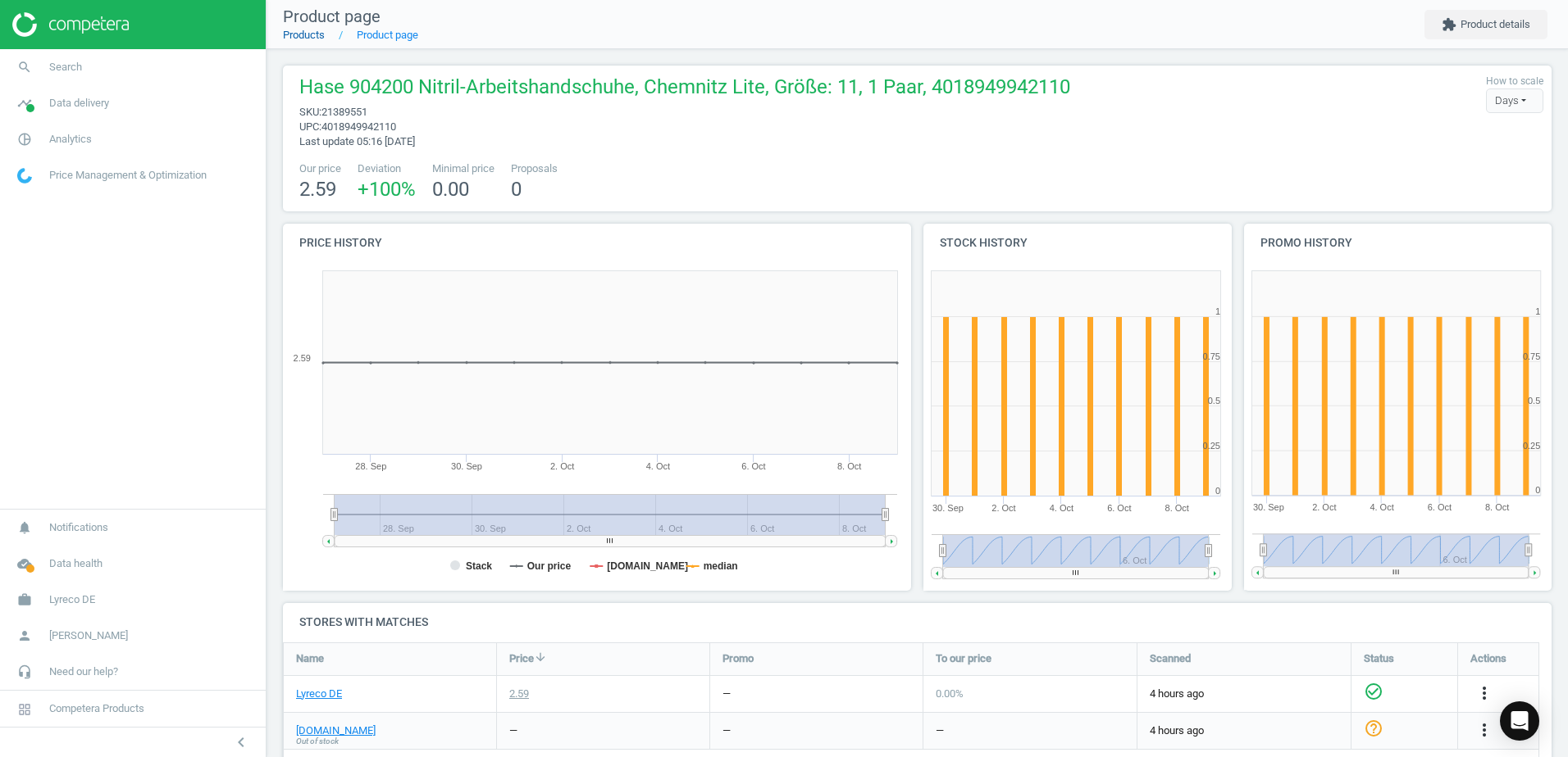
click at [306, 36] on link "Products" at bounding box center [304, 35] width 42 height 12
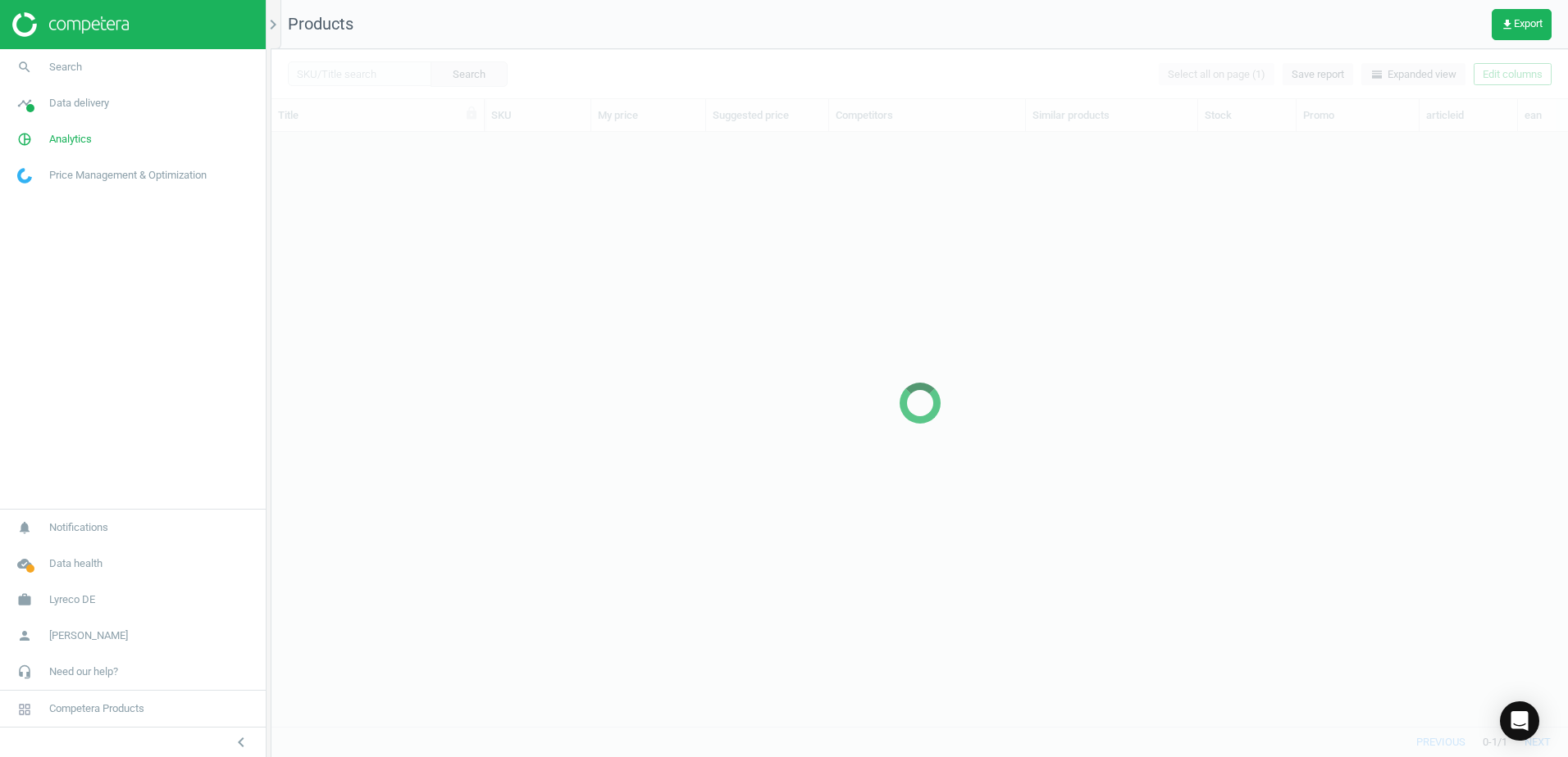
scroll to position [570, 1284]
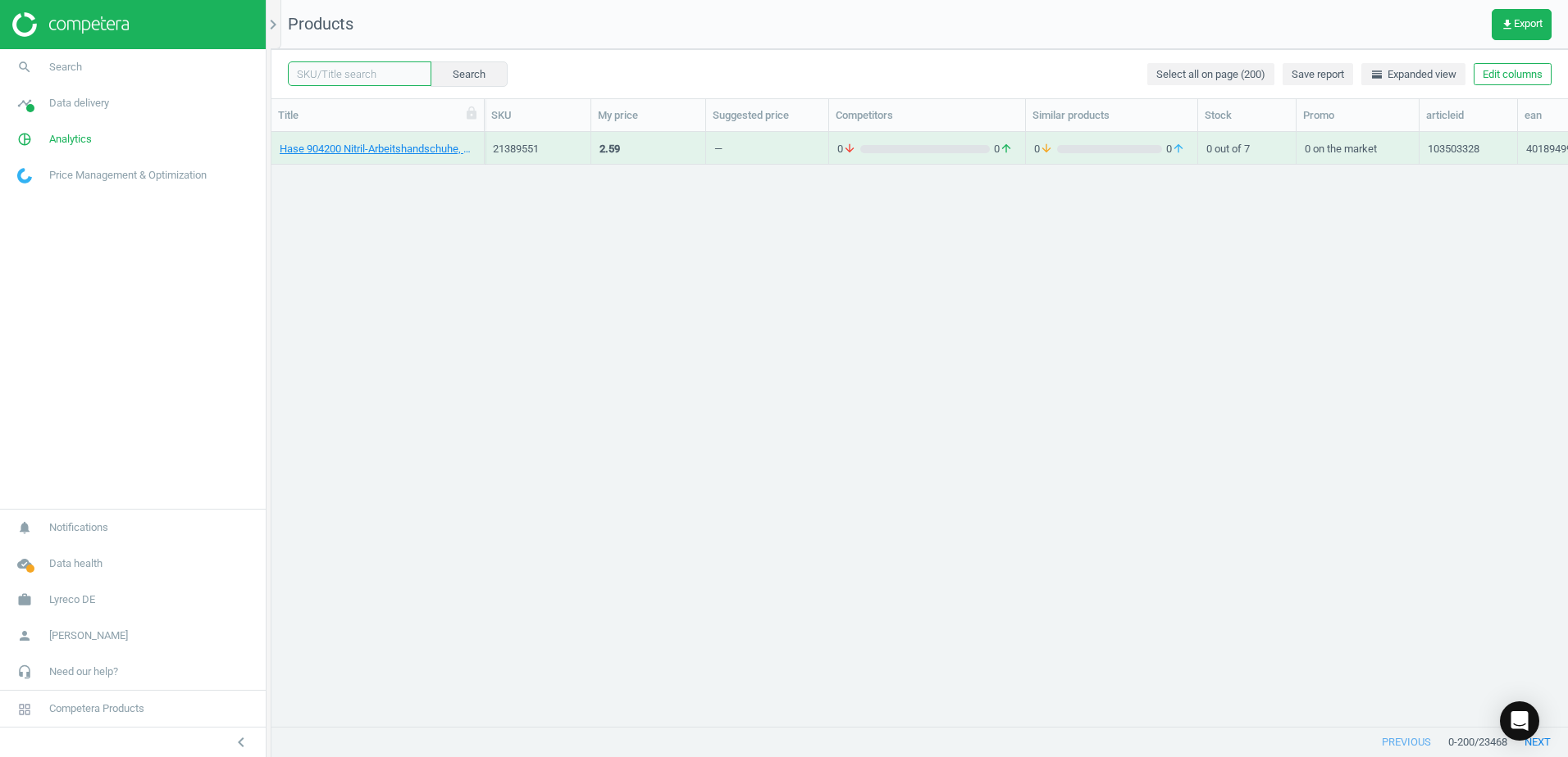
click at [365, 73] on input "text" at bounding box center [359, 74] width 144 height 25
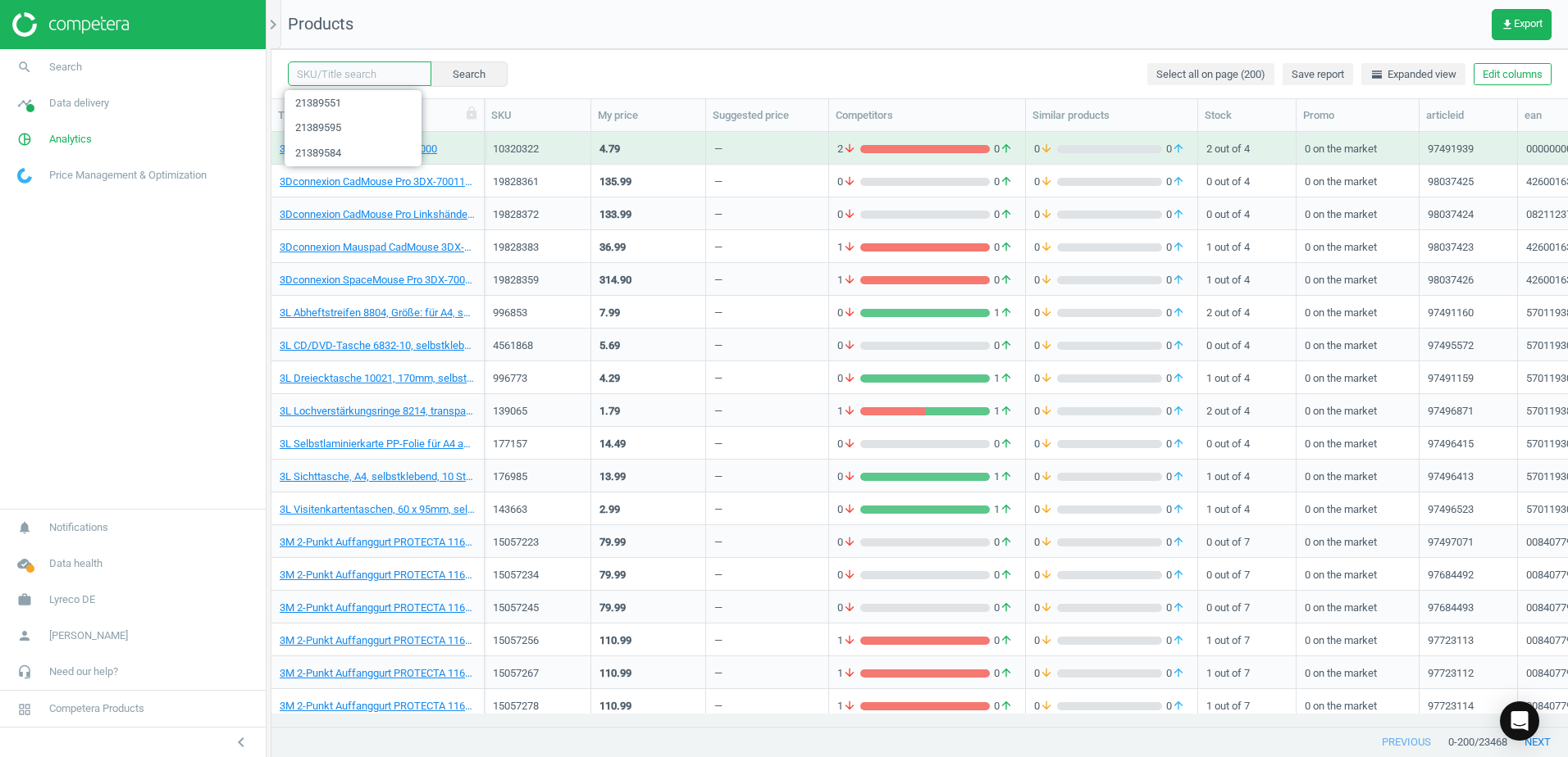
paste input "21389653"
type input "21389653"
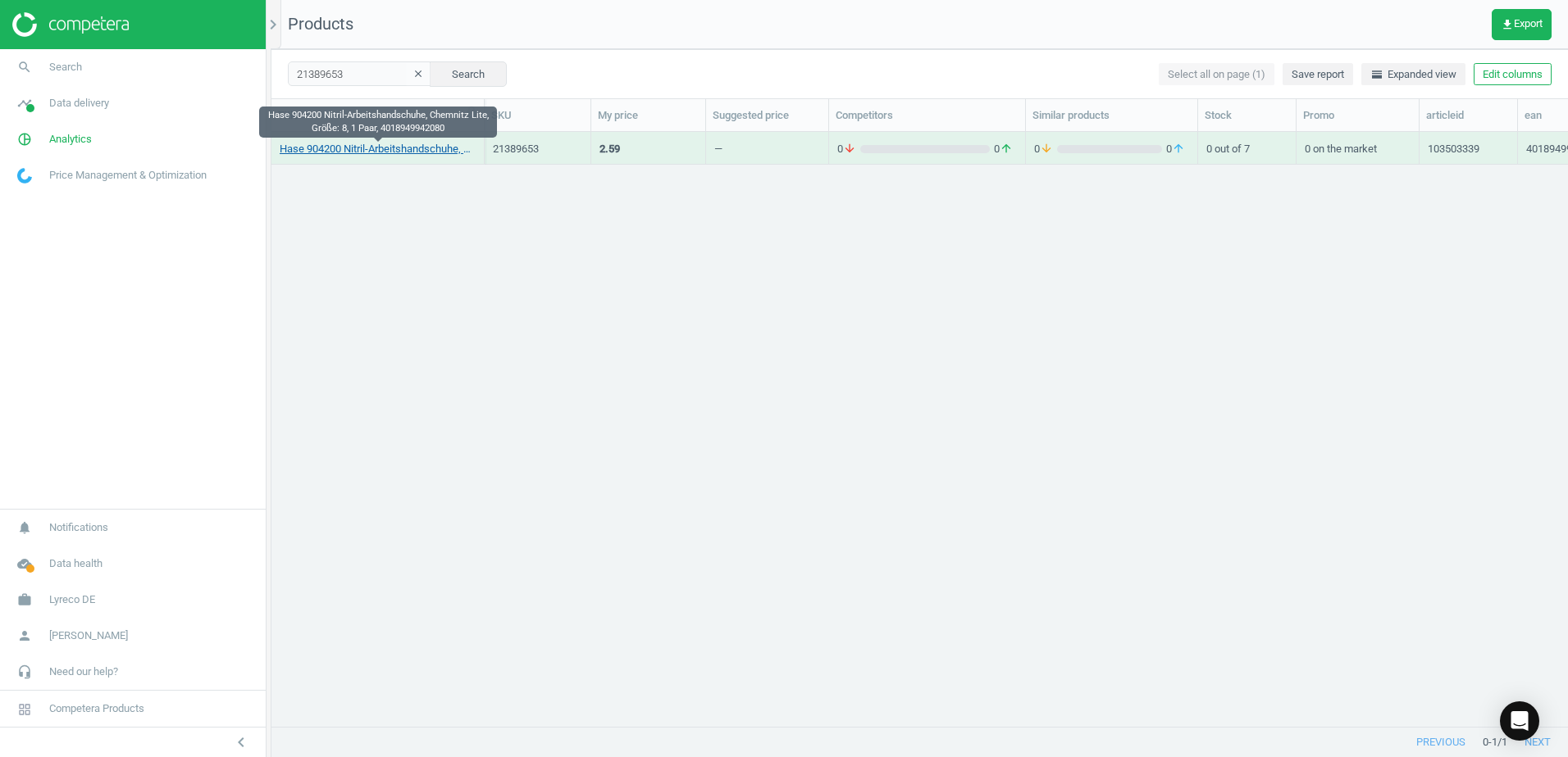
click at [391, 148] on link "Hase 904200 Nitril-Arbeitshandschuhe, Chemnitz Lite, Größe: 8, 1 Paar, 40189499…" at bounding box center [377, 149] width 196 height 15
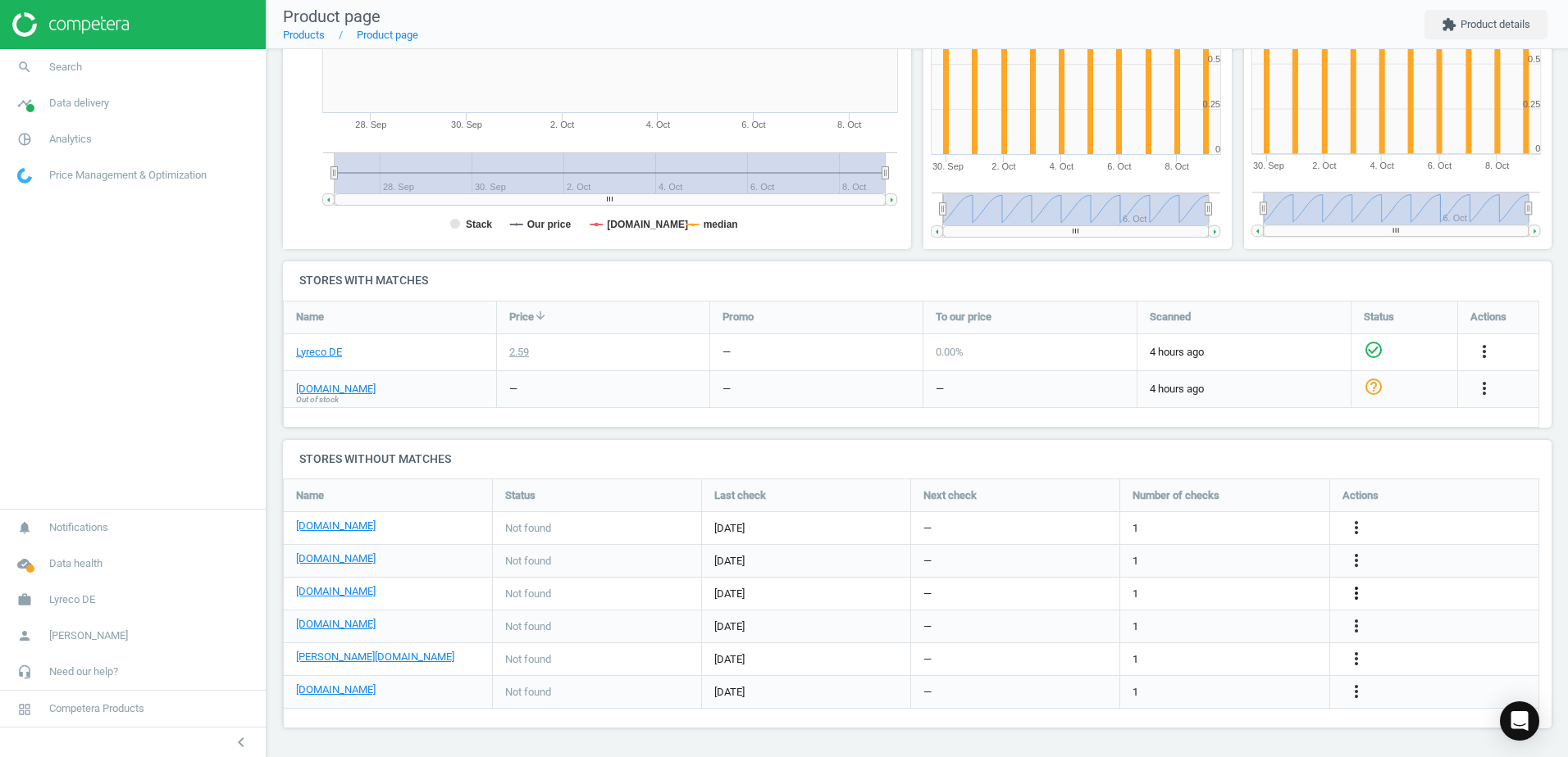
click at [1352, 591] on icon "more_vert" at bounding box center [1356, 594] width 20 height 20
click at [1147, 587] on link "Edit URL/product option" at bounding box center [1229, 594] width 225 height 25
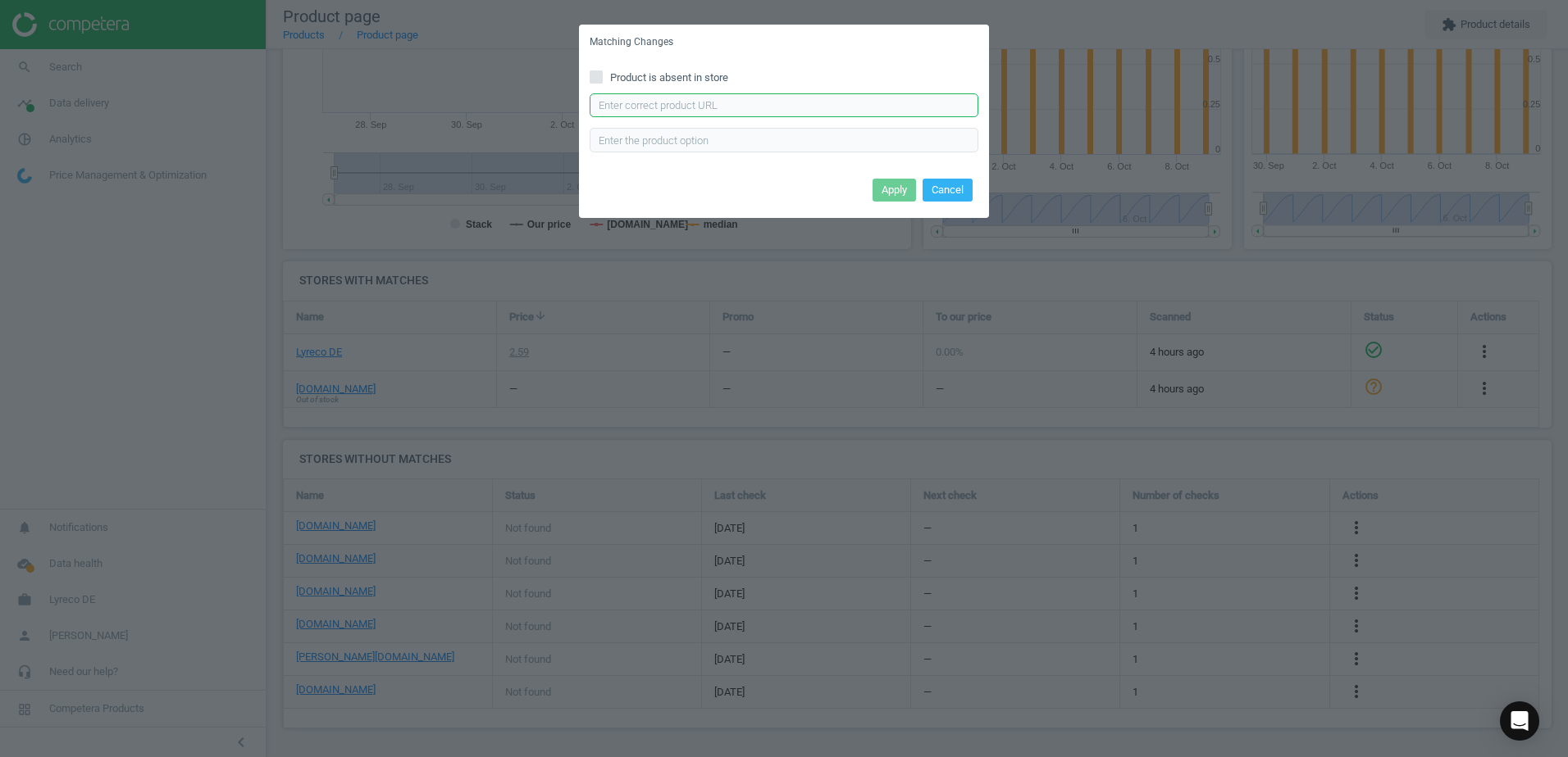
click at [659, 114] on input "text" at bounding box center [783, 106] width 388 height 25
paste input "https://cas-technik.de/handschutz/universalhandschuhe/hase-904200-chemnitz-lite…"
type input "https://cas-technik.de/handschutz/universalhandschuhe/hase-904200-chemnitz-lite…"
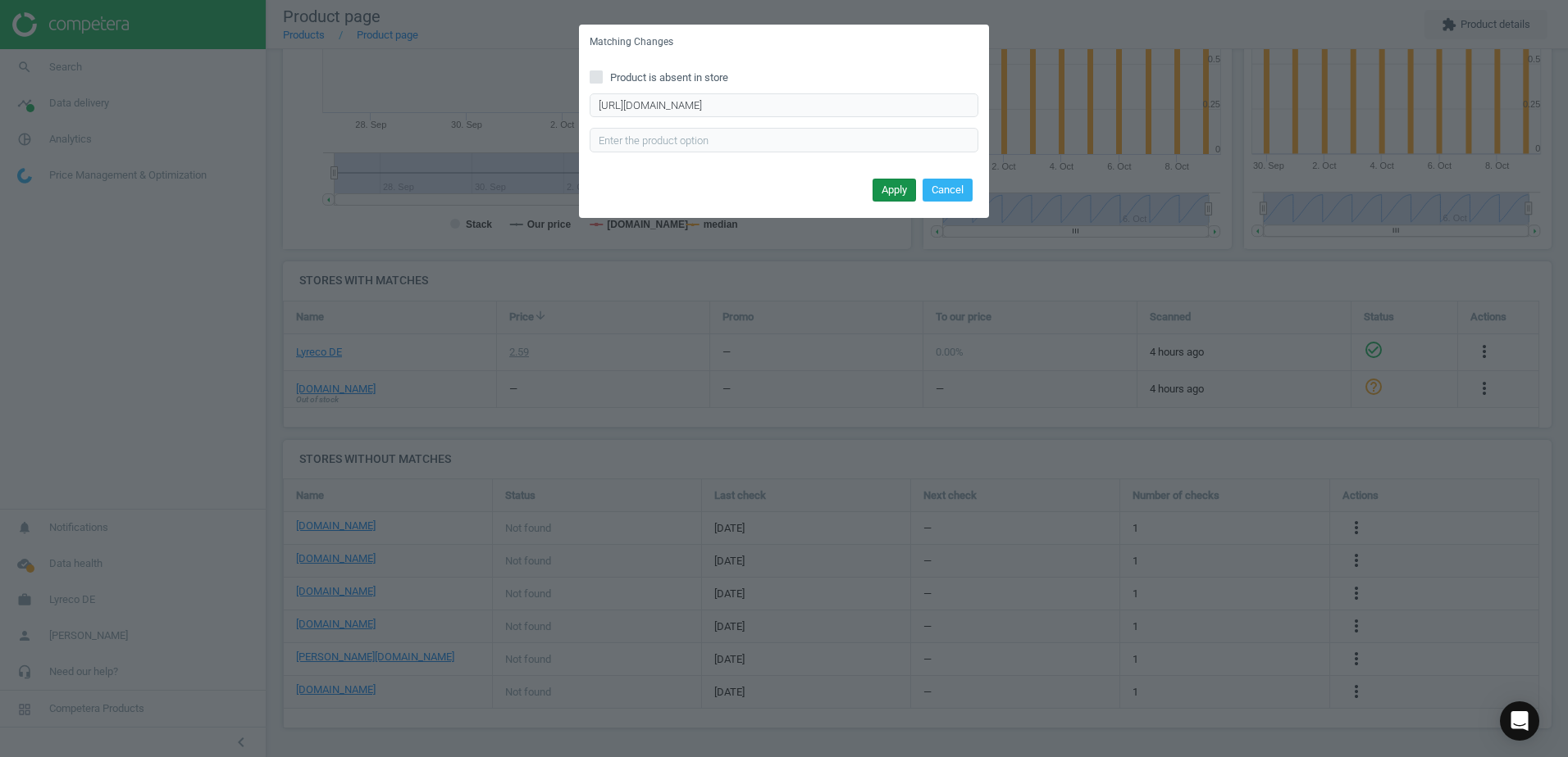
click at [883, 199] on button "Apply" at bounding box center [894, 190] width 44 height 23
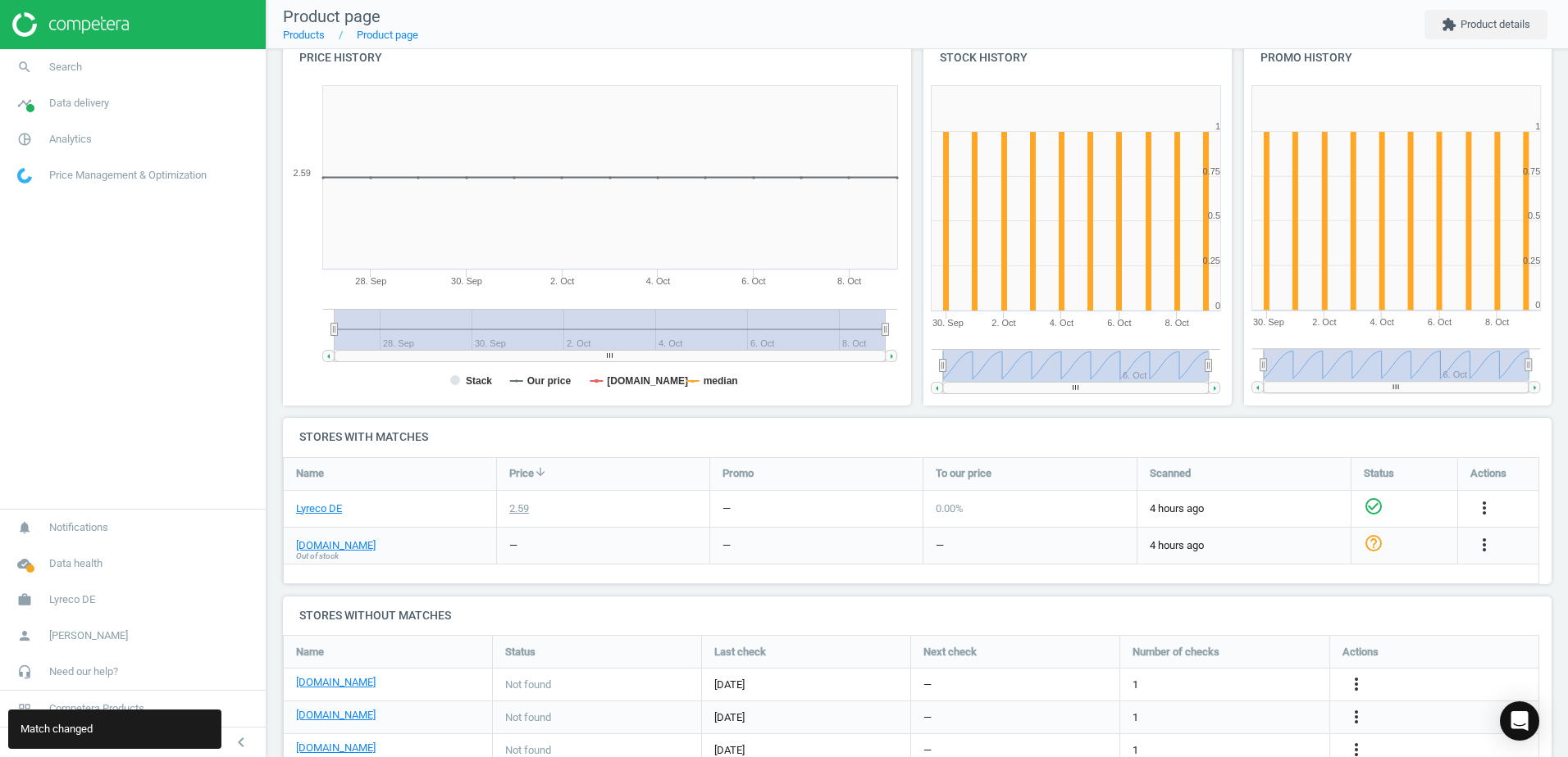
scroll to position [14, 0]
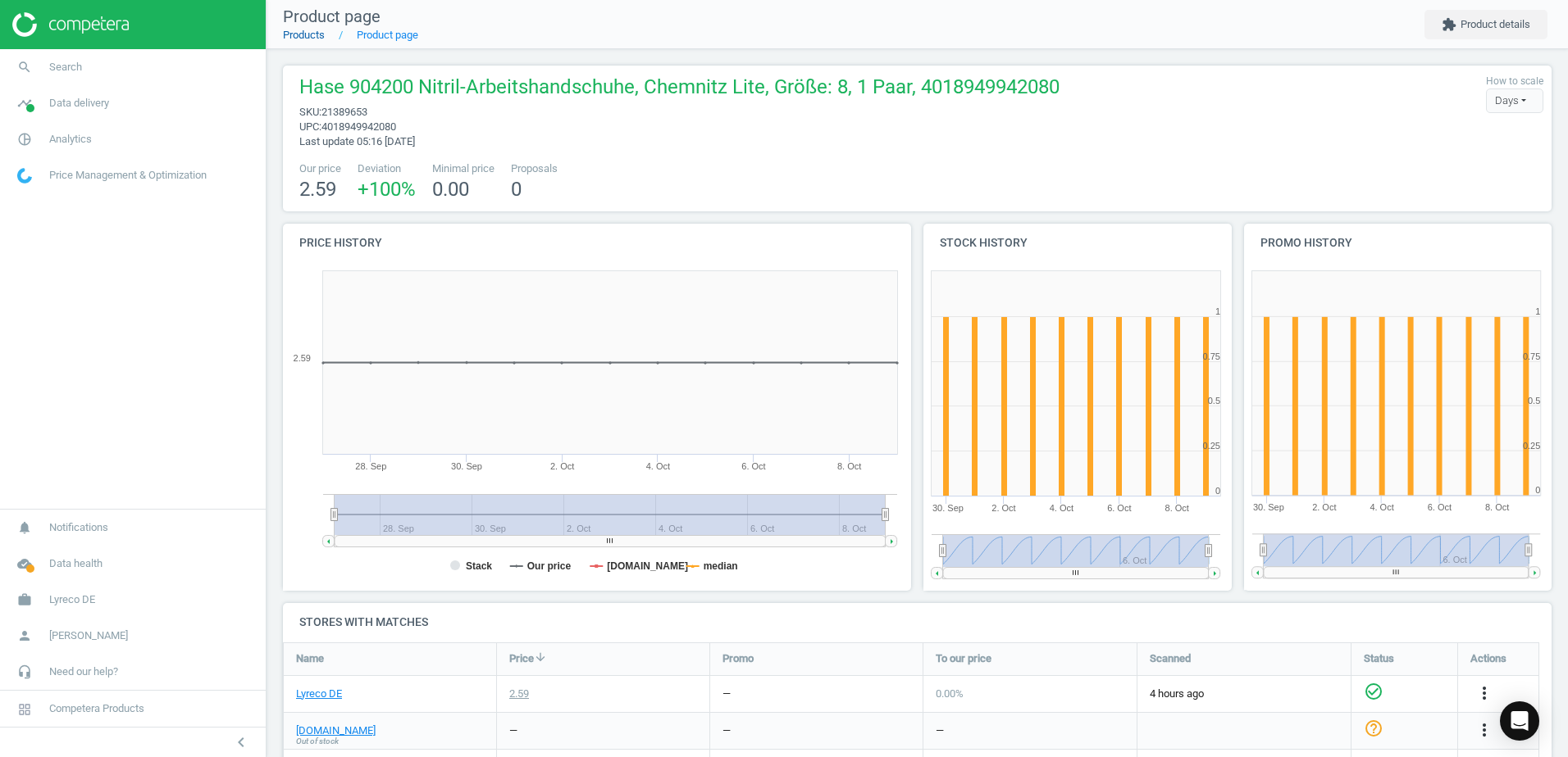
click at [308, 37] on link "Products" at bounding box center [304, 35] width 42 height 12
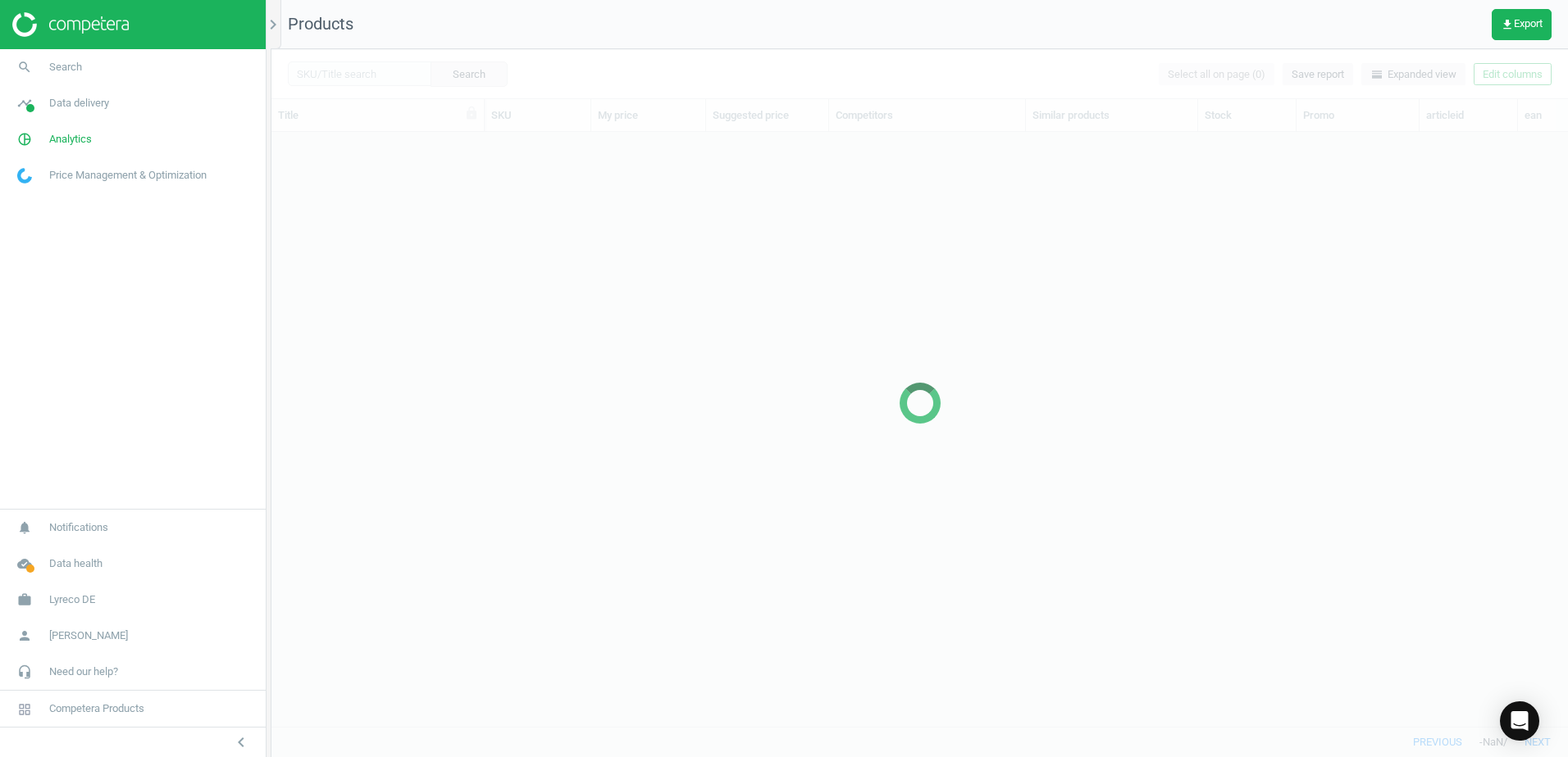
scroll to position [570, 1284]
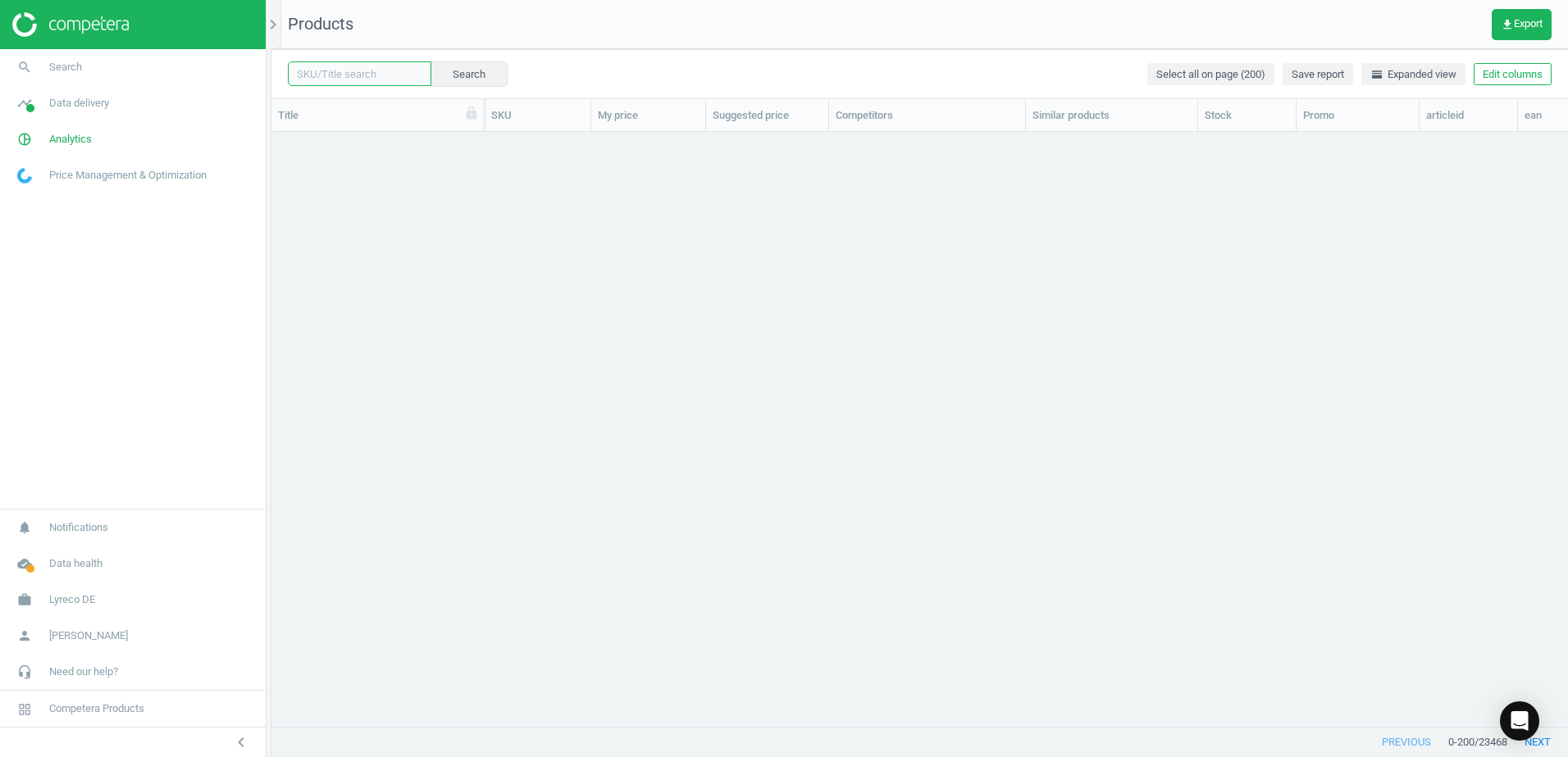
click at [368, 66] on input "text" at bounding box center [359, 74] width 144 height 25
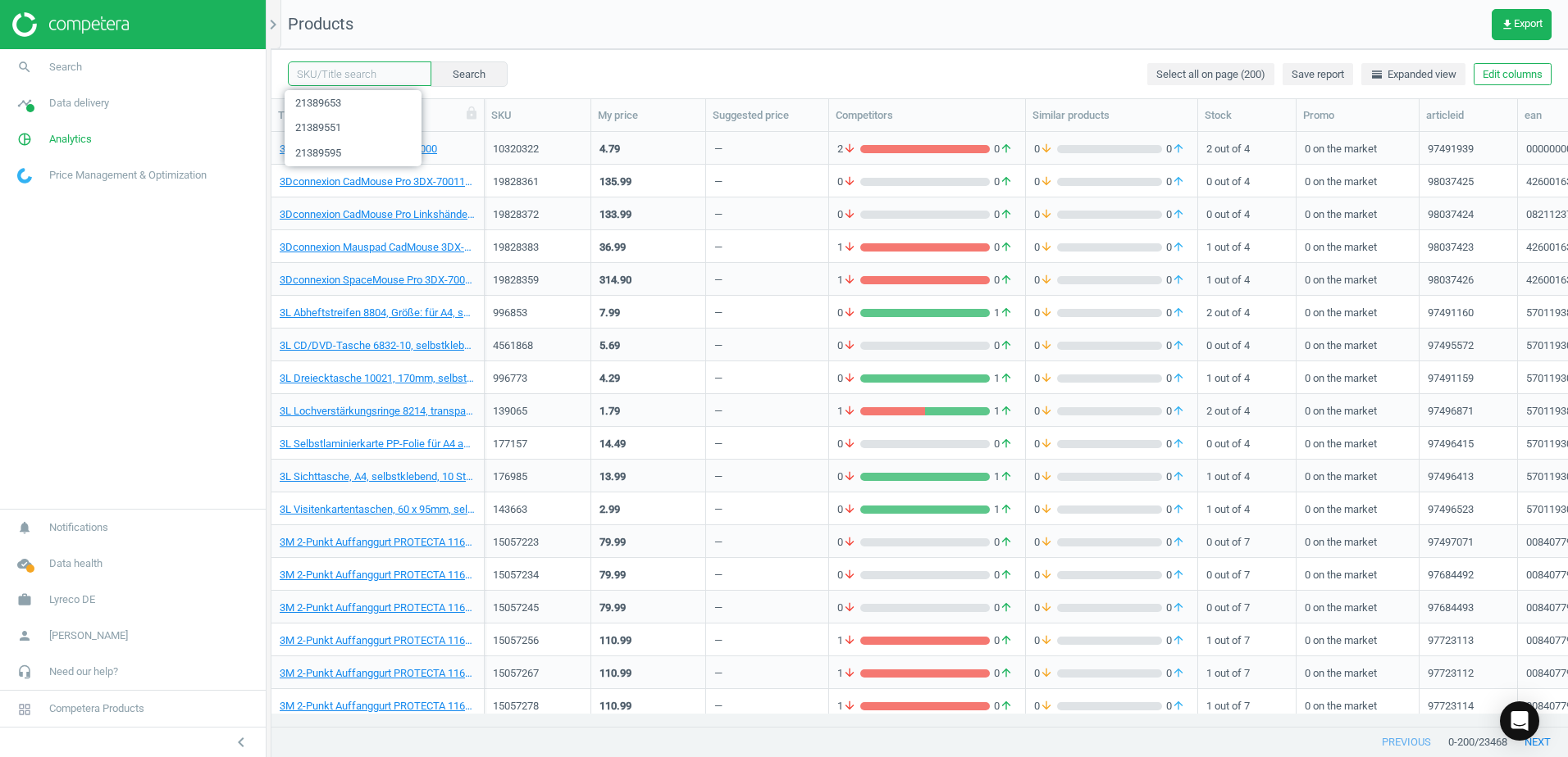
paste input "21389642"
type input "21389642"
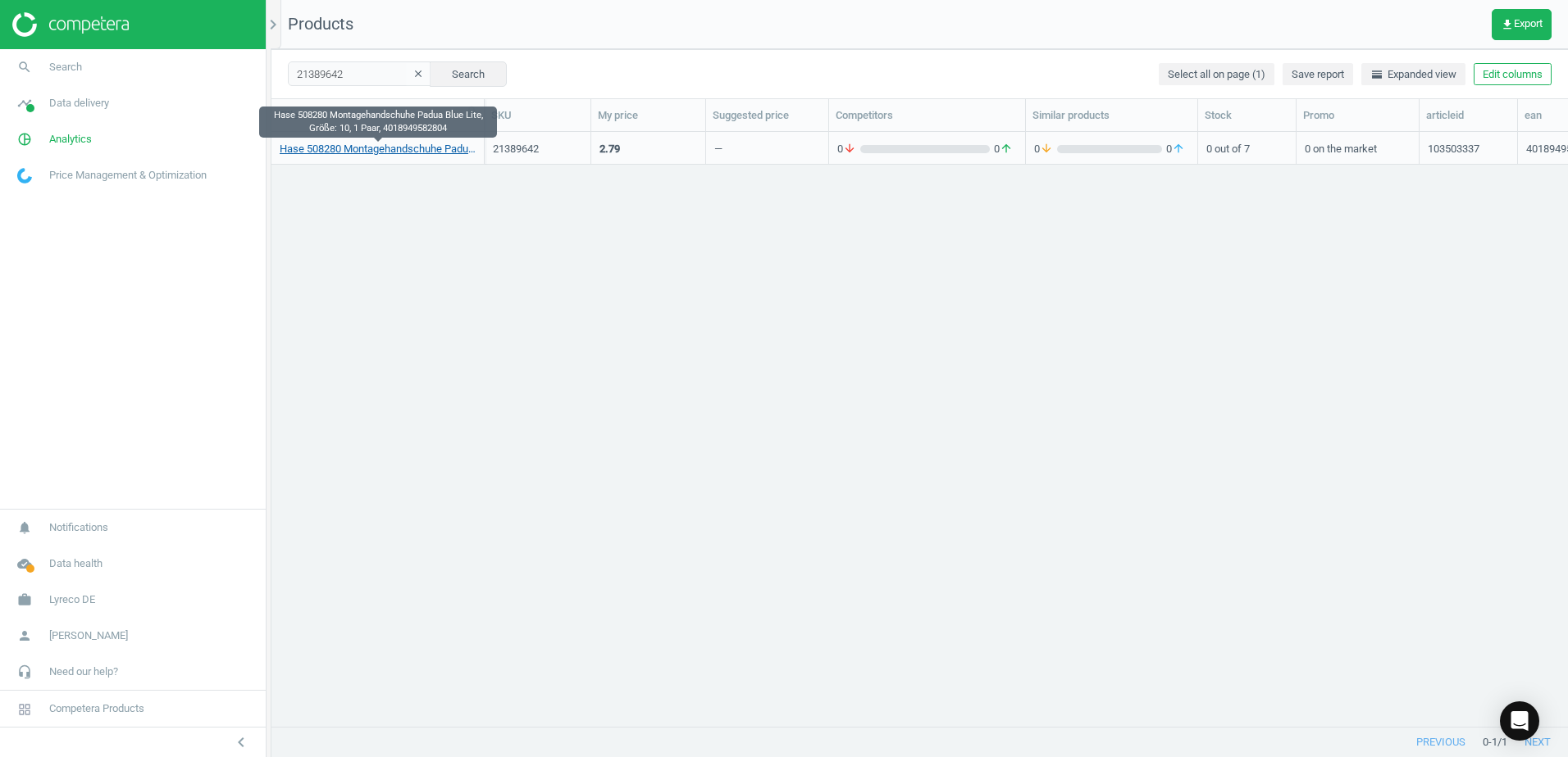
click at [388, 146] on link "Hase 508280 Montagehandschuhe Padua Blue Lite, Größe: 10, 1 Paar, 4018949582804" at bounding box center [377, 149] width 196 height 15
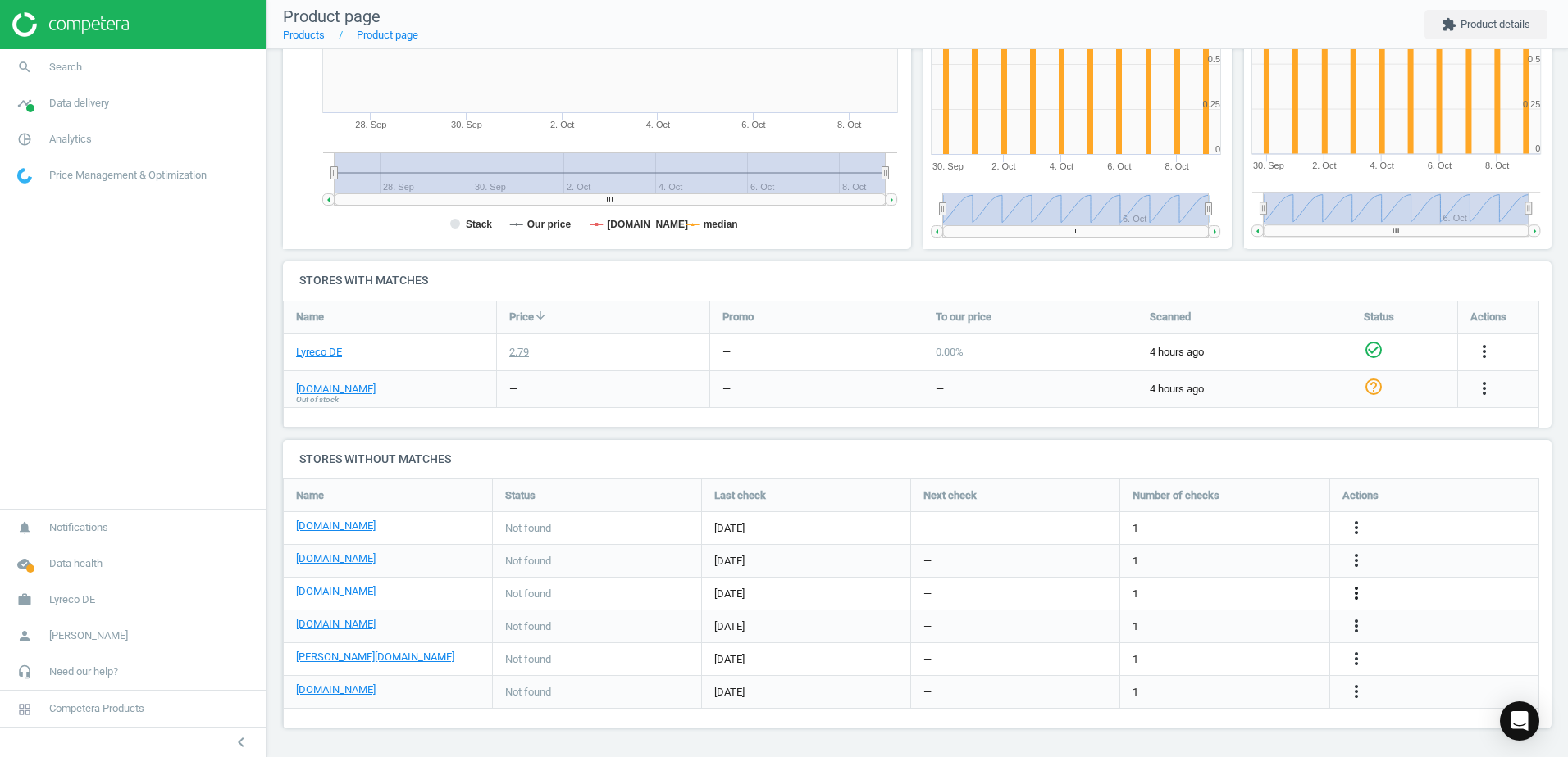
click at [1350, 595] on icon "more_vert" at bounding box center [1356, 594] width 20 height 20
click at [1154, 591] on link "Edit URL/product option" at bounding box center [1229, 594] width 225 height 25
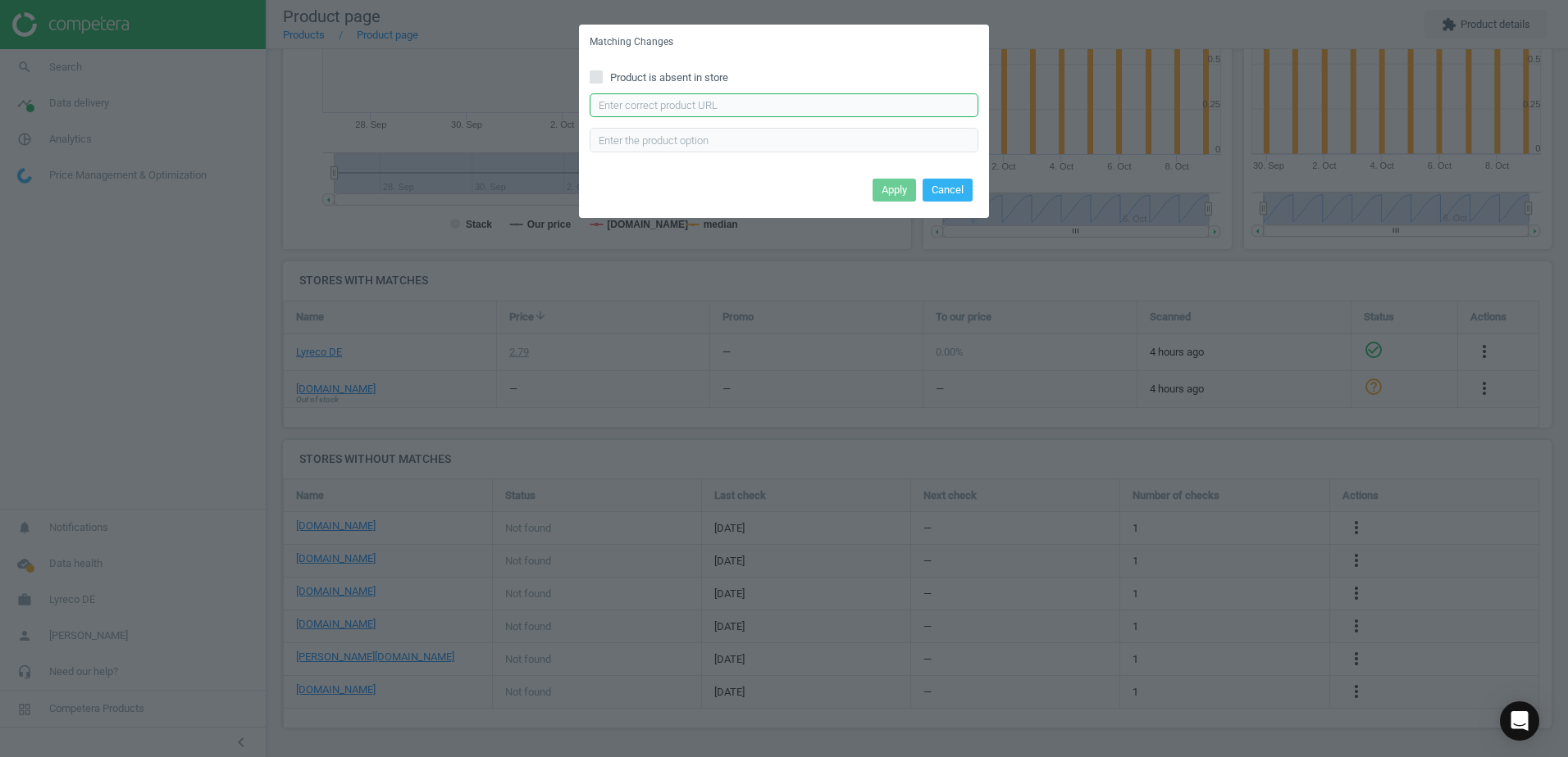
click at [627, 96] on input "text" at bounding box center [783, 106] width 388 height 25
paste input "[URL][DOMAIN_NAME]"
type input "[URL][DOMAIN_NAME]"
click at [874, 190] on button "Apply" at bounding box center [894, 190] width 44 height 23
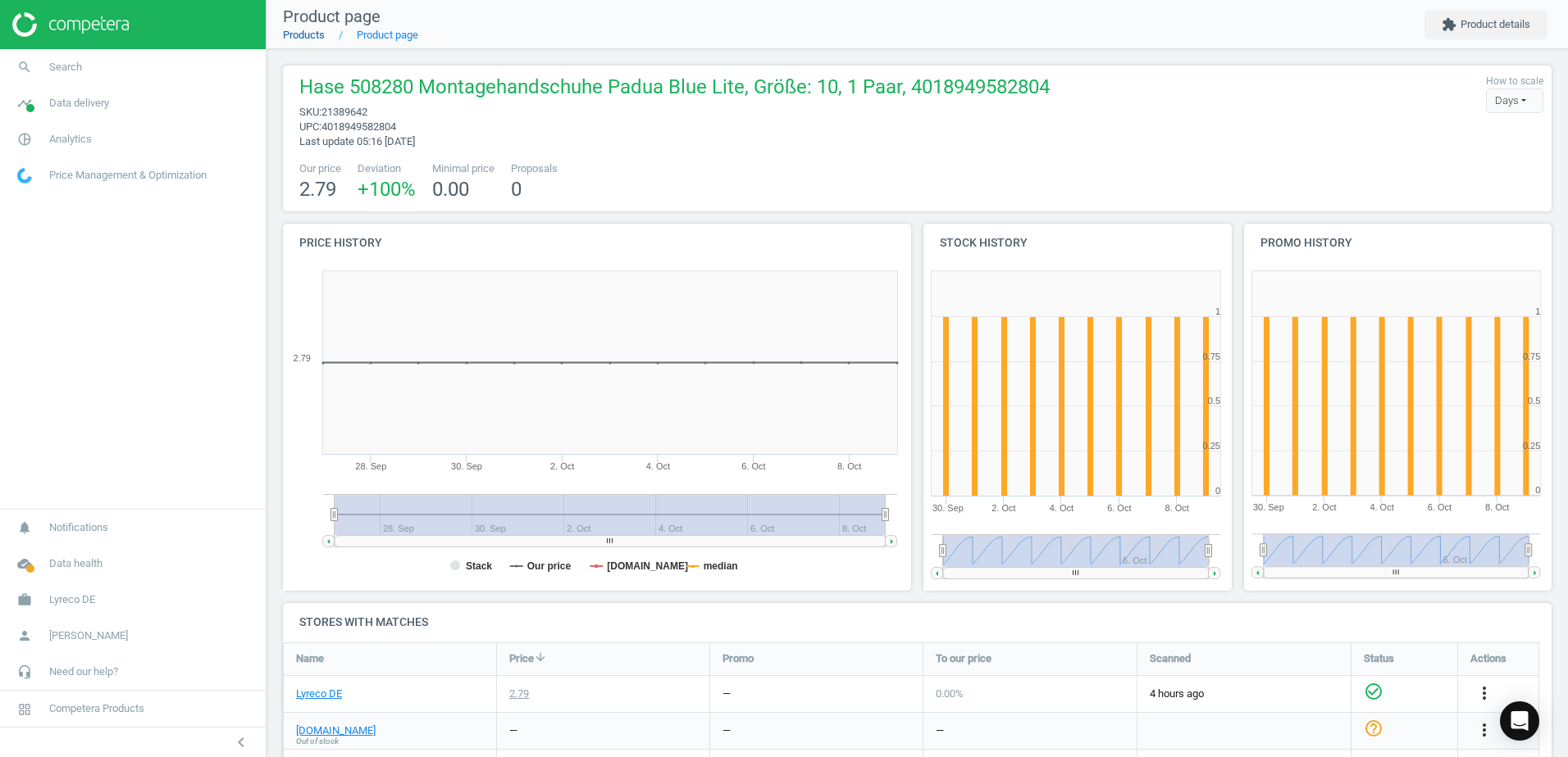
click at [316, 32] on link "Products" at bounding box center [304, 35] width 42 height 12
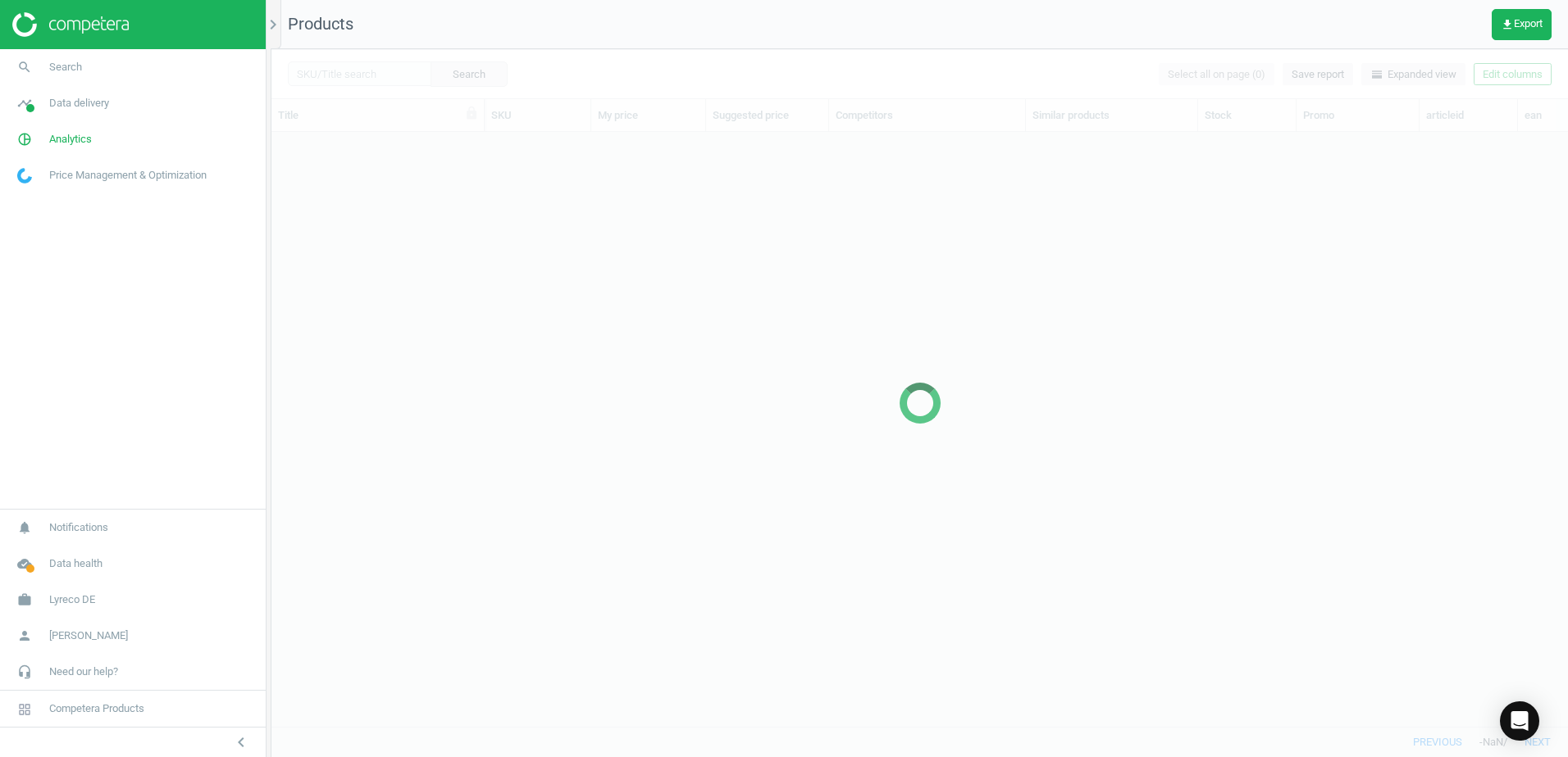
scroll to position [570, 1284]
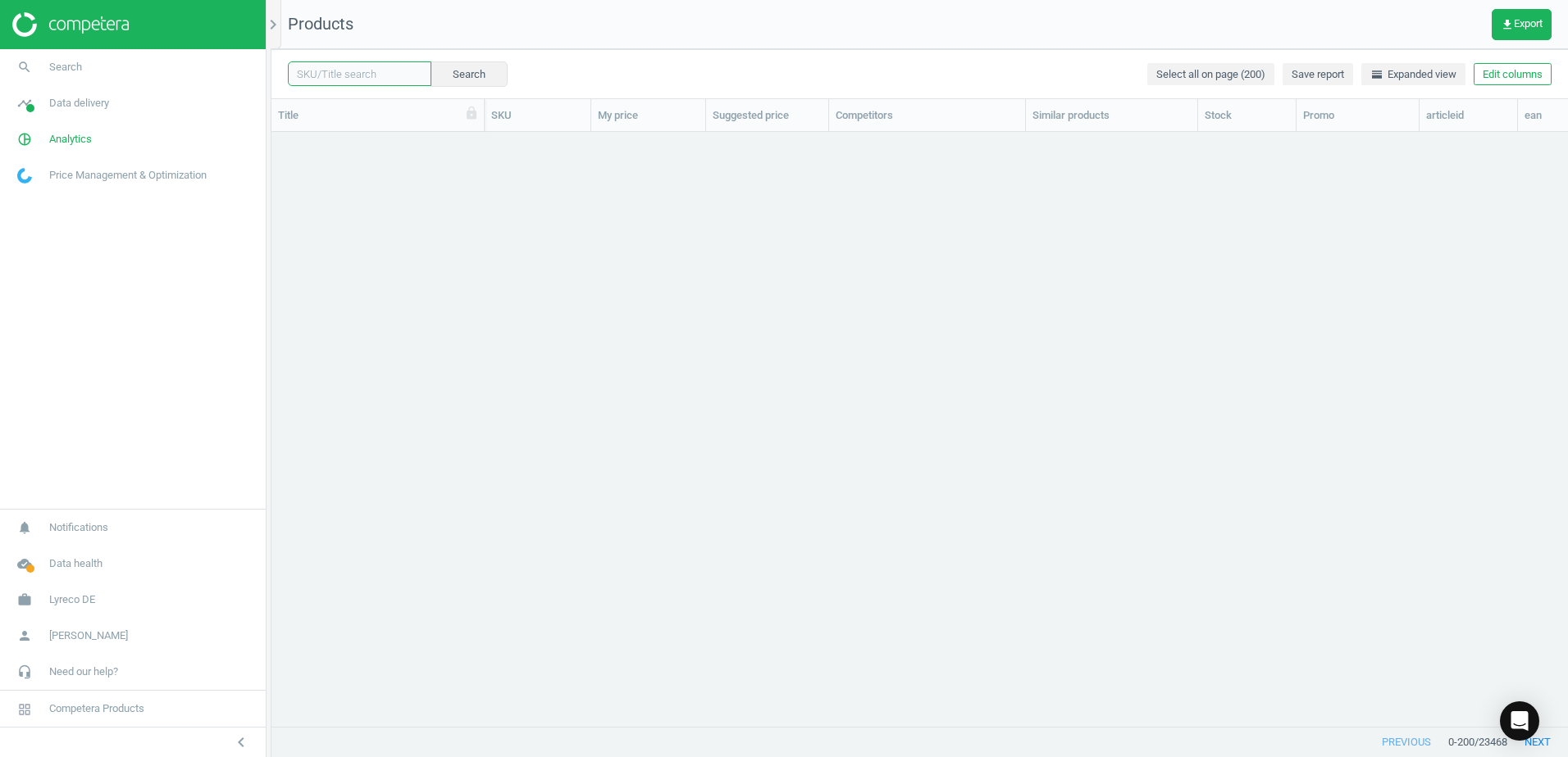
click at [334, 69] on input "text" at bounding box center [359, 74] width 144 height 25
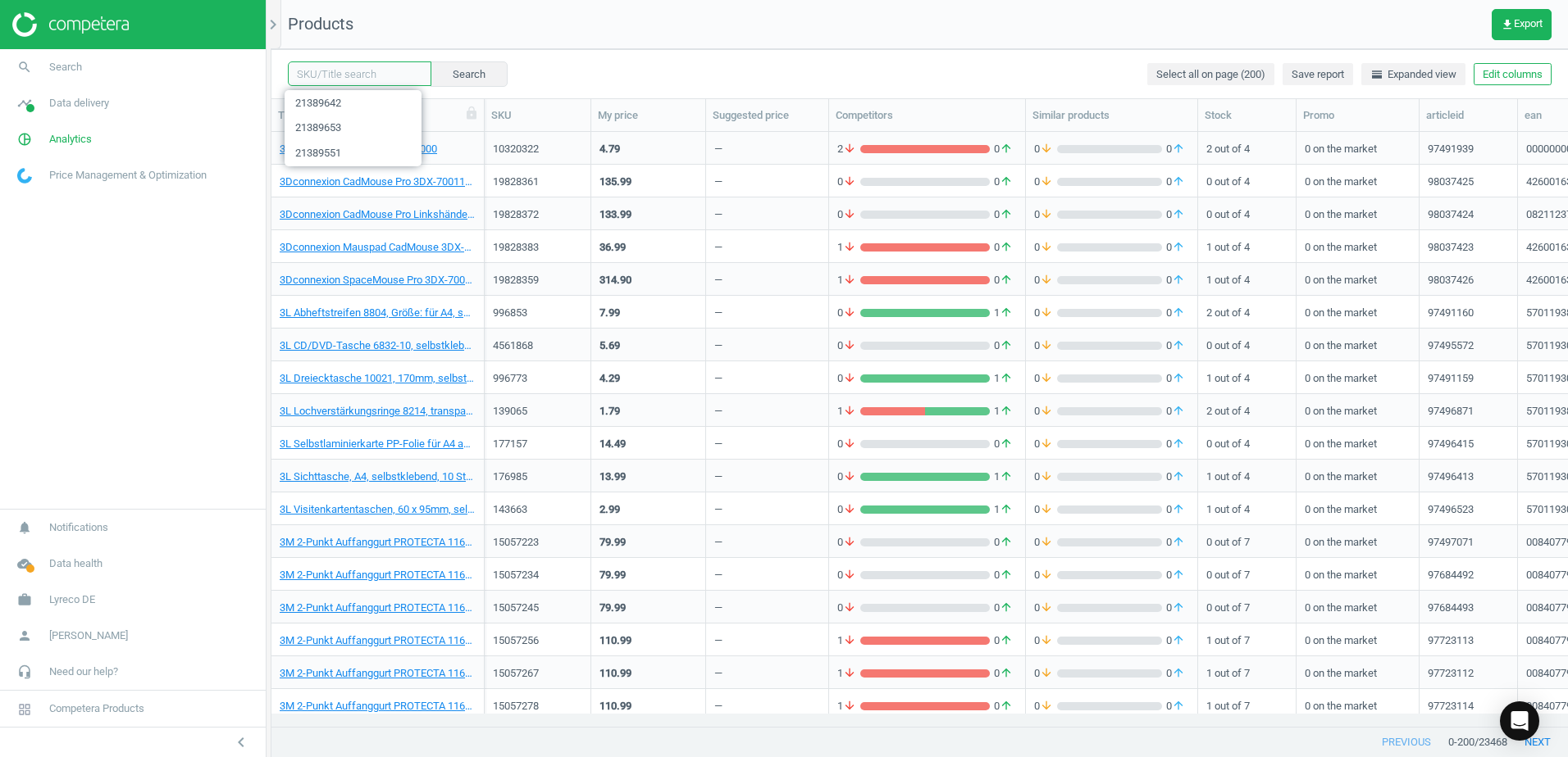
paste input "21378291"
type input "21378291"
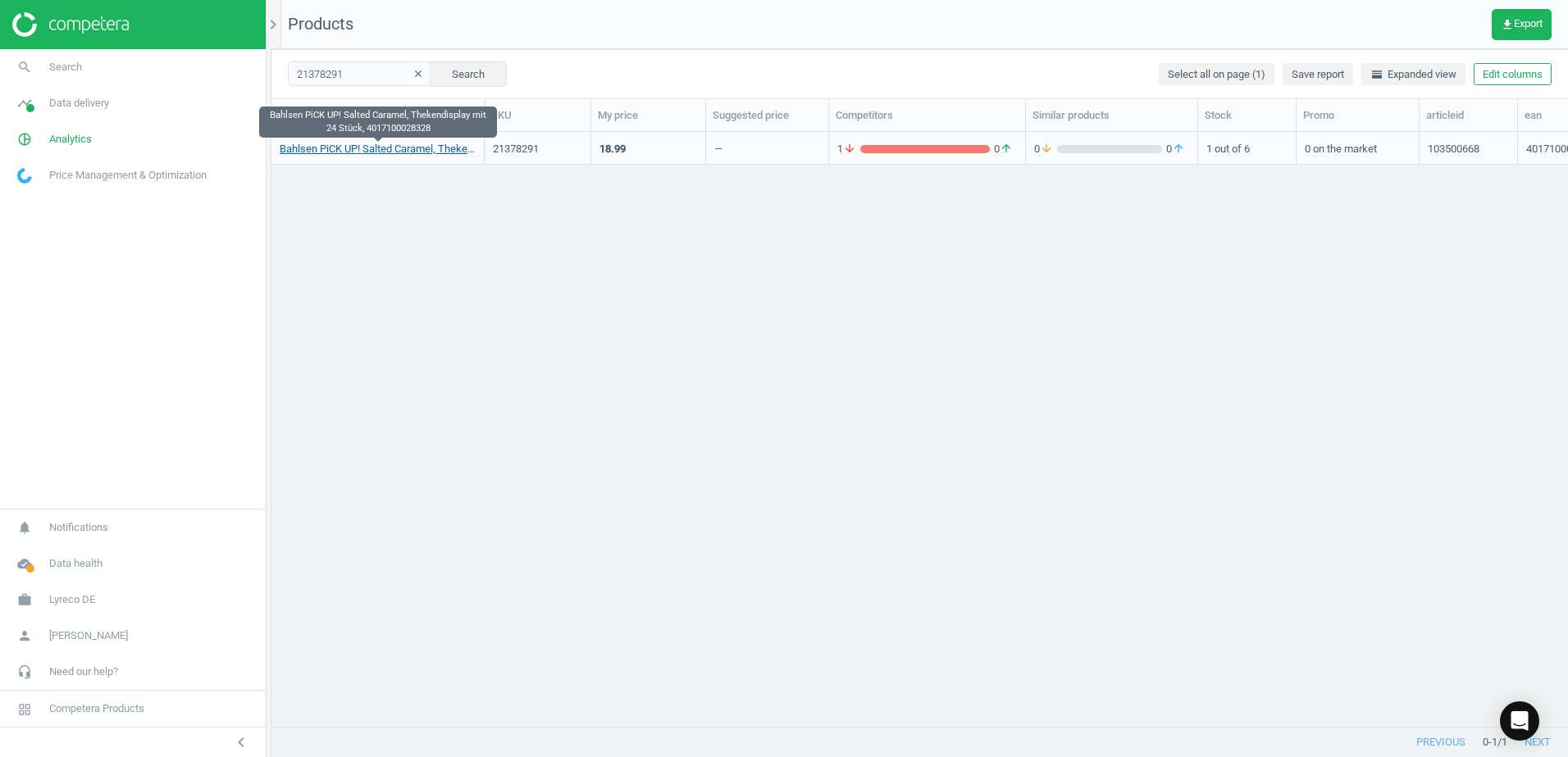
click at [403, 153] on link "Bahlsen PiCK UP! Salted Caramel, Thekendisplay mit 24 Stück, 4017100028328" at bounding box center [377, 149] width 196 height 15
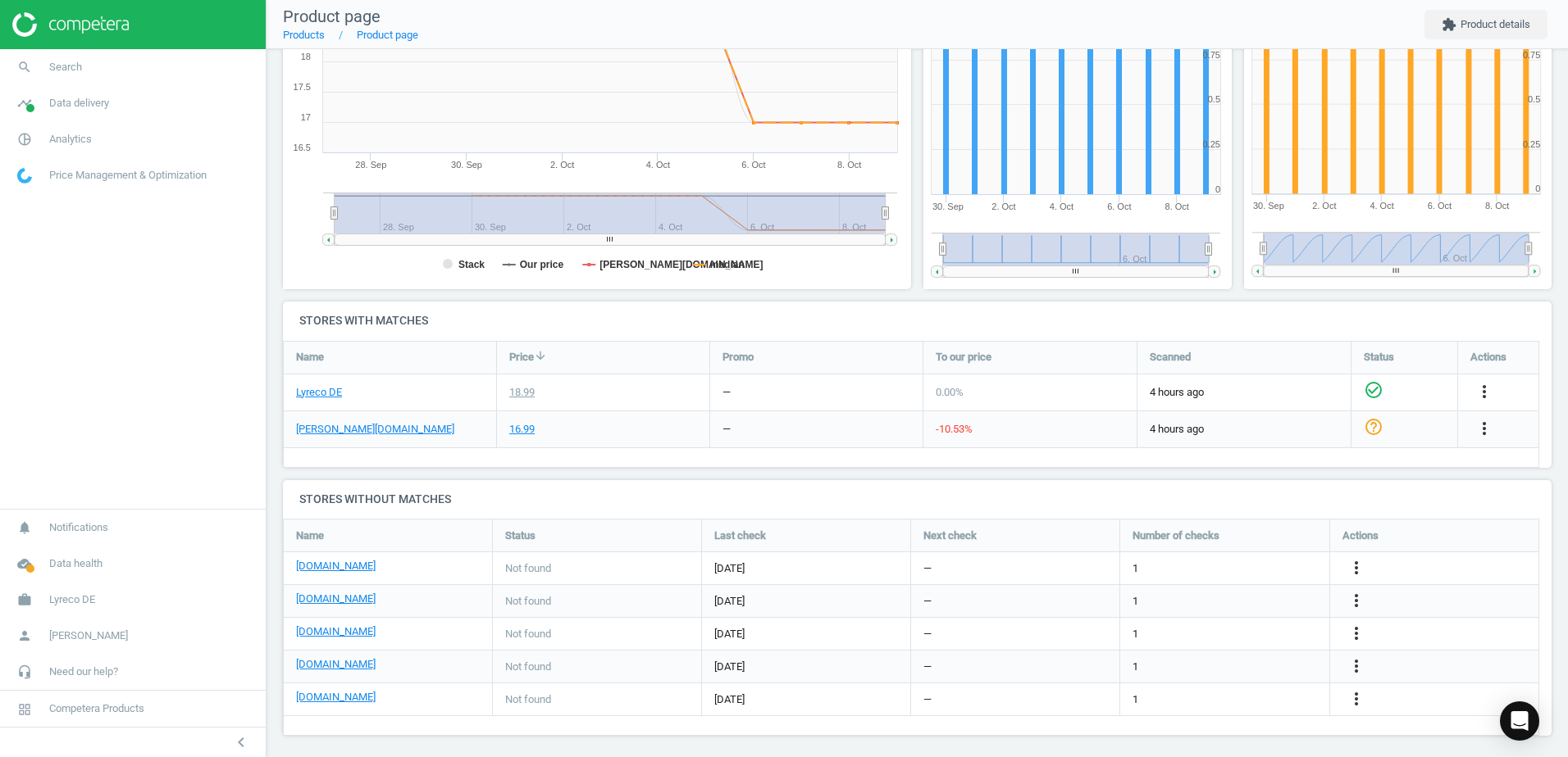
scroll to position [309, 0]
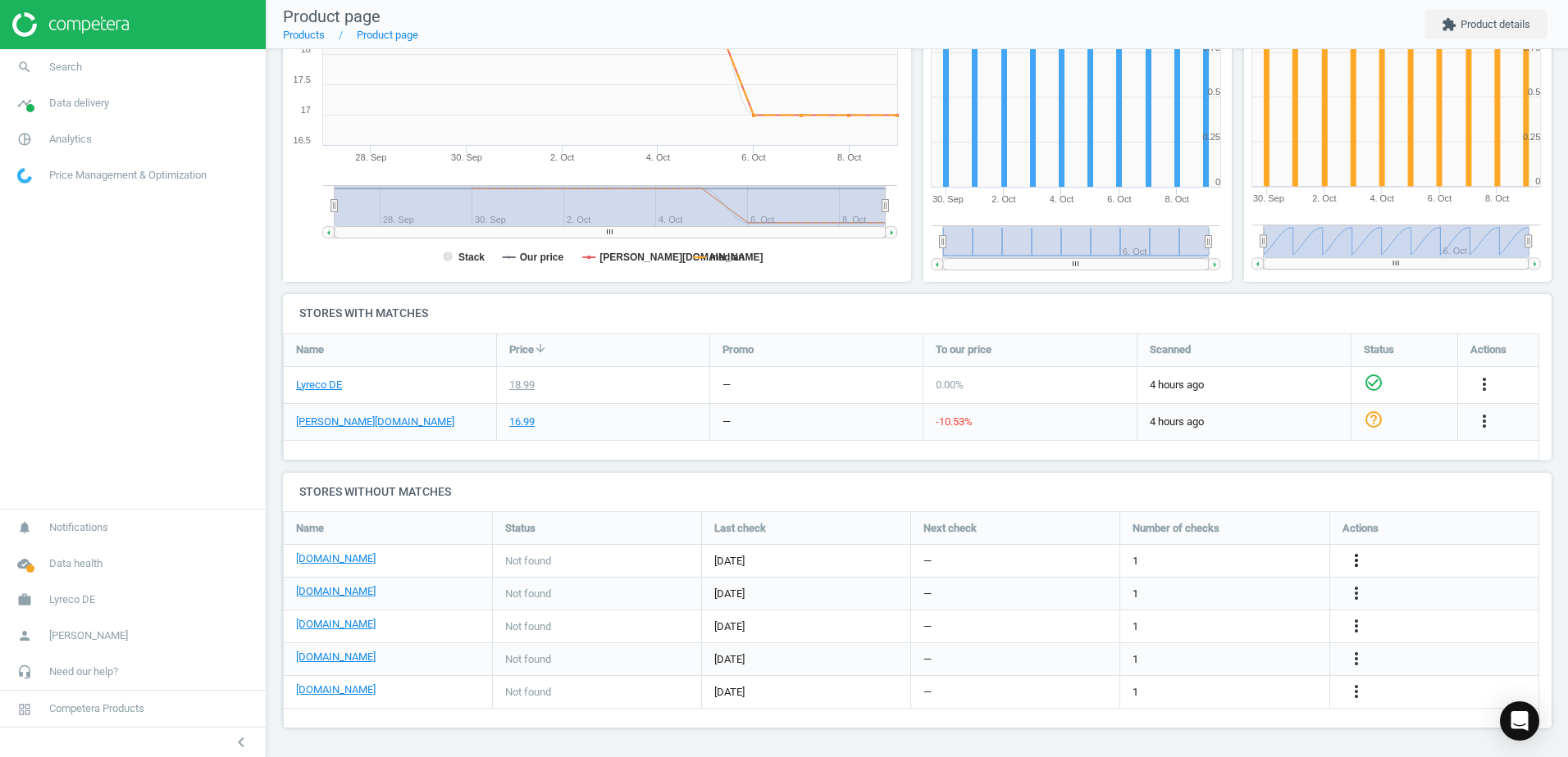
click at [1356, 559] on icon "more_vert" at bounding box center [1356, 561] width 20 height 20
click at [1144, 558] on link "Edit URL/product option" at bounding box center [1229, 561] width 225 height 25
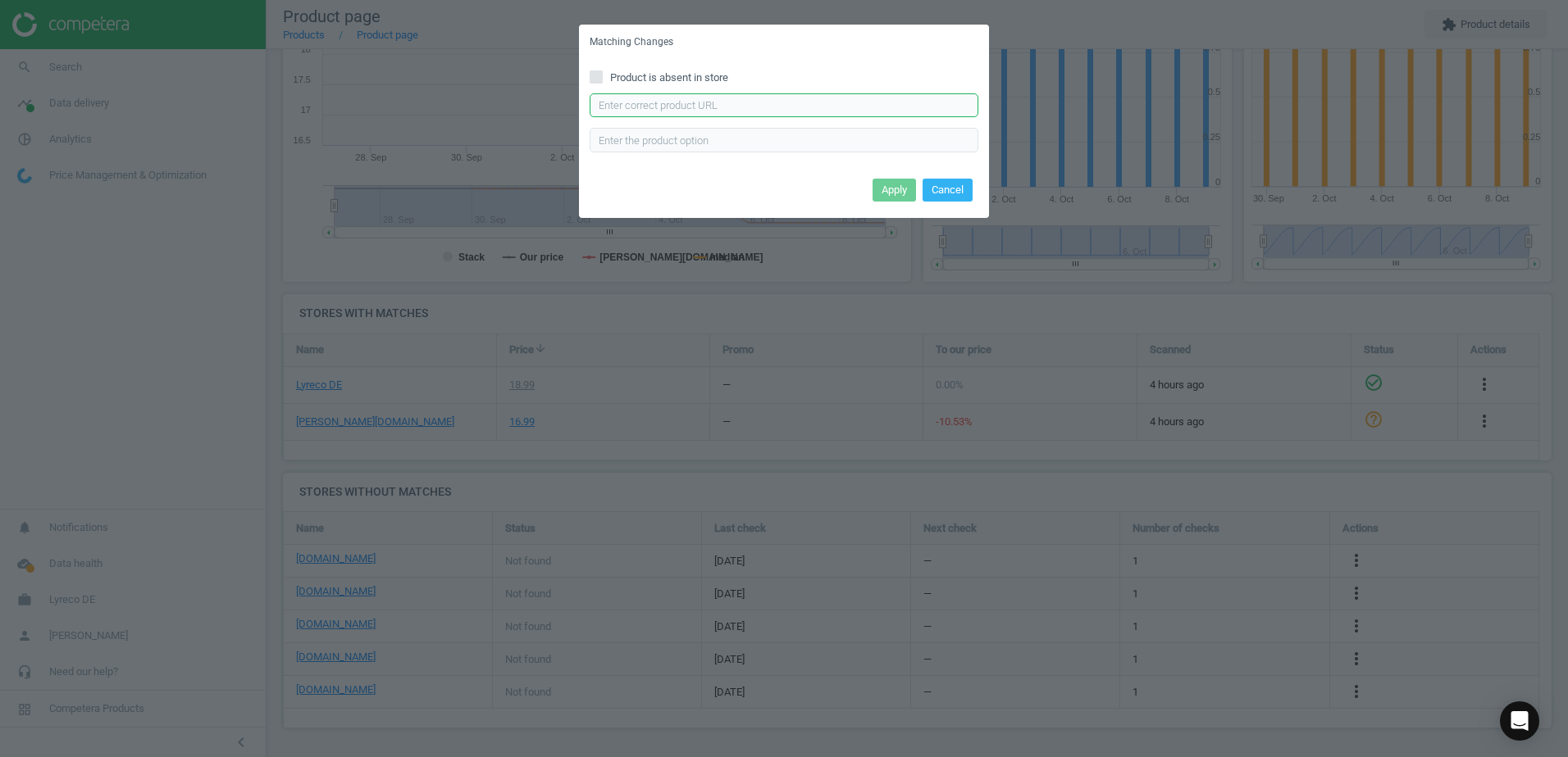
click at [749, 105] on input "text" at bounding box center [783, 106] width 388 height 25
paste input "https://www.bueromarkt-ag.de/kekse_leibniz_pick_up!_salted_caramel_mit_caramelc…"
type input "https://www.bueromarkt-ag.de/kekse_leibniz_pick_up!_salted_caramel_mit_caramelc…"
click at [876, 195] on button "Apply" at bounding box center [894, 190] width 44 height 23
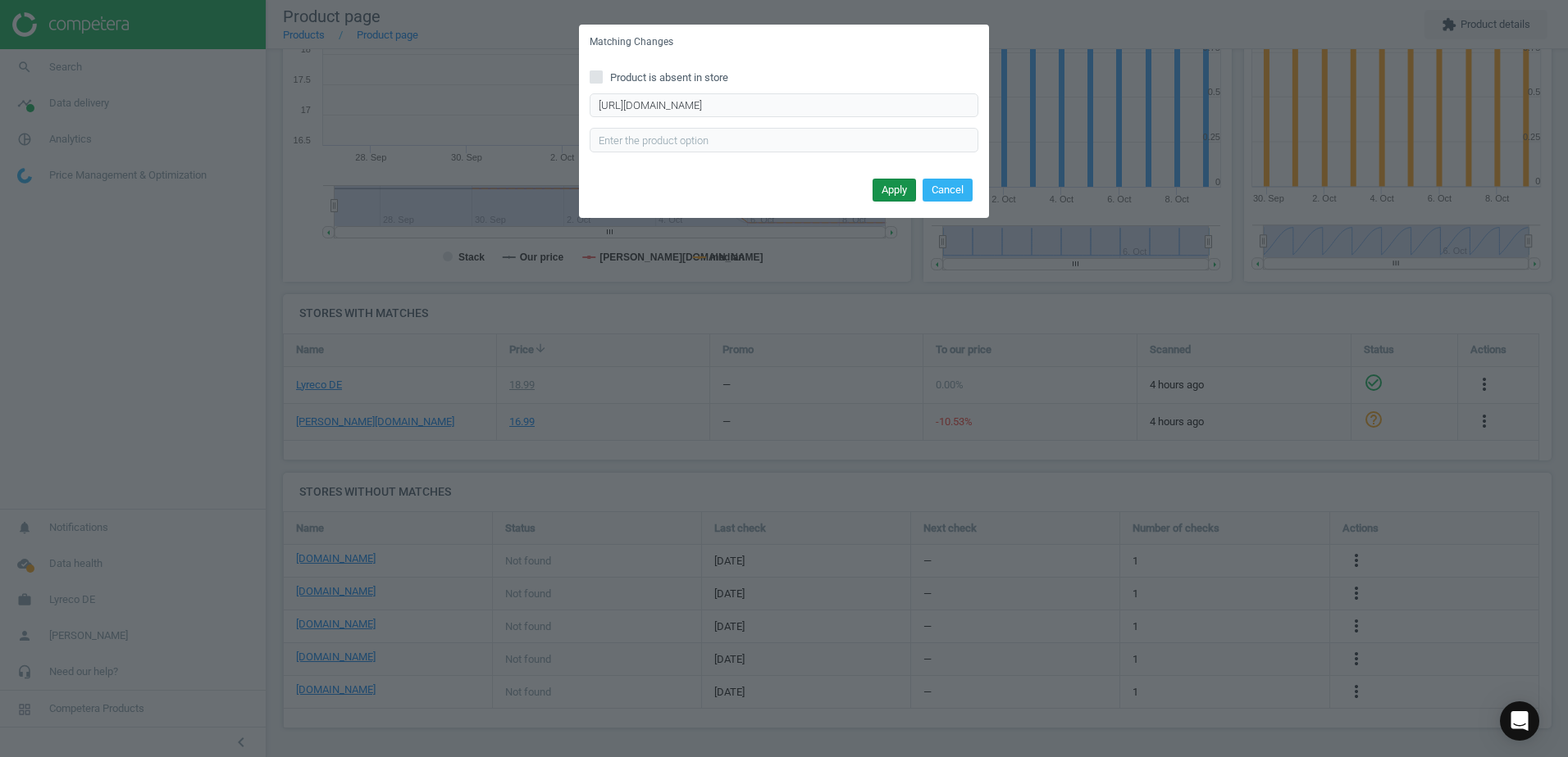
scroll to position [0, 0]
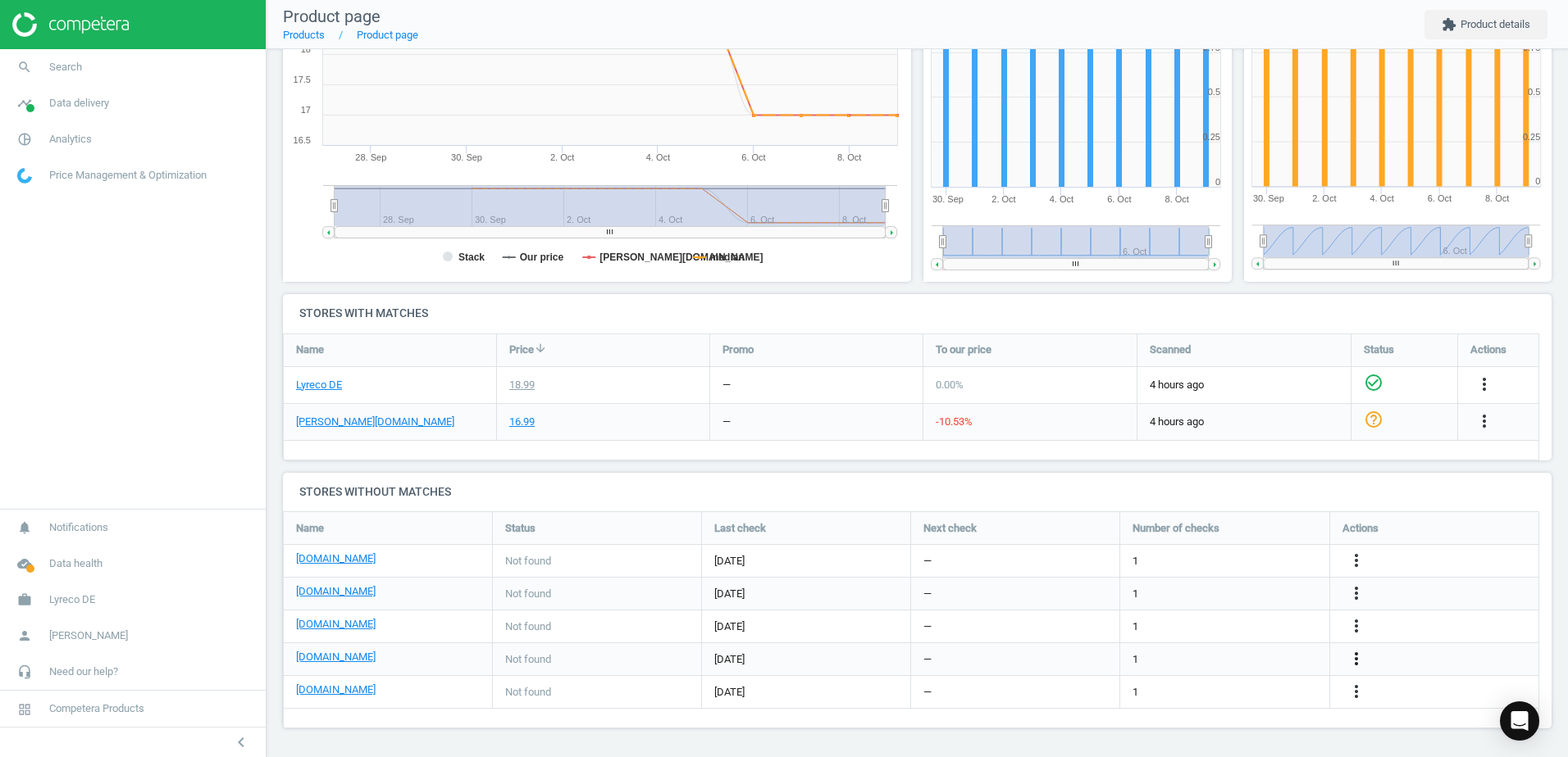
click at [1357, 655] on icon "more_vert" at bounding box center [1356, 659] width 20 height 20
click at [1137, 657] on link "Edit URL/product option" at bounding box center [1229, 659] width 225 height 25
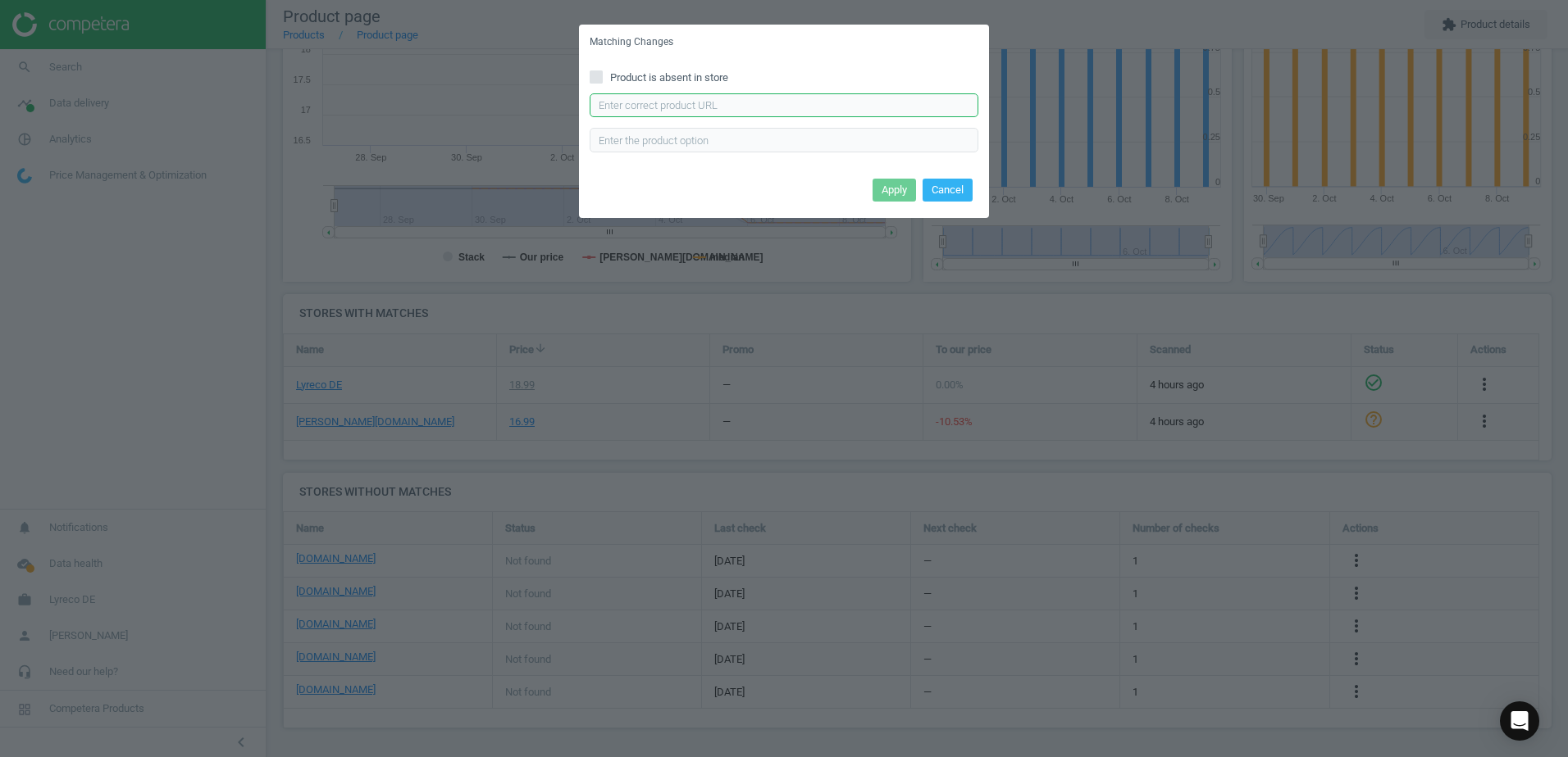
click at [672, 101] on input "text" at bounding box center [783, 106] width 388 height 25
paste input "https://www.worldofsweets.de/PiCK-UP-Salted-Caramel-24x28g.331856.html"
type input "https://www.worldofsweets.de/PiCK-UP-Salted-Caramel-24x28g.331856.html"
click at [905, 190] on button "Apply" at bounding box center [894, 190] width 44 height 23
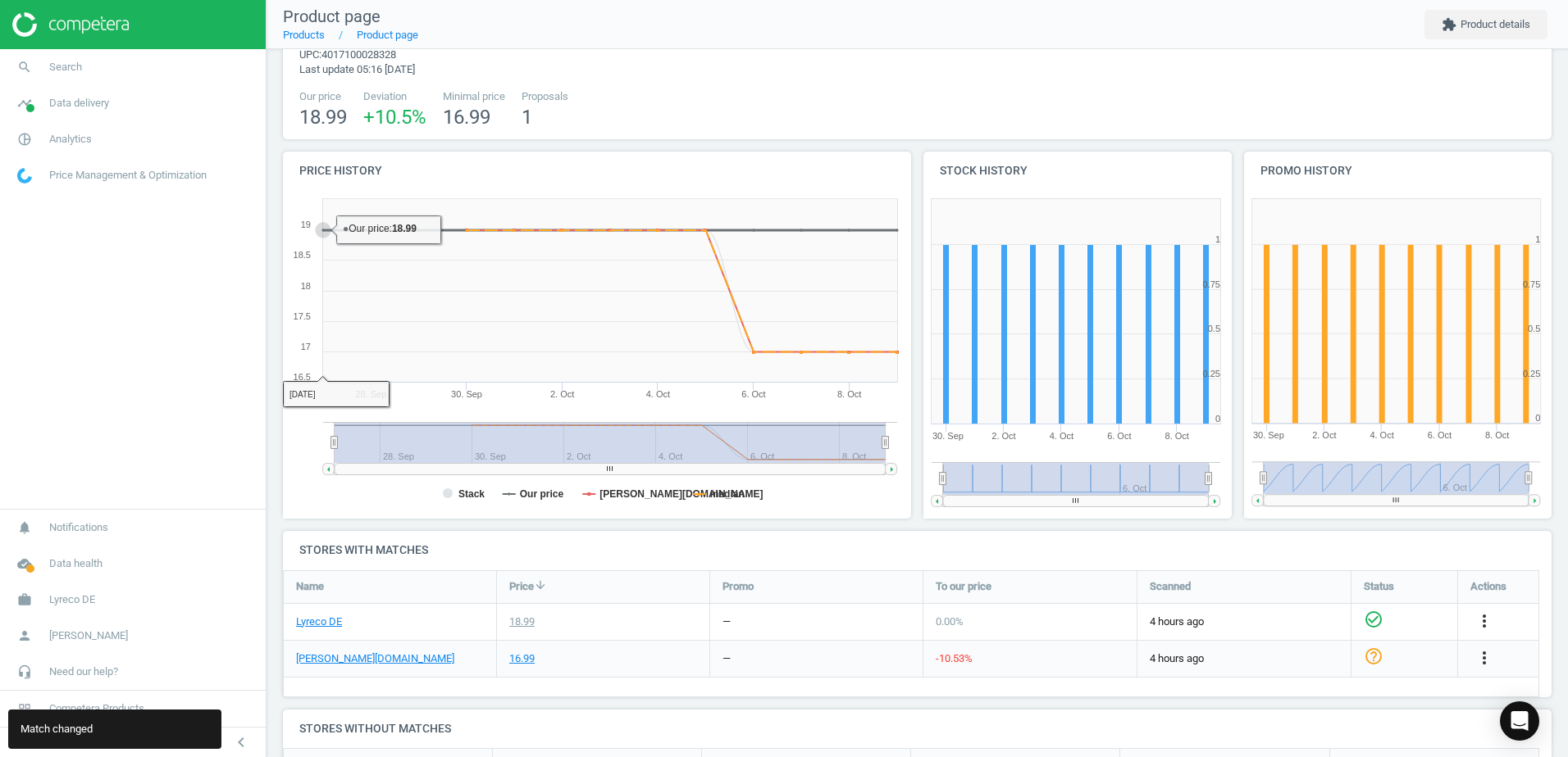
scroll to position [63, 0]
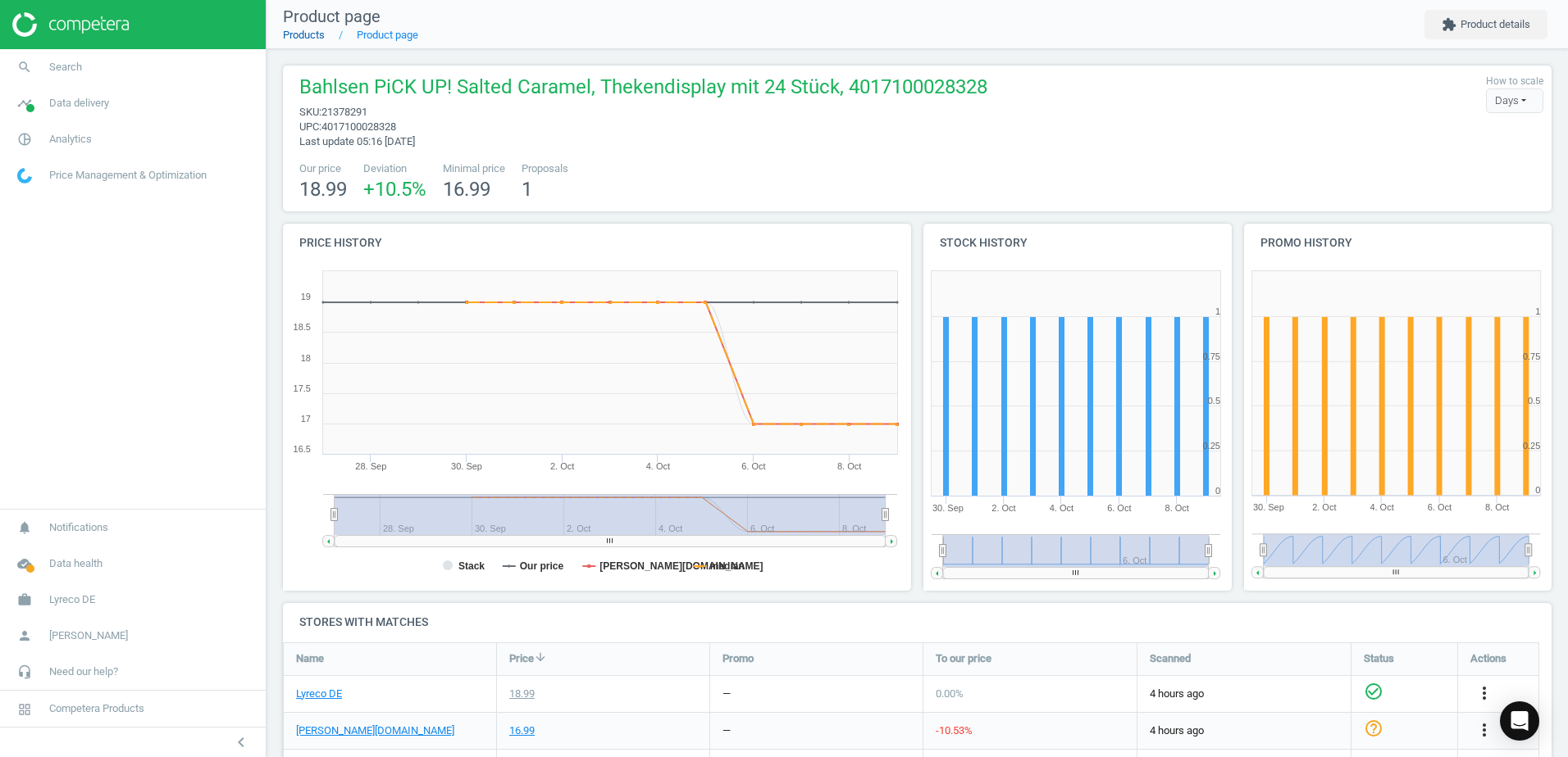
click at [304, 38] on link "Products" at bounding box center [304, 35] width 42 height 12
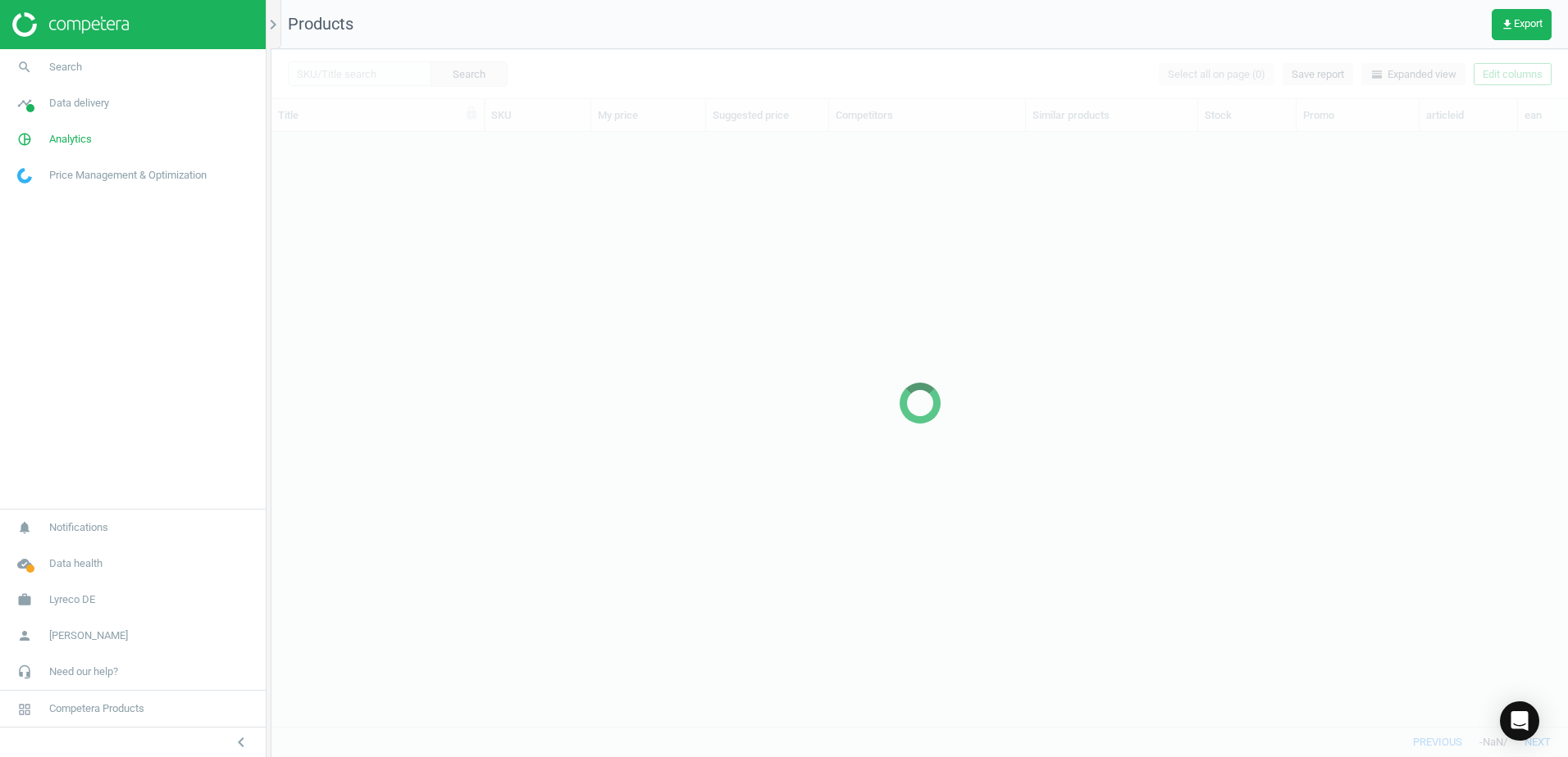
scroll to position [570, 1284]
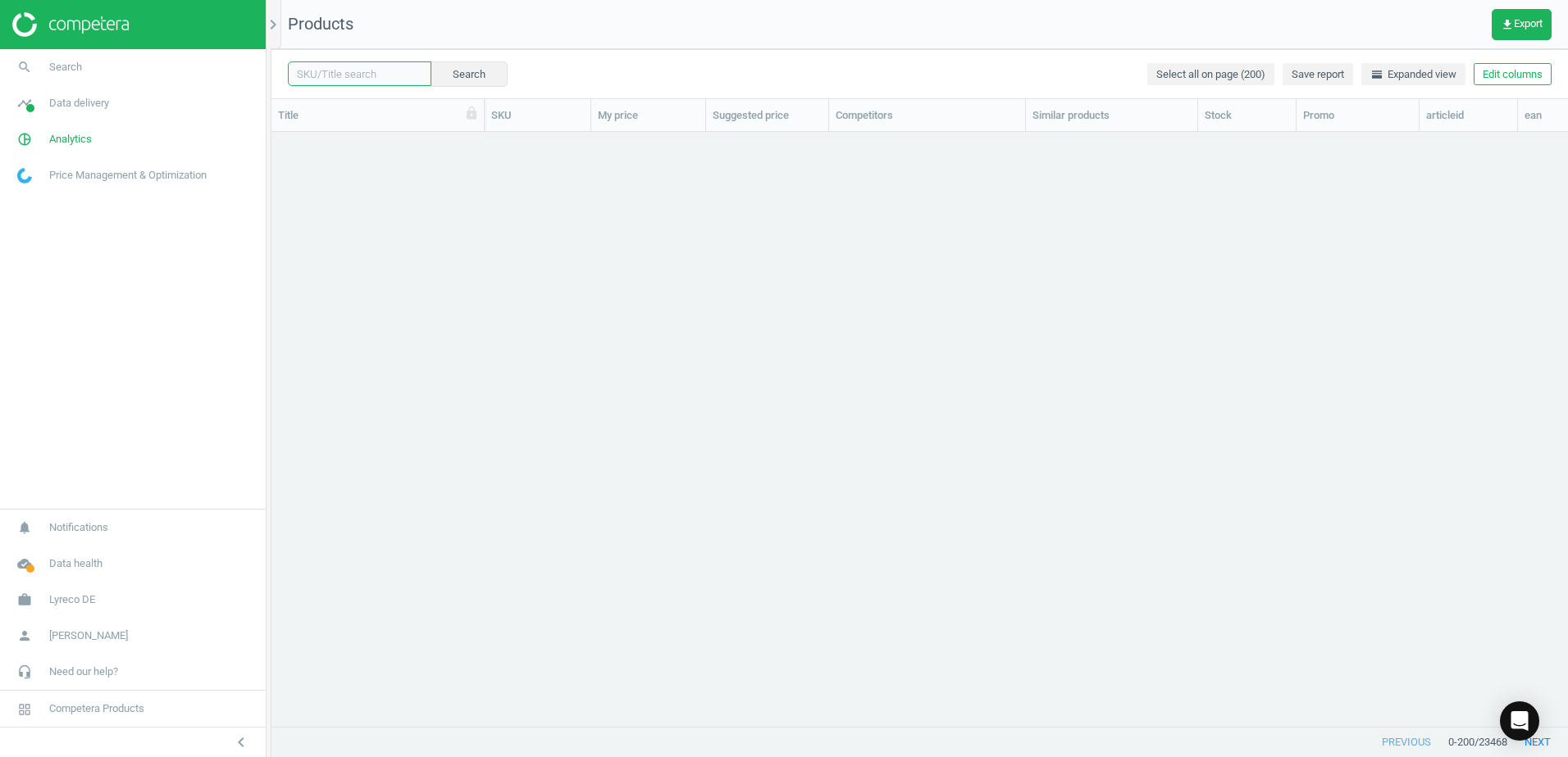
click at [385, 73] on input "text" at bounding box center [359, 74] width 144 height 25
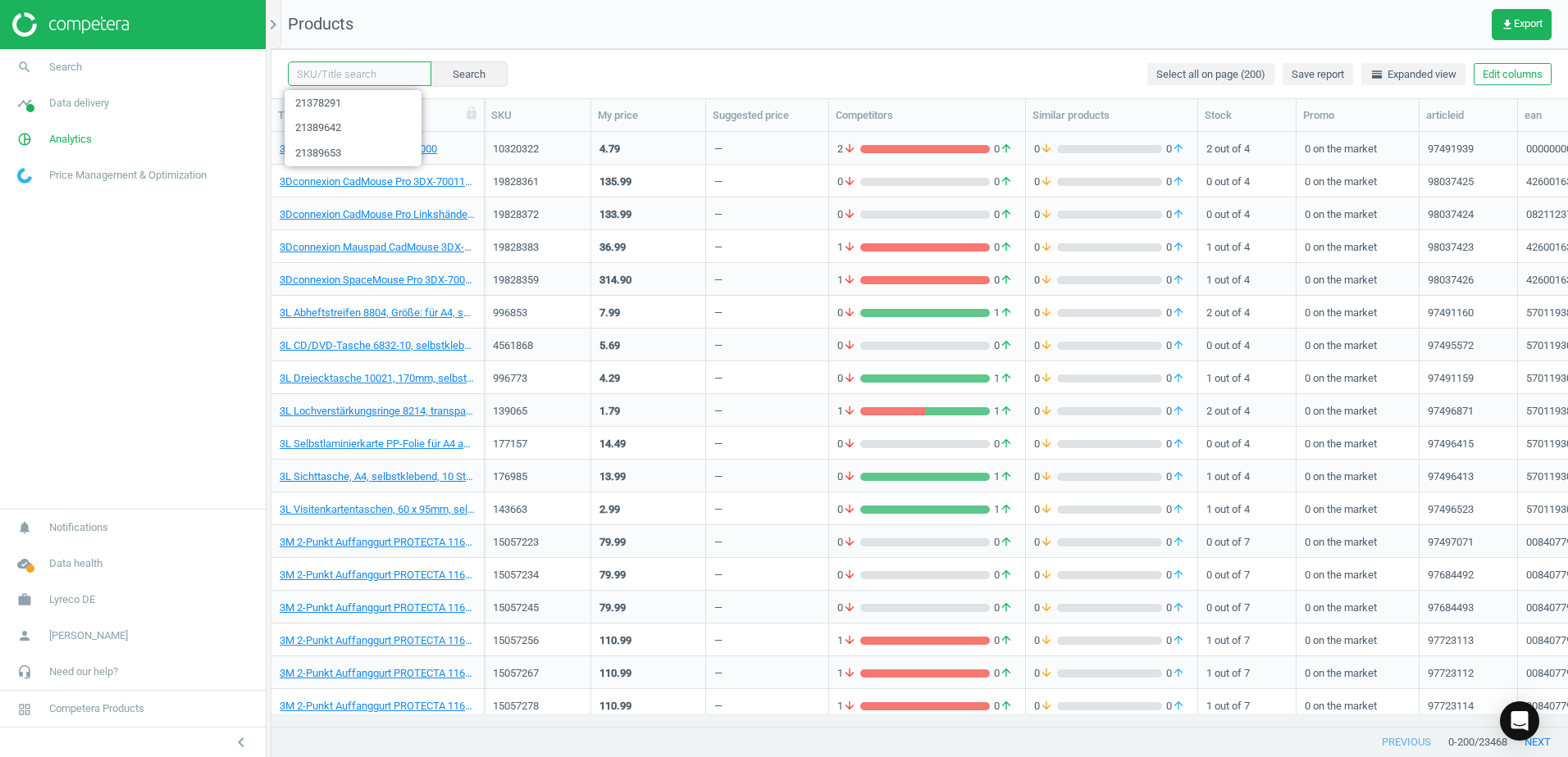
paste input "21378303"
type input "21378303"
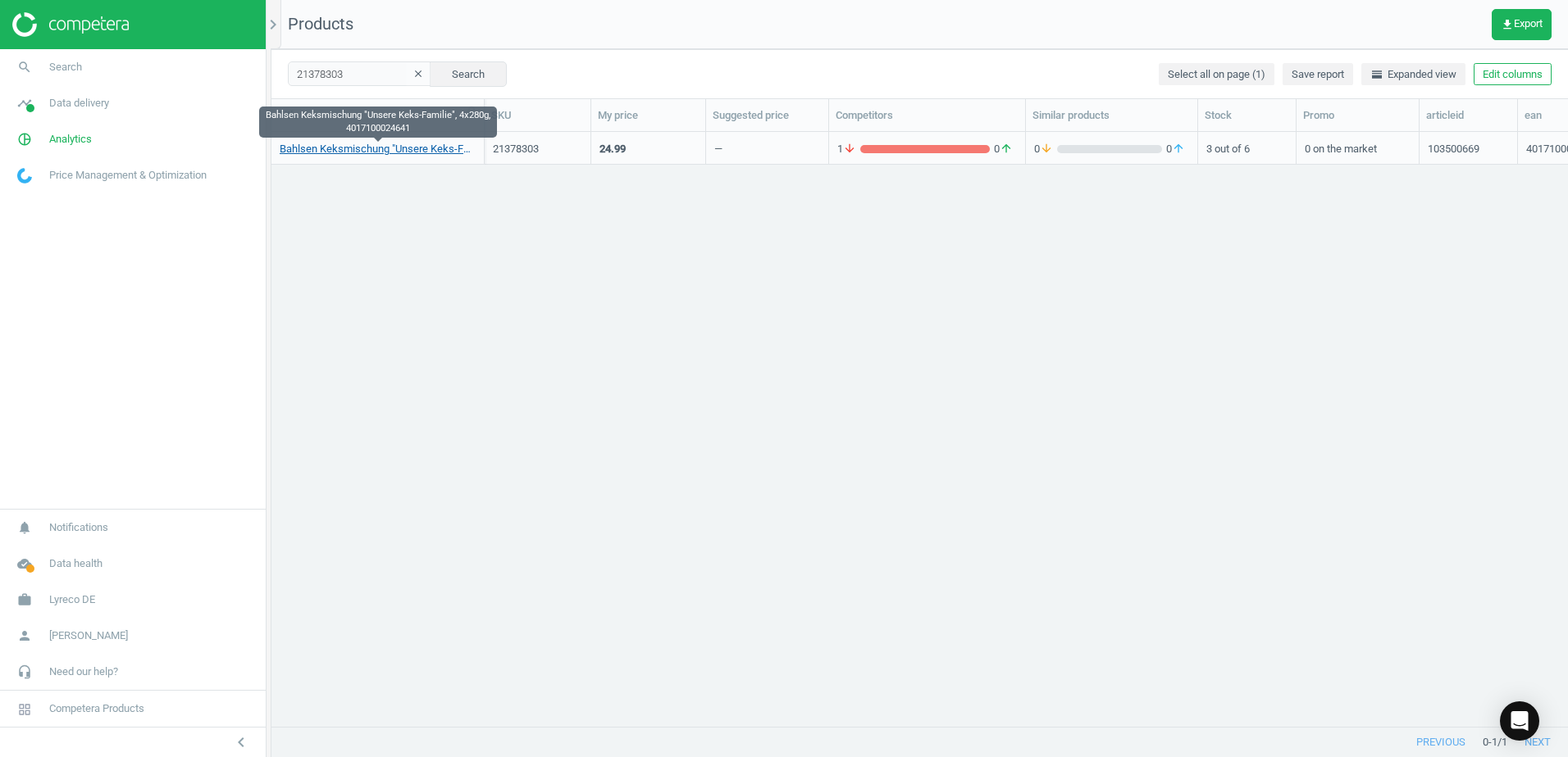
click at [411, 149] on link "Bahlsen Keksmischung "Unsere Keks-Familie", 4x280g, 4017100024641" at bounding box center [377, 149] width 196 height 15
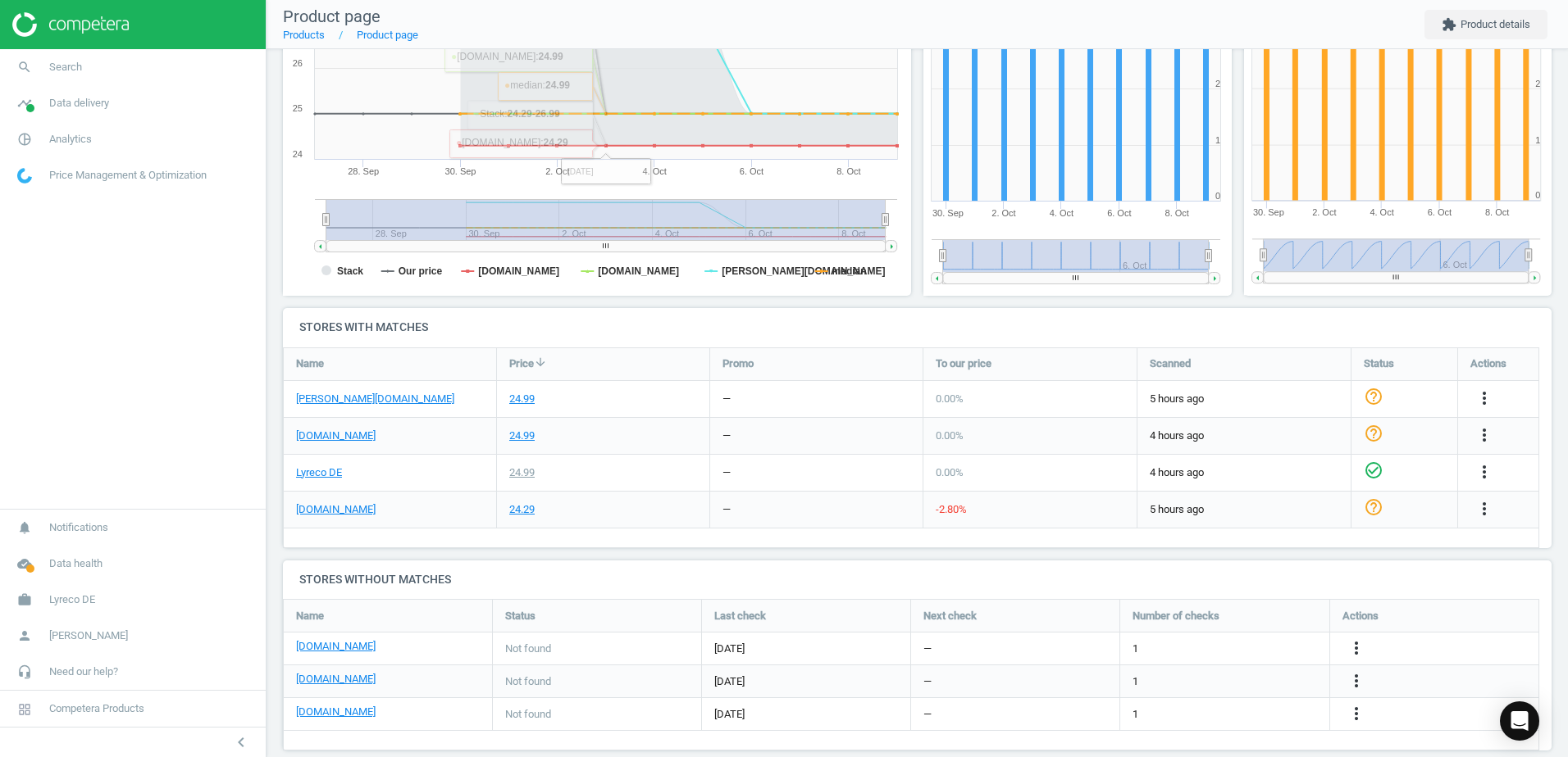
scroll to position [317, 0]
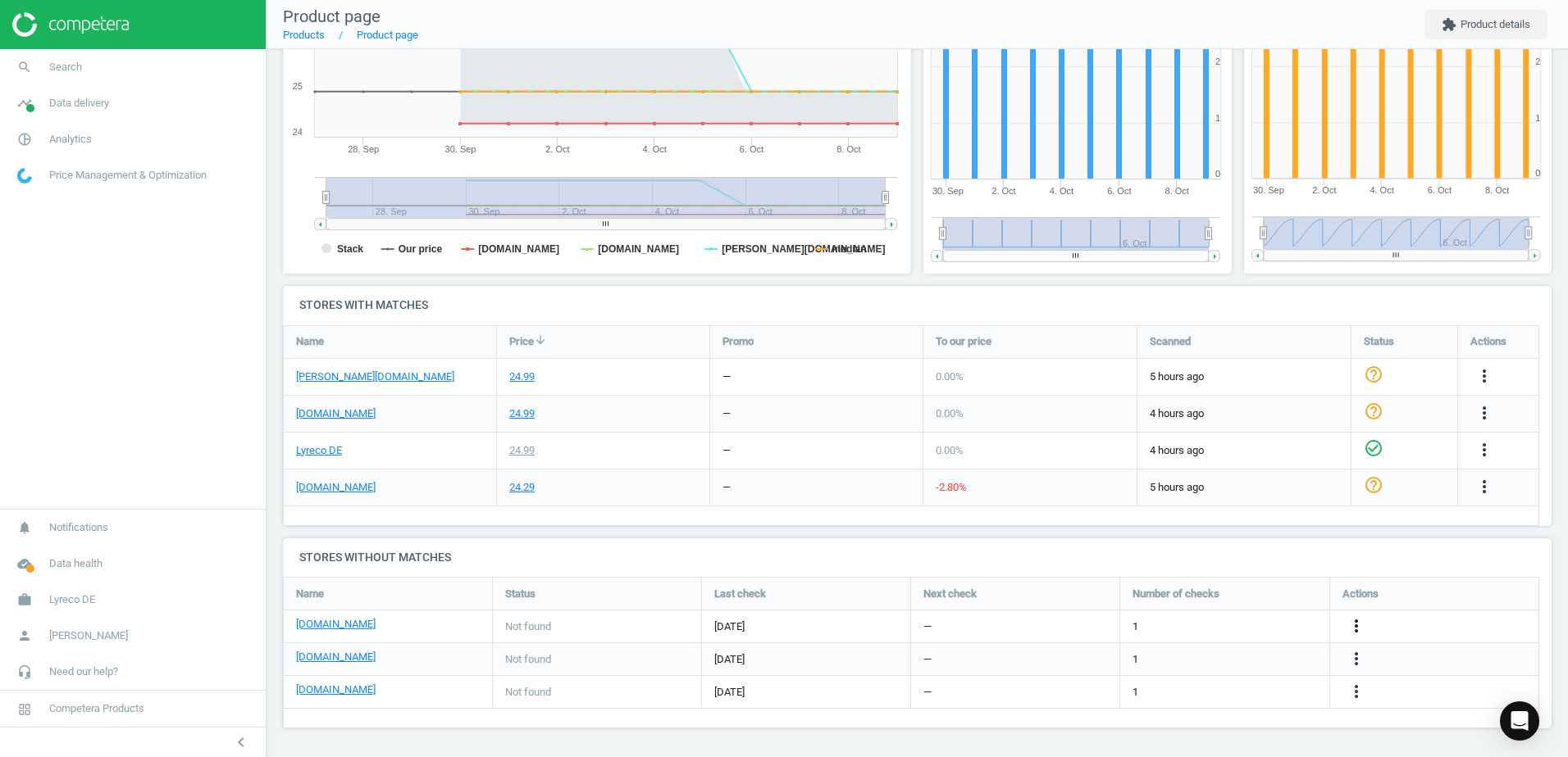
click at [1355, 622] on icon "more_vert" at bounding box center [1356, 626] width 20 height 20
click at [1138, 622] on link "Edit URL/product option" at bounding box center [1229, 627] width 225 height 25
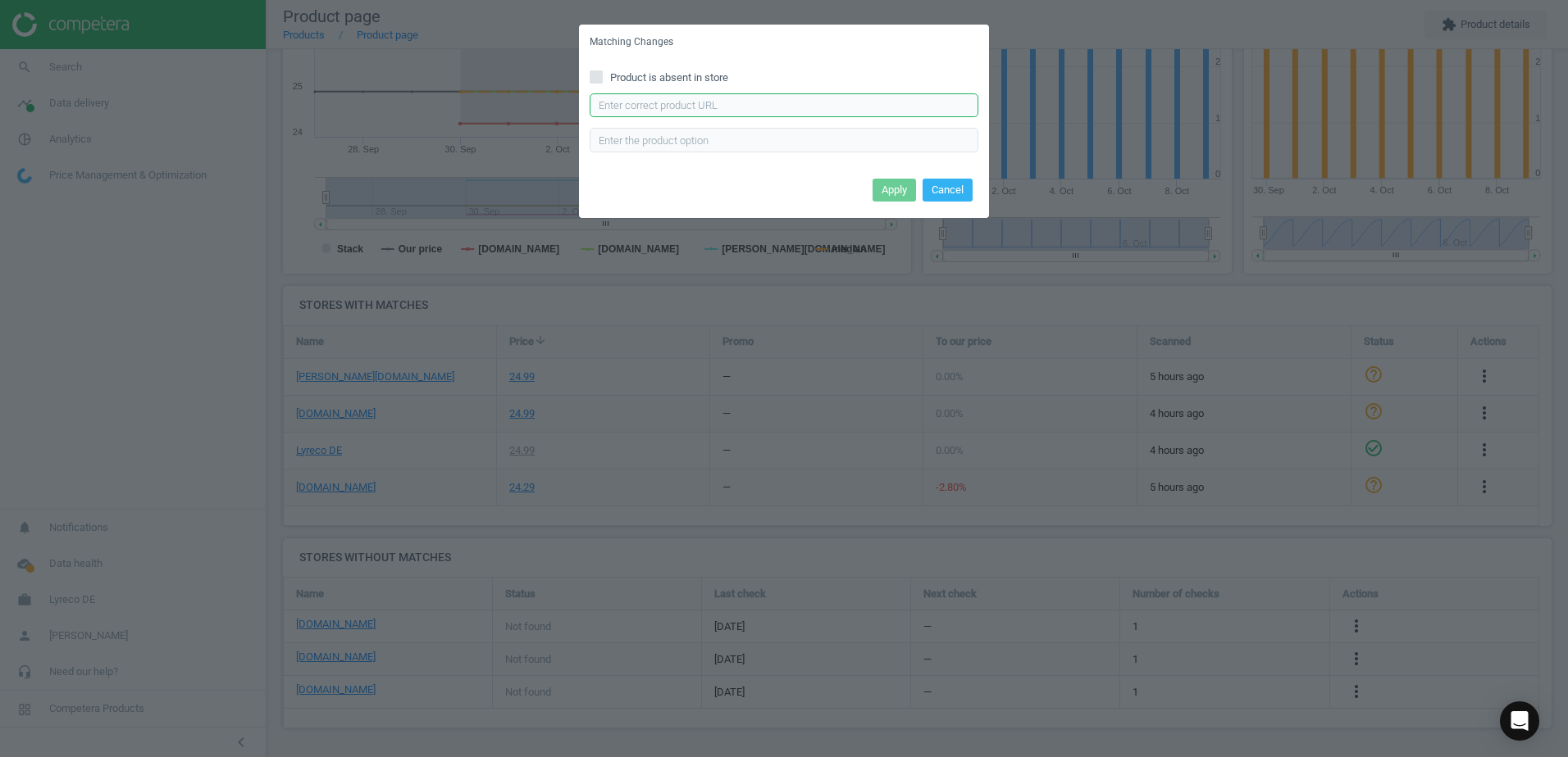
click at [699, 104] on input "text" at bounding box center [783, 106] width 388 height 25
paste input "[URL][DOMAIN_NAME]"
type input "[URL][DOMAIN_NAME]"
click at [887, 186] on button "Apply" at bounding box center [894, 190] width 44 height 23
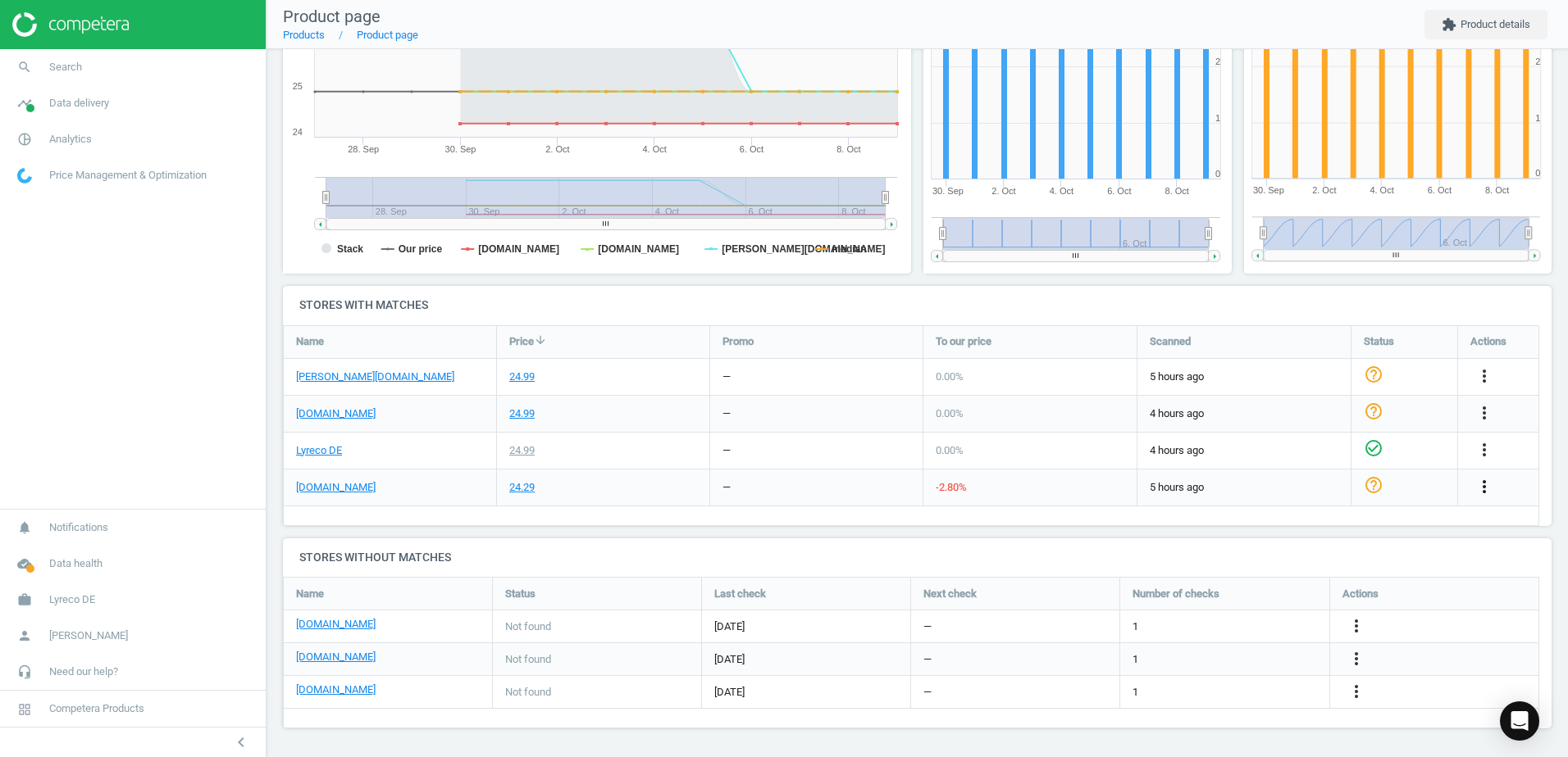
click at [1488, 486] on icon "more_vert" at bounding box center [1484, 487] width 20 height 20
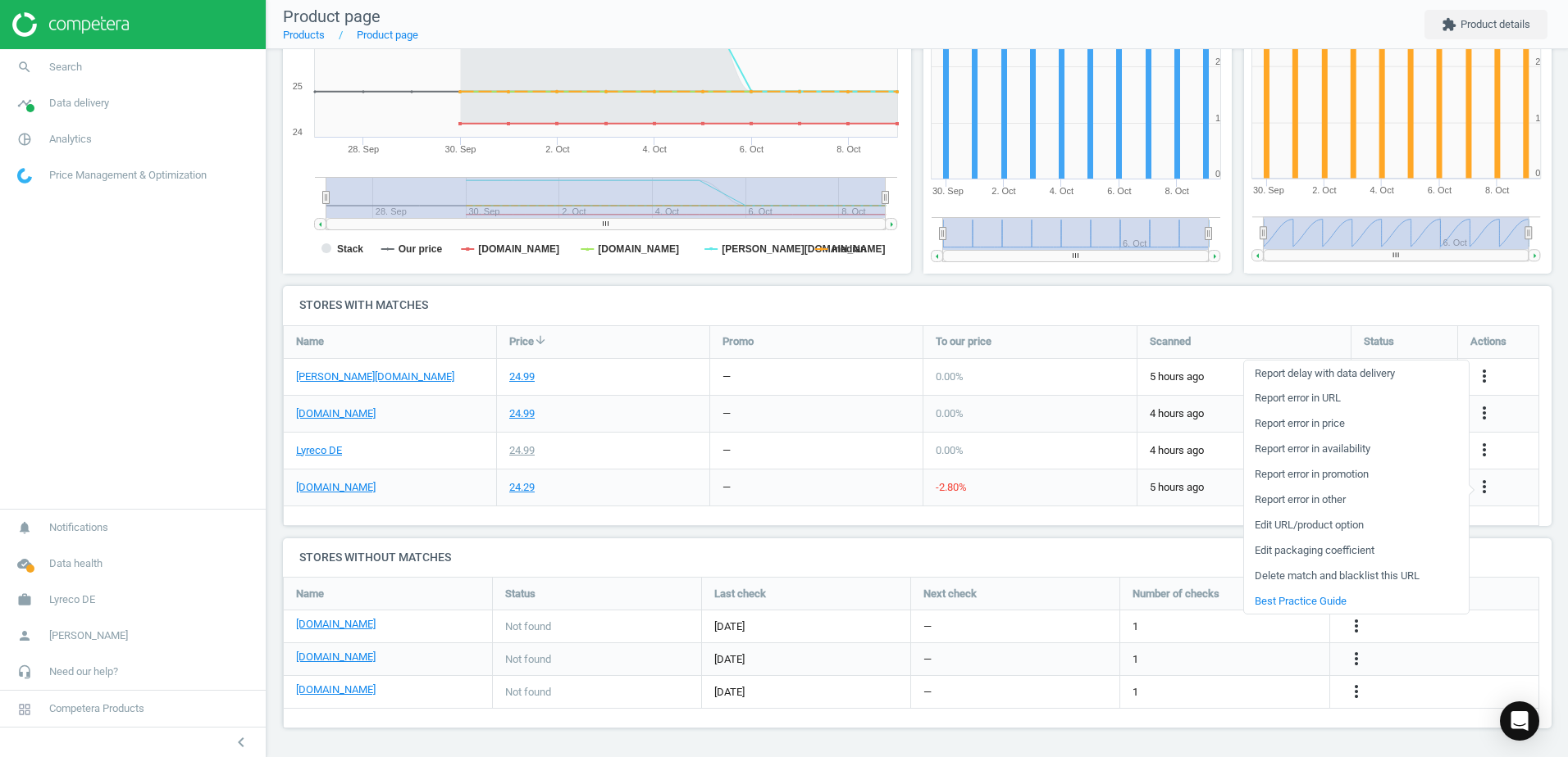
click at [1269, 528] on link "Edit URL/product option" at bounding box center [1356, 526] width 225 height 25
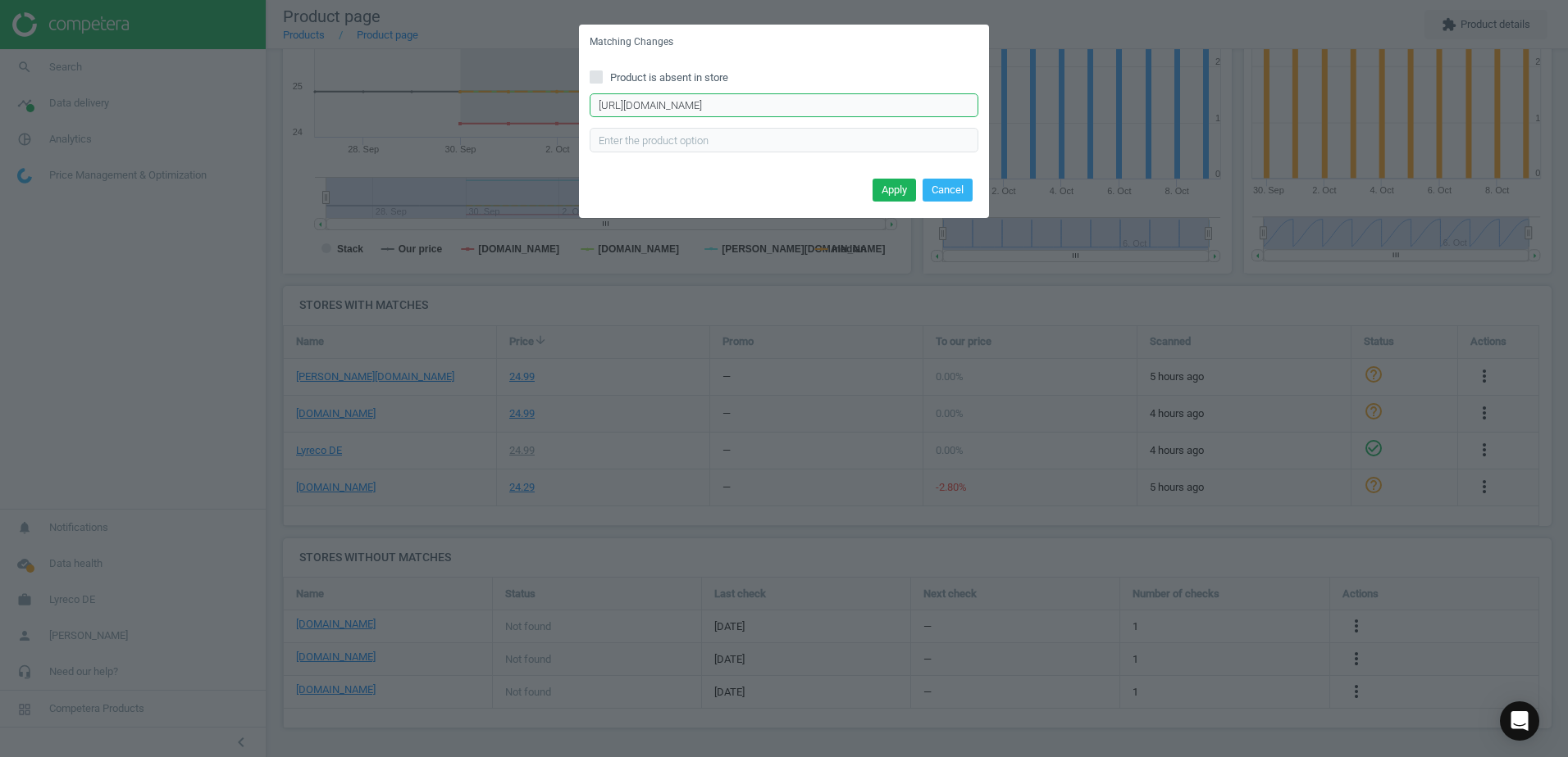
drag, startPoint x: 957, startPoint y: 114, endPoint x: 576, endPoint y: 113, distance: 381.0
click at [576, 113] on div "Matching Changes Product is absent in store [URL][DOMAIN_NAME] Enter correct pr…" at bounding box center [784, 378] width 1568 height 757
click at [940, 192] on button "Cancel" at bounding box center [947, 190] width 50 height 23
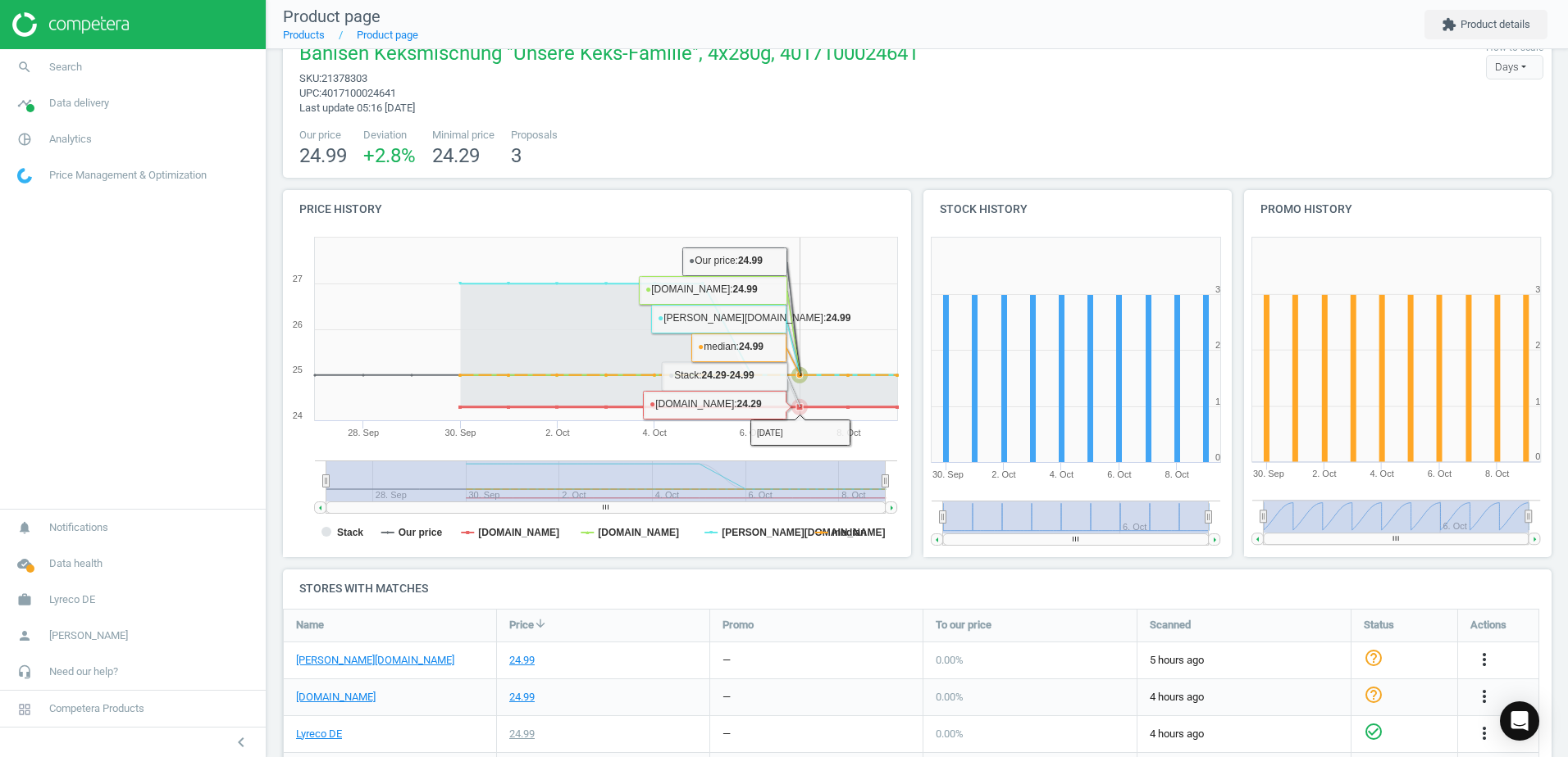
scroll to position [0, 0]
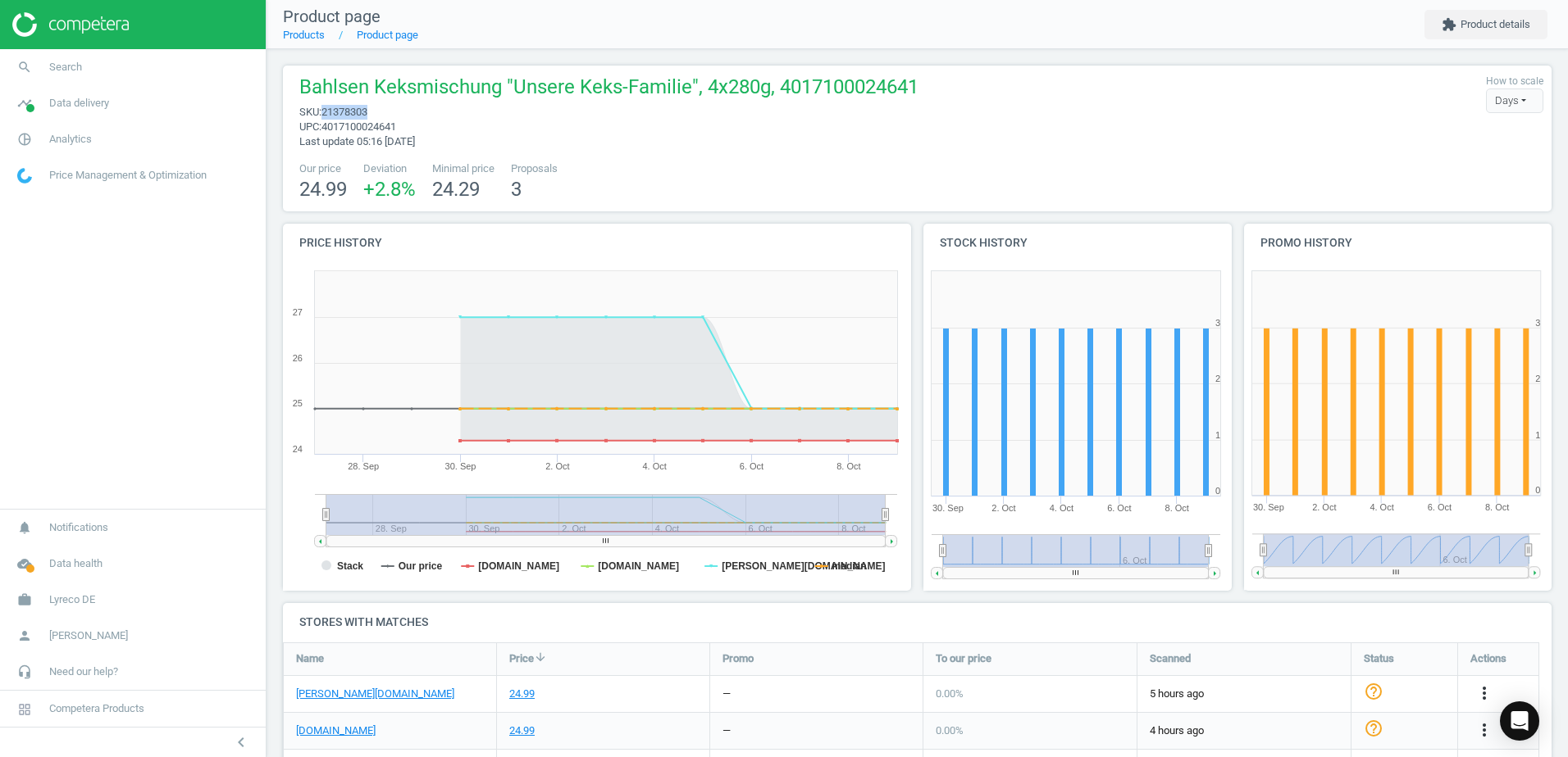
drag, startPoint x: 368, startPoint y: 105, endPoint x: 321, endPoint y: 116, distance: 48.3
click at [321, 116] on span "sku : 21378303" at bounding box center [608, 112] width 619 height 15
copy span "21378303"
click at [309, 37] on link "Products" at bounding box center [304, 35] width 42 height 12
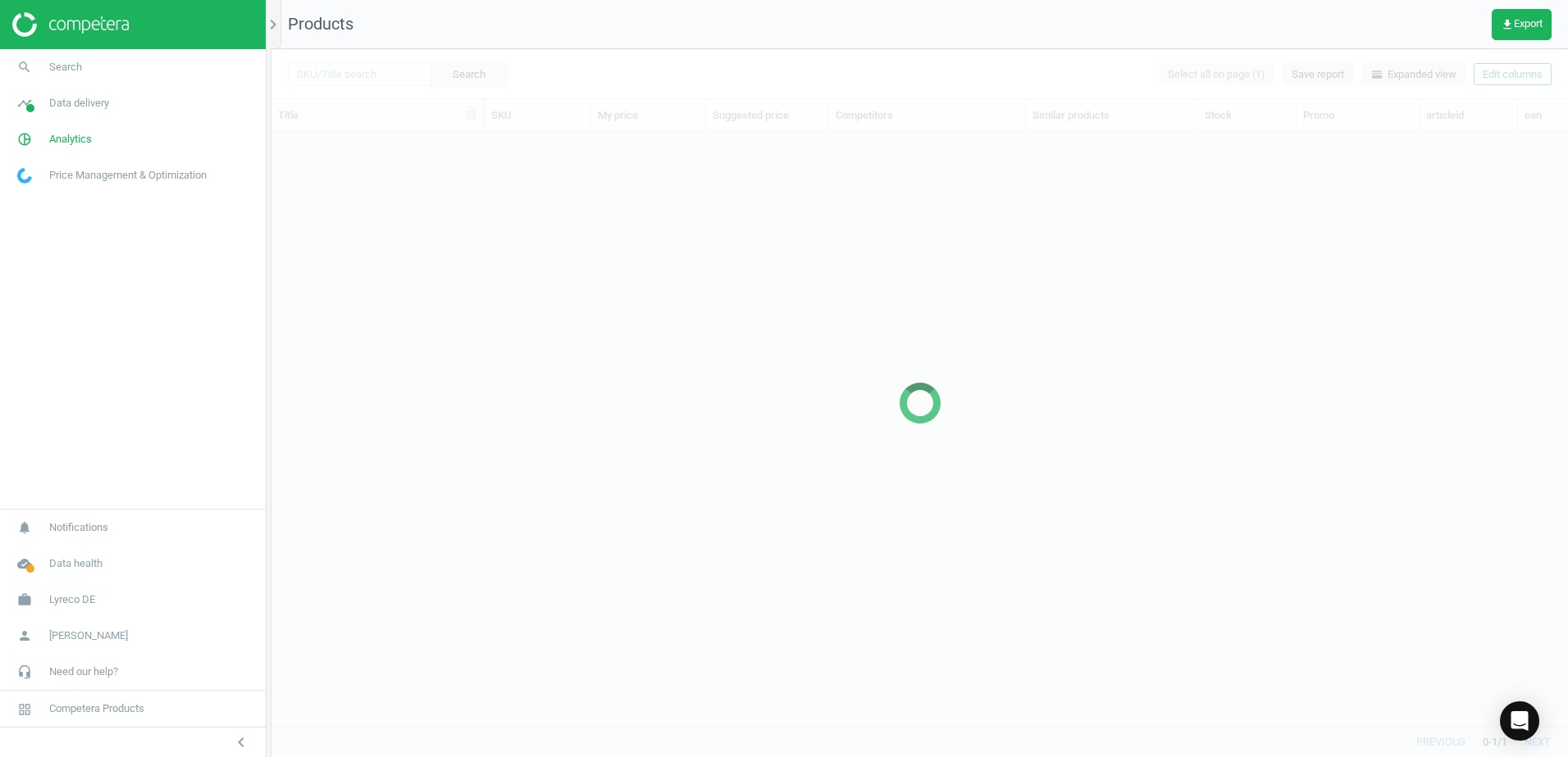
scroll to position [570, 1284]
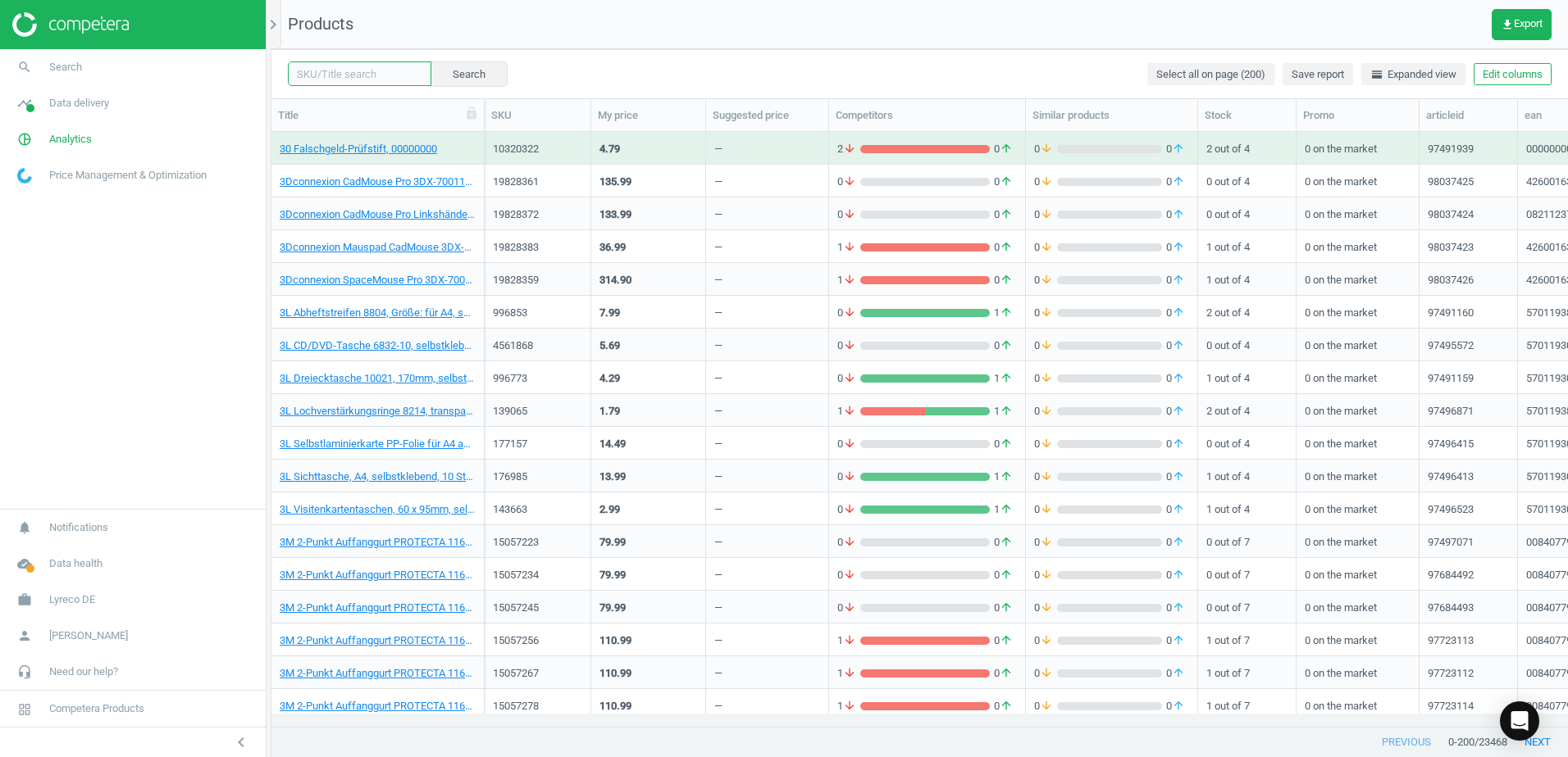
click at [341, 67] on input "text" at bounding box center [359, 74] width 144 height 25
paste input "21385821"
type input "21385821"
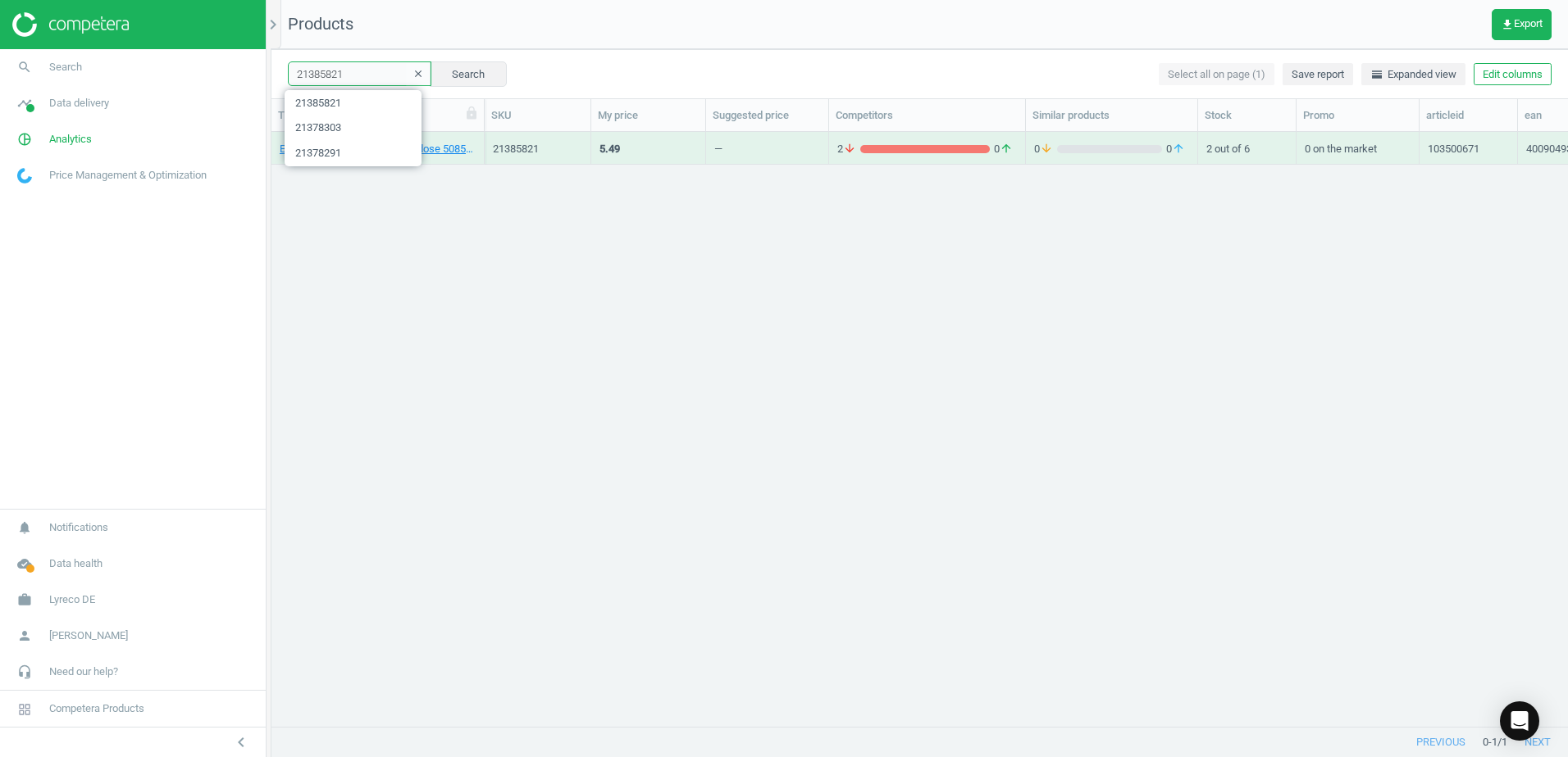
click at [383, 72] on input "21385821" at bounding box center [359, 74] width 144 height 25
drag, startPoint x: 476, startPoint y: 215, endPoint x: 469, endPoint y: 198, distance: 18.4
click at [476, 215] on div "Emsa Clip & Close Frischhaltedose 508539, 800 ml, 4009049303093 21385821 5.49 —…" at bounding box center [920, 423] width 1297 height 582
click at [353, 66] on input "21385821" at bounding box center [359, 74] width 144 height 25
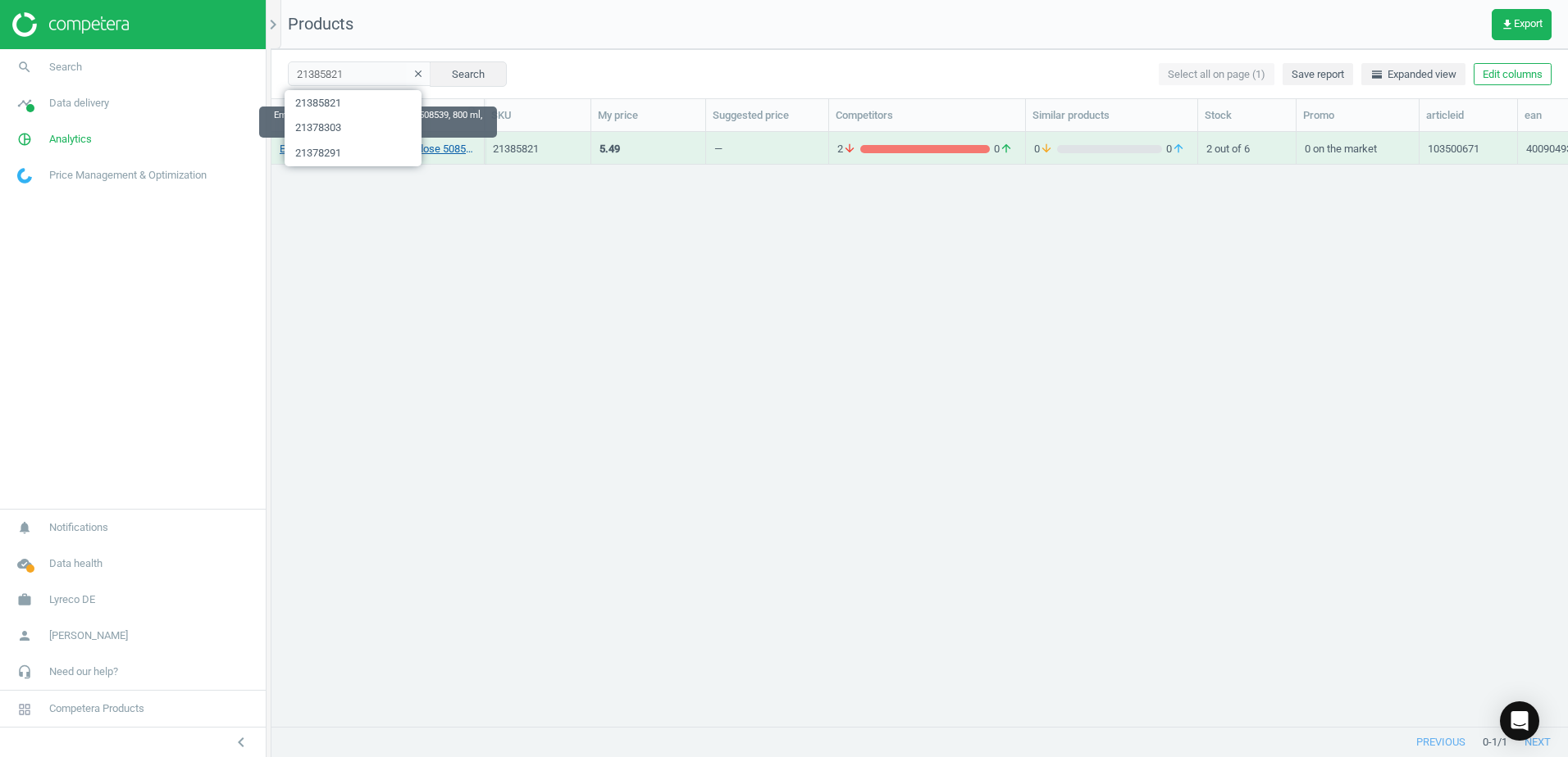
click at [444, 147] on link "Emsa Clip & Close Frischhaltedose 508539, 800 ml, 4009049303093" at bounding box center [377, 149] width 196 height 15
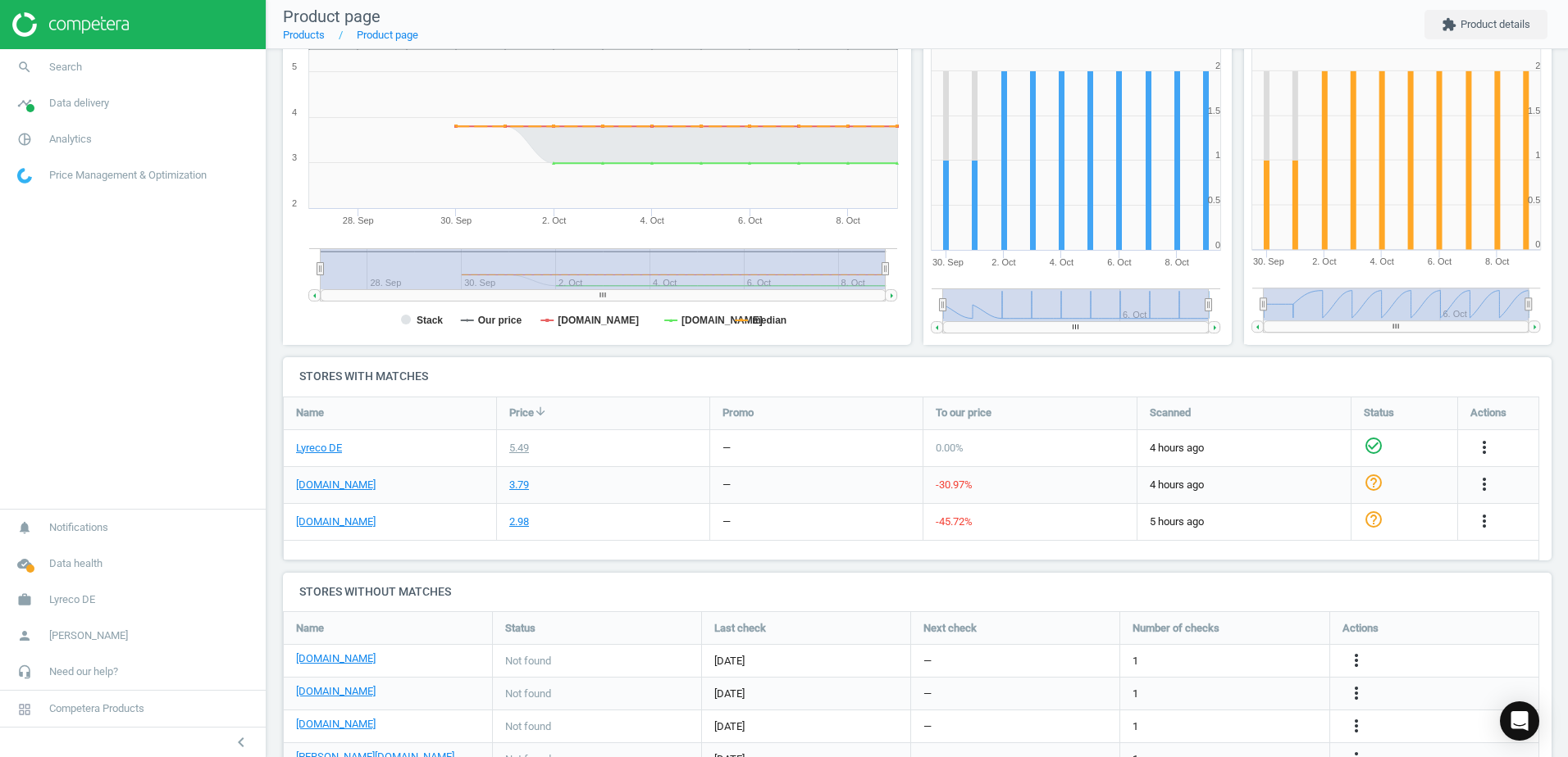
scroll to position [313, 0]
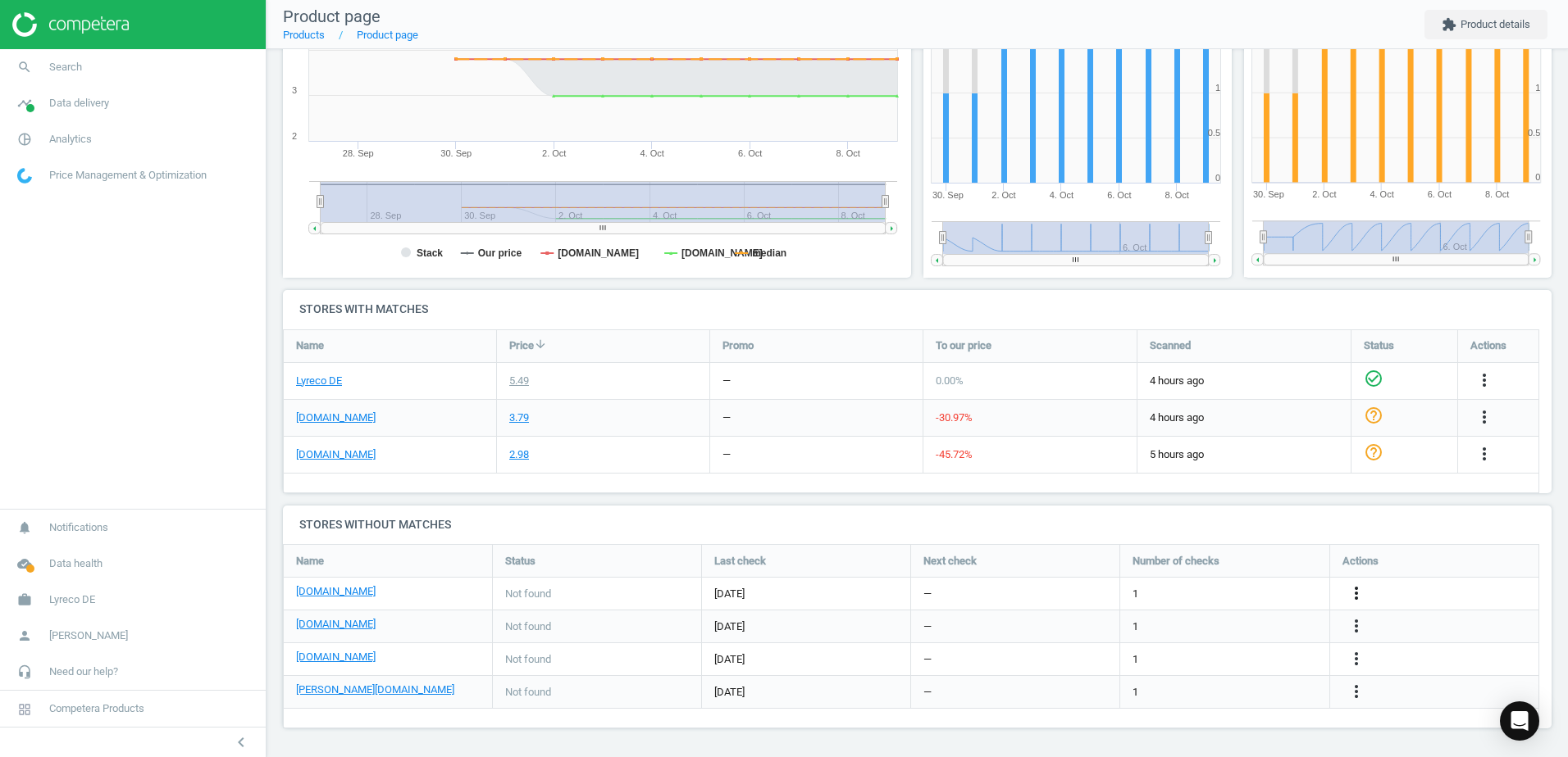
click at [1361, 585] on icon "more_vert" at bounding box center [1356, 594] width 20 height 20
click at [1147, 587] on link "Edit URL/product option" at bounding box center [1229, 594] width 225 height 25
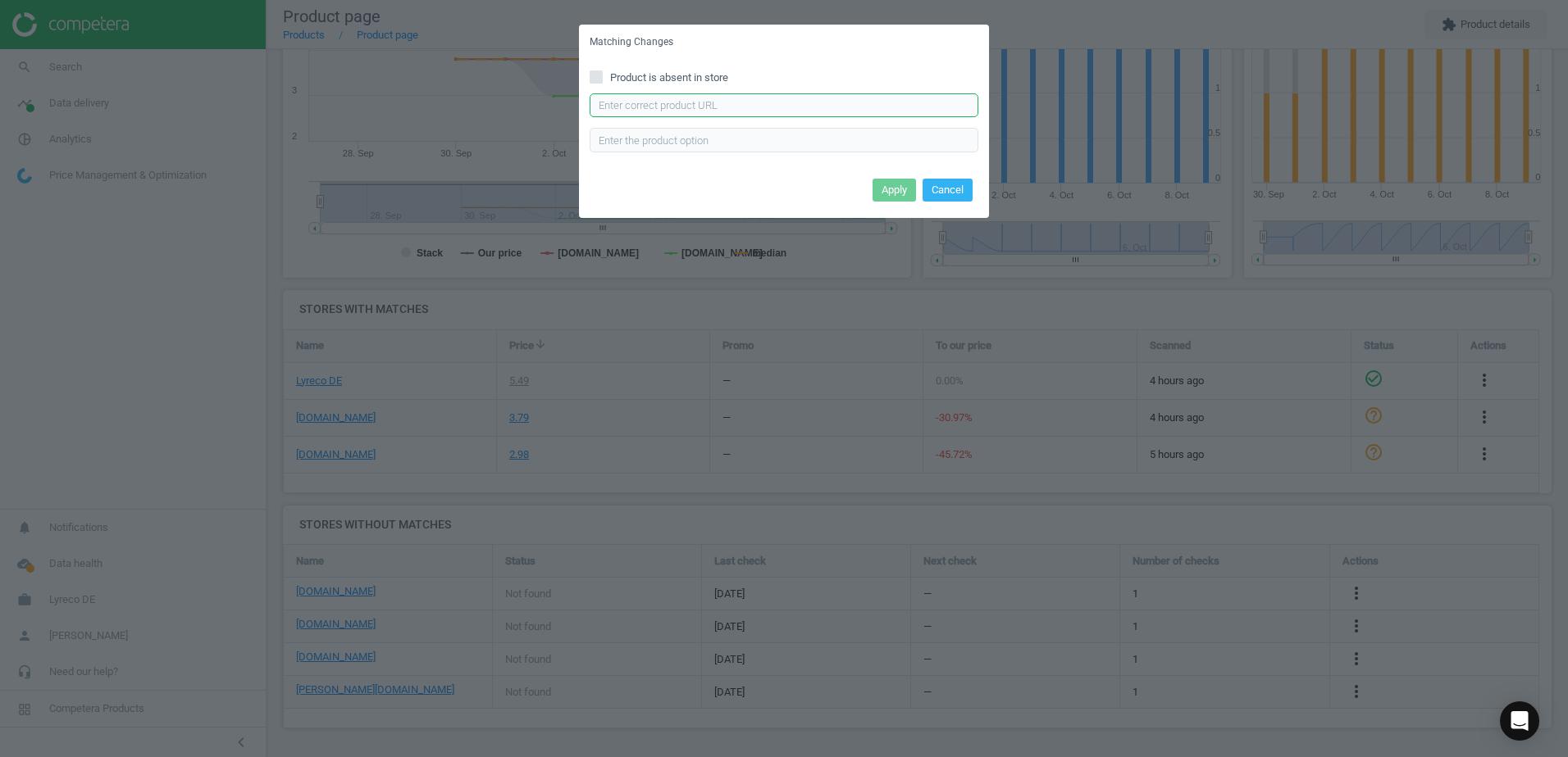
click at [731, 112] on input "text" at bounding box center [783, 106] width 388 height 25
paste input "https://www.bueromarkt-ag.de/frischhaltedose_emsa_clipundclose_508539_aus_kunst…"
type input "https://www.bueromarkt-ag.de/frischhaltedose_emsa_clipundclose_508539_aus_kunst…"
click at [894, 200] on button "Apply" at bounding box center [894, 190] width 44 height 23
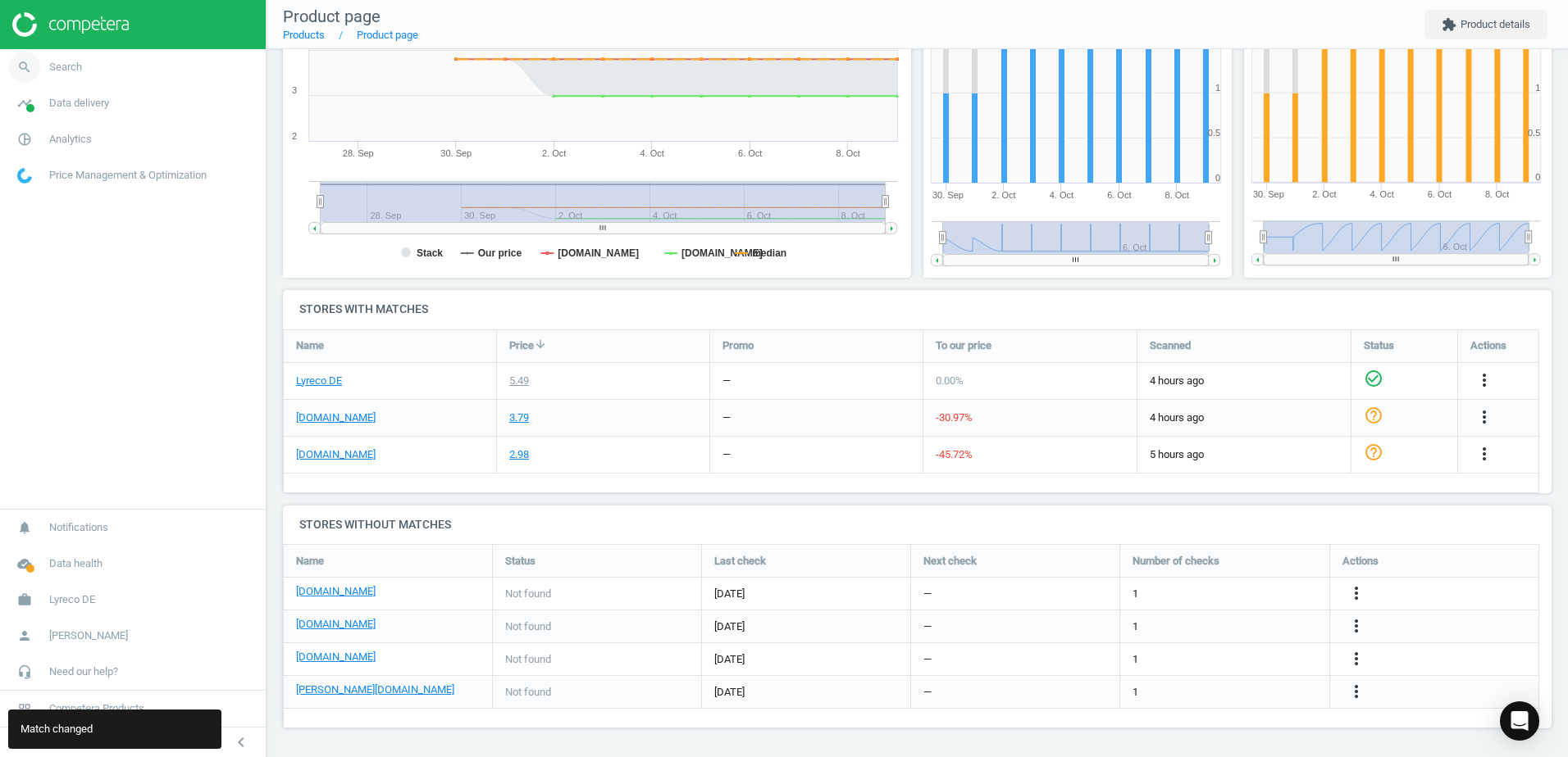
scroll to position [149, 0]
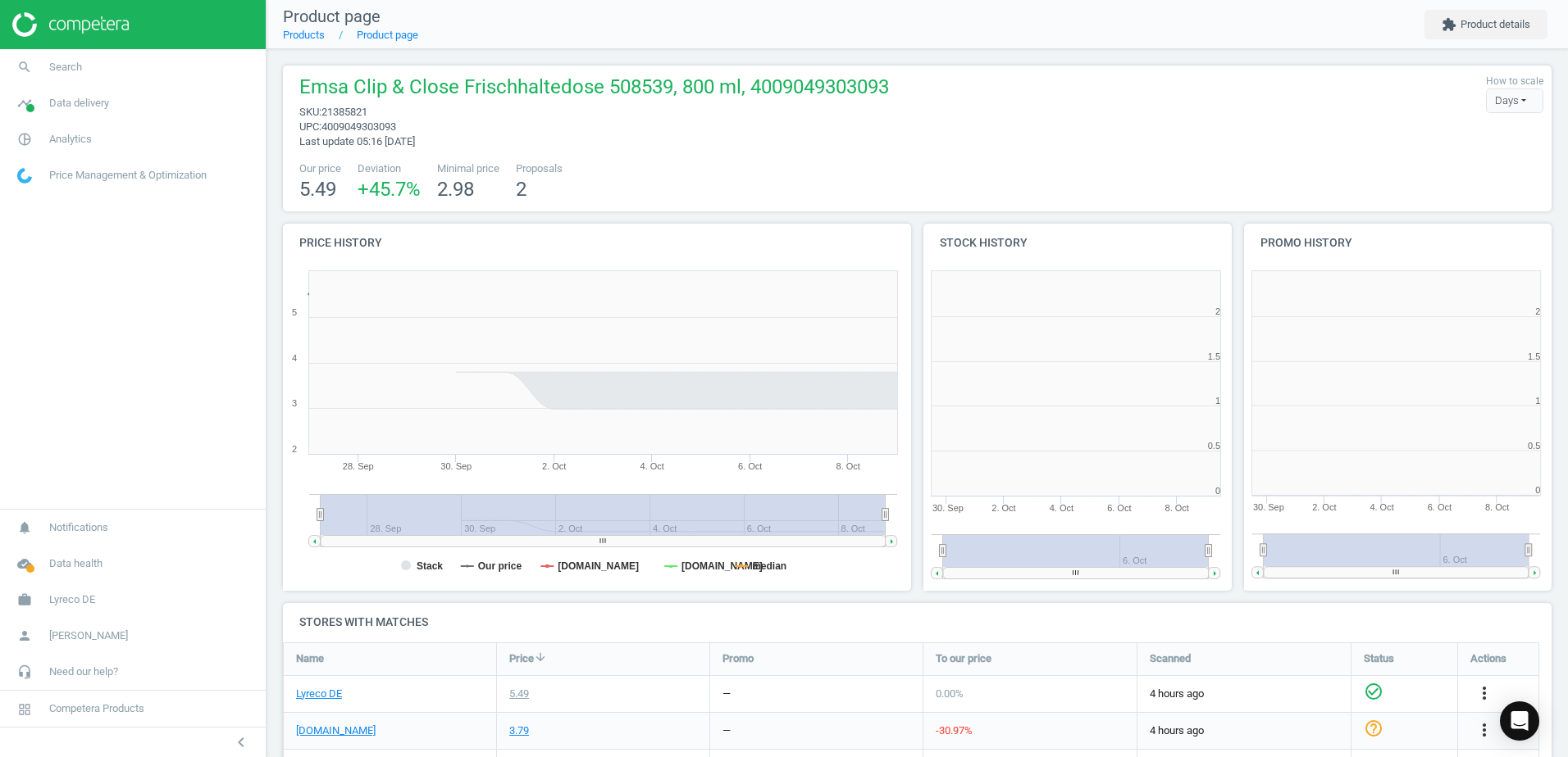
scroll to position [354, 330]
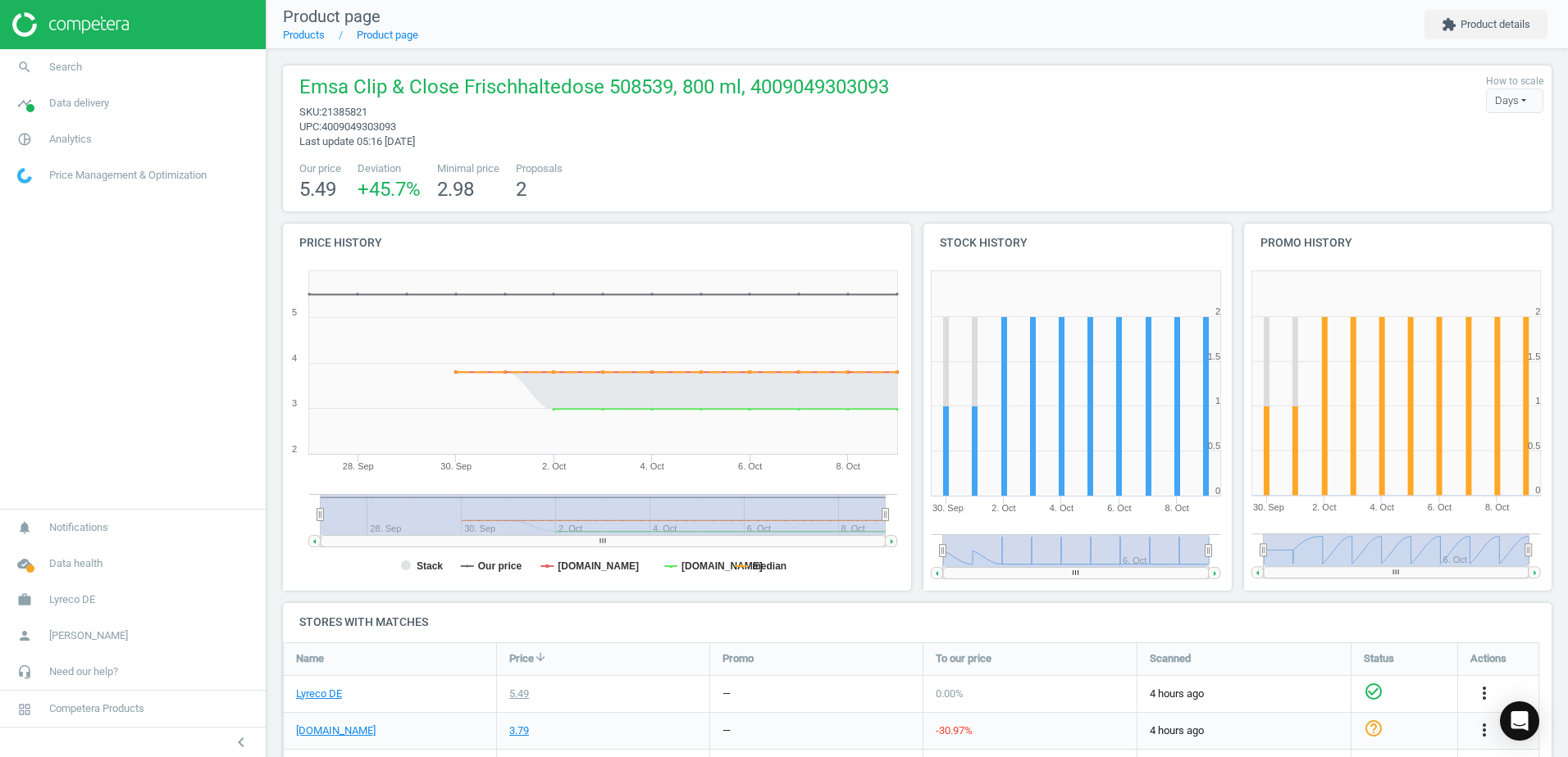
click at [814, 127] on span "upc : 4009049303093" at bounding box center [594, 127] width 589 height 15
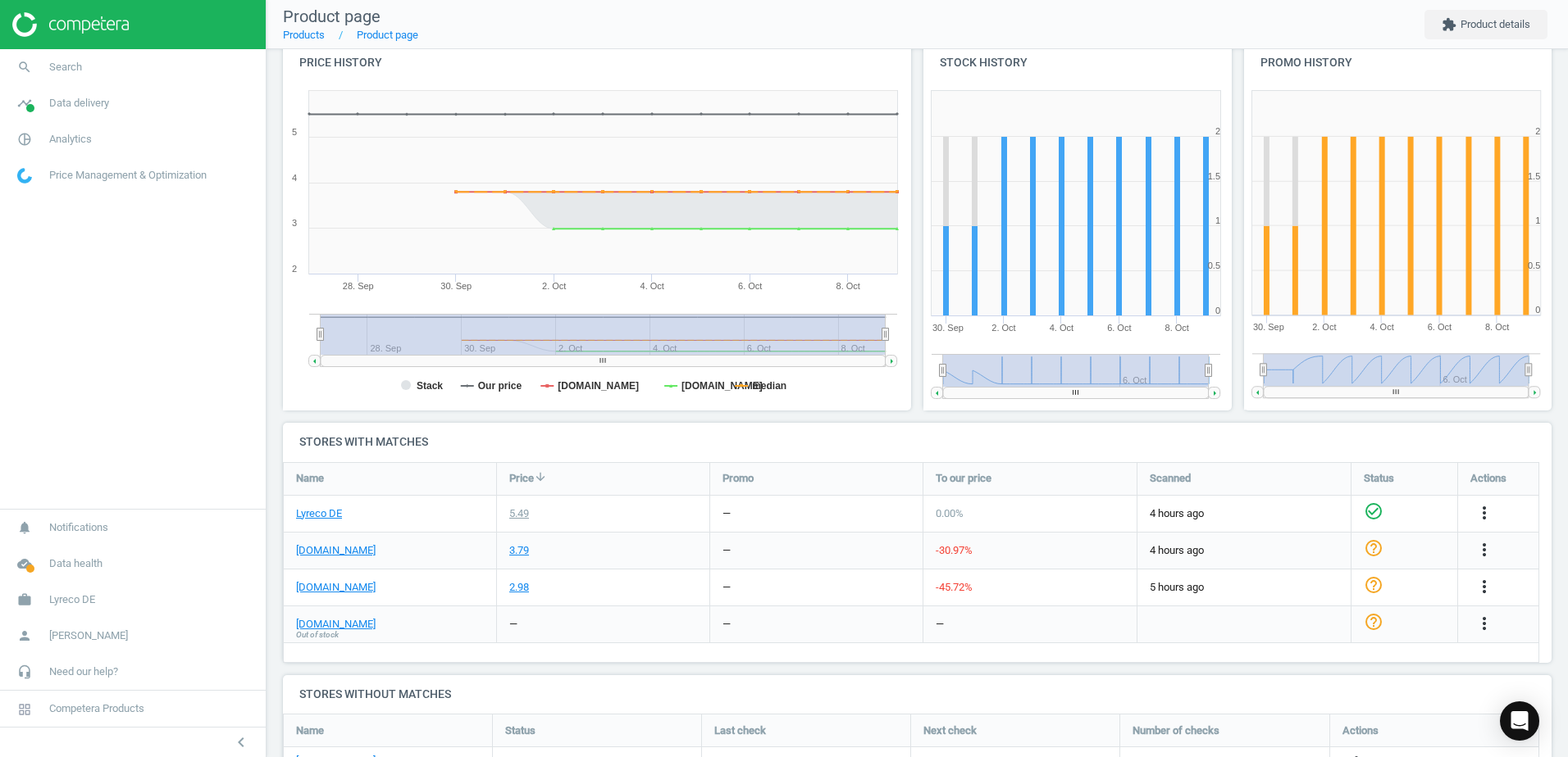
scroll to position [0, 0]
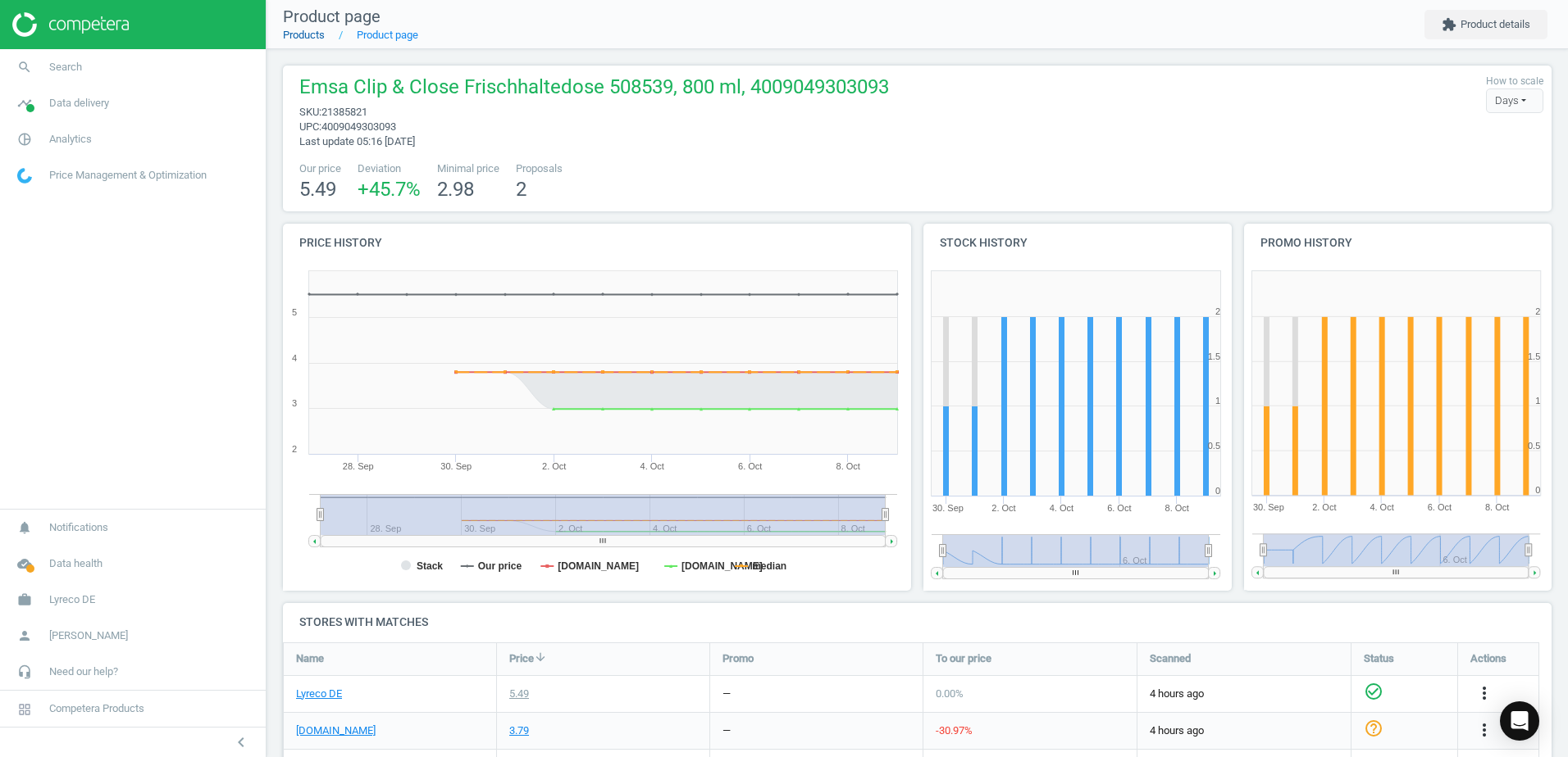
click at [286, 40] on link "Products" at bounding box center [304, 35] width 42 height 12
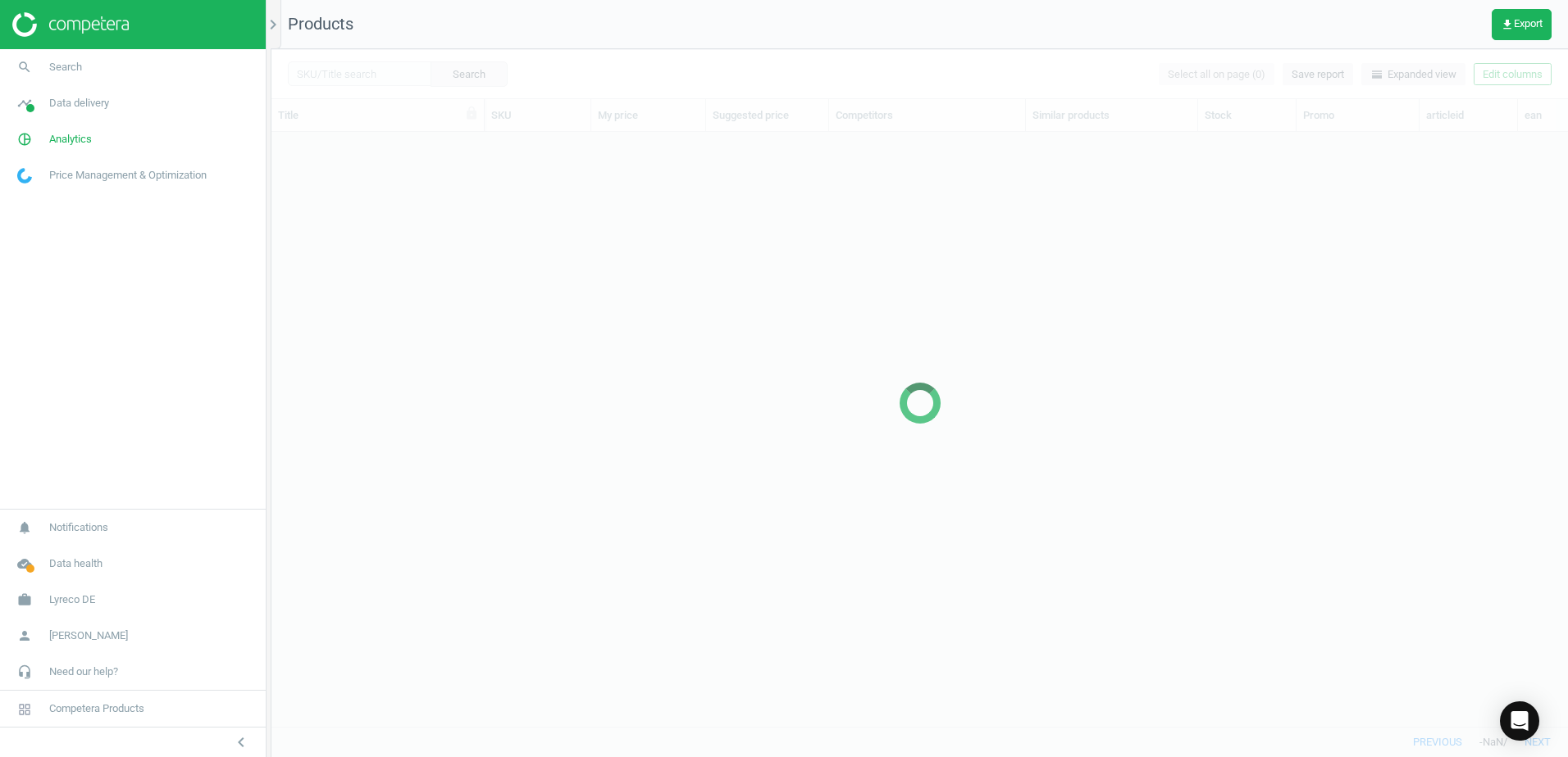
scroll to position [570, 1284]
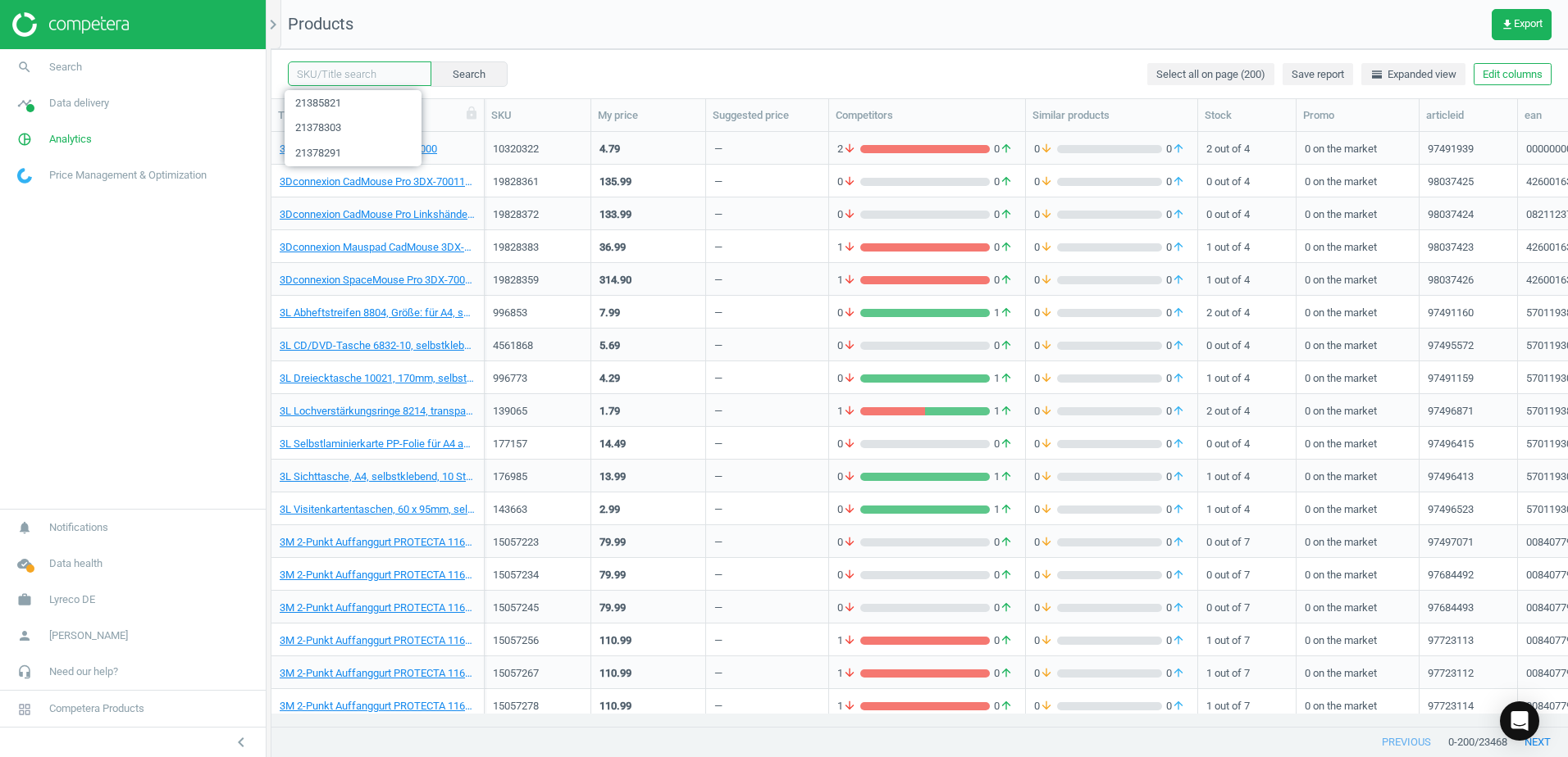
click at [389, 71] on input "text" at bounding box center [359, 74] width 144 height 25
paste input "21385808"
type input "21385808"
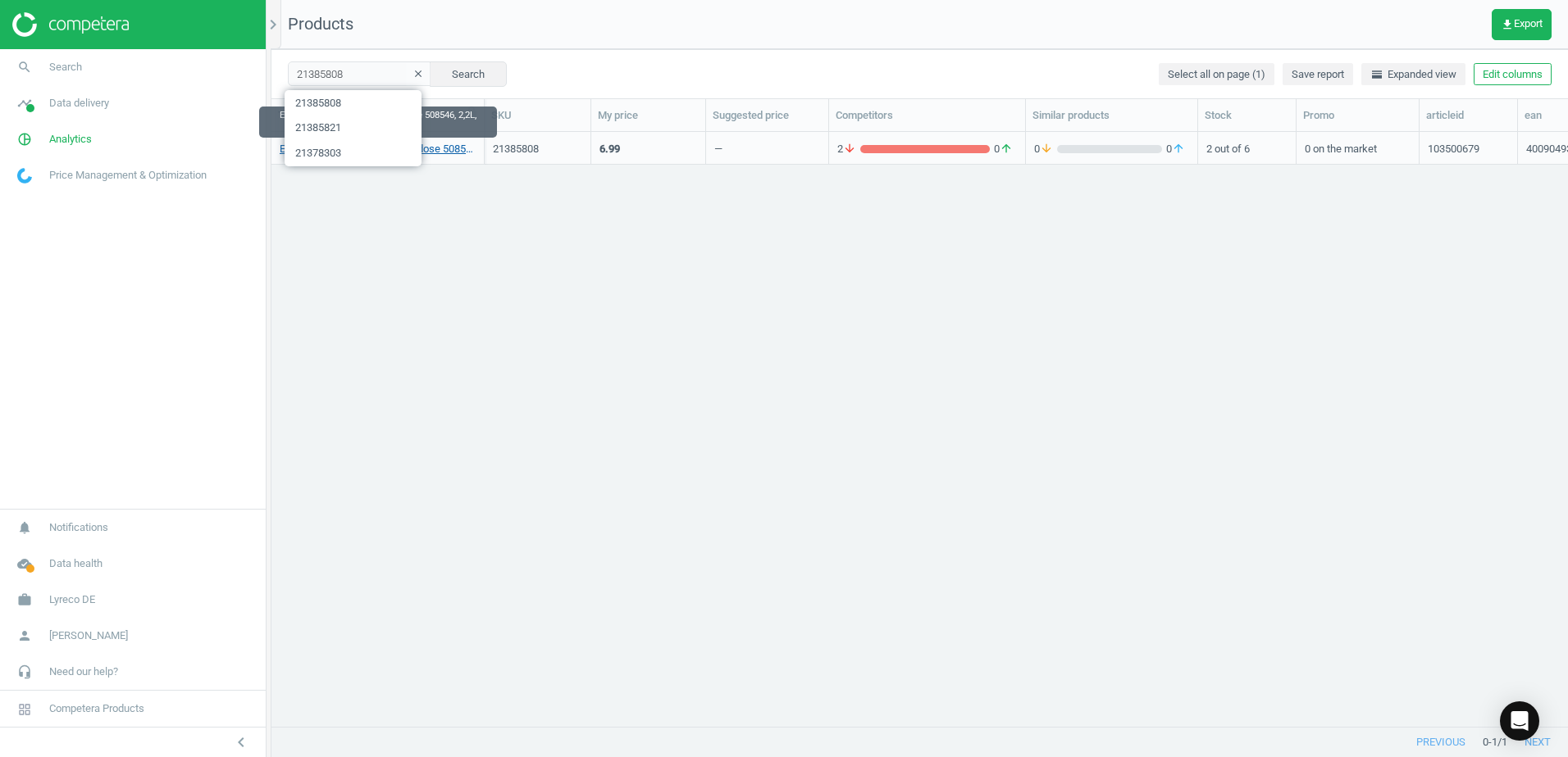
click at [444, 152] on link "Emsa Clip & Close Frischhaltedose 508546, 2,2L, 4009049303147" at bounding box center [377, 149] width 196 height 15
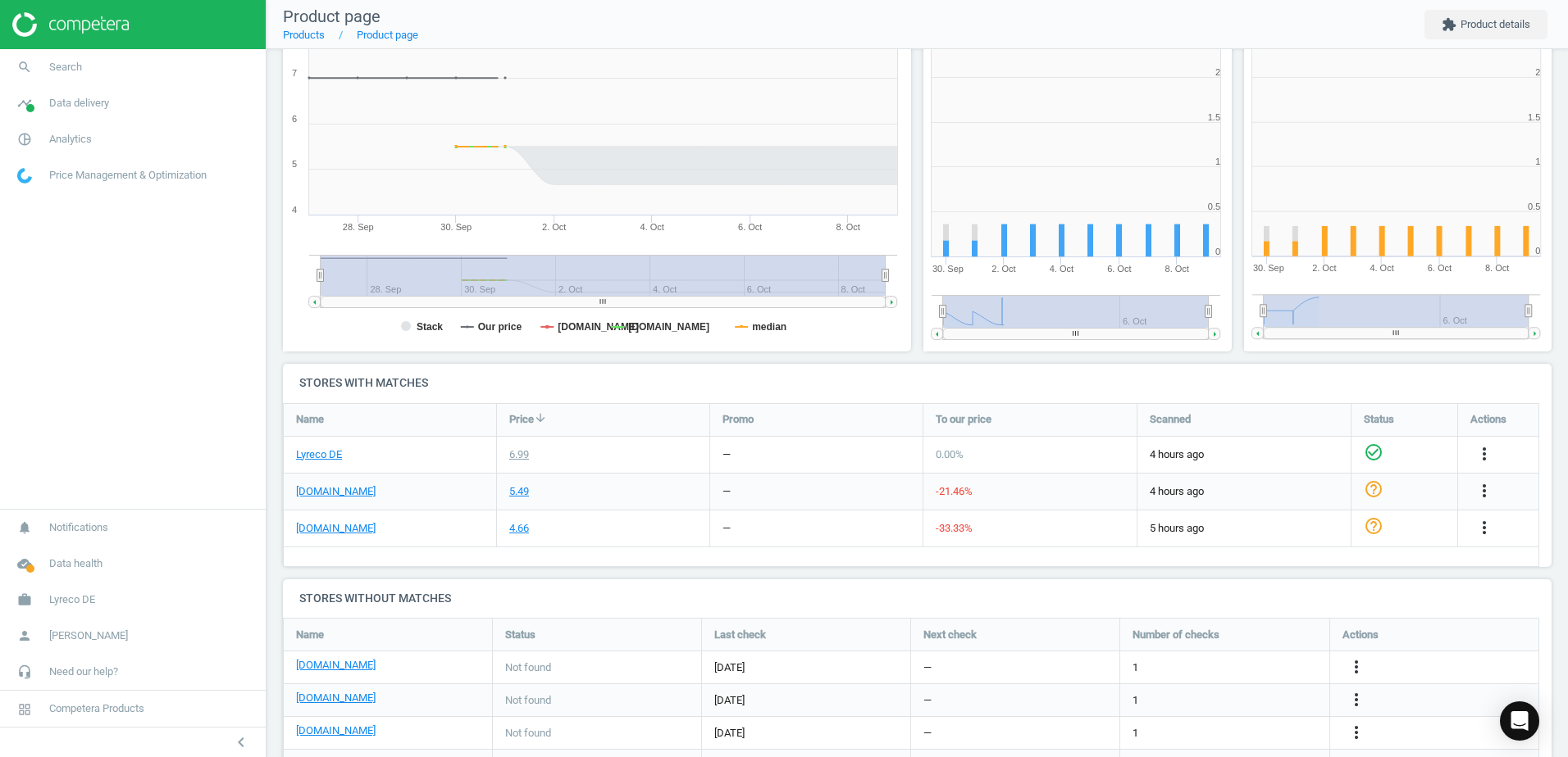
scroll to position [313, 0]
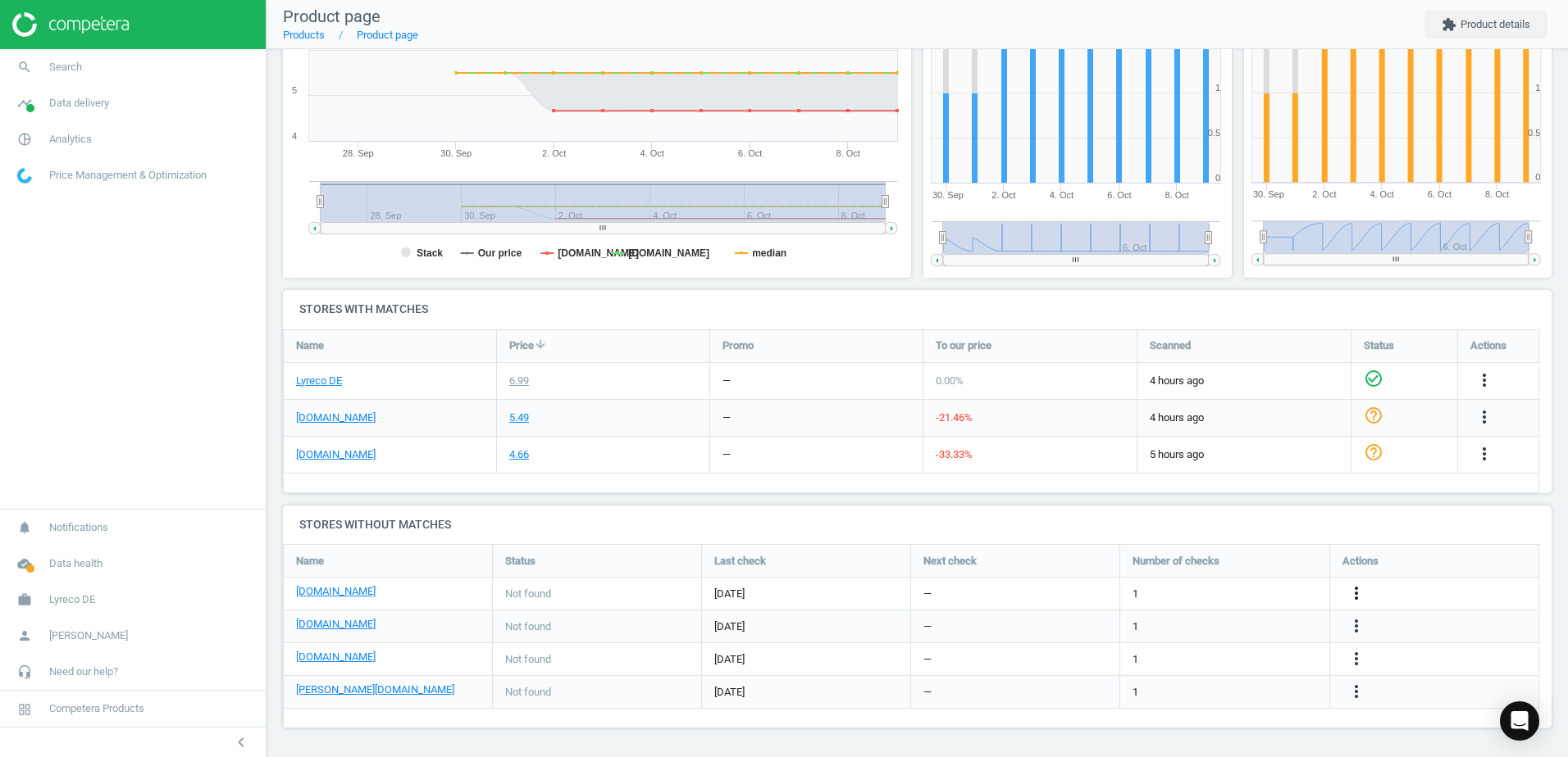
click at [1360, 589] on icon "more_vert" at bounding box center [1356, 594] width 20 height 20
click at [1153, 590] on link "Edit URL/product option" at bounding box center [1229, 594] width 225 height 25
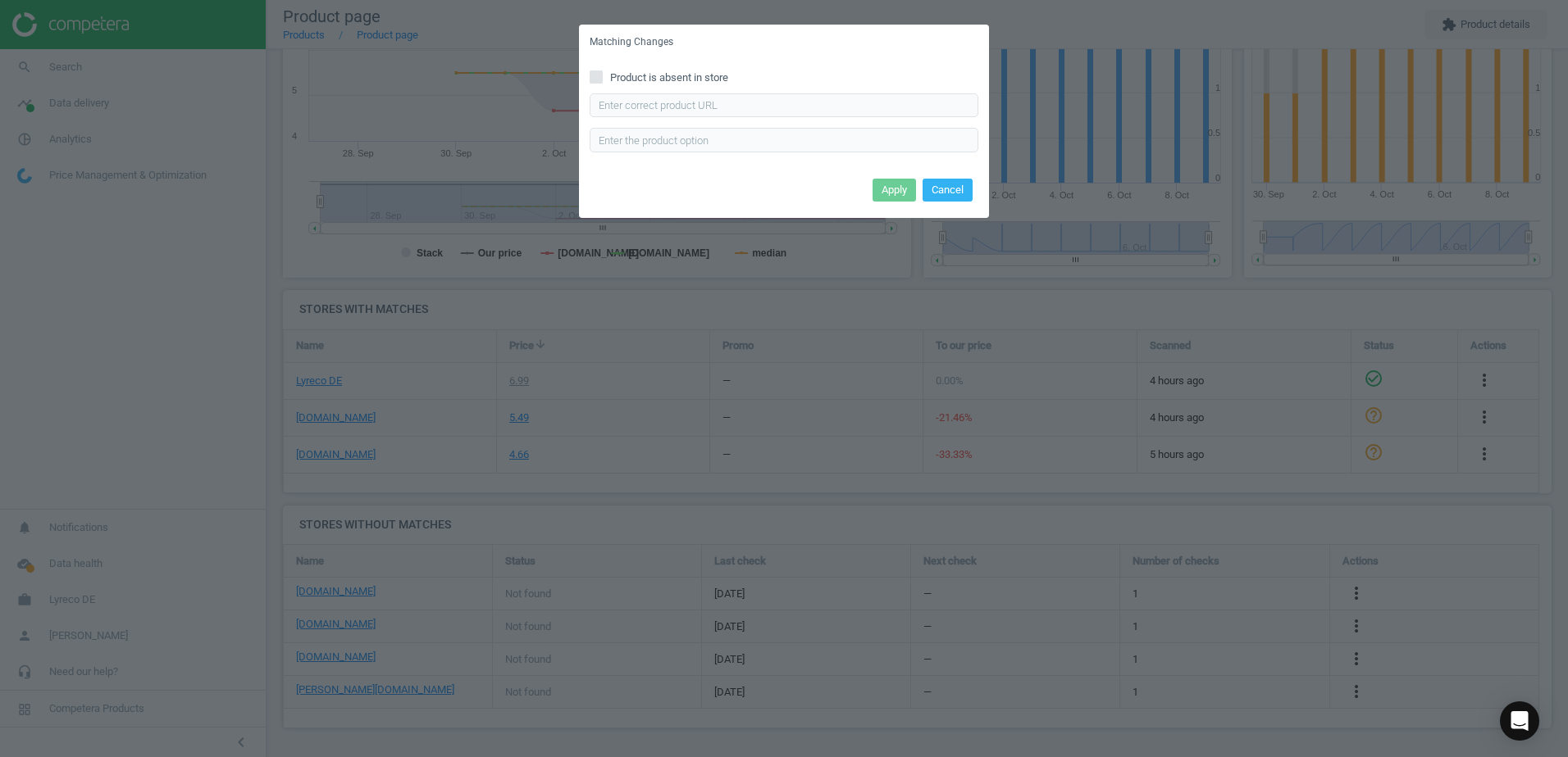
click at [653, 88] on div "Product is absent in store Enter correct product url" at bounding box center [783, 117] width 410 height 114
click at [665, 96] on input "text" at bounding box center [783, 106] width 388 height 25
paste input "https://www.bueromarkt-ag.de/frischhaltedose_emsa_clipundclose_508544_aus_kunst…"
type input "https://www.bueromarkt-ag.de/frischhaltedose_emsa_clipundclose_508544_aus_kunst…"
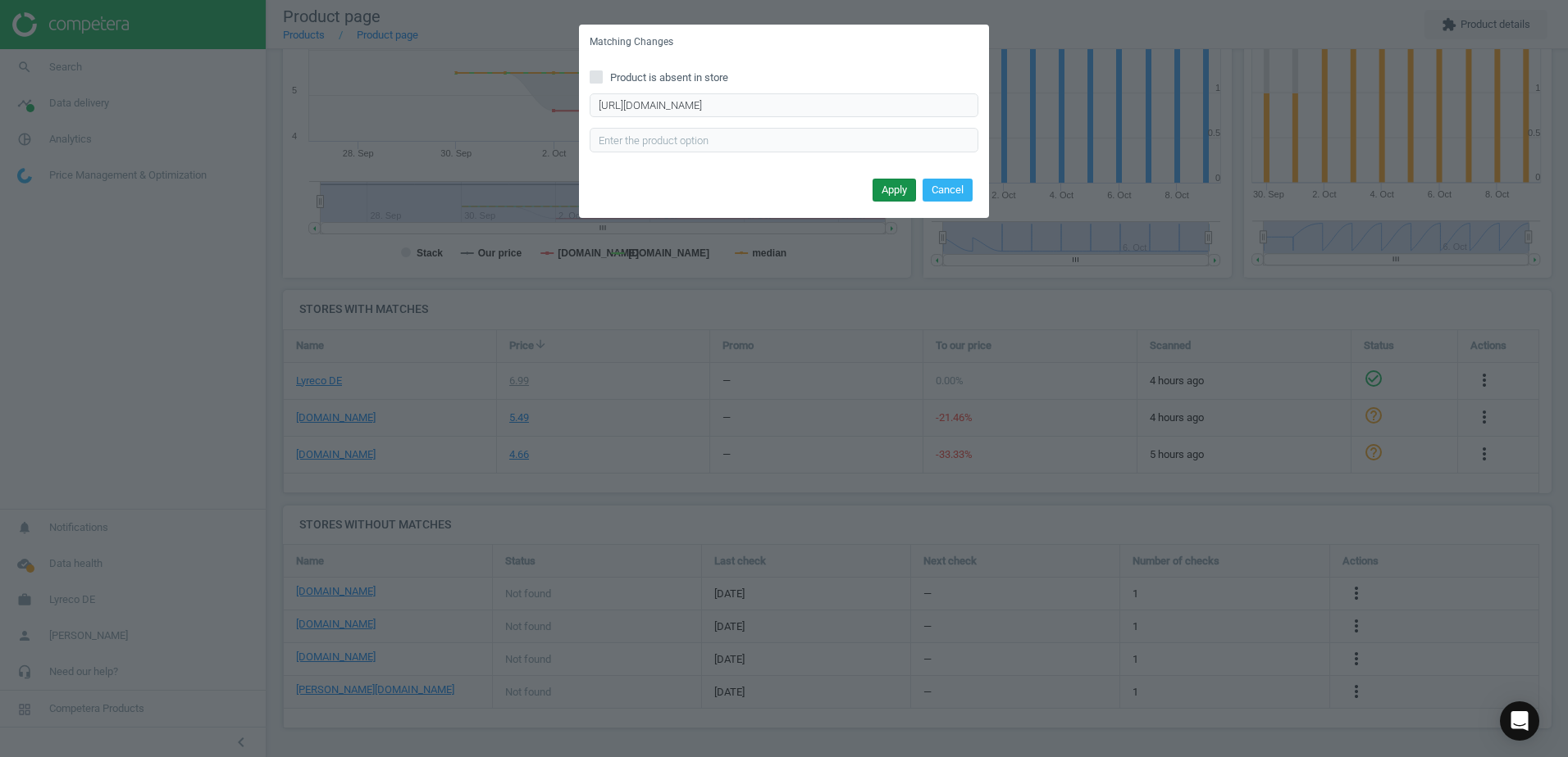
click at [891, 185] on button "Apply" at bounding box center [894, 190] width 44 height 23
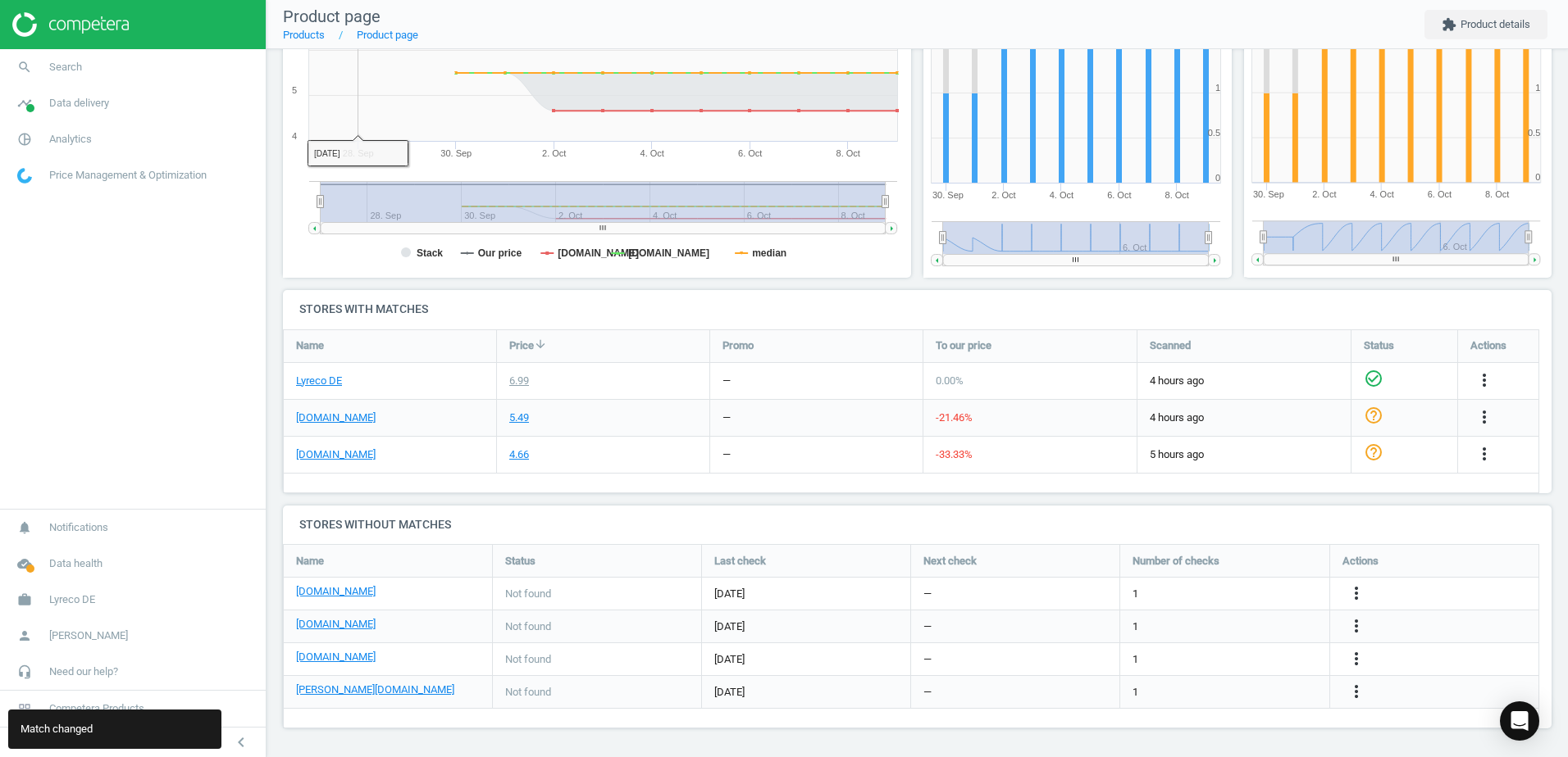
scroll to position [0, 0]
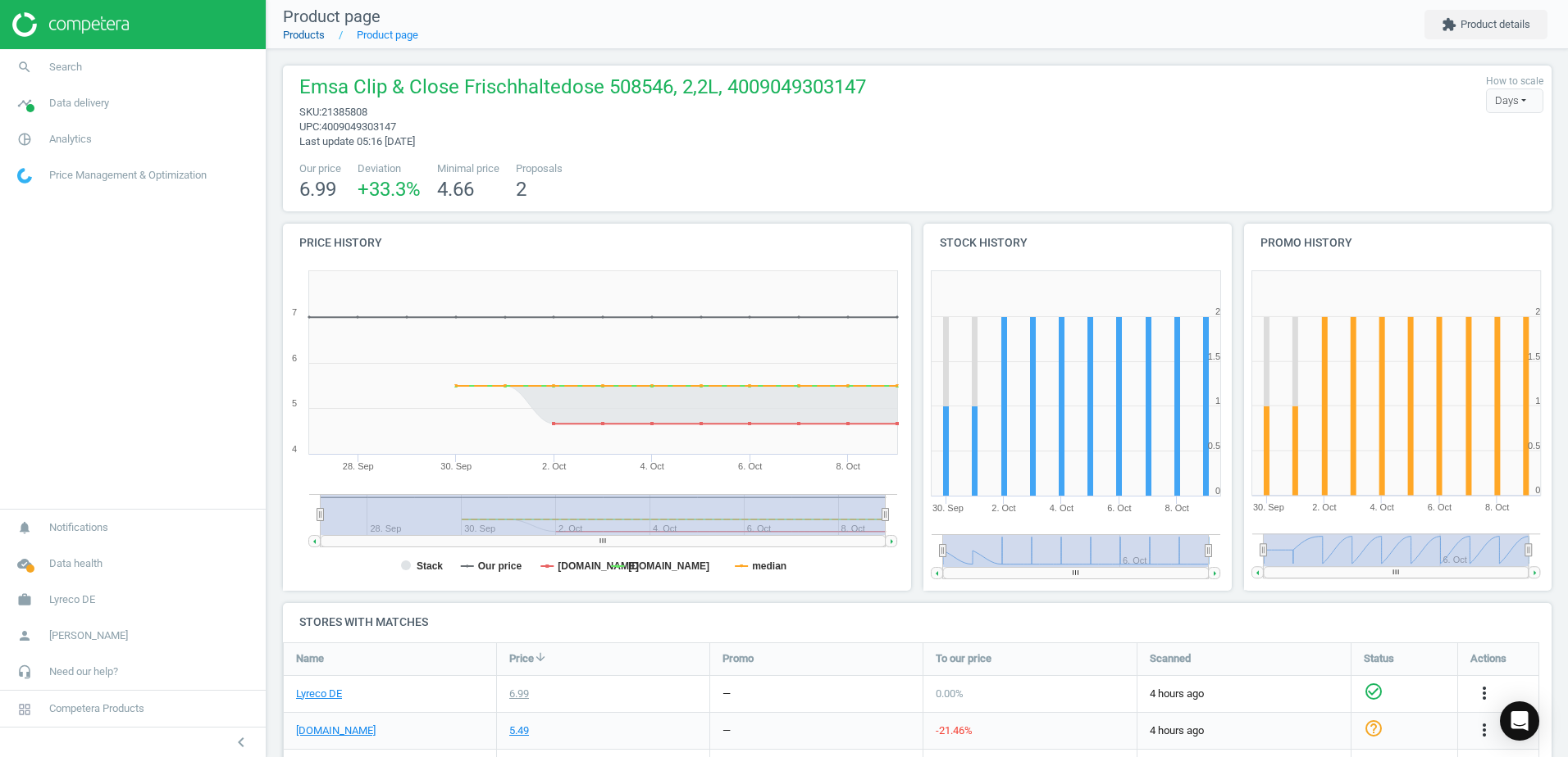
click at [318, 38] on link "Products" at bounding box center [304, 35] width 42 height 12
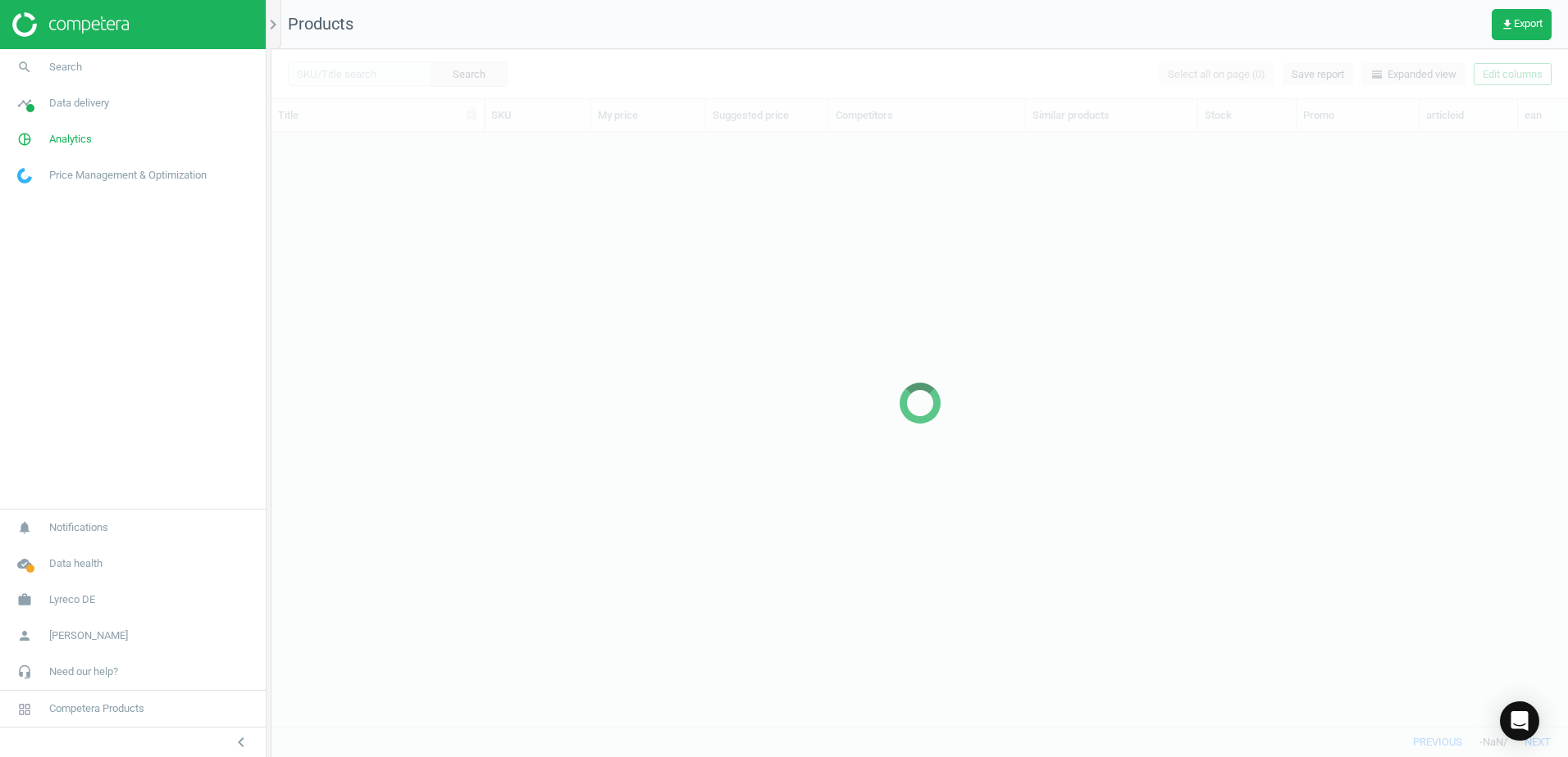
scroll to position [570, 1284]
click at [374, 72] on div at bounding box center [920, 403] width 1297 height 708
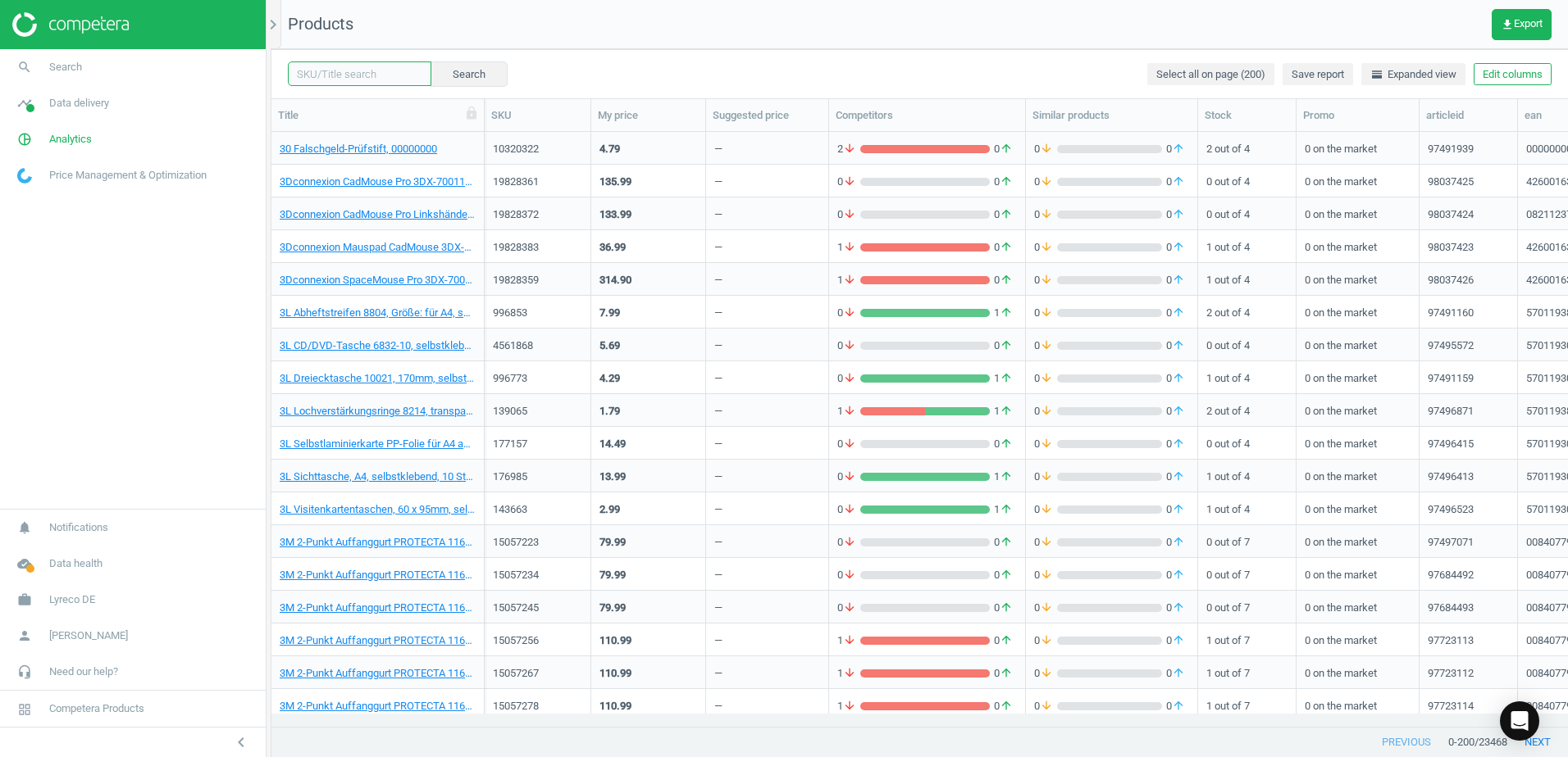
click at [378, 75] on input "text" at bounding box center [359, 74] width 144 height 25
click at [429, 183] on link "3Dconnexion CadMouse Pro 3DX-700116, kabellos, 7 Tasten, 4260016341450" at bounding box center [377, 182] width 196 height 15
